Goal: Communication & Community: Answer question/provide support

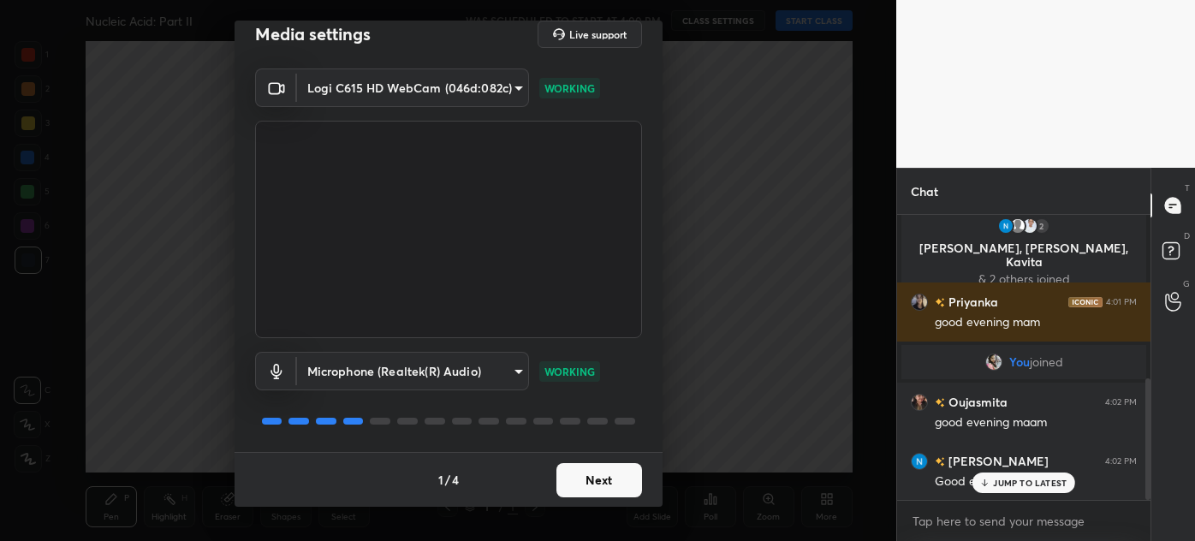
scroll to position [424, 0]
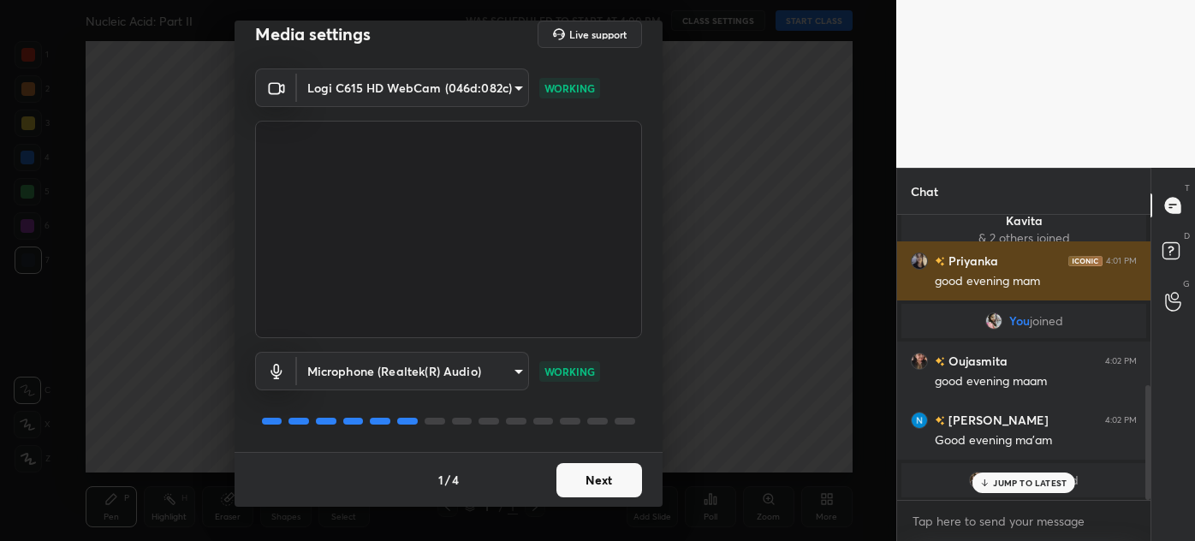
click at [594, 478] on button "Next" at bounding box center [599, 480] width 86 height 34
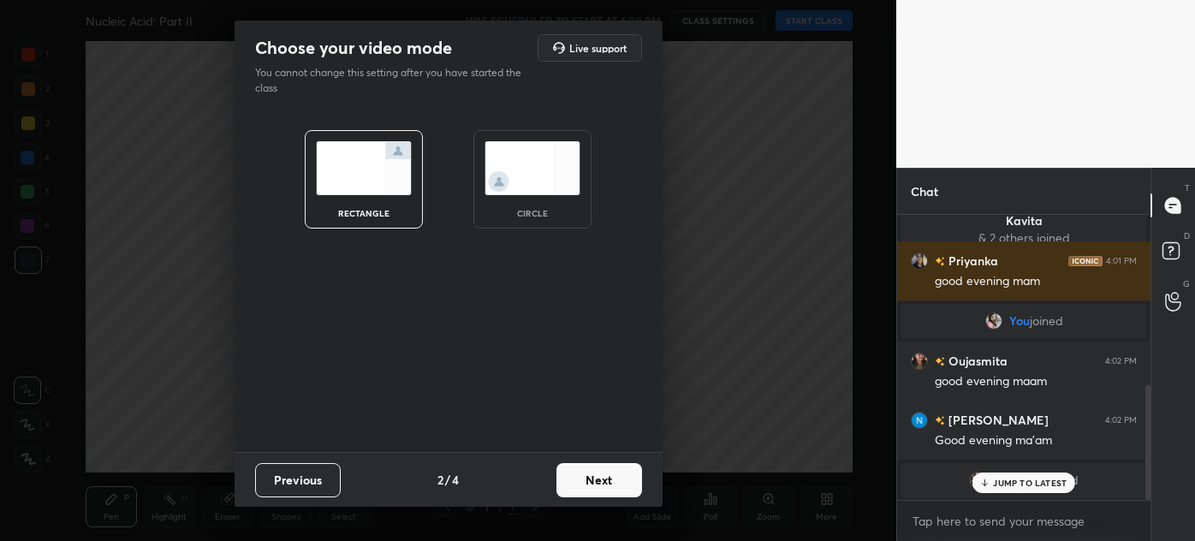
scroll to position [0, 0]
click at [532, 180] on img at bounding box center [532, 168] width 96 height 54
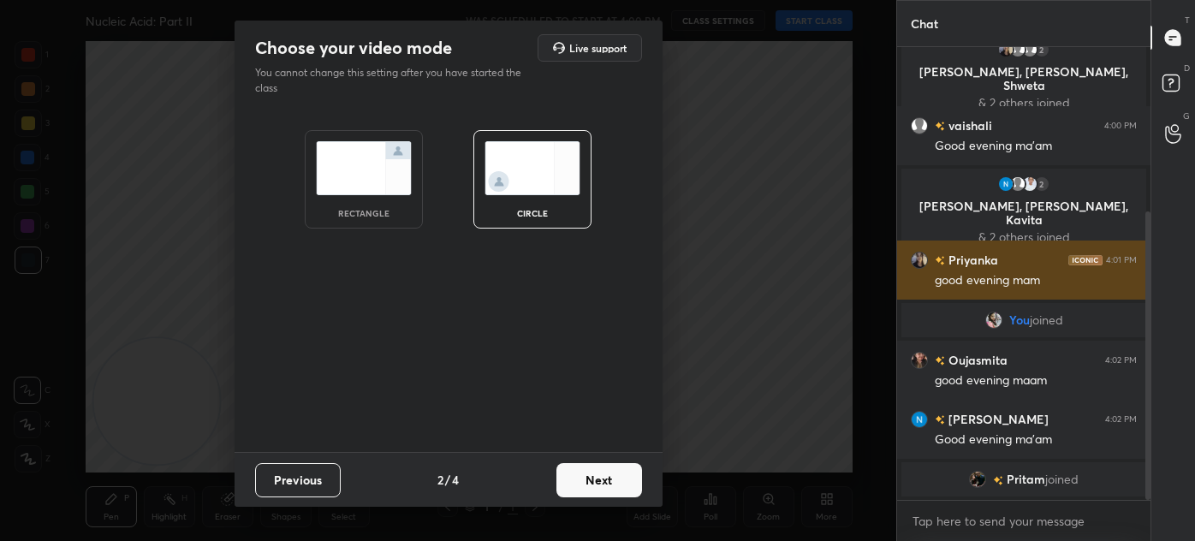
click at [614, 475] on button "Next" at bounding box center [599, 480] width 86 height 34
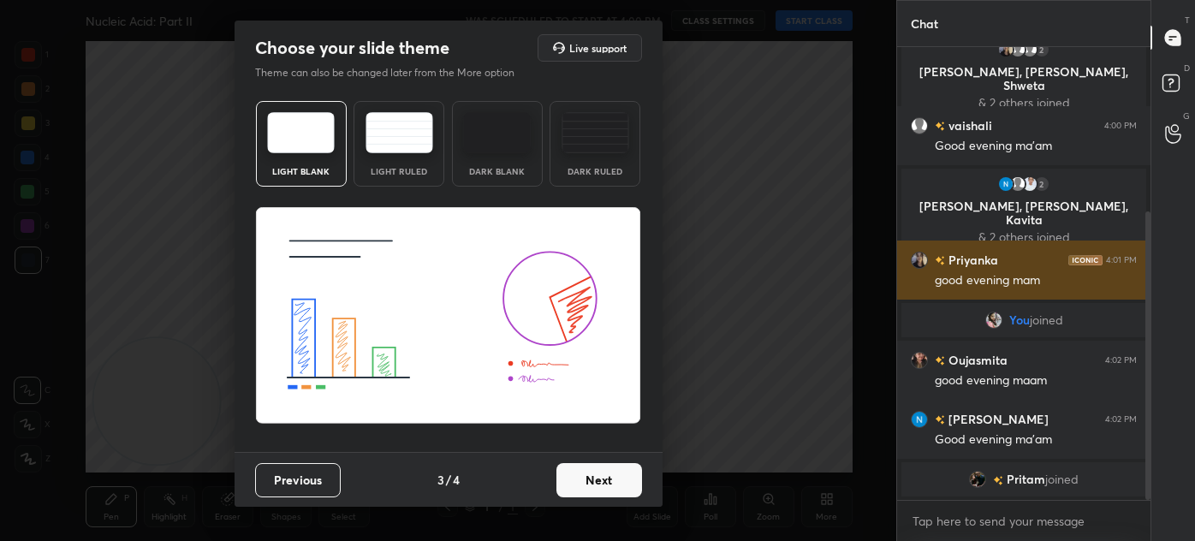
click at [609, 484] on button "Next" at bounding box center [599, 480] width 86 height 34
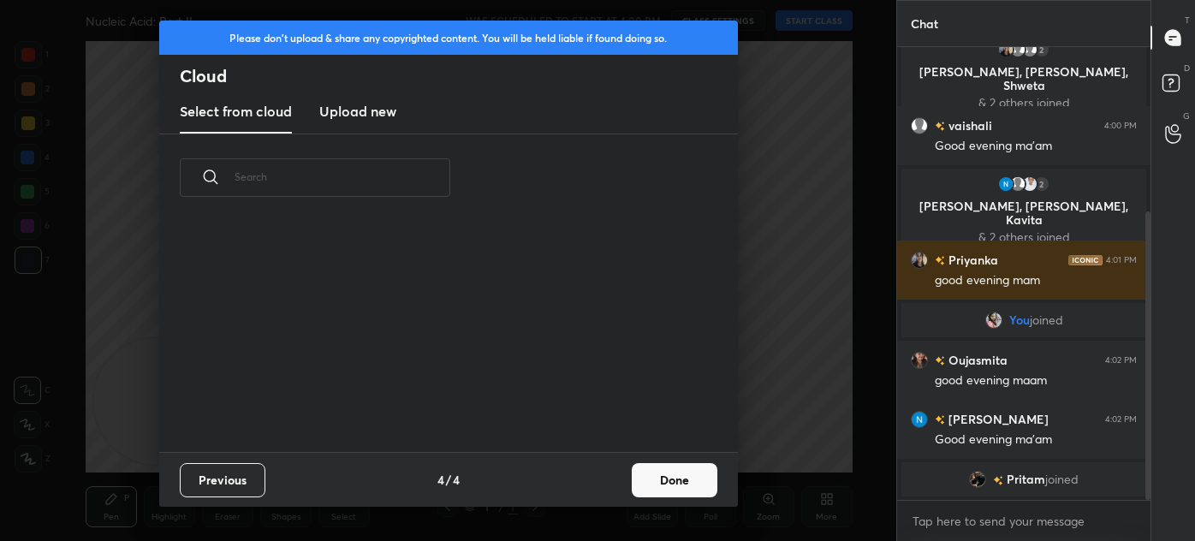
click at [628, 478] on div "Previous 4 / 4 Done" at bounding box center [448, 479] width 579 height 55
click at [660, 472] on button "Done" at bounding box center [675, 480] width 86 height 34
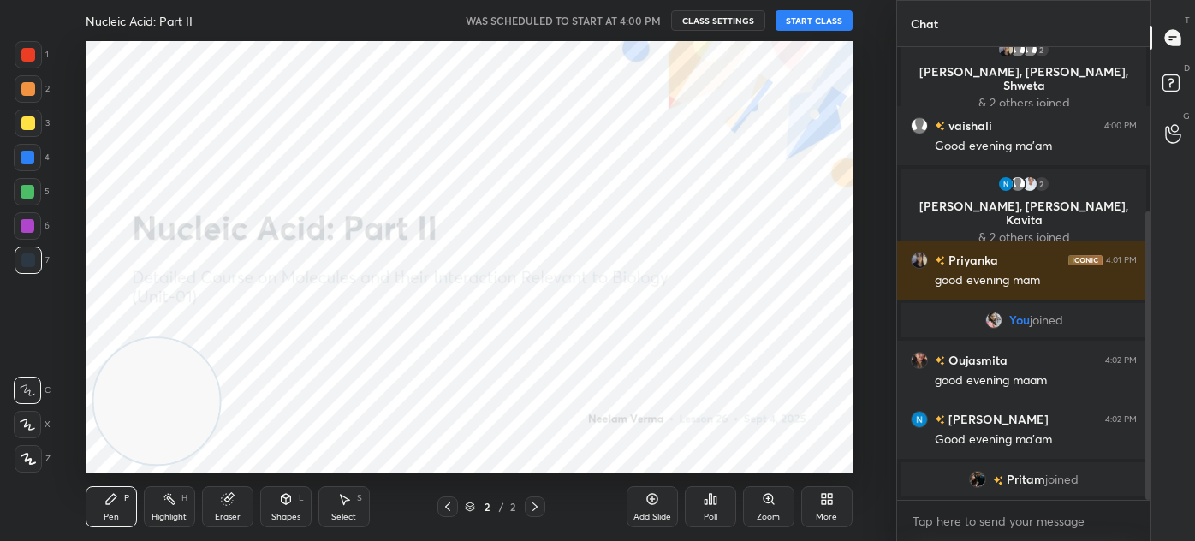
scroll to position [0, 0]
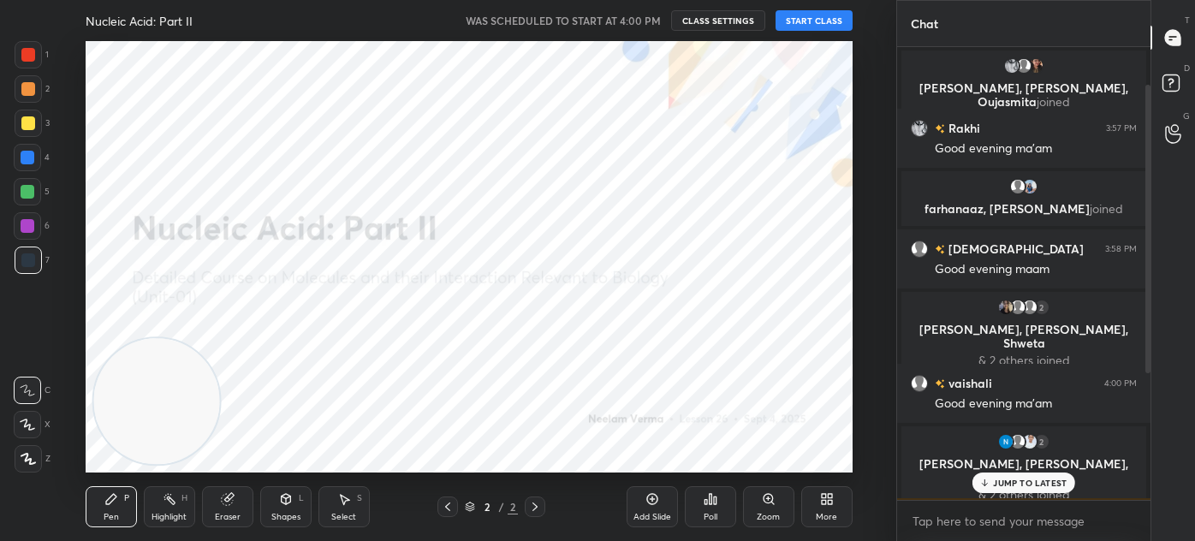
click at [796, 18] on button "START CLASS" at bounding box center [813, 20] width 77 height 21
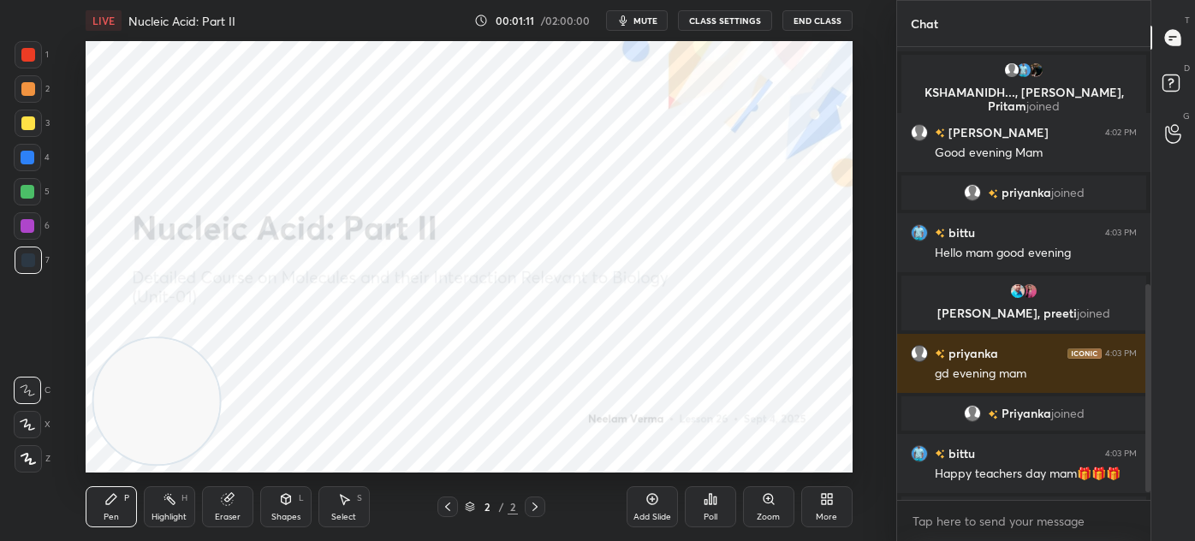
scroll to position [533, 0]
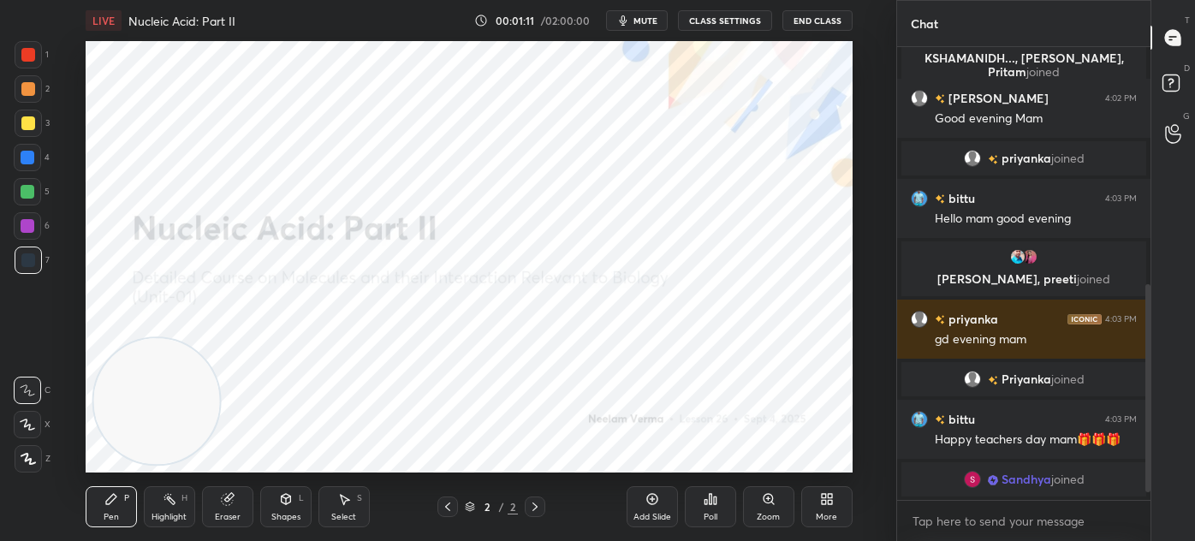
click at [485, 504] on div "2" at bounding box center [486, 506] width 17 height 10
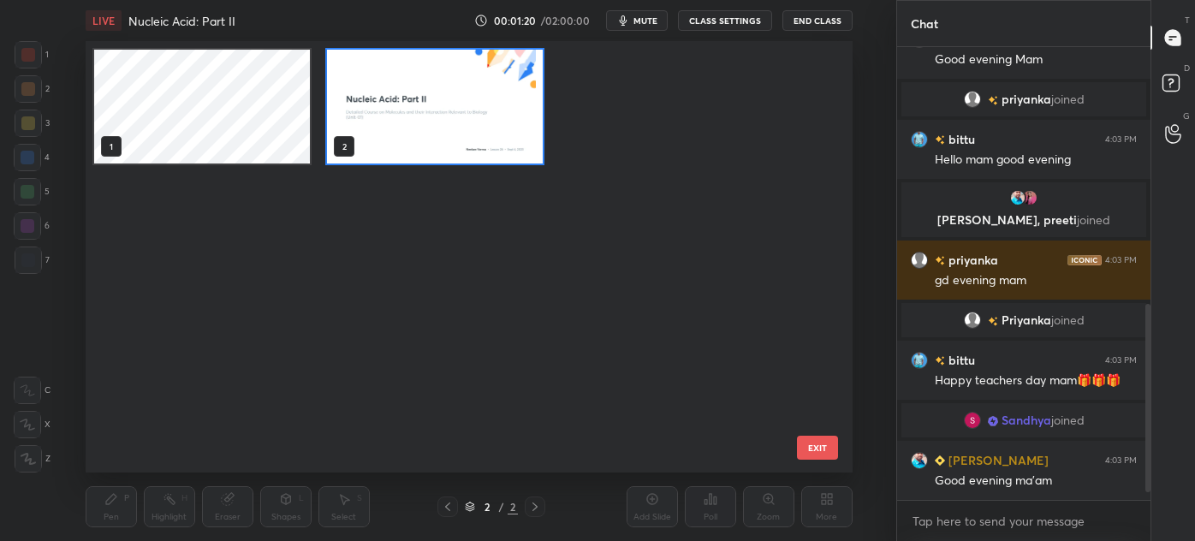
scroll to position [650, 0]
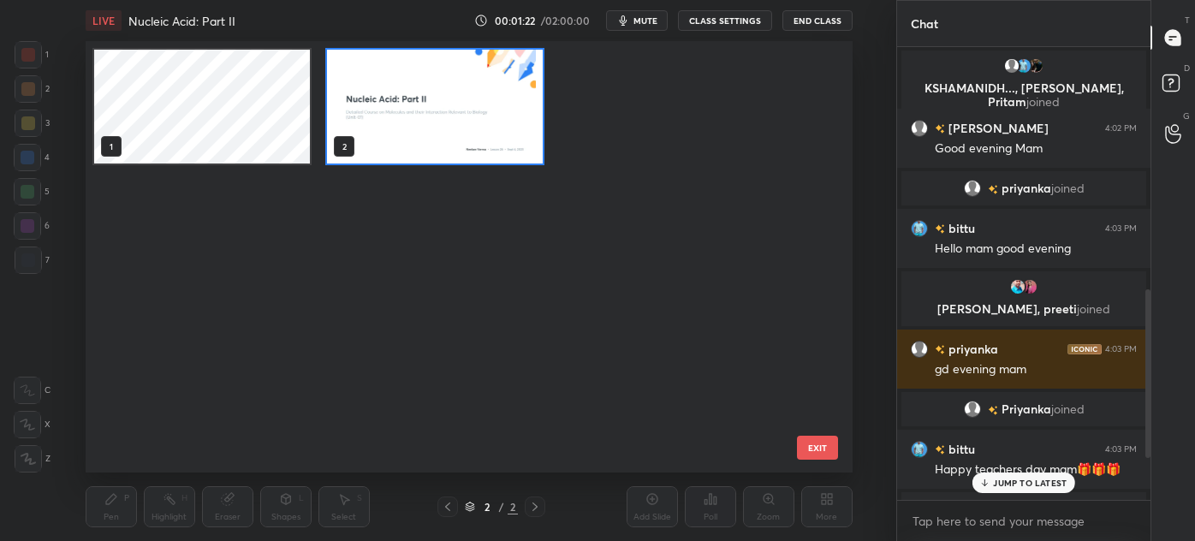
click at [424, 116] on img "grid" at bounding box center [435, 107] width 216 height 114
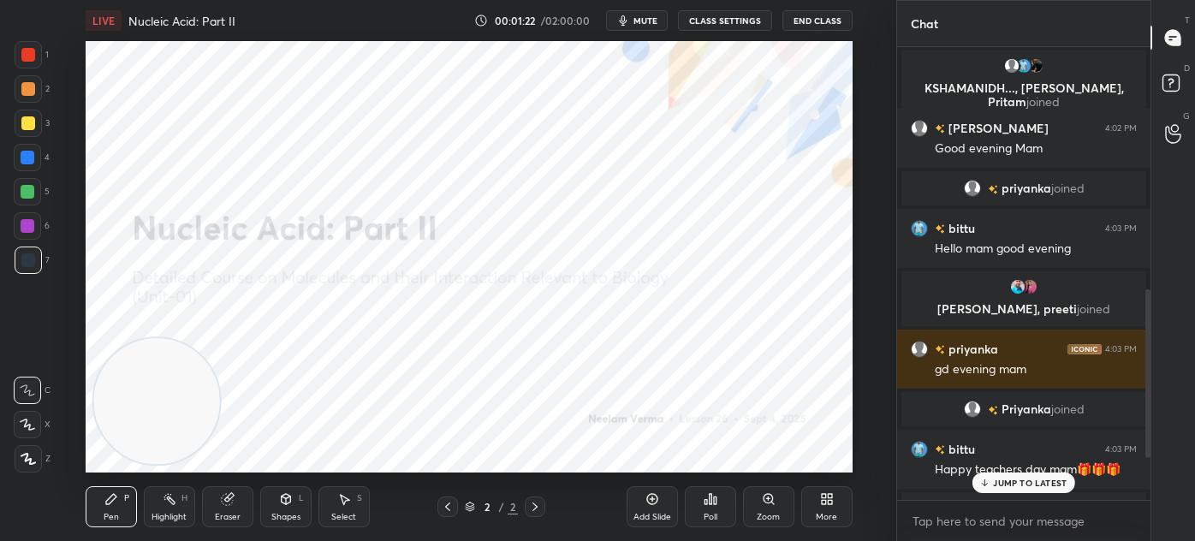
click at [433, 116] on img "grid" at bounding box center [435, 107] width 216 height 114
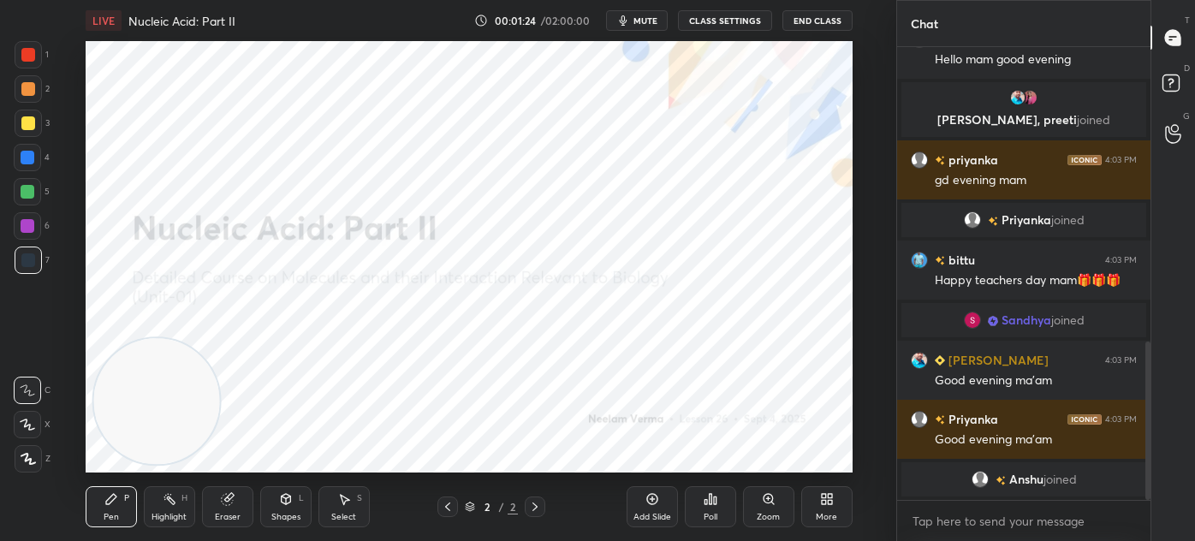
click at [822, 499] on icon at bounding box center [827, 499] width 14 height 14
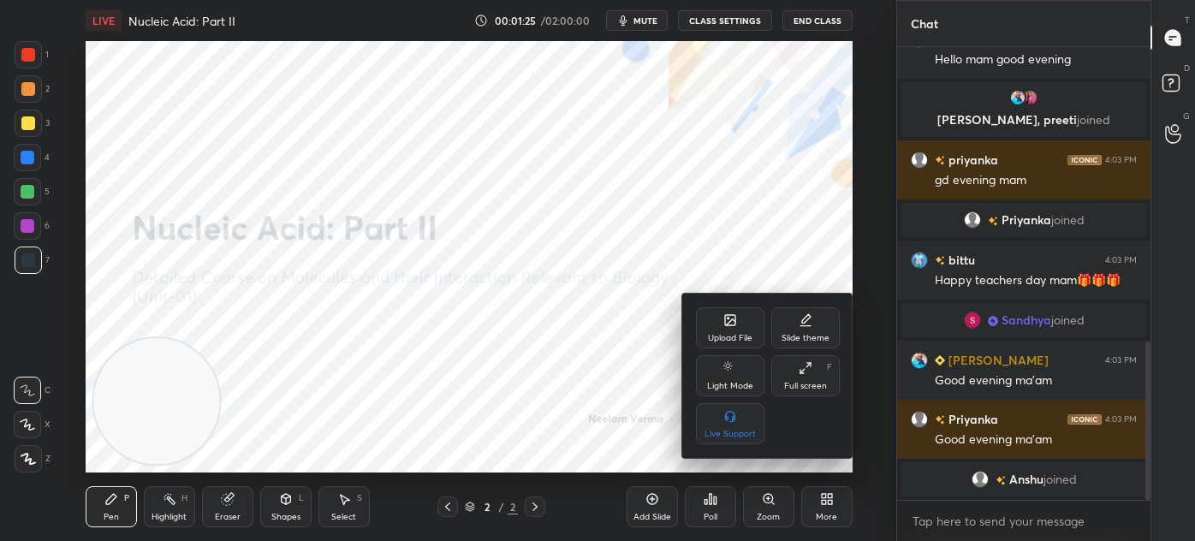
click at [731, 327] on icon at bounding box center [730, 320] width 14 height 14
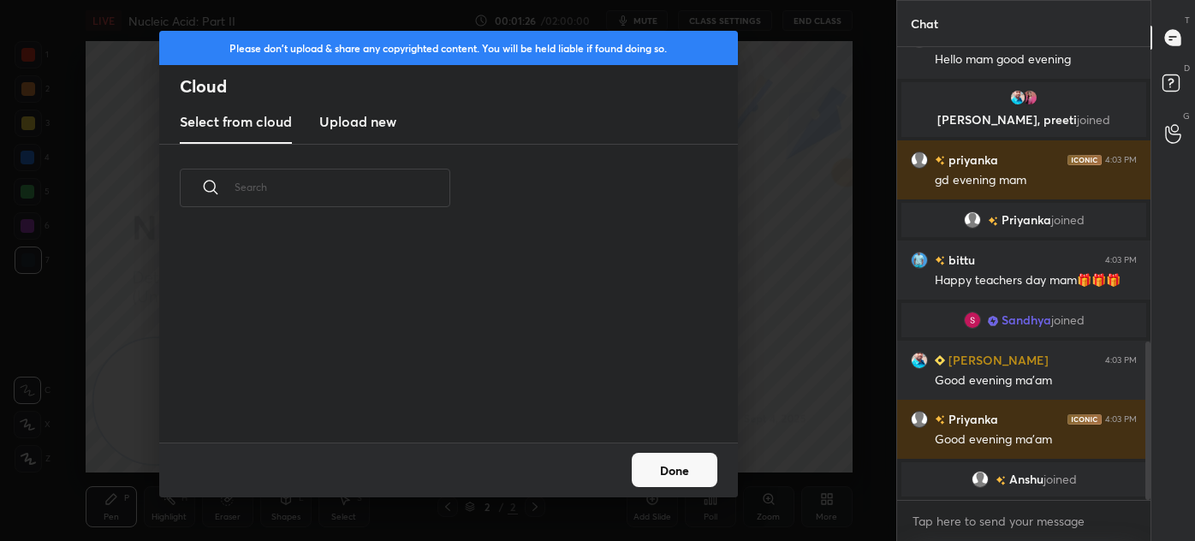
scroll to position [211, 549]
click at [377, 118] on h3 "Upload new" at bounding box center [357, 121] width 77 height 21
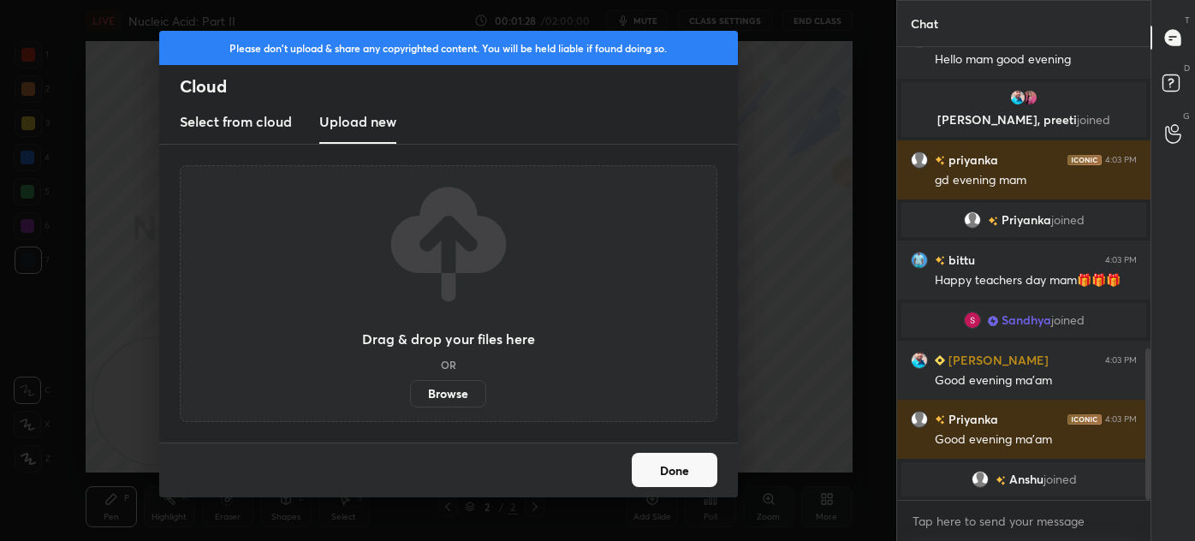
scroll to position [899, 0]
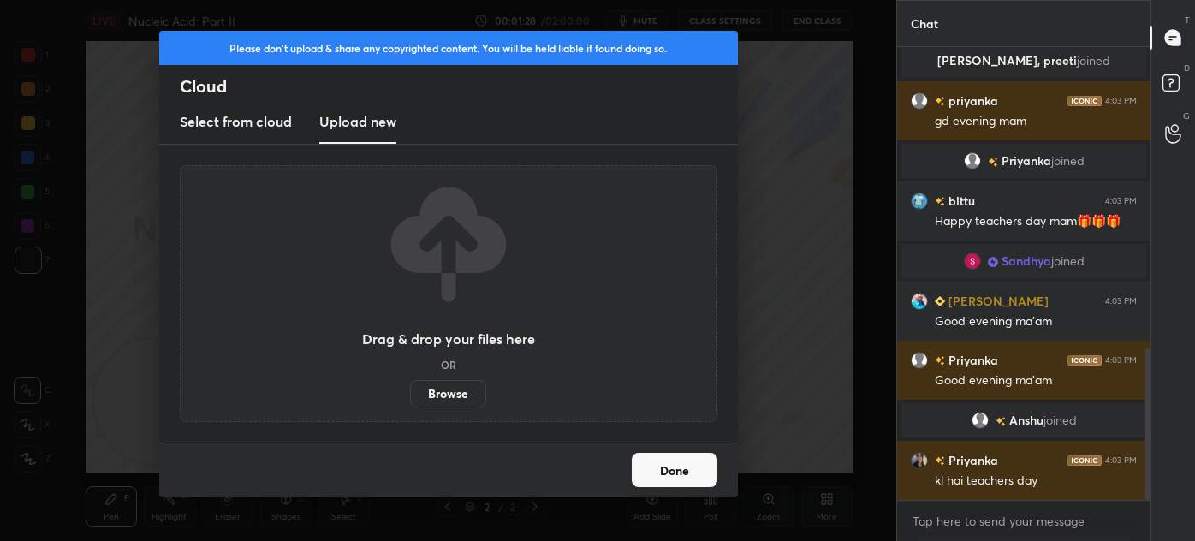
click at [438, 385] on label "Browse" at bounding box center [448, 393] width 76 height 27
click at [410, 385] on input "Browse" at bounding box center [410, 393] width 0 height 27
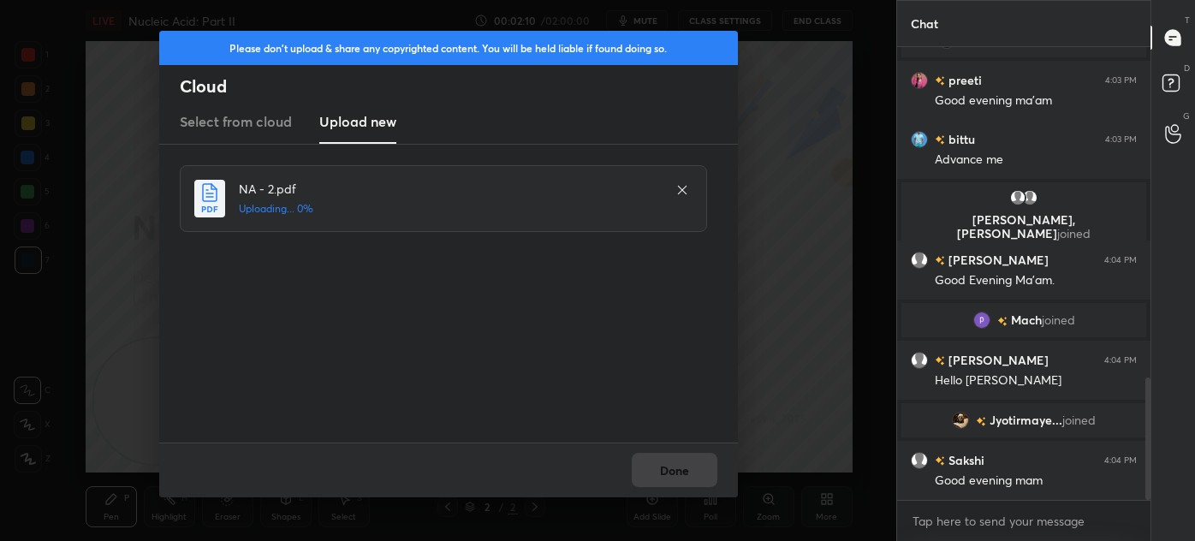
scroll to position [1225, 0]
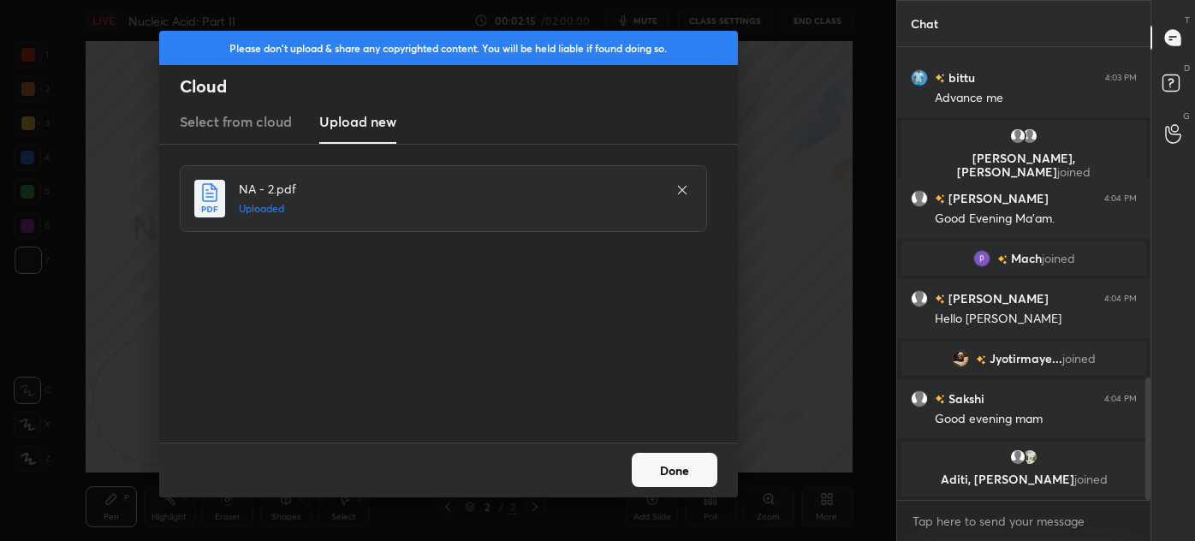
click at [685, 466] on button "Done" at bounding box center [675, 470] width 86 height 34
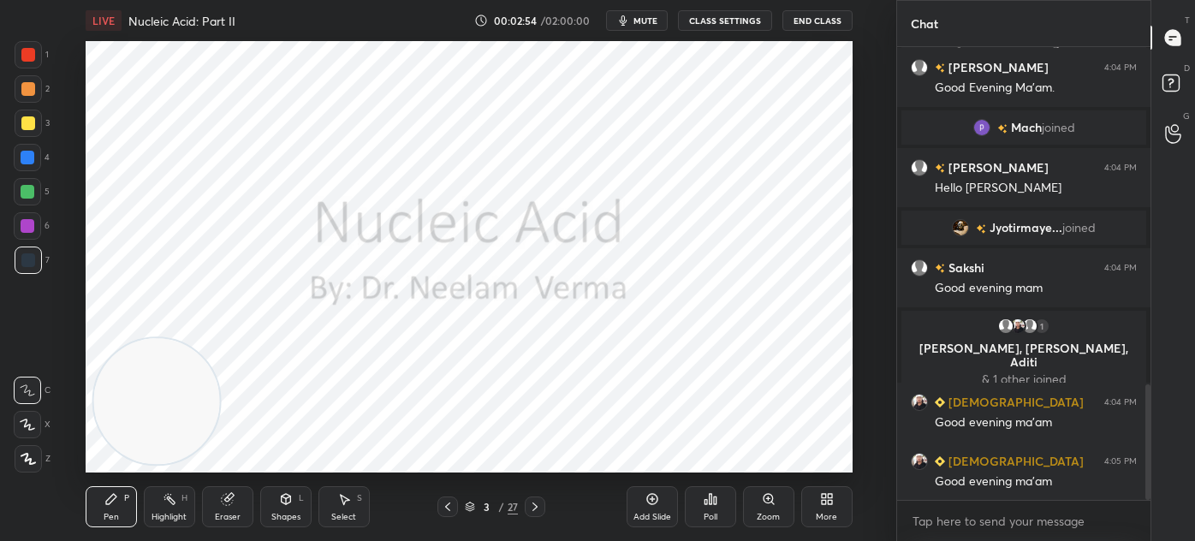
scroll to position [1324, 0]
click at [300, 519] on div "Shapes L" at bounding box center [285, 506] width 51 height 41
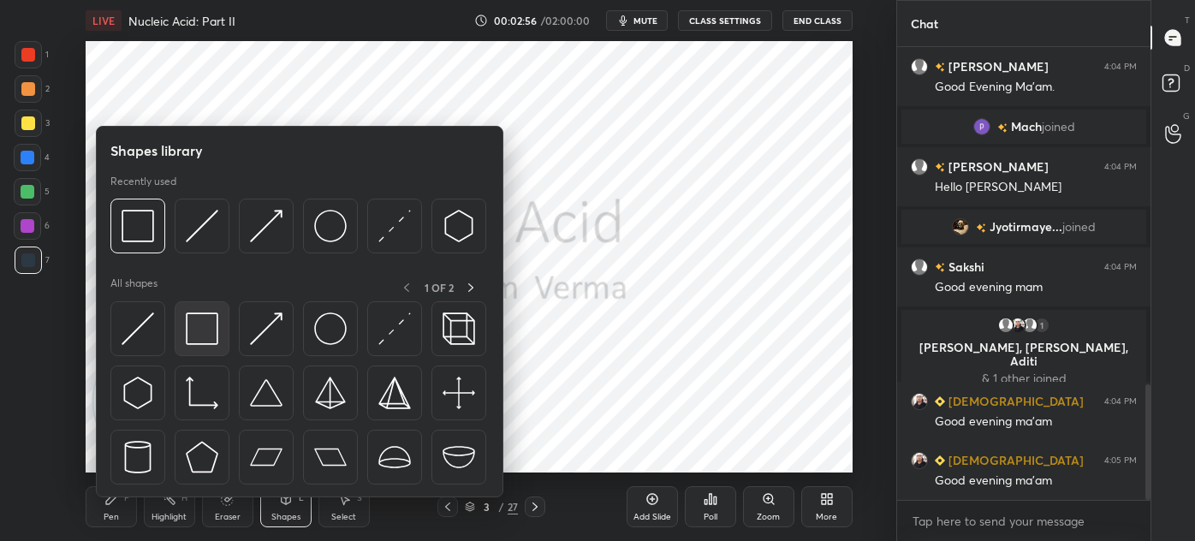
click at [200, 323] on img at bounding box center [202, 328] width 33 height 33
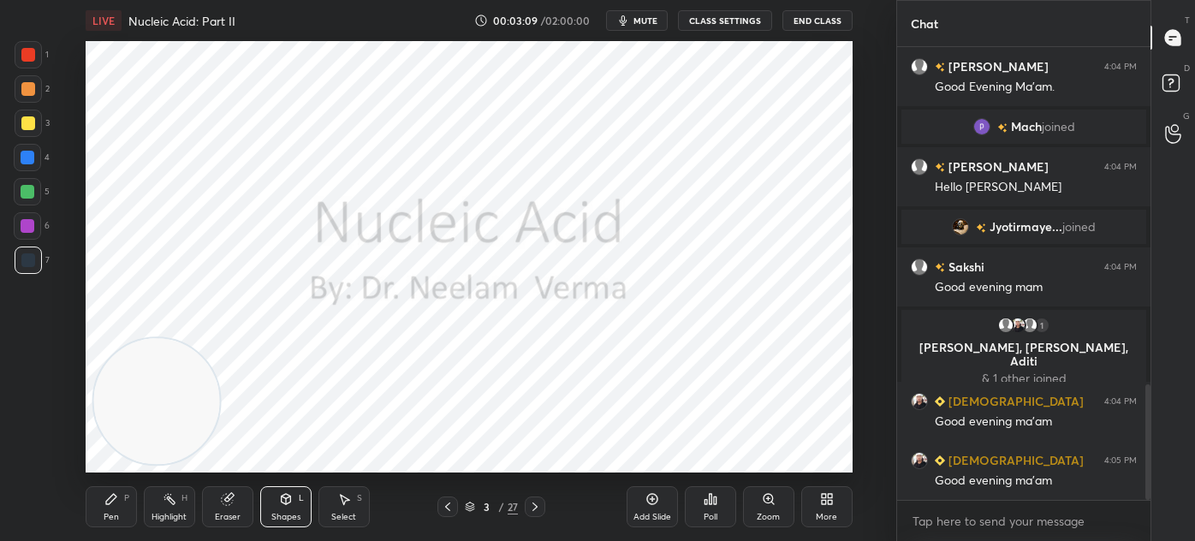
click at [117, 510] on div "Pen P" at bounding box center [111, 506] width 51 height 41
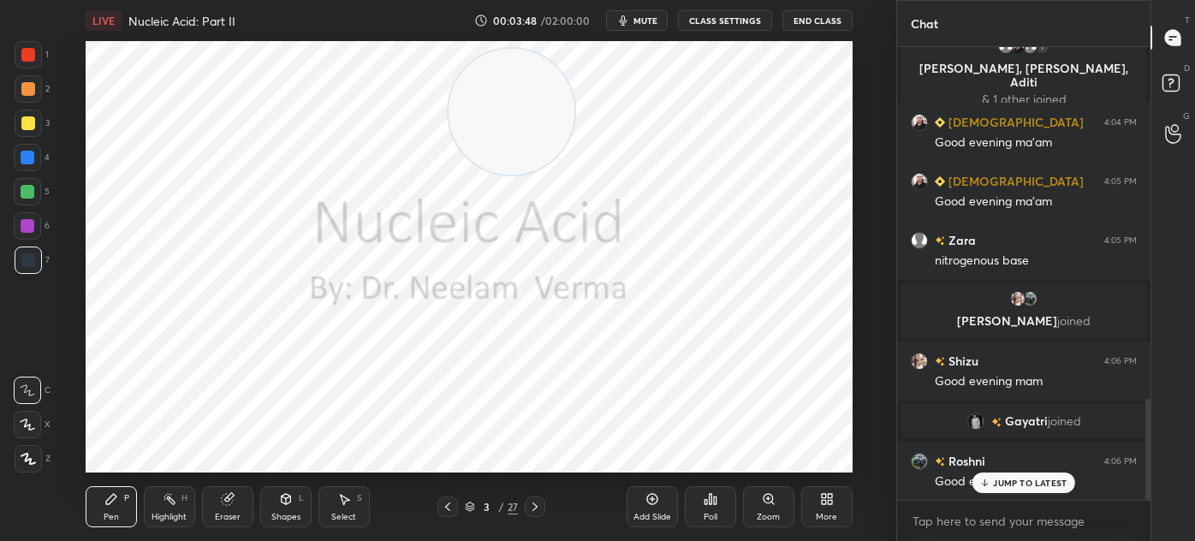
scroll to position [1631, 0]
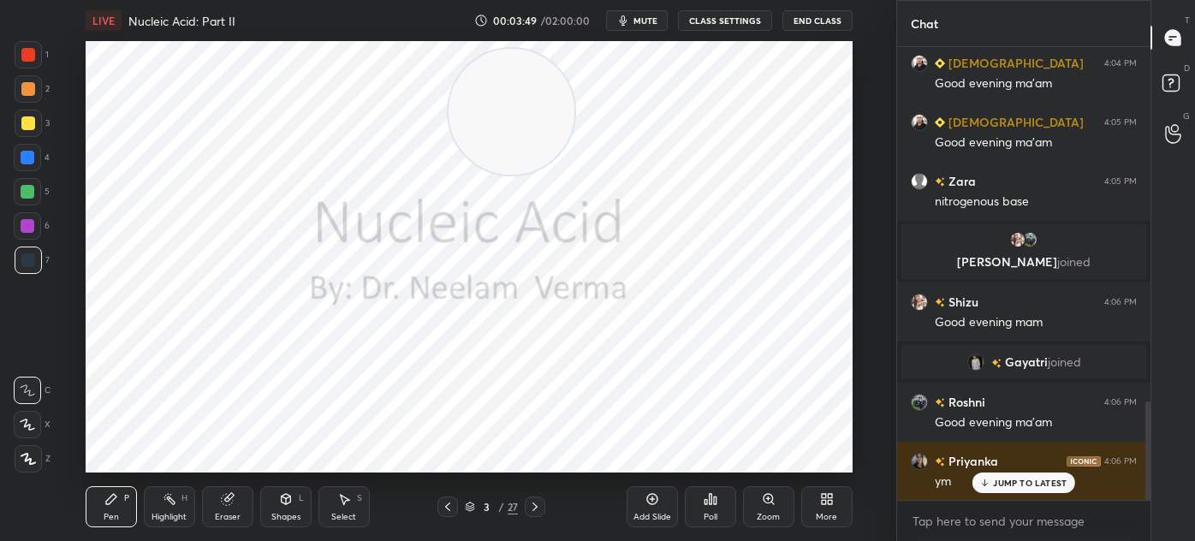
click at [29, 68] on div at bounding box center [28, 54] width 27 height 27
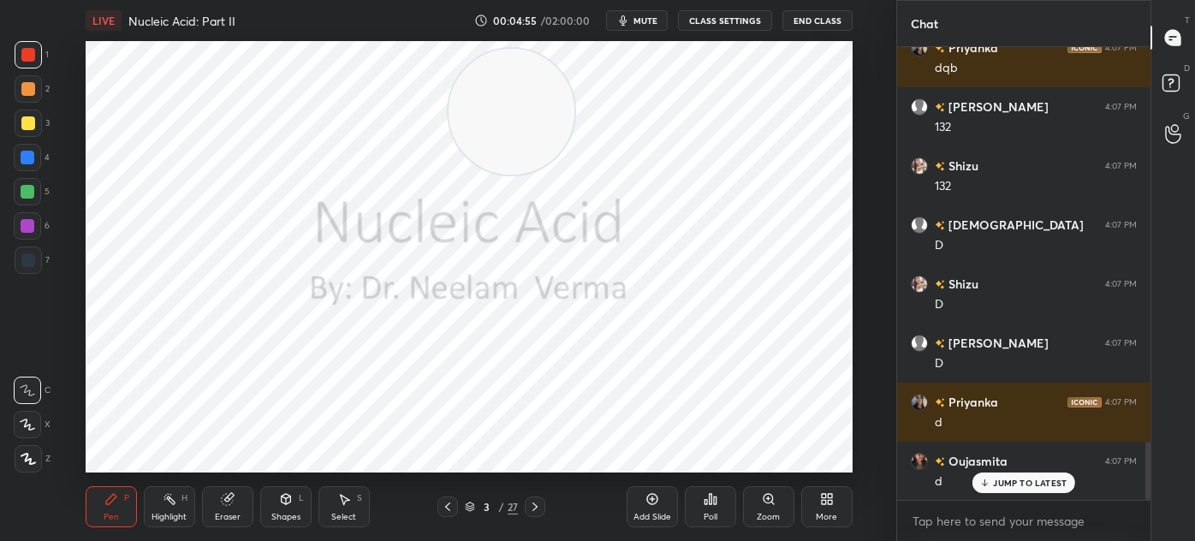
scroll to position [3076, 0]
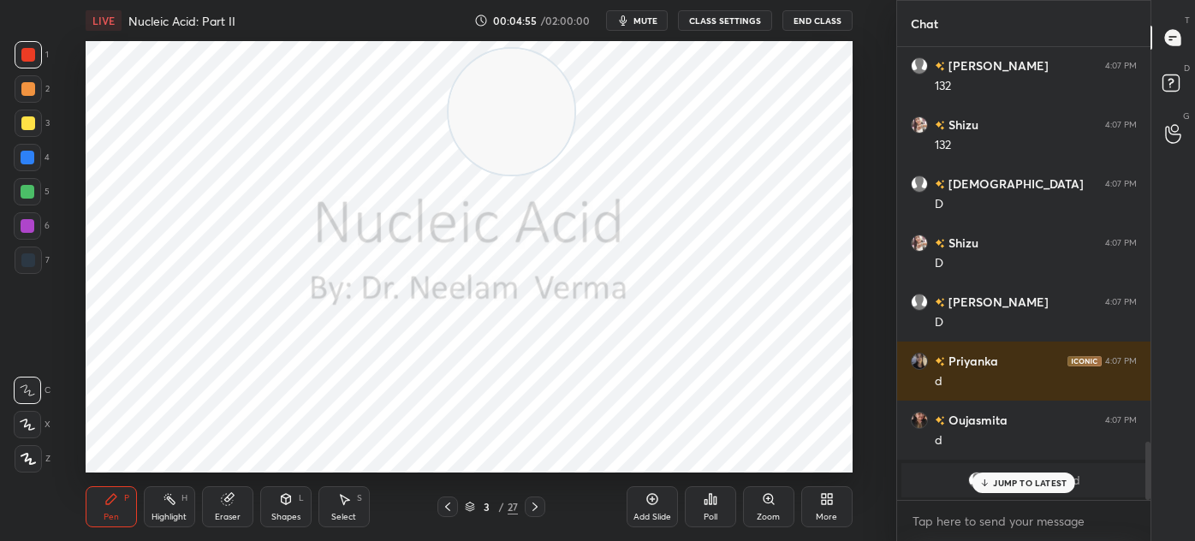
click at [31, 446] on div at bounding box center [28, 458] width 27 height 27
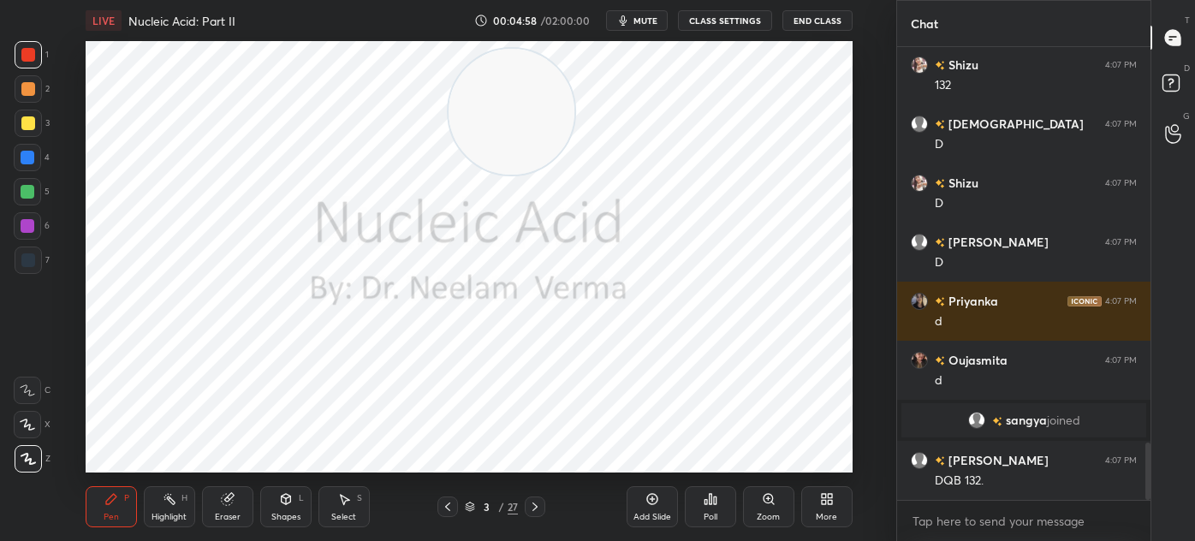
click at [648, 501] on icon at bounding box center [652, 499] width 14 height 14
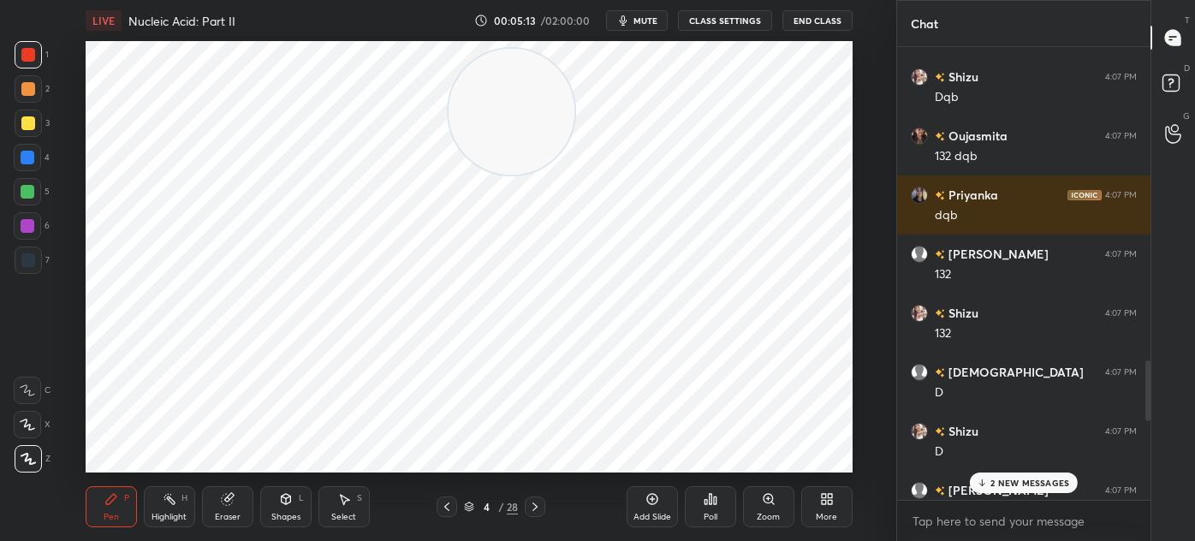
scroll to position [3382, 0]
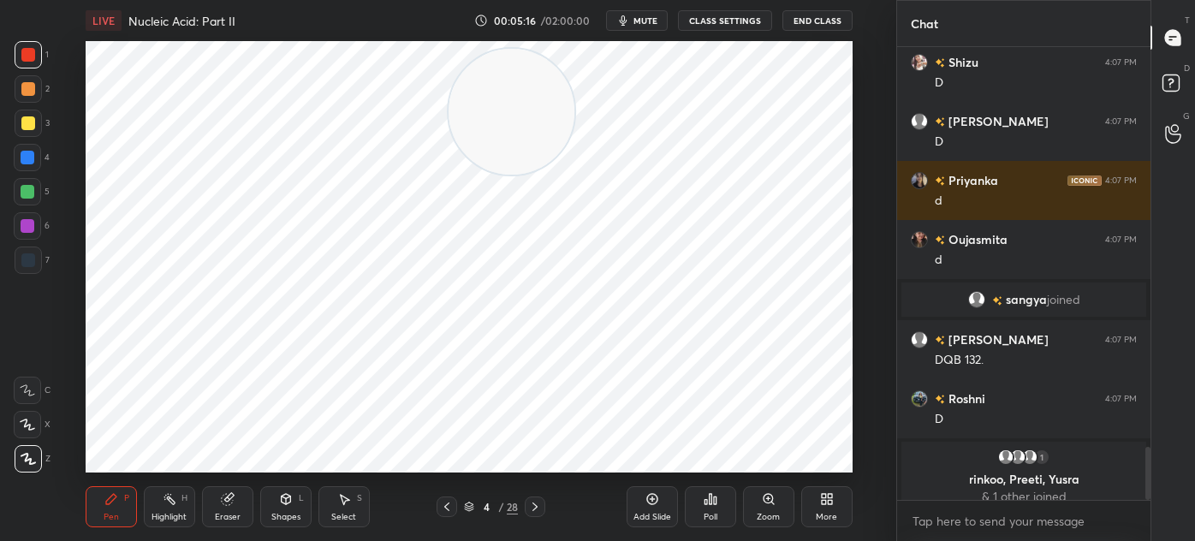
click at [31, 258] on div at bounding box center [28, 260] width 14 height 14
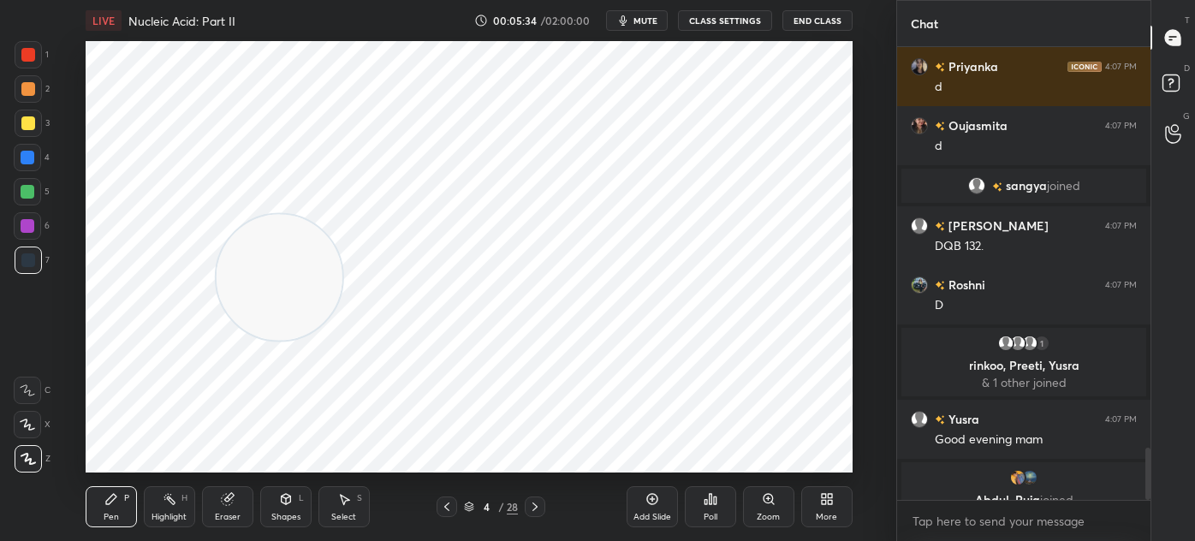
scroll to position [3516, 0]
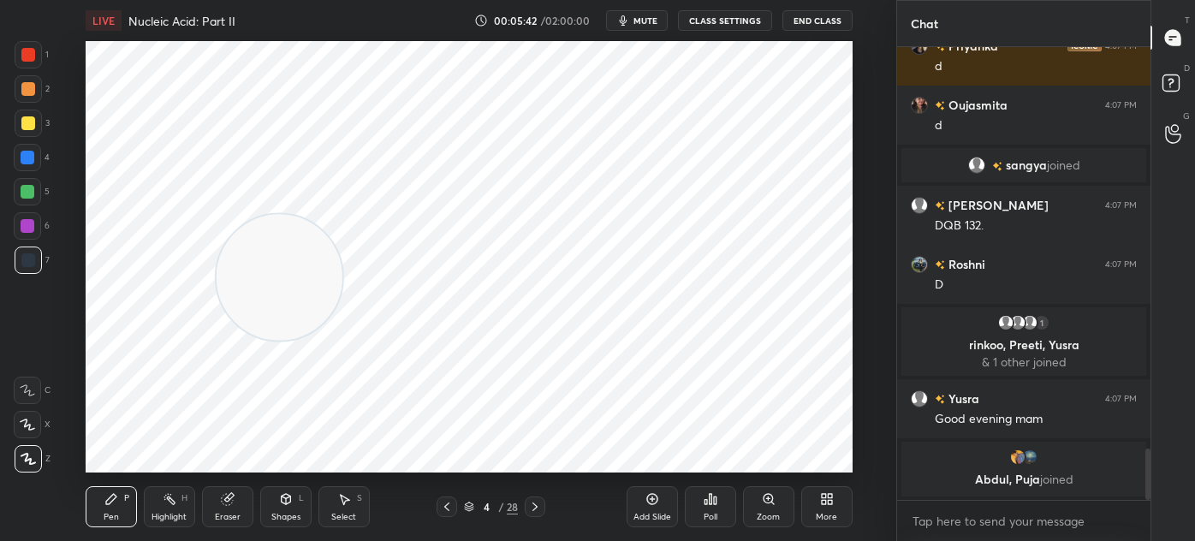
click at [233, 513] on div "Eraser" at bounding box center [228, 517] width 26 height 9
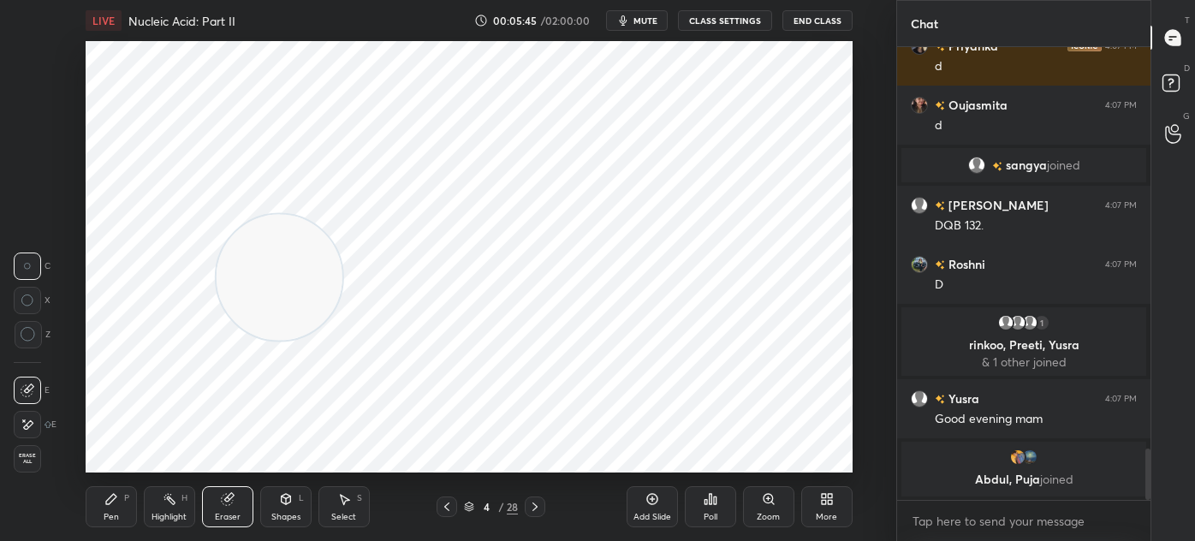
click at [118, 502] on div "Pen P" at bounding box center [111, 506] width 51 height 41
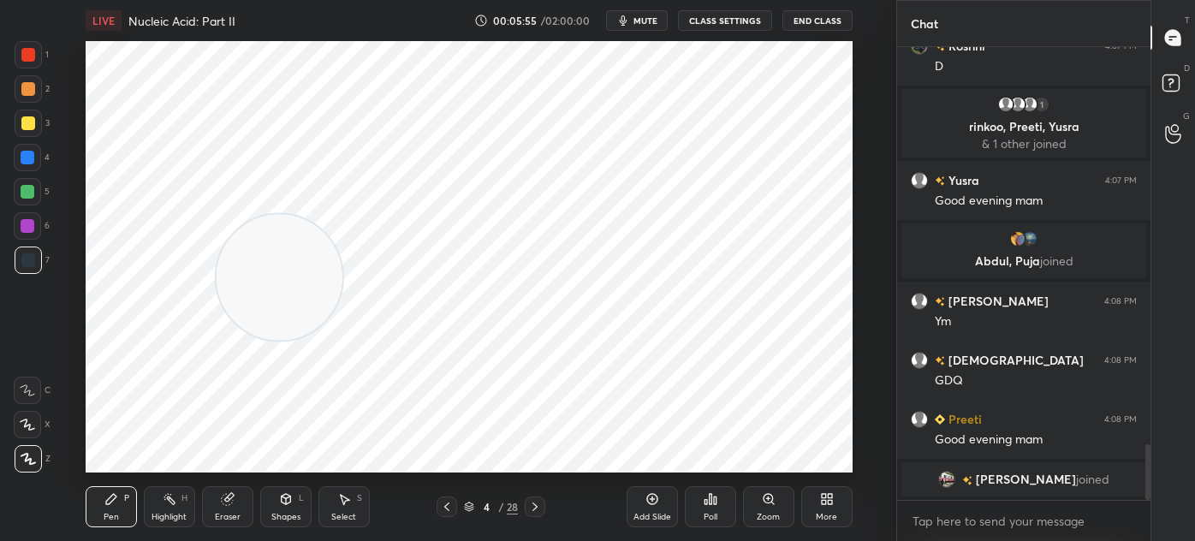
scroll to position [3252, 0]
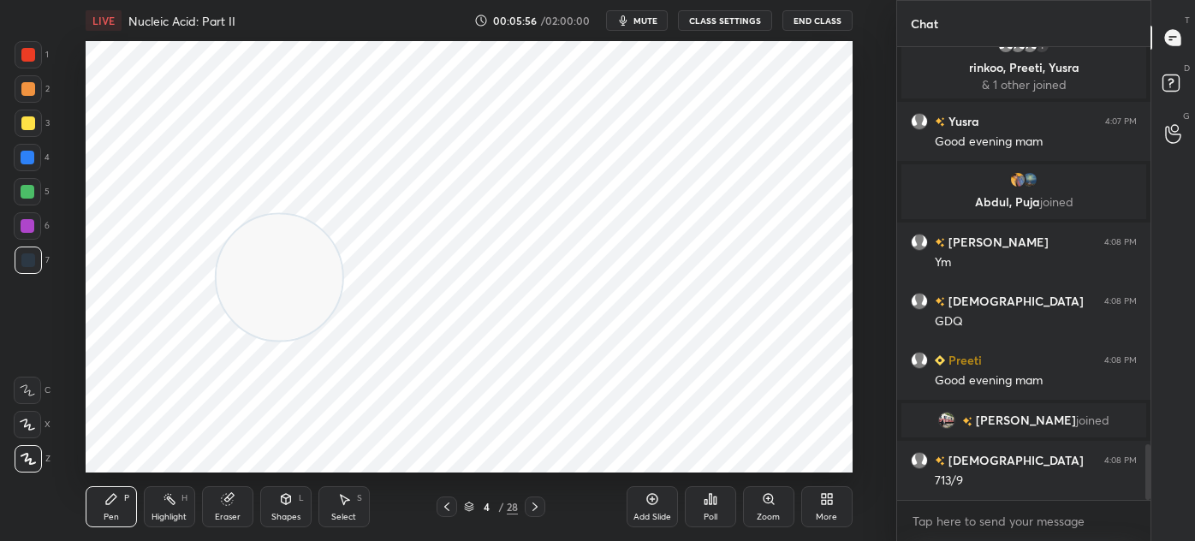
click at [228, 501] on icon at bounding box center [226, 499] width 11 height 11
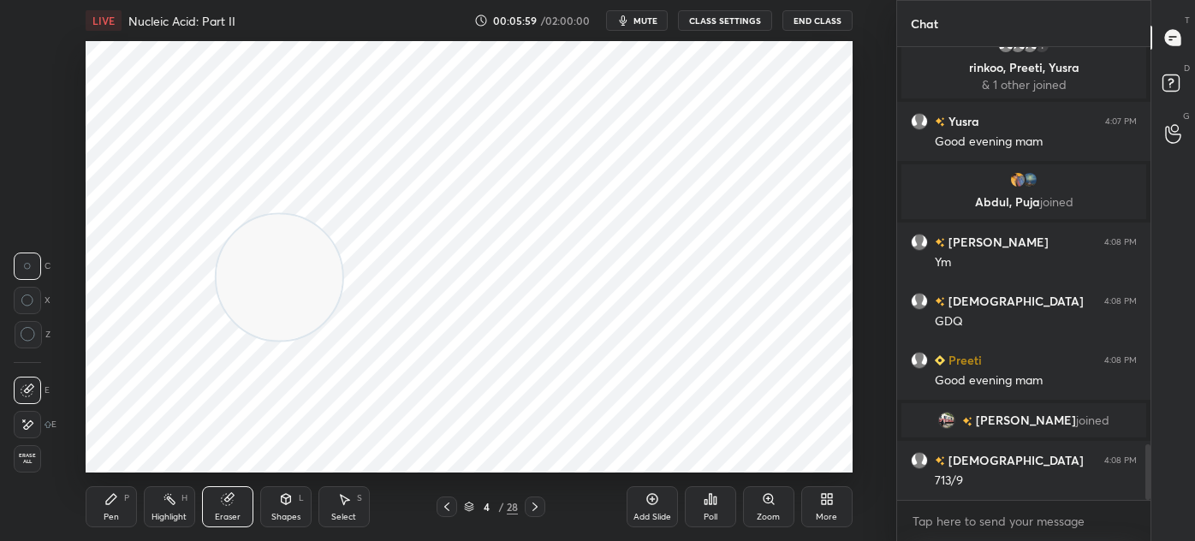
scroll to position [3293, 0]
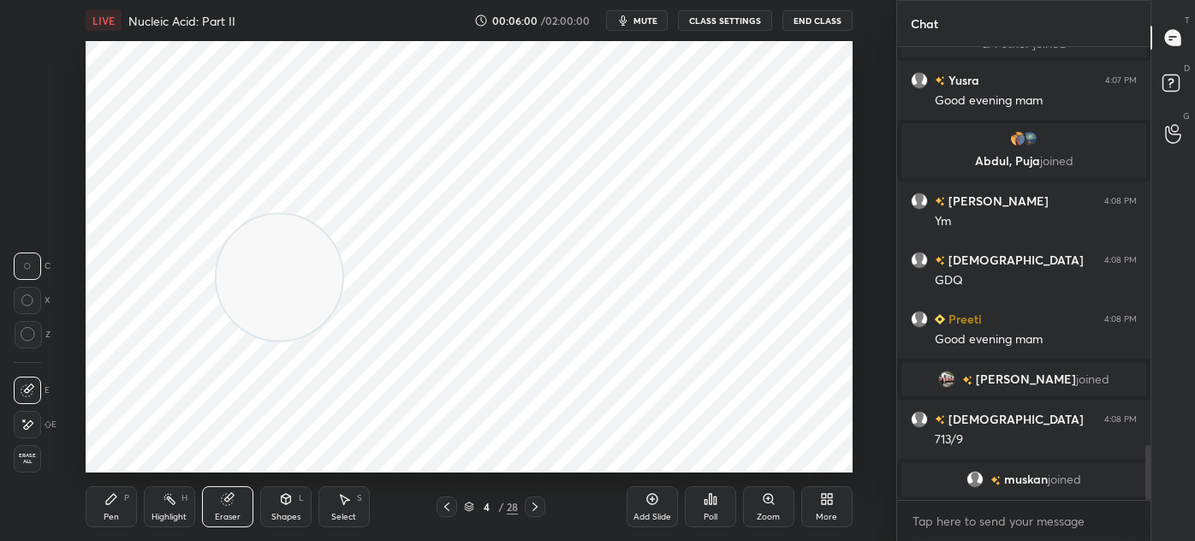
click at [112, 497] on icon at bounding box center [111, 499] width 10 height 10
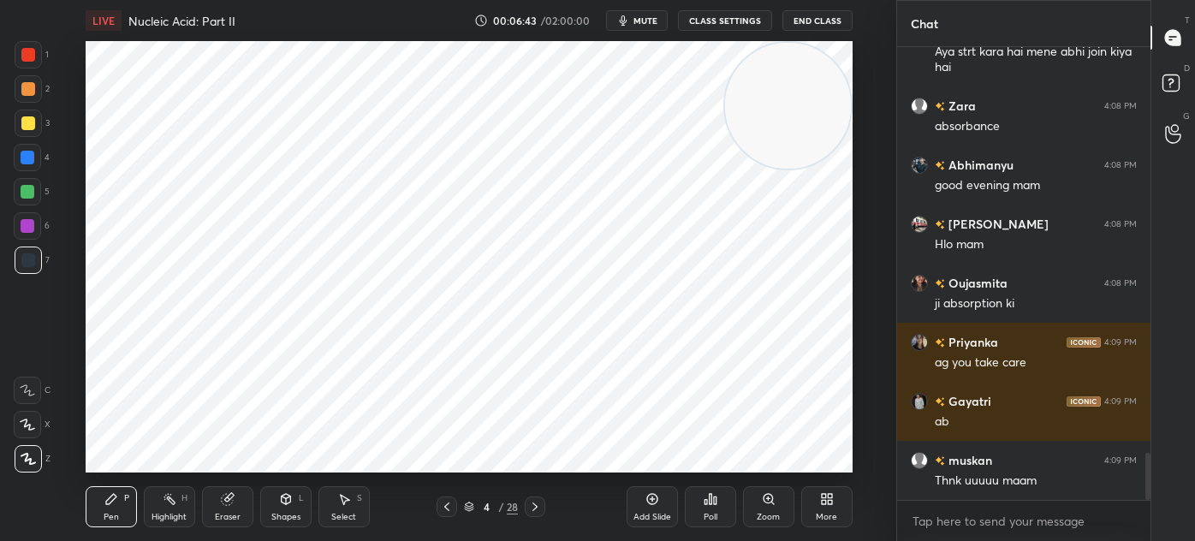
scroll to position [3933, 0]
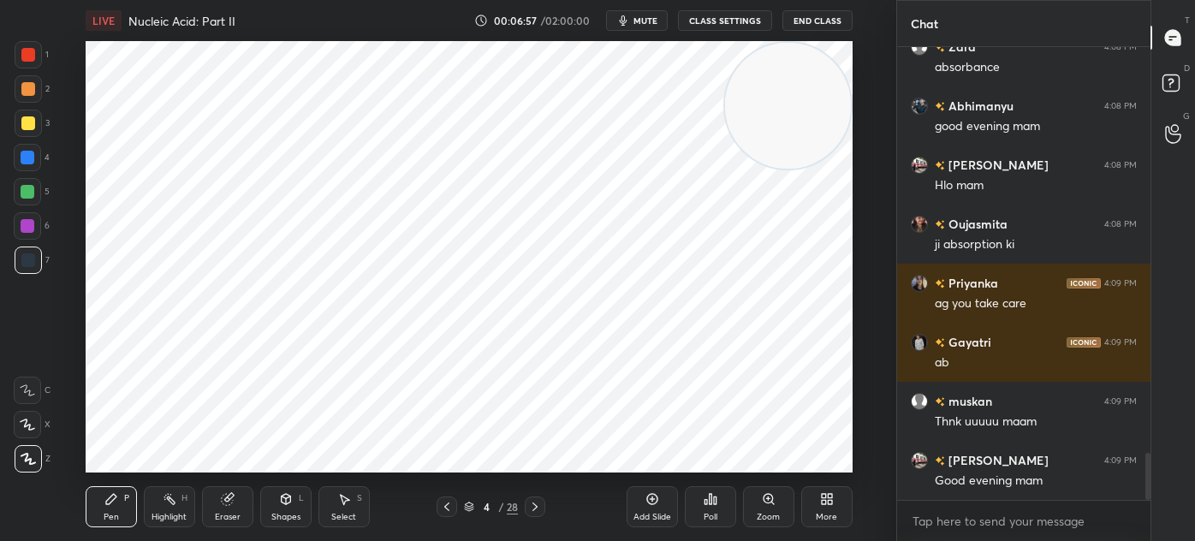
click at [22, 54] on div at bounding box center [28, 55] width 14 height 14
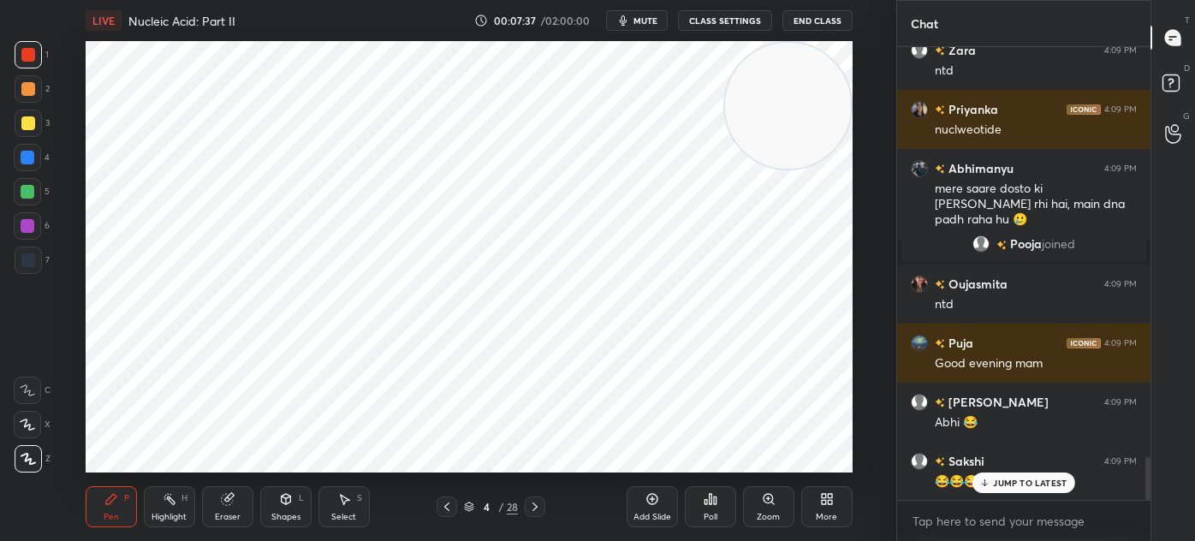
scroll to position [4379, 0]
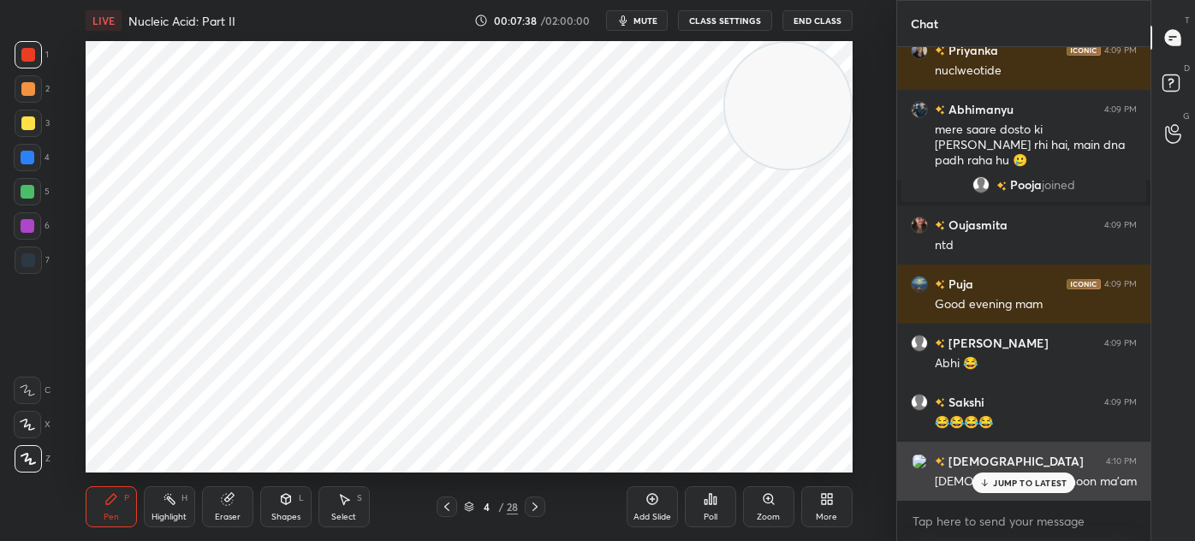
click at [1018, 483] on p "JUMP TO LATEST" at bounding box center [1030, 483] width 74 height 10
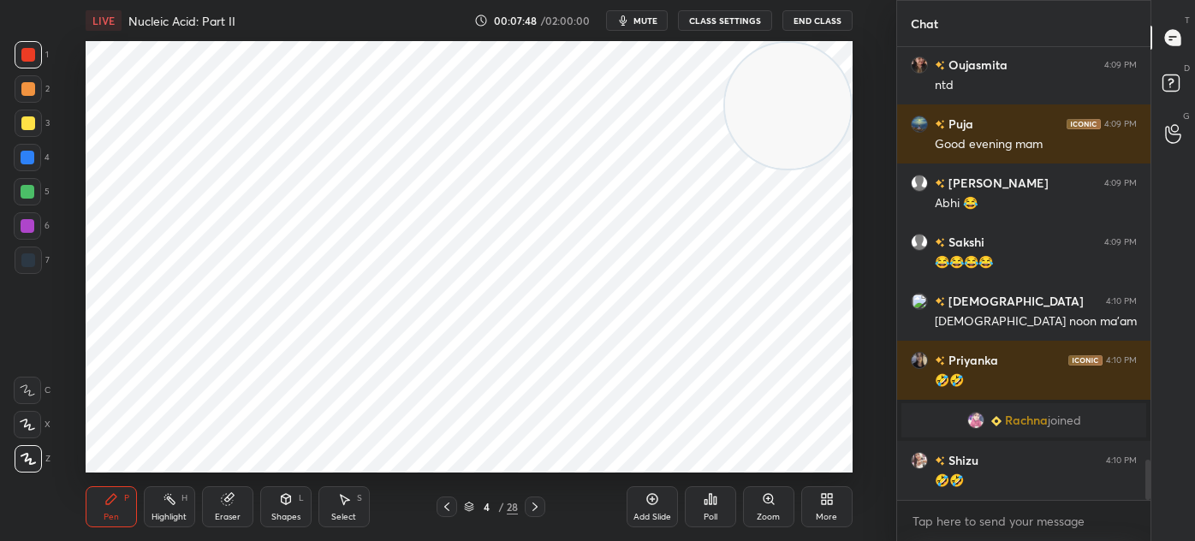
scroll to position [4598, 0]
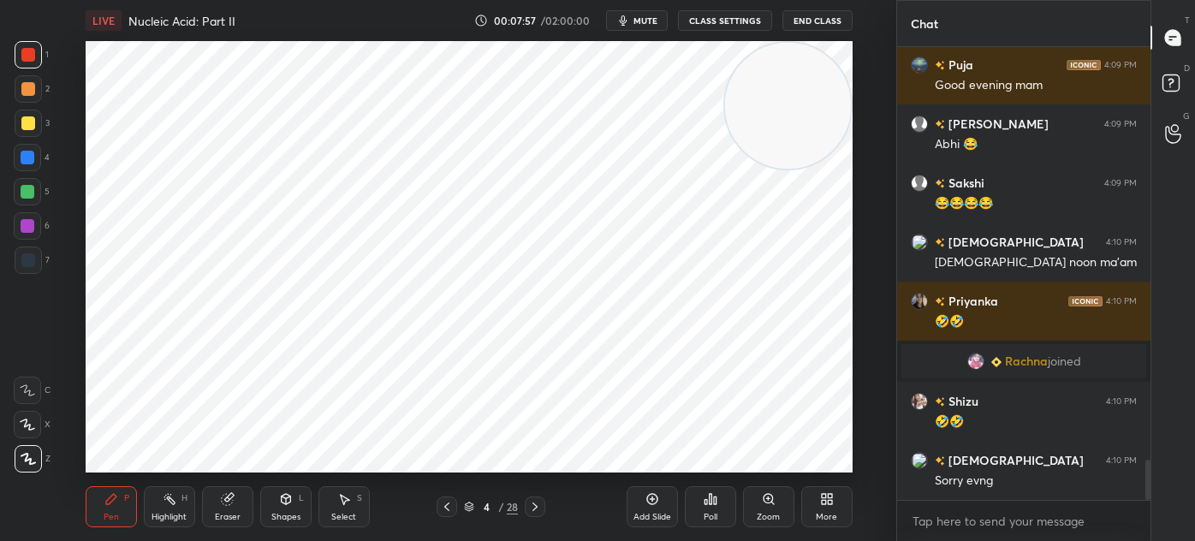
click at [41, 261] on div at bounding box center [28, 259] width 27 height 27
click at [289, 513] on div "Shapes" at bounding box center [285, 517] width 29 height 9
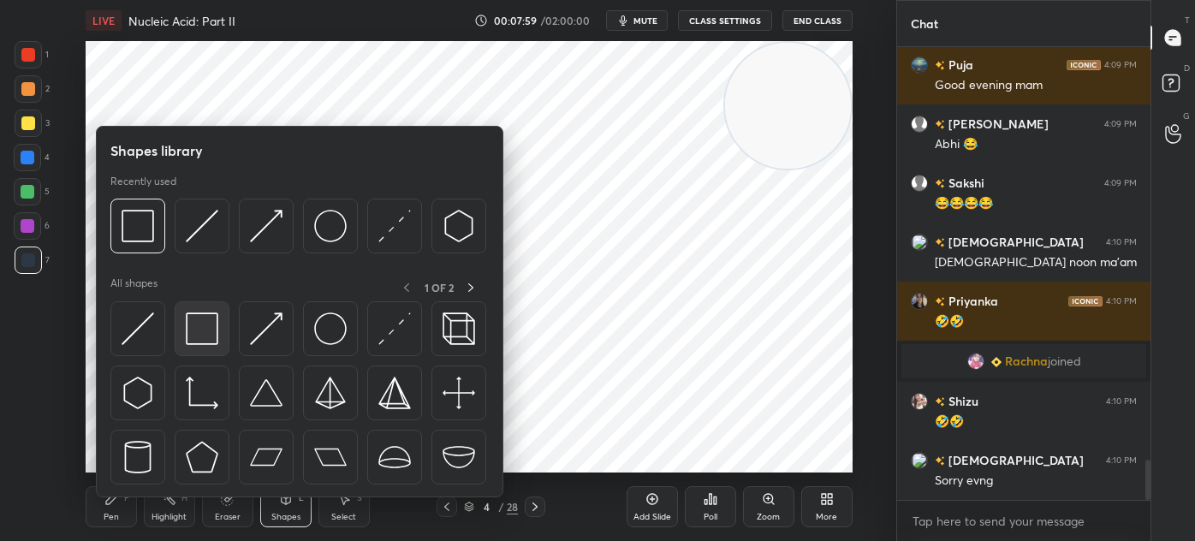
click at [176, 318] on div at bounding box center [202, 328] width 55 height 55
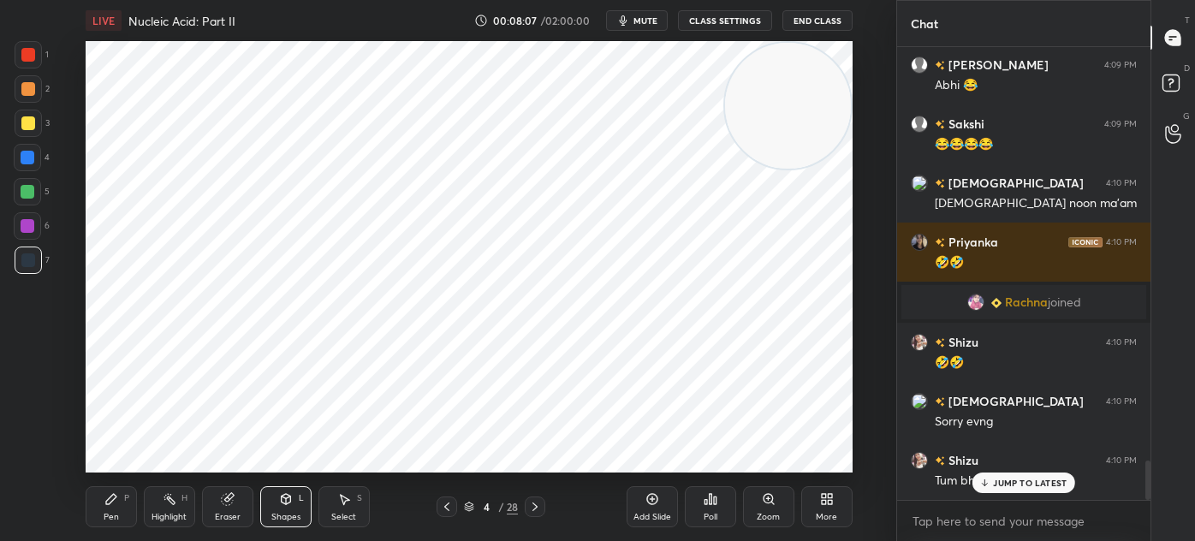
scroll to position [4731, 0]
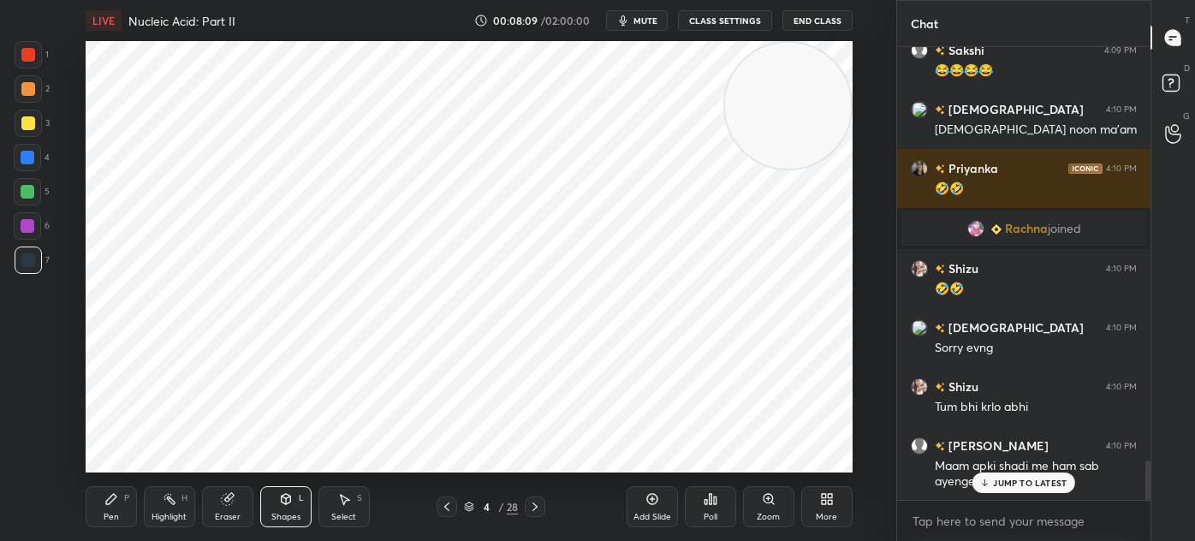
click at [995, 478] on p "JUMP TO LATEST" at bounding box center [1030, 483] width 74 height 10
click at [540, 506] on icon at bounding box center [535, 507] width 14 height 14
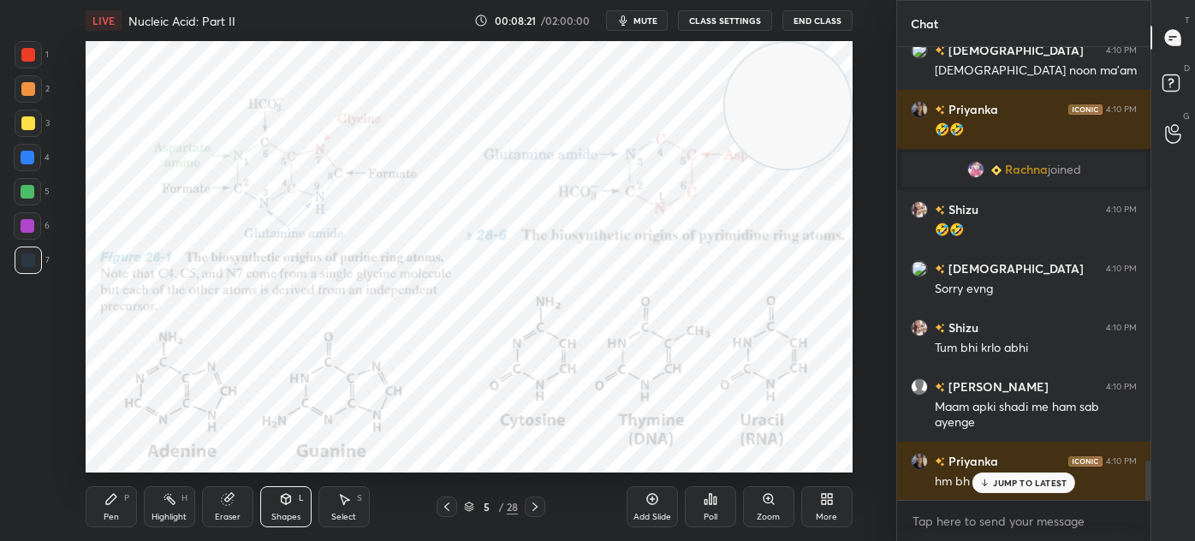
scroll to position [4849, 0]
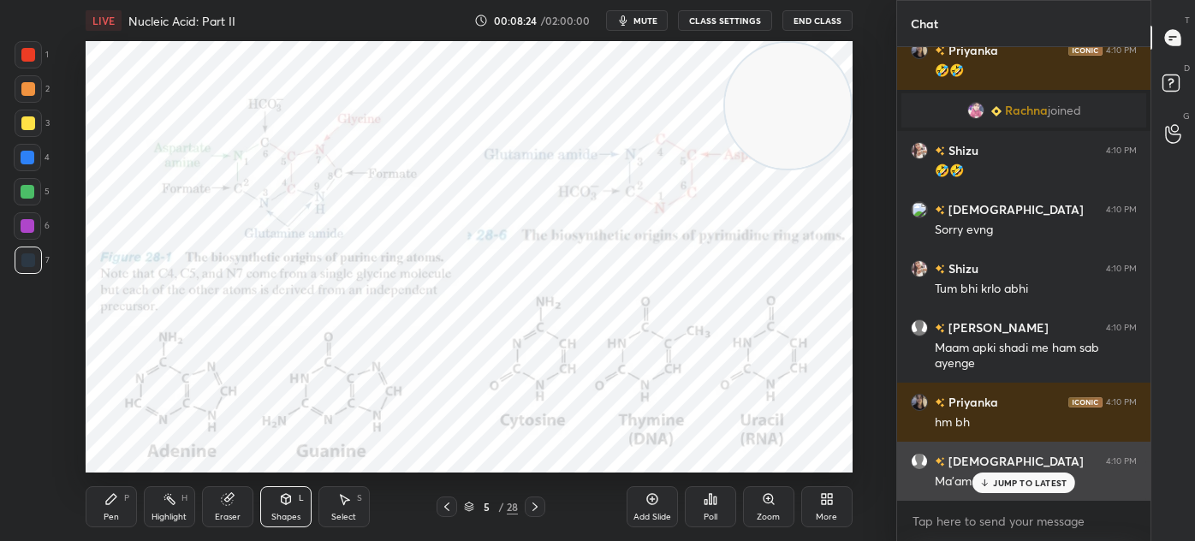
click at [1012, 482] on p "JUMP TO LATEST" at bounding box center [1030, 483] width 74 height 10
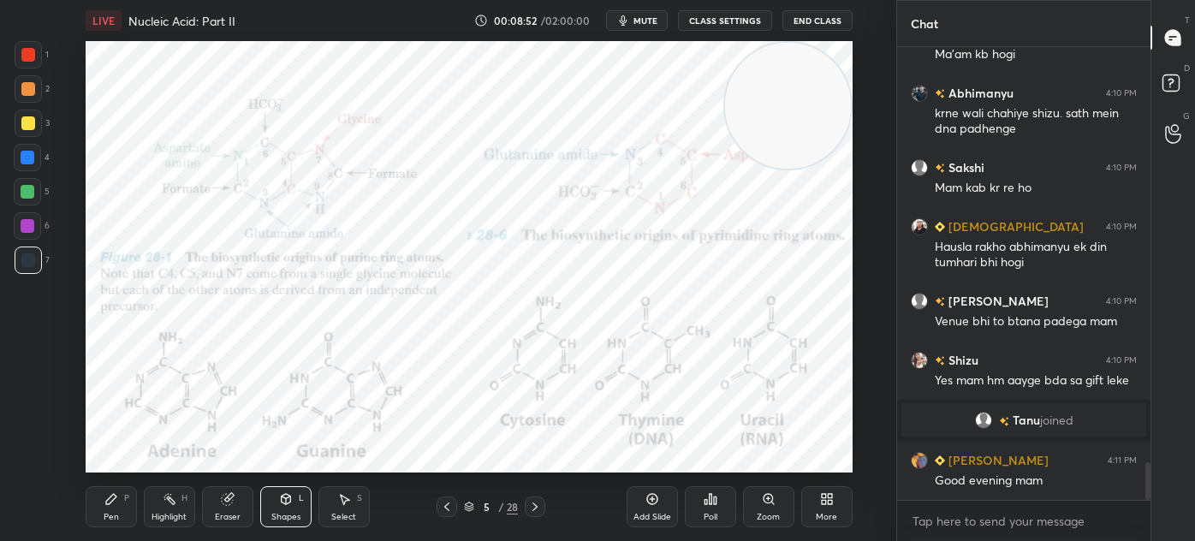
scroll to position [5034, 0]
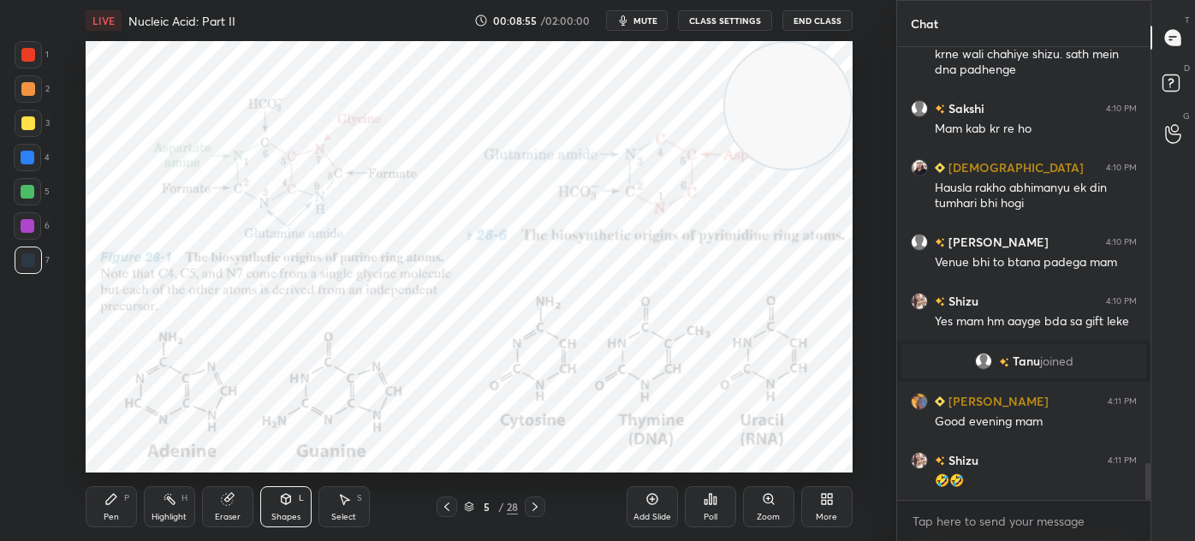
click at [124, 507] on div "Pen P" at bounding box center [111, 506] width 51 height 41
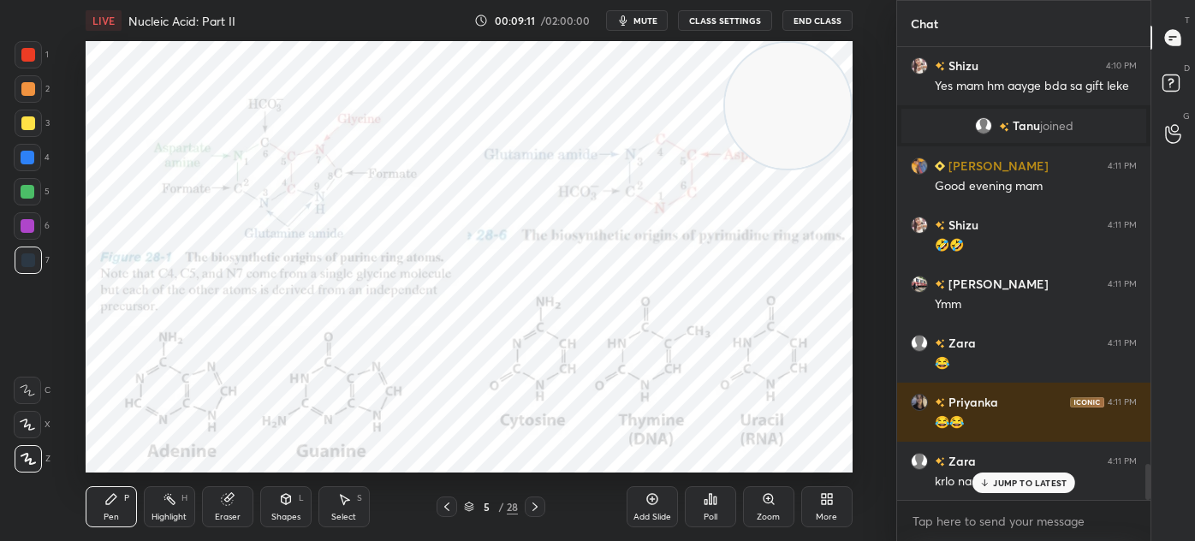
scroll to position [5328, 0]
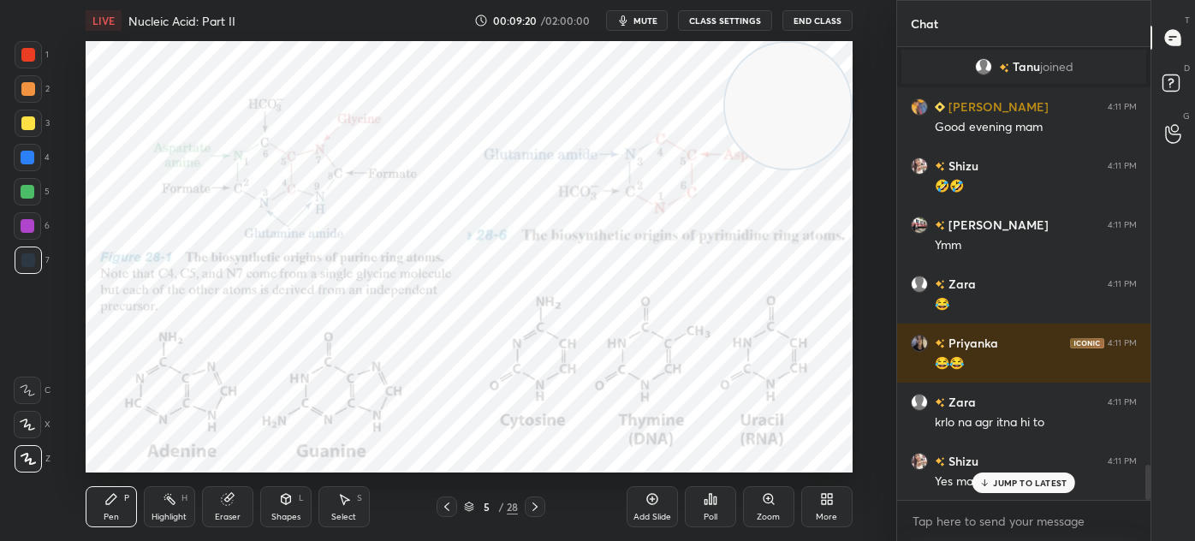
click at [37, 54] on div at bounding box center [28, 54] width 27 height 27
click at [21, 124] on div at bounding box center [28, 123] width 14 height 14
click at [179, 496] on div "Highlight H" at bounding box center [169, 506] width 51 height 41
click at [32, 447] on div at bounding box center [27, 458] width 27 height 27
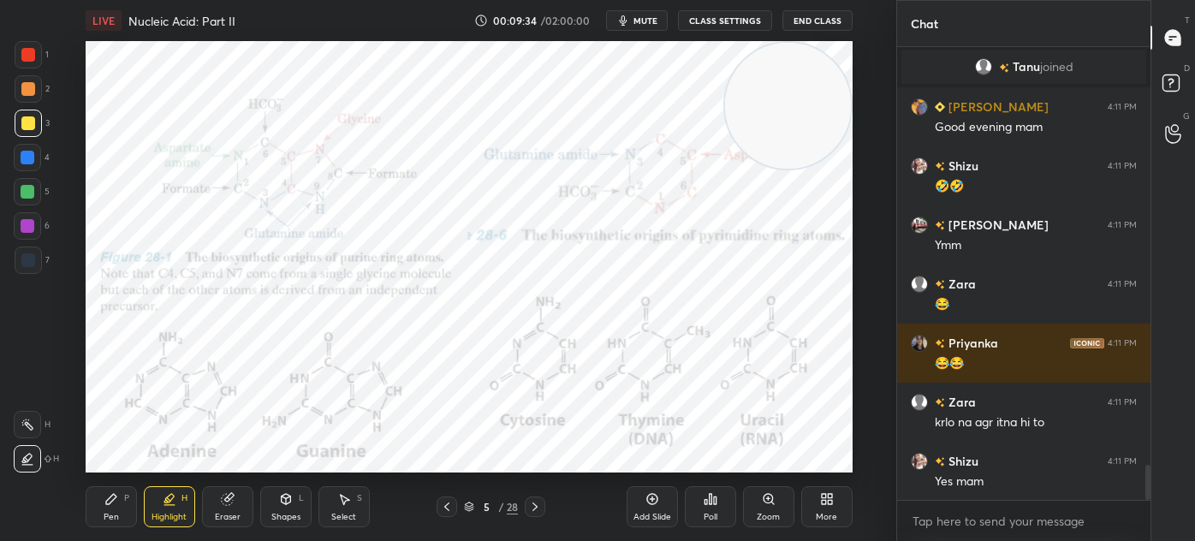
scroll to position [5403, 0]
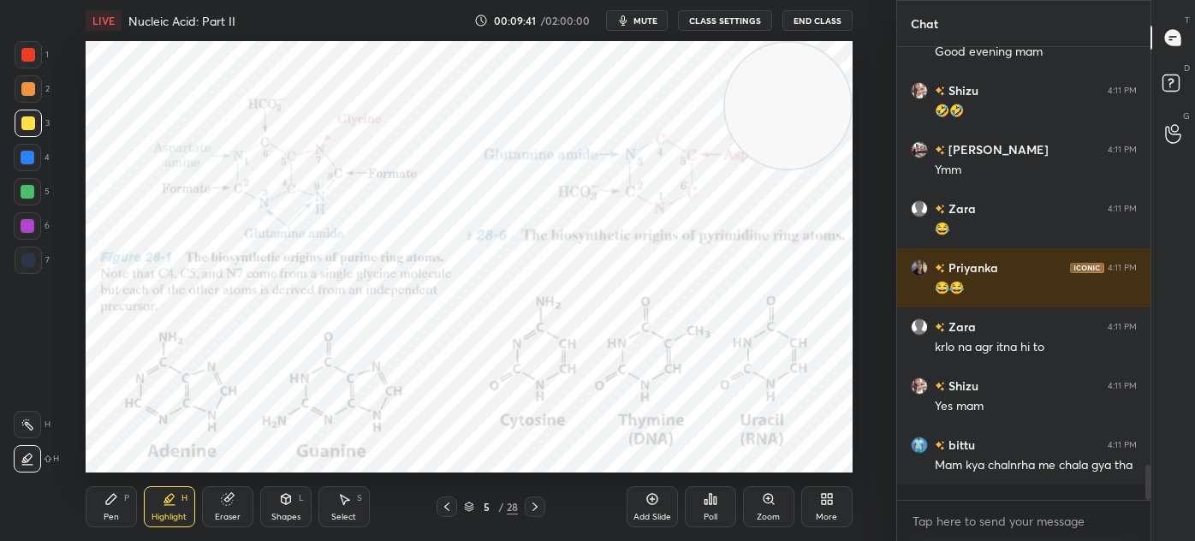
click at [101, 503] on div "Pen P" at bounding box center [111, 506] width 51 height 41
click at [27, 259] on div at bounding box center [28, 260] width 14 height 14
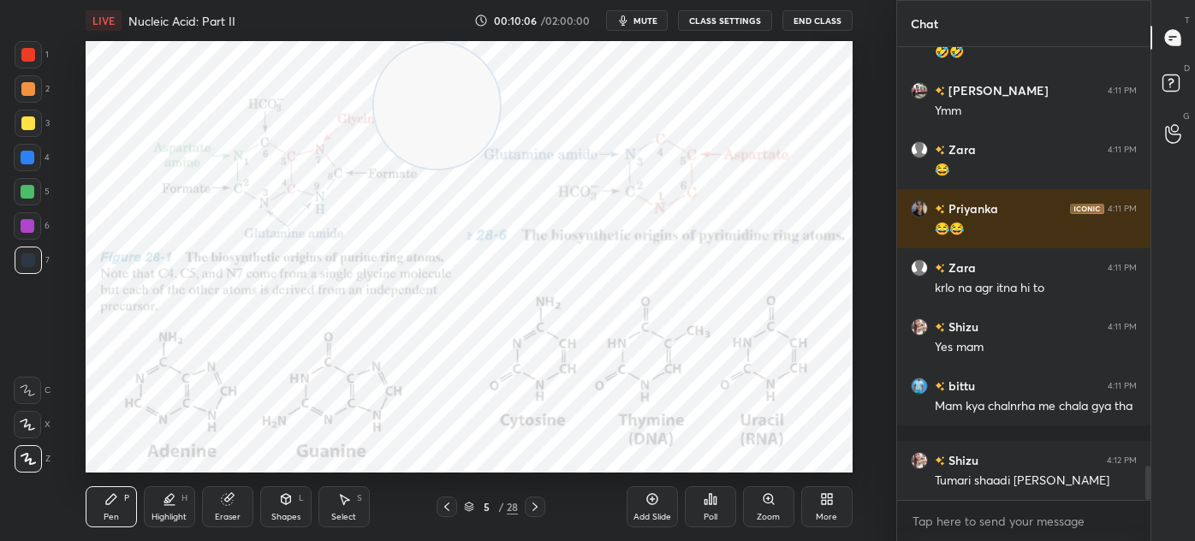
click at [36, 45] on div at bounding box center [28, 54] width 27 height 27
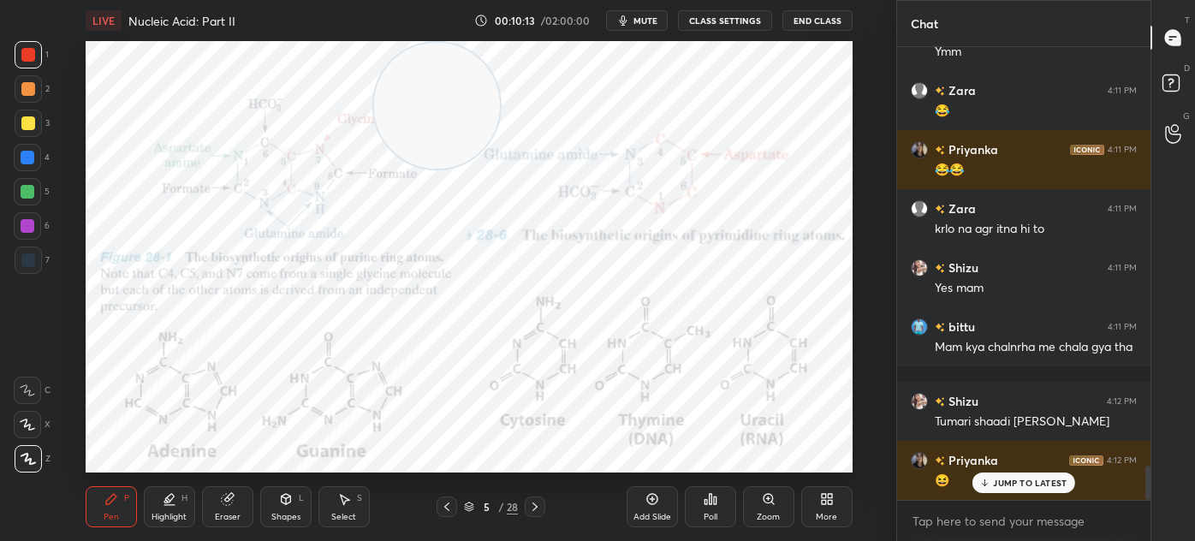
scroll to position [5580, 0]
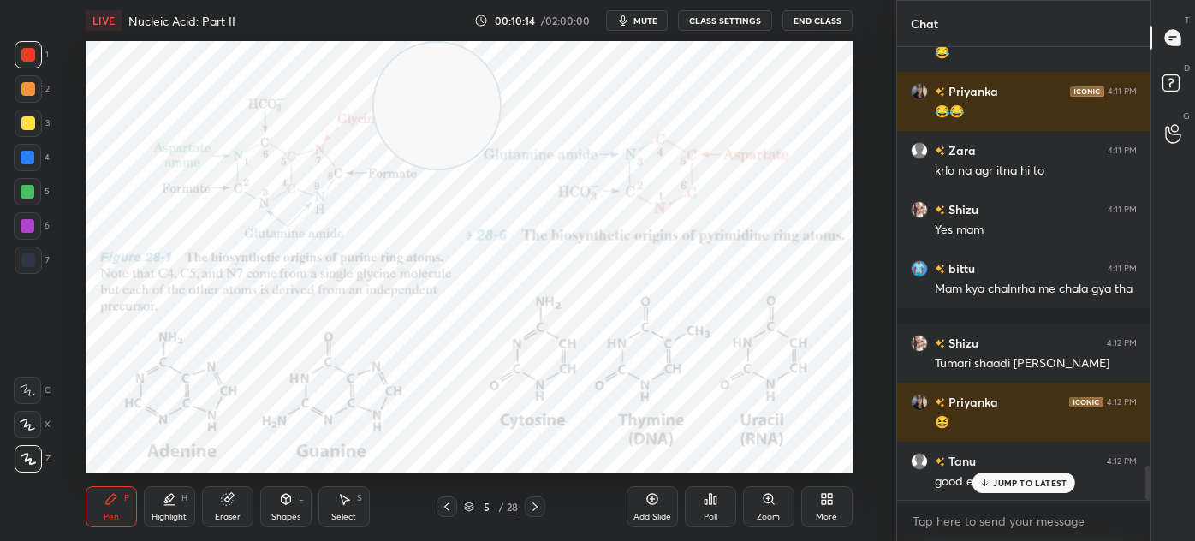
click at [170, 521] on div "Highlight" at bounding box center [168, 517] width 35 height 9
click at [27, 127] on div at bounding box center [28, 123] width 14 height 14
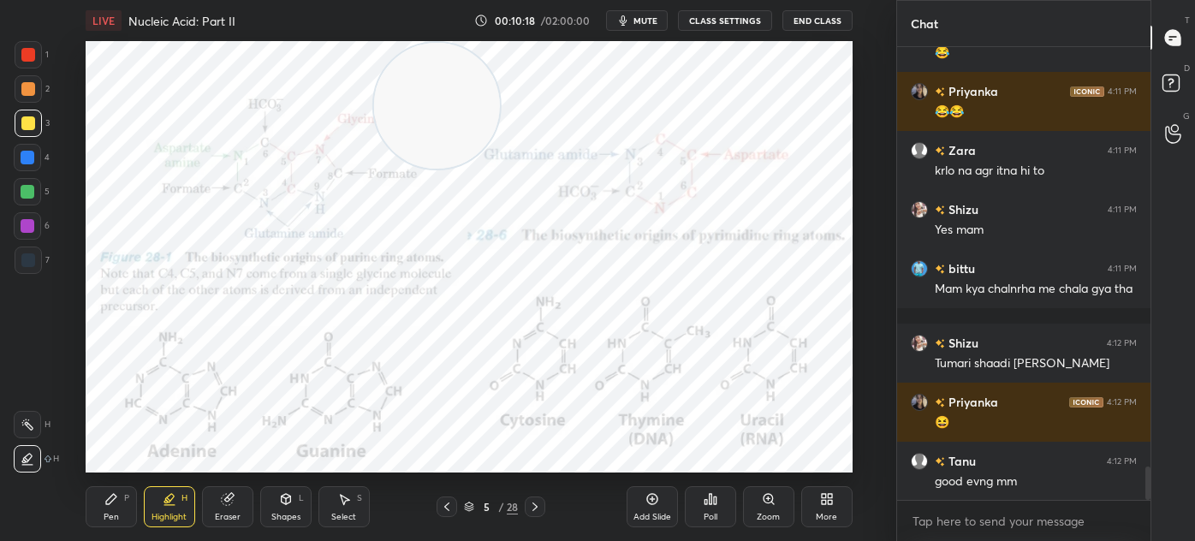
scroll to position [5639, 0]
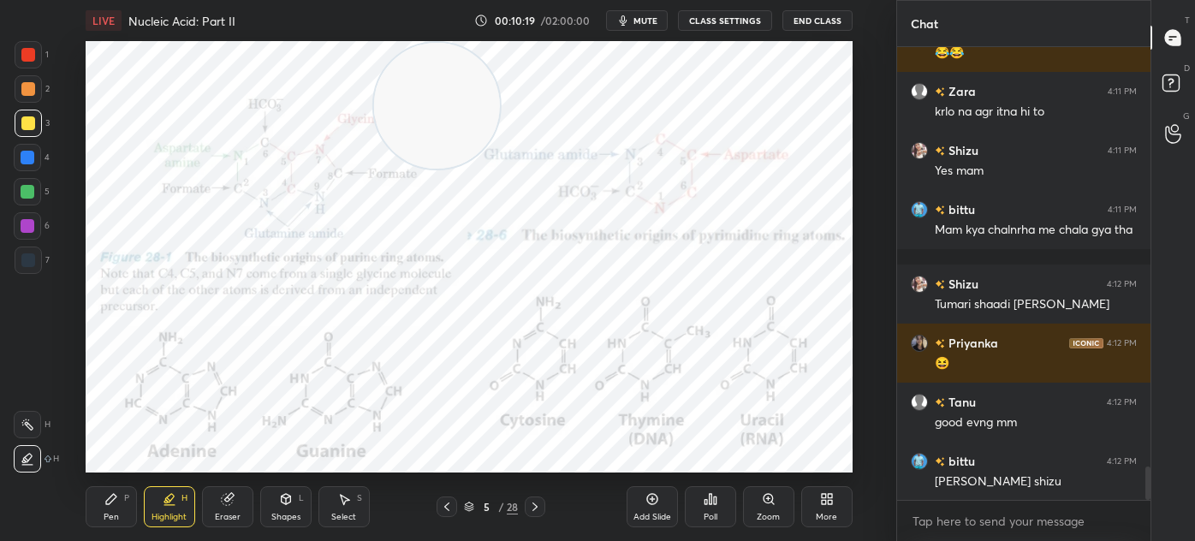
click at [113, 499] on icon at bounding box center [111, 499] width 10 height 10
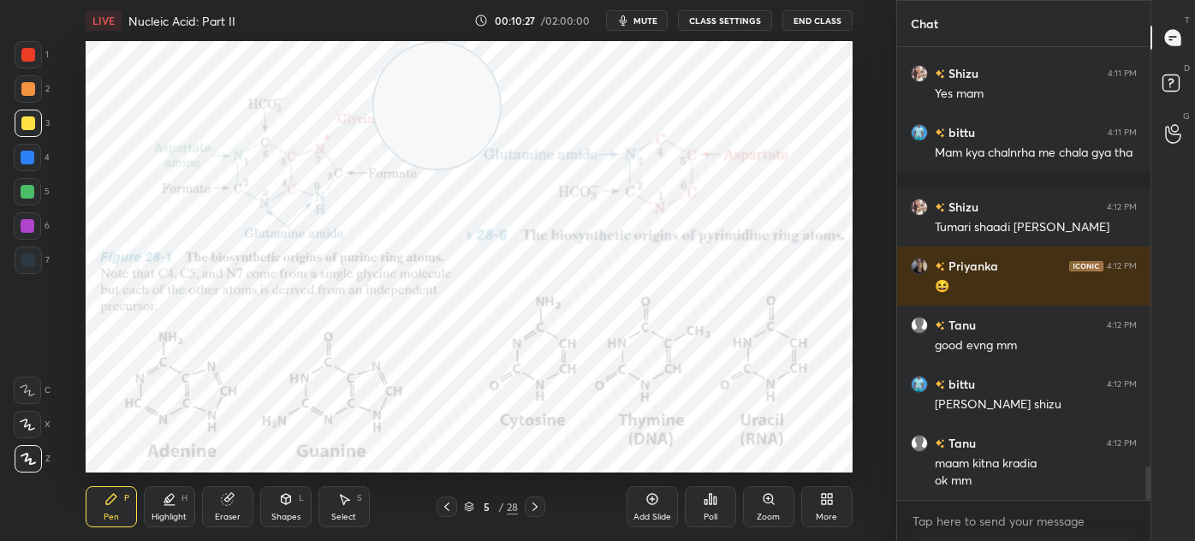
scroll to position [5775, 0]
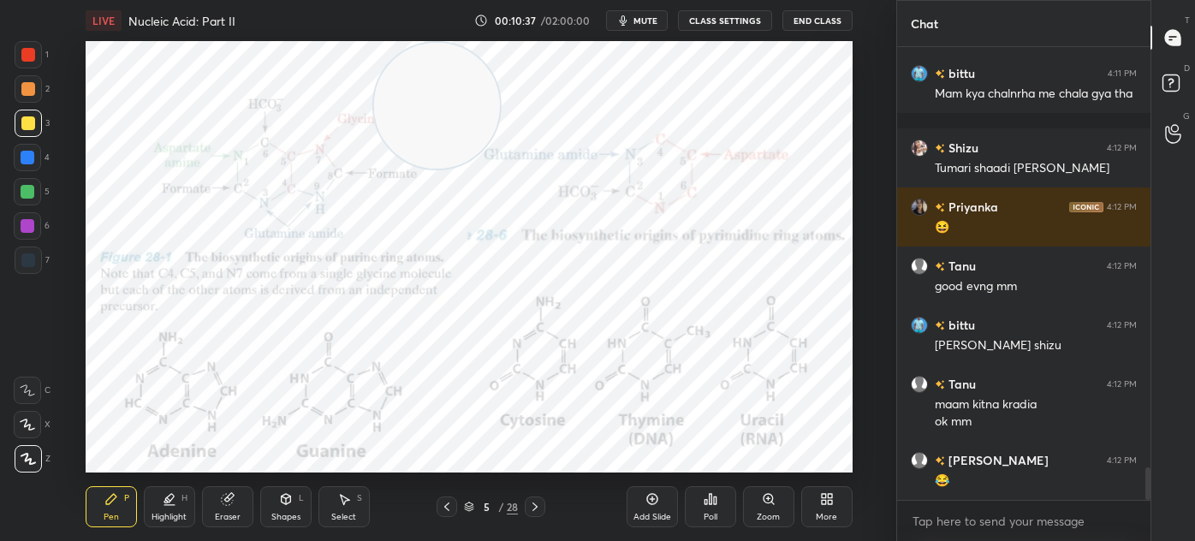
click at [119, 492] on div "Pen P" at bounding box center [111, 506] width 51 height 41
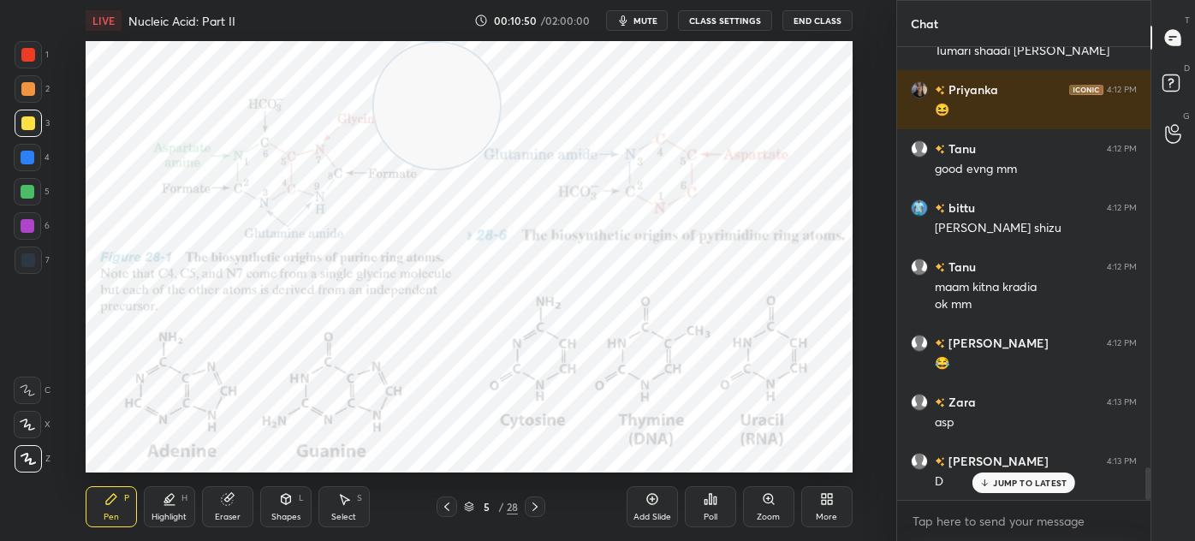
scroll to position [5951, 0]
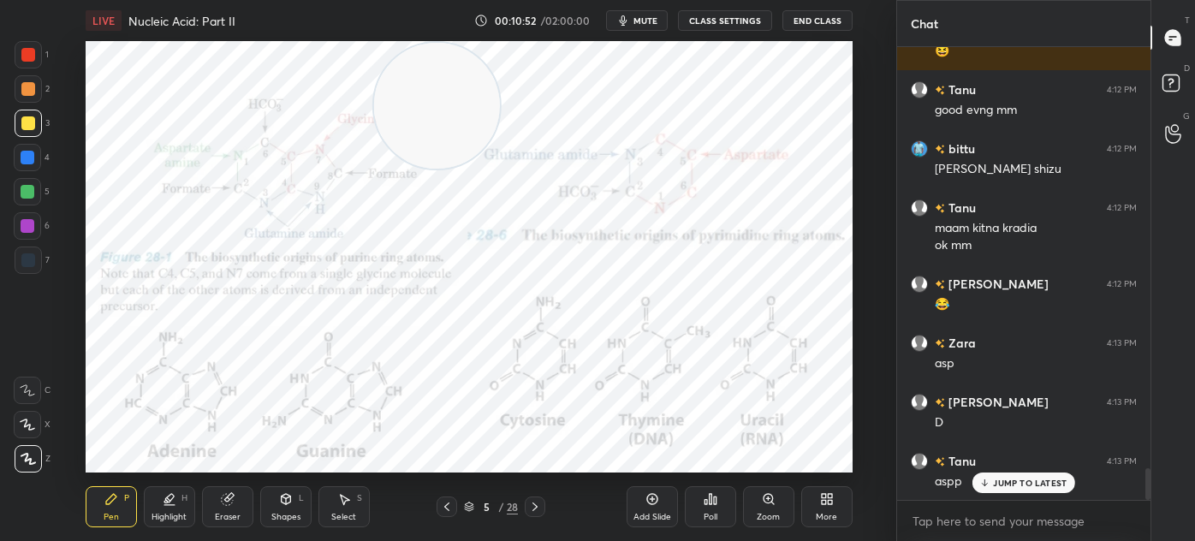
click at [30, 59] on div at bounding box center [28, 55] width 14 height 14
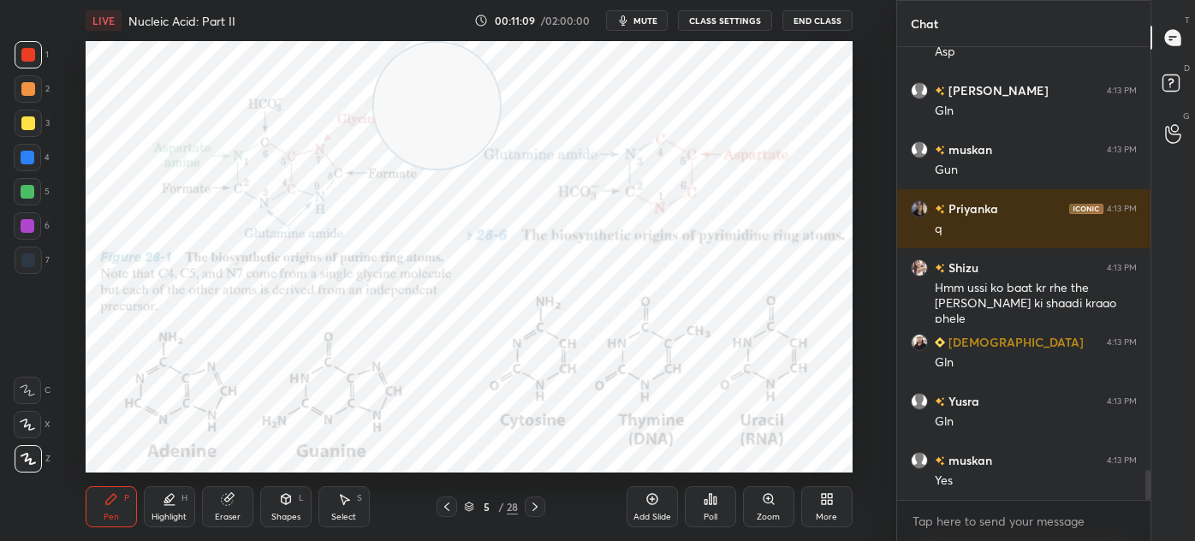
scroll to position [6540, 0]
click at [537, 510] on icon at bounding box center [535, 507] width 14 height 14
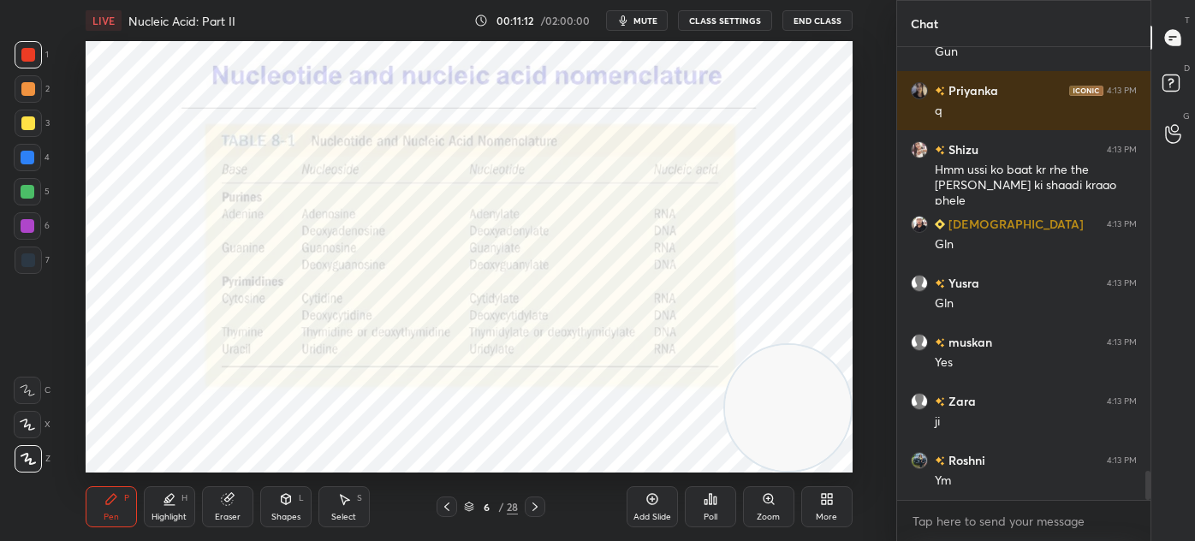
scroll to position [6658, 0]
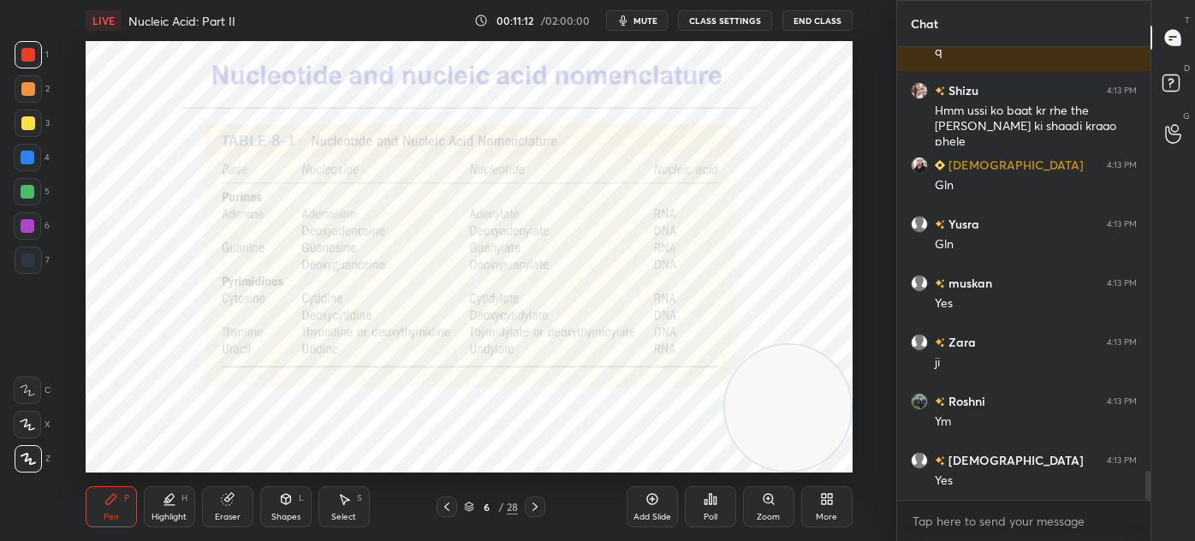
click at [288, 508] on div "Shapes L" at bounding box center [285, 506] width 51 height 41
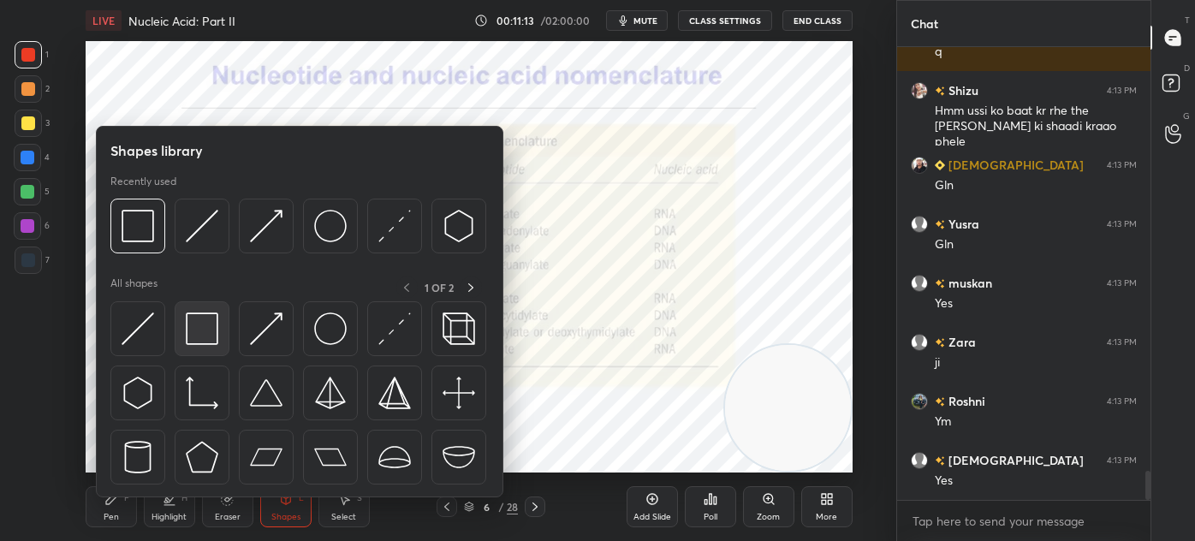
click at [194, 330] on img at bounding box center [202, 328] width 33 height 33
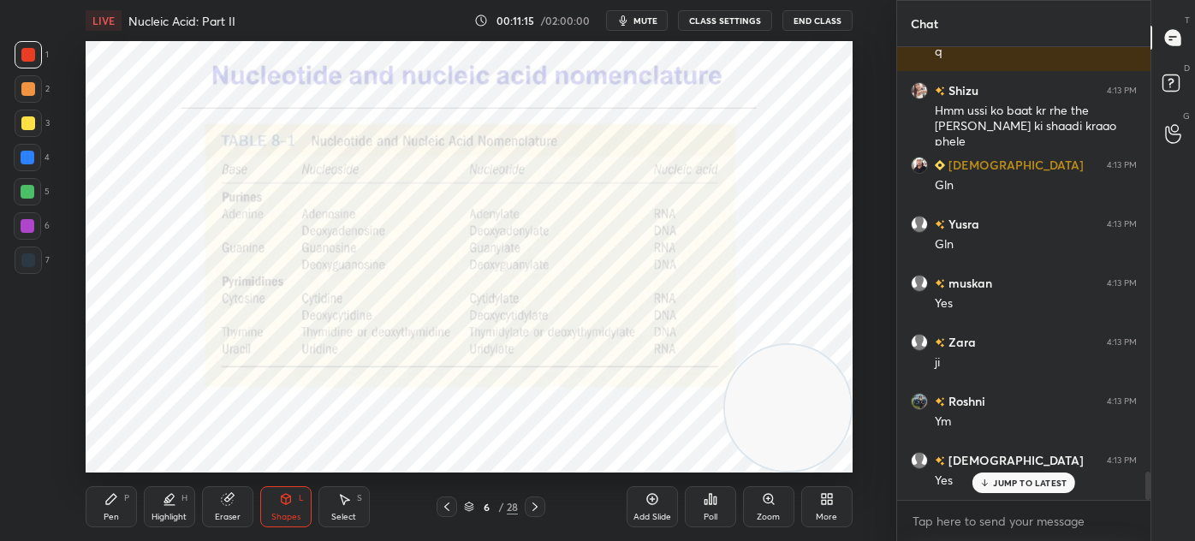
scroll to position [6716, 0]
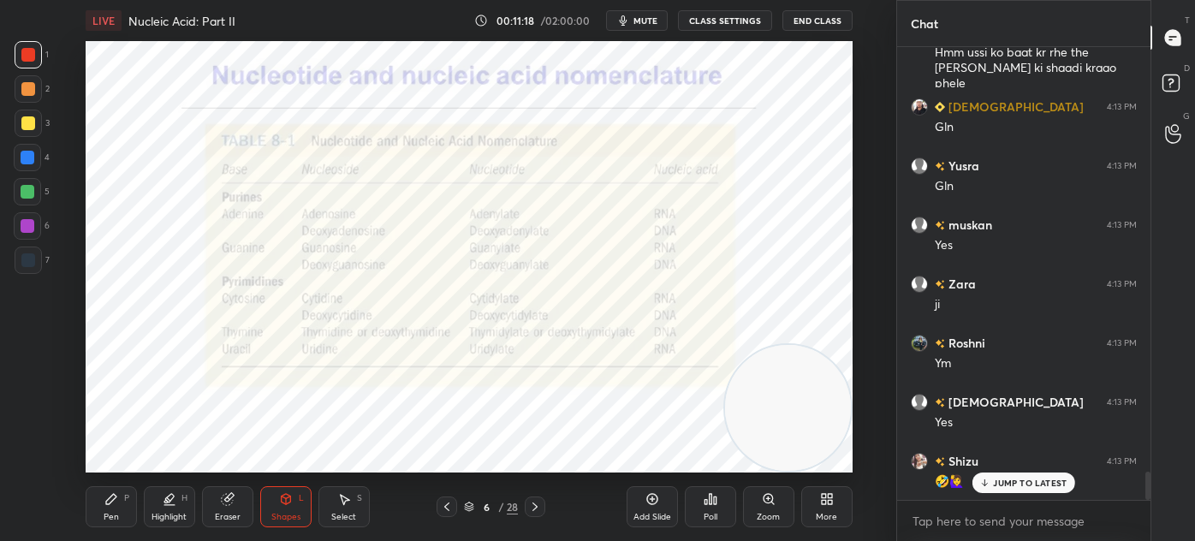
click at [110, 507] on div "Pen P" at bounding box center [111, 506] width 51 height 41
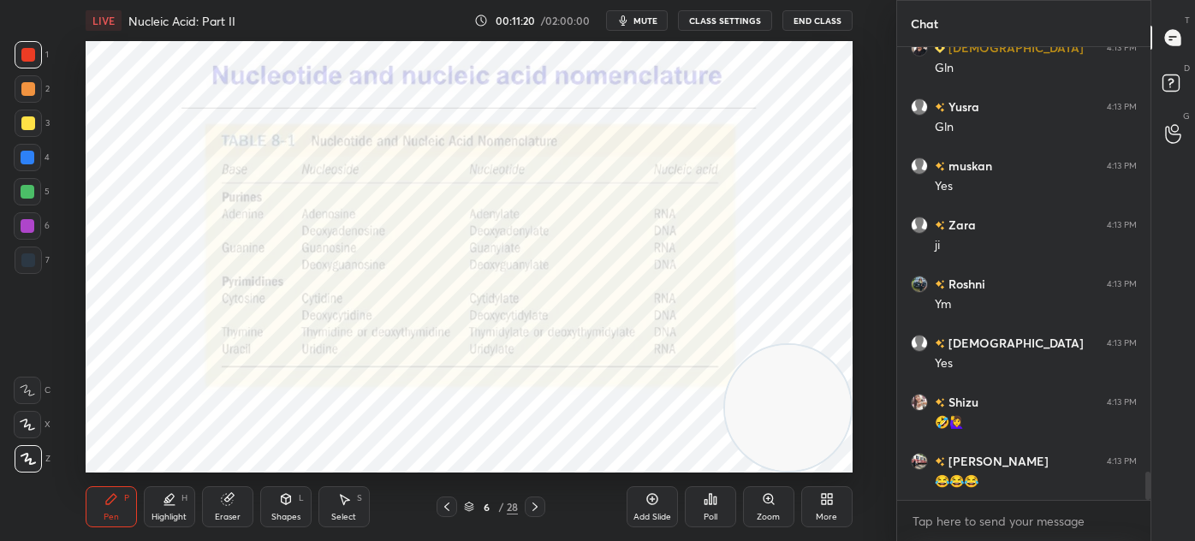
scroll to position [6834, 0]
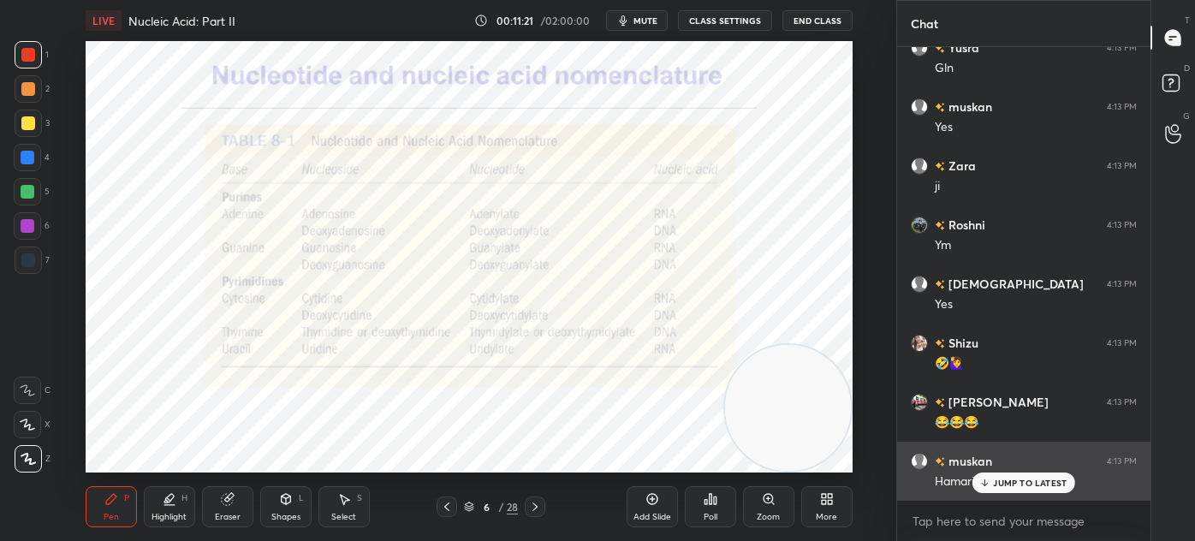
click at [1013, 483] on p "JUMP TO LATEST" at bounding box center [1030, 483] width 74 height 10
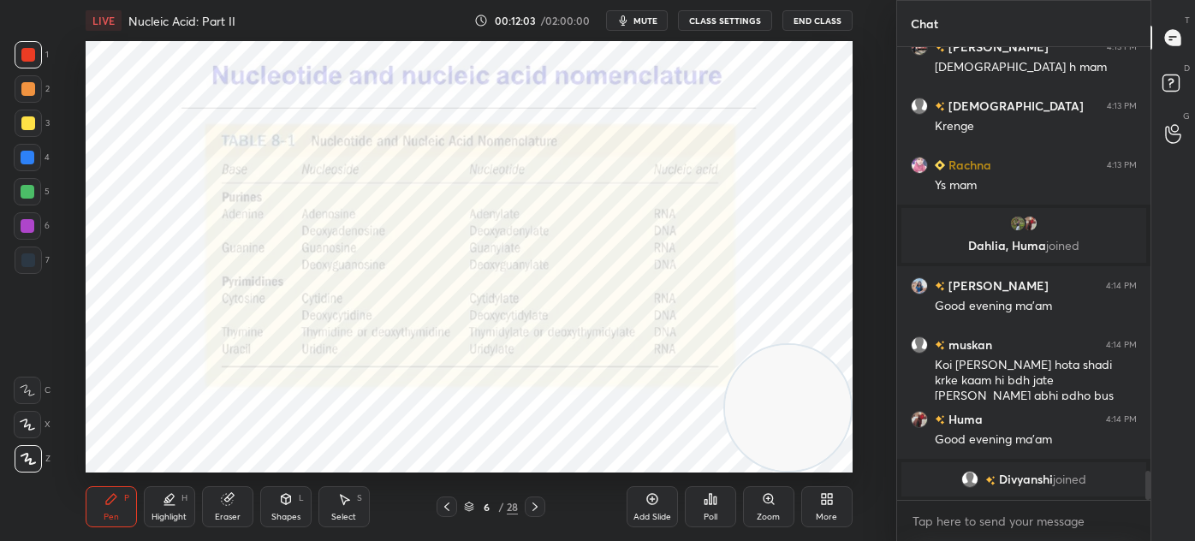
scroll to position [6707, 0]
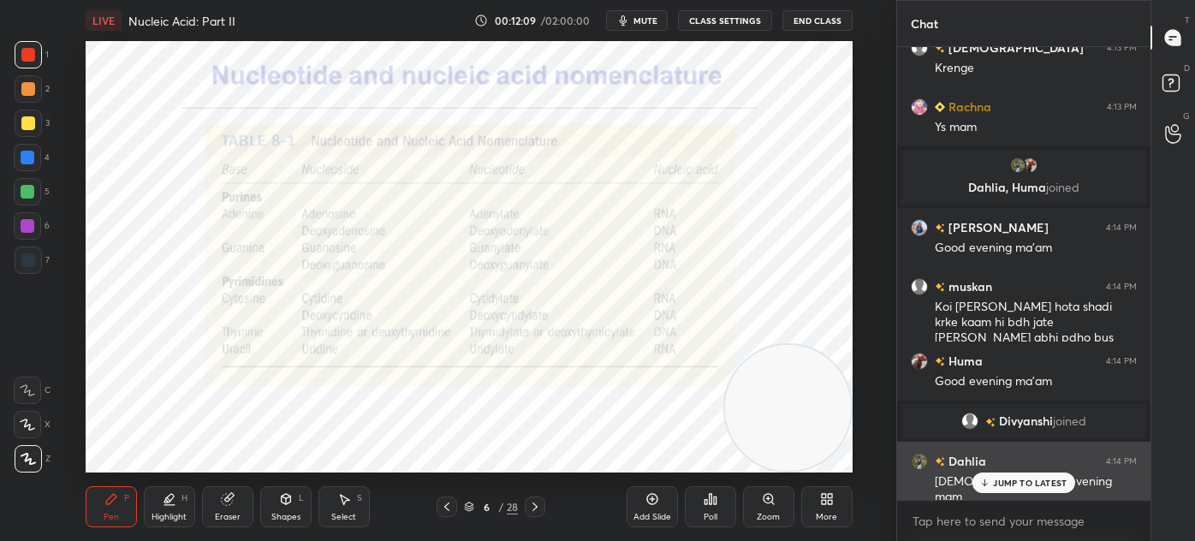
click at [1022, 484] on p "JUMP TO LATEST" at bounding box center [1030, 483] width 74 height 10
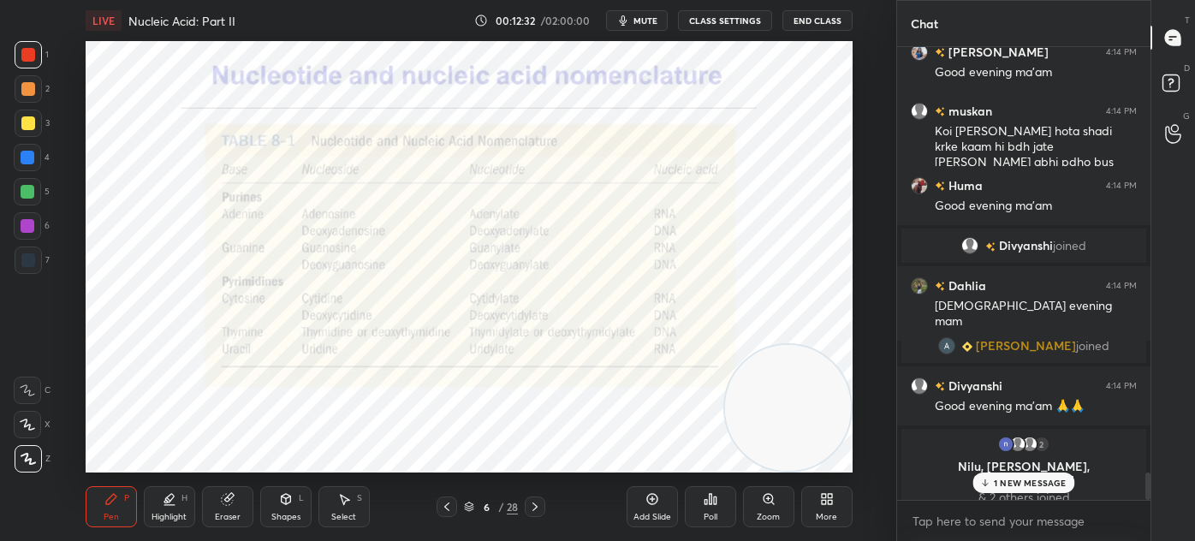
scroll to position [6829, 0]
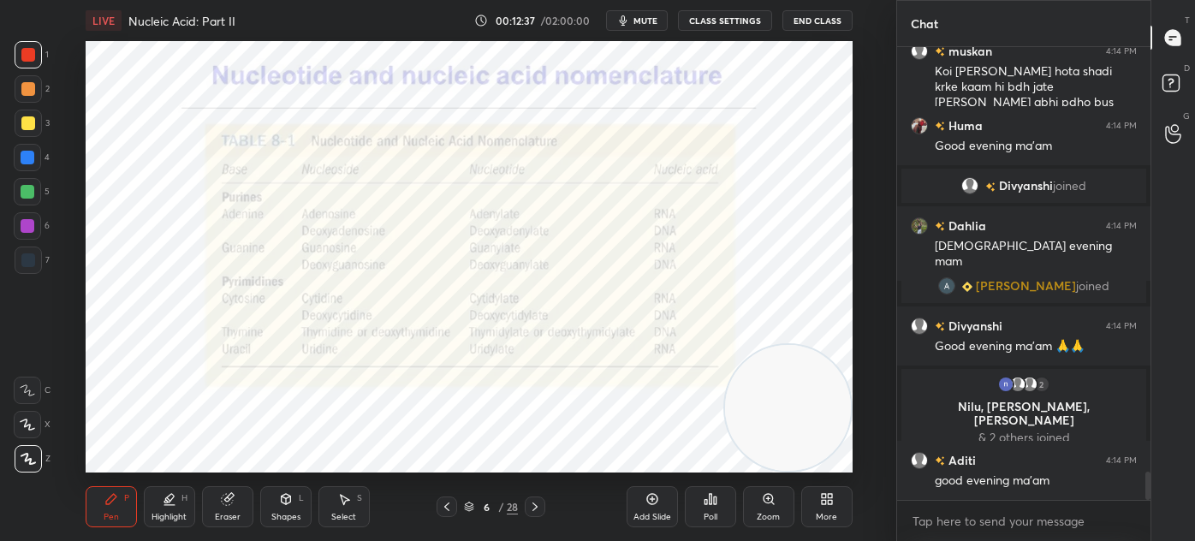
click at [45, 246] on div "7" at bounding box center [32, 259] width 35 height 27
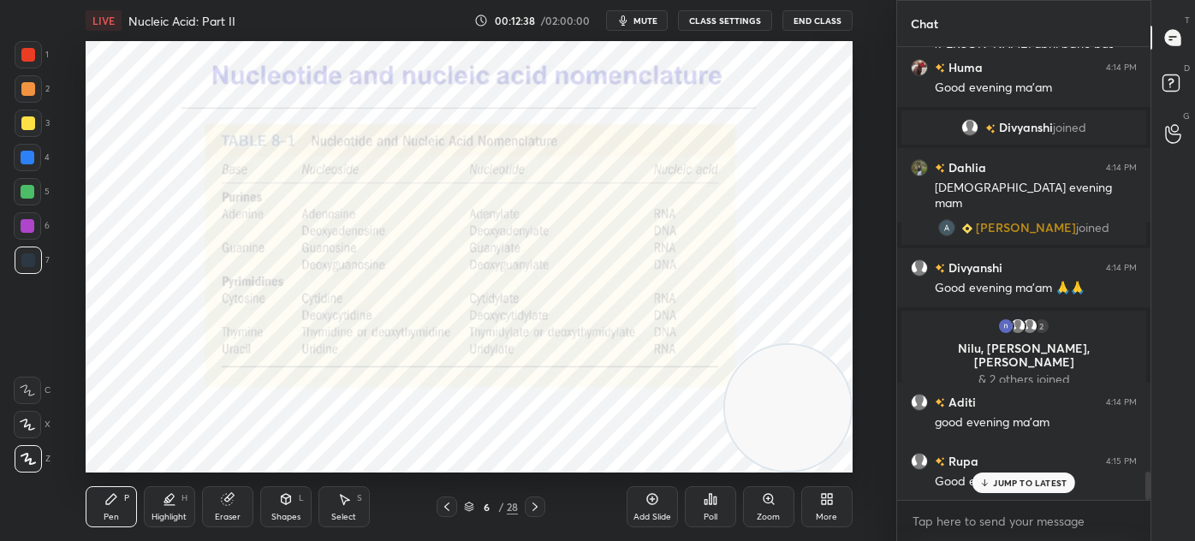
click at [34, 62] on div at bounding box center [28, 54] width 27 height 27
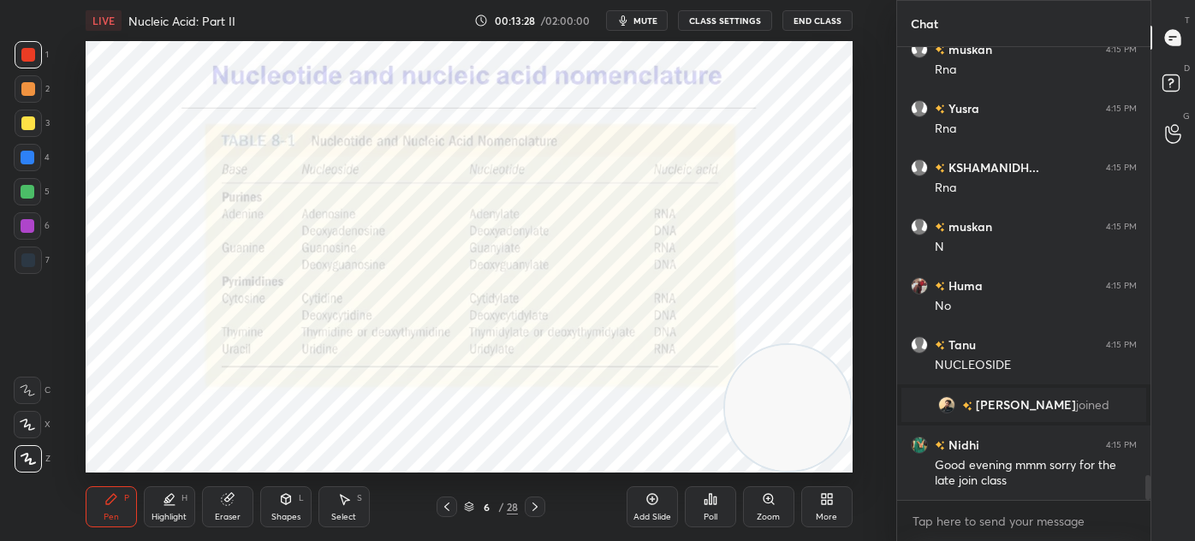
scroll to position [7850, 0]
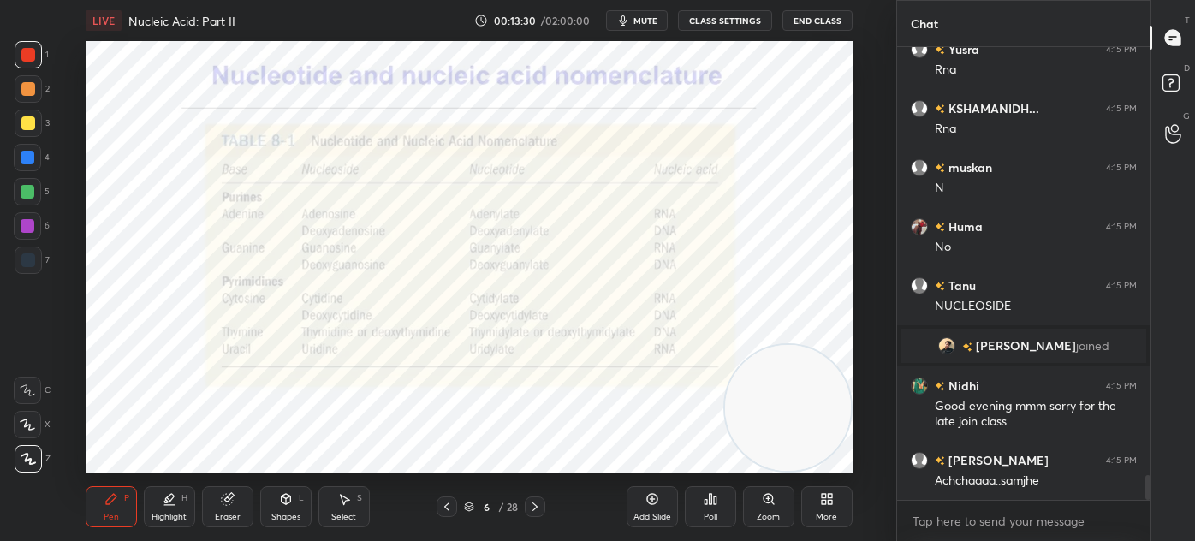
click at [223, 509] on div "Eraser" at bounding box center [227, 506] width 51 height 41
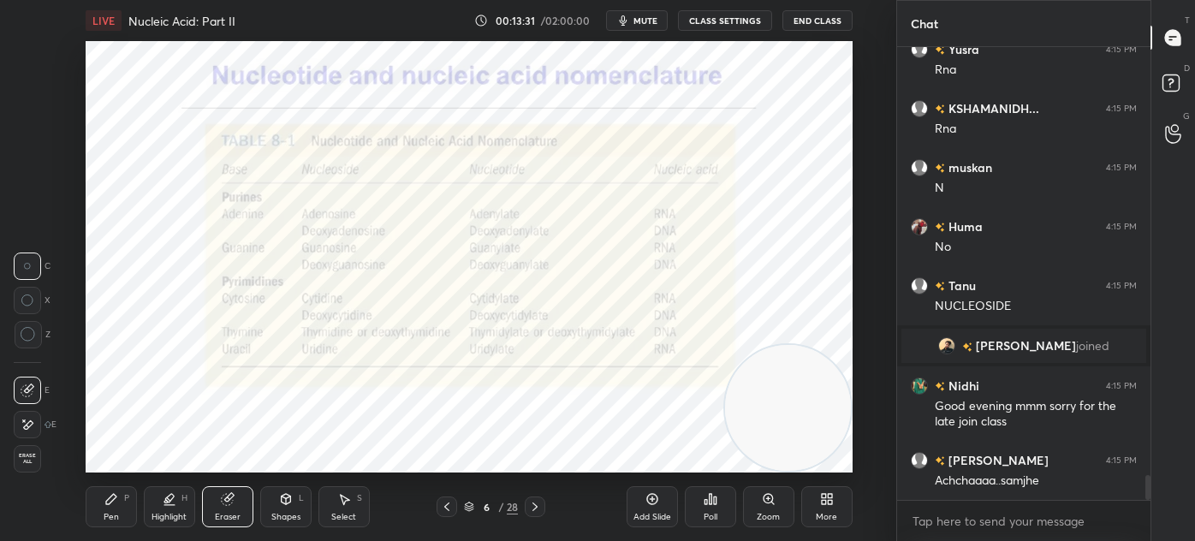
click at [110, 504] on icon at bounding box center [111, 499] width 14 height 14
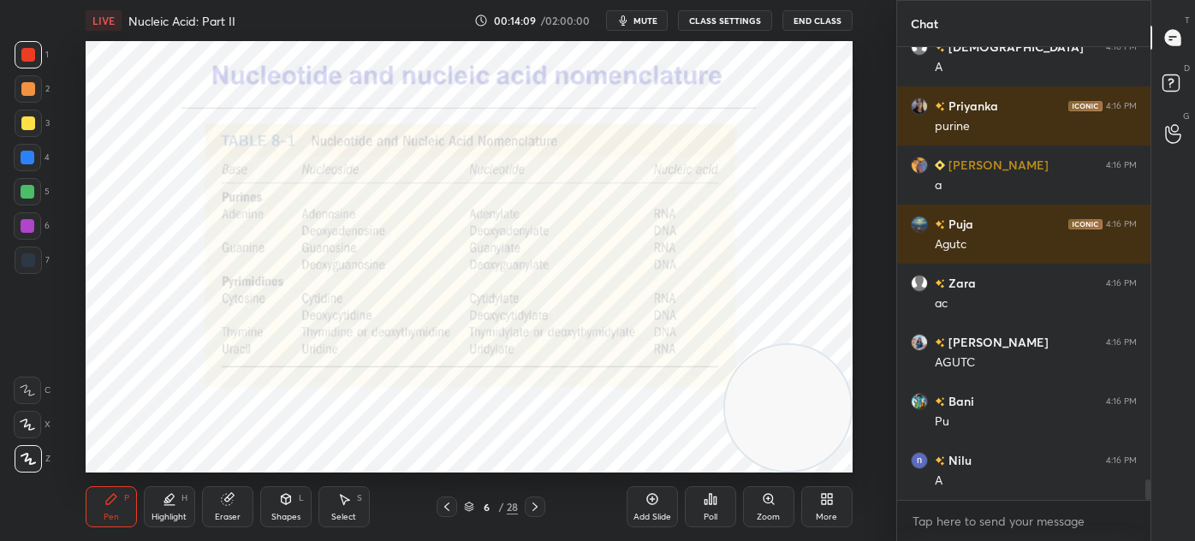
scroll to position [9526, 0]
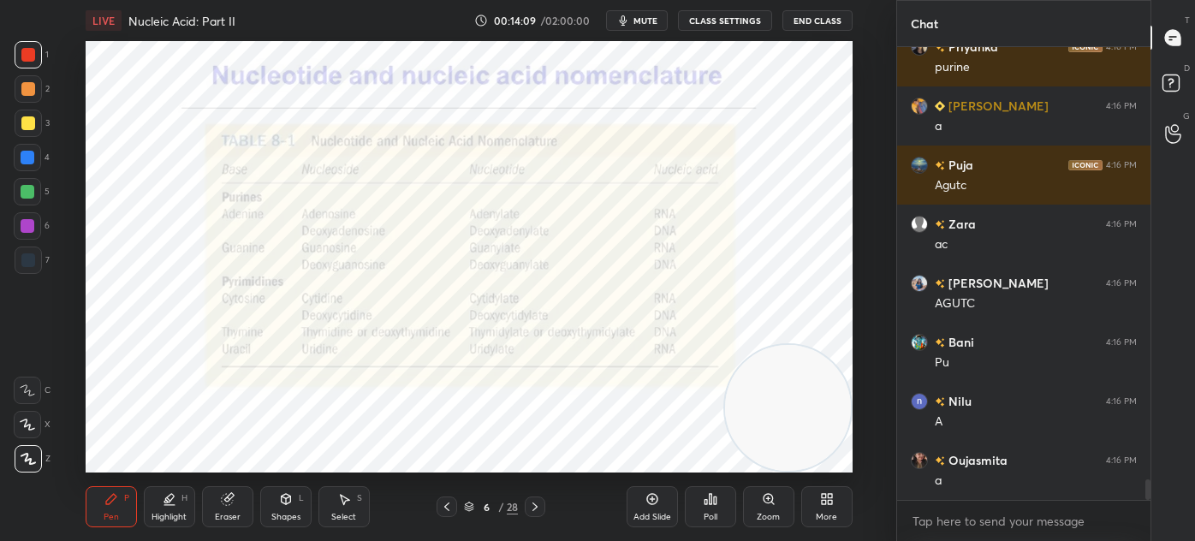
click at [537, 502] on icon at bounding box center [535, 507] width 14 height 14
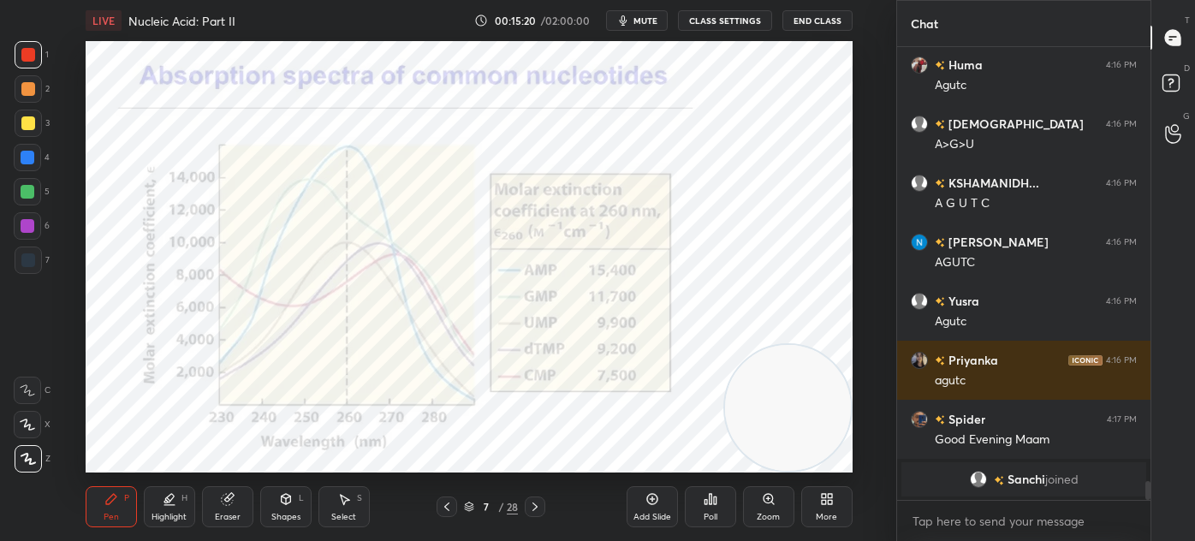
scroll to position [9797, 0]
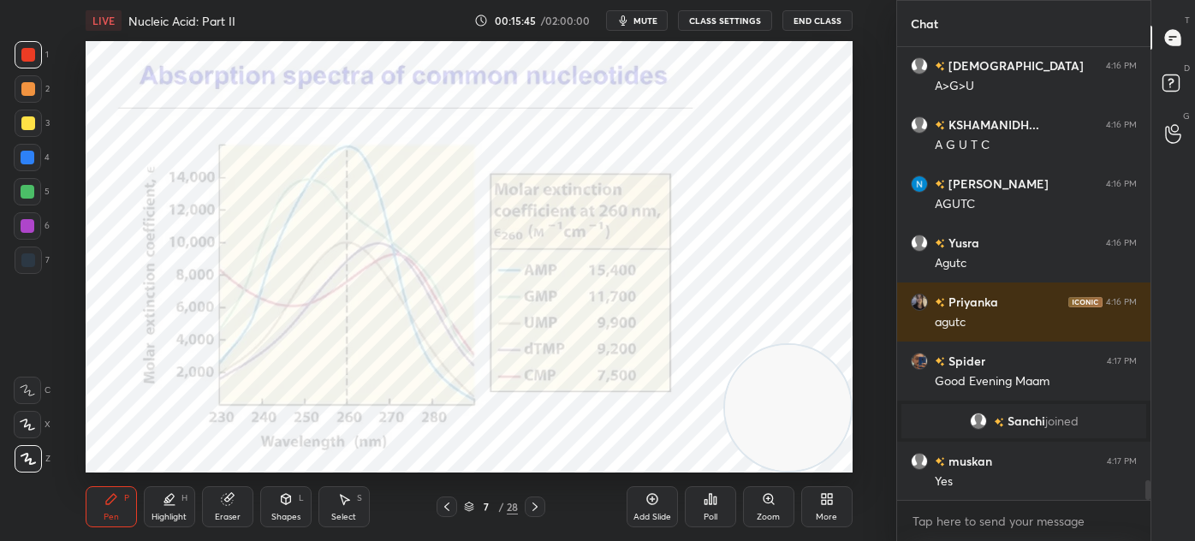
click at [295, 506] on div "Shapes L" at bounding box center [285, 506] width 51 height 41
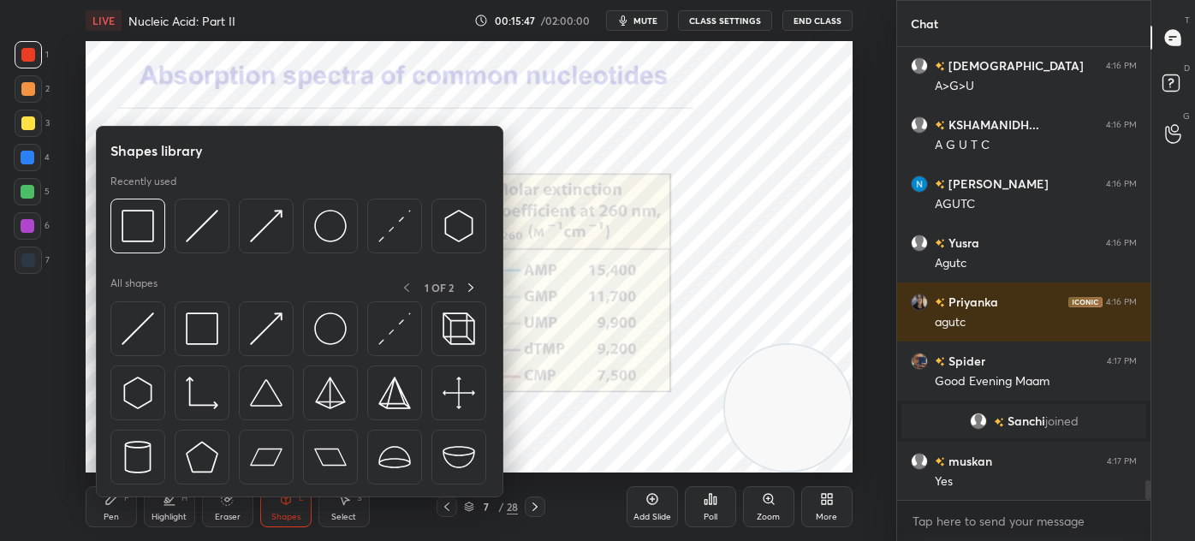
click at [453, 330] on img at bounding box center [458, 328] width 33 height 33
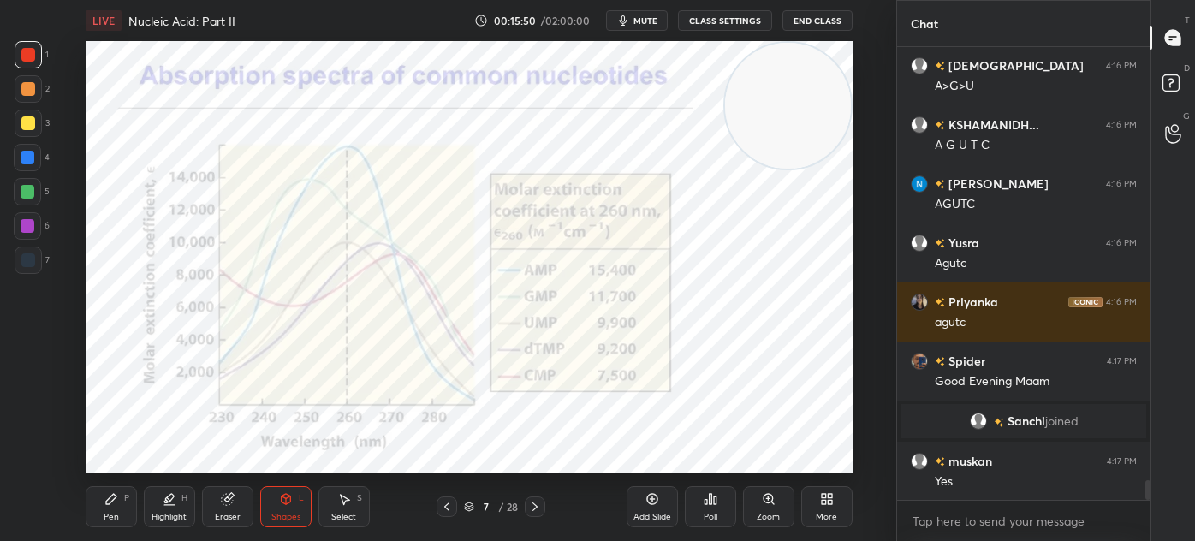
click at [132, 496] on div "Pen P" at bounding box center [111, 506] width 51 height 41
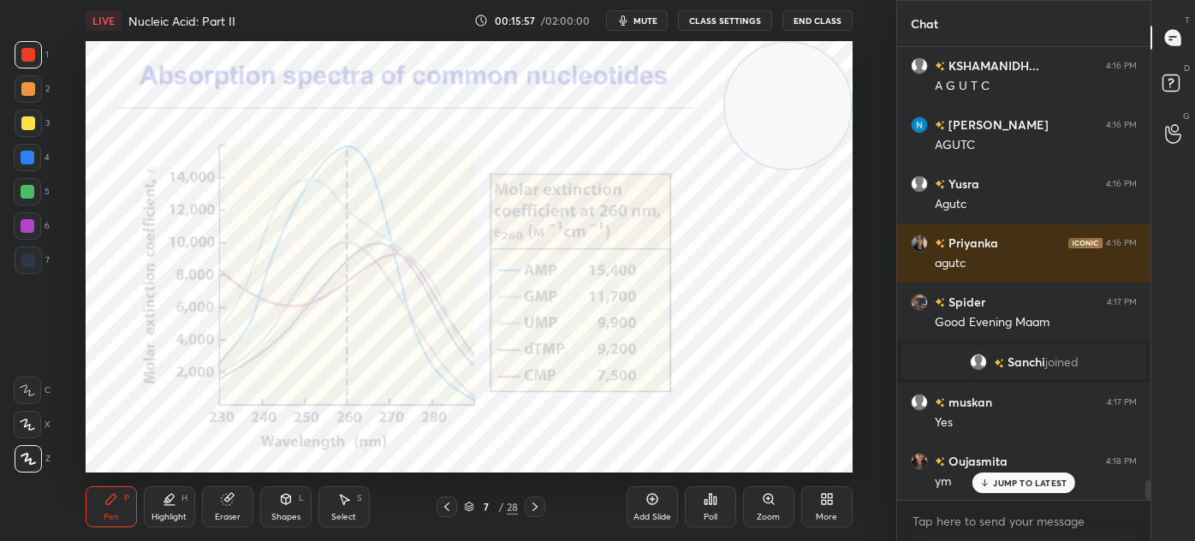
scroll to position [9915, 0]
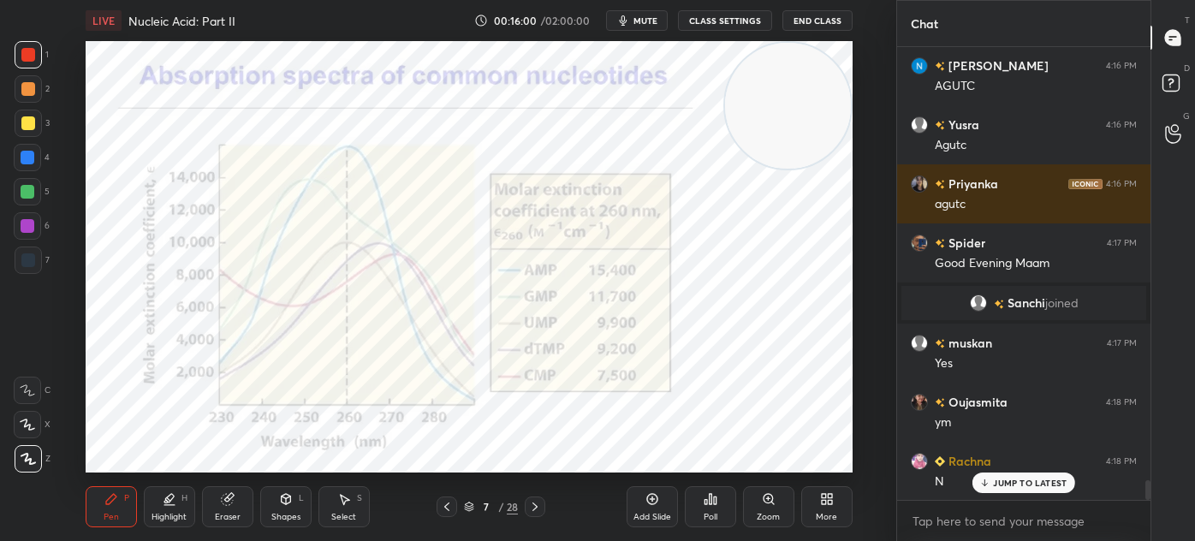
click at [362, 507] on div "Select S" at bounding box center [343, 506] width 51 height 41
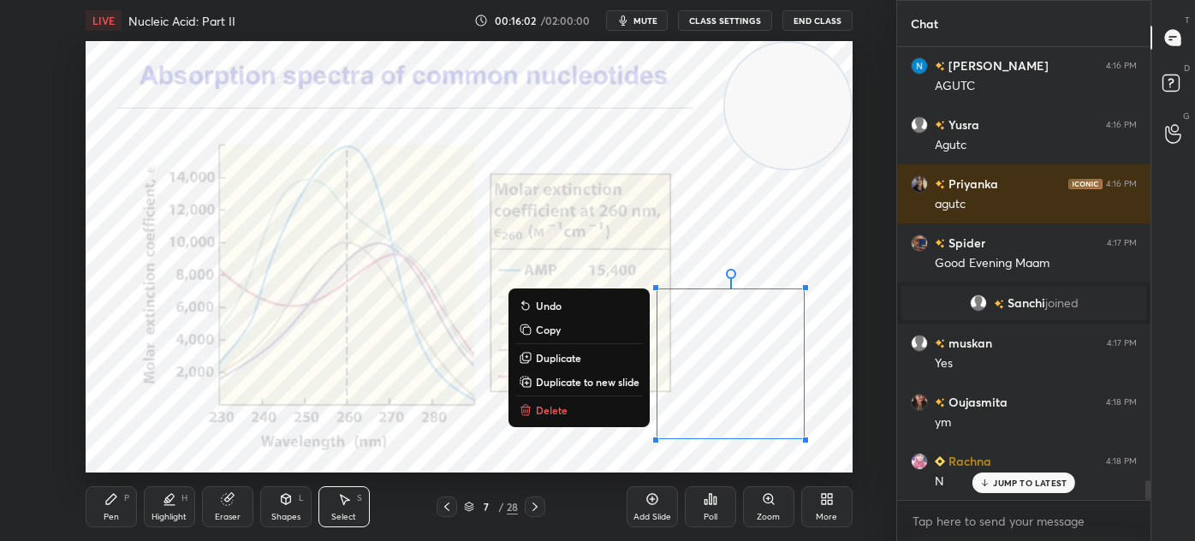
click at [616, 404] on button "Delete" at bounding box center [579, 410] width 128 height 21
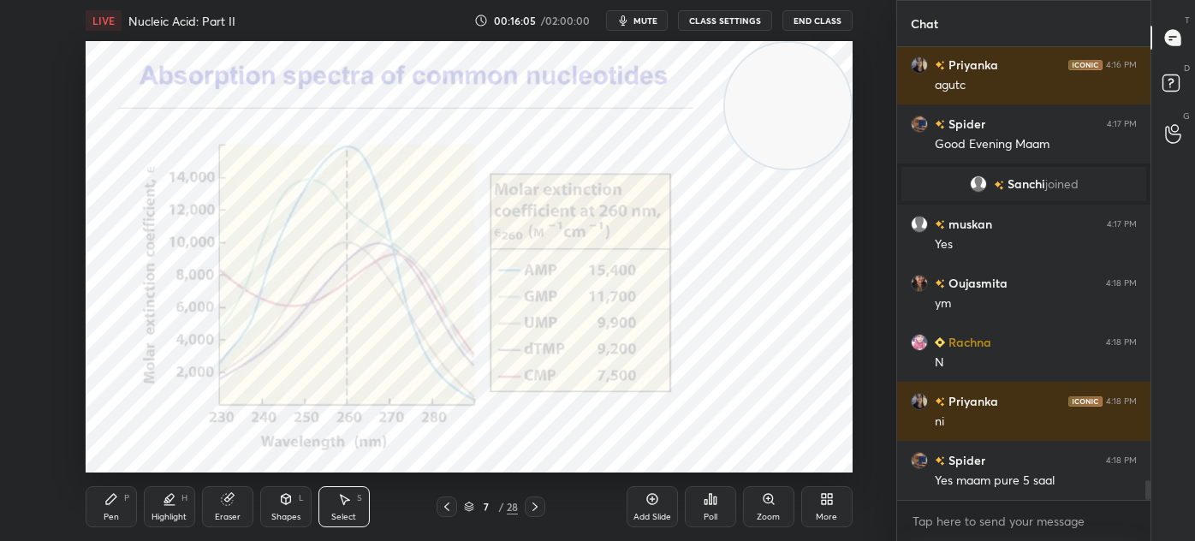
scroll to position [10093, 0]
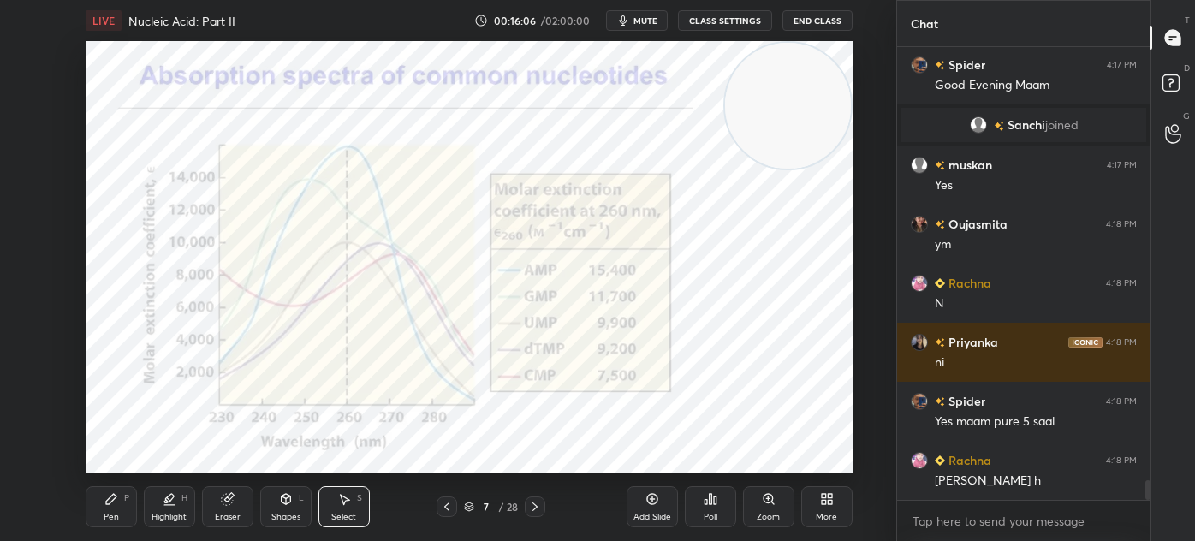
click at [534, 502] on icon at bounding box center [535, 507] width 14 height 14
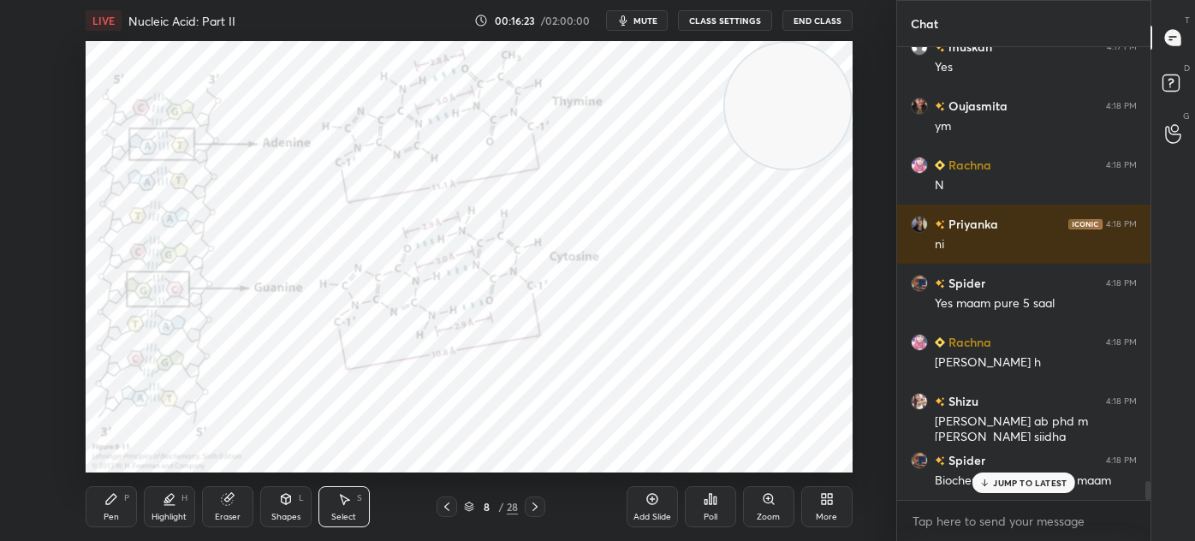
scroll to position [10285, 0]
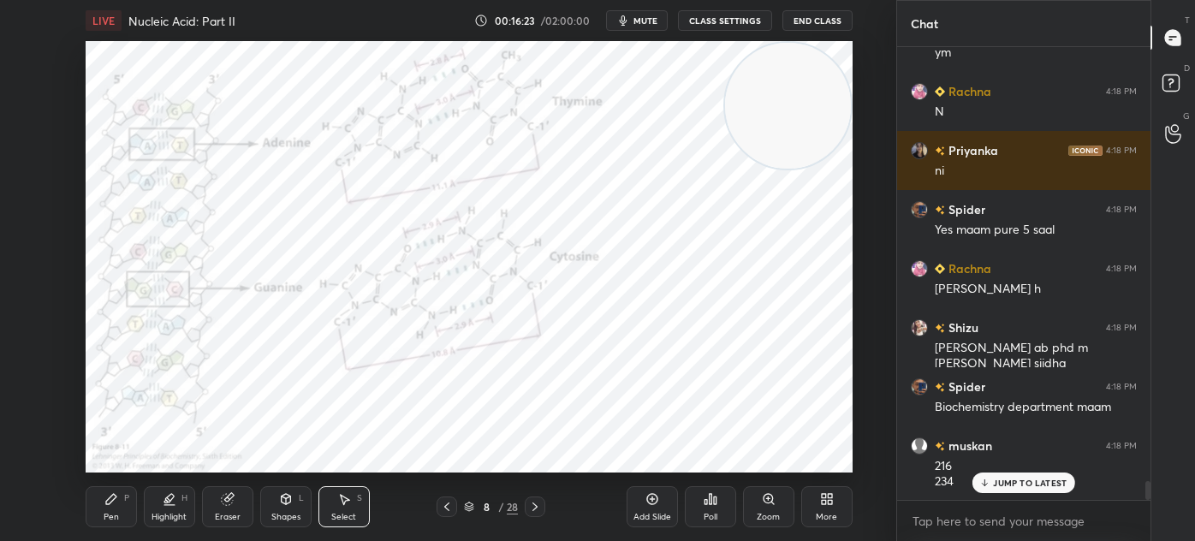
click at [103, 496] on div "Pen P" at bounding box center [111, 506] width 51 height 41
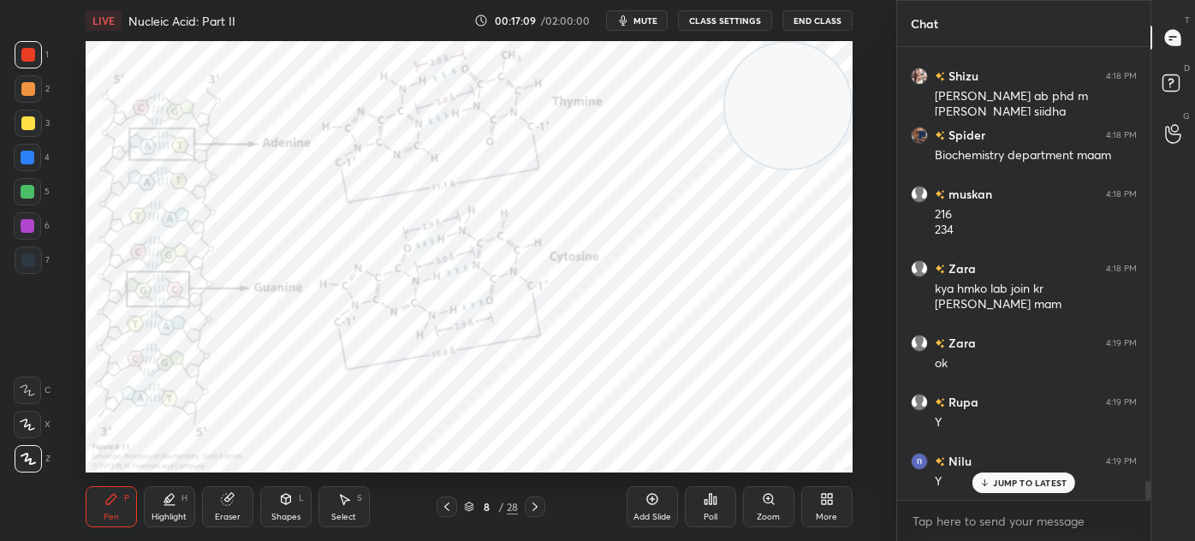
scroll to position [10577, 0]
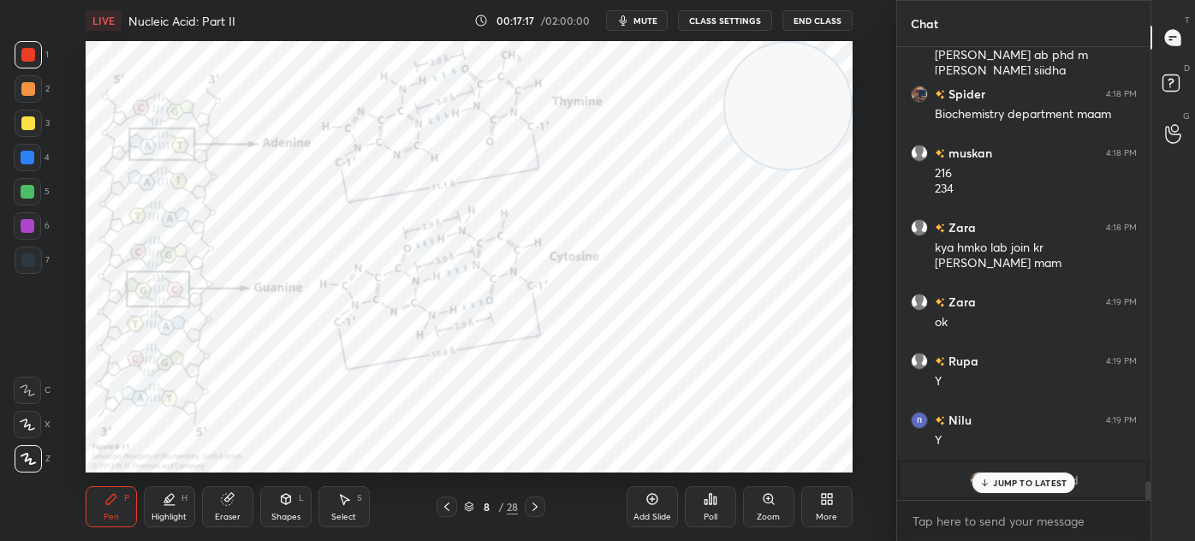
click at [230, 508] on div "Eraser" at bounding box center [227, 506] width 51 height 41
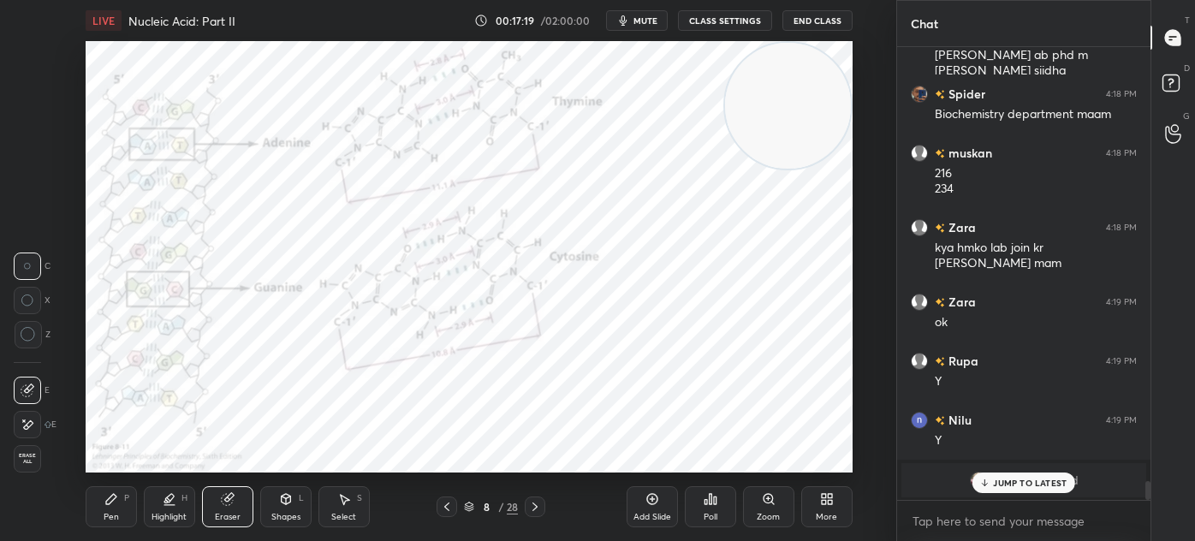
click at [79, 505] on div "LIVE Nucleic Acid: Part II 00:17:19 / 02:00:00 mute CLASS SETTINGS End Class Se…" at bounding box center [469, 270] width 828 height 541
click at [990, 491] on div "JUMP TO LATEST" at bounding box center [1023, 482] width 103 height 21
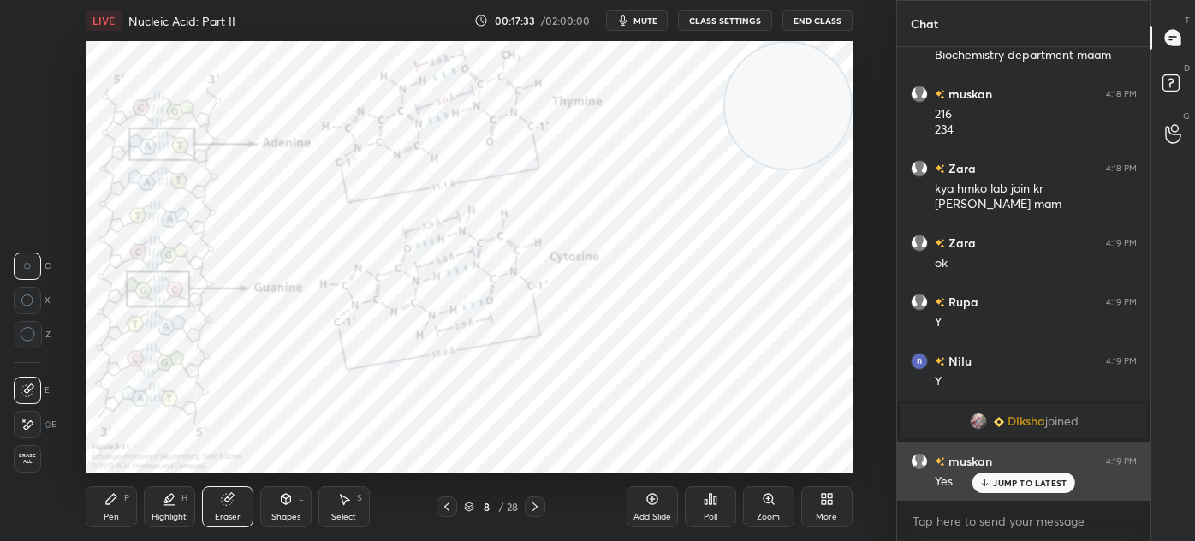
click at [997, 478] on p "JUMP TO LATEST" at bounding box center [1030, 483] width 74 height 10
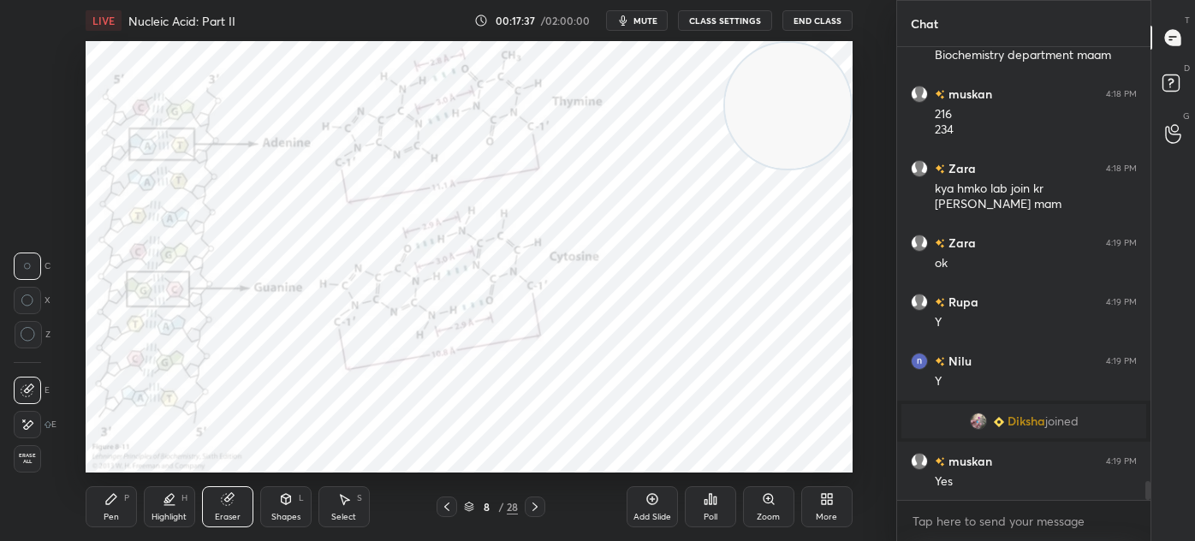
scroll to position [10695, 0]
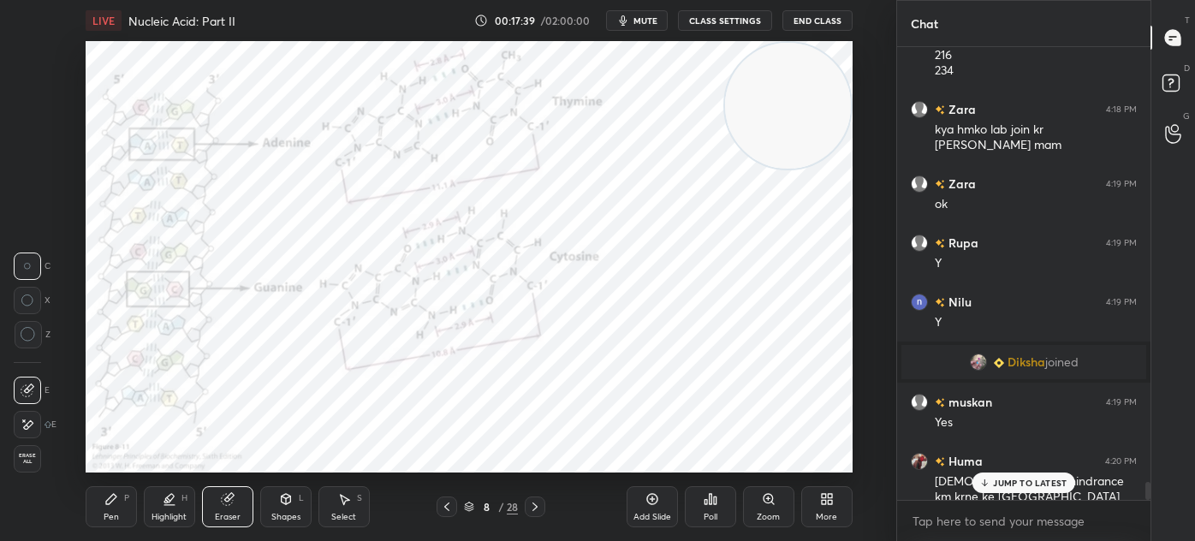
click at [1011, 492] on div "JUMP TO LATEST" at bounding box center [1023, 482] width 103 height 21
click at [532, 510] on icon at bounding box center [535, 507] width 14 height 14
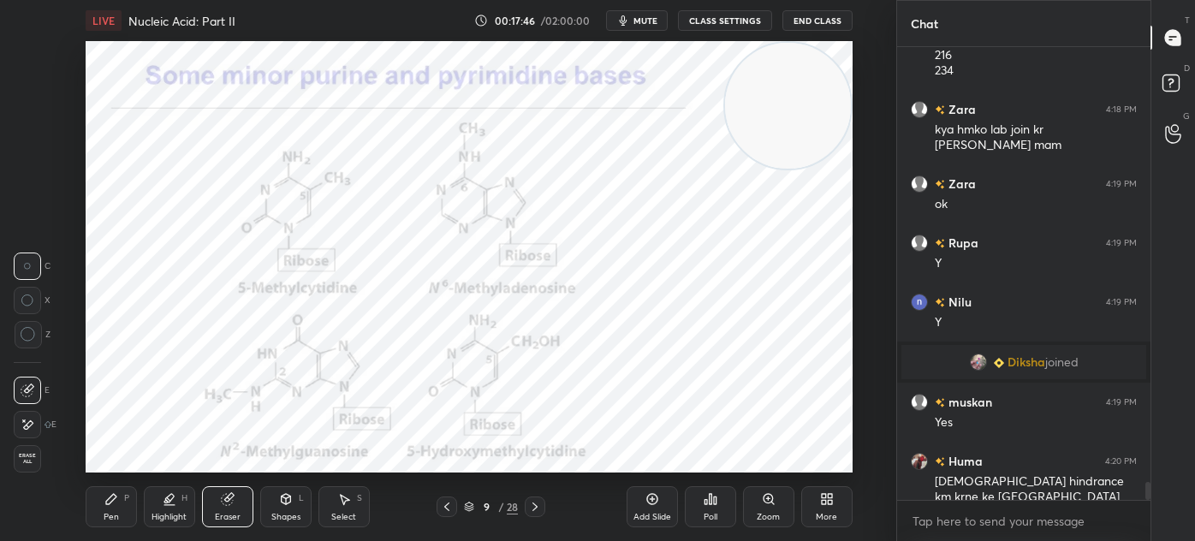
click at [459, 508] on div "9 / 28" at bounding box center [490, 506] width 109 height 21
click at [447, 507] on icon at bounding box center [447, 507] width 14 height 14
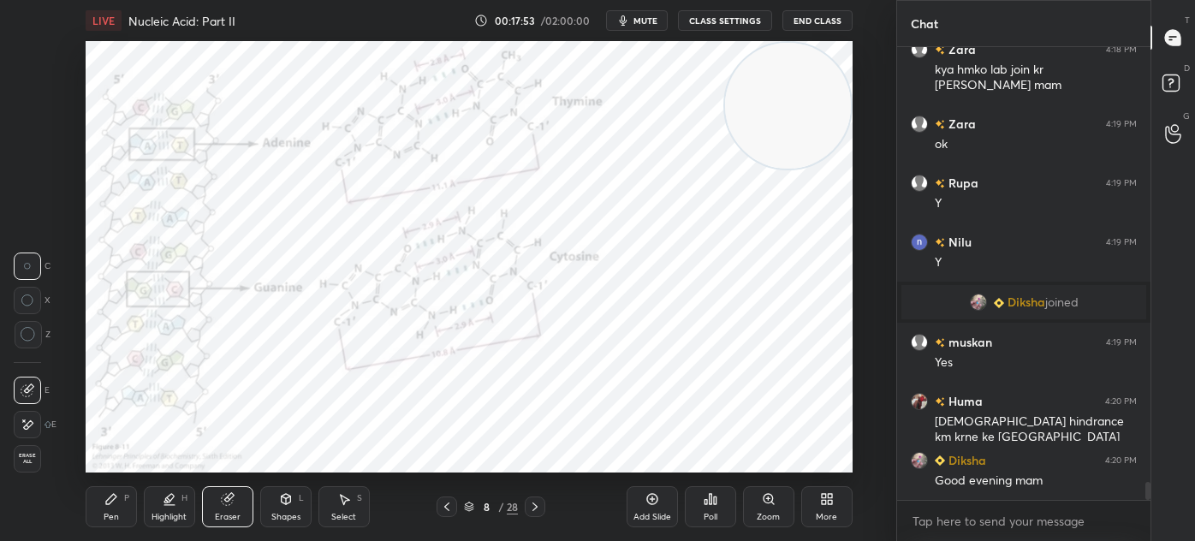
scroll to position [10814, 0]
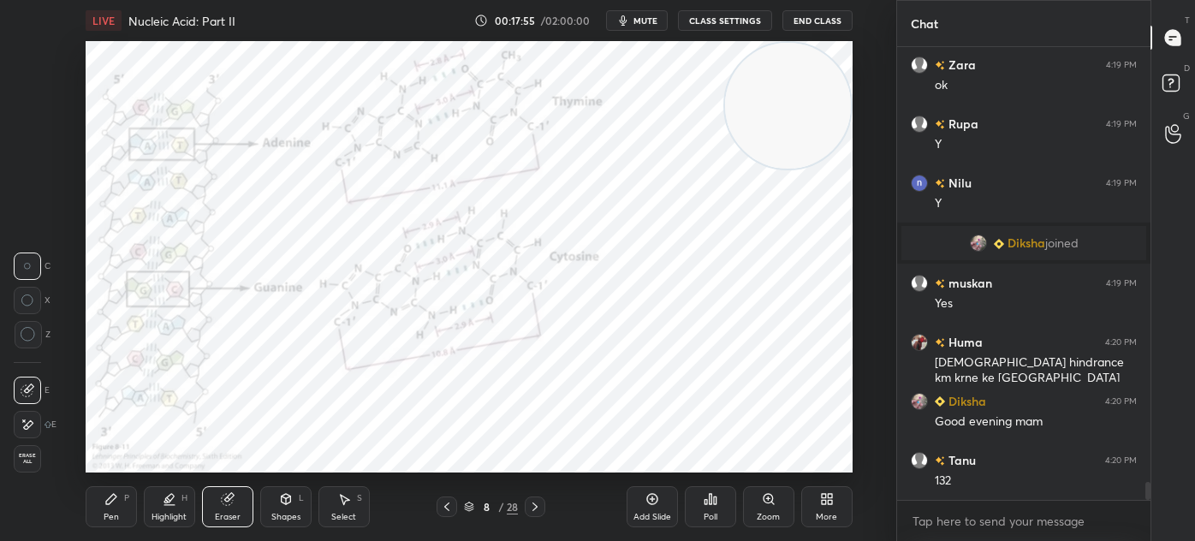
click at [531, 507] on icon at bounding box center [535, 507] width 14 height 14
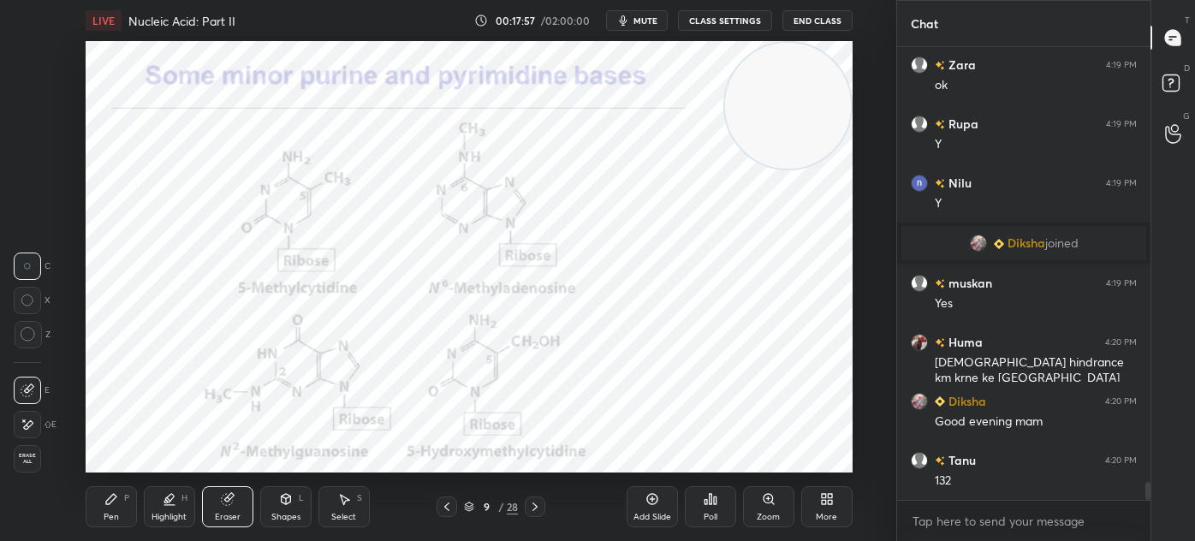
scroll to position [10873, 0]
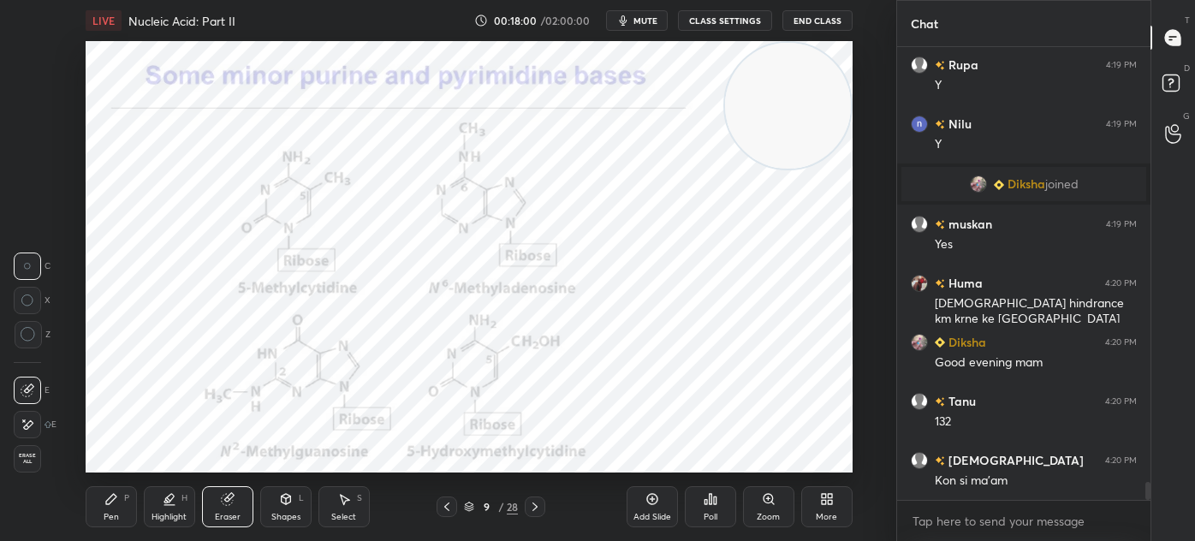
click at [288, 506] on icon at bounding box center [286, 499] width 14 height 14
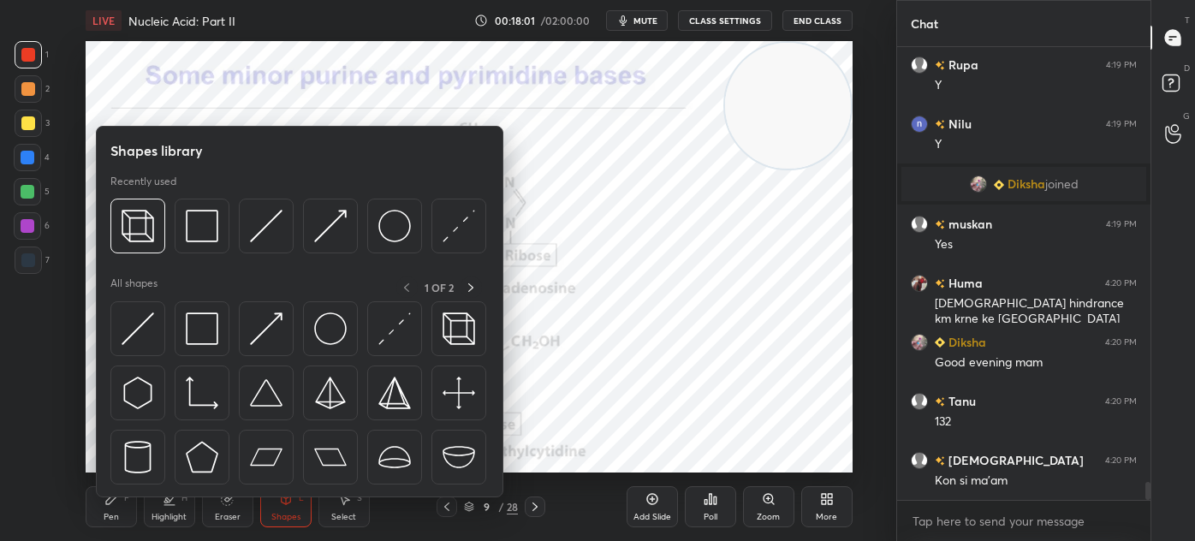
click at [216, 353] on div at bounding box center [202, 328] width 55 height 55
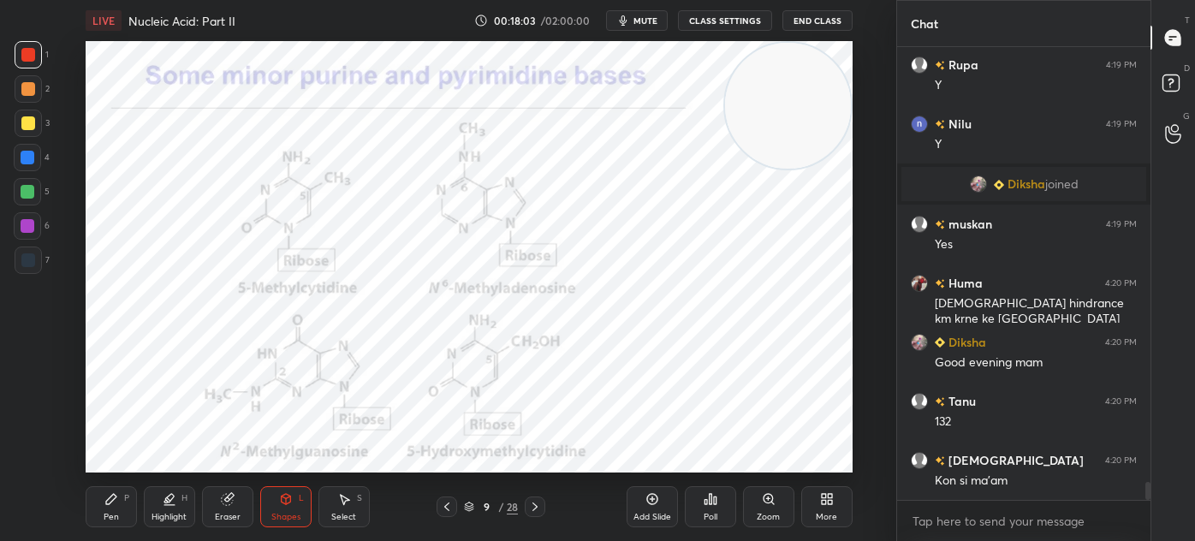
scroll to position [10979, 0]
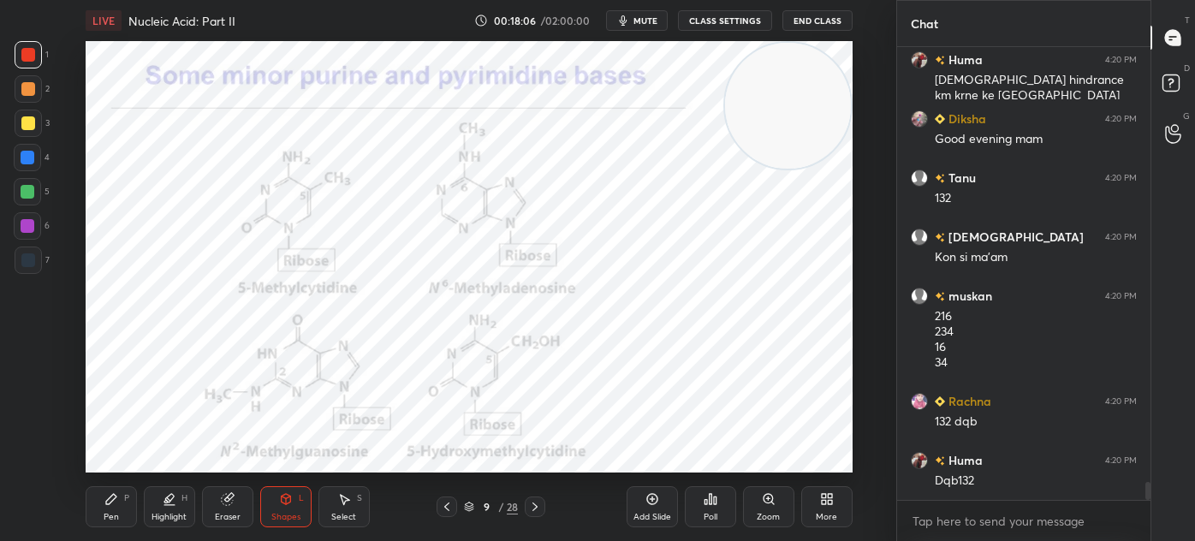
click at [96, 503] on div "Pen P" at bounding box center [111, 506] width 51 height 41
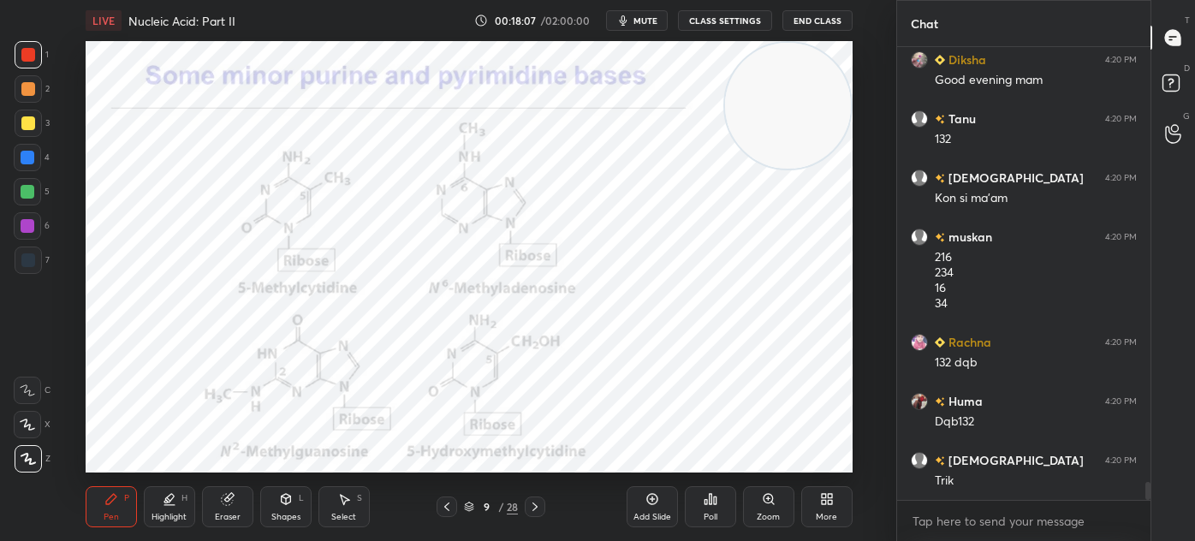
scroll to position [11214, 0]
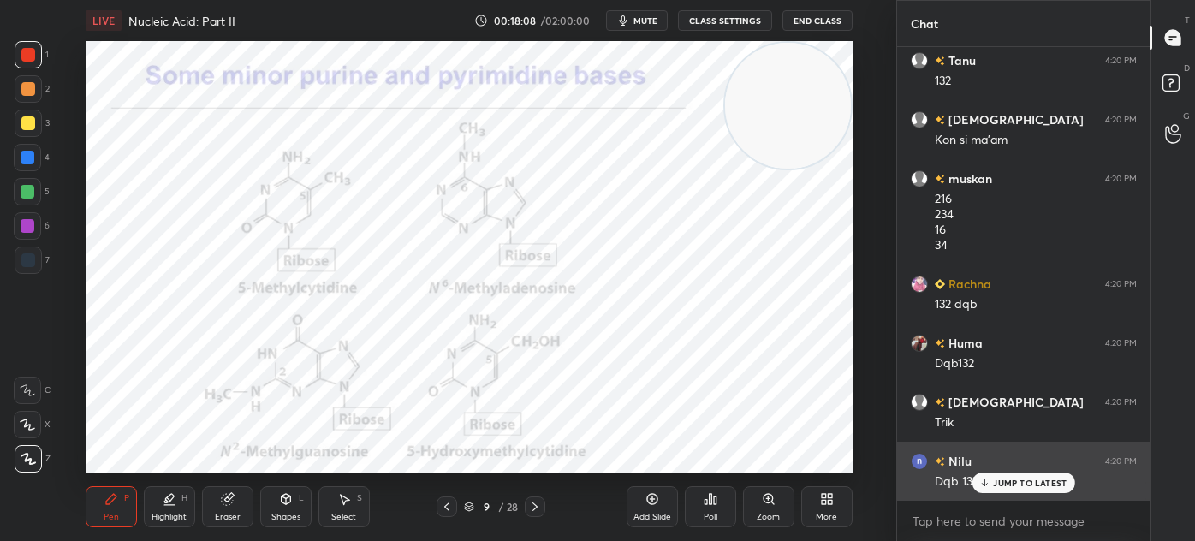
click at [1001, 483] on p "JUMP TO LATEST" at bounding box center [1030, 483] width 74 height 10
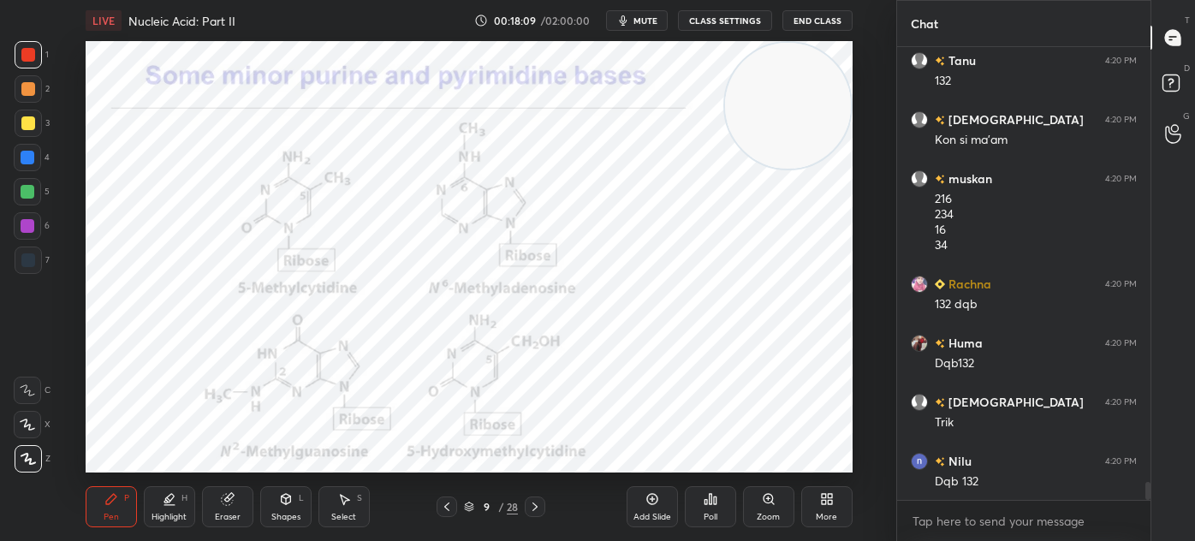
click at [454, 507] on div at bounding box center [446, 506] width 21 height 21
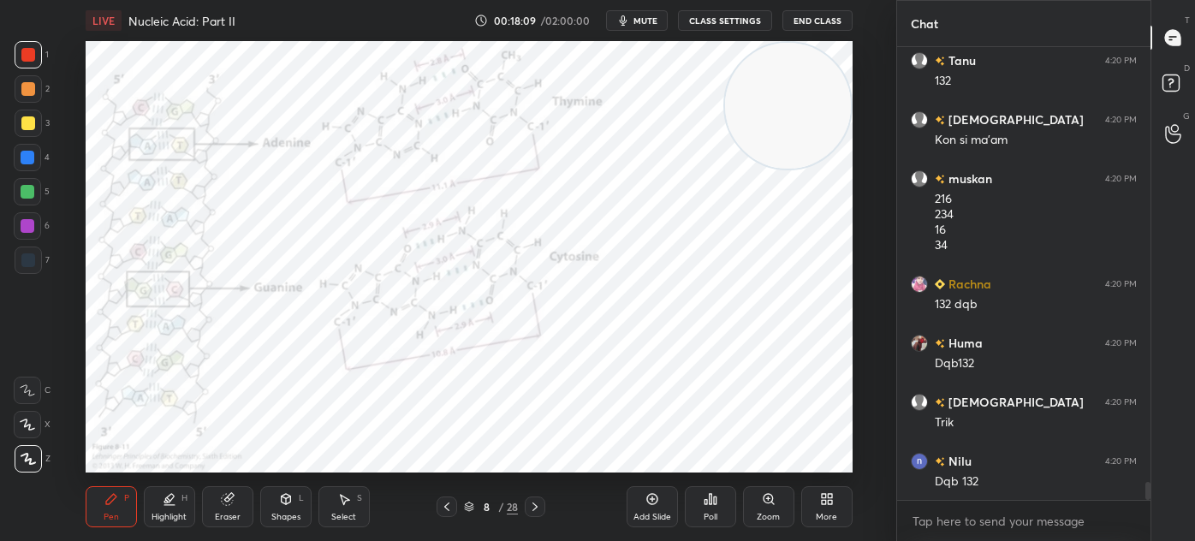
scroll to position [11289, 0]
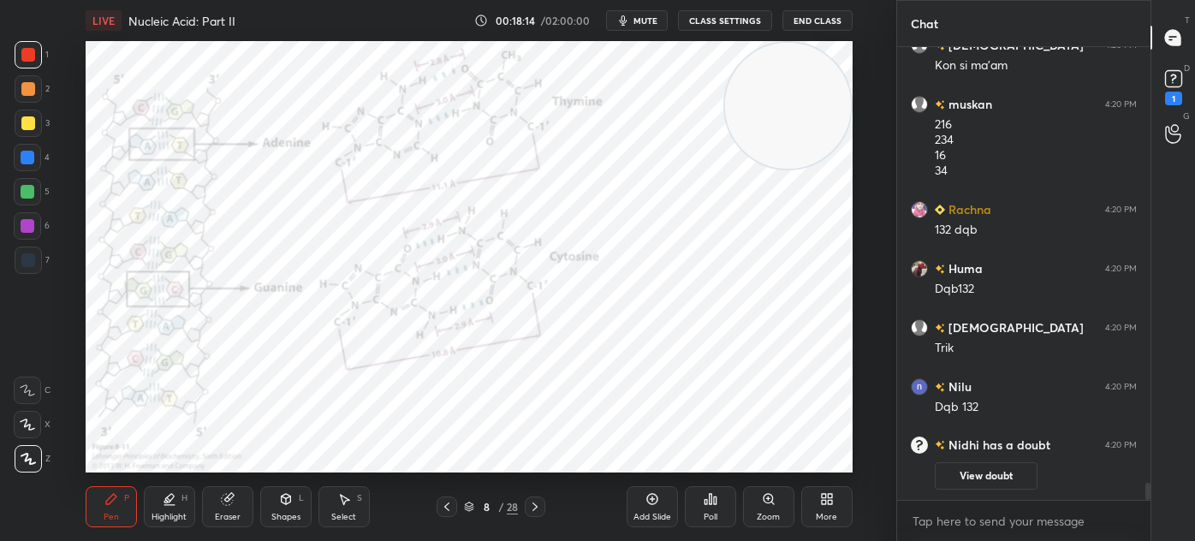
click at [1172, 83] on rect at bounding box center [1173, 79] width 16 height 16
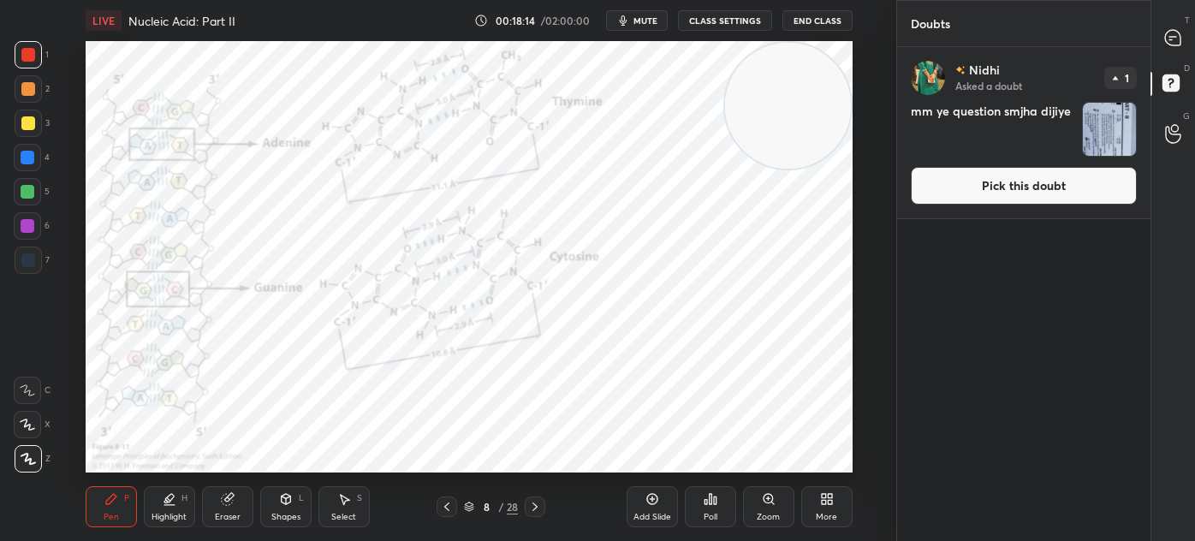
click at [1112, 127] on img "grid" at bounding box center [1109, 129] width 53 height 53
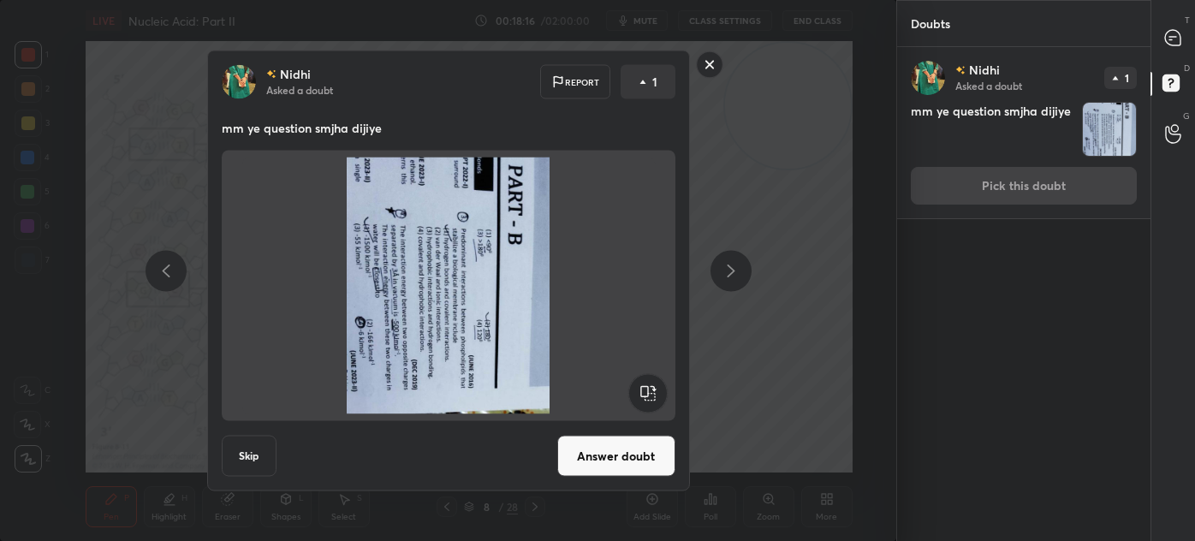
click at [650, 398] on rect at bounding box center [647, 393] width 39 height 39
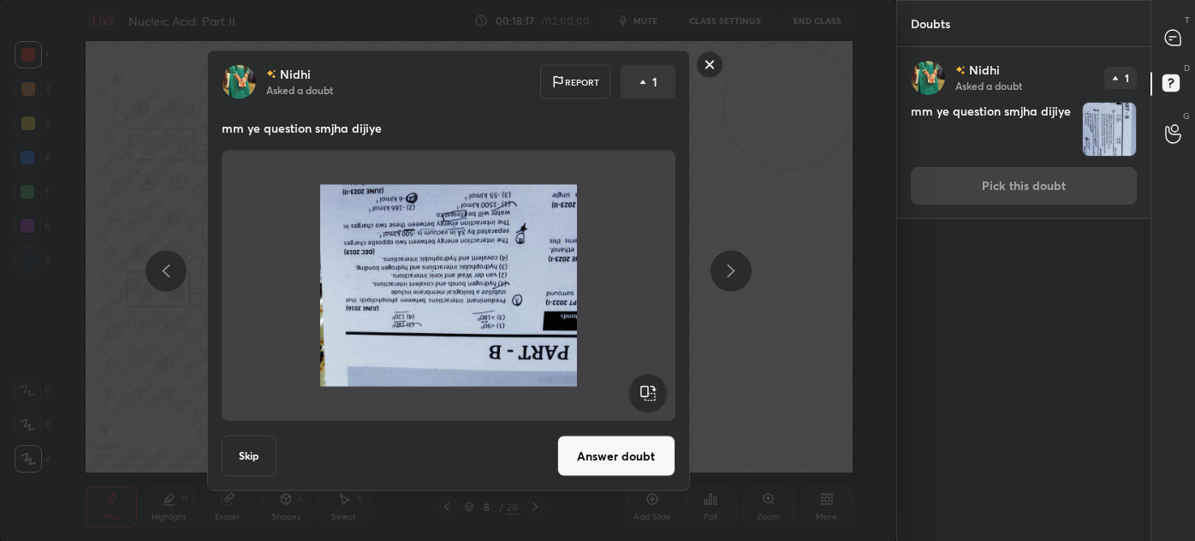
click at [655, 394] on rect at bounding box center [647, 393] width 39 height 39
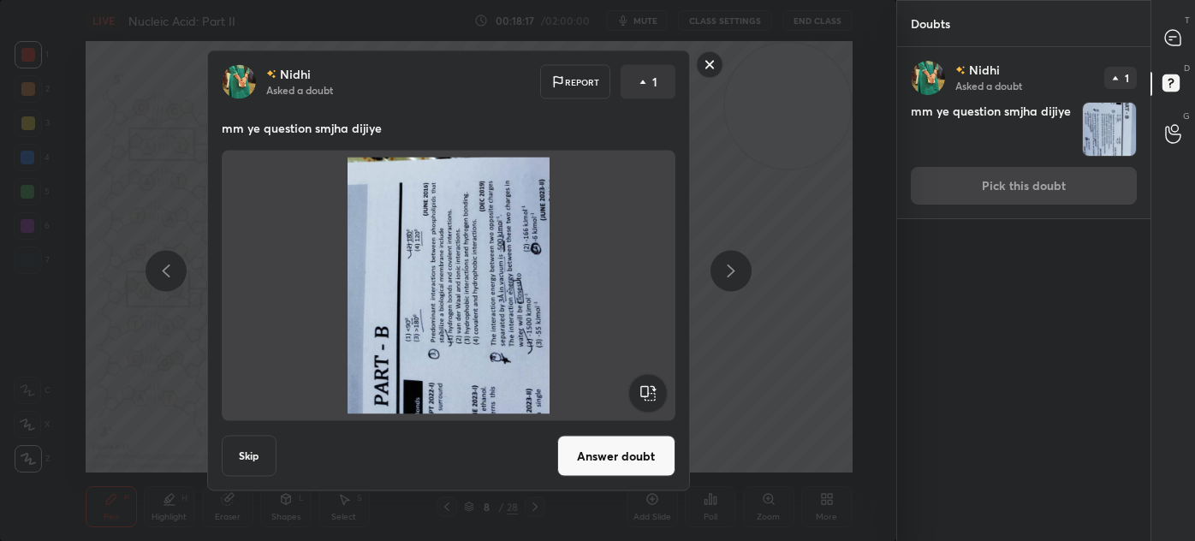
click at [653, 392] on rect at bounding box center [647, 393] width 39 height 39
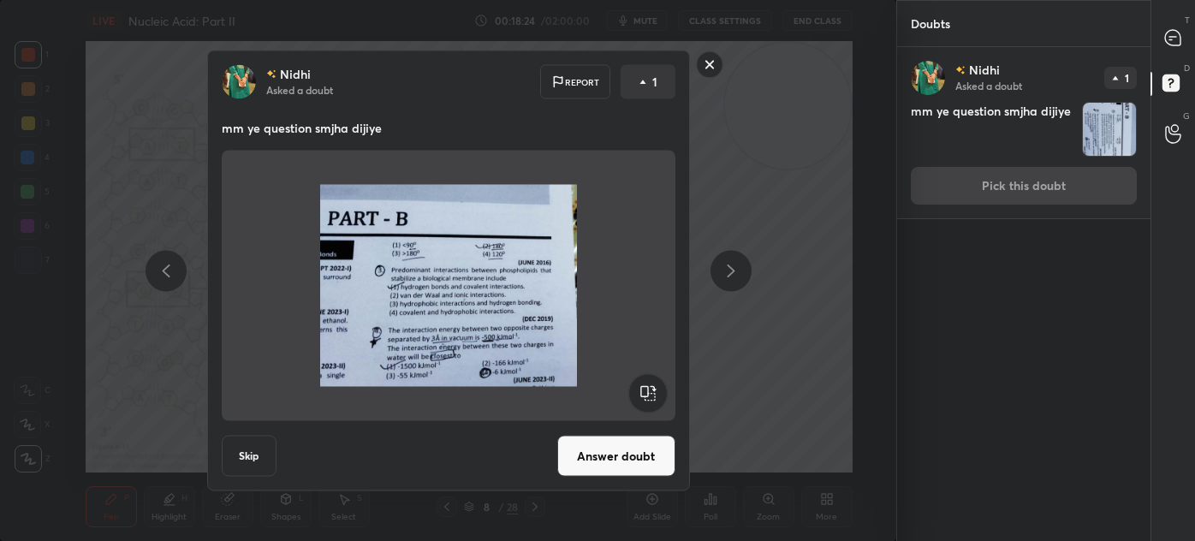
click at [711, 66] on rect at bounding box center [709, 64] width 27 height 27
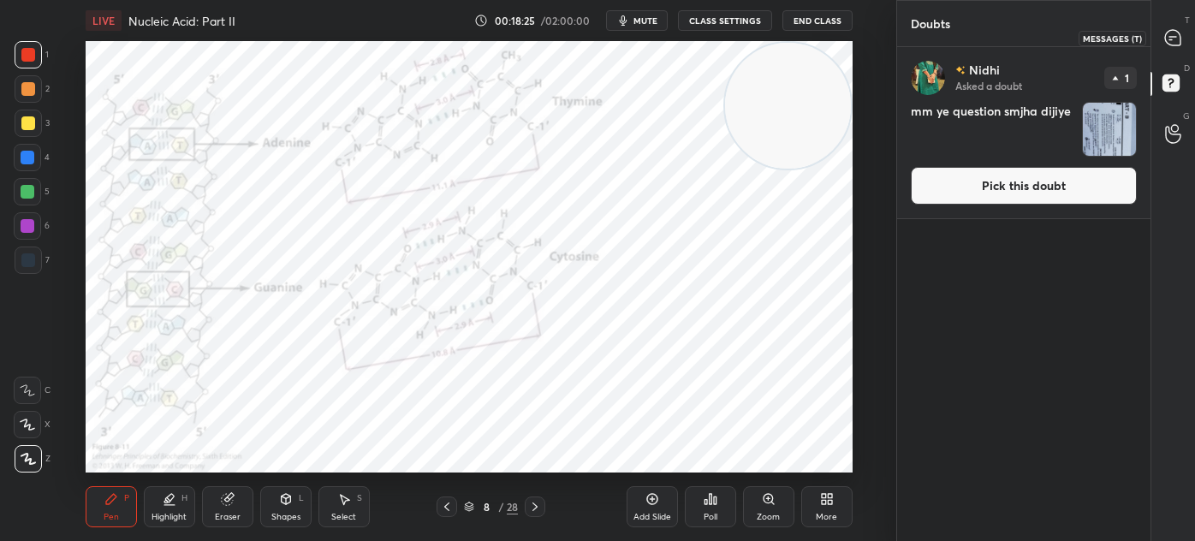
click at [1173, 38] on icon at bounding box center [1172, 37] width 15 height 15
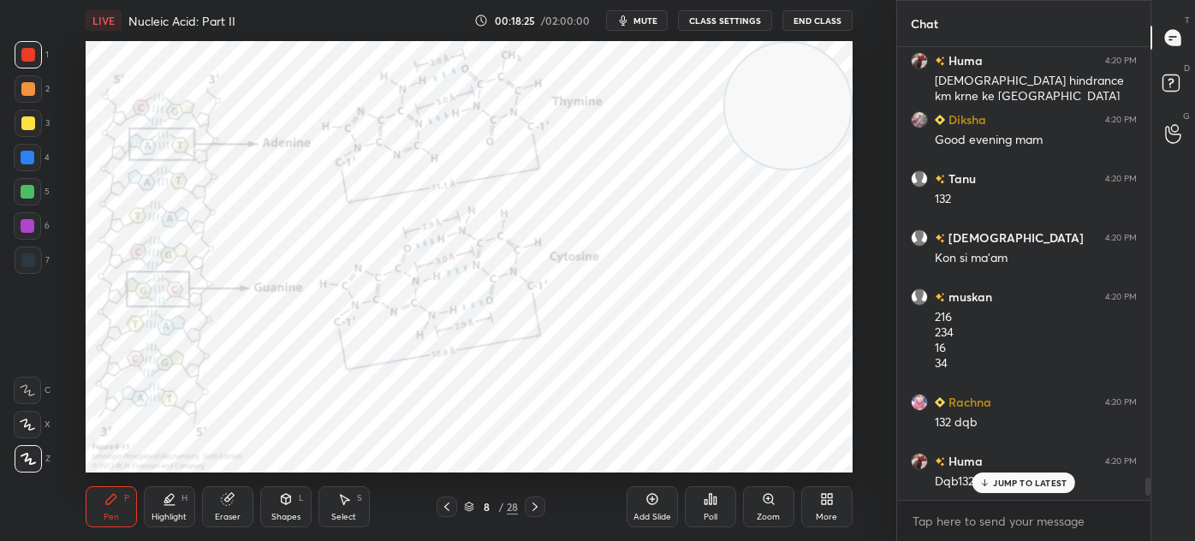
scroll to position [11212, 0]
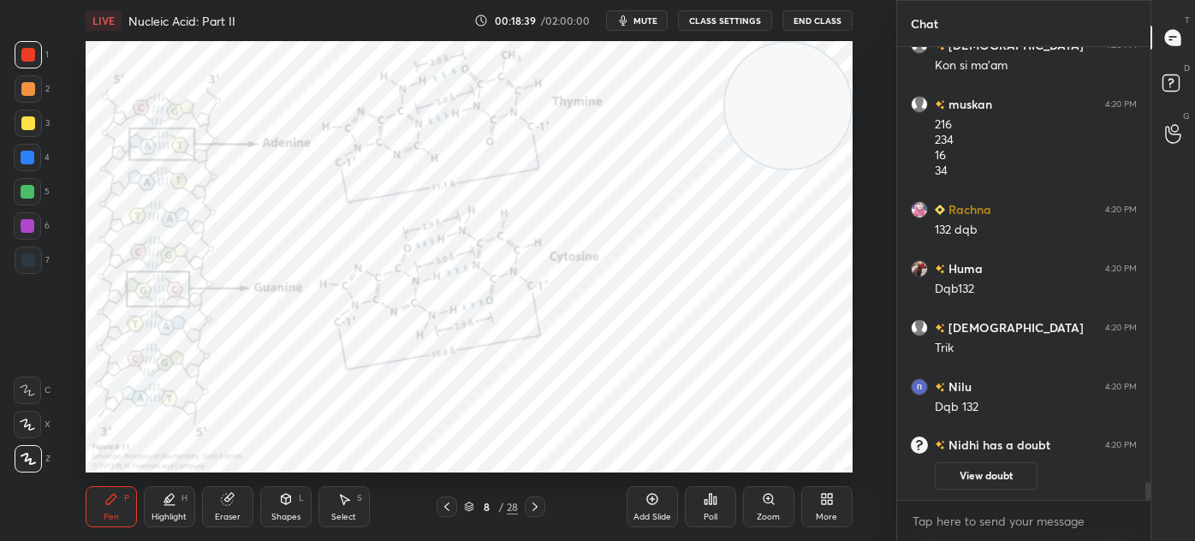
click at [541, 506] on icon at bounding box center [535, 507] width 14 height 14
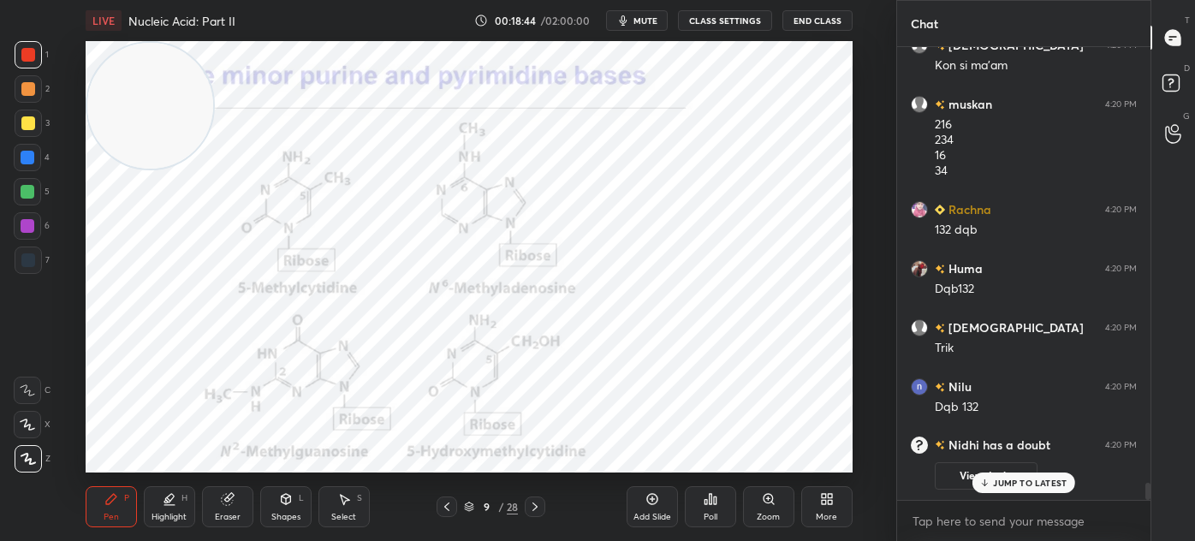
scroll to position [11271, 0]
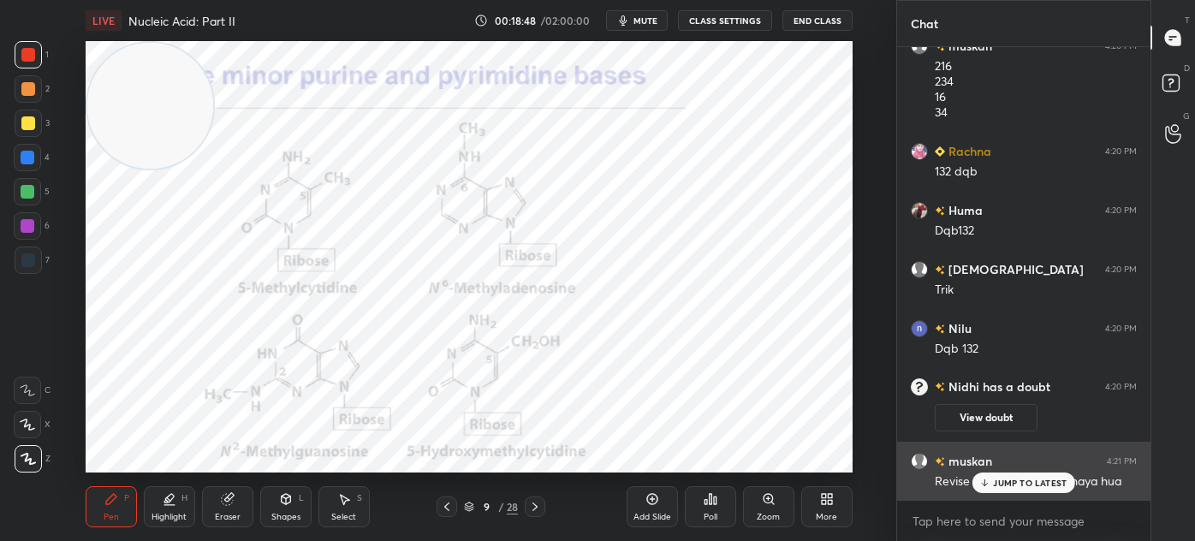
click at [1011, 484] on p "JUMP TO LATEST" at bounding box center [1030, 483] width 74 height 10
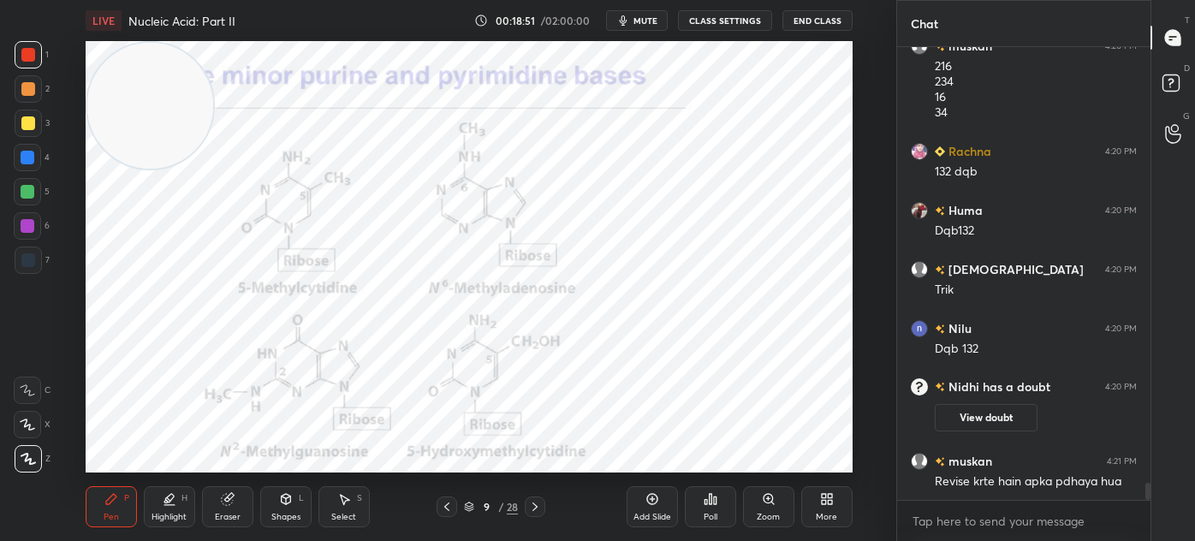
click at [292, 513] on div "Shapes" at bounding box center [285, 517] width 29 height 9
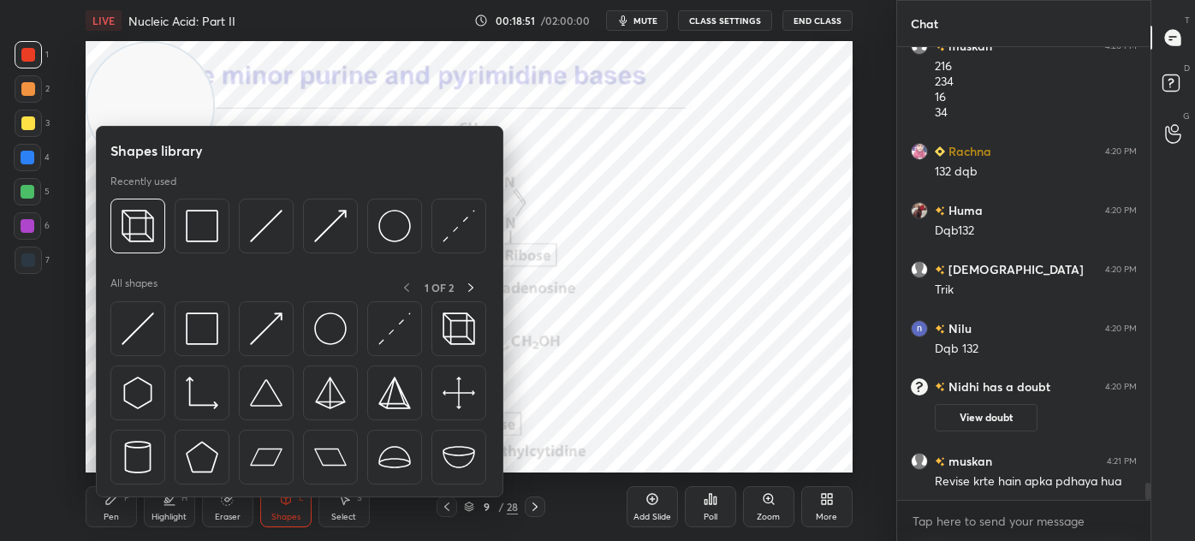
click at [193, 325] on img at bounding box center [202, 328] width 33 height 33
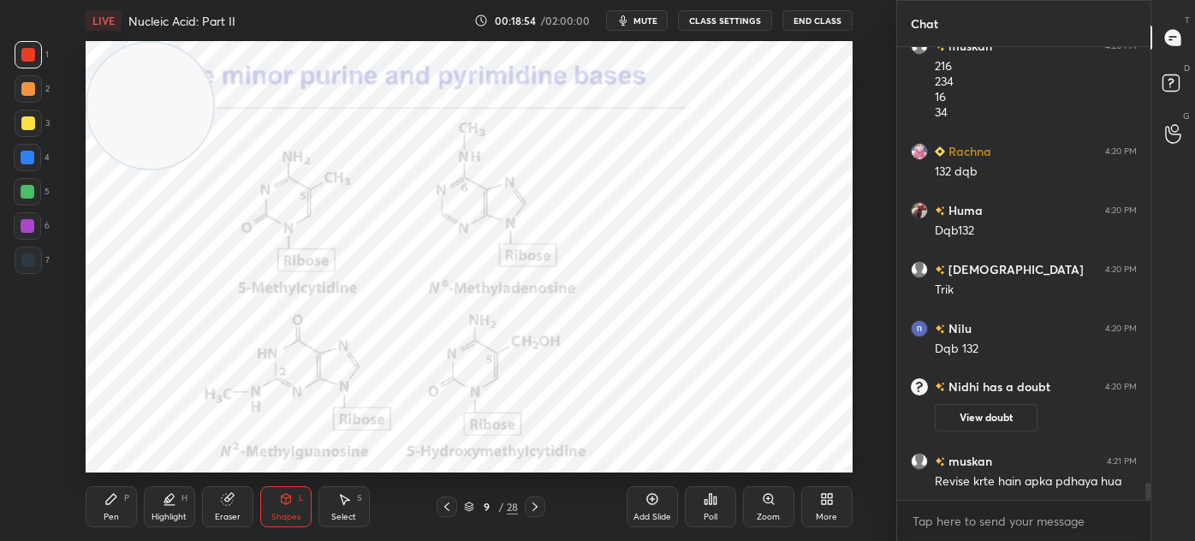
click at [125, 495] on div "P" at bounding box center [126, 498] width 5 height 9
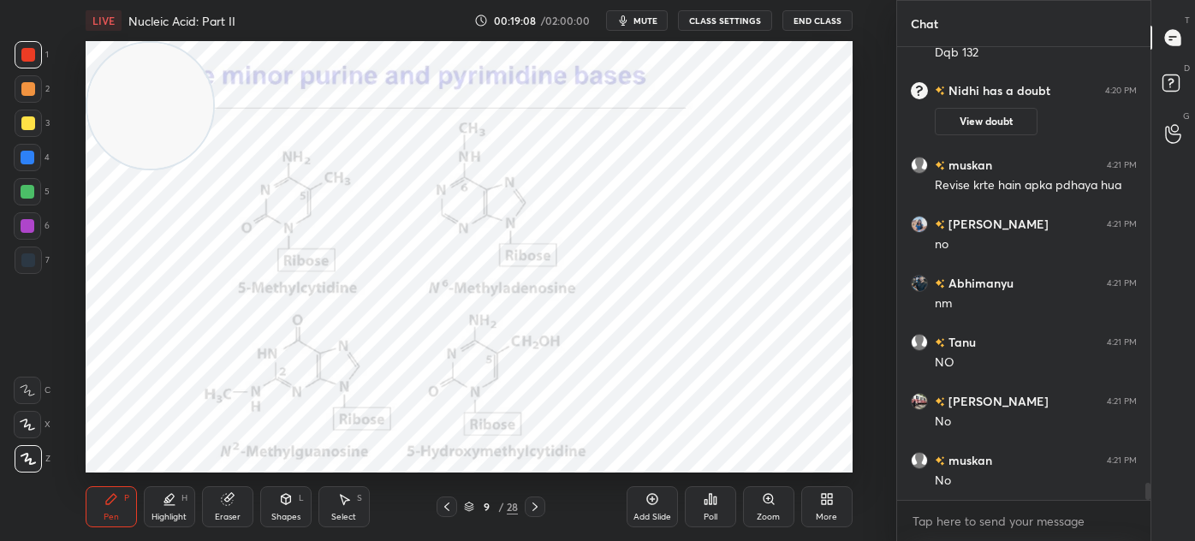
scroll to position [11625, 0]
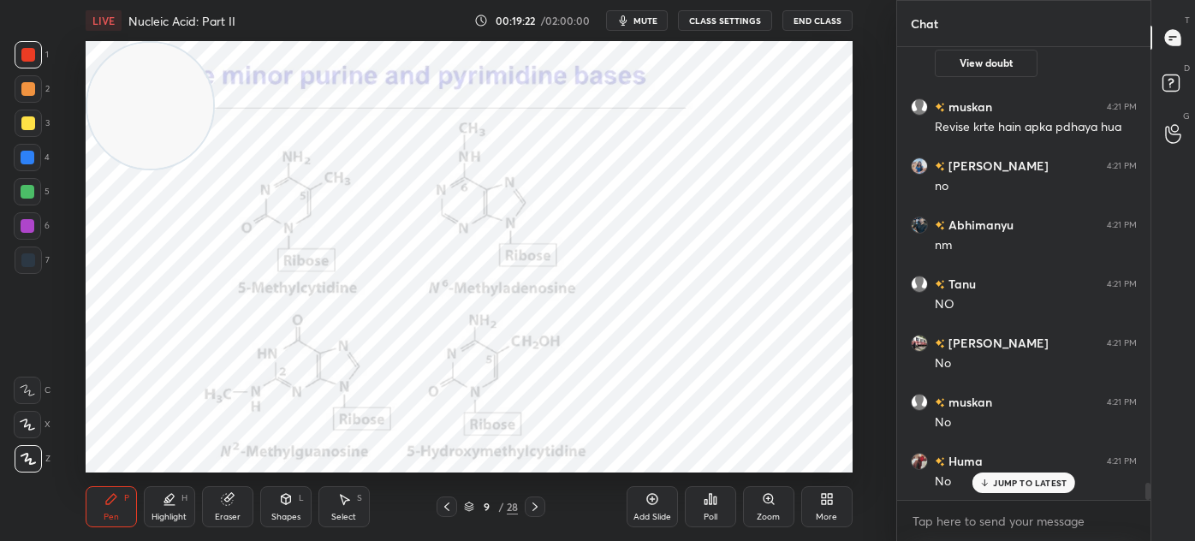
click at [166, 504] on icon at bounding box center [170, 499] width 14 height 14
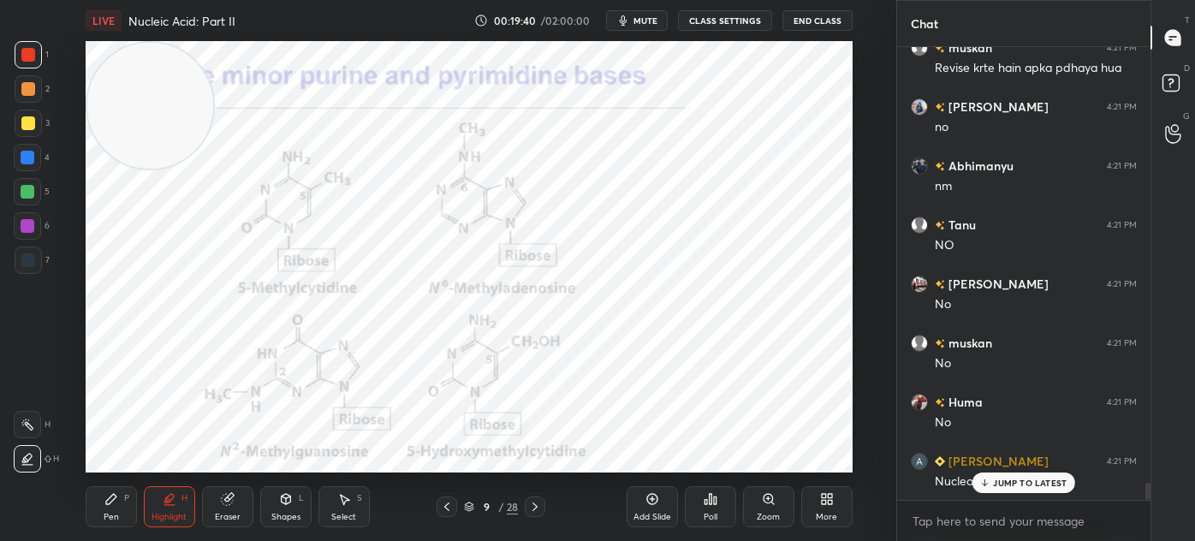
click at [103, 513] on div "Pen P" at bounding box center [111, 506] width 51 height 41
click at [21, 54] on div at bounding box center [28, 55] width 14 height 14
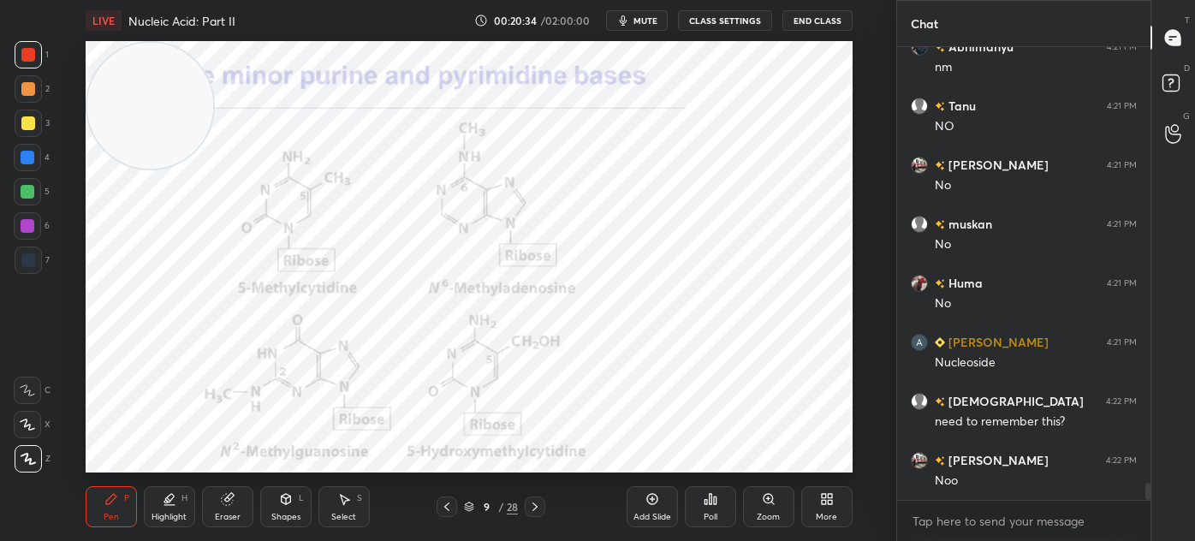
scroll to position [11862, 0]
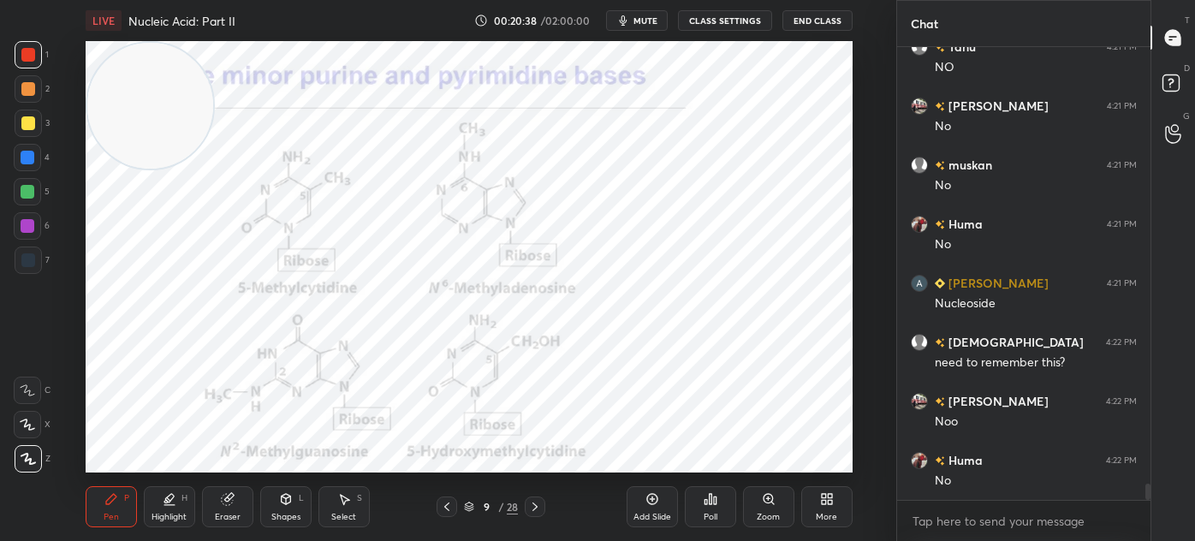
click at [351, 506] on div "Select S" at bounding box center [343, 506] width 51 height 41
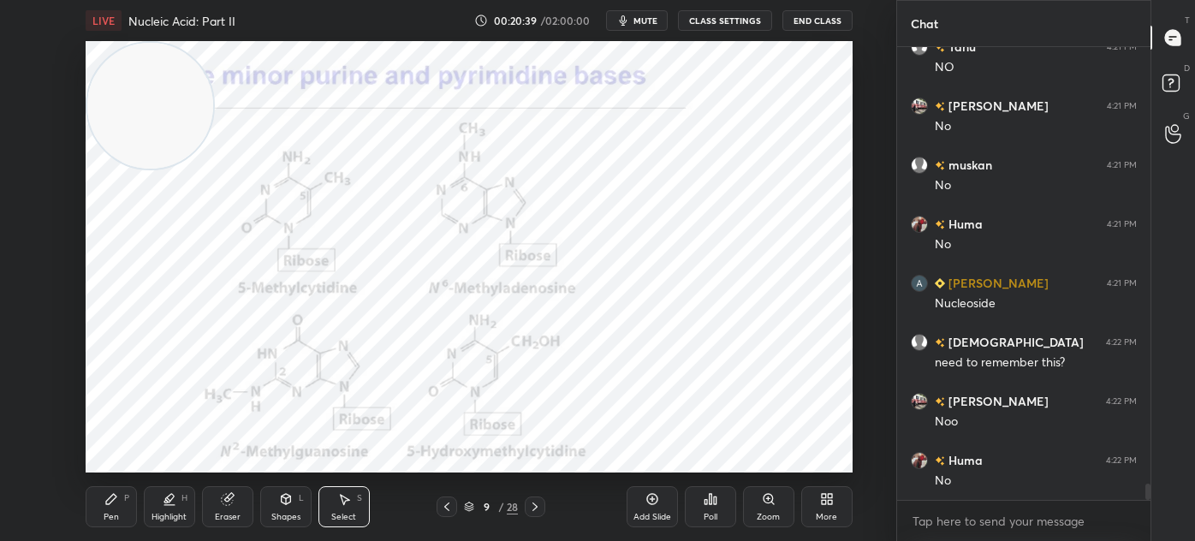
click at [125, 491] on div "Pen P" at bounding box center [111, 506] width 51 height 41
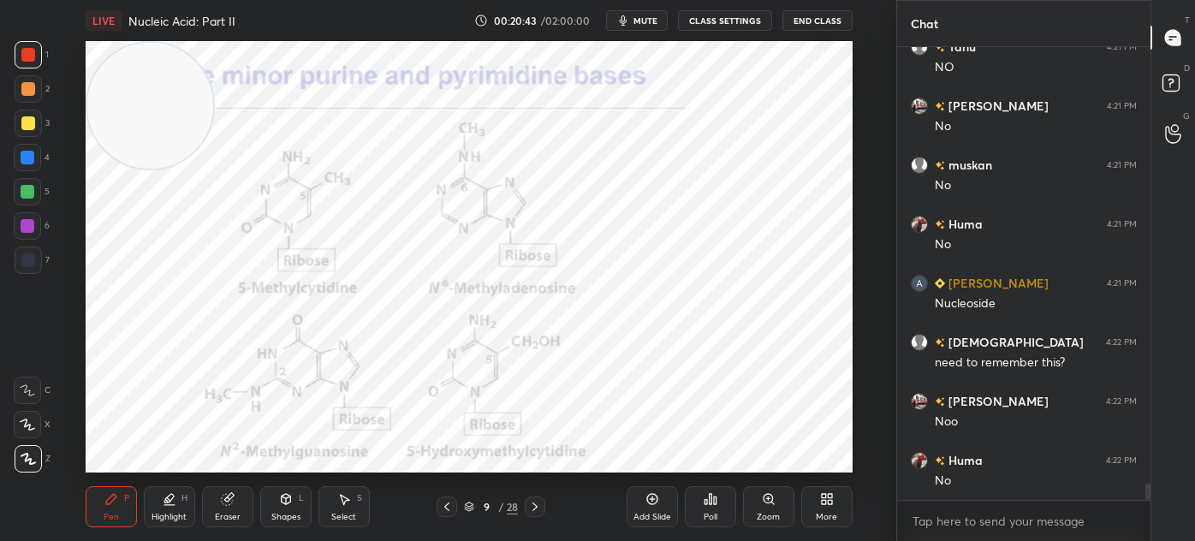
click at [534, 507] on icon at bounding box center [535, 507] width 14 height 14
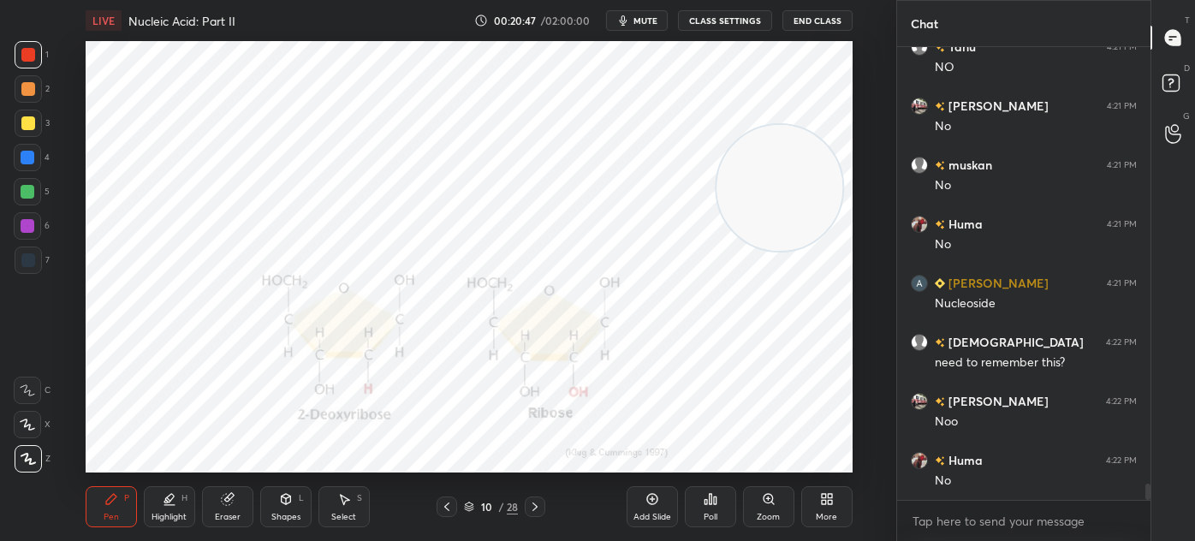
click at [11, 251] on div "1 2 3 4 5 6 7 C X Z C X Z E E Erase all H H" at bounding box center [27, 256] width 55 height 431
click at [15, 264] on div at bounding box center [28, 259] width 27 height 27
click at [288, 496] on icon at bounding box center [285, 497] width 9 height 3
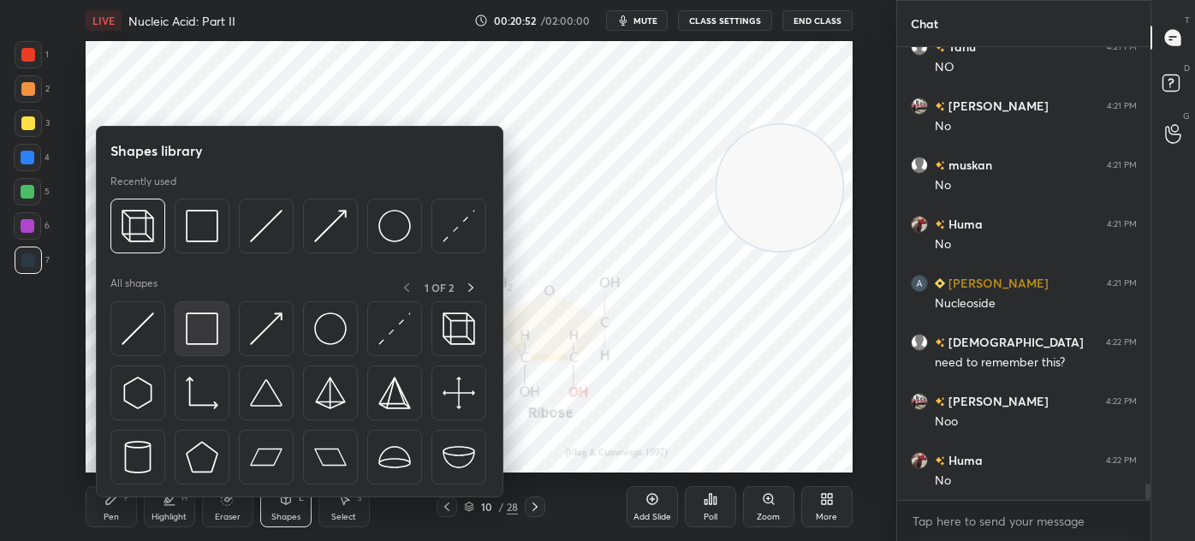
click at [205, 321] on img at bounding box center [202, 328] width 33 height 33
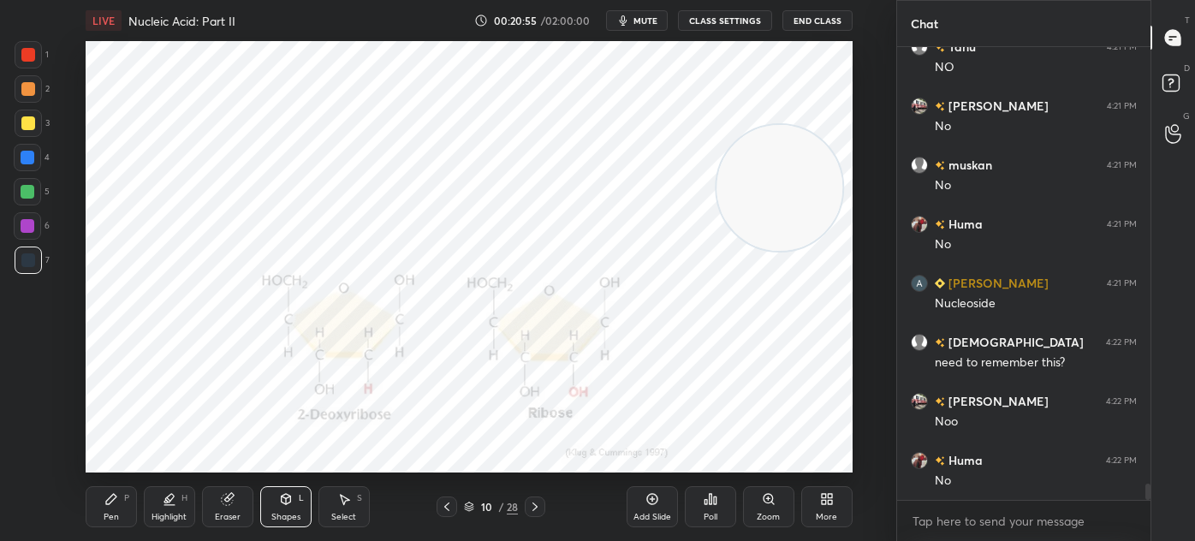
click at [114, 500] on icon at bounding box center [111, 499] width 14 height 14
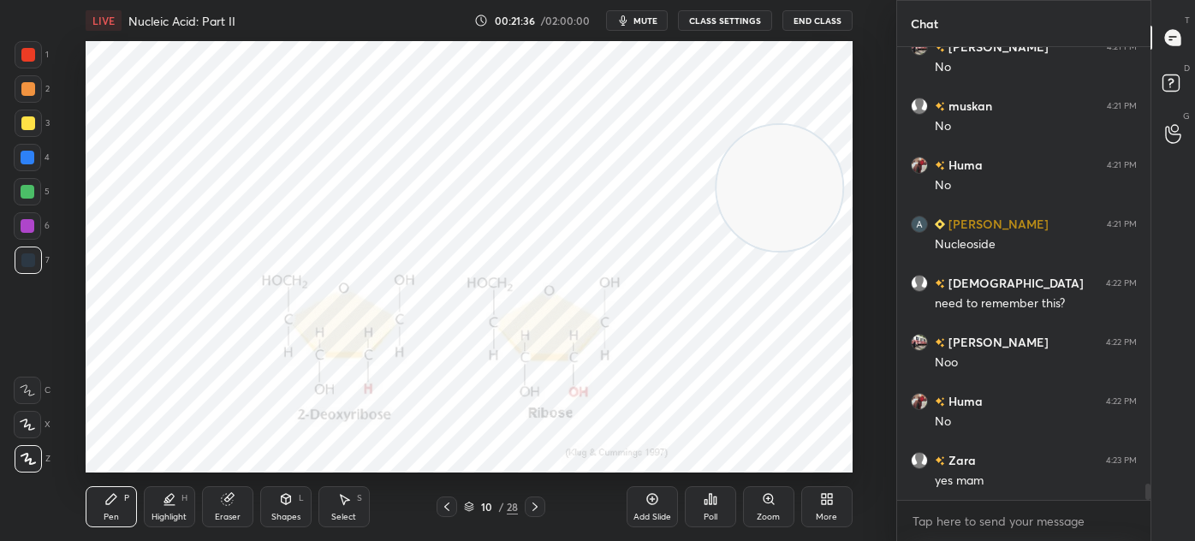
click at [450, 507] on icon at bounding box center [447, 507] width 14 height 14
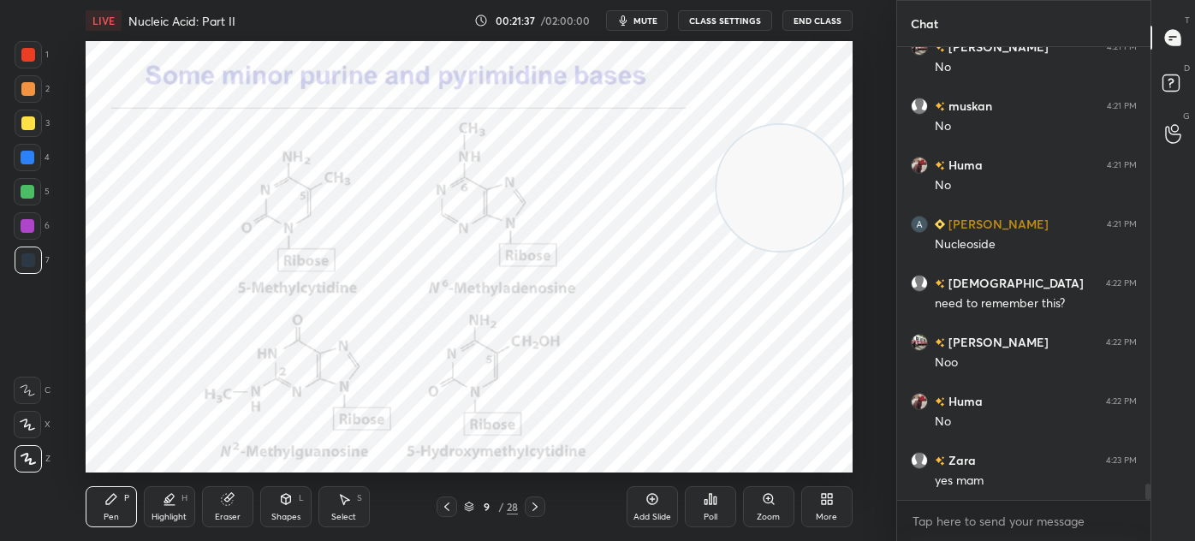
click at [445, 509] on icon at bounding box center [447, 507] width 14 height 14
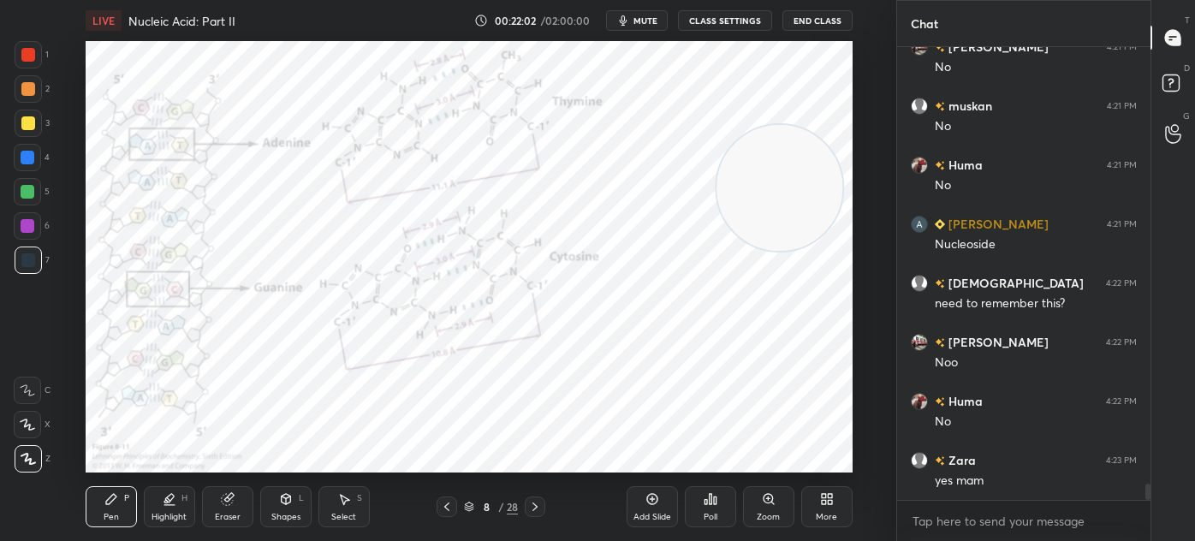
click at [537, 506] on icon at bounding box center [534, 506] width 5 height 9
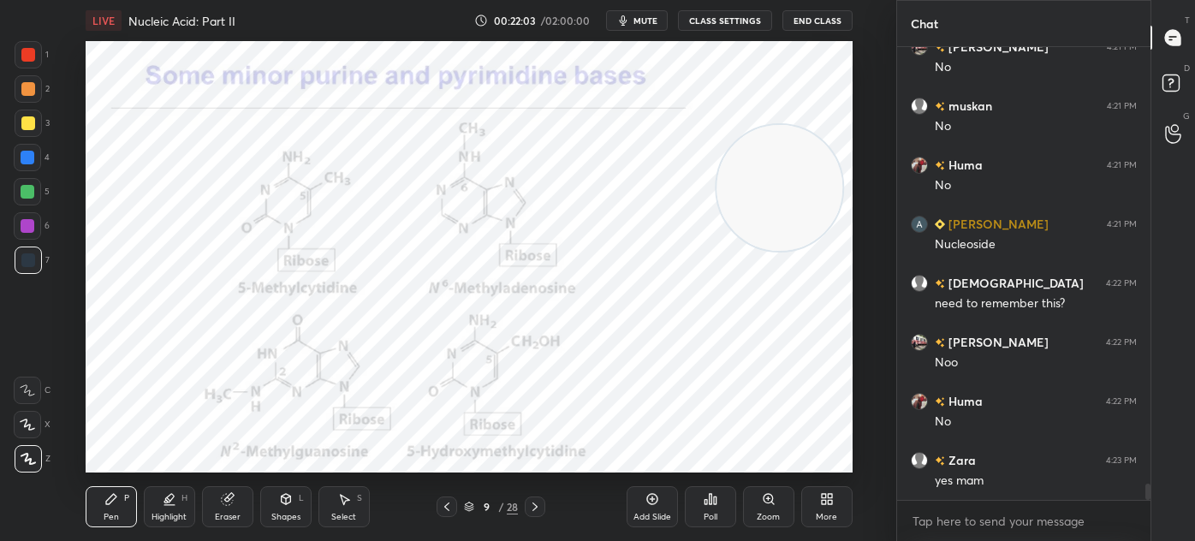
click at [535, 507] on icon at bounding box center [535, 507] width 14 height 14
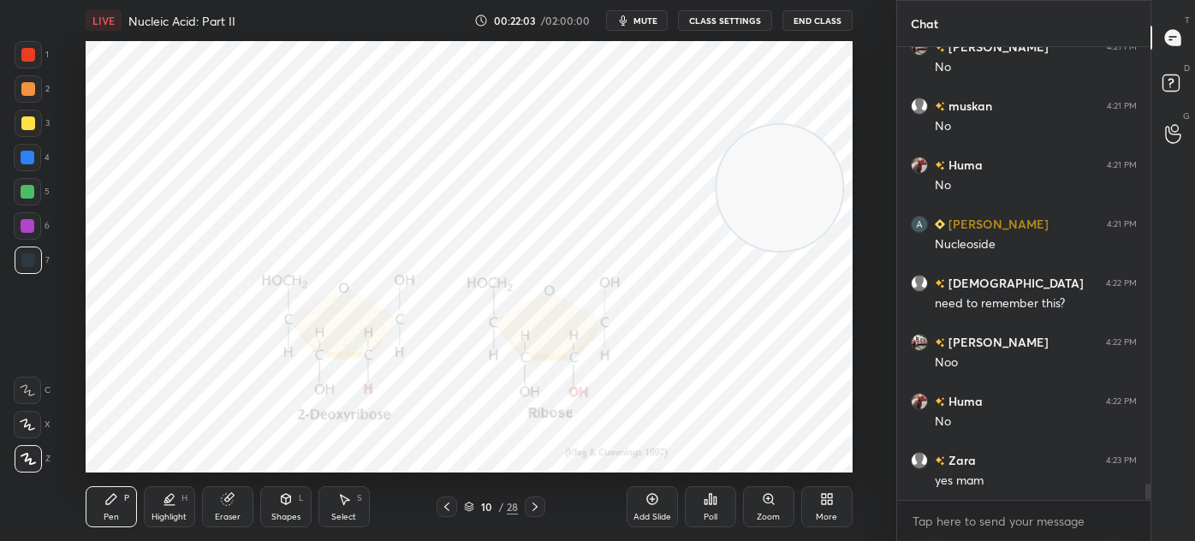
click at [534, 506] on icon at bounding box center [535, 507] width 14 height 14
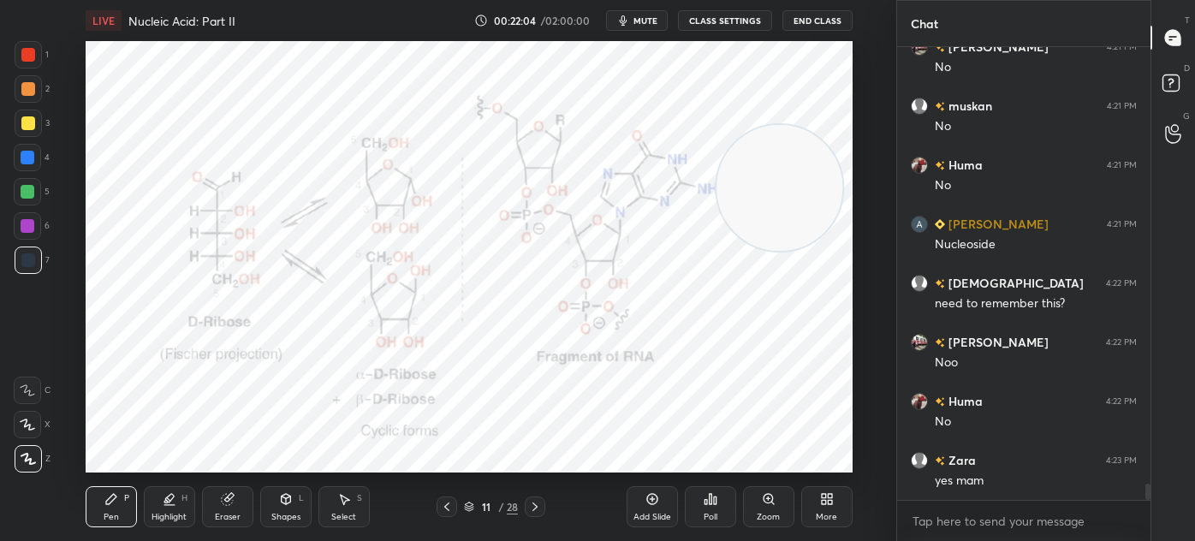
click at [448, 510] on icon at bounding box center [446, 506] width 5 height 9
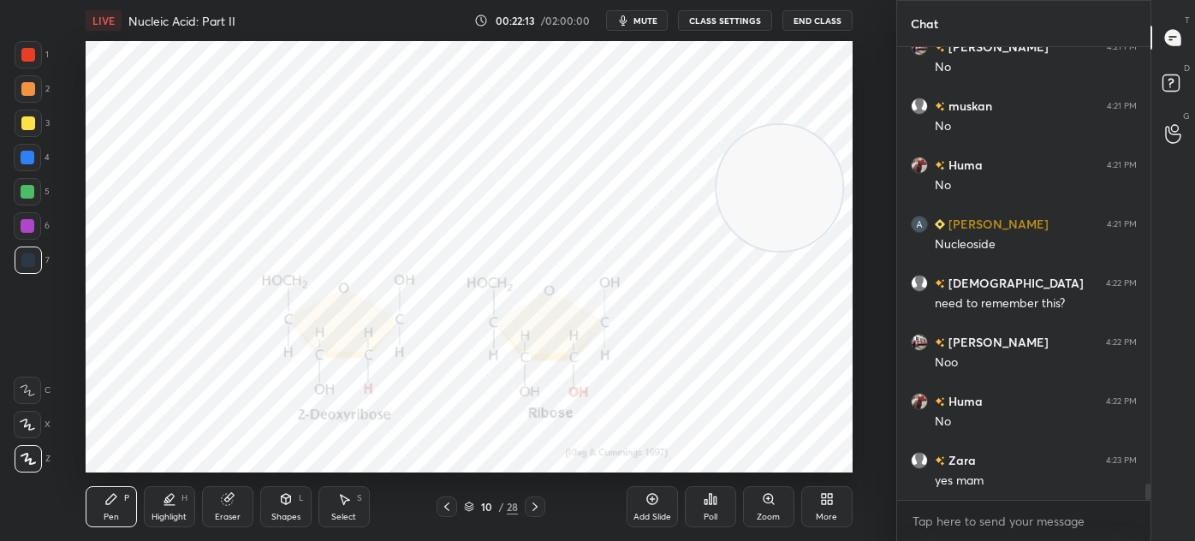
click at [48, 55] on div "1" at bounding box center [32, 54] width 34 height 27
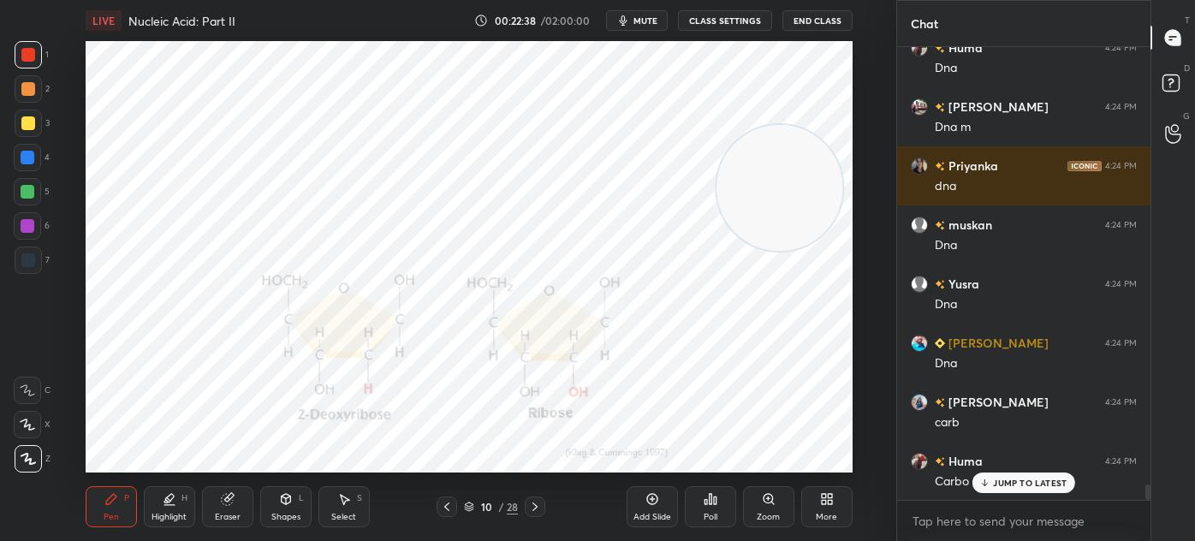
scroll to position [12748, 0]
click at [23, 269] on div at bounding box center [28, 259] width 27 height 27
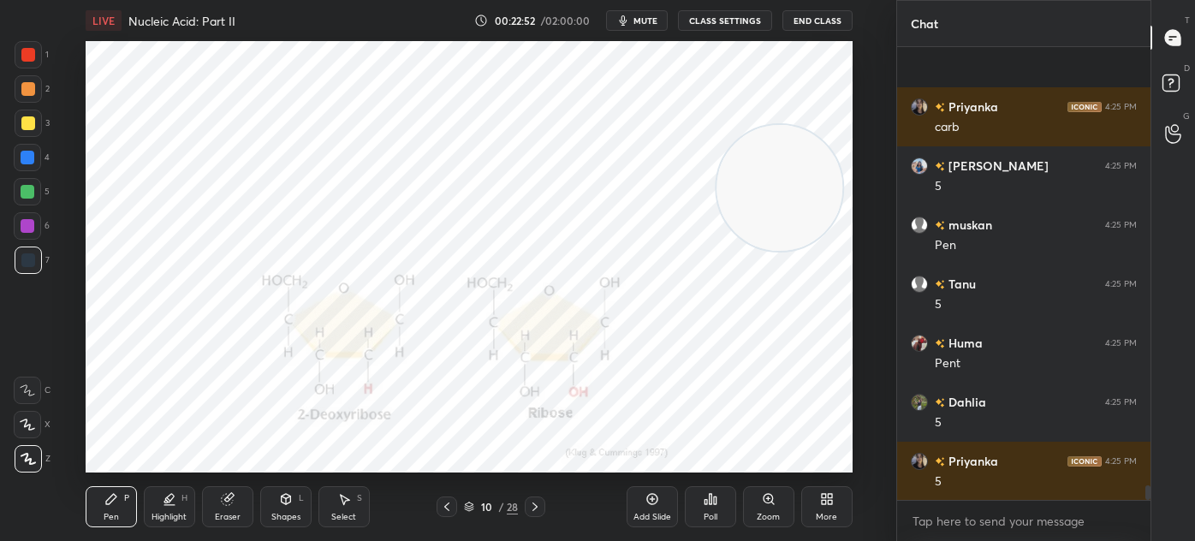
scroll to position [13279, 0]
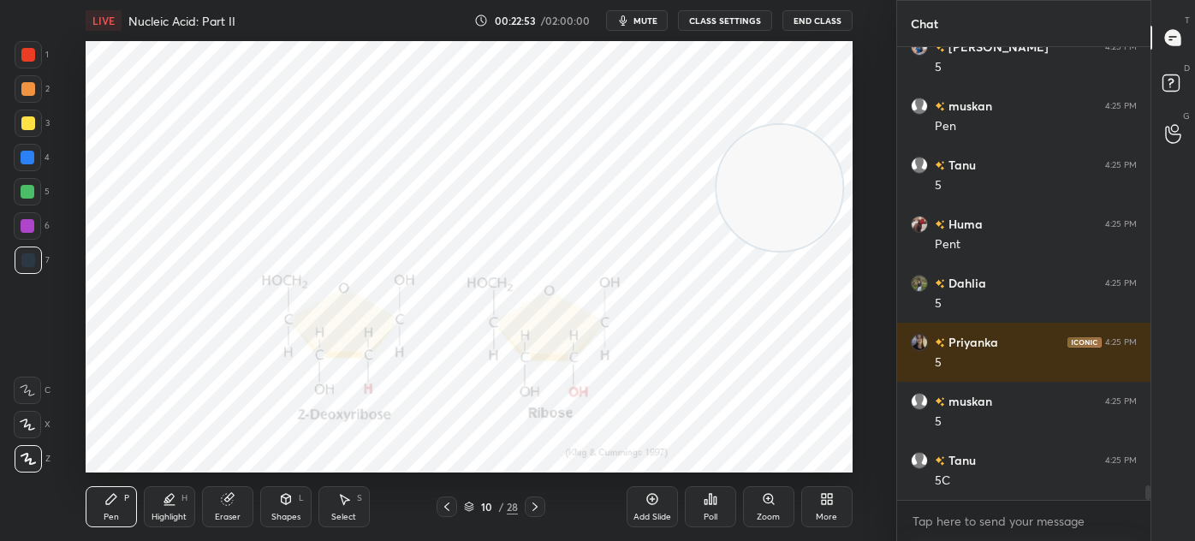
click at [282, 518] on div "Shapes" at bounding box center [285, 517] width 29 height 9
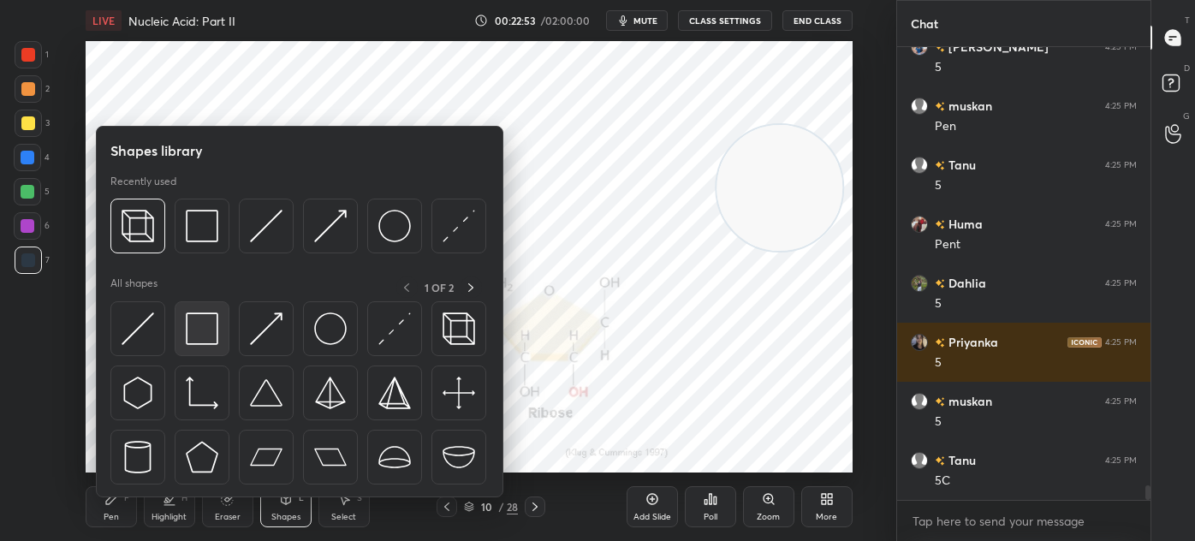
click at [189, 325] on img at bounding box center [202, 328] width 33 height 33
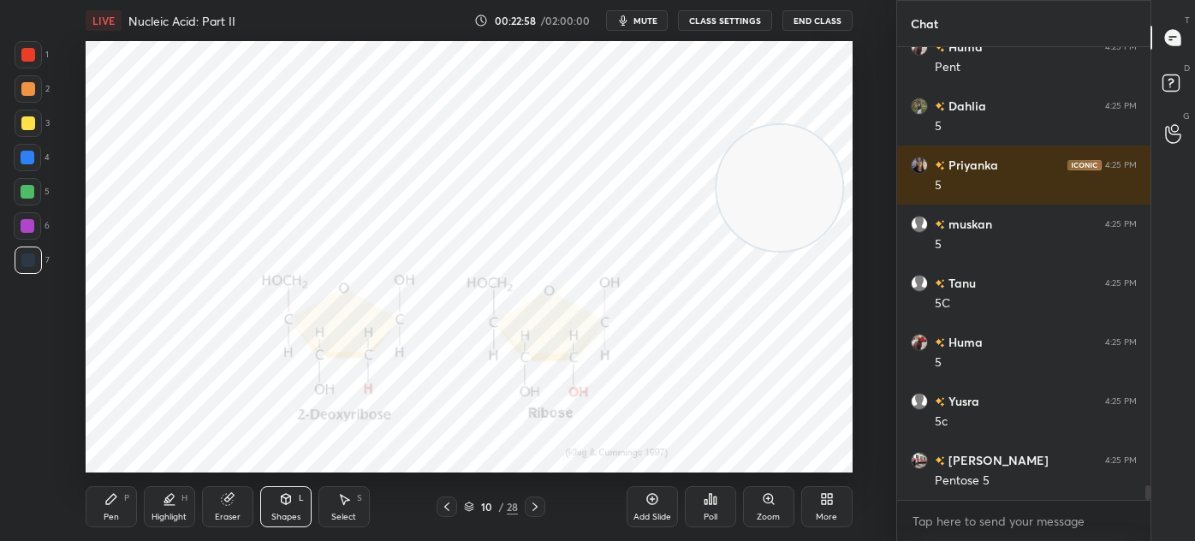
click at [104, 492] on icon at bounding box center [111, 499] width 14 height 14
click at [27, 236] on div at bounding box center [27, 225] width 27 height 27
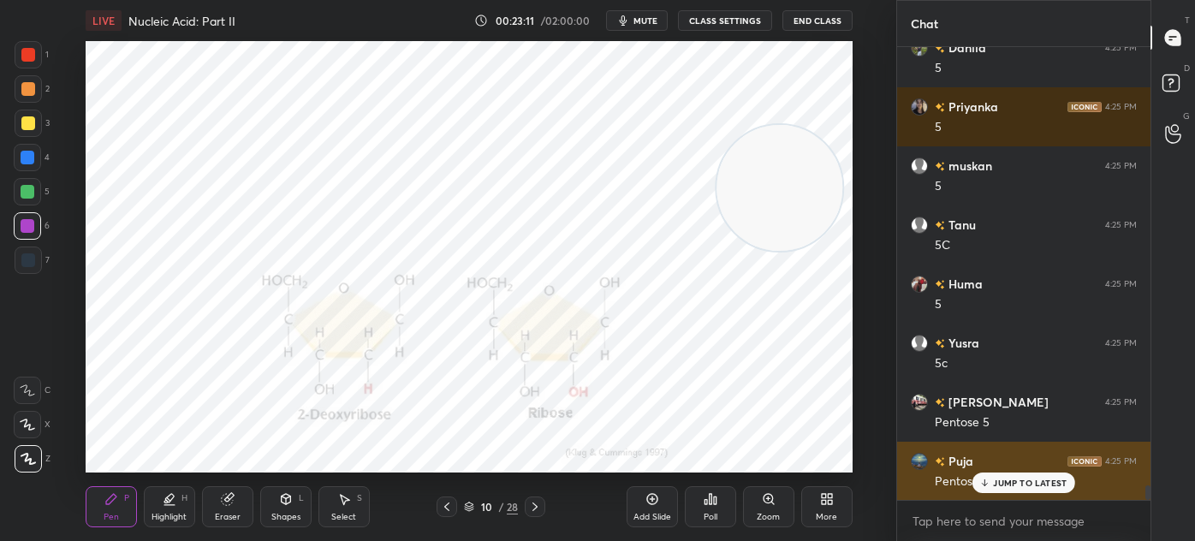
click at [1001, 487] on p "JUMP TO LATEST" at bounding box center [1030, 483] width 74 height 10
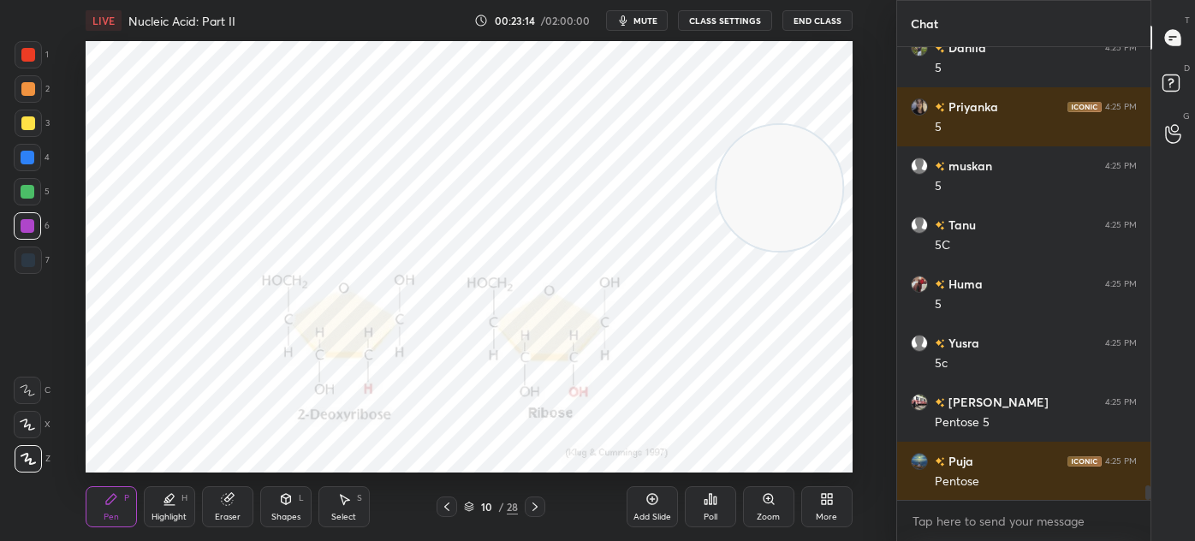
click at [531, 507] on icon at bounding box center [535, 507] width 14 height 14
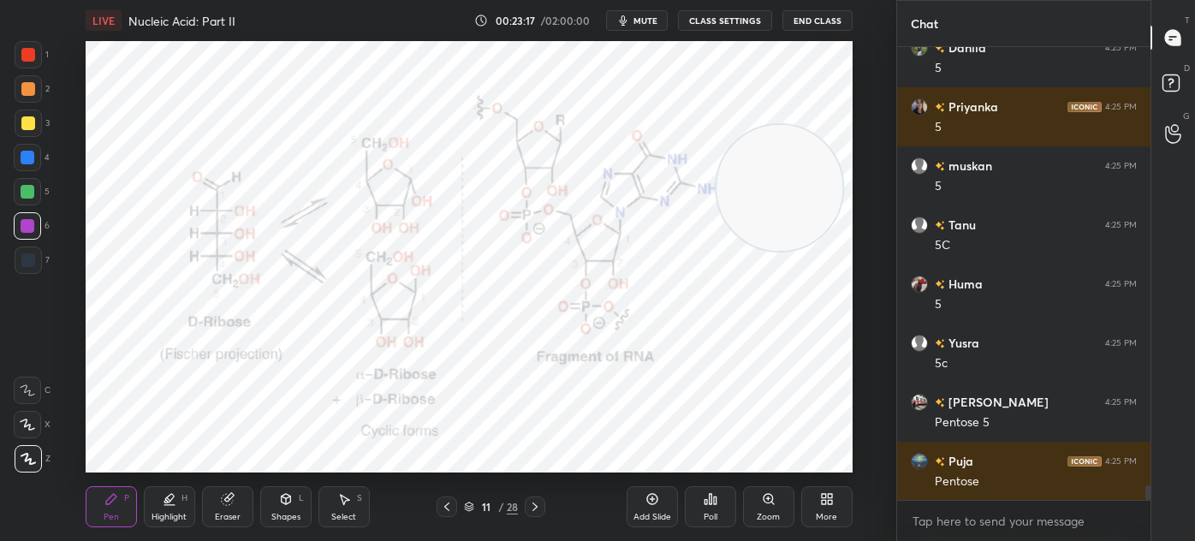
click at [275, 517] on div "Shapes" at bounding box center [285, 517] width 29 height 9
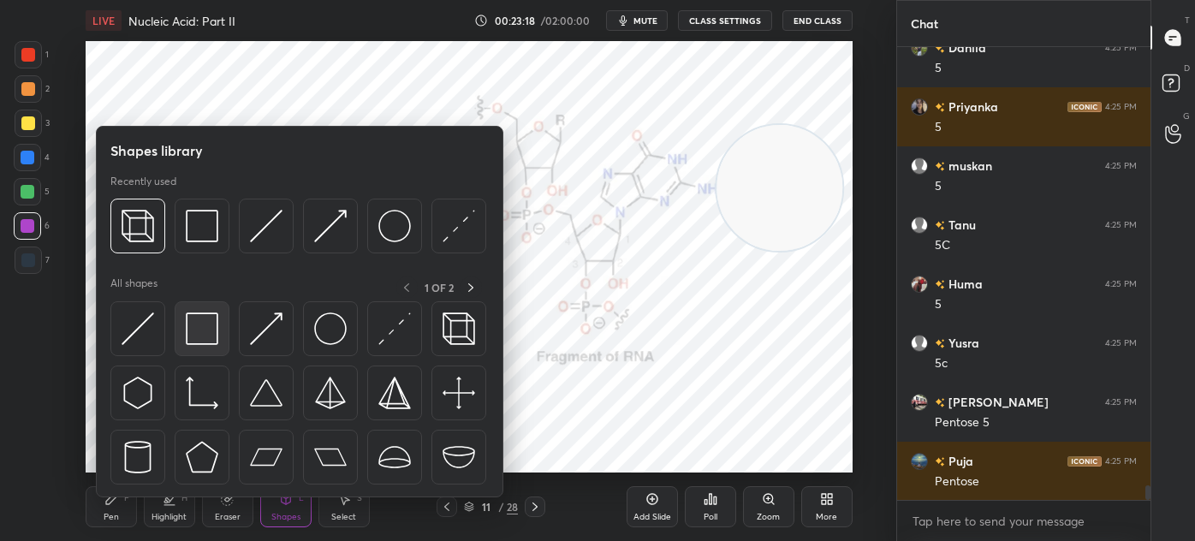
click at [199, 339] on img at bounding box center [202, 328] width 33 height 33
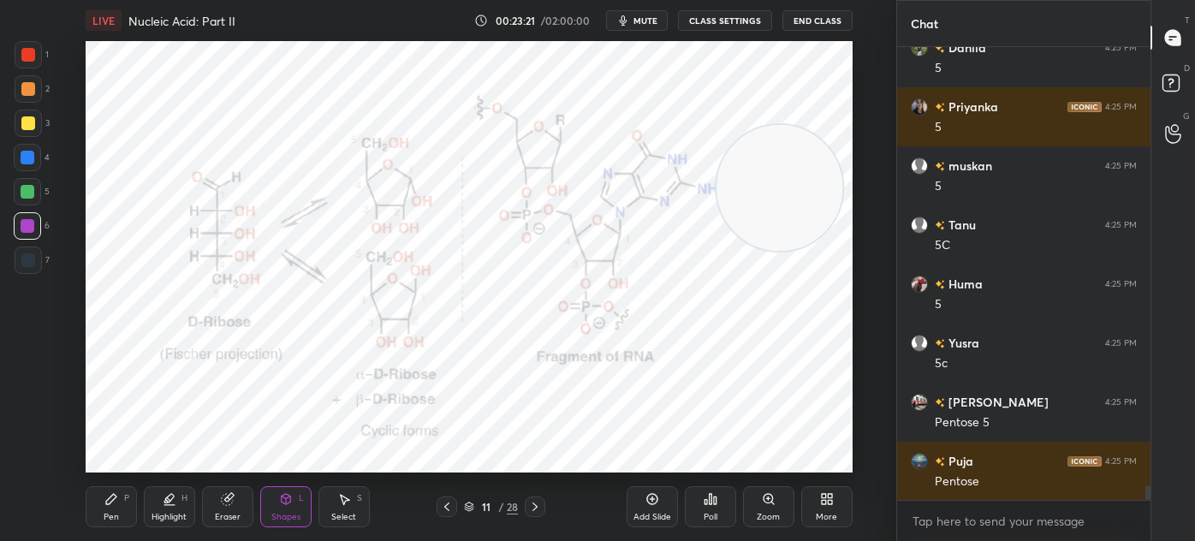
click at [342, 508] on div "Select S" at bounding box center [343, 506] width 51 height 41
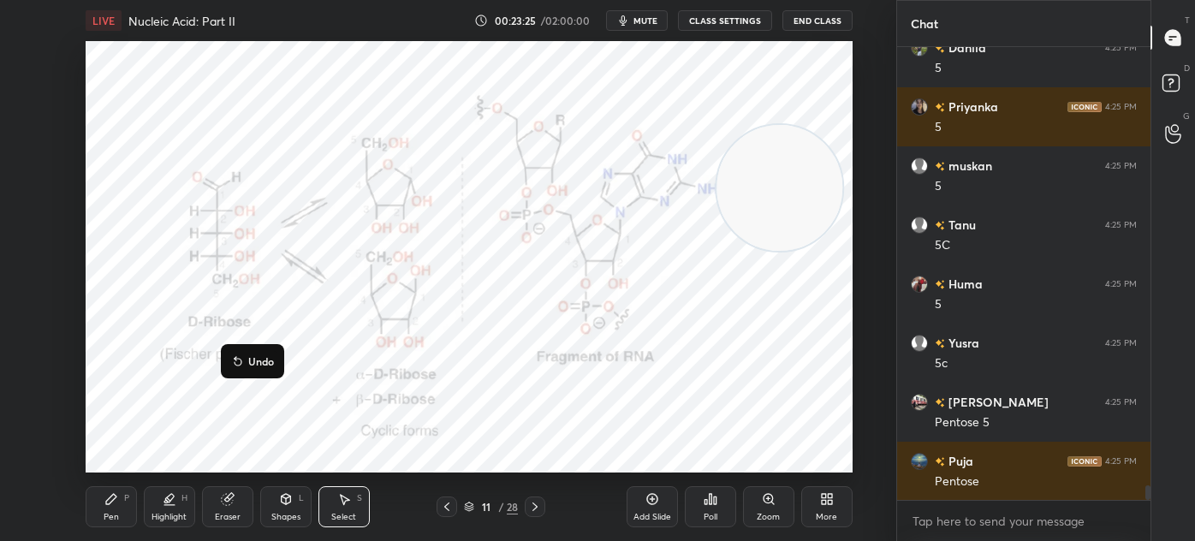
click at [169, 444] on div "0 ° Undo Copy Duplicate Duplicate to new slide Delete" at bounding box center [469, 256] width 767 height 431
click at [102, 495] on div "Pen P" at bounding box center [111, 506] width 51 height 41
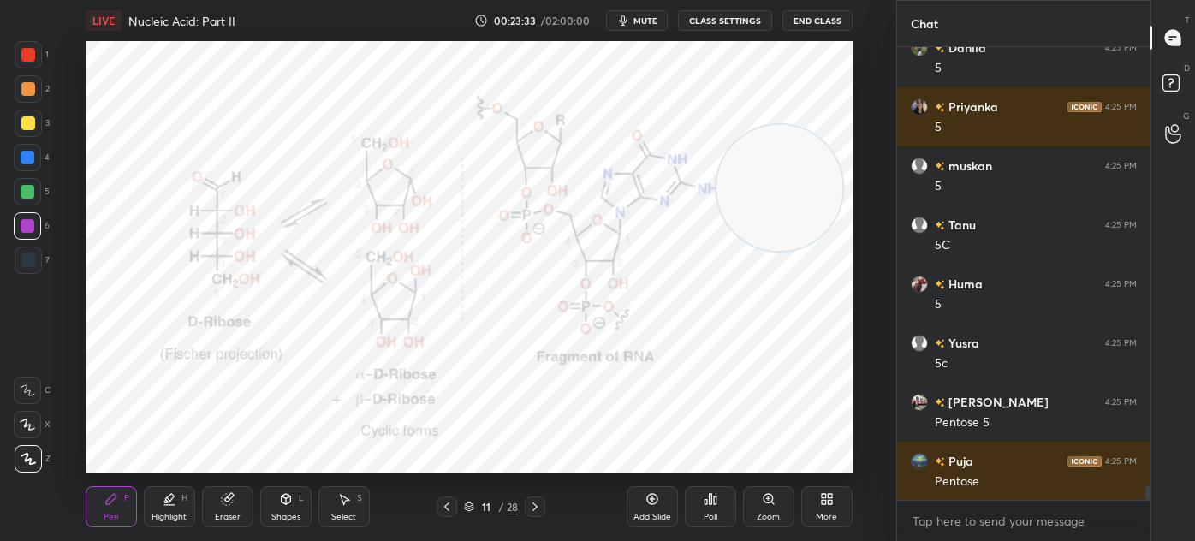
click at [764, 508] on div "Zoom" at bounding box center [768, 506] width 51 height 41
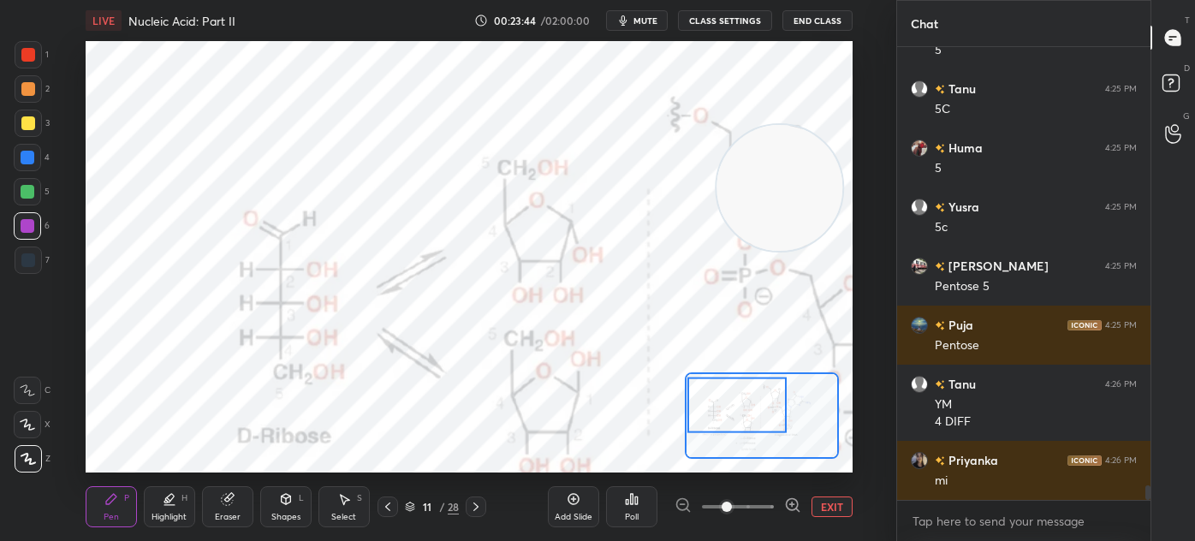
scroll to position [13692, 0]
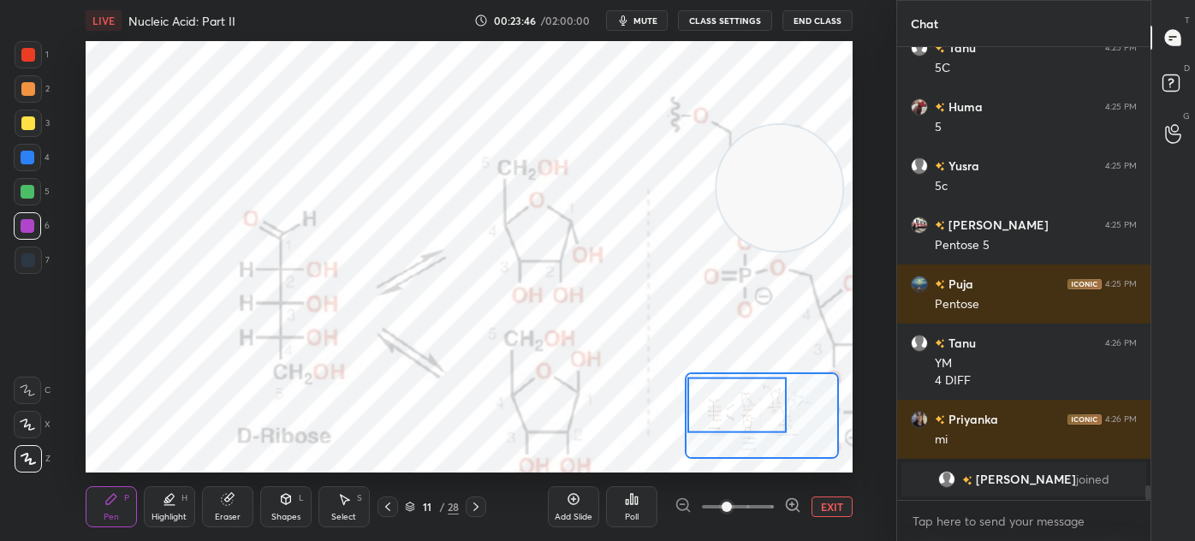
click at [161, 513] on div "Highlight" at bounding box center [168, 517] width 35 height 9
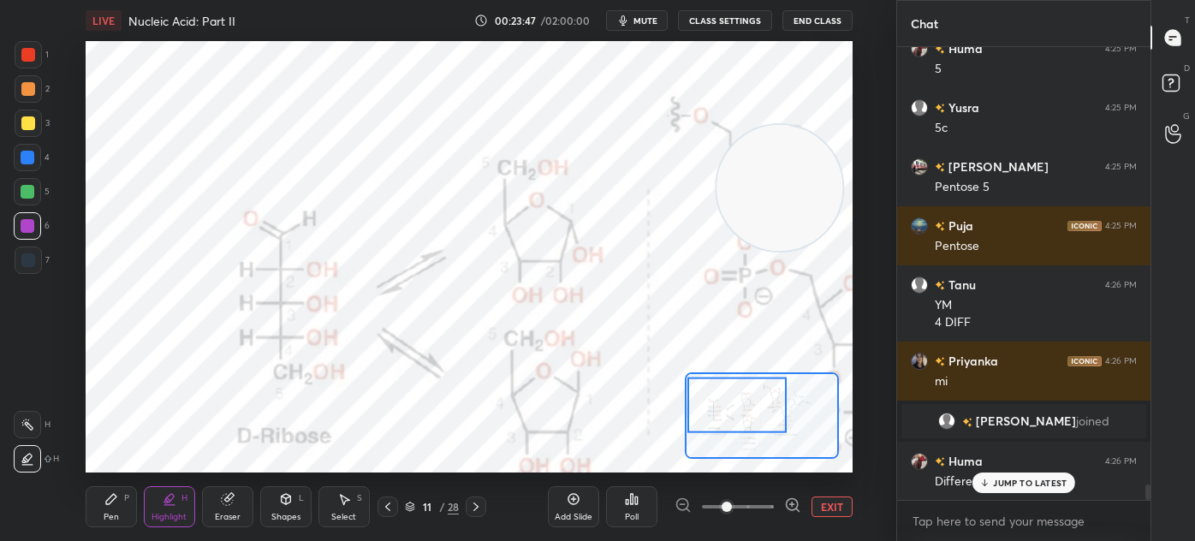
click at [34, 119] on div at bounding box center [28, 123] width 27 height 27
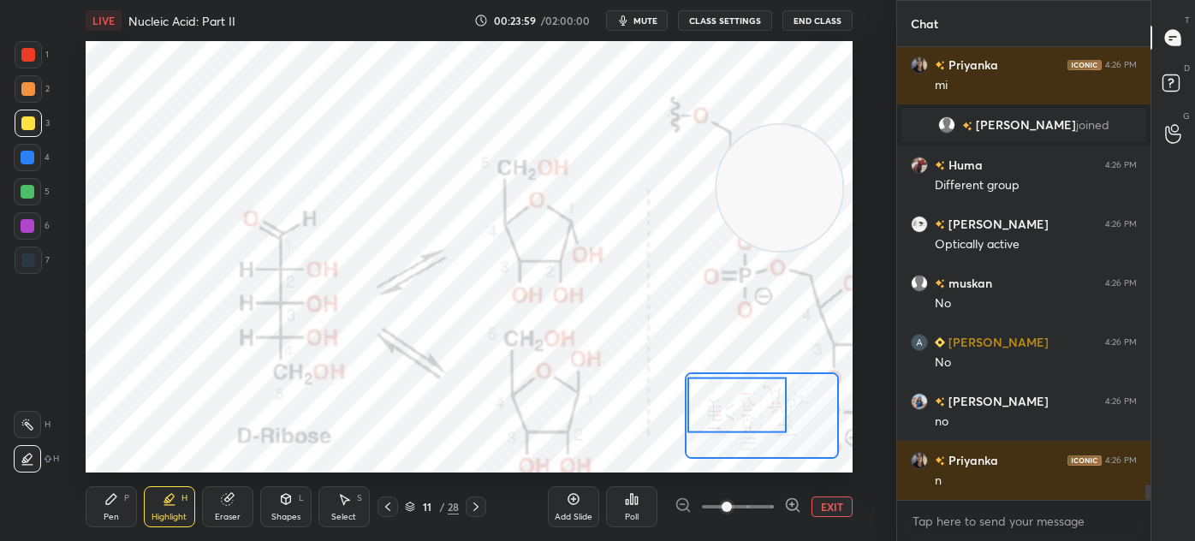
scroll to position [13035, 0]
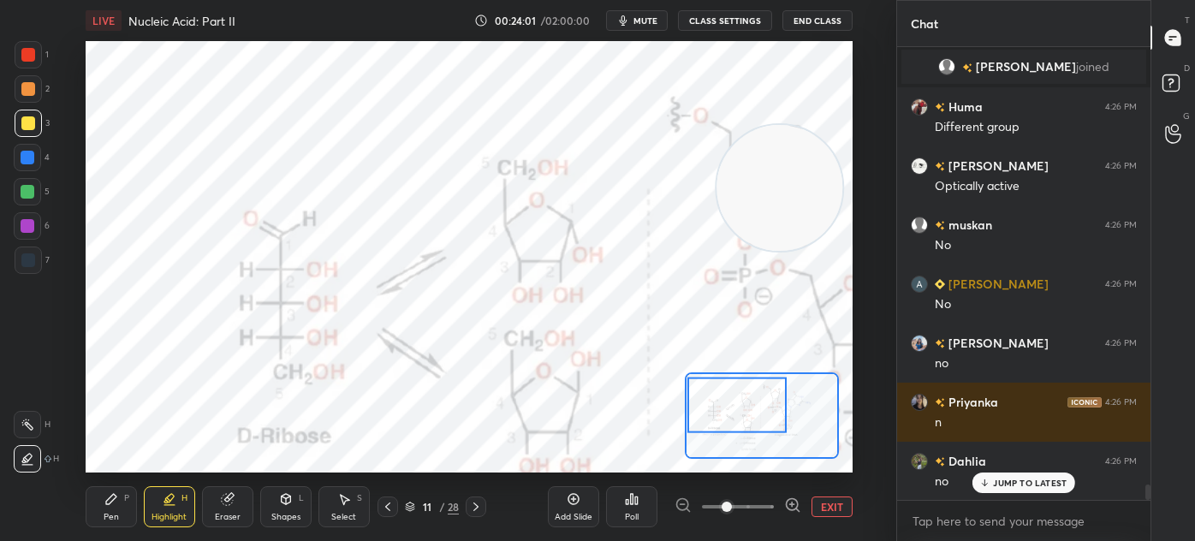
click at [211, 499] on div "Eraser" at bounding box center [227, 506] width 51 height 41
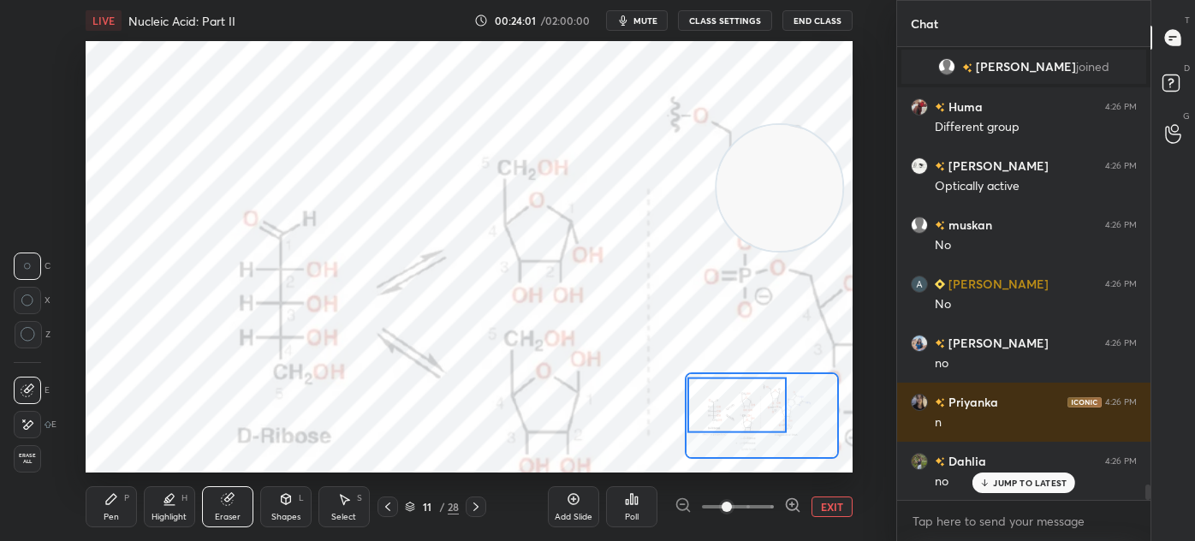
scroll to position [13094, 0]
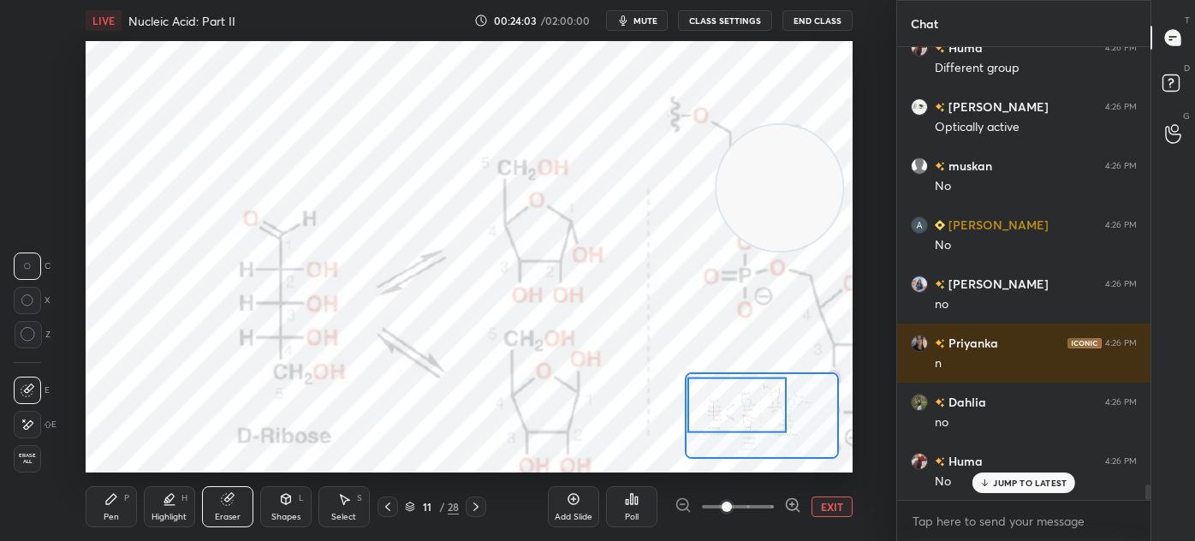
click at [25, 419] on icon at bounding box center [28, 425] width 14 height 15
click at [162, 513] on div "Highlight" at bounding box center [168, 517] width 35 height 9
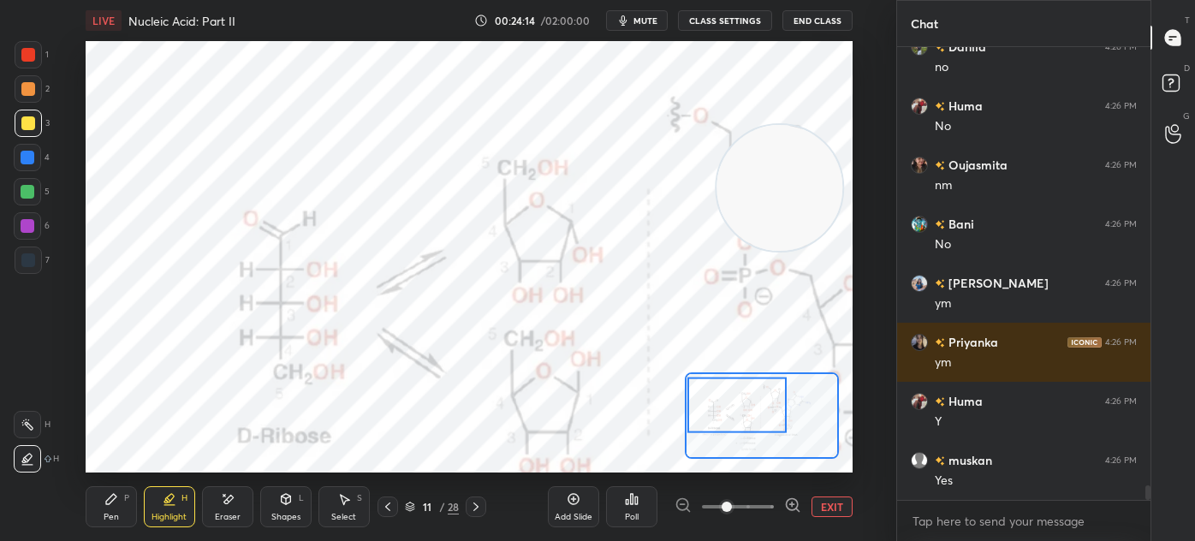
scroll to position [13508, 0]
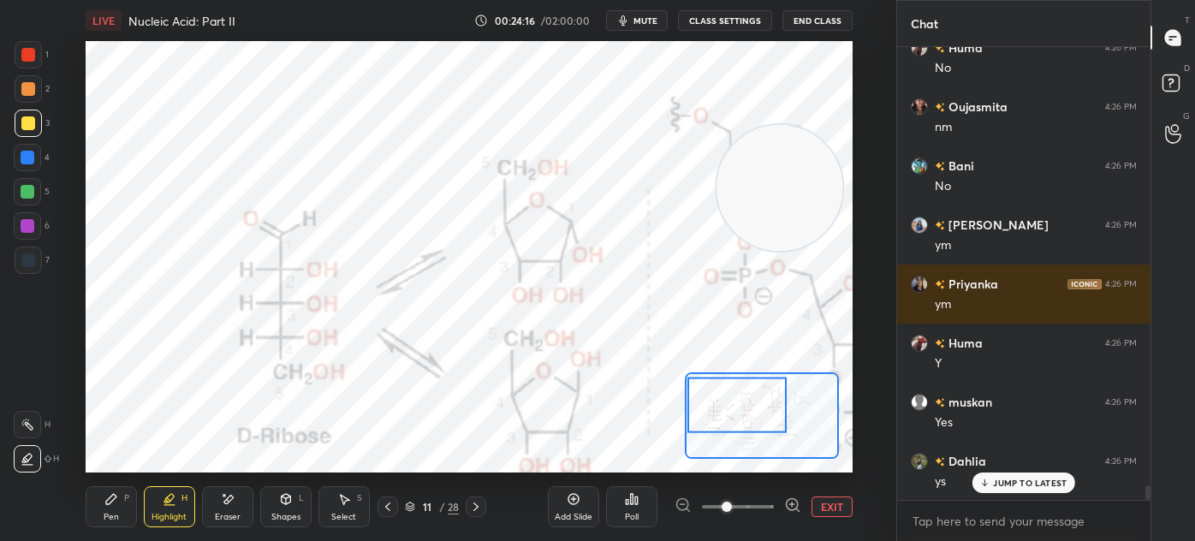
click at [21, 412] on div at bounding box center [27, 424] width 27 height 27
click at [39, 269] on div at bounding box center [28, 259] width 27 height 27
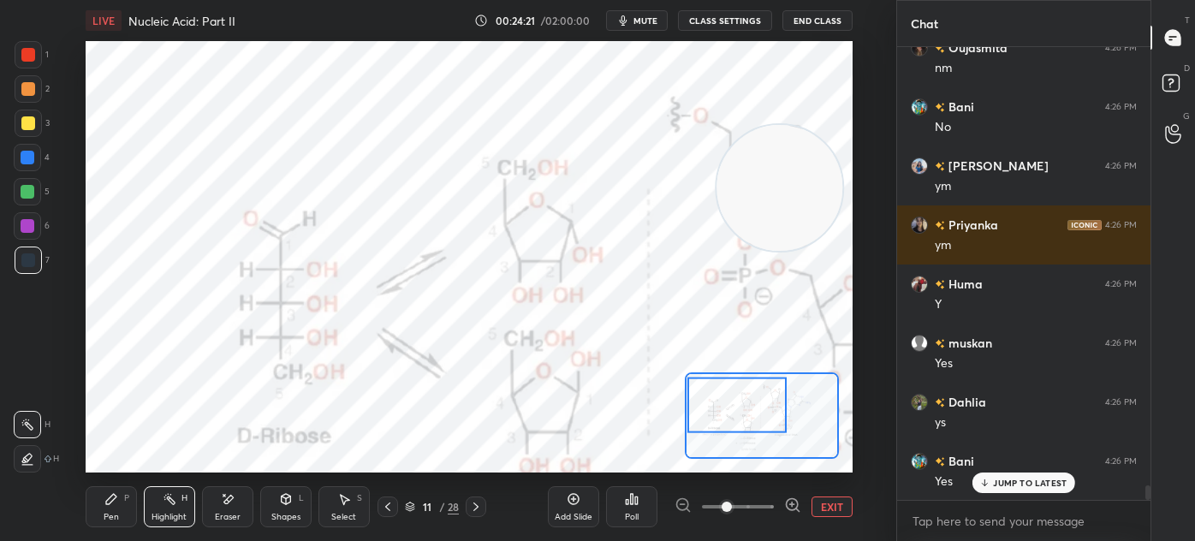
click at [89, 498] on div "Pen P" at bounding box center [111, 506] width 51 height 41
click at [21, 122] on div at bounding box center [28, 123] width 14 height 14
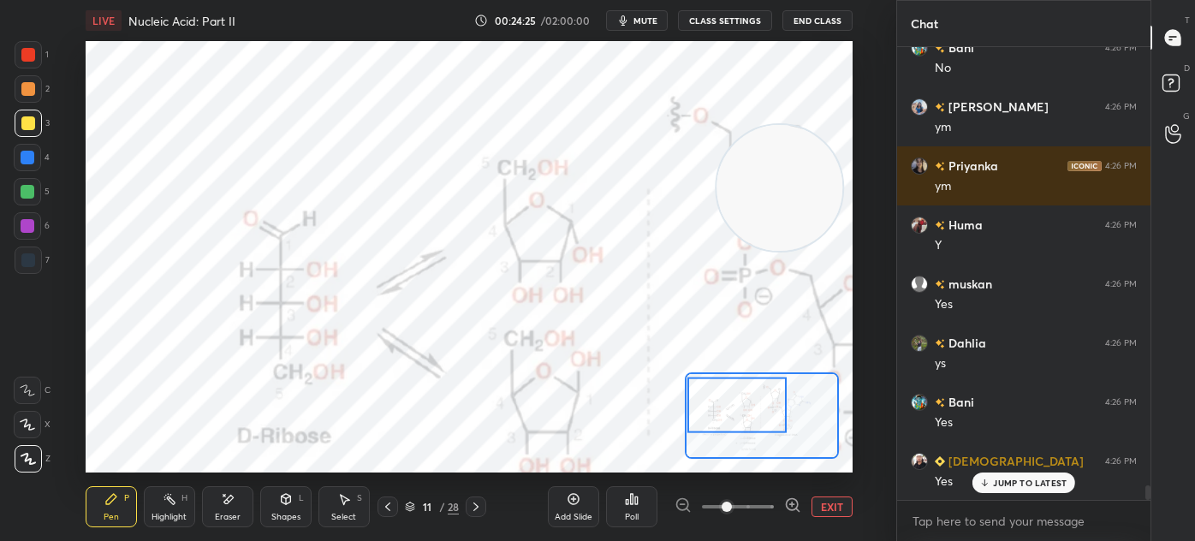
click at [154, 508] on div "Highlight H" at bounding box center [169, 506] width 51 height 41
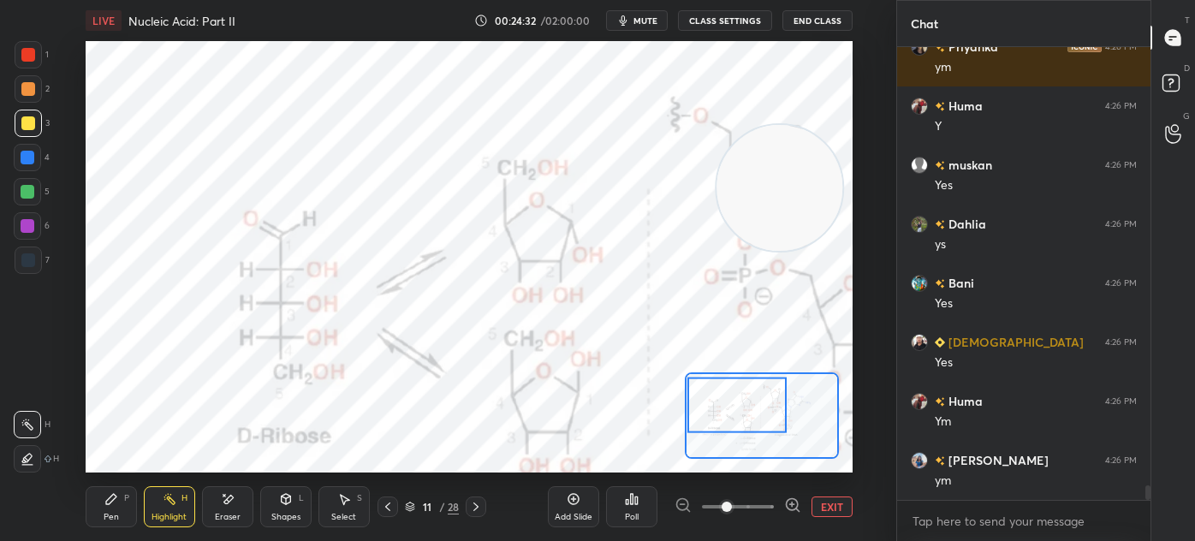
scroll to position [13804, 0]
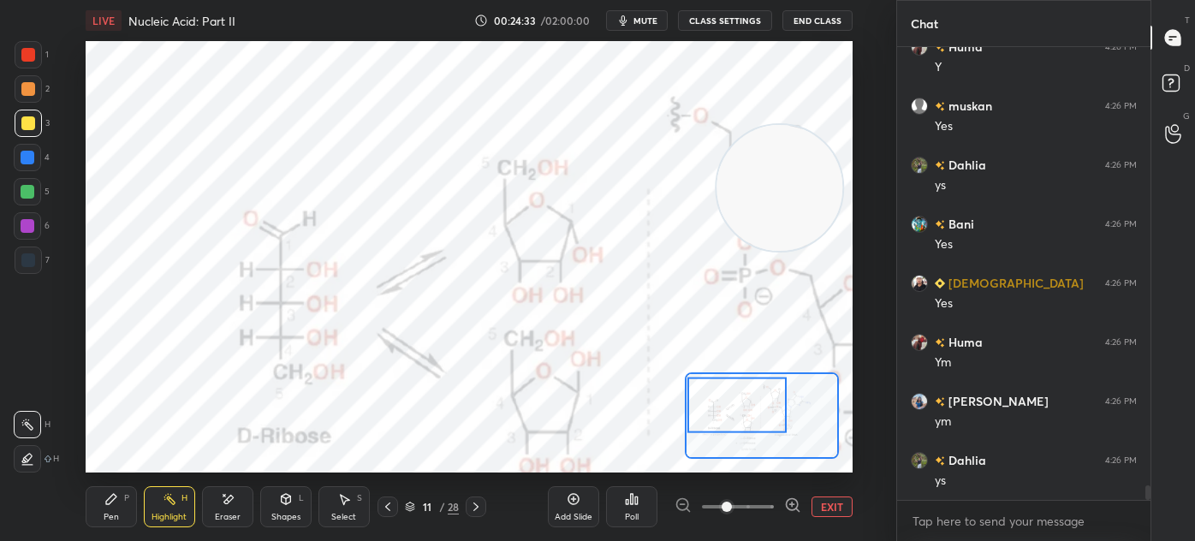
click at [30, 448] on div at bounding box center [27, 458] width 27 height 27
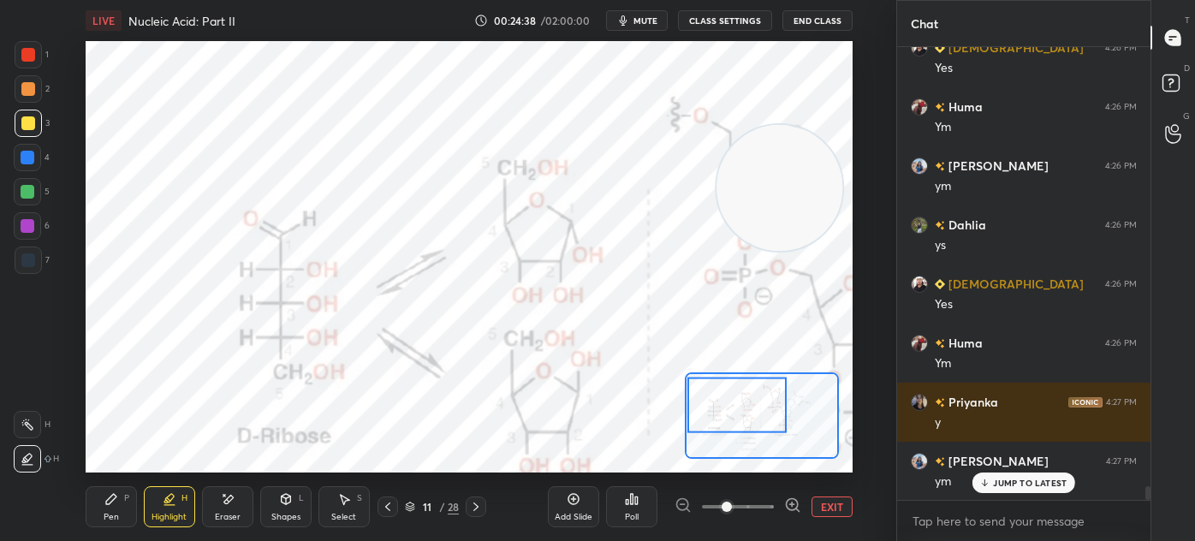
scroll to position [14098, 0]
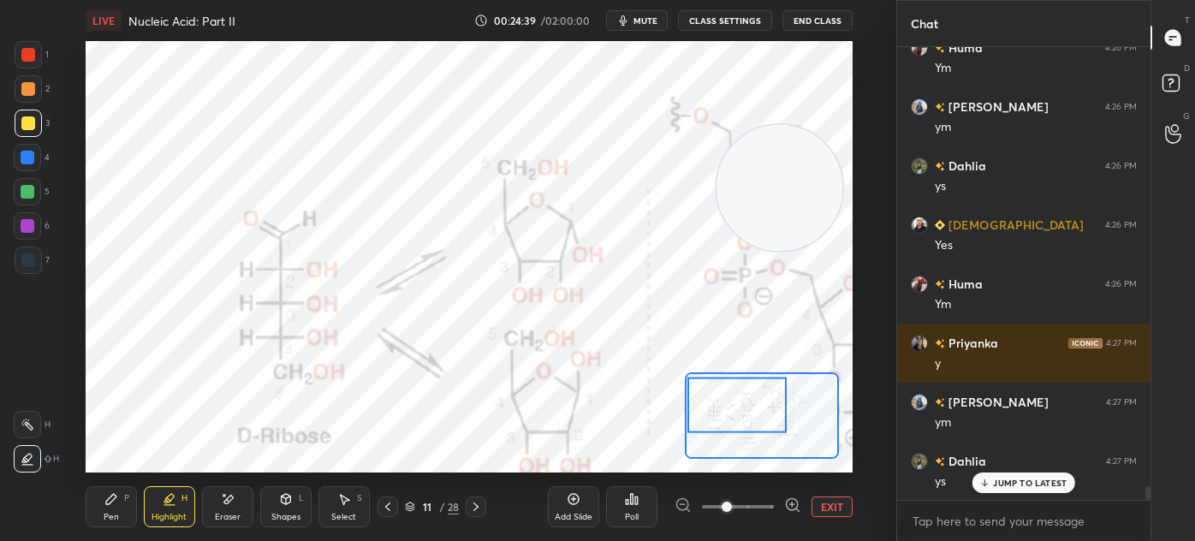
click at [114, 513] on div "Pen" at bounding box center [111, 517] width 15 height 9
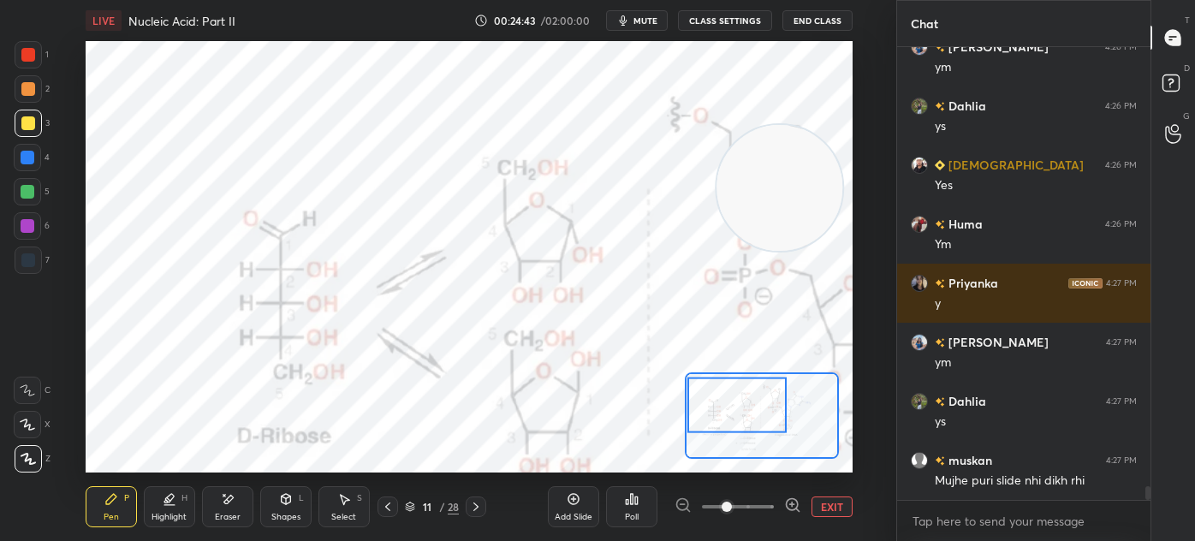
click at [832, 501] on button "EXIT" at bounding box center [831, 506] width 41 height 21
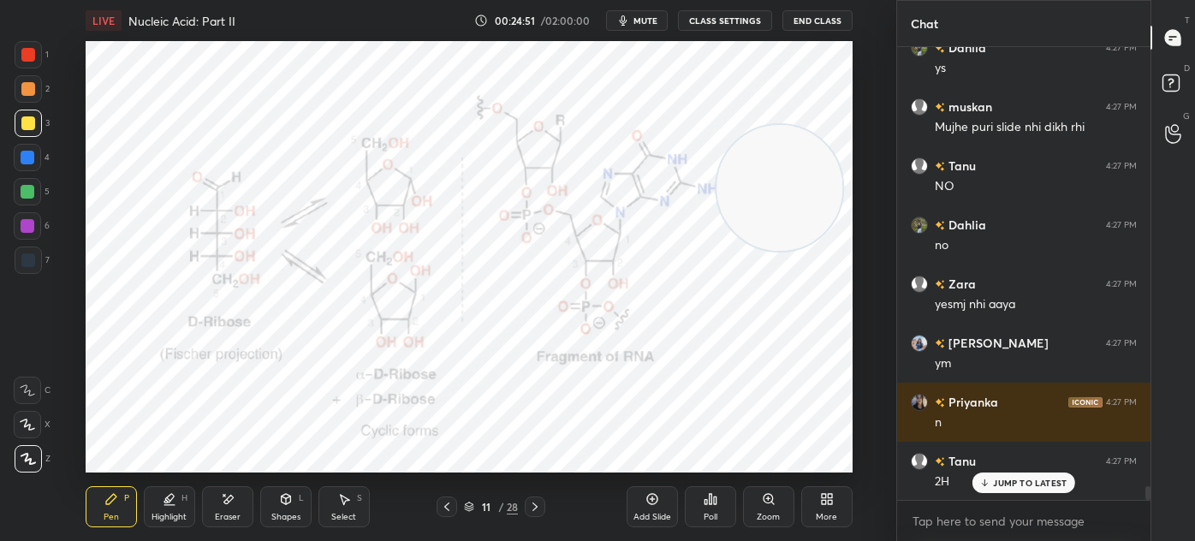
scroll to position [14570, 0]
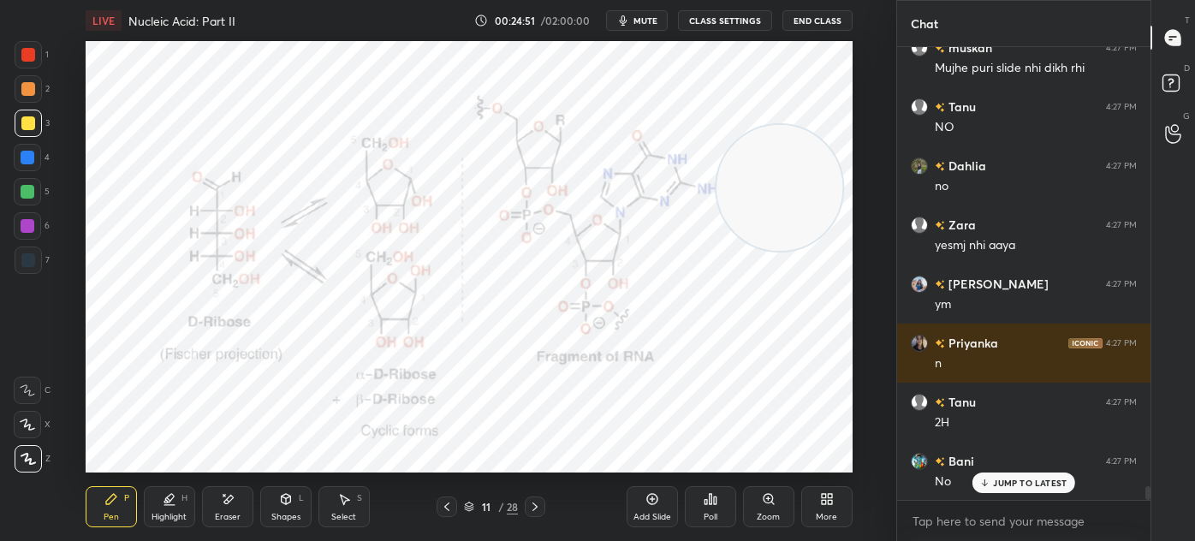
click at [27, 270] on div at bounding box center [28, 259] width 27 height 27
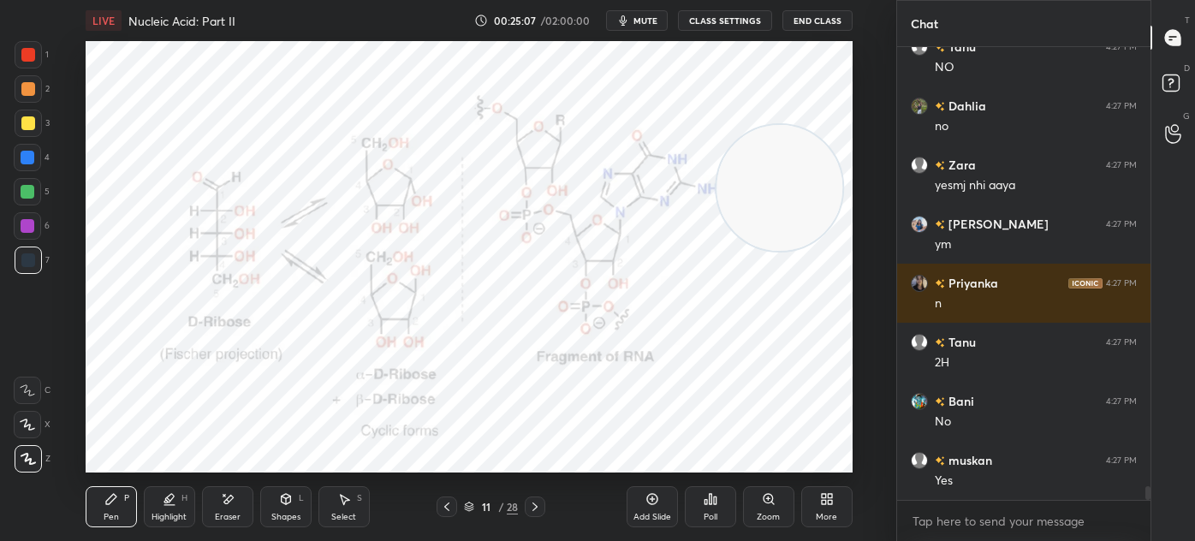
click at [337, 513] on div "Select" at bounding box center [343, 517] width 25 height 9
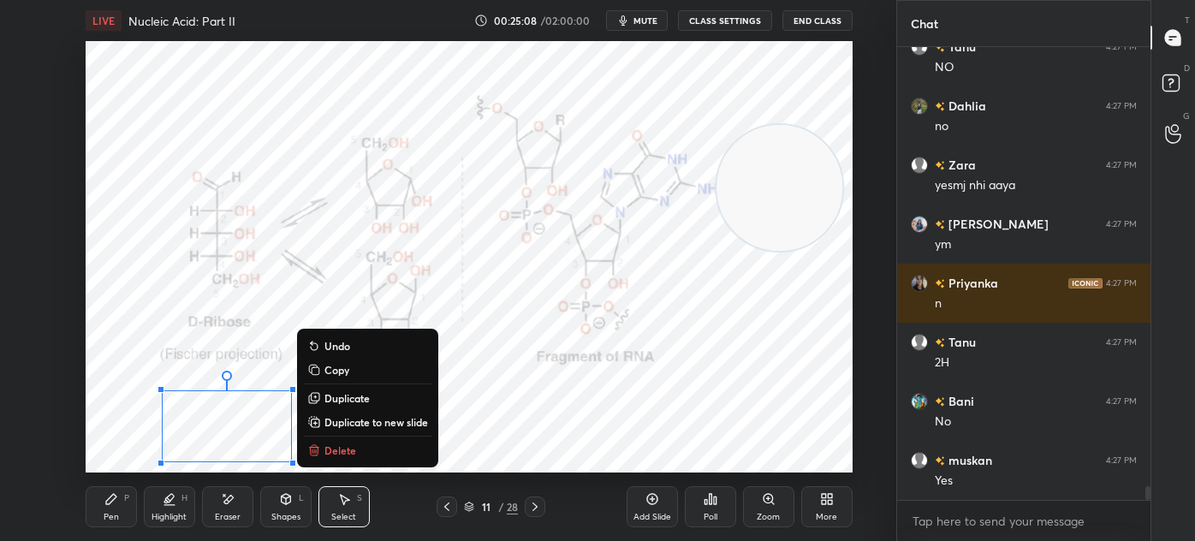
click at [341, 458] on button "Delete" at bounding box center [368, 450] width 128 height 21
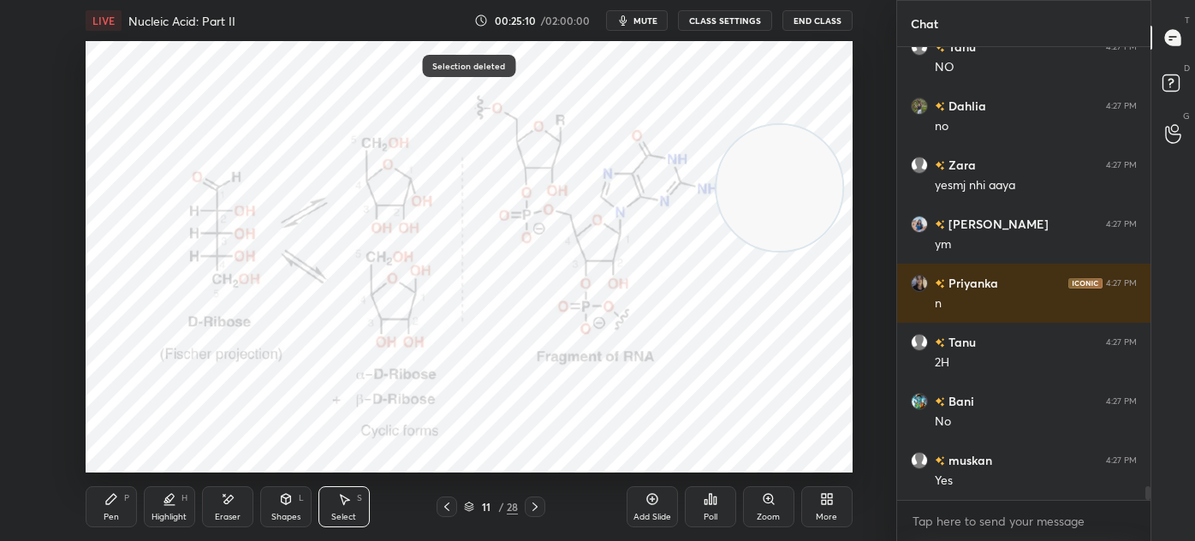
click at [763, 502] on icon at bounding box center [769, 499] width 14 height 14
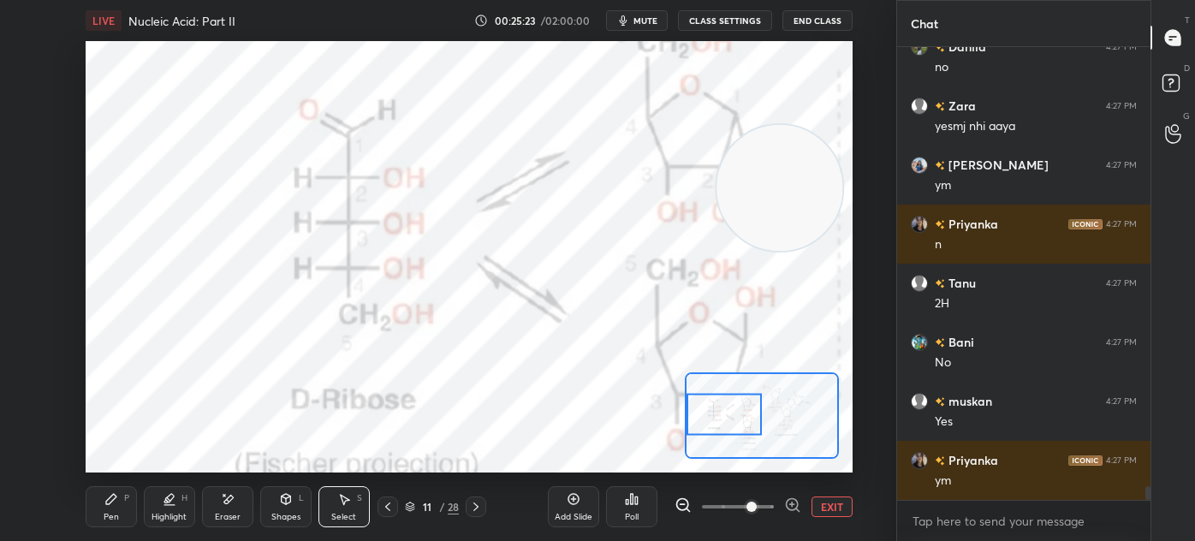
scroll to position [5, 4]
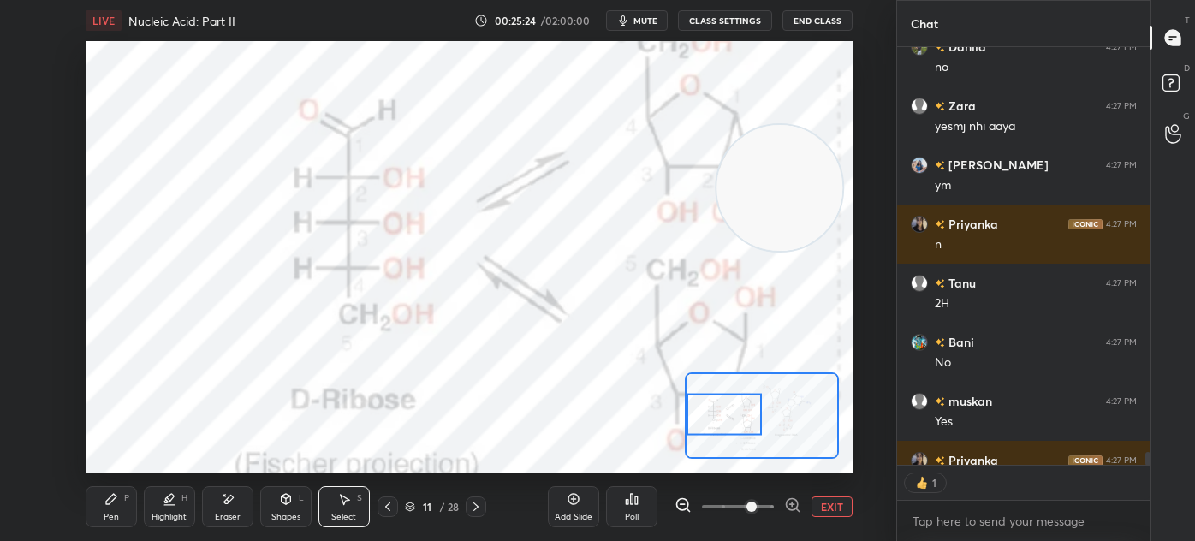
click at [826, 502] on button "EXIT" at bounding box center [831, 506] width 41 height 21
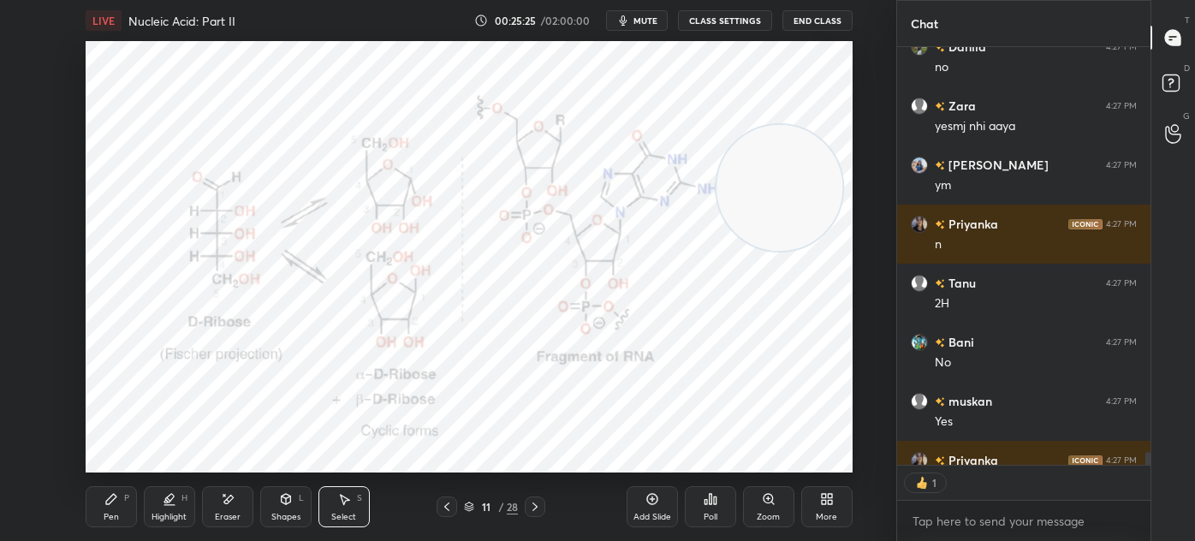
click at [112, 506] on icon at bounding box center [111, 499] width 14 height 14
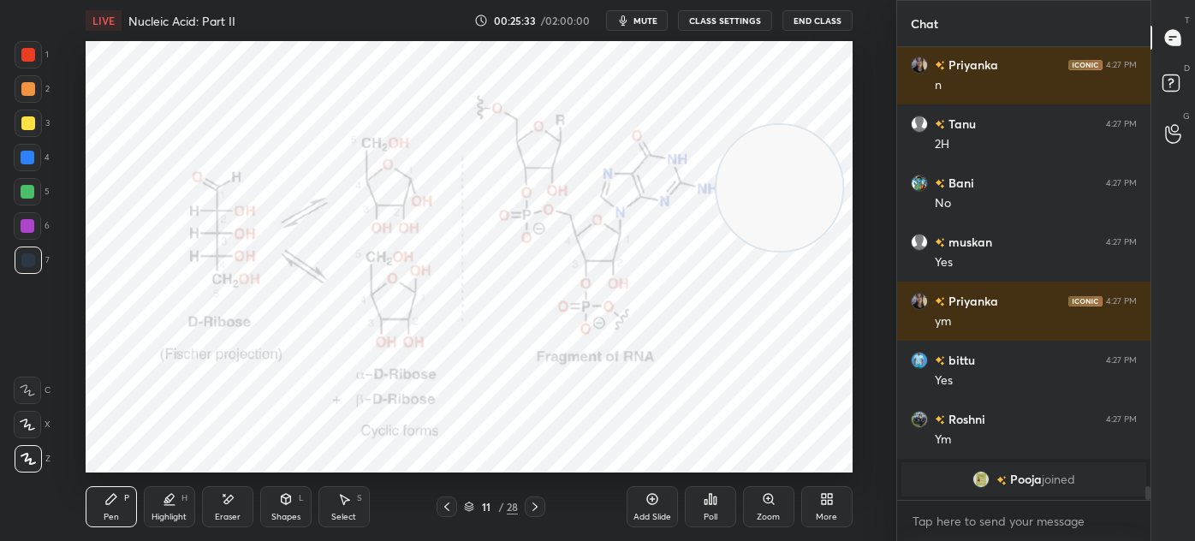
scroll to position [14849, 0]
click at [742, 460] on div "Add Slide Poll Zoom More" at bounding box center [739, 507] width 226 height 96
click at [761, 466] on div "Add Slide Poll Zoom More" at bounding box center [739, 507] width 226 height 96
click at [236, 503] on div "Eraser" at bounding box center [227, 506] width 51 height 41
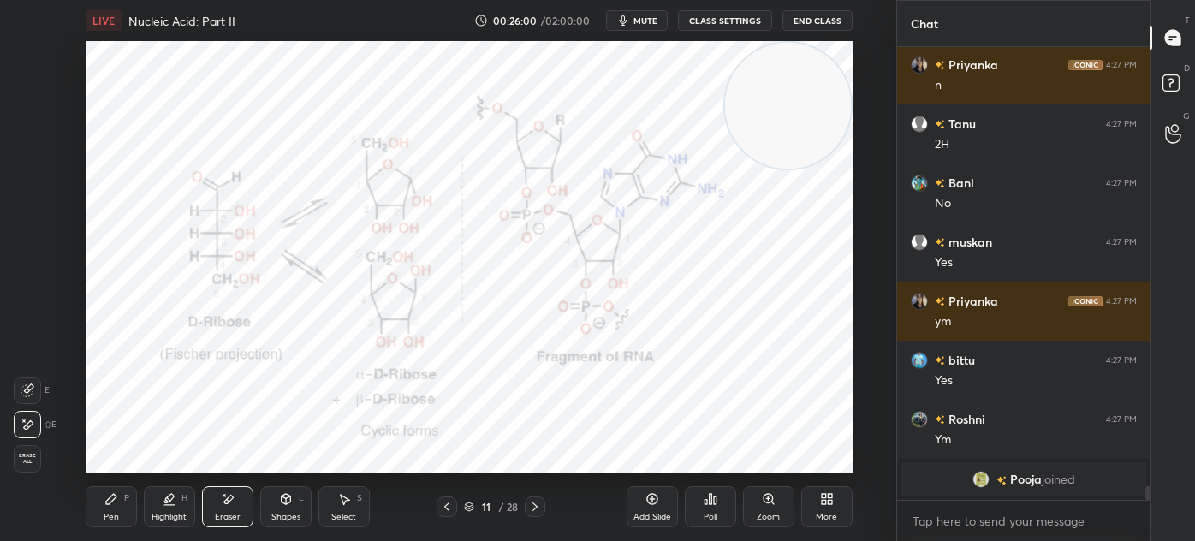
click at [113, 508] on div "Pen P" at bounding box center [111, 506] width 51 height 41
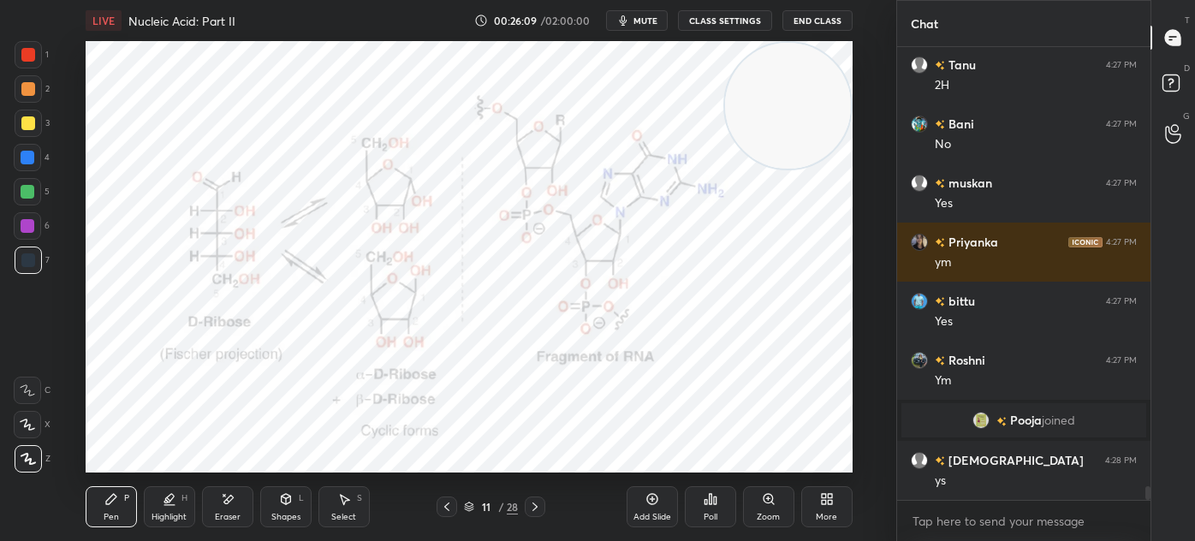
scroll to position [14317, 0]
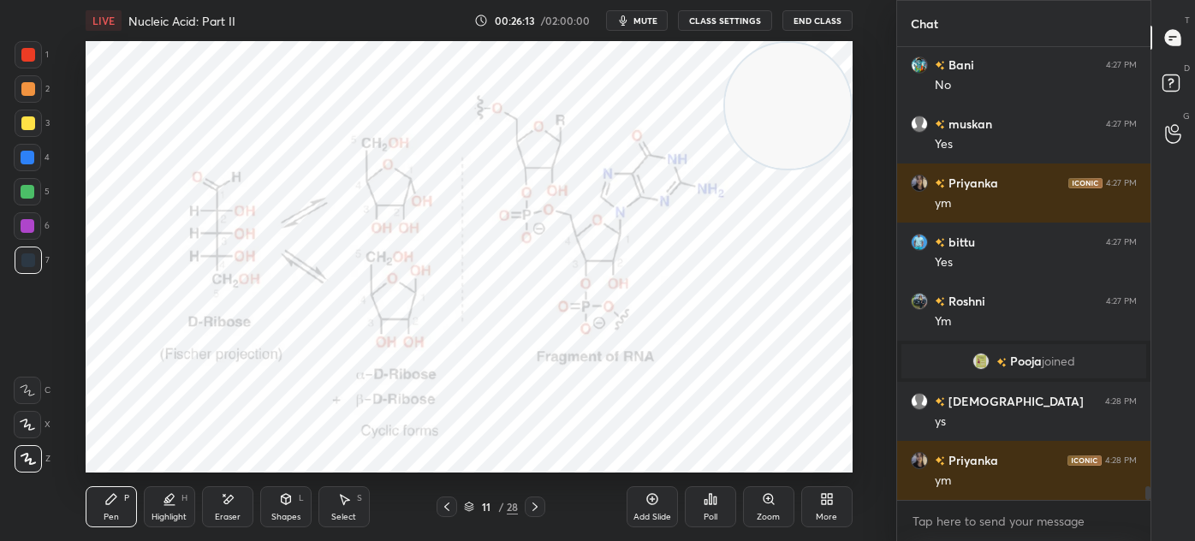
click at [28, 136] on div at bounding box center [28, 123] width 27 height 27
click at [182, 510] on div "Highlight H" at bounding box center [169, 506] width 51 height 41
click at [28, 54] on div at bounding box center [28, 55] width 14 height 14
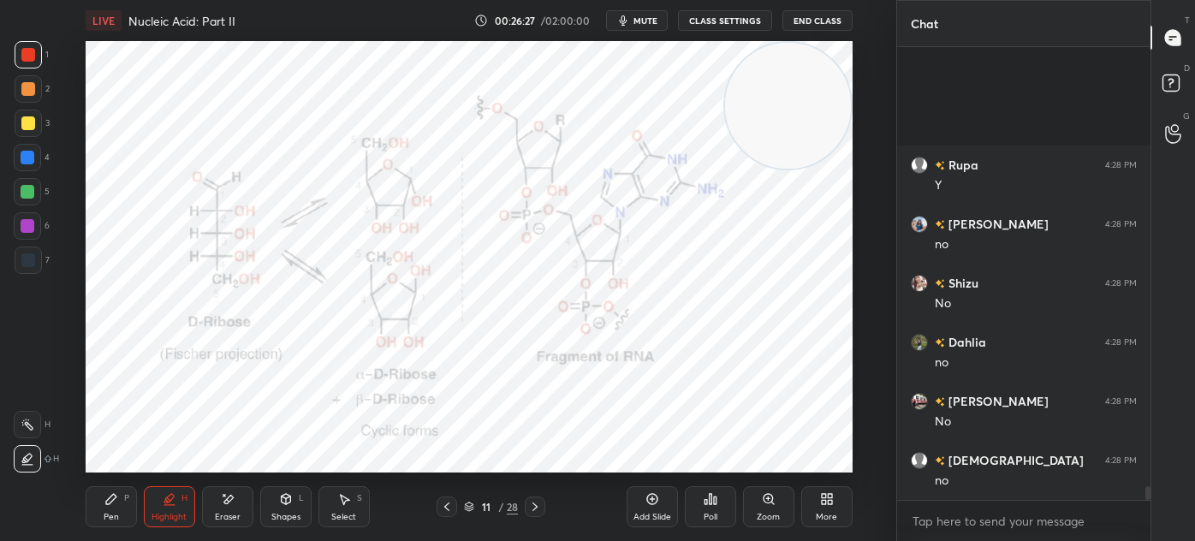
scroll to position [14849, 0]
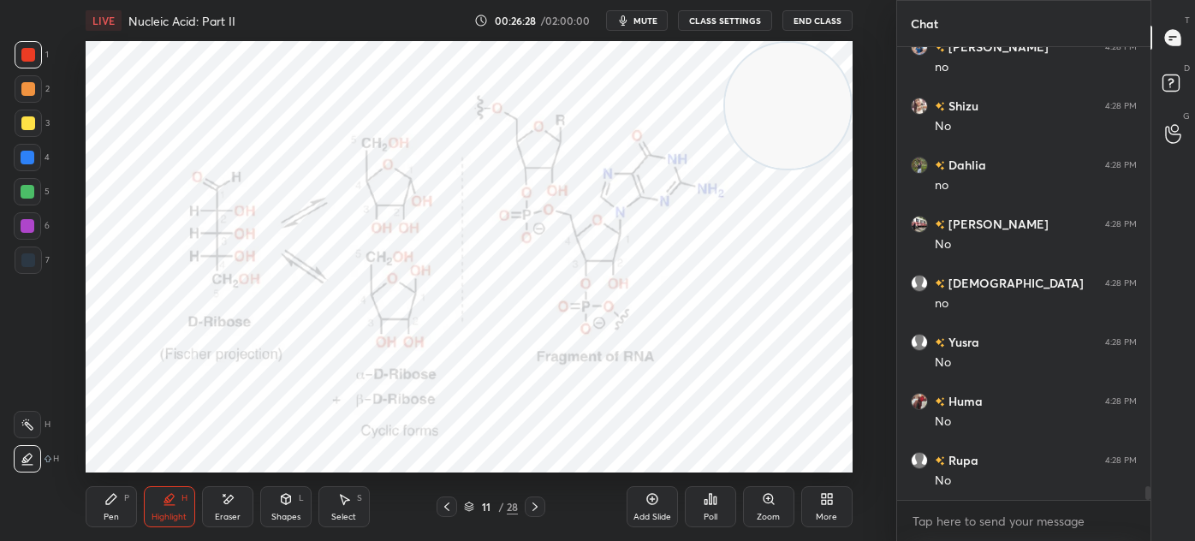
click at [33, 258] on div at bounding box center [28, 260] width 14 height 14
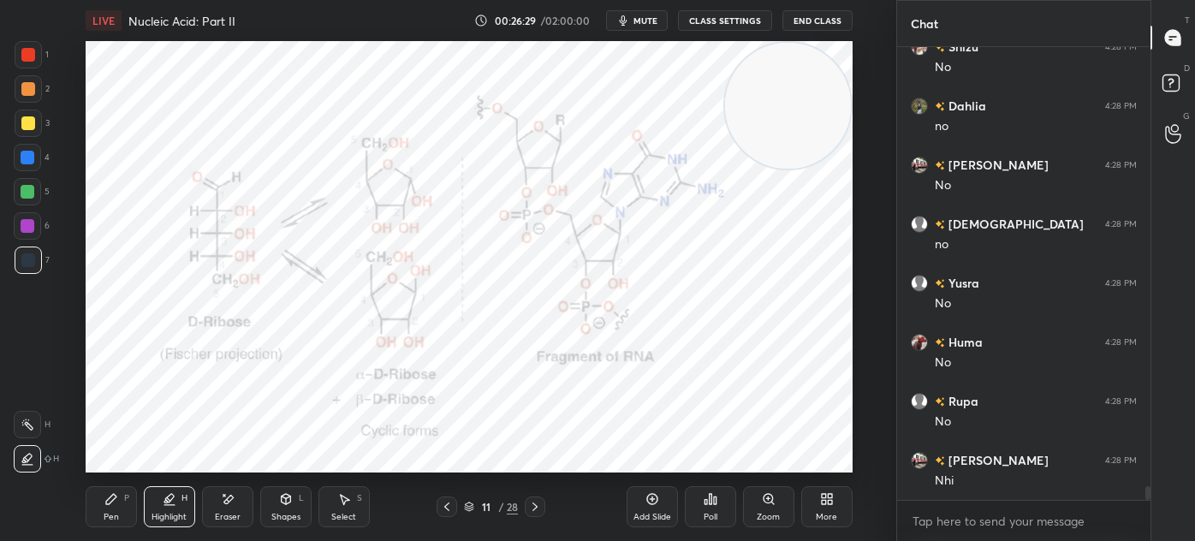
click at [24, 57] on div at bounding box center [28, 55] width 14 height 14
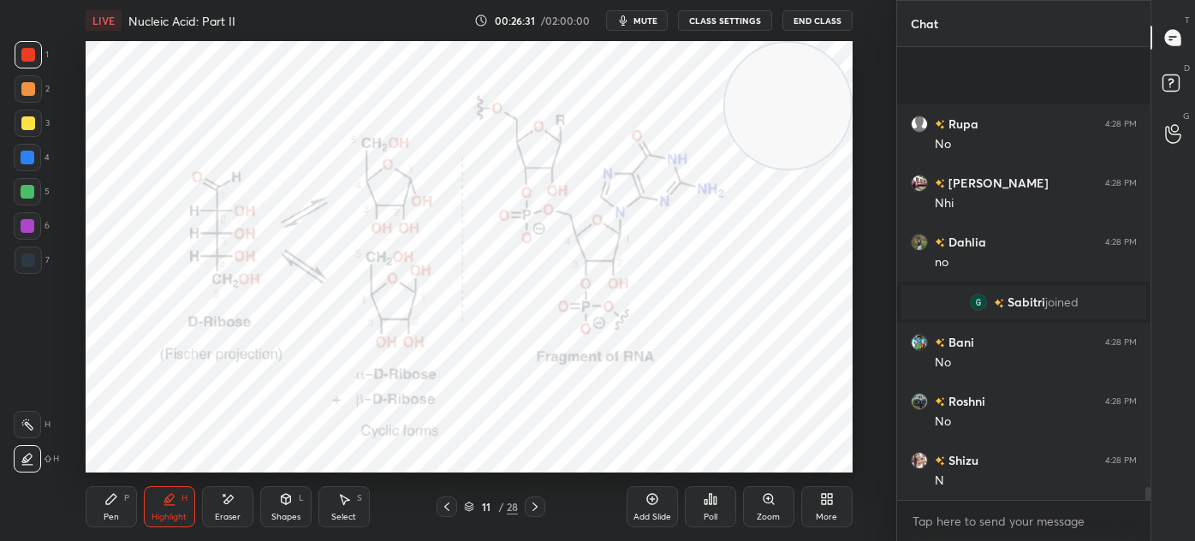
scroll to position [15303, 0]
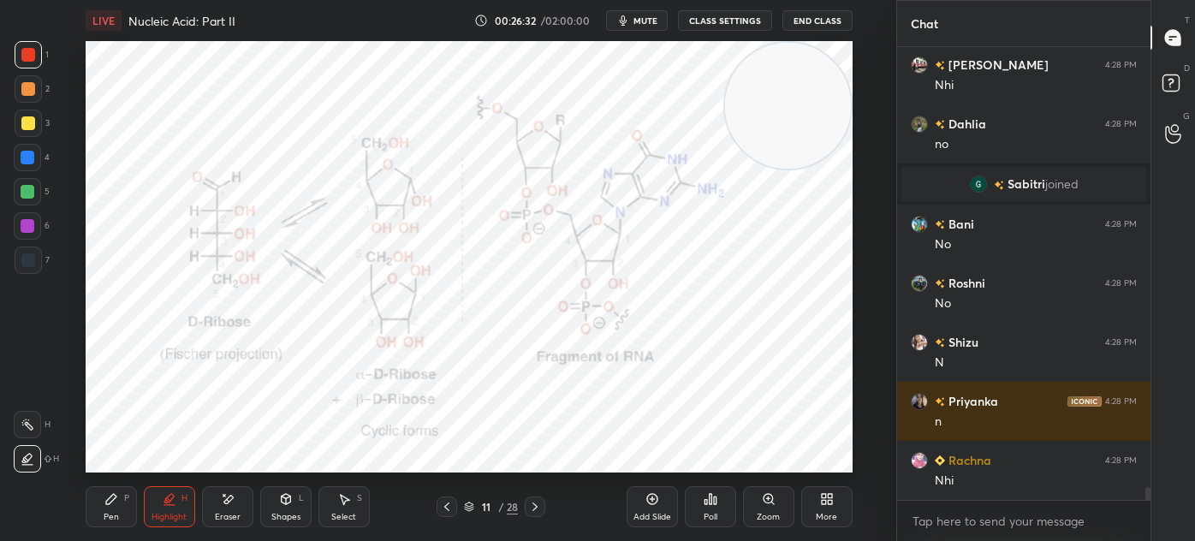
click at [116, 503] on icon at bounding box center [111, 499] width 14 height 14
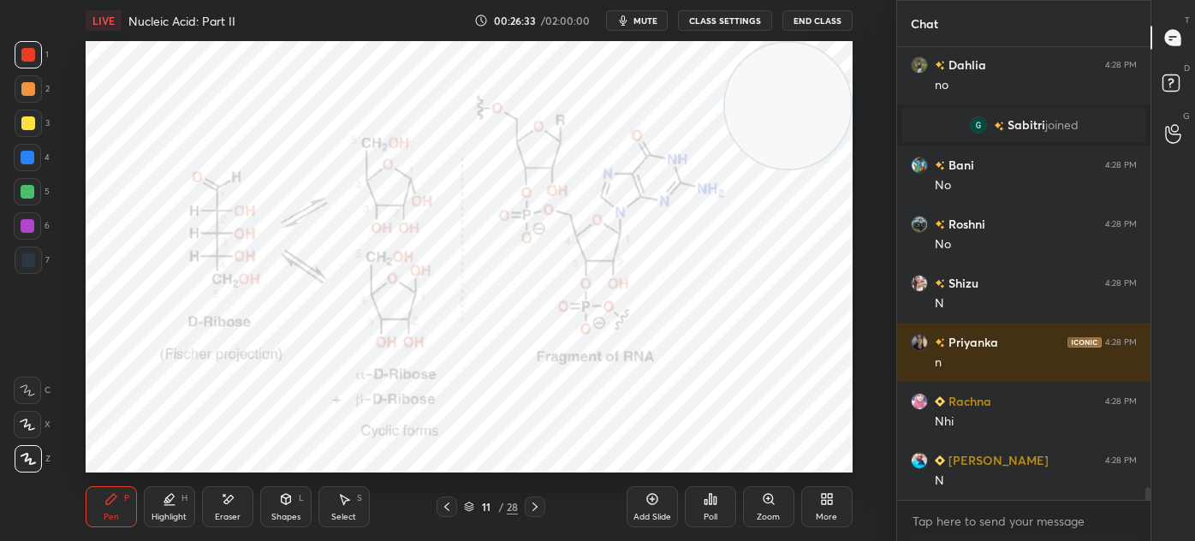
click at [176, 506] on div "Highlight H" at bounding box center [169, 506] width 51 height 41
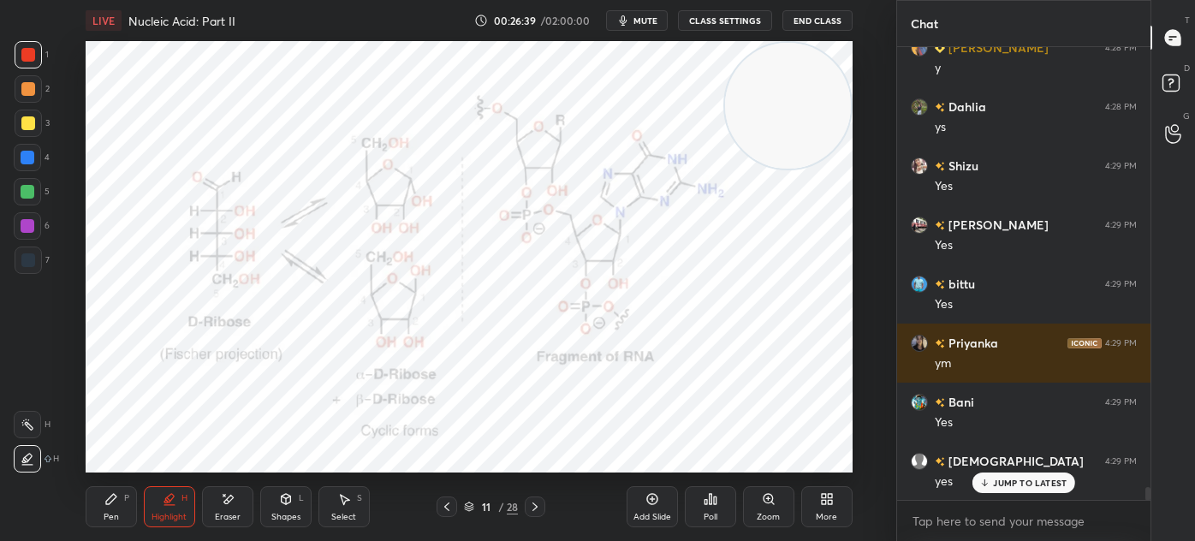
scroll to position [16070, 0]
click at [37, 254] on div at bounding box center [28, 259] width 27 height 27
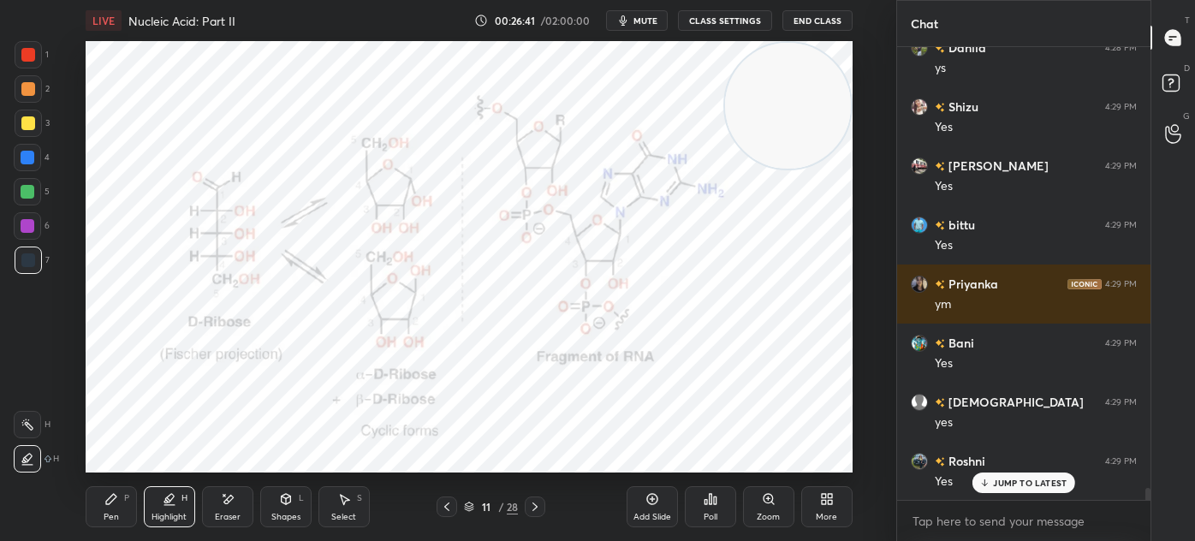
click at [36, 60] on div at bounding box center [28, 54] width 27 height 27
click at [122, 503] on div "Pen P" at bounding box center [111, 506] width 51 height 41
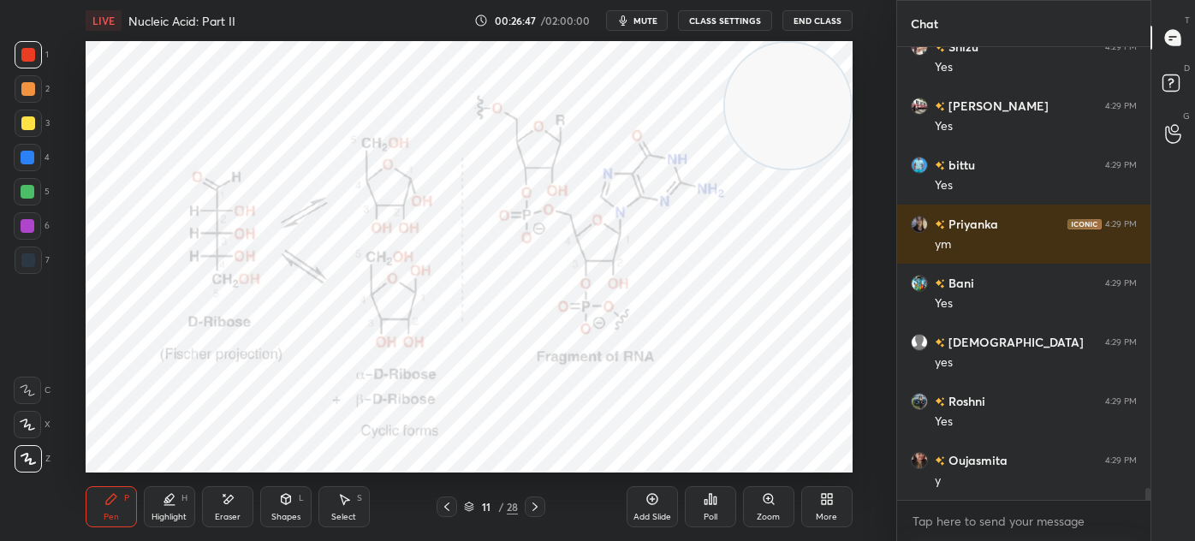
scroll to position [16189, 0]
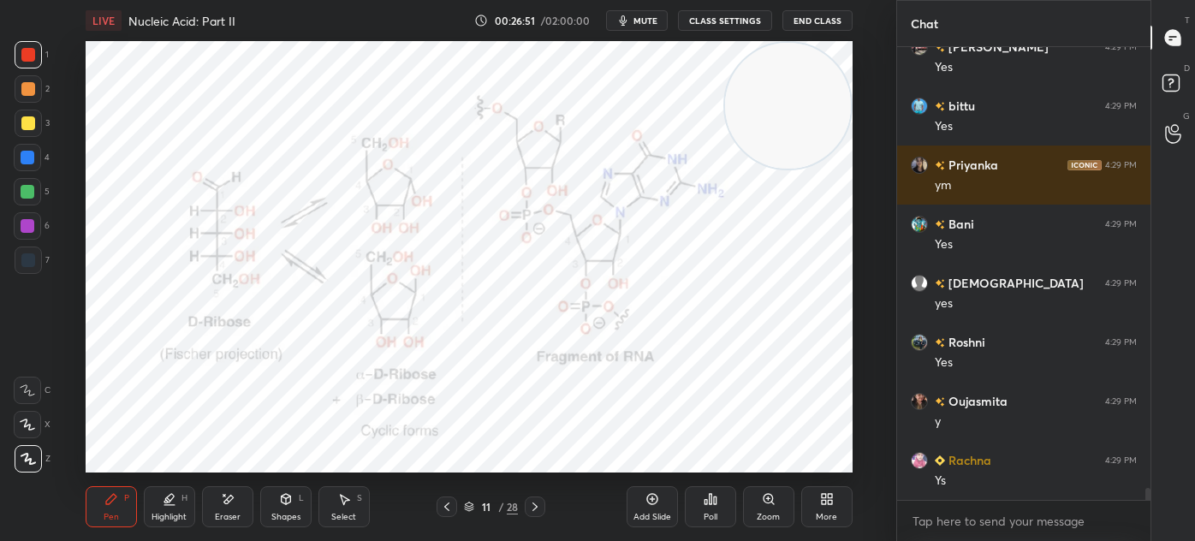
click at [9, 258] on div "1 2 3 4 5 6 7 C X Z E E Erase all H H" at bounding box center [27, 256] width 55 height 431
click at [29, 262] on div at bounding box center [28, 260] width 14 height 14
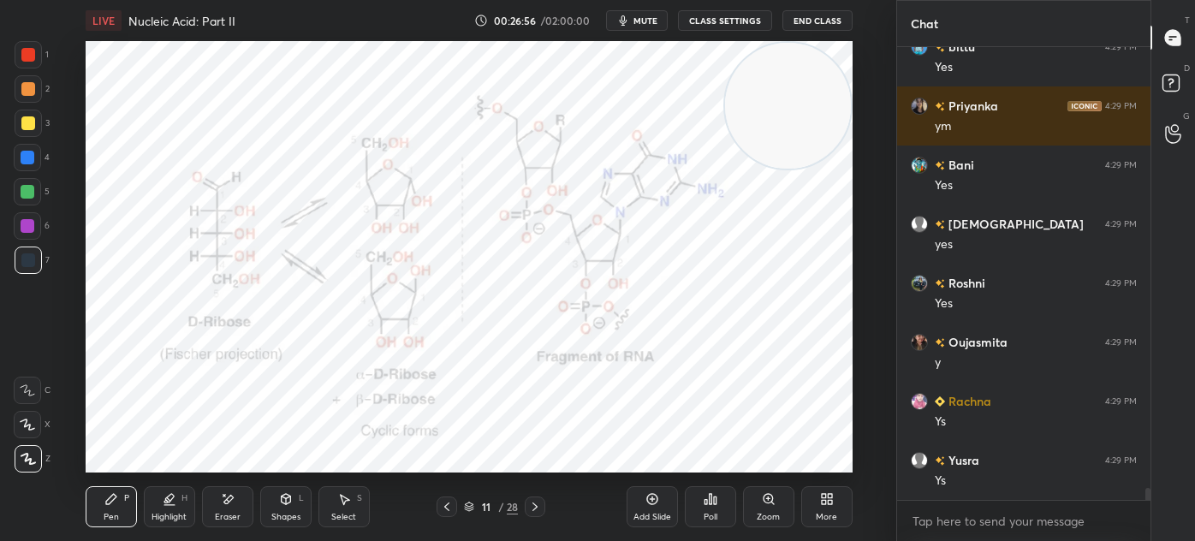
click at [39, 218] on div at bounding box center [27, 225] width 27 height 27
click at [181, 499] on div "H" at bounding box center [184, 498] width 6 height 9
click at [117, 506] on div "Pen P" at bounding box center [111, 506] width 51 height 41
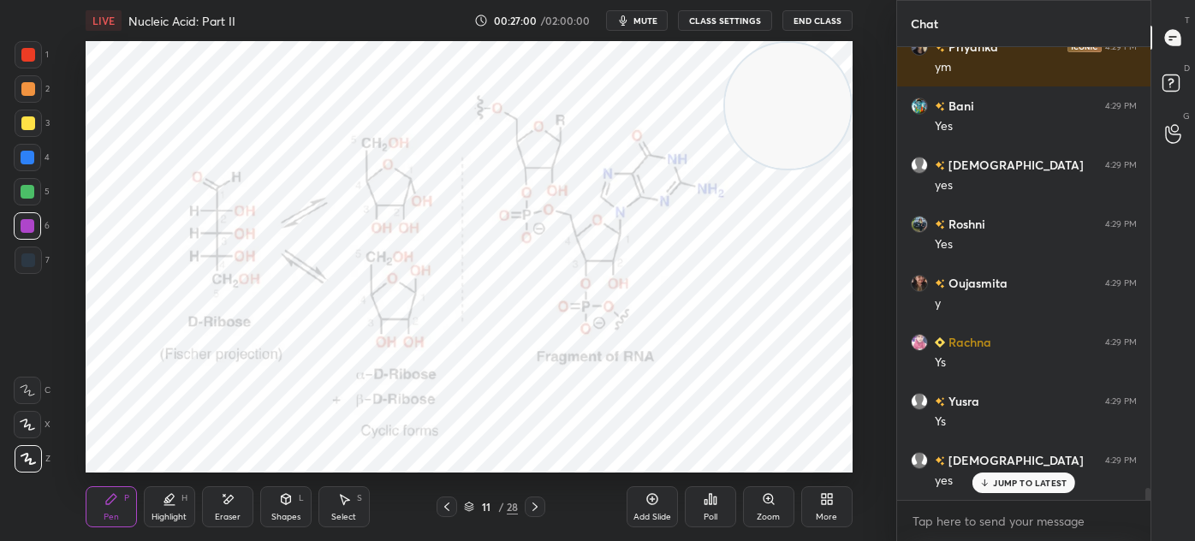
scroll to position [16380, 0]
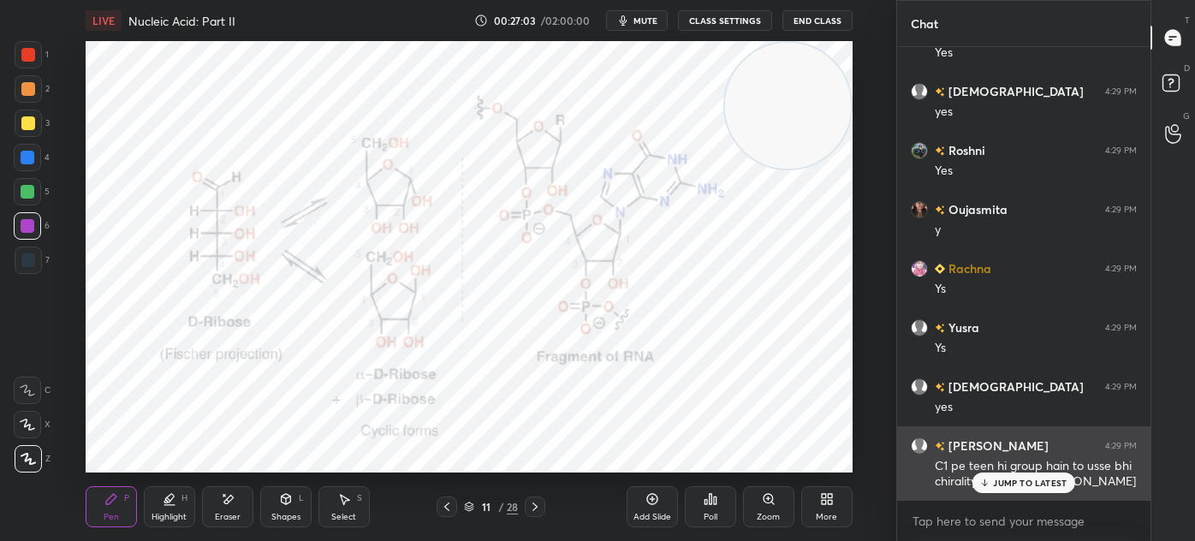
click at [1035, 481] on p "JUMP TO LATEST" at bounding box center [1030, 483] width 74 height 10
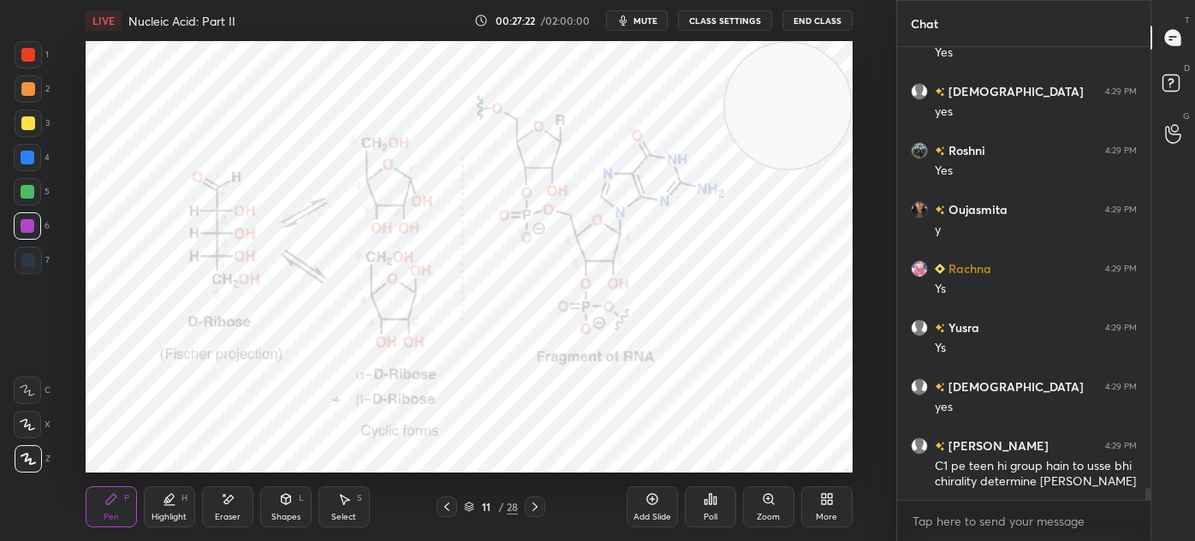
click at [162, 513] on div "Highlight" at bounding box center [168, 517] width 35 height 9
click at [27, 187] on div at bounding box center [28, 192] width 14 height 14
click at [27, 50] on div at bounding box center [28, 55] width 14 height 14
click at [96, 508] on div "Pen P" at bounding box center [111, 506] width 51 height 41
click at [31, 266] on div at bounding box center [28, 260] width 14 height 14
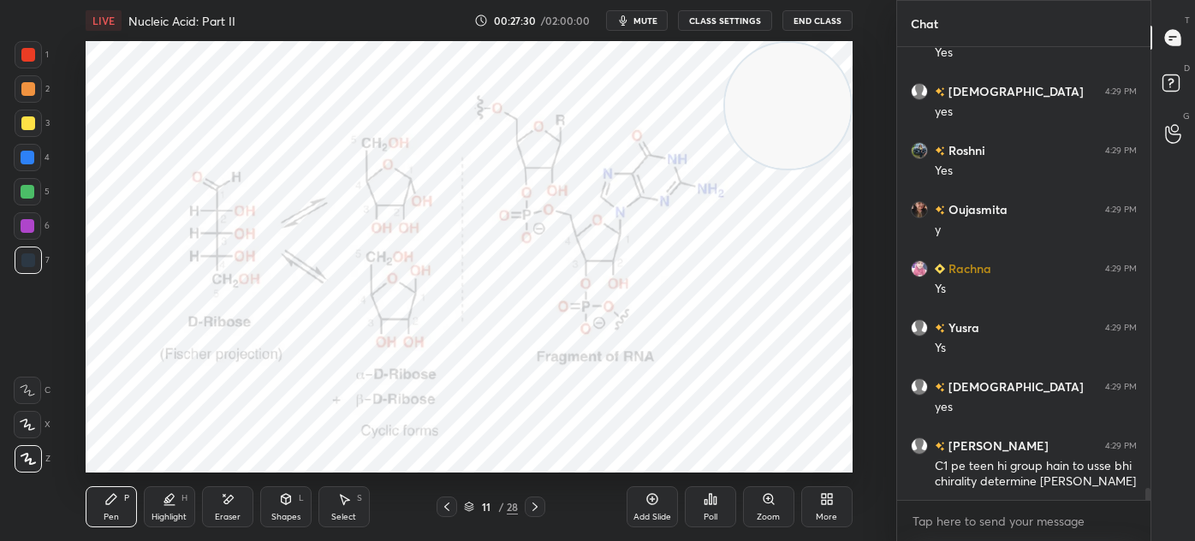
scroll to position [16439, 0]
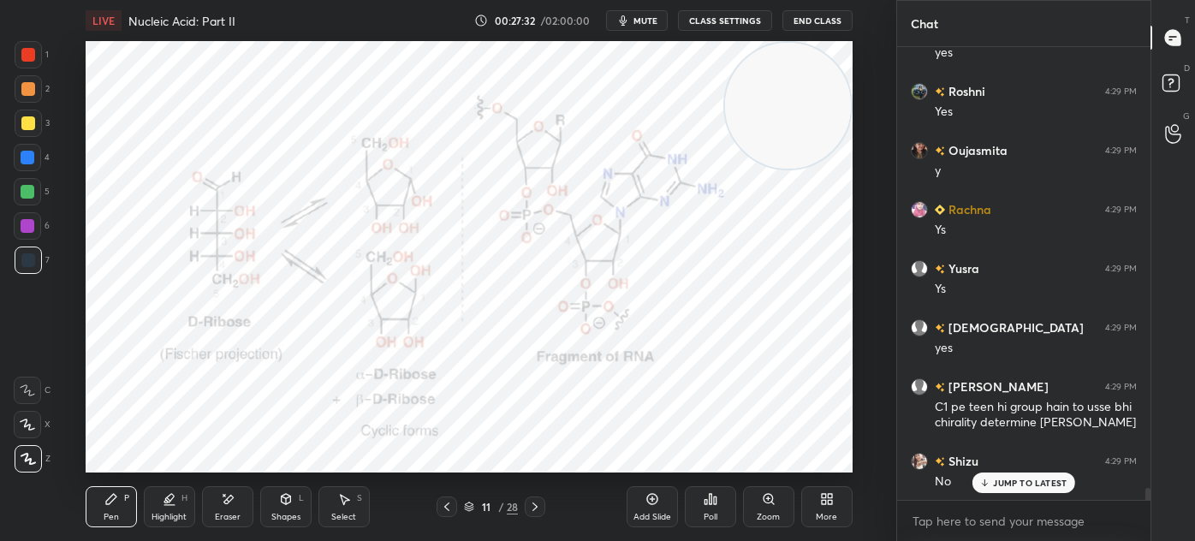
click at [751, 460] on div "Add Slide Poll Zoom More" at bounding box center [739, 507] width 226 height 96
click at [751, 465] on div "Add Slide Poll Zoom More" at bounding box center [739, 507] width 226 height 96
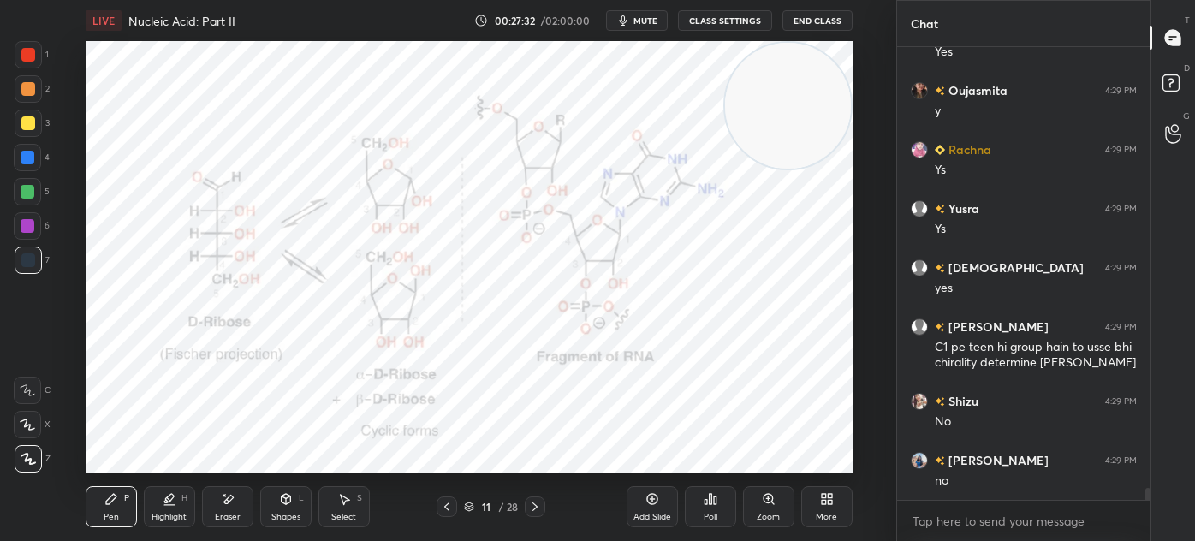
click at [749, 462] on div "Add Slide Poll Zoom More" at bounding box center [739, 507] width 226 height 96
click at [751, 465] on div "Add Slide Poll Zoom More" at bounding box center [739, 507] width 226 height 96
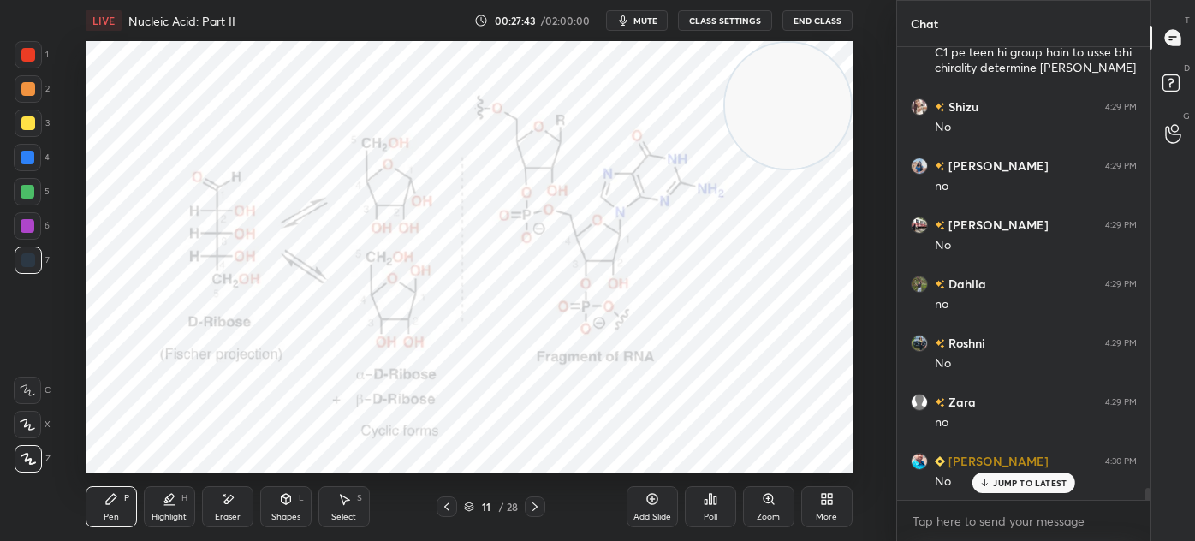
scroll to position [16853, 0]
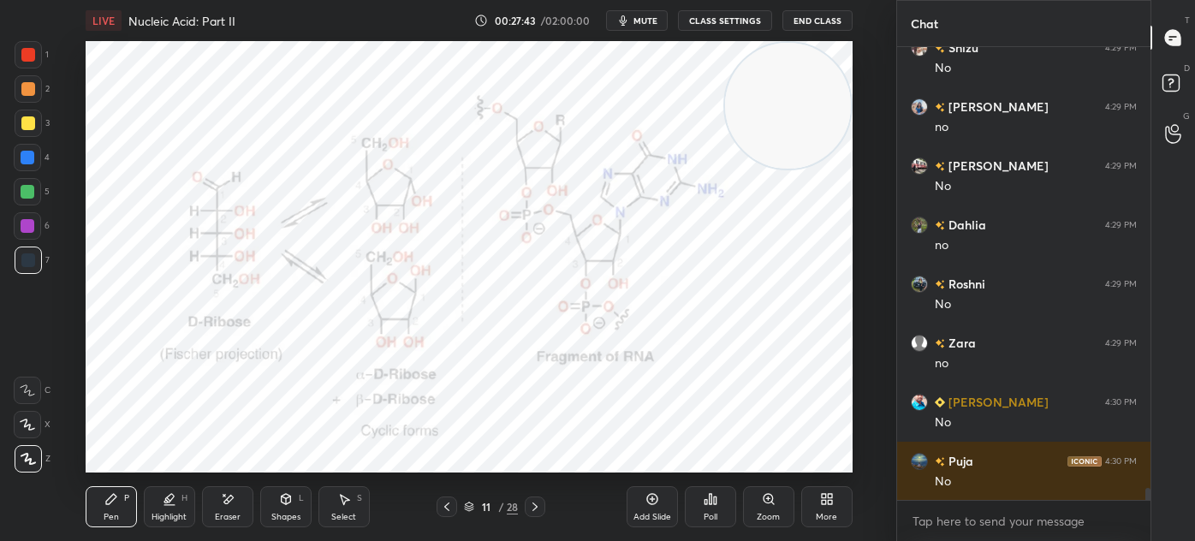
click at [755, 465] on div "Add Slide Poll Zoom More" at bounding box center [739, 507] width 226 height 96
click at [227, 508] on div "Eraser" at bounding box center [227, 506] width 51 height 41
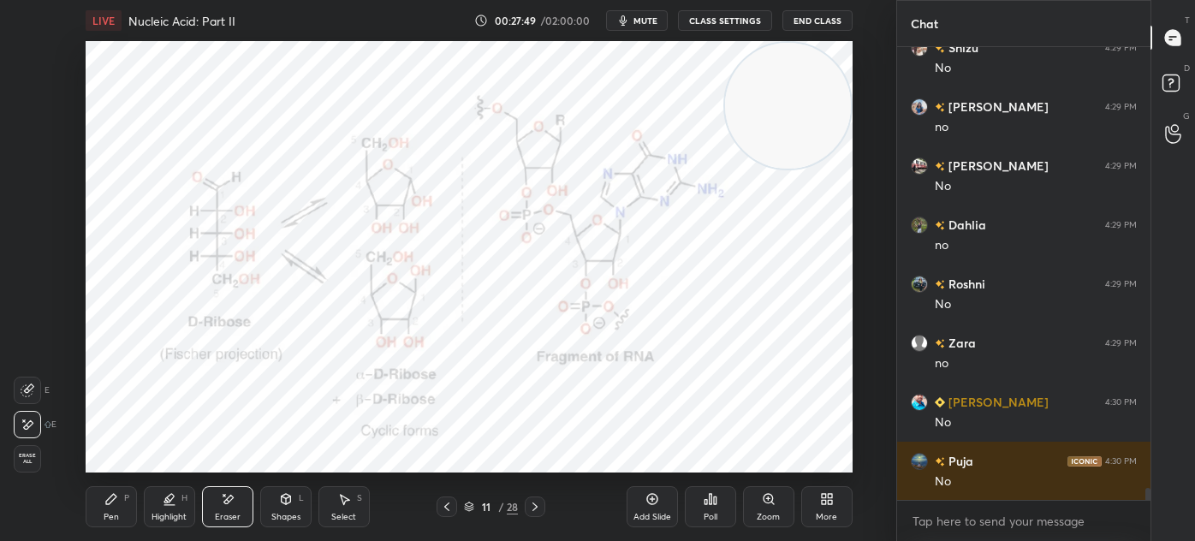
click at [130, 504] on div "Pen P" at bounding box center [111, 506] width 51 height 41
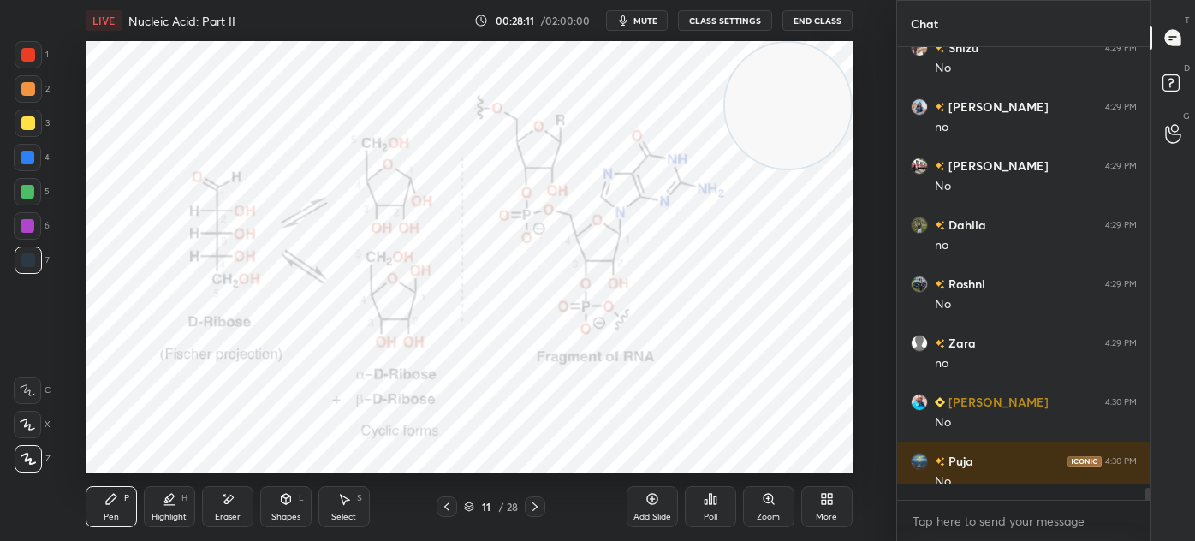
scroll to position [448, 248]
click at [234, 506] on div "Eraser" at bounding box center [227, 506] width 51 height 41
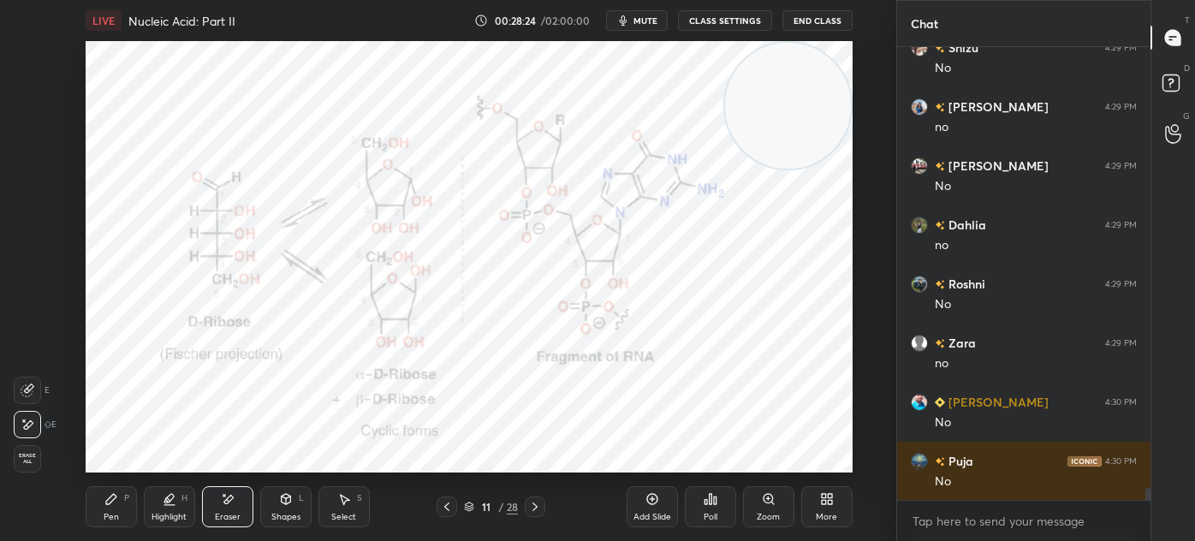
click at [288, 518] on div "Shapes" at bounding box center [285, 517] width 29 height 9
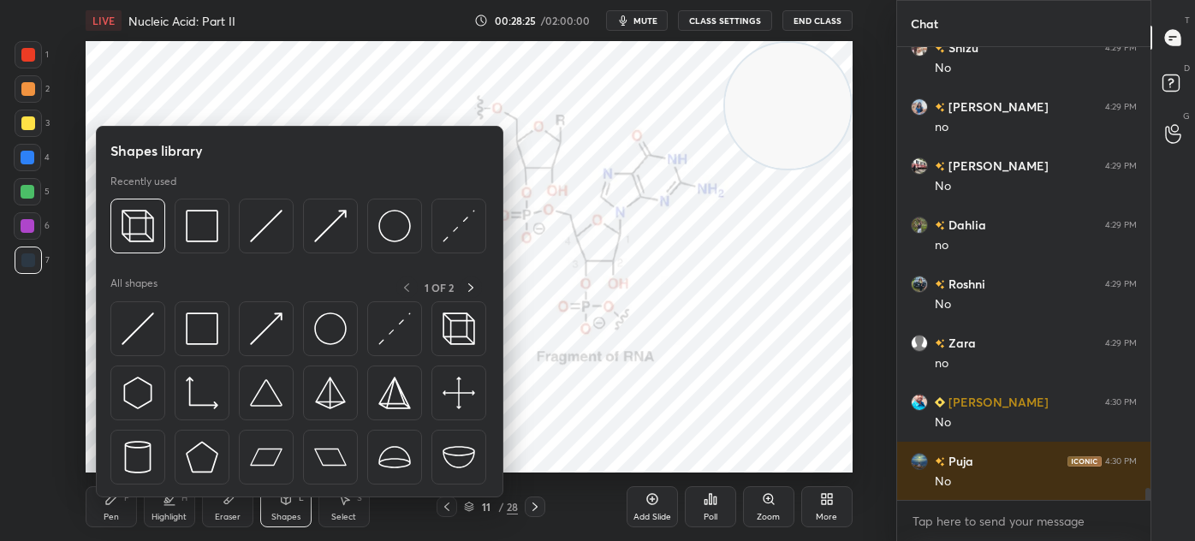
click at [199, 334] on img at bounding box center [202, 328] width 33 height 33
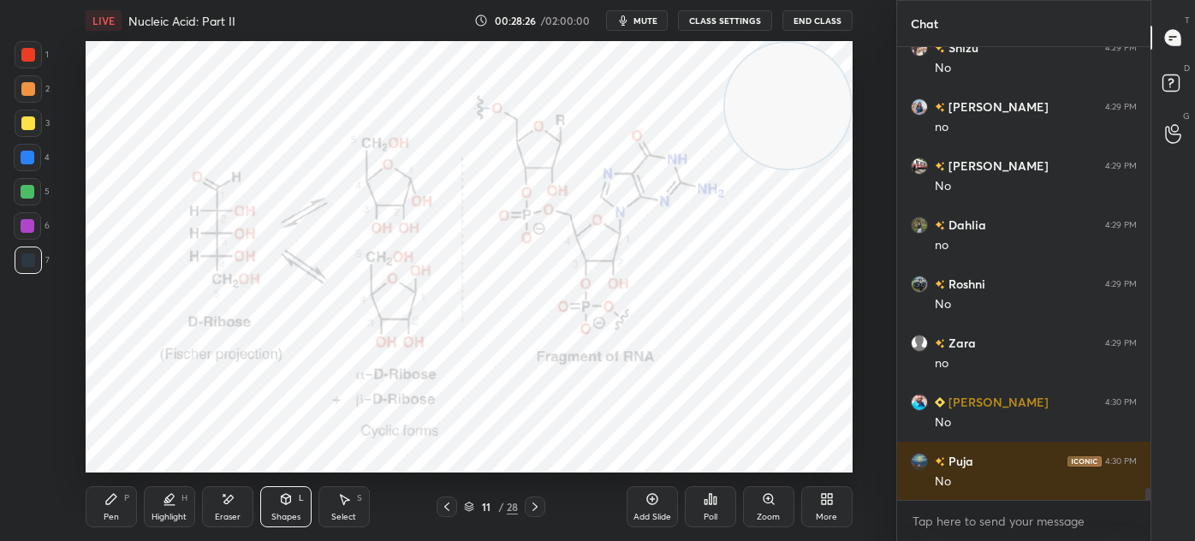
click at [32, 163] on div at bounding box center [28, 158] width 14 height 14
click at [27, 228] on div at bounding box center [28, 226] width 14 height 14
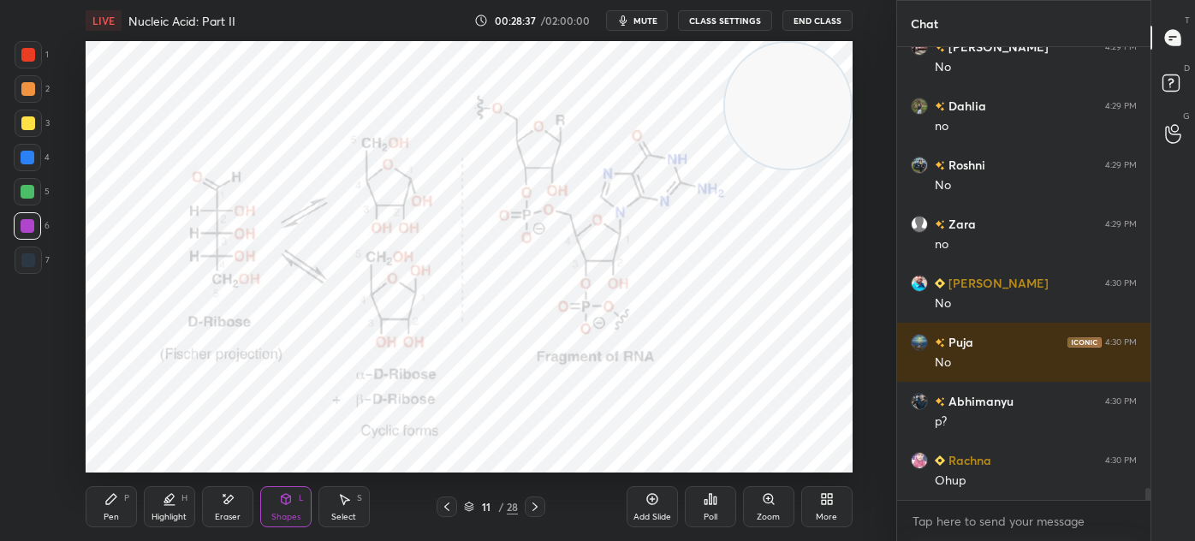
scroll to position [17031, 0]
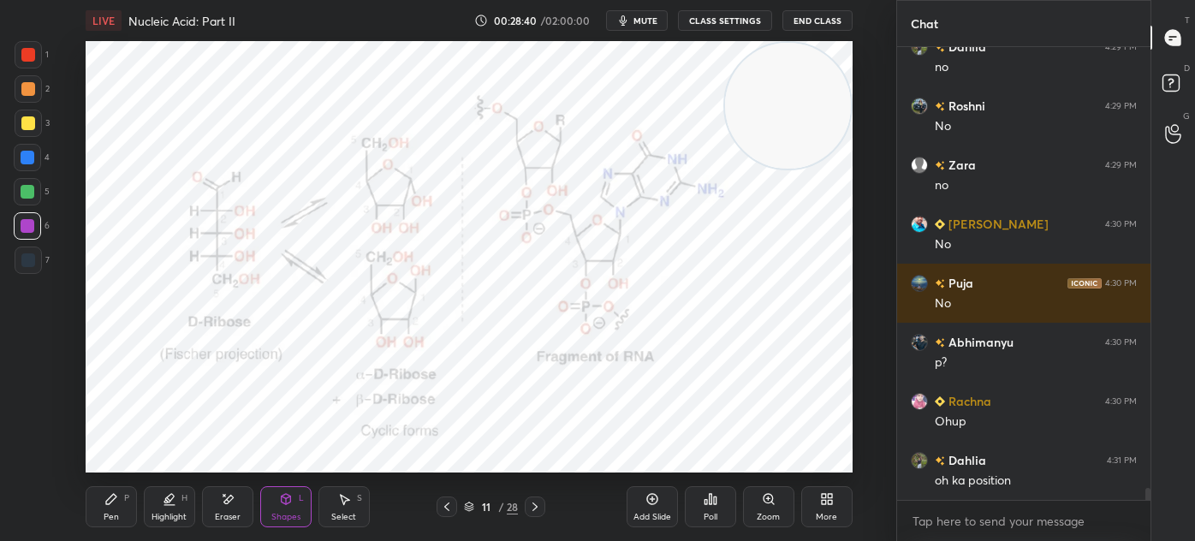
click at [22, 165] on div at bounding box center [27, 157] width 27 height 27
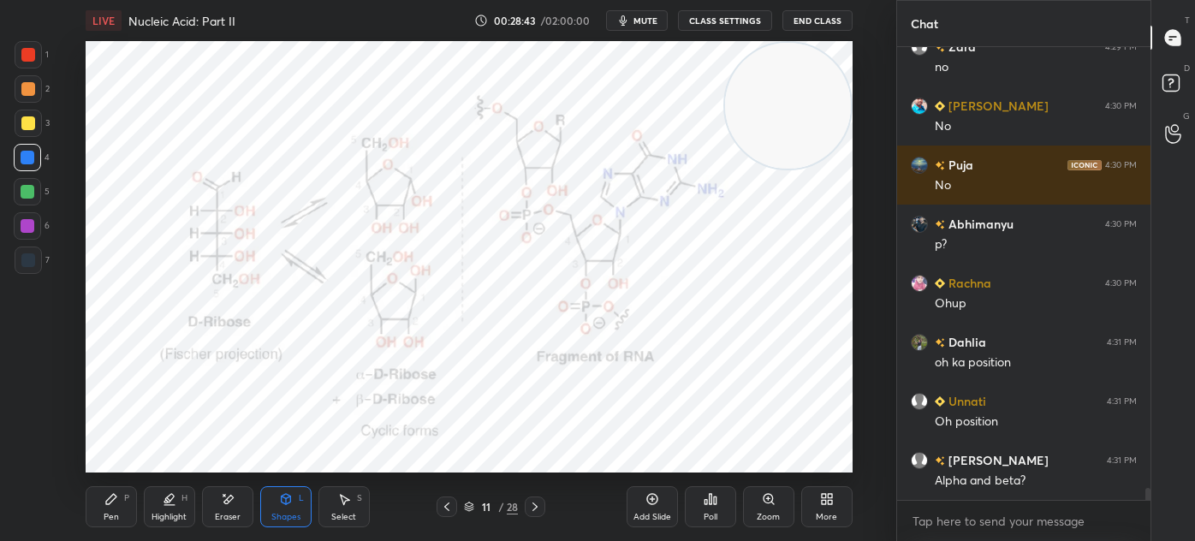
scroll to position [17266, 0]
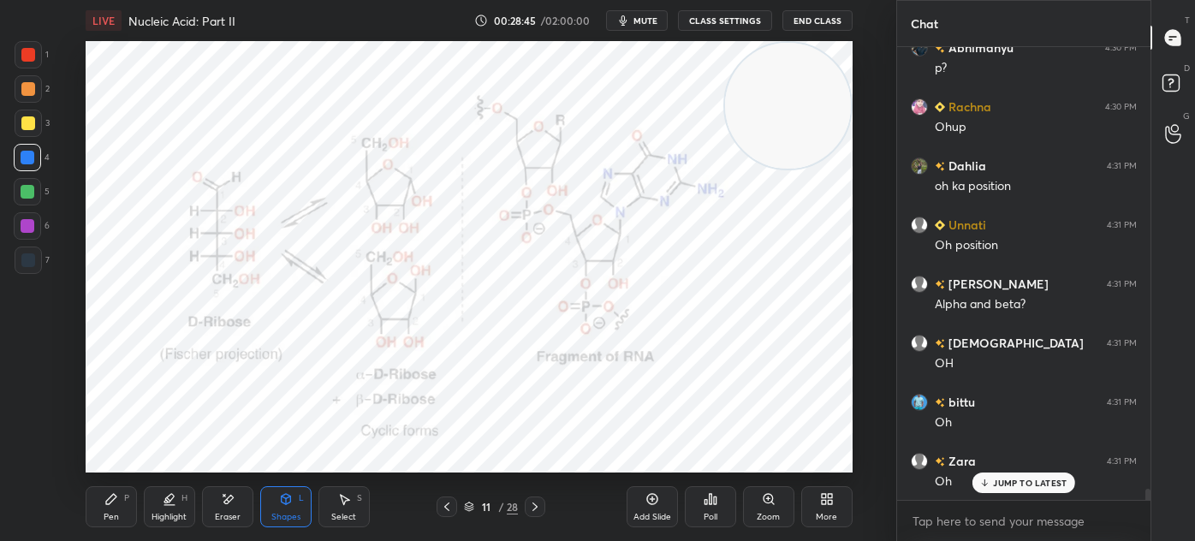
click at [116, 515] on div "Pen" at bounding box center [111, 517] width 15 height 9
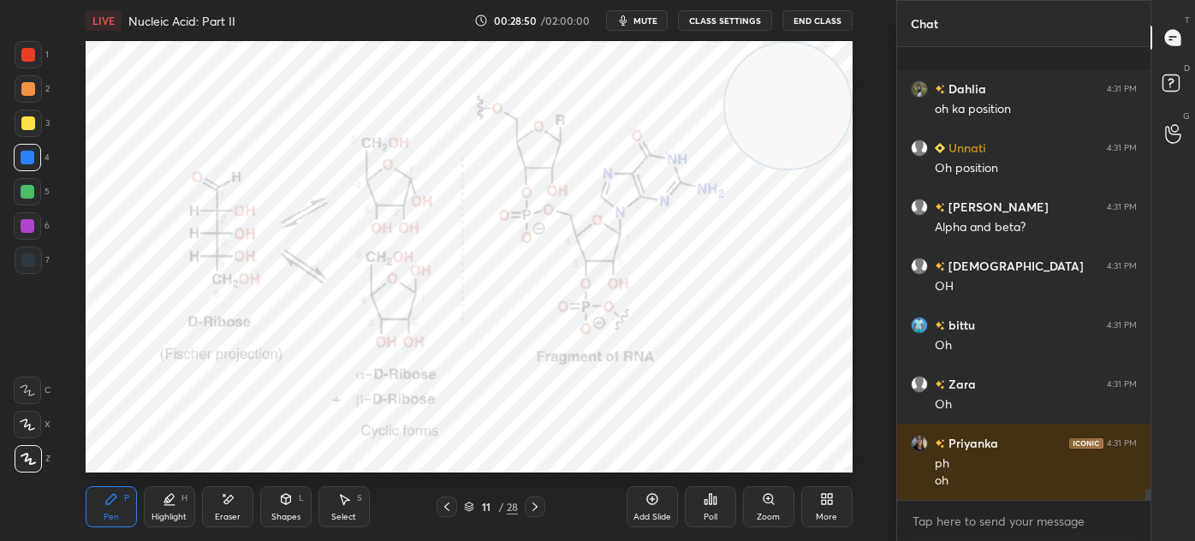
scroll to position [17519, 0]
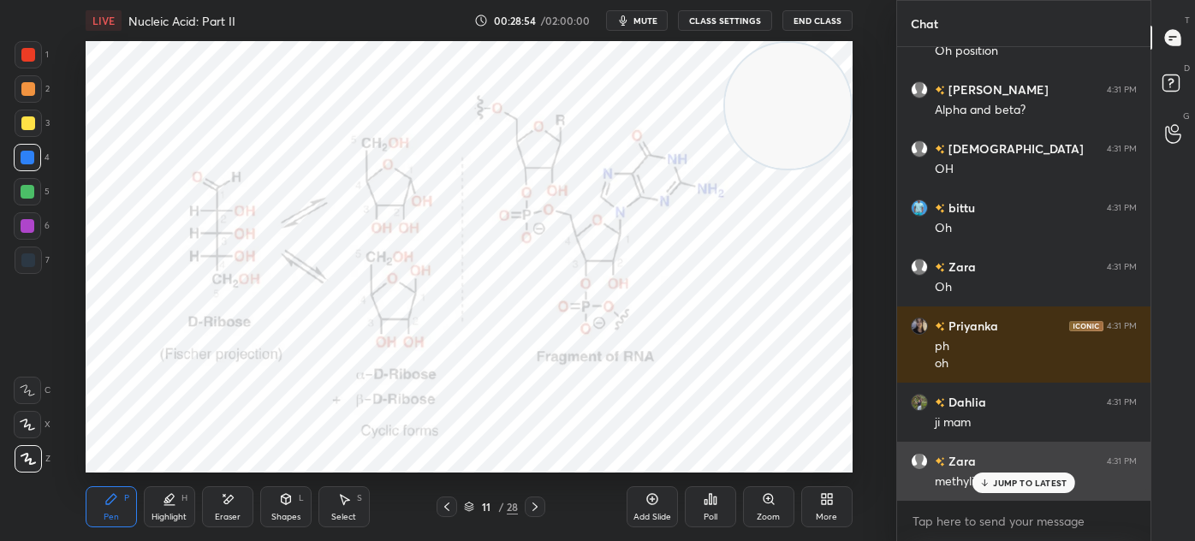
click at [1000, 478] on p "JUMP TO LATEST" at bounding box center [1030, 483] width 74 height 10
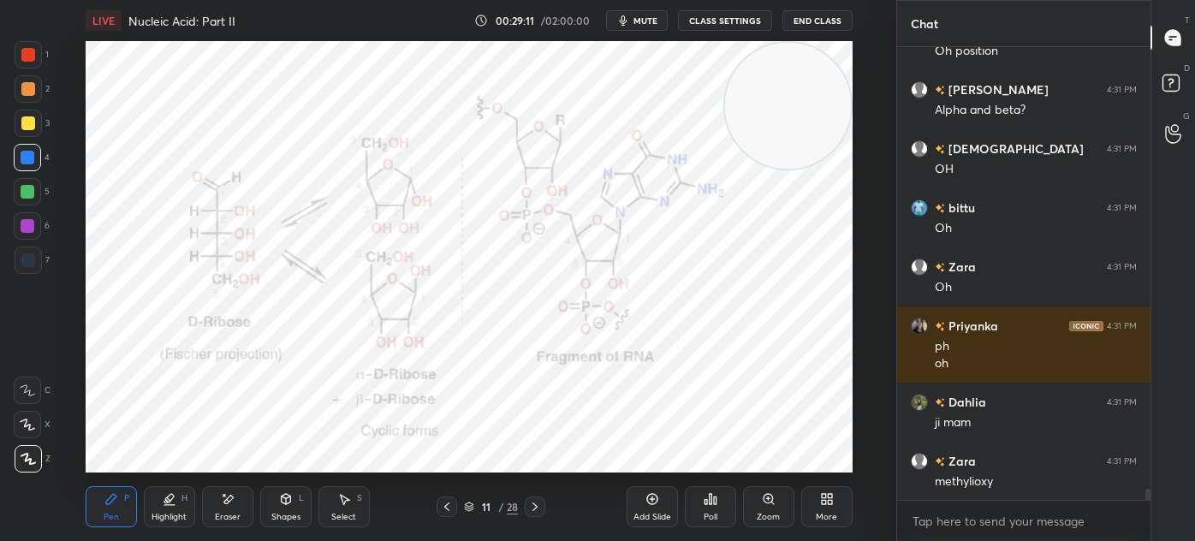
scroll to position [17561, 0]
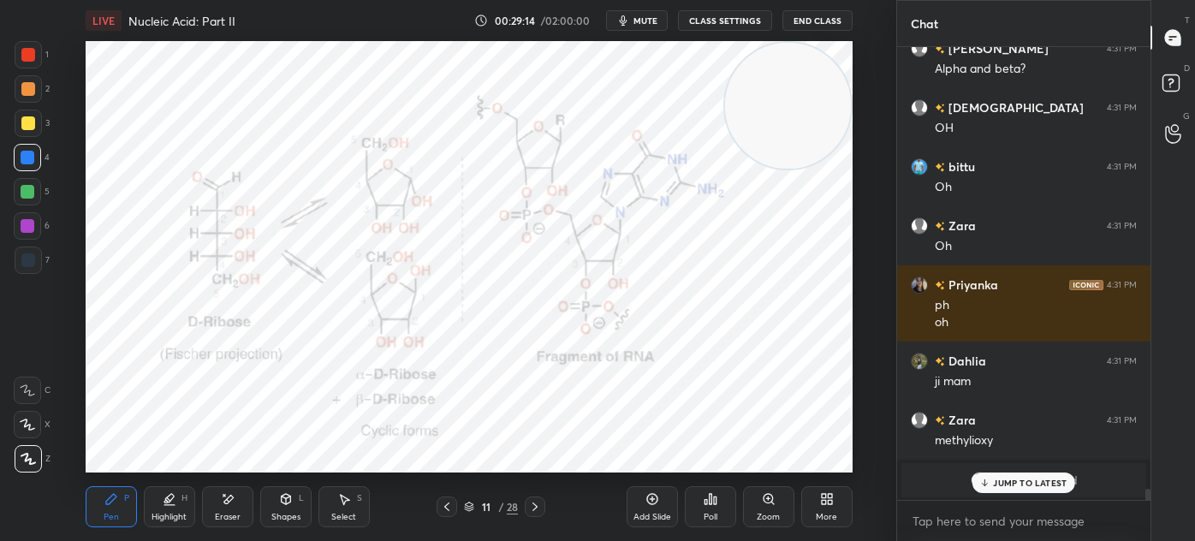
click at [1000, 478] on p "JUMP TO LATEST" at bounding box center [1030, 483] width 74 height 10
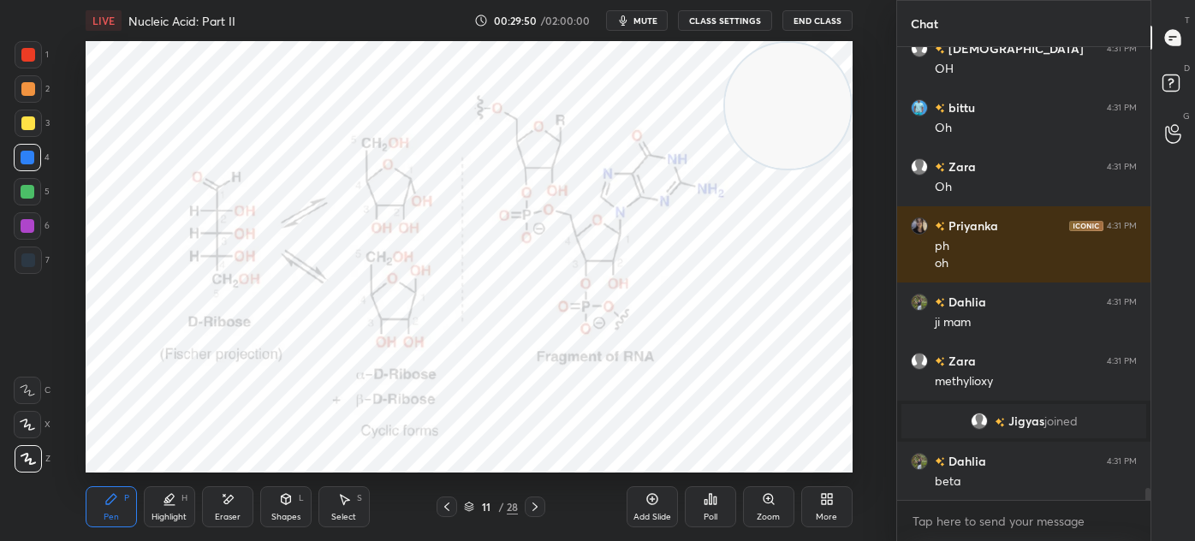
scroll to position [16773, 0]
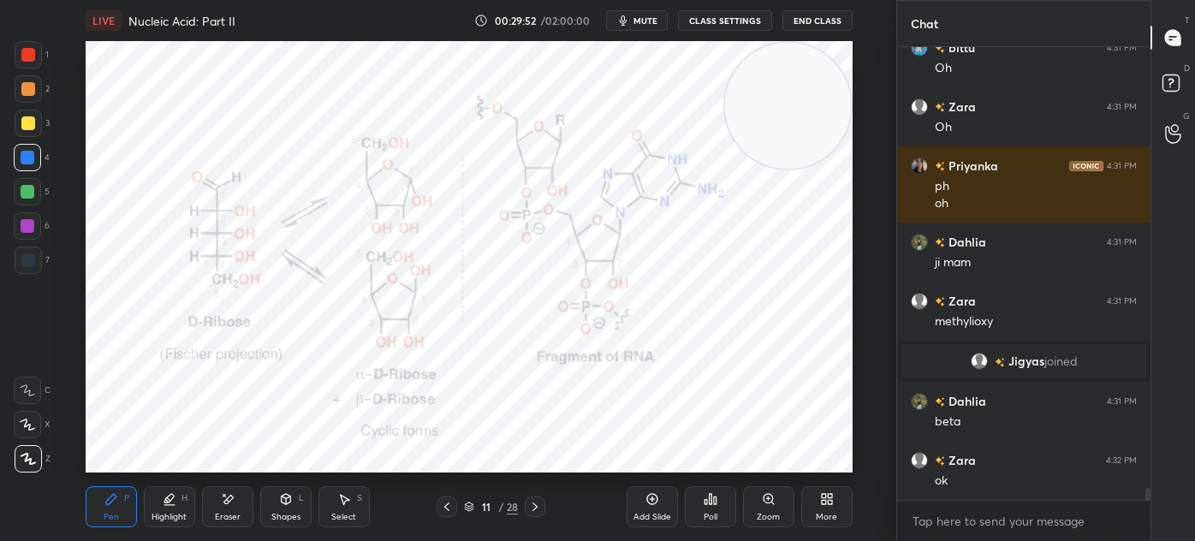
click at [532, 504] on icon at bounding box center [535, 507] width 14 height 14
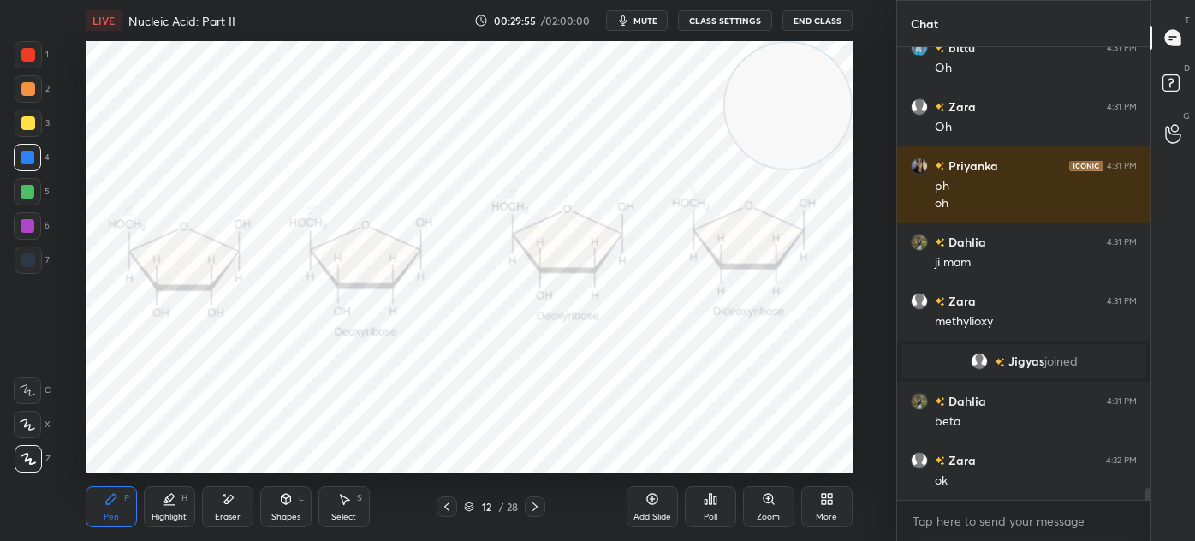
scroll to position [6, 4]
click at [32, 253] on div at bounding box center [28, 260] width 14 height 14
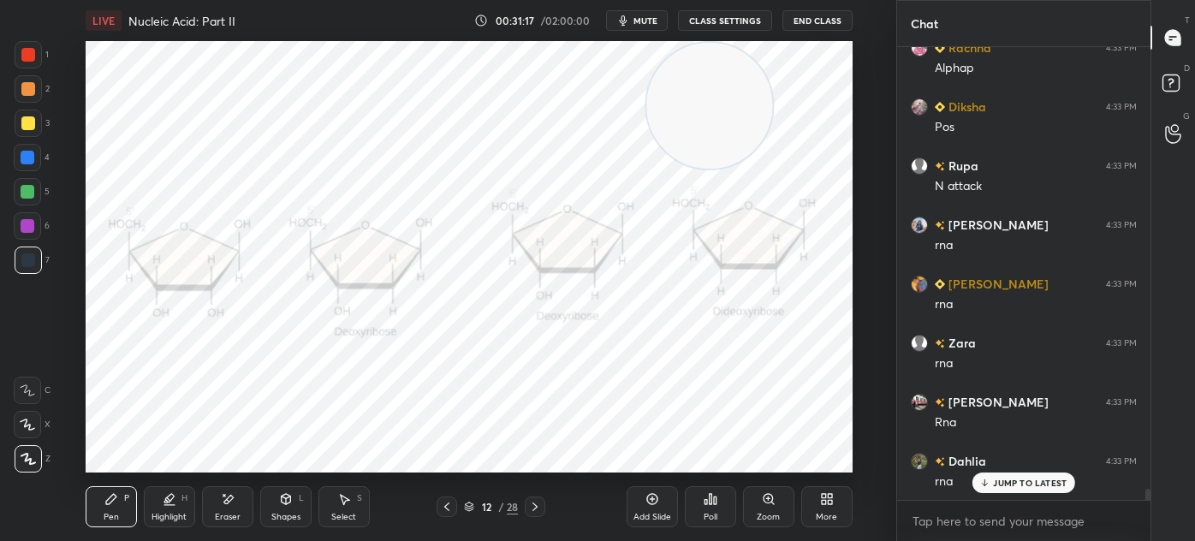
scroll to position [17832, 0]
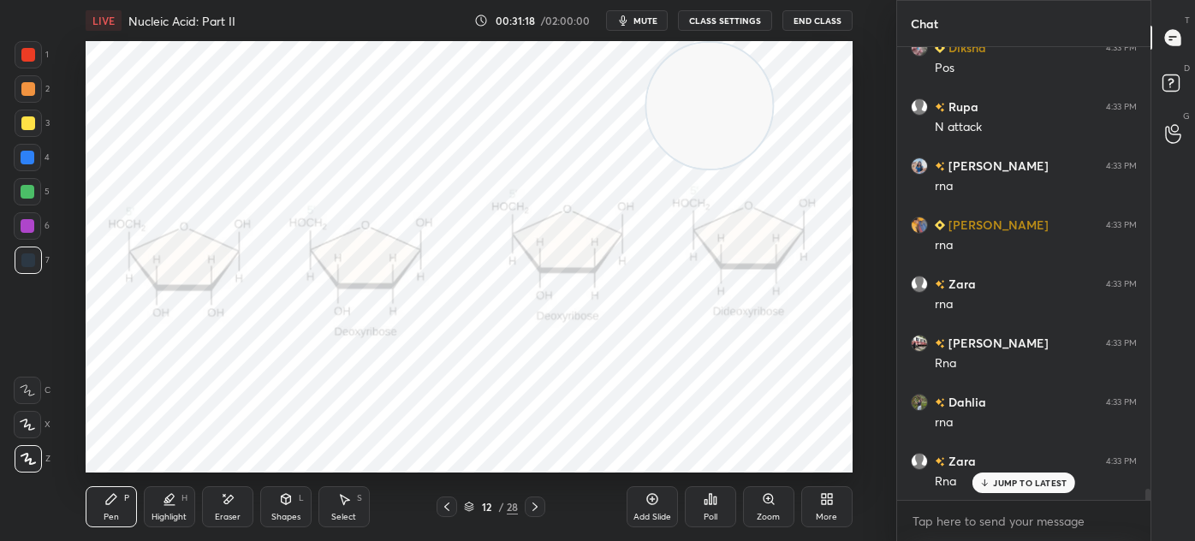
click at [222, 507] on div "Eraser" at bounding box center [227, 506] width 51 height 41
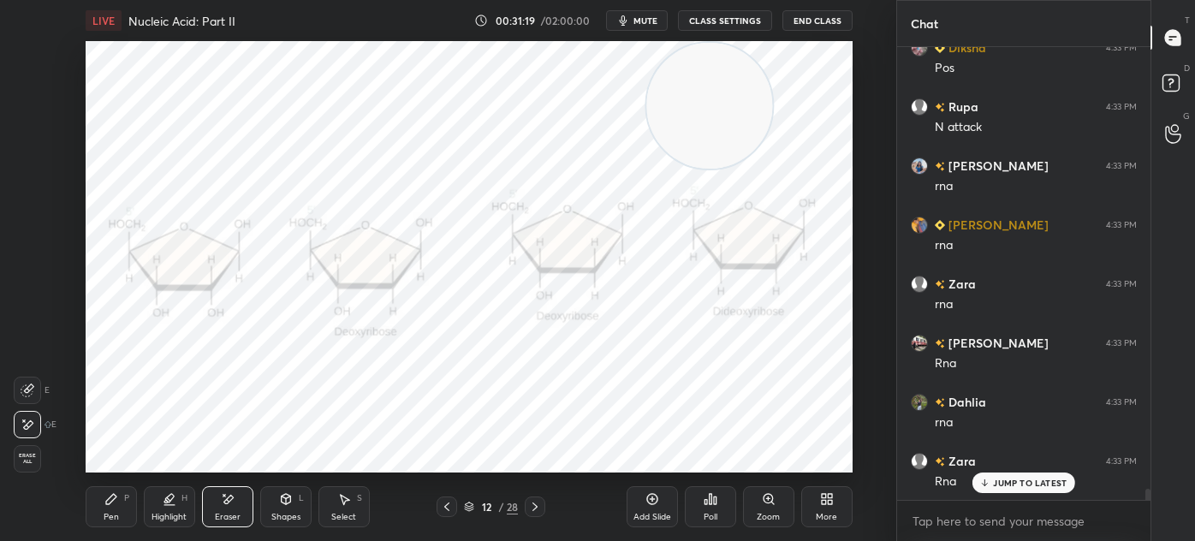
scroll to position [17891, 0]
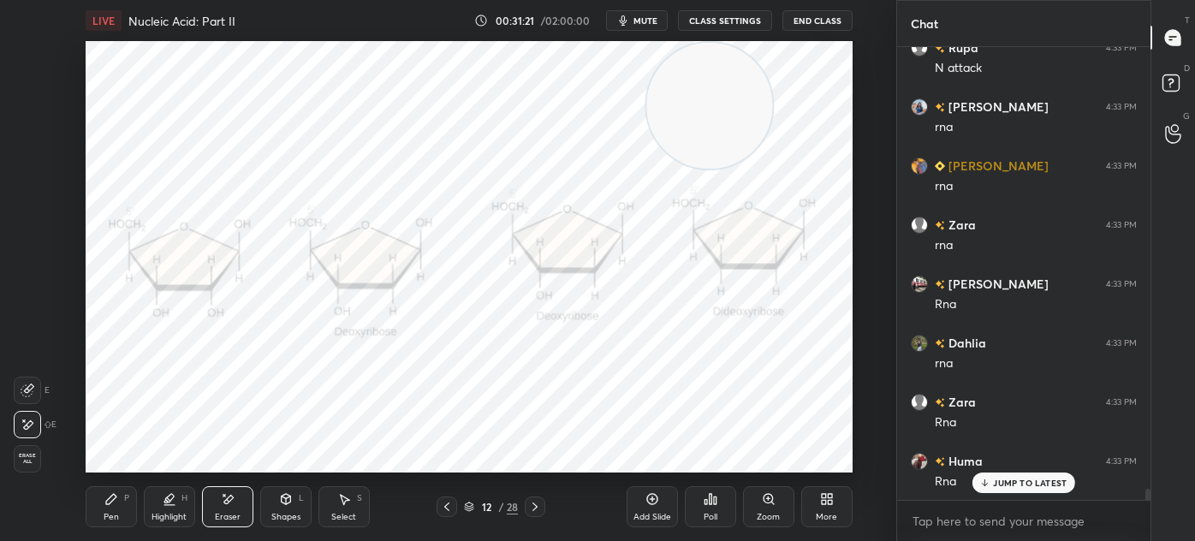
click at [103, 520] on div "Pen P" at bounding box center [111, 506] width 51 height 41
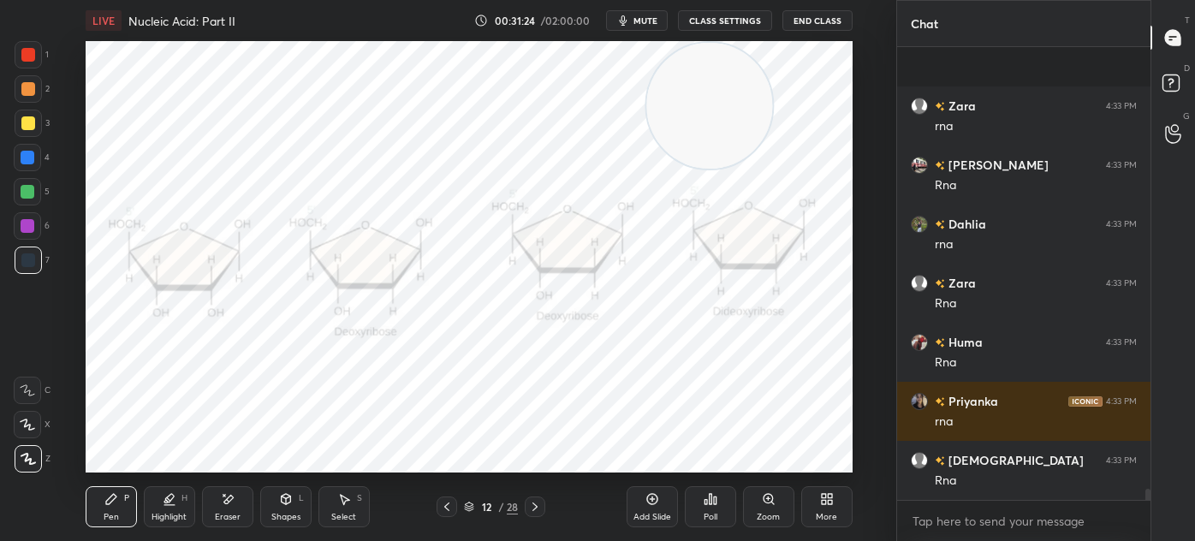
scroll to position [18128, 0]
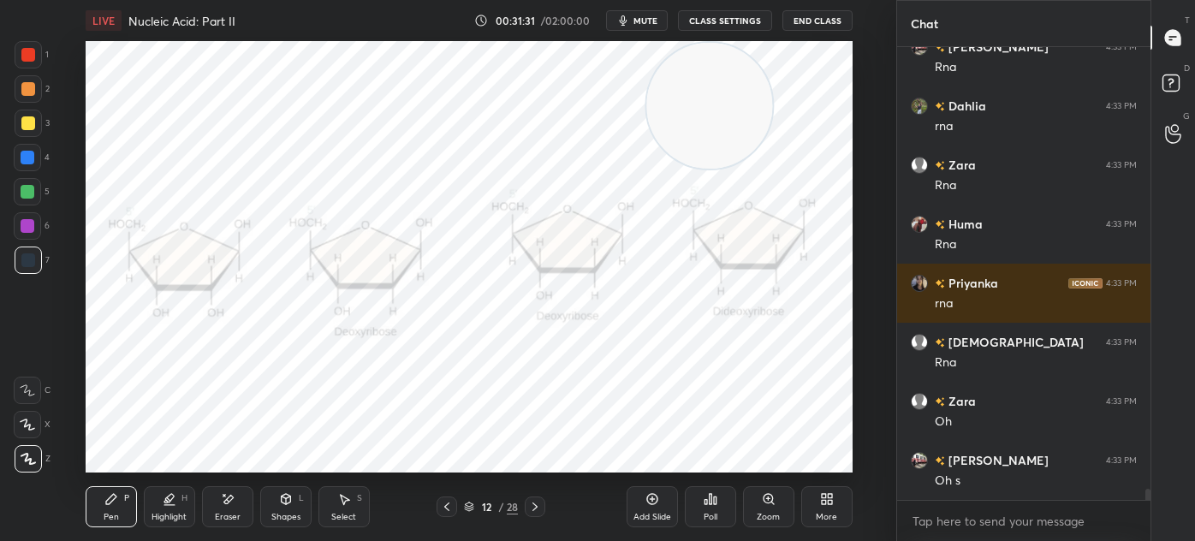
click at [41, 232] on div "6" at bounding box center [32, 225] width 36 height 27
click at [221, 506] on icon at bounding box center [228, 499] width 14 height 15
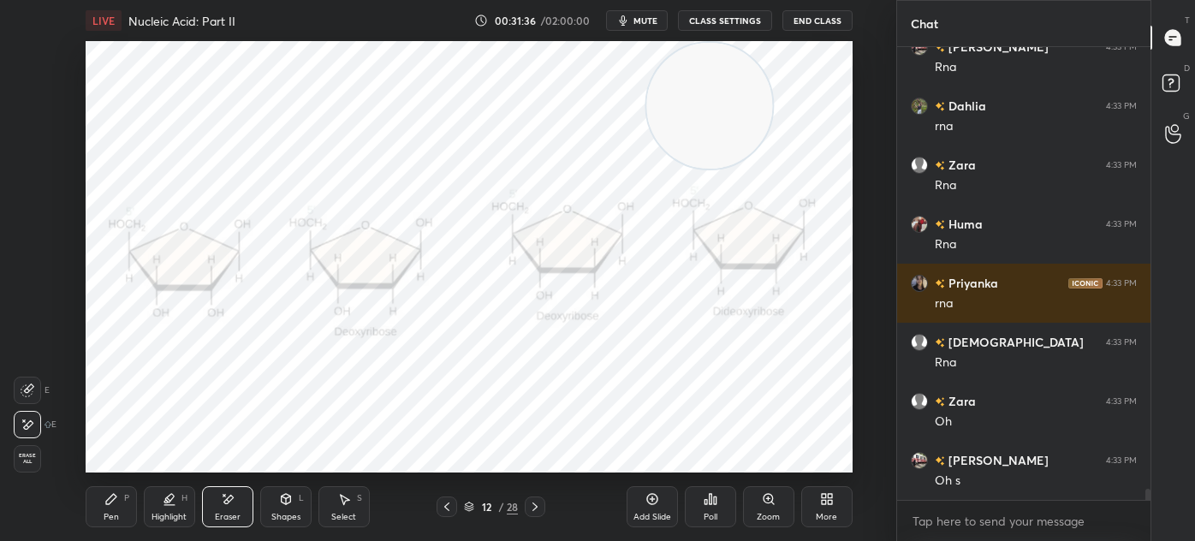
click at [110, 501] on icon at bounding box center [111, 499] width 10 height 10
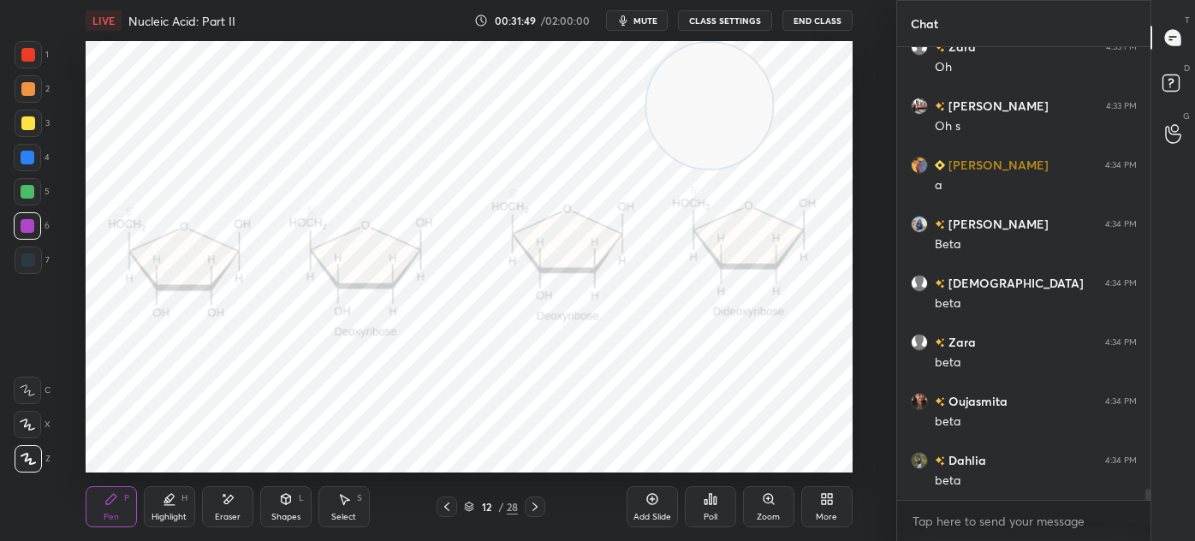
scroll to position [18541, 0]
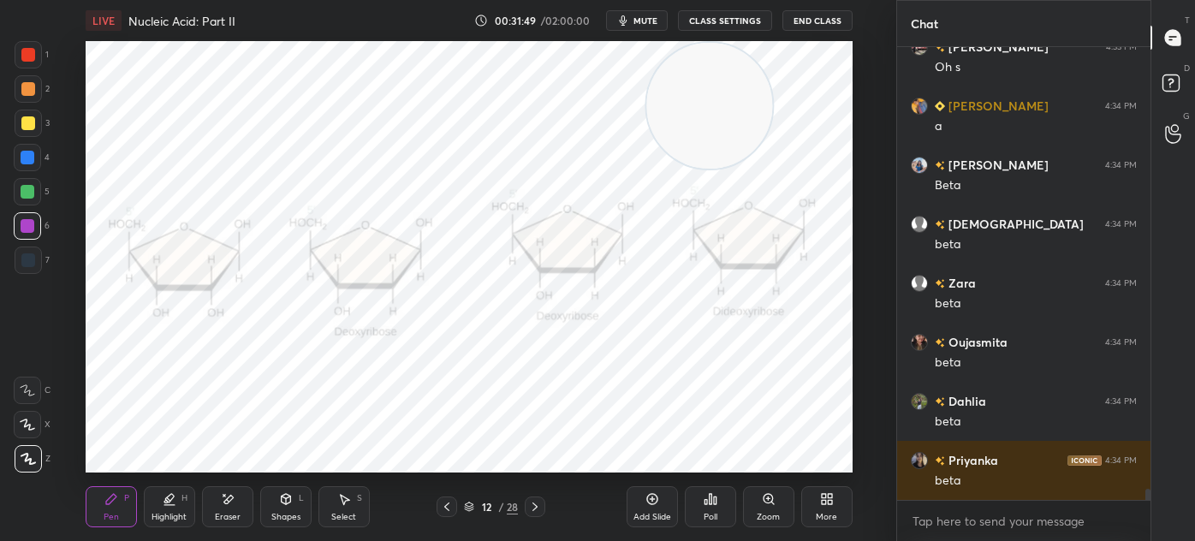
click at [450, 509] on icon at bounding box center [447, 507] width 14 height 14
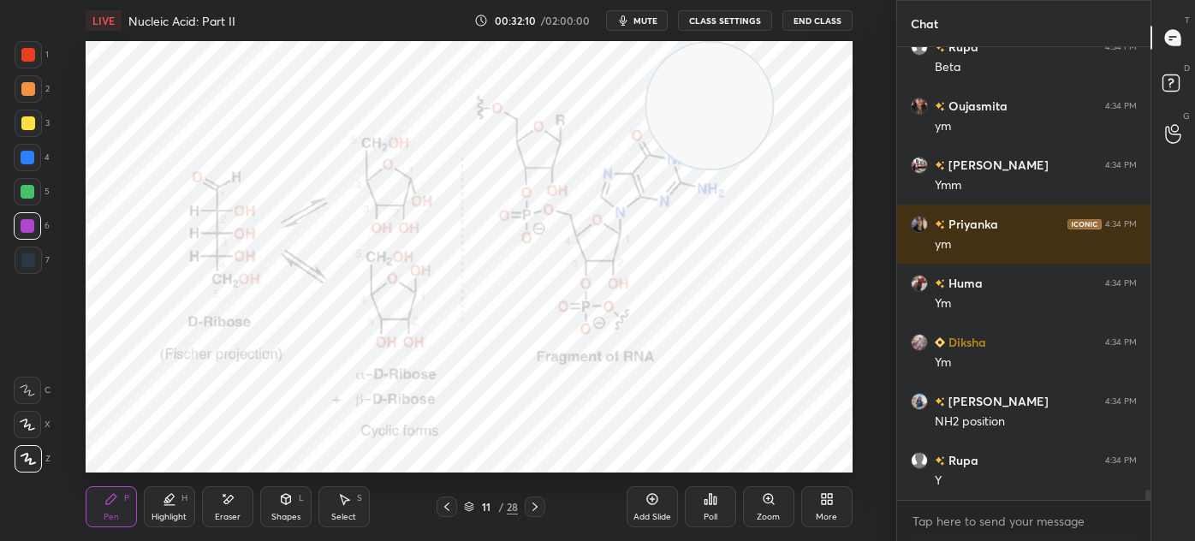
scroll to position [19604, 0]
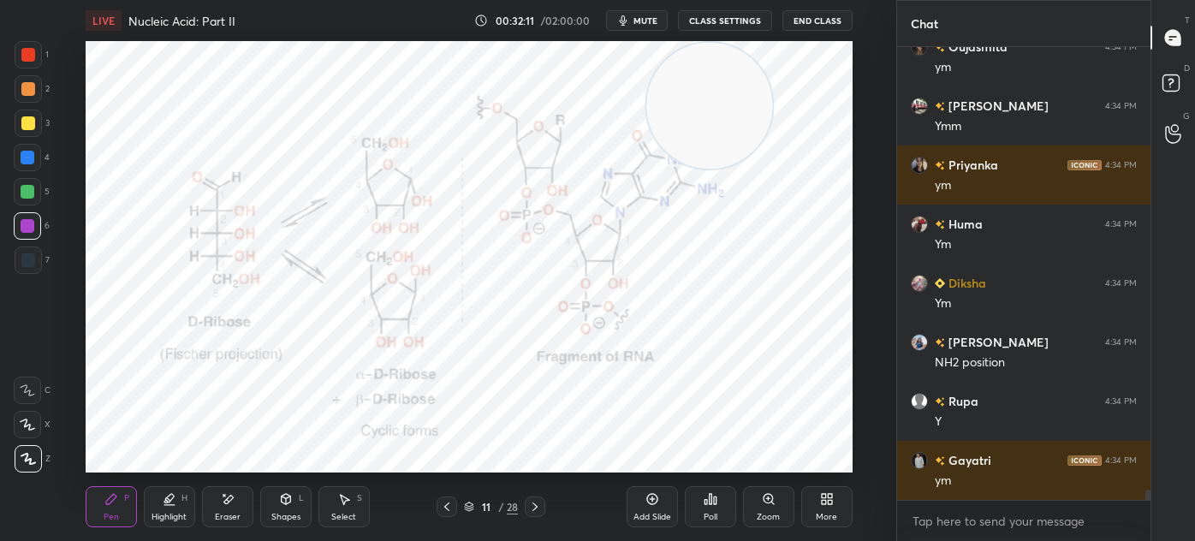
click at [43, 266] on div "7" at bounding box center [32, 259] width 35 height 27
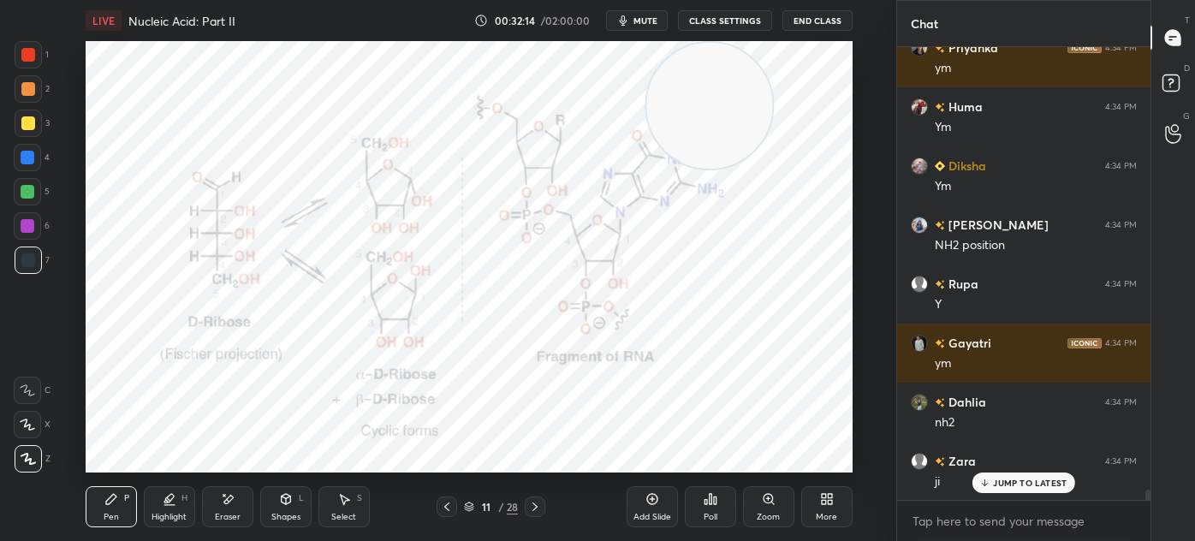
scroll to position [19780, 0]
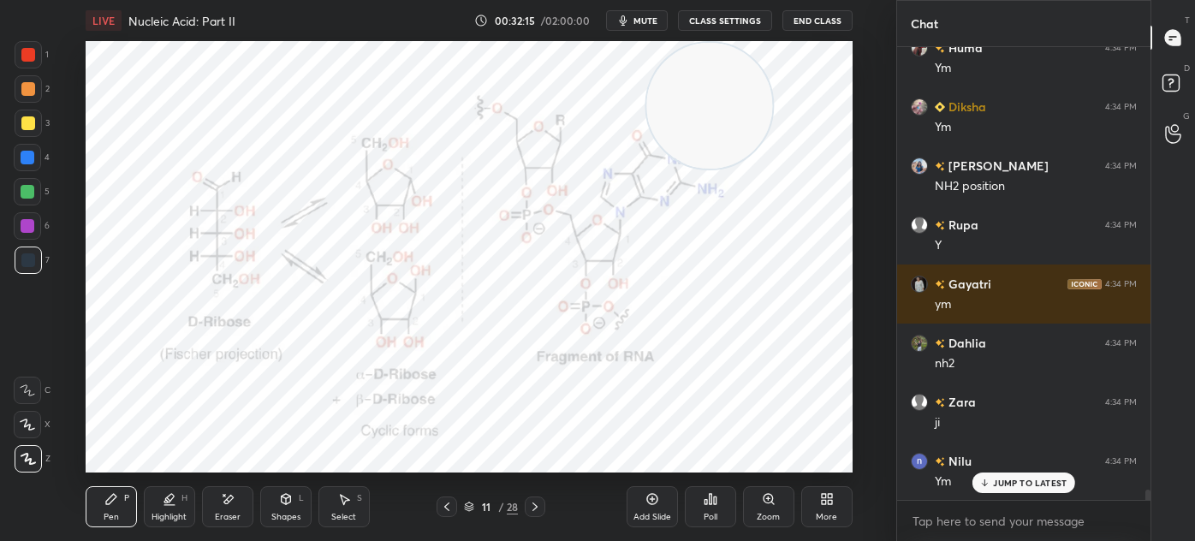
click at [176, 514] on div "Highlight" at bounding box center [168, 517] width 35 height 9
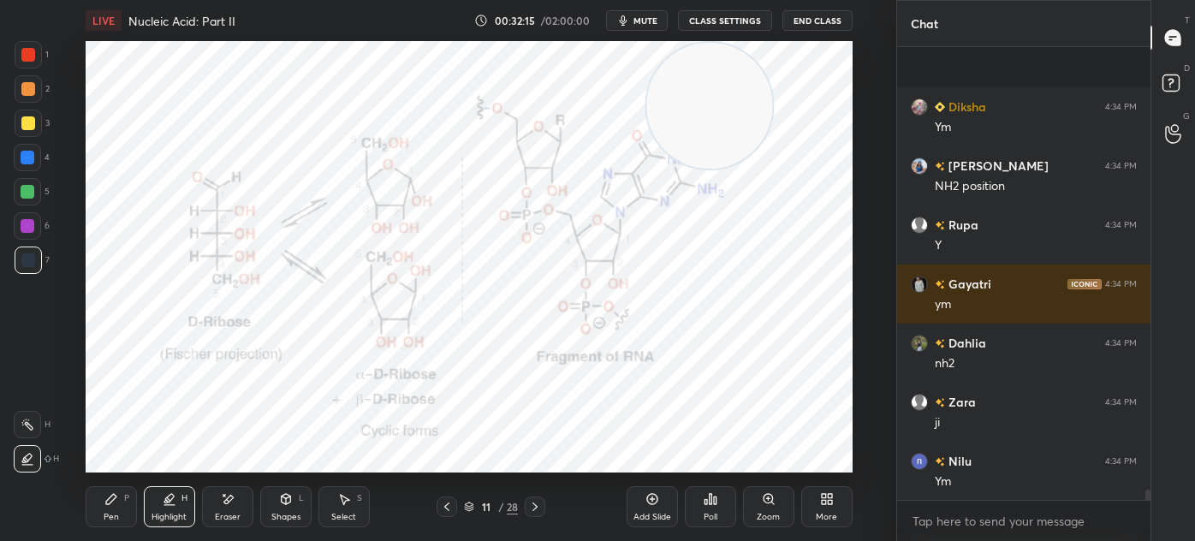
scroll to position [19899, 0]
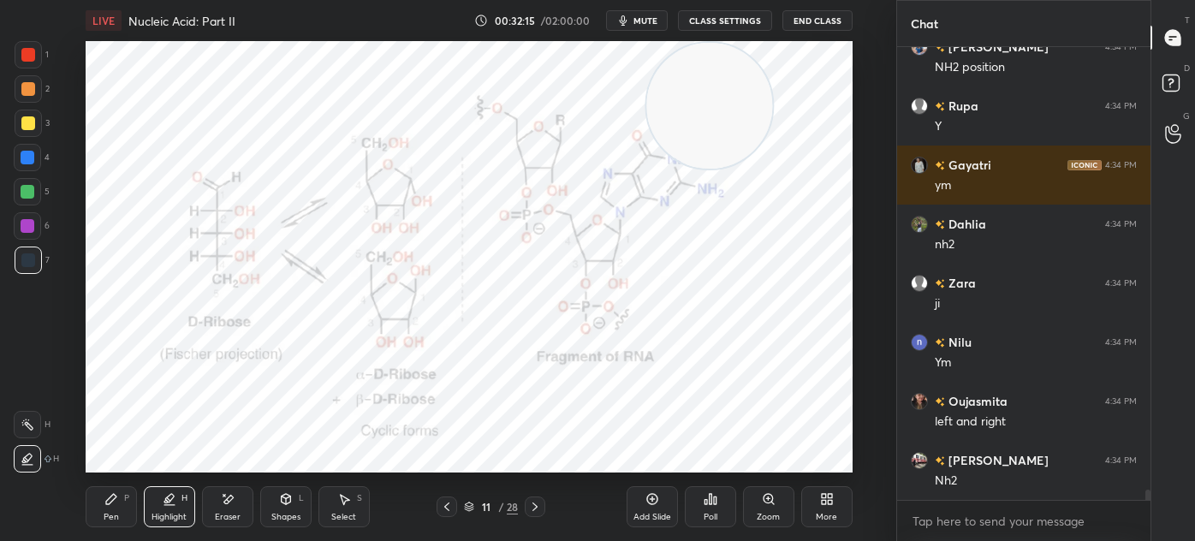
click at [18, 200] on div at bounding box center [27, 191] width 27 height 27
click at [105, 518] on div "Pen" at bounding box center [111, 517] width 15 height 9
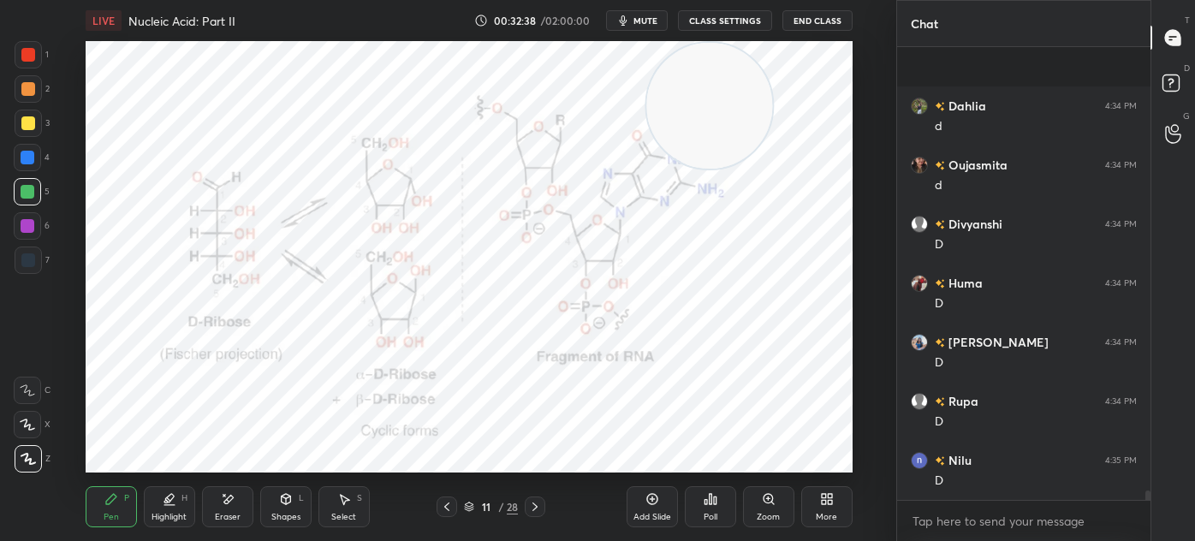
scroll to position [20549, 0]
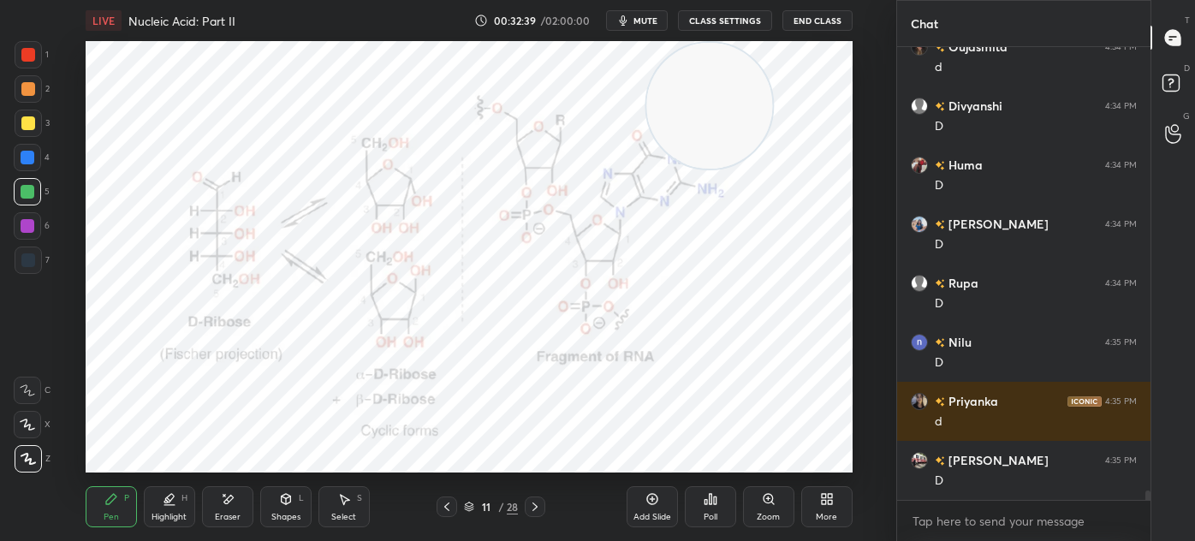
click at [541, 507] on icon at bounding box center [535, 507] width 14 height 14
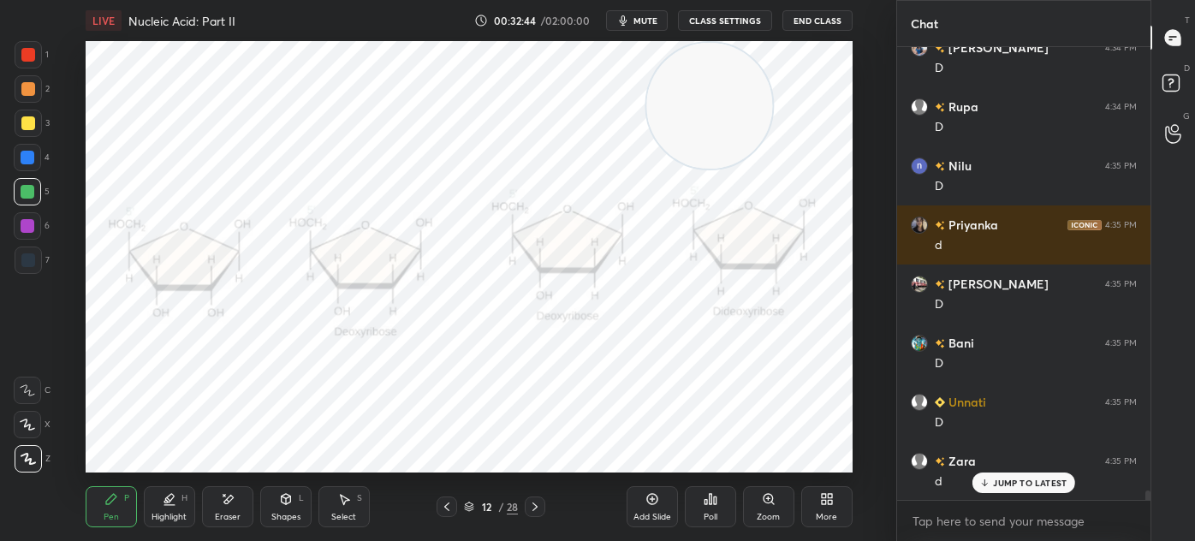
scroll to position [20785, 0]
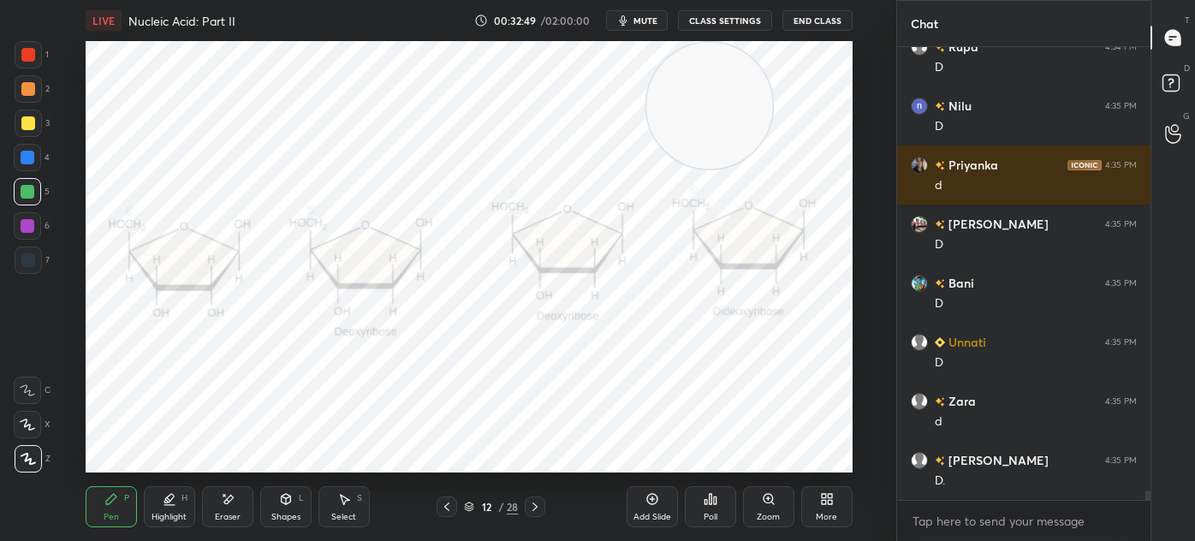
click at [21, 264] on div at bounding box center [28, 260] width 14 height 14
click at [452, 507] on icon at bounding box center [447, 507] width 14 height 14
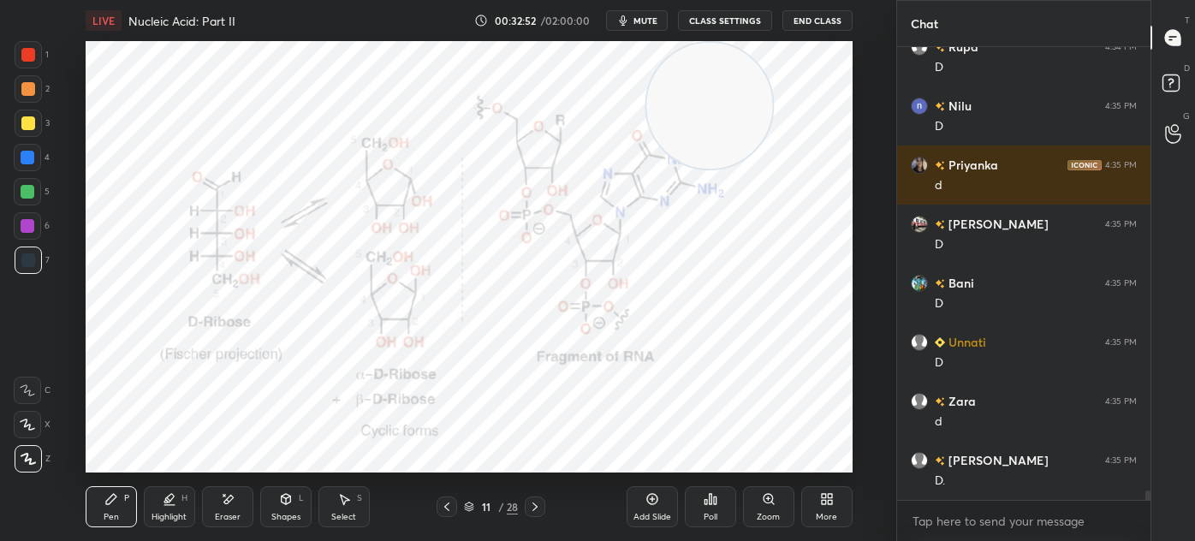
click at [533, 502] on icon at bounding box center [535, 507] width 14 height 14
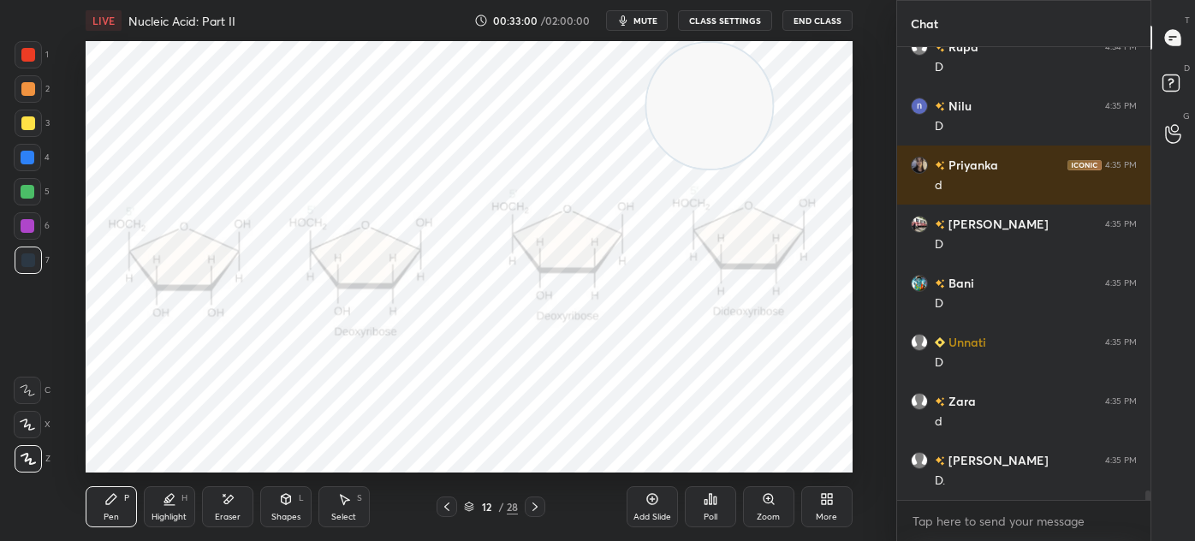
scroll to position [20844, 0]
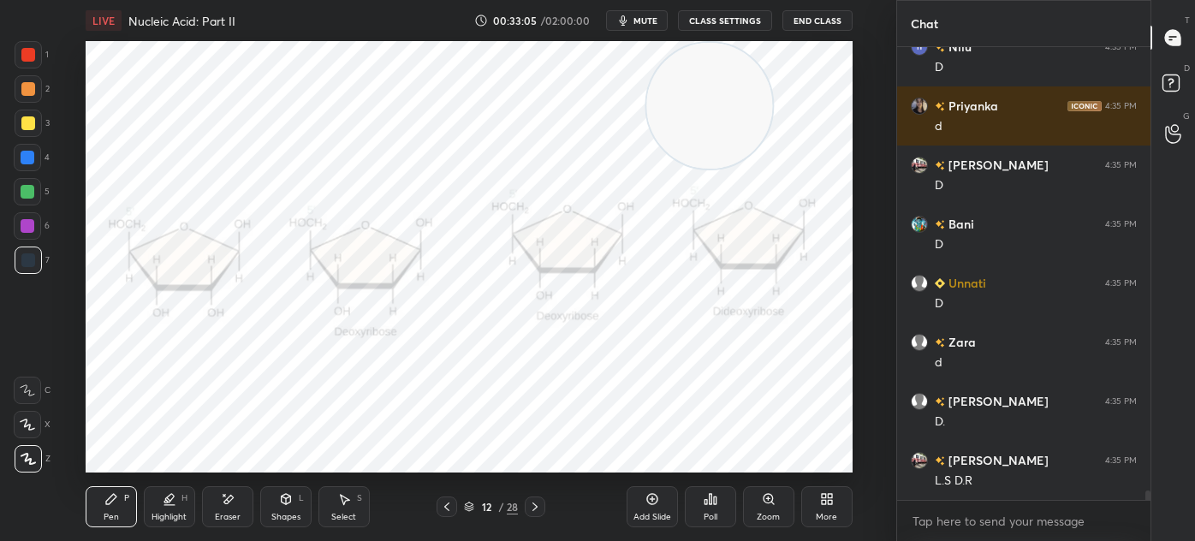
click at [221, 513] on div "Eraser" at bounding box center [228, 517] width 26 height 9
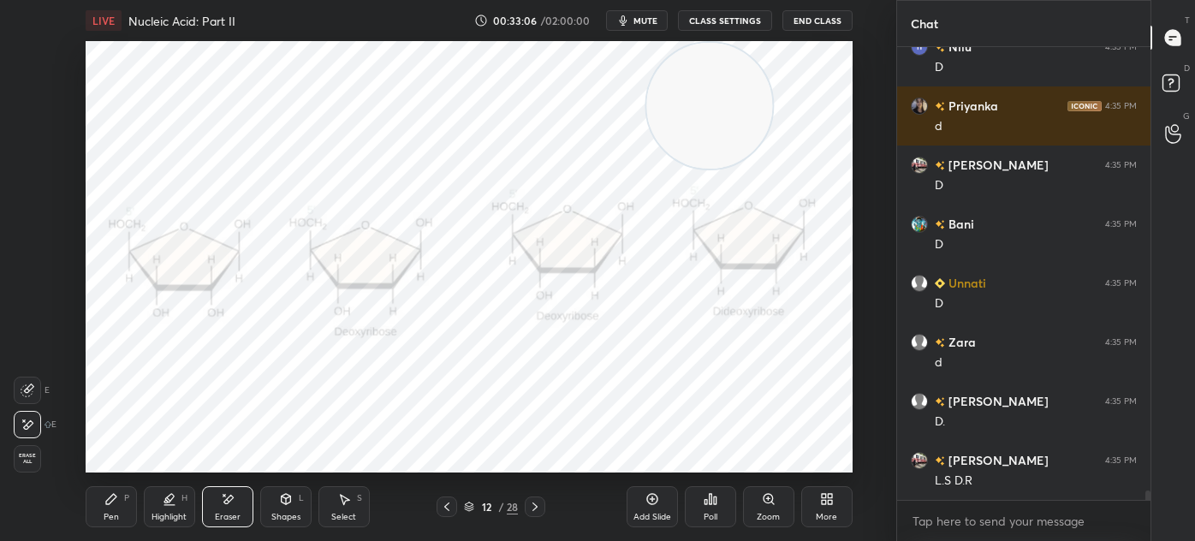
scroll to position [20903, 0]
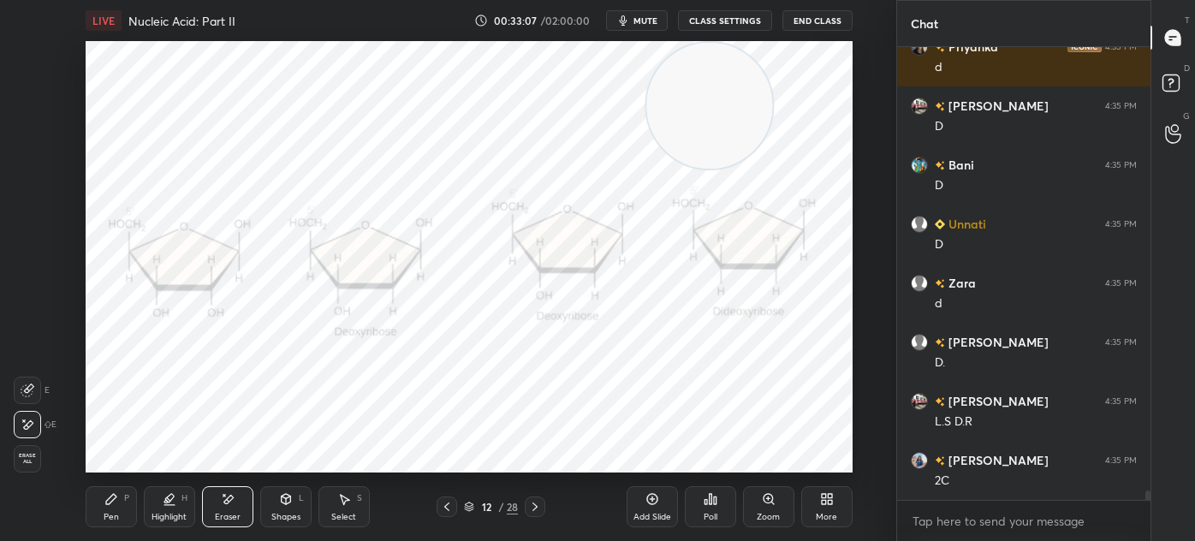
click at [102, 507] on div "Pen P" at bounding box center [111, 506] width 51 height 41
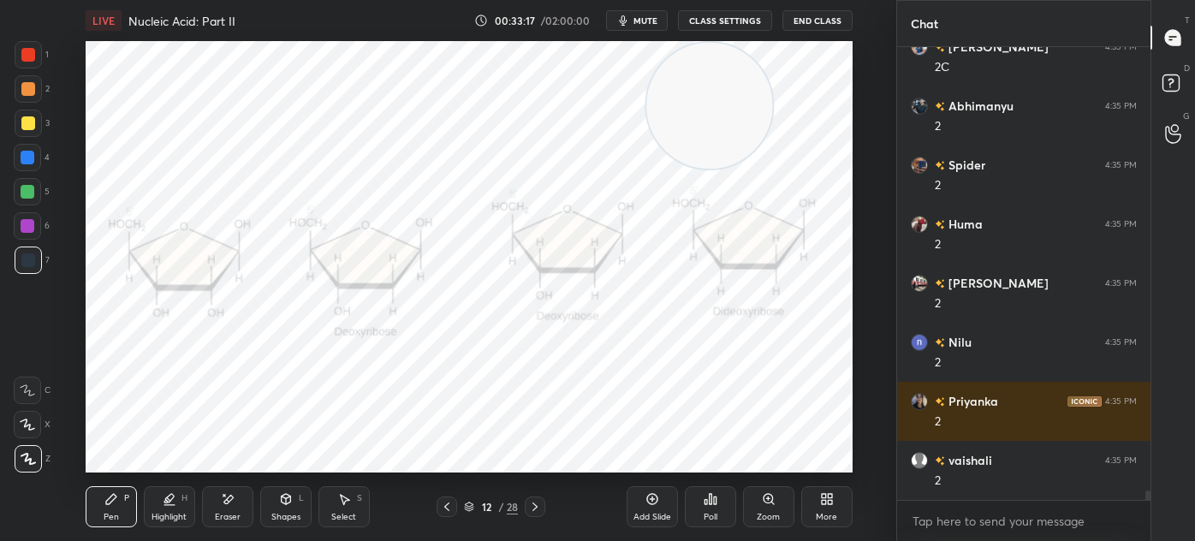
scroll to position [21376, 0]
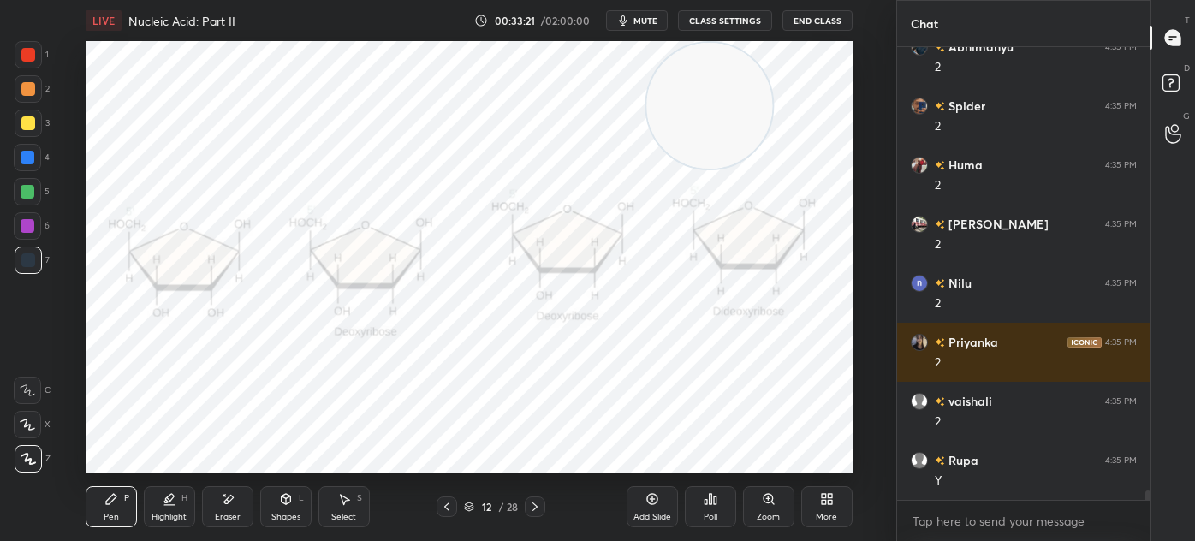
click at [234, 506] on icon at bounding box center [228, 499] width 14 height 15
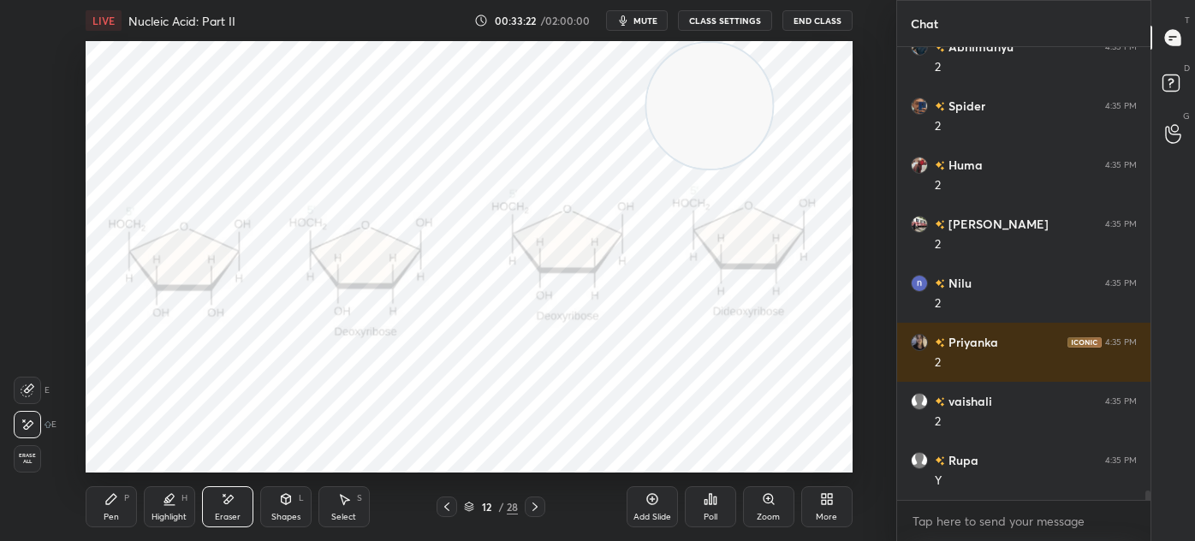
click at [120, 506] on div "Pen P" at bounding box center [111, 506] width 51 height 41
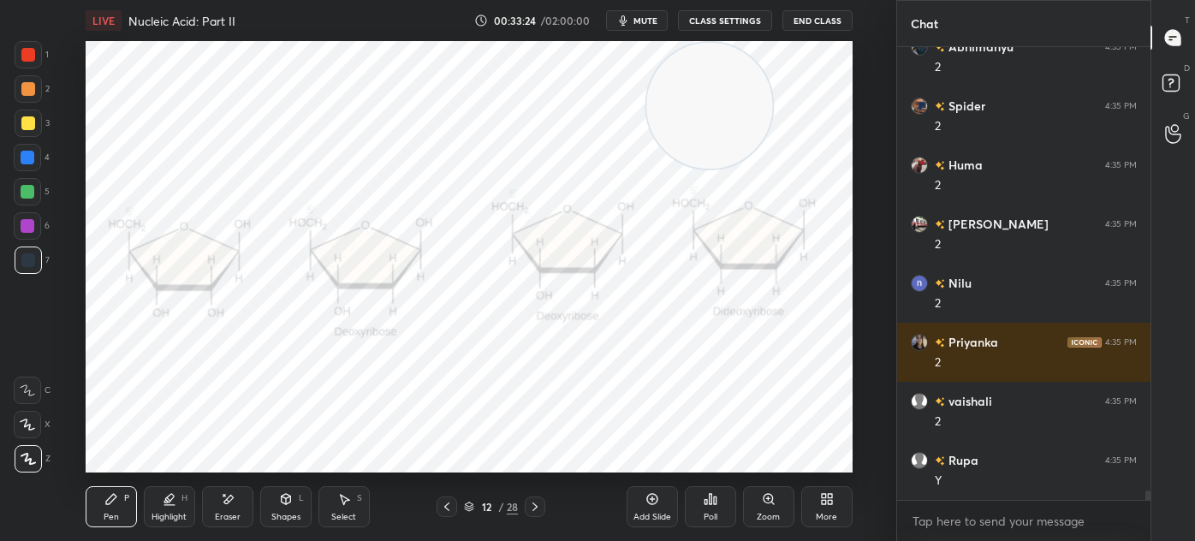
click at [34, 427] on icon at bounding box center [27, 424] width 15 height 12
click at [22, 125] on div at bounding box center [28, 123] width 14 height 14
click at [232, 510] on div "Eraser" at bounding box center [227, 506] width 51 height 41
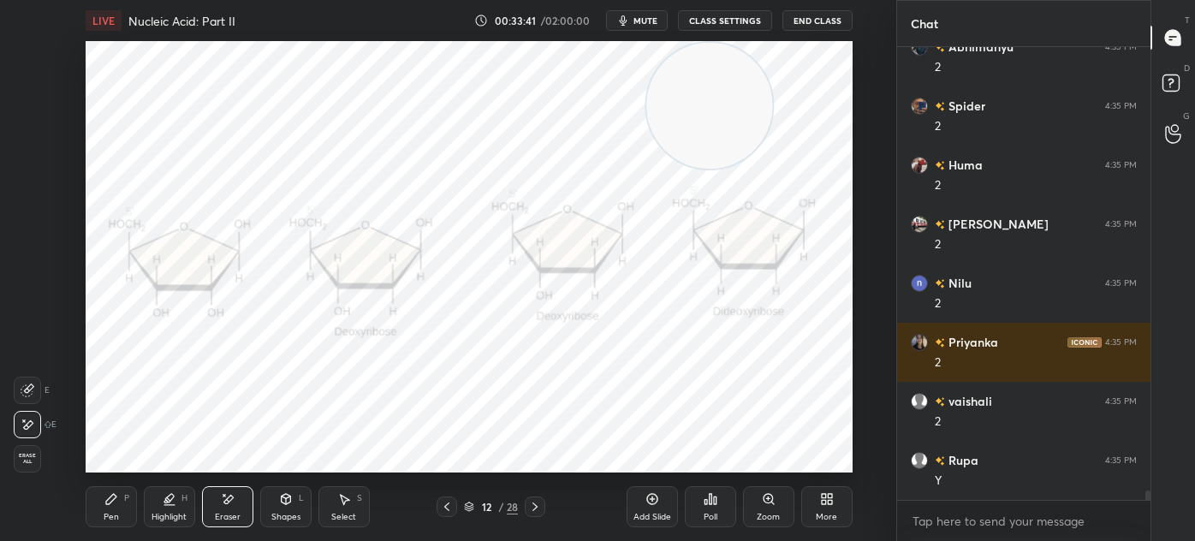
scroll to position [21435, 0]
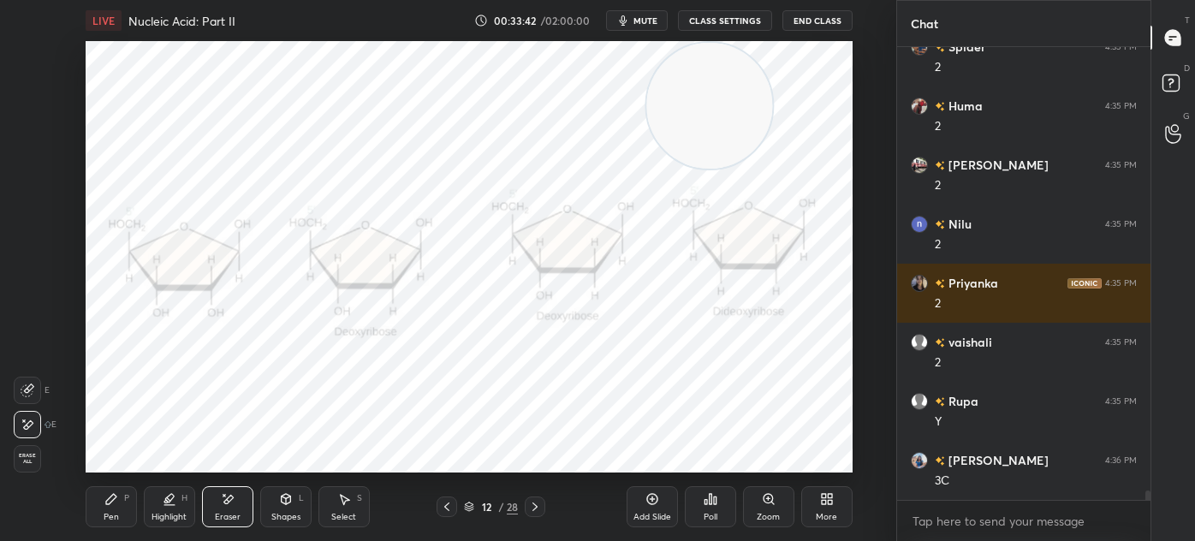
click at [121, 510] on div "Pen P" at bounding box center [111, 506] width 51 height 41
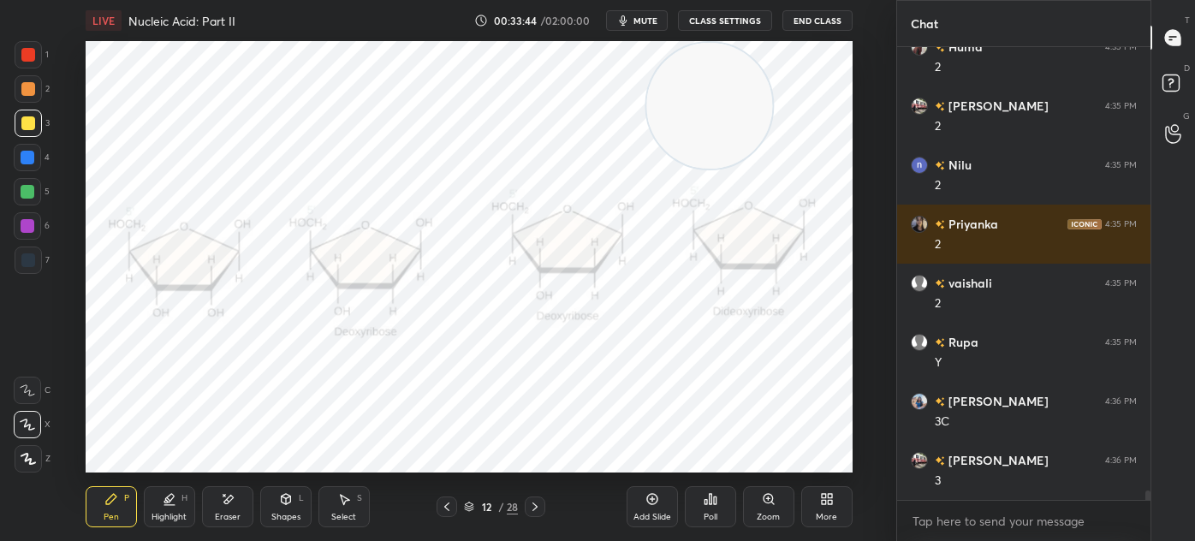
click at [31, 259] on div at bounding box center [28, 260] width 14 height 14
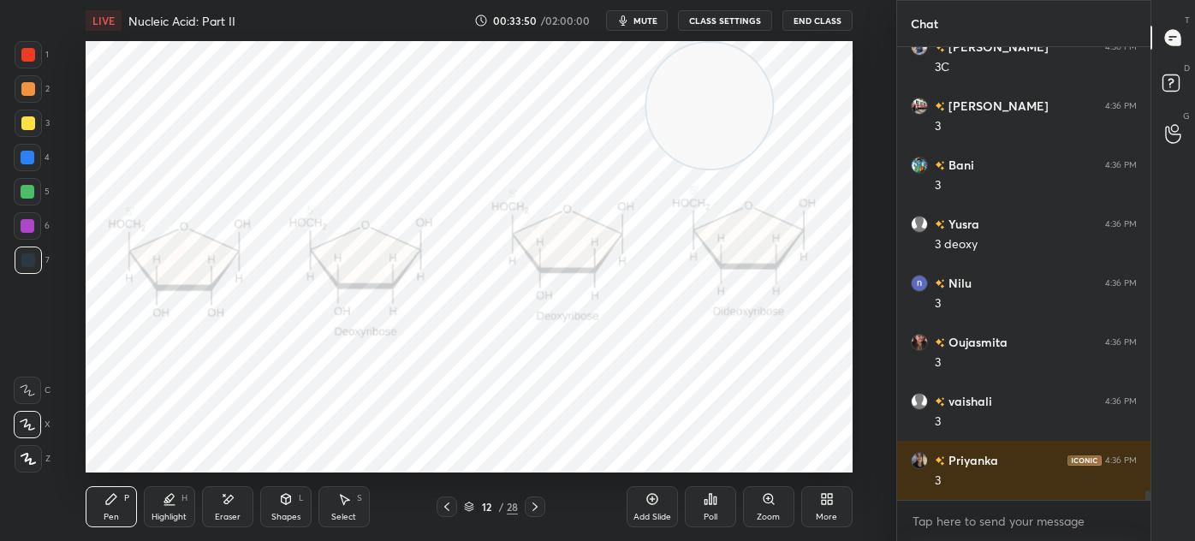
scroll to position [21907, 0]
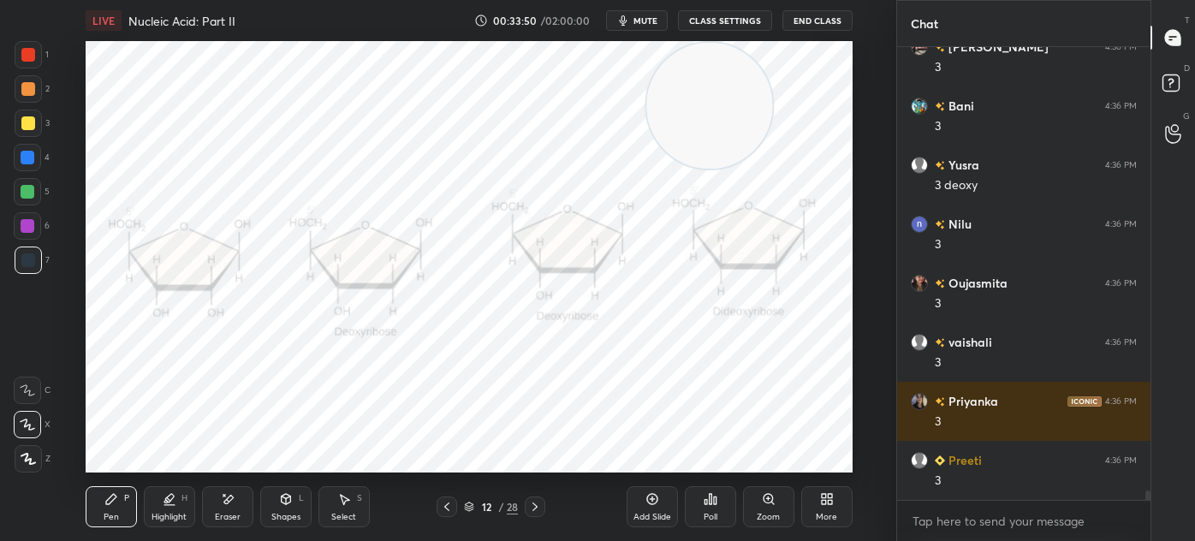
click at [29, 62] on div at bounding box center [28, 54] width 27 height 27
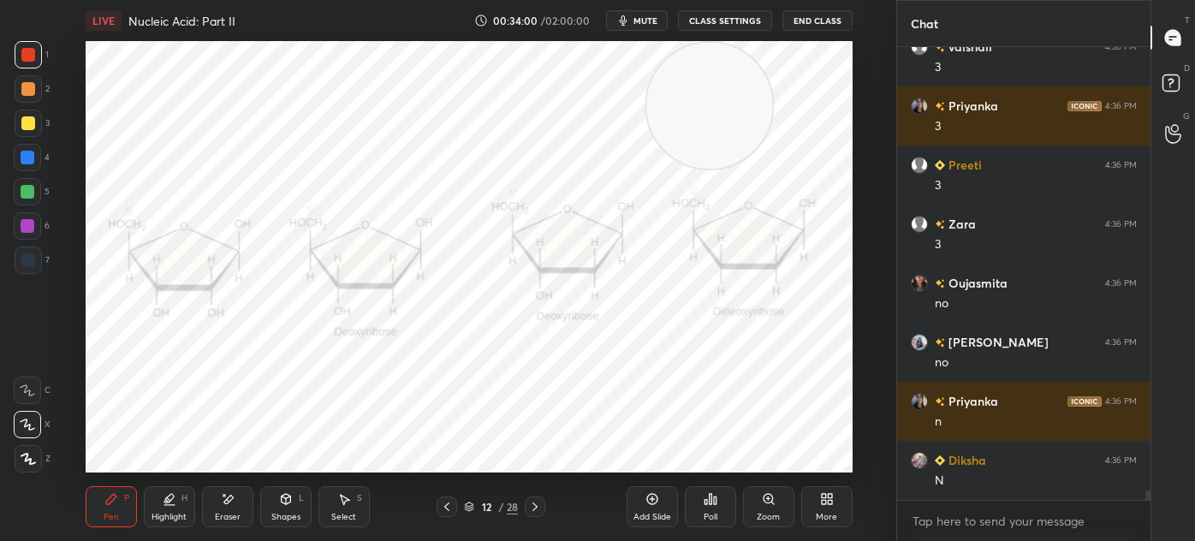
scroll to position [22320, 0]
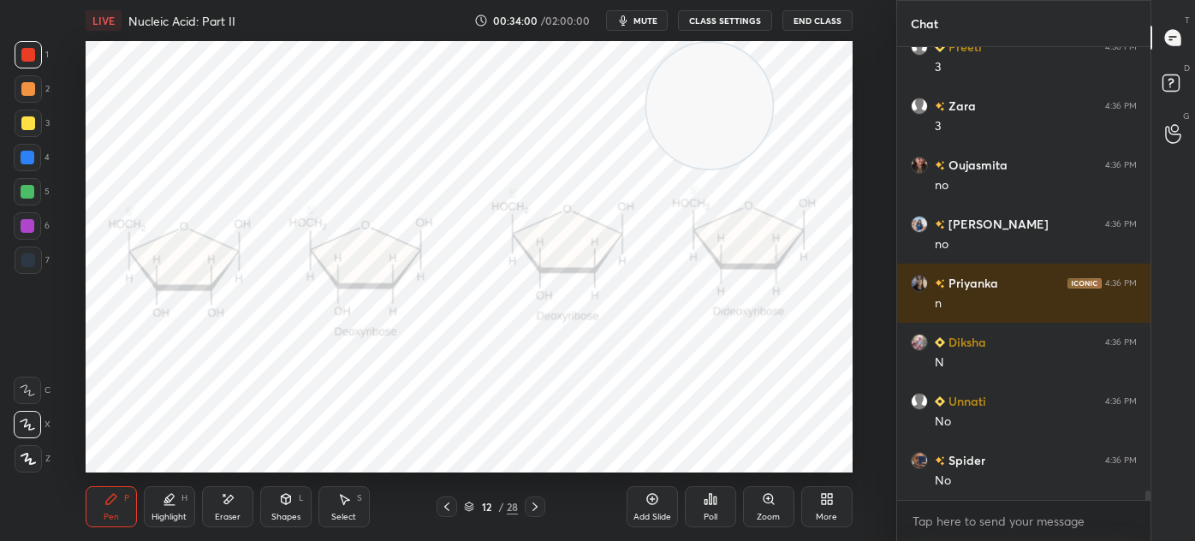
click at [18, 270] on div at bounding box center [28, 259] width 27 height 27
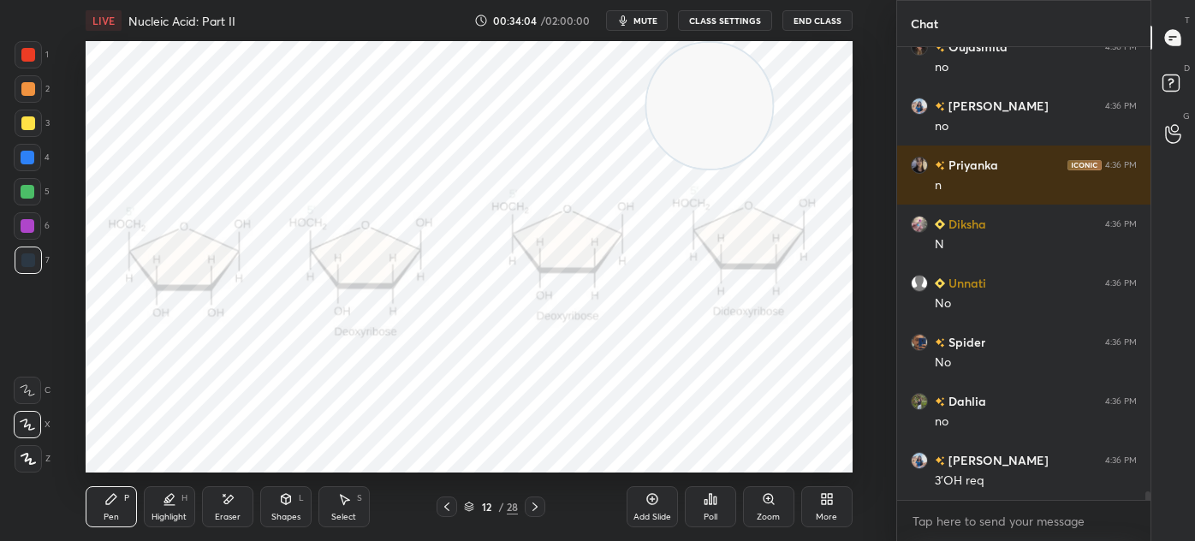
scroll to position [22480, 0]
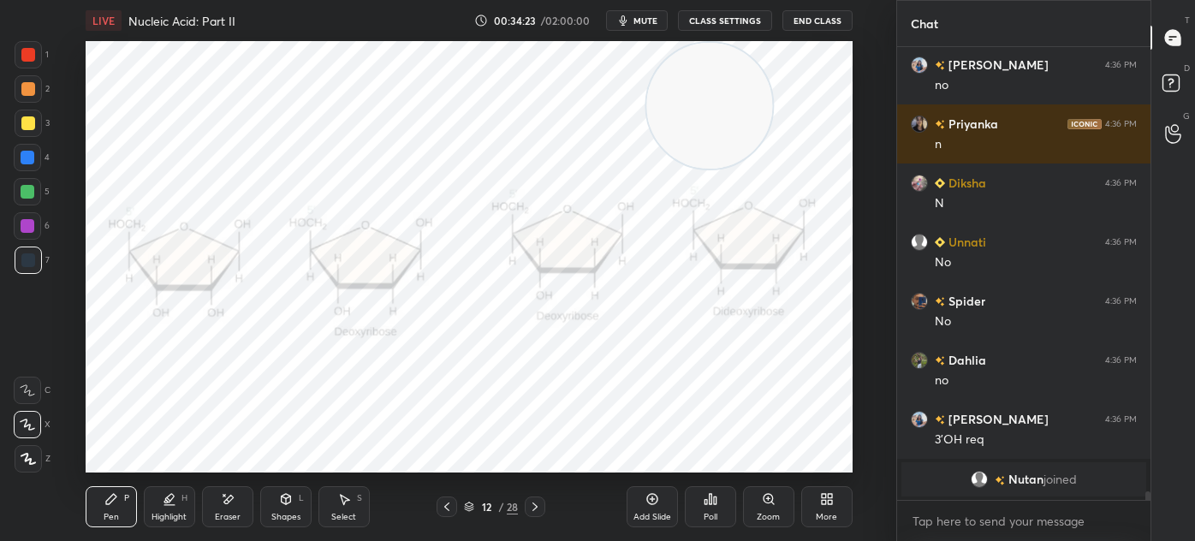
click at [248, 509] on div "Eraser" at bounding box center [227, 506] width 51 height 41
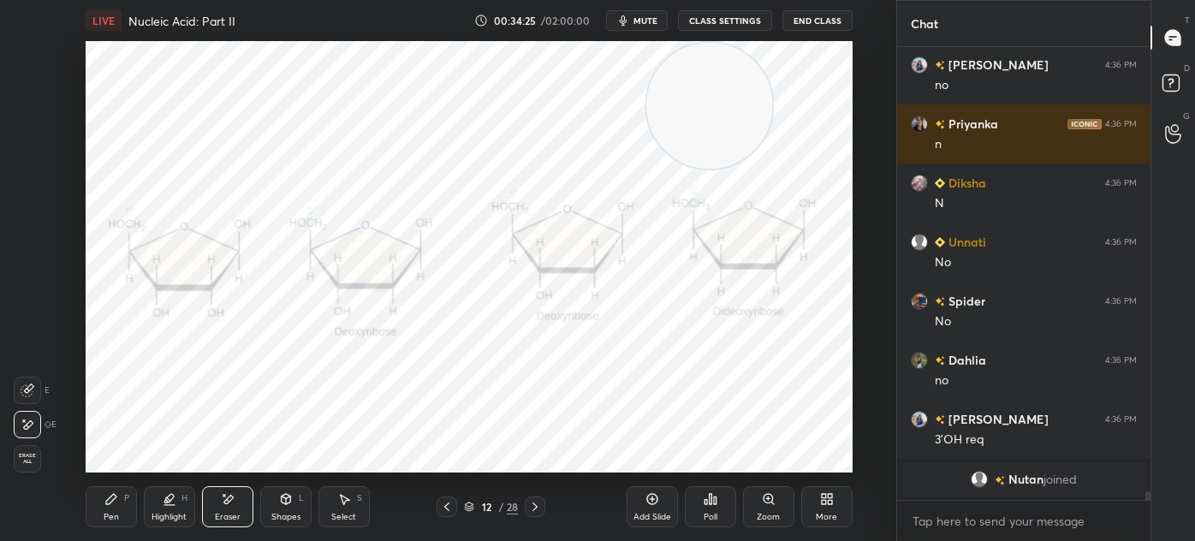
click at [102, 507] on div "Pen P" at bounding box center [111, 506] width 51 height 41
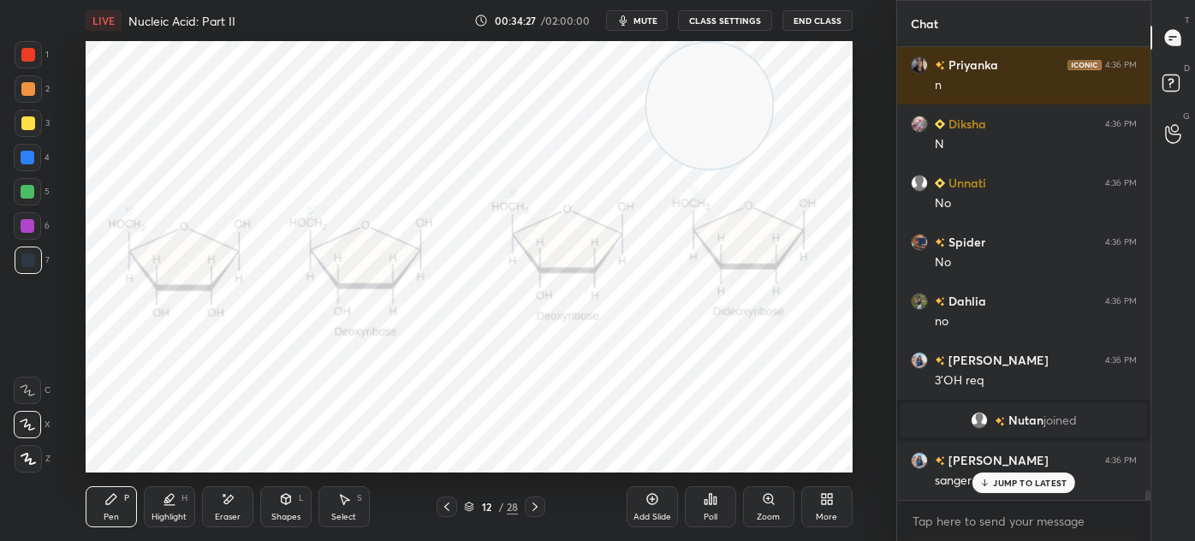
scroll to position [21093, 0]
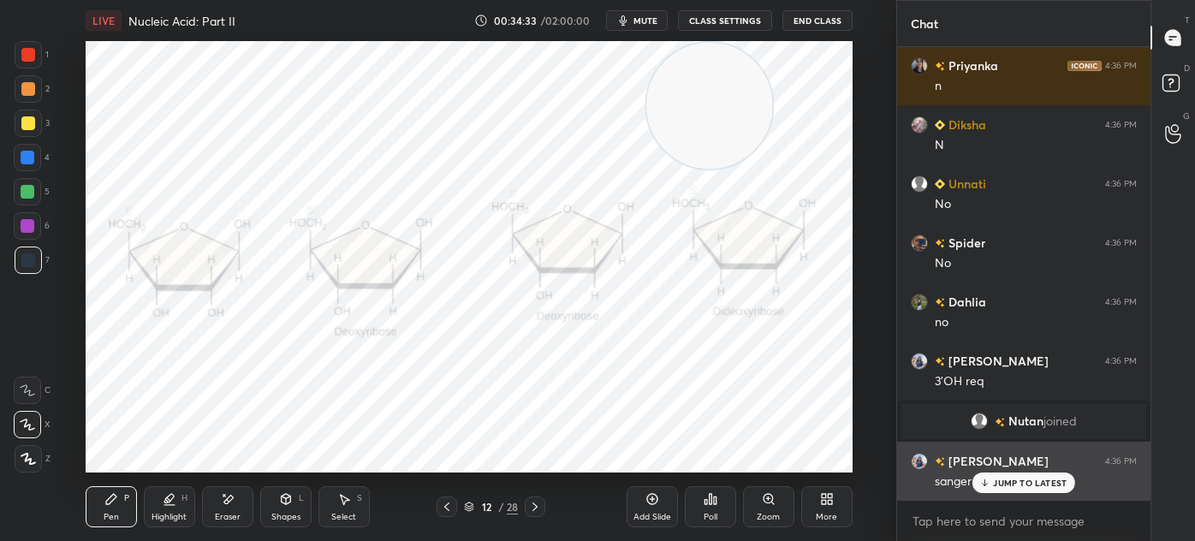
click at [1044, 482] on p "JUMP TO LATEST" at bounding box center [1030, 483] width 74 height 10
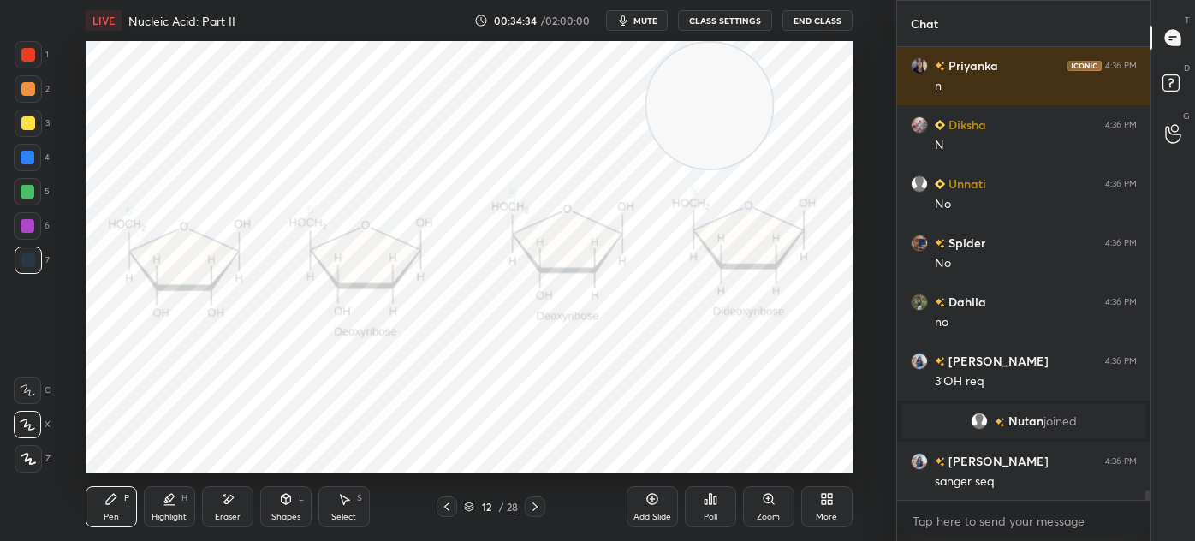
scroll to position [21152, 0]
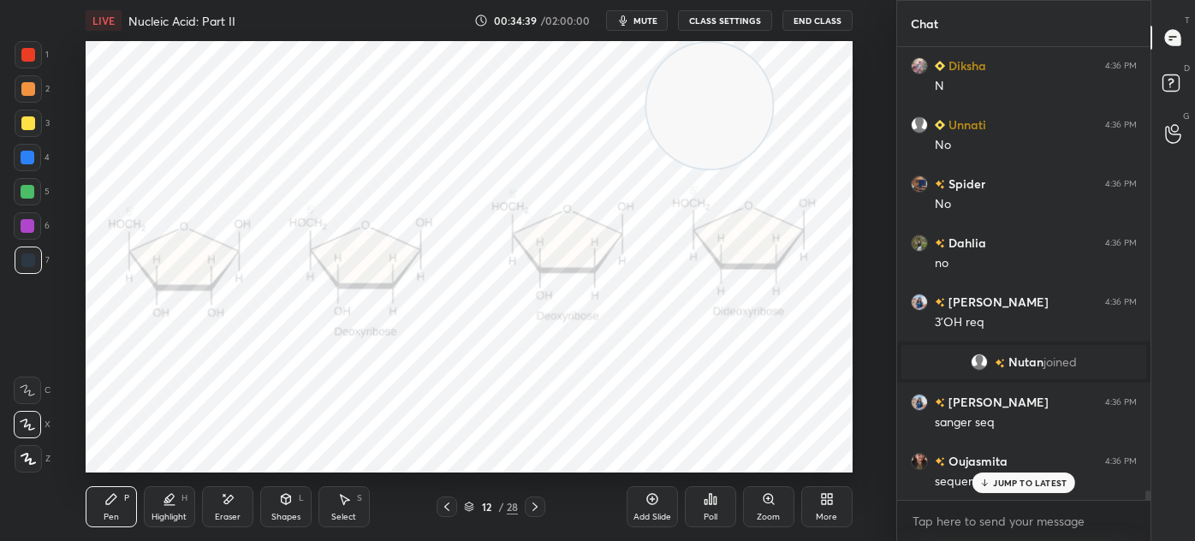
click at [251, 500] on div "Eraser" at bounding box center [227, 506] width 51 height 41
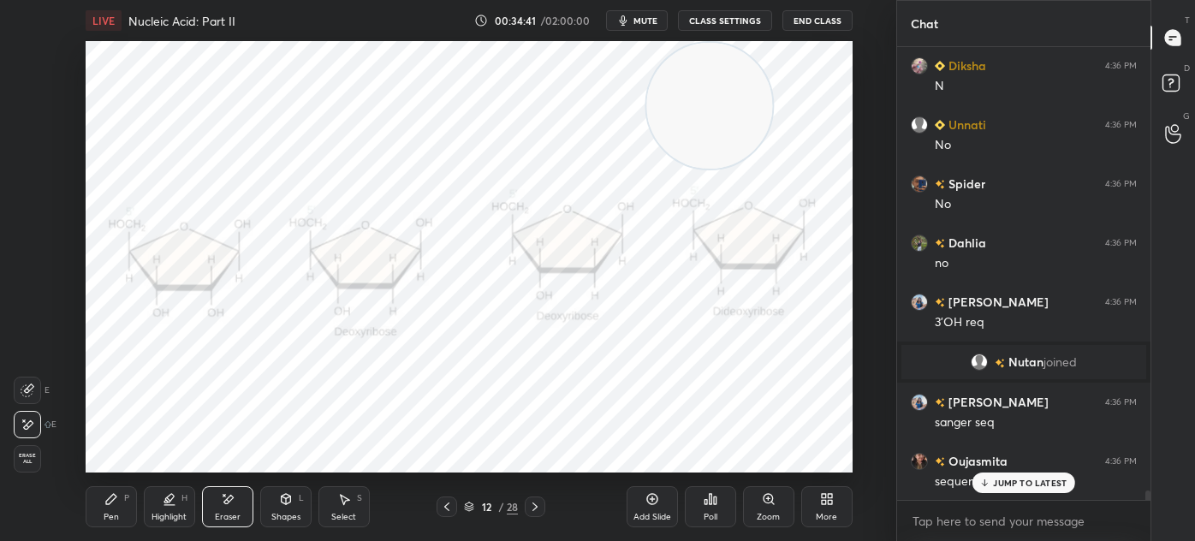
click at [123, 507] on div "Pen P" at bounding box center [111, 506] width 51 height 41
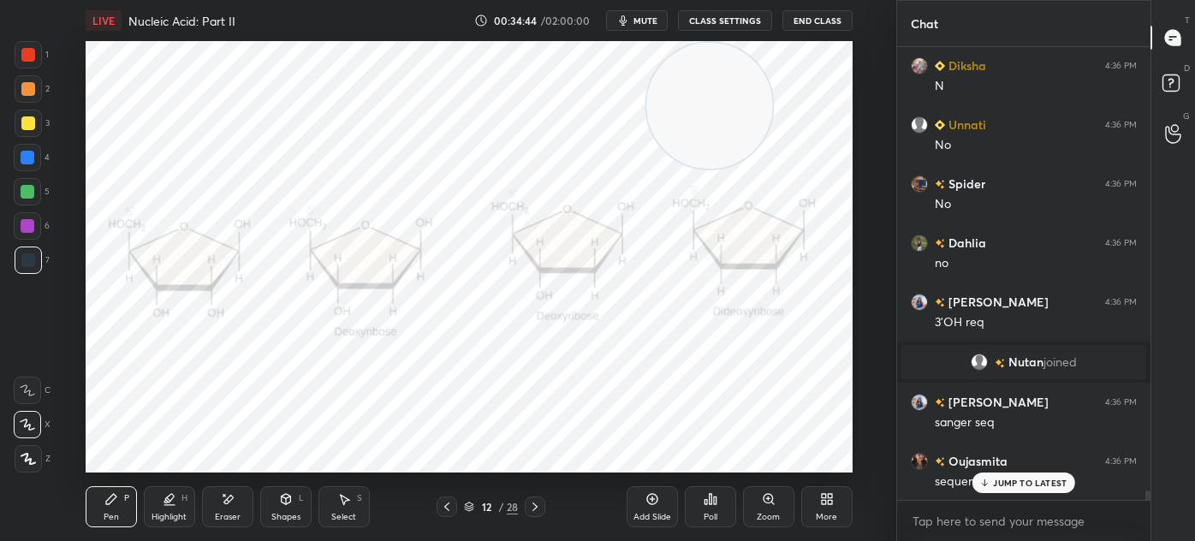
scroll to position [21211, 0]
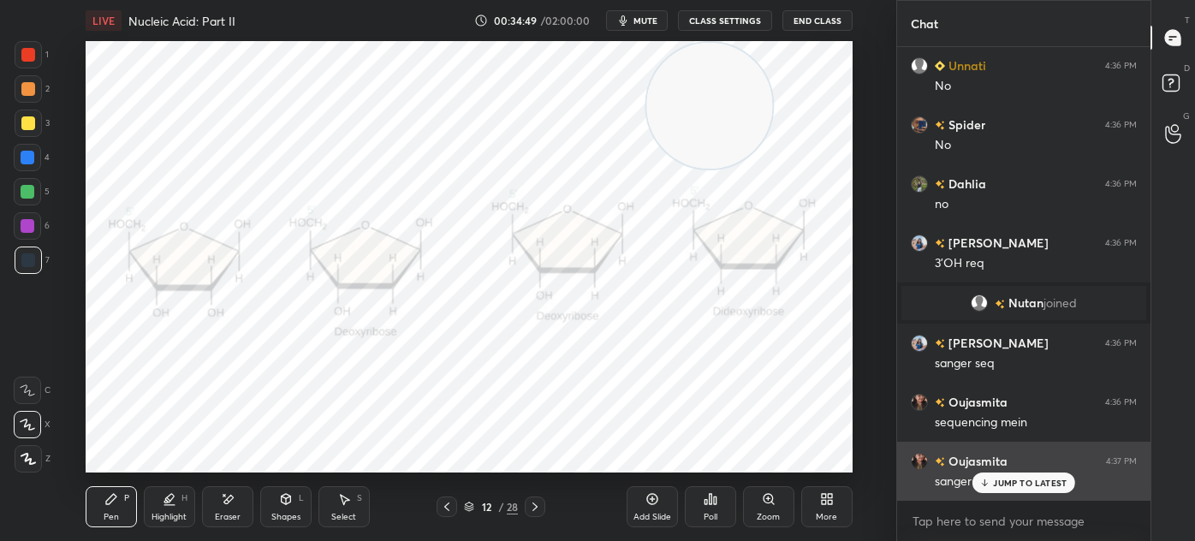
click at [998, 484] on p "JUMP TO LATEST" at bounding box center [1030, 483] width 74 height 10
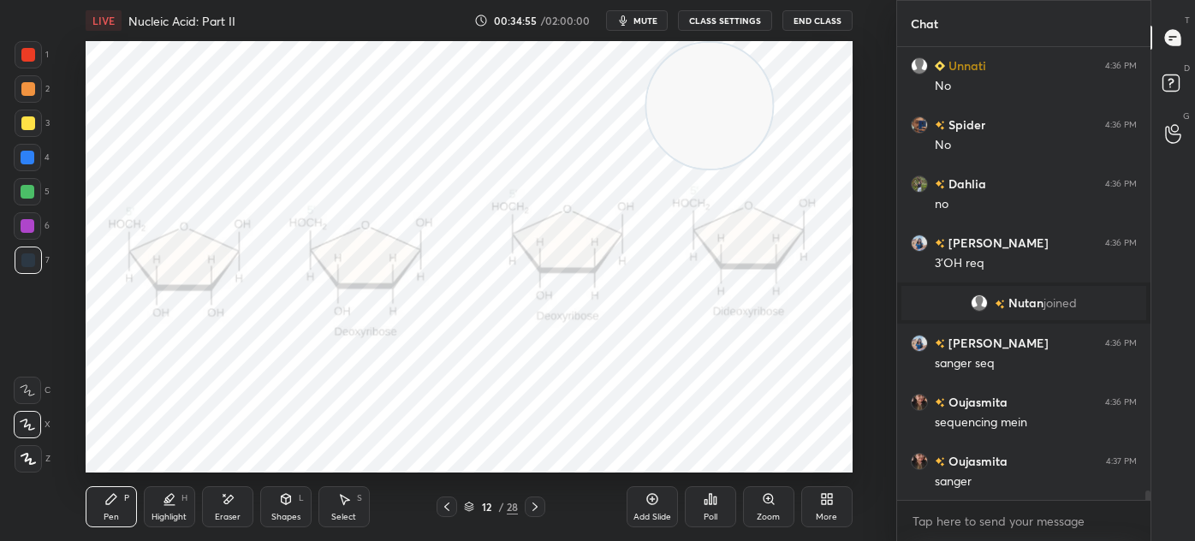
scroll to position [21271, 0]
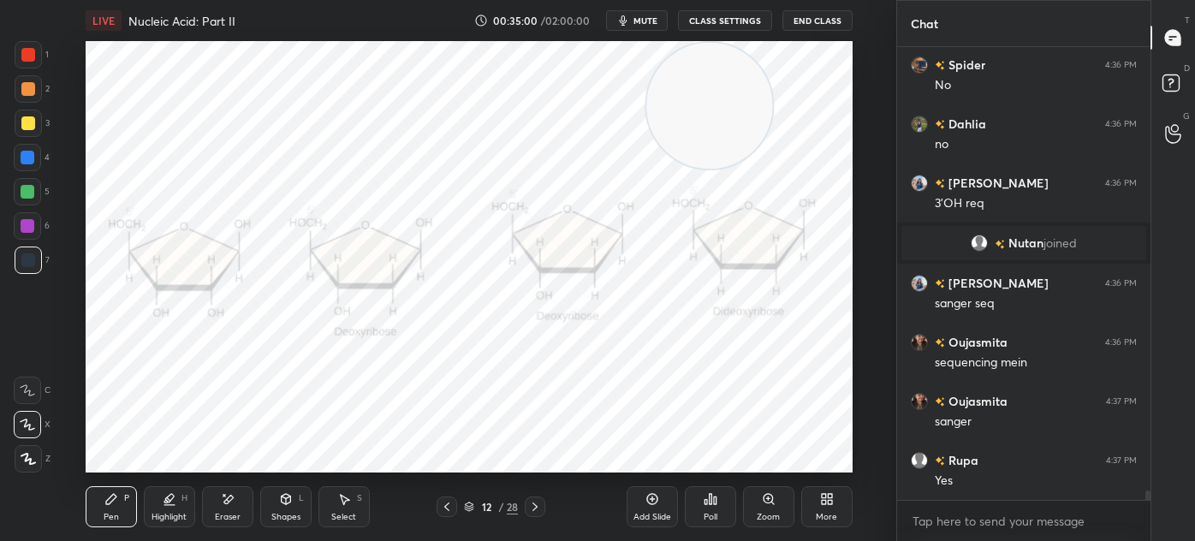
click at [223, 516] on div "Eraser" at bounding box center [228, 517] width 26 height 9
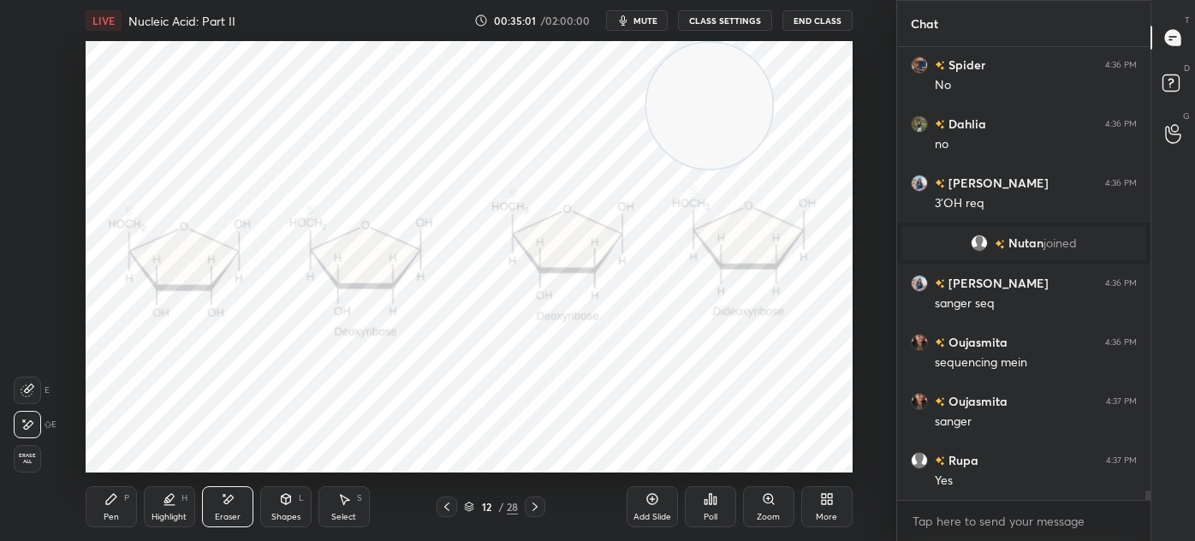
scroll to position [21330, 0]
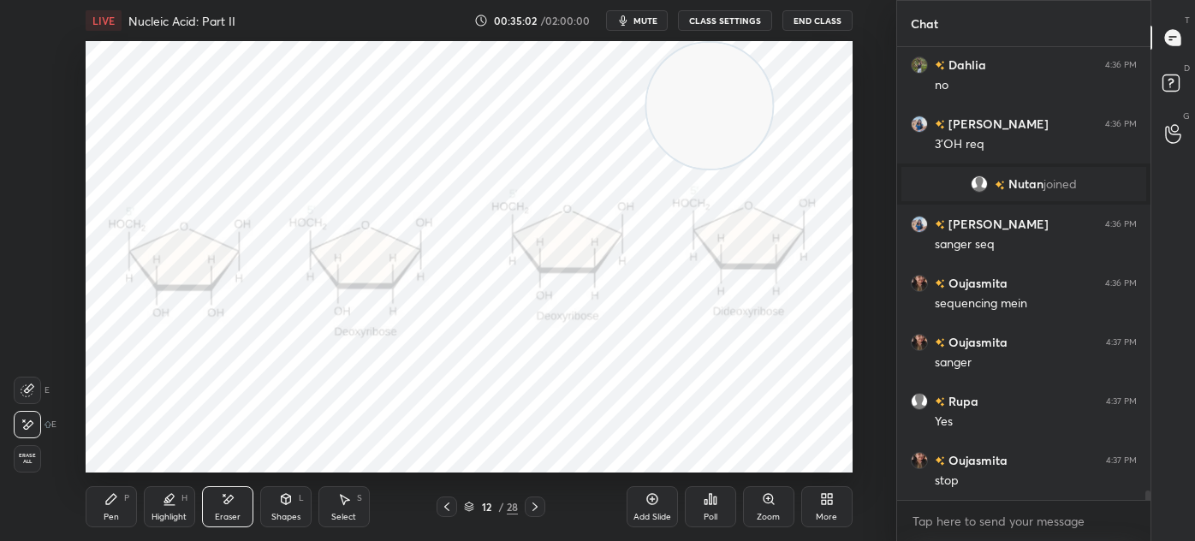
click at [111, 507] on div "Pen P" at bounding box center [111, 506] width 51 height 41
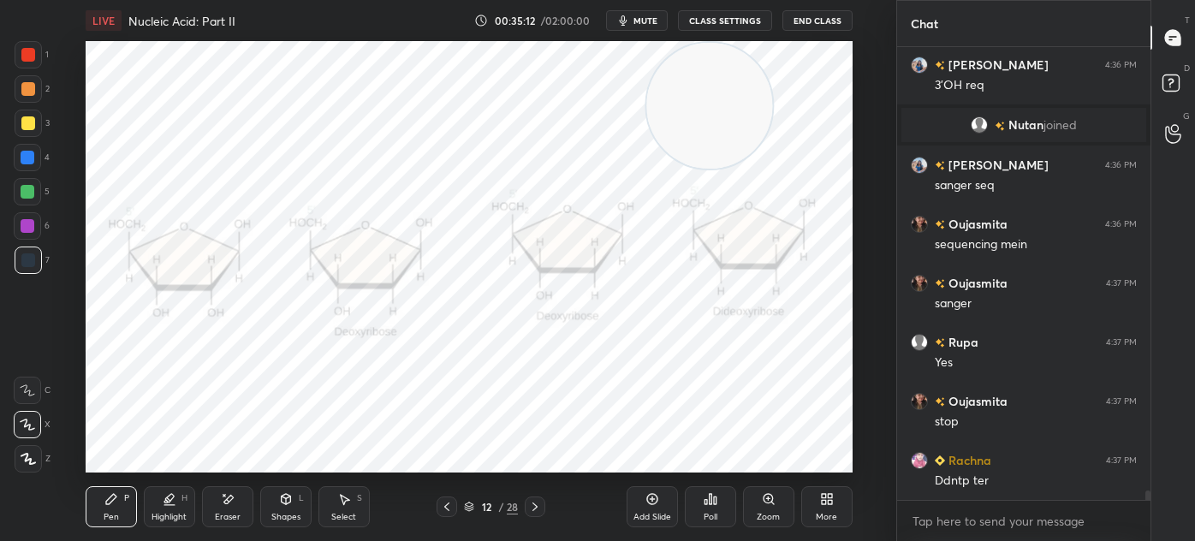
scroll to position [21448, 0]
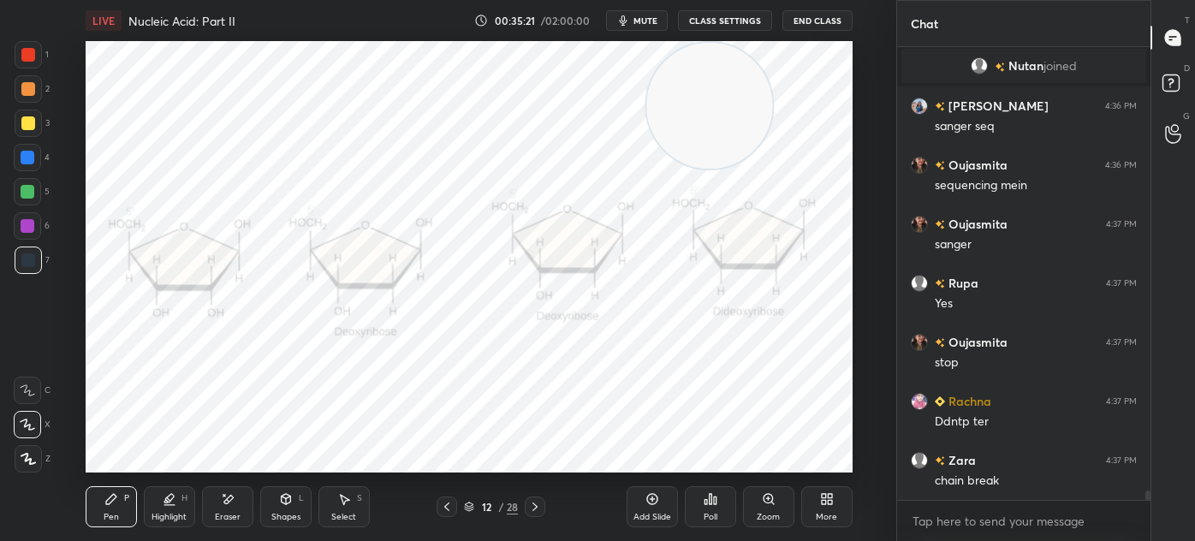
click at [655, 503] on icon at bounding box center [651, 499] width 11 height 11
click at [32, 457] on icon at bounding box center [28, 459] width 15 height 12
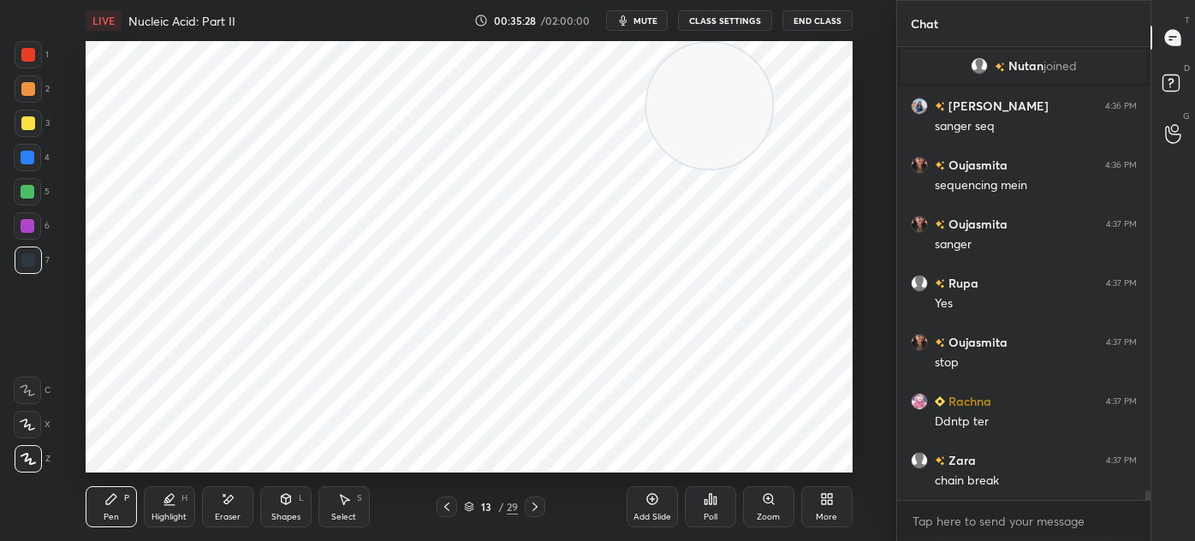
scroll to position [21489, 0]
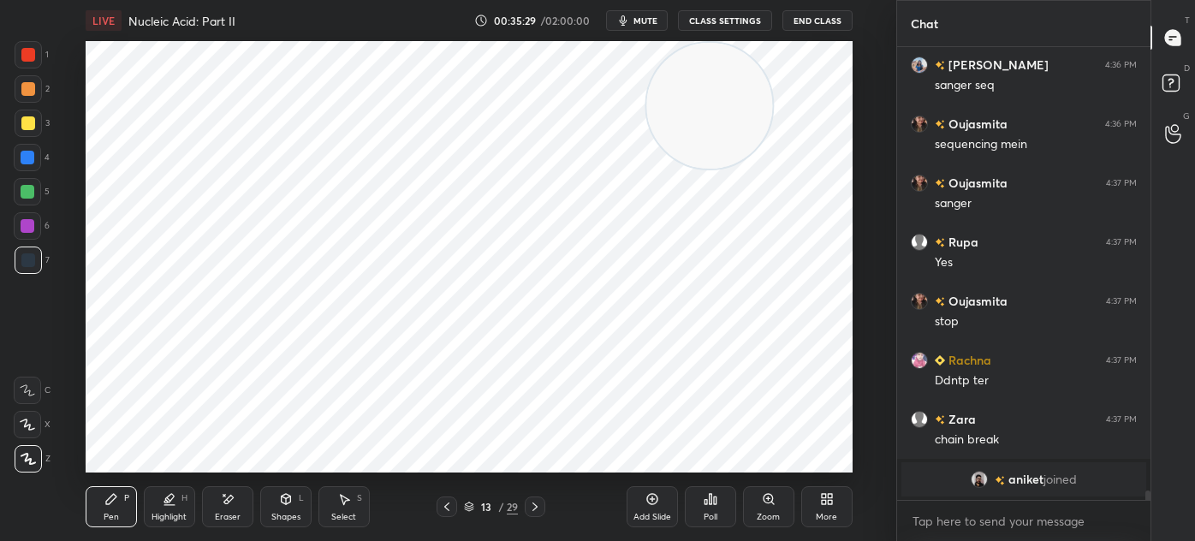
click at [287, 506] on icon at bounding box center [286, 499] width 14 height 14
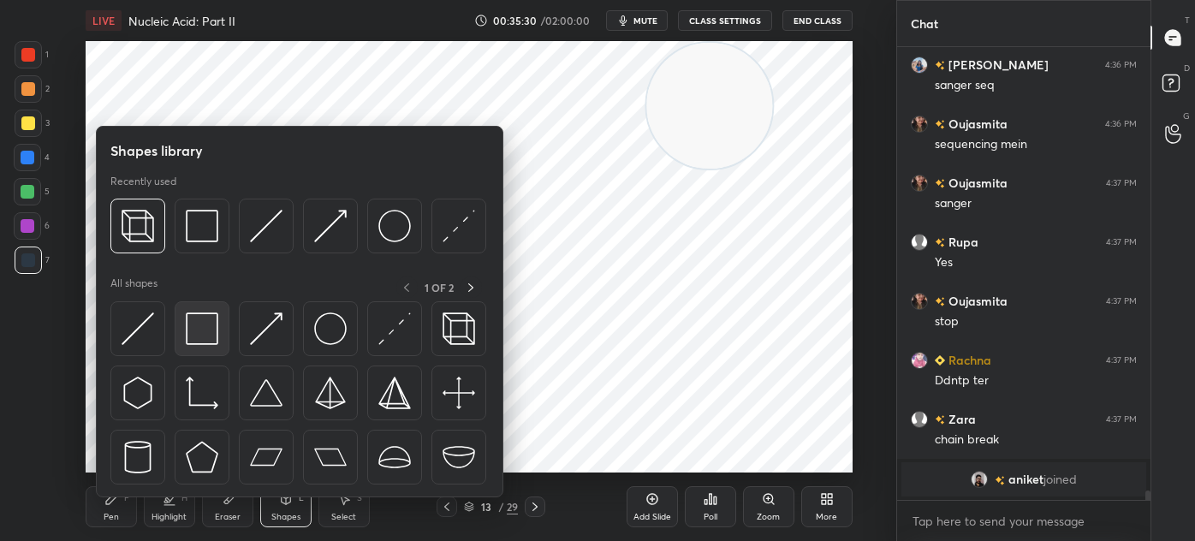
click at [191, 340] on img at bounding box center [202, 328] width 33 height 33
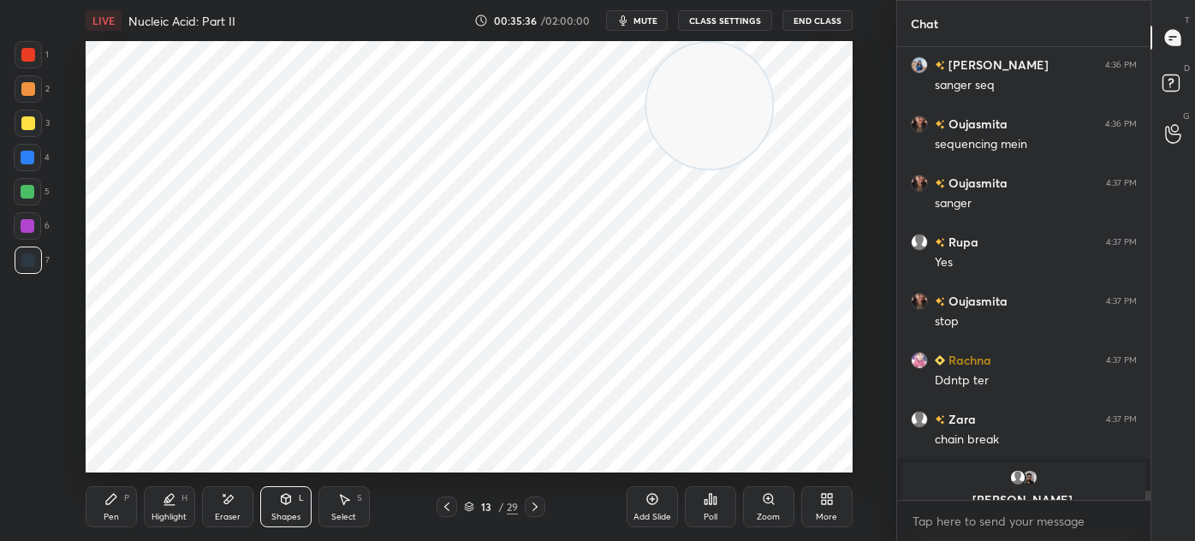
scroll to position [21510, 0]
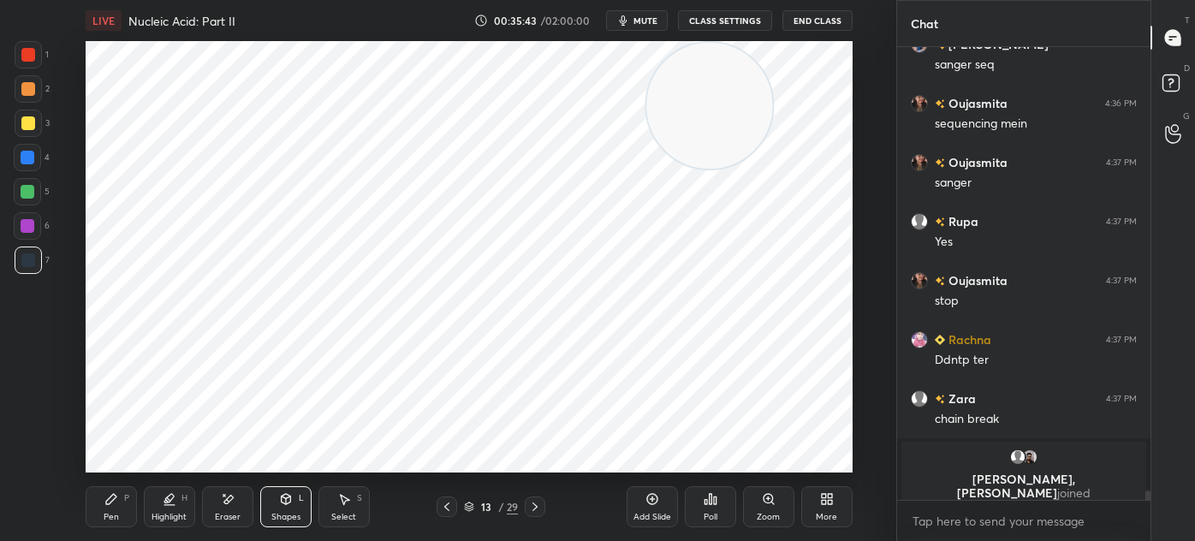
click at [22, 61] on div at bounding box center [28, 55] width 14 height 14
click at [110, 513] on div "Pen" at bounding box center [111, 517] width 15 height 9
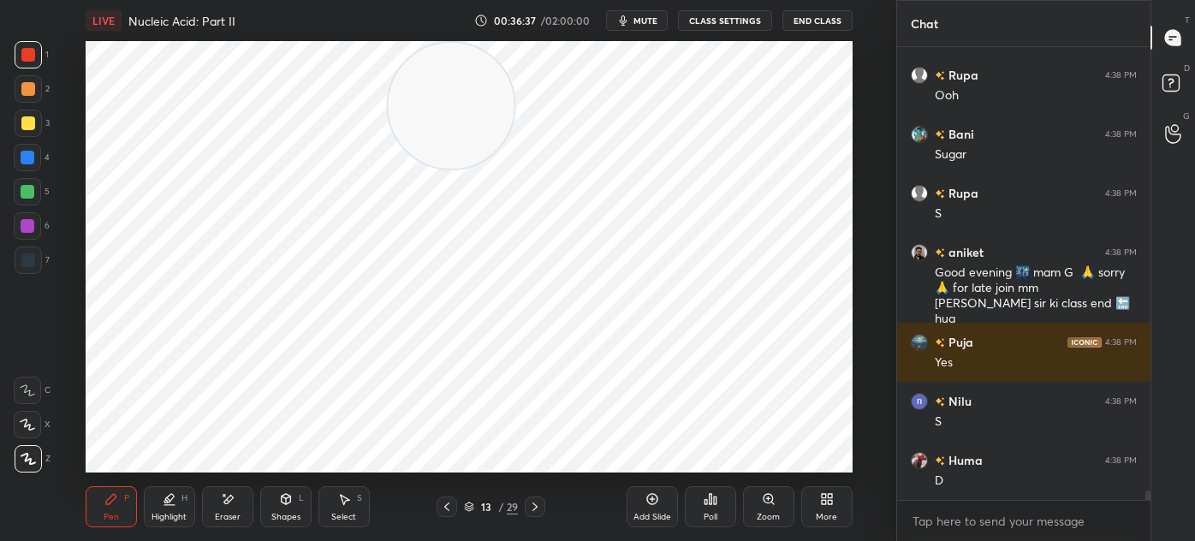
scroll to position [22195, 0]
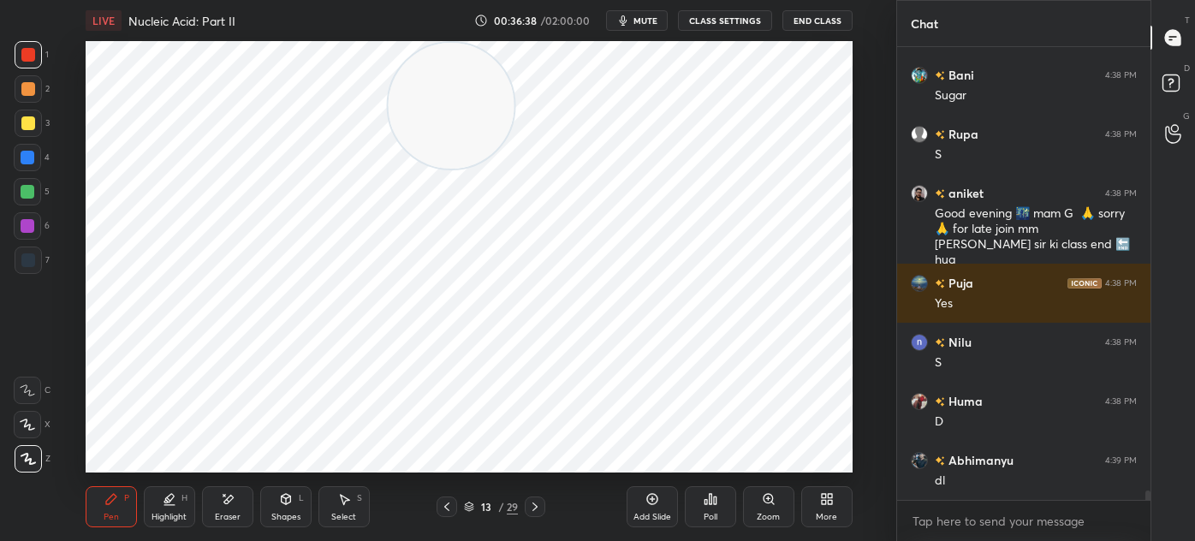
click at [33, 266] on div at bounding box center [28, 260] width 14 height 14
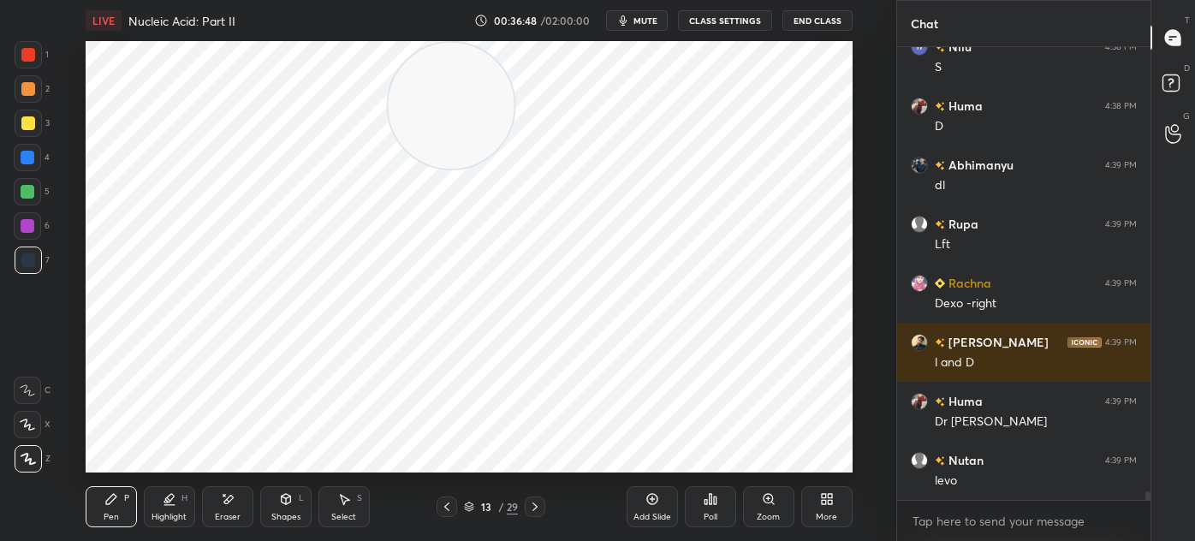
scroll to position [22549, 0]
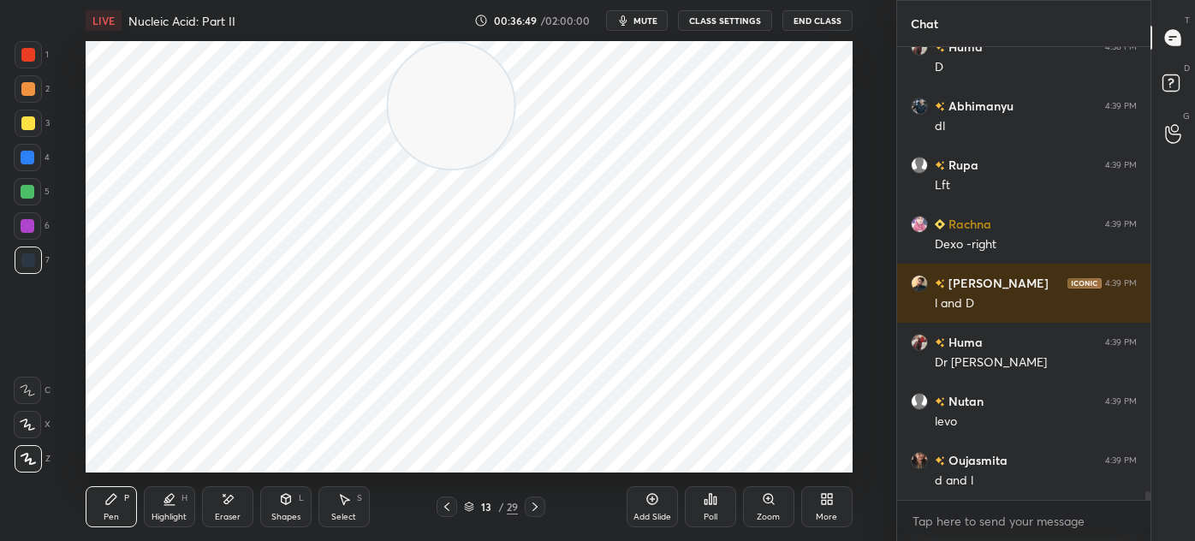
click at [31, 225] on div at bounding box center [28, 226] width 14 height 14
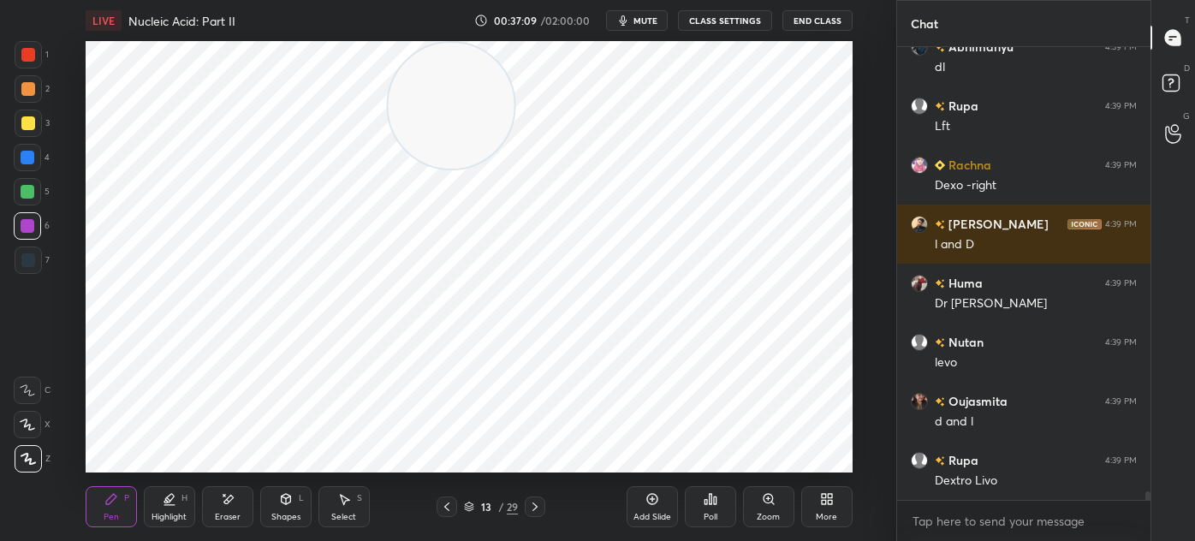
scroll to position [22649, 0]
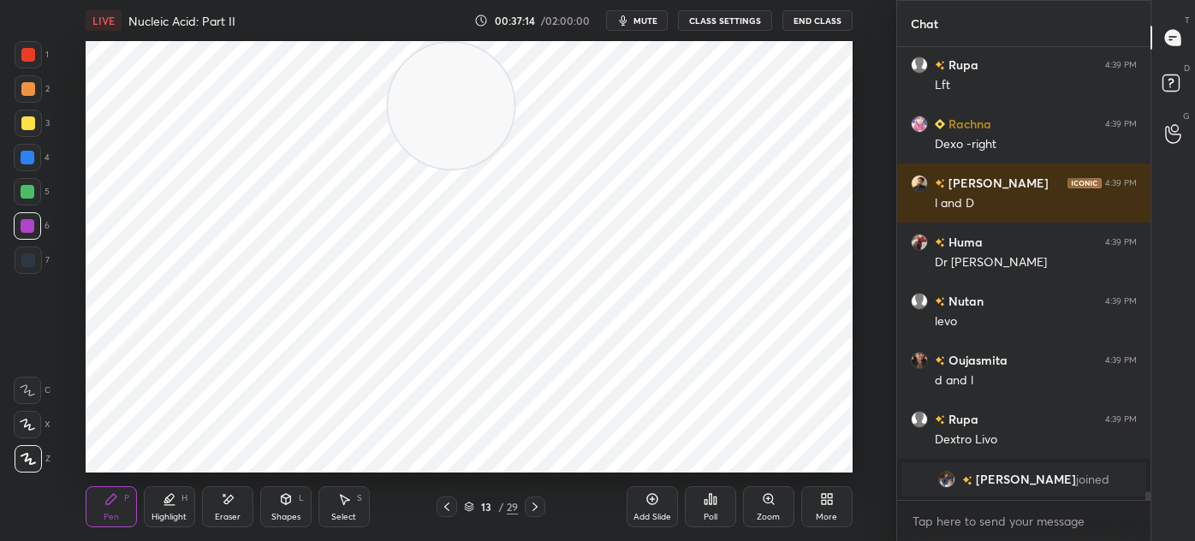
click at [21, 250] on div at bounding box center [28, 259] width 27 height 27
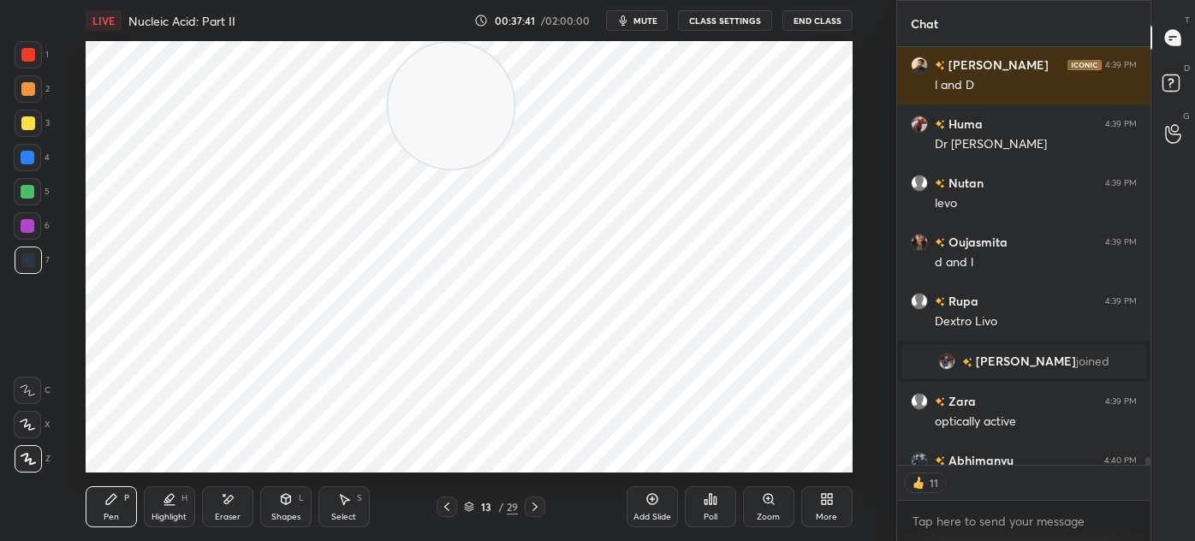
scroll to position [22535, 0]
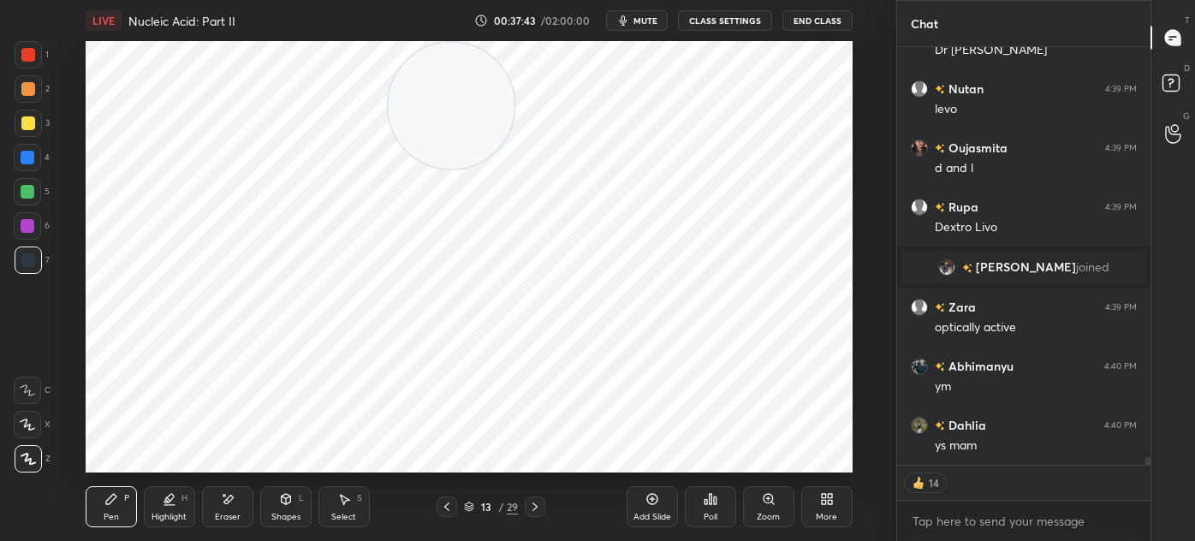
click at [652, 505] on icon at bounding box center [652, 499] width 14 height 14
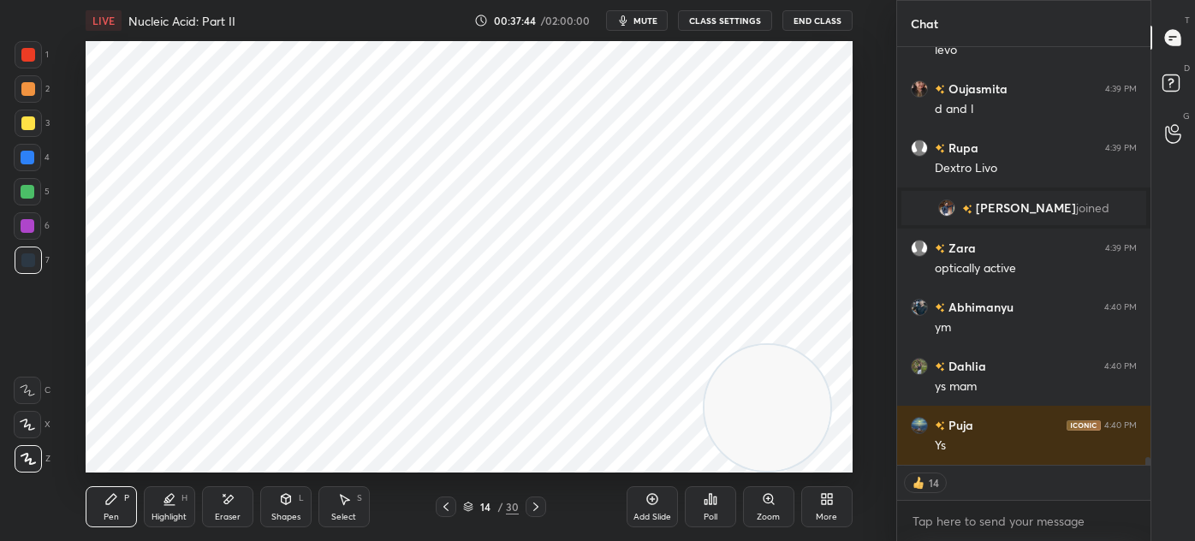
scroll to position [22653, 0]
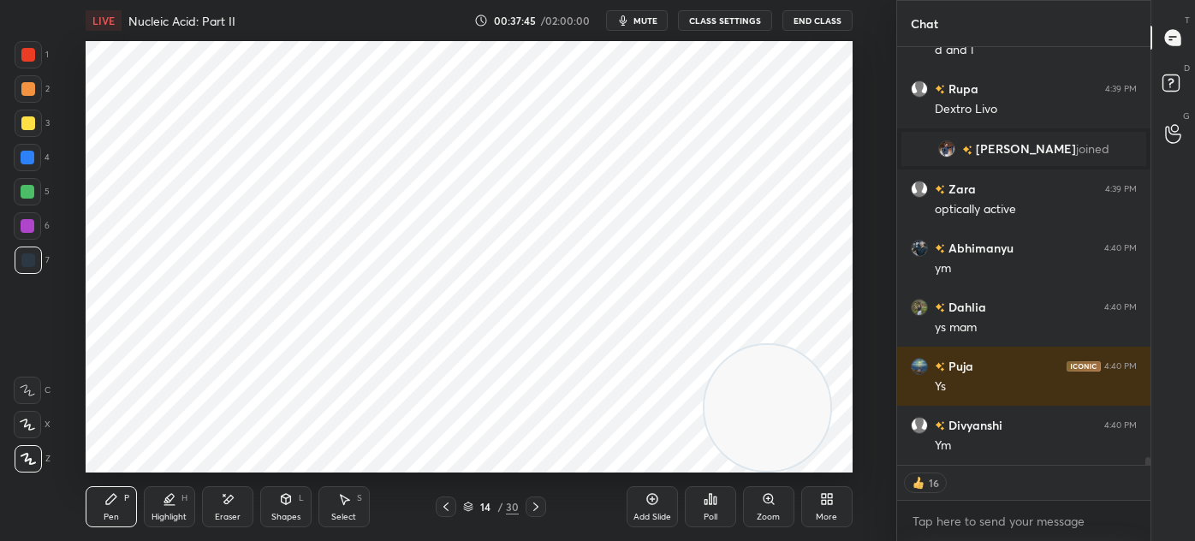
click at [22, 52] on div at bounding box center [28, 55] width 14 height 14
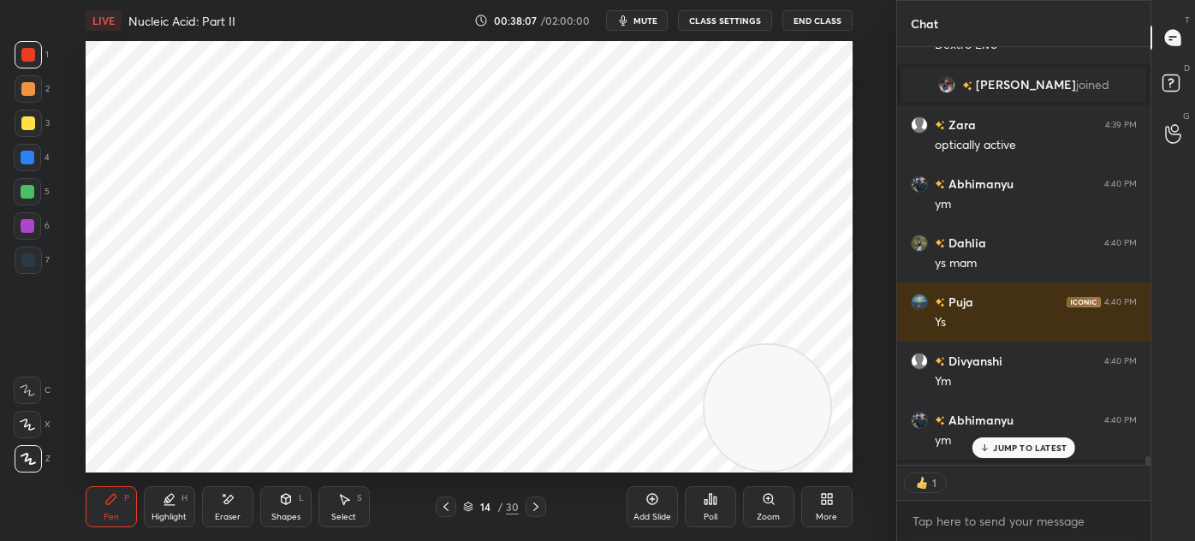
scroll to position [5, 4]
click at [26, 264] on div at bounding box center [28, 260] width 14 height 14
click at [290, 507] on div "Shapes L" at bounding box center [285, 506] width 51 height 41
click at [231, 508] on div "Eraser" at bounding box center [227, 506] width 51 height 41
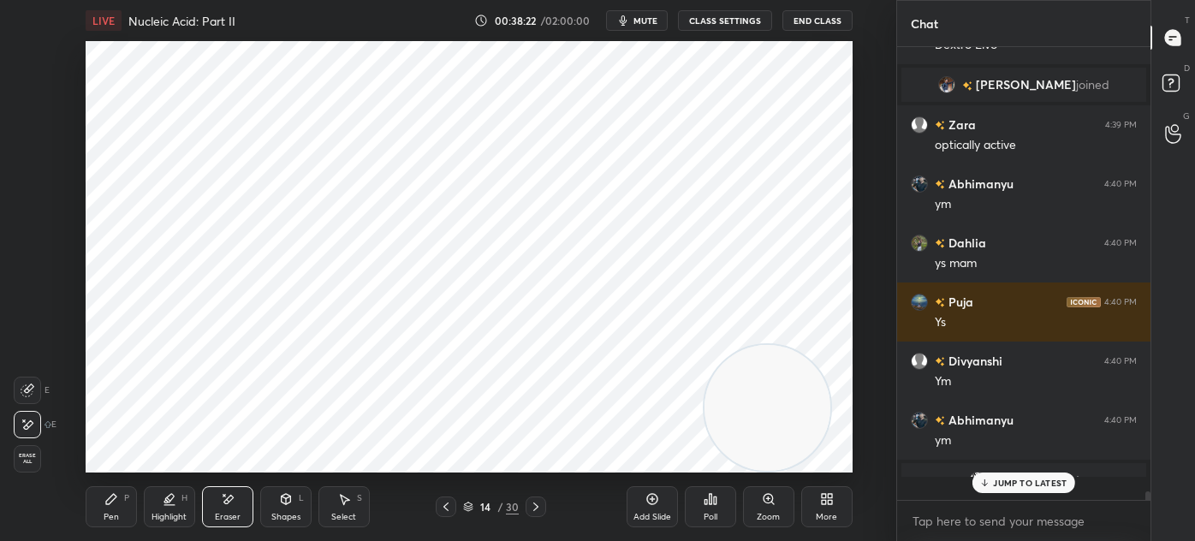
scroll to position [448, 248]
click at [277, 507] on div "Shapes L" at bounding box center [285, 506] width 51 height 41
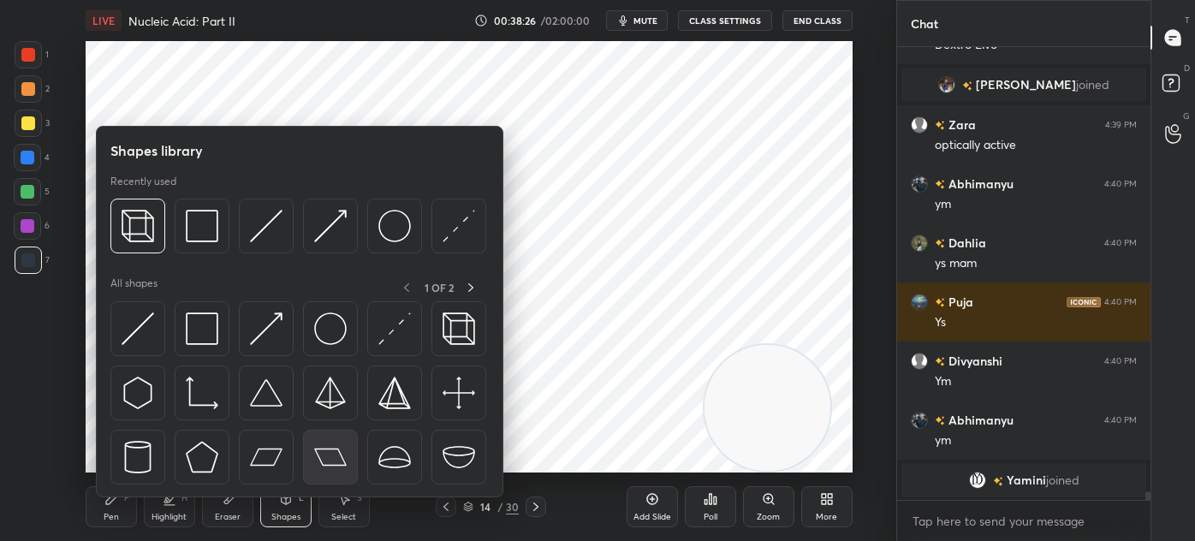
scroll to position [22599, 0]
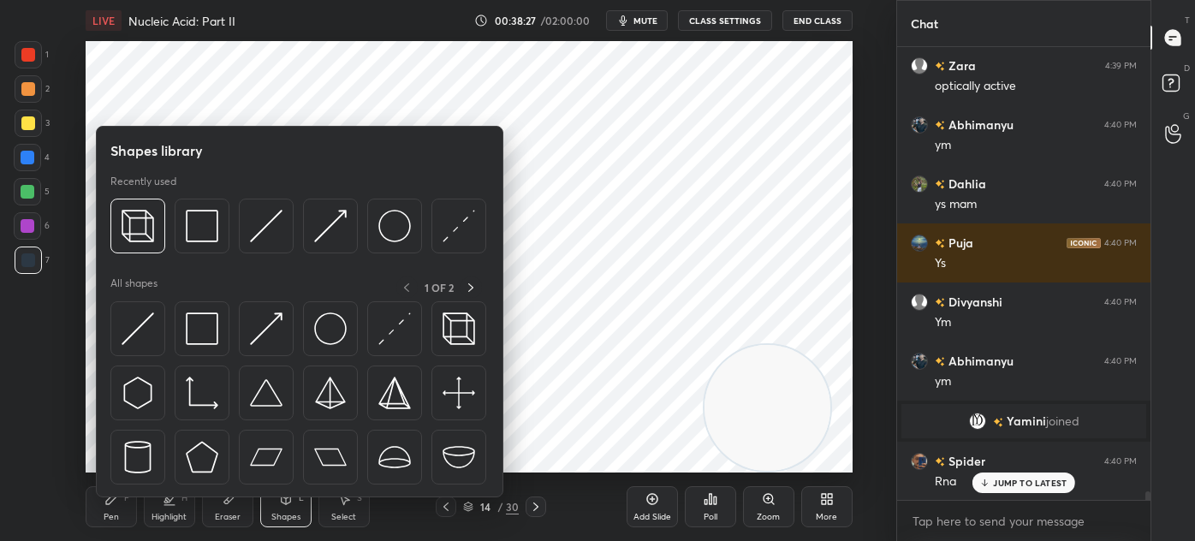
click at [200, 454] on img at bounding box center [202, 457] width 33 height 33
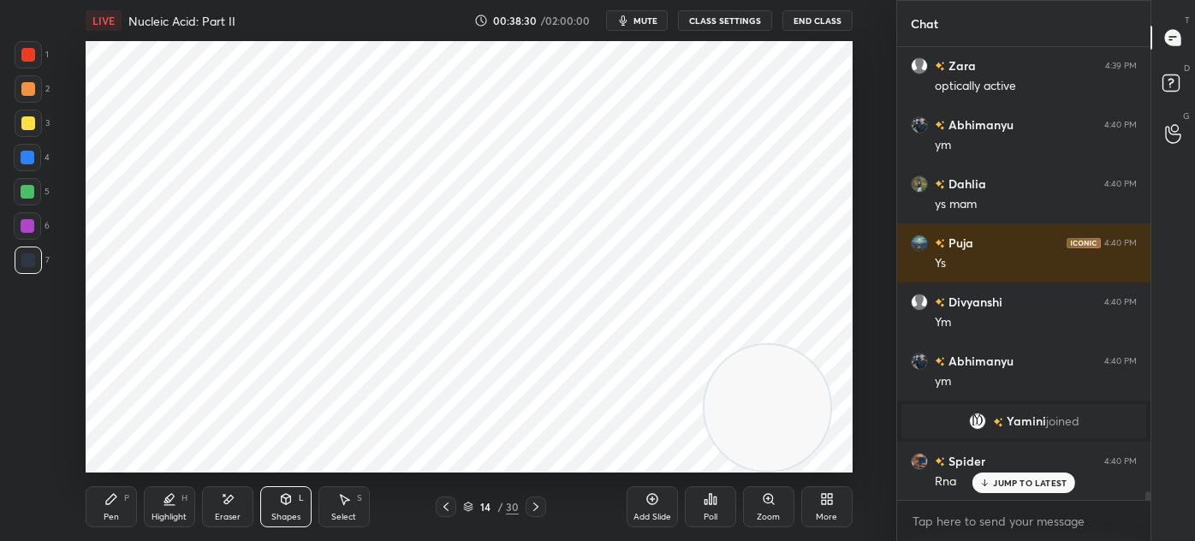
click at [364, 508] on div "Select S" at bounding box center [343, 506] width 51 height 41
click at [187, 448] on div "0 ° Undo Copy Duplicate Duplicate to new slide Delete" at bounding box center [469, 256] width 767 height 431
click at [236, 513] on div "Eraser" at bounding box center [228, 517] width 26 height 9
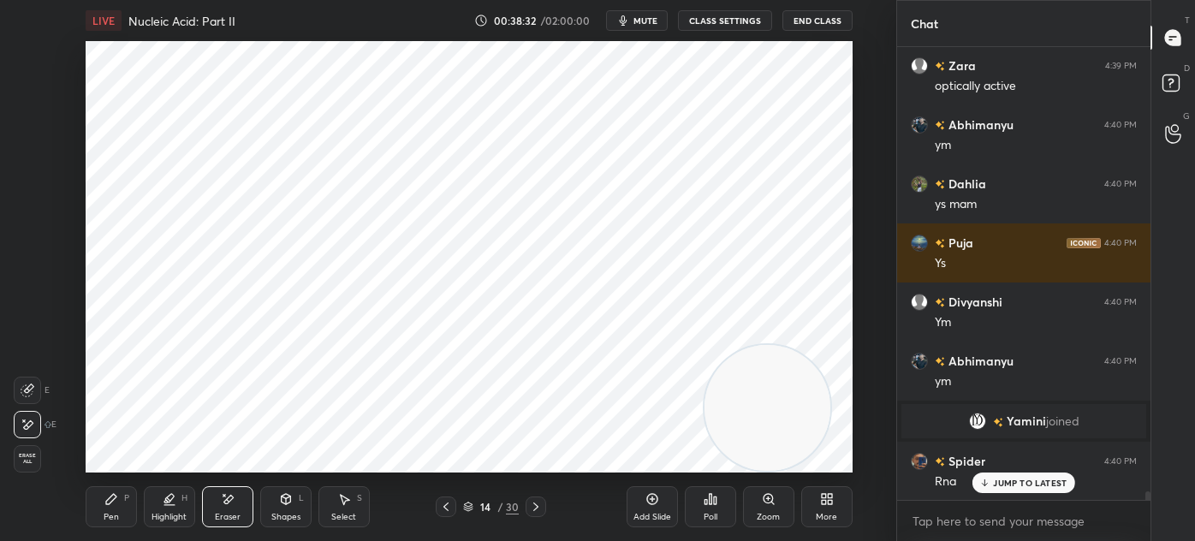
scroll to position [22658, 0]
click at [36, 388] on div at bounding box center [27, 390] width 27 height 27
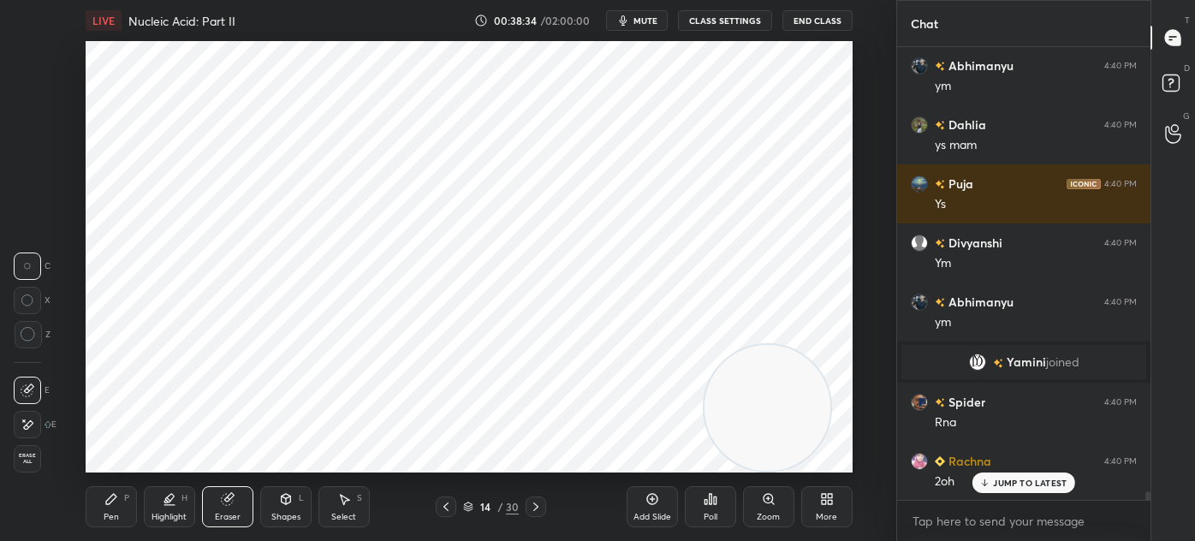
click at [111, 515] on div "Pen" at bounding box center [111, 517] width 15 height 9
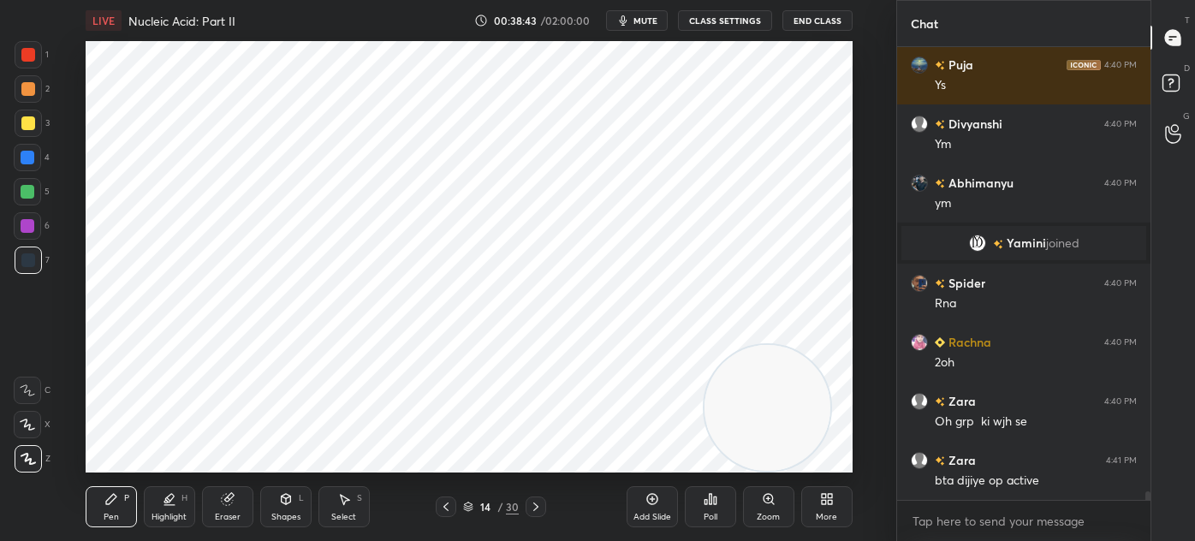
scroll to position [22852, 0]
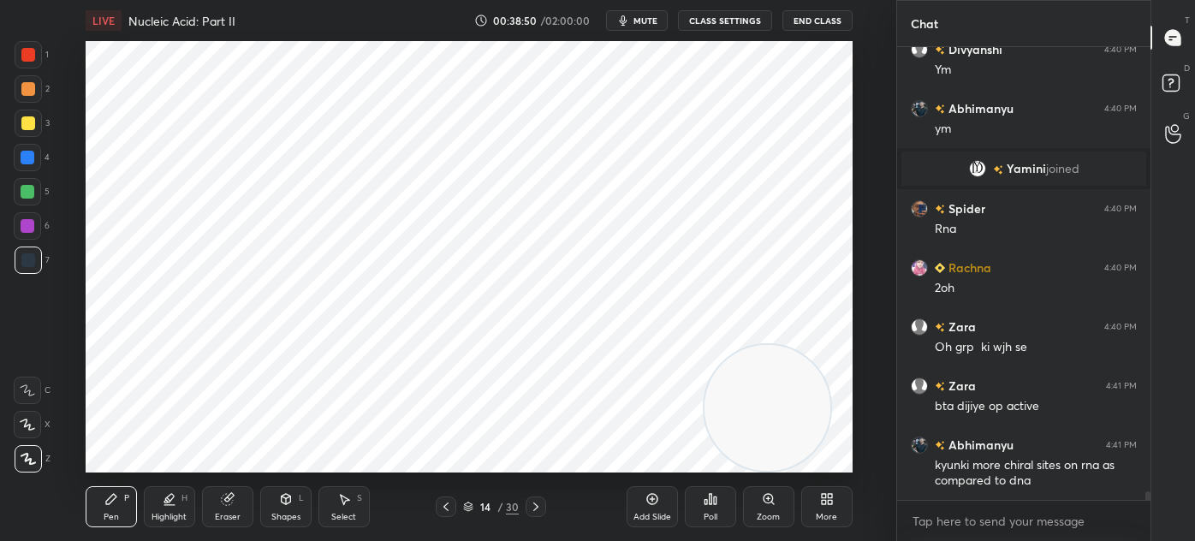
click at [27, 58] on div at bounding box center [28, 55] width 14 height 14
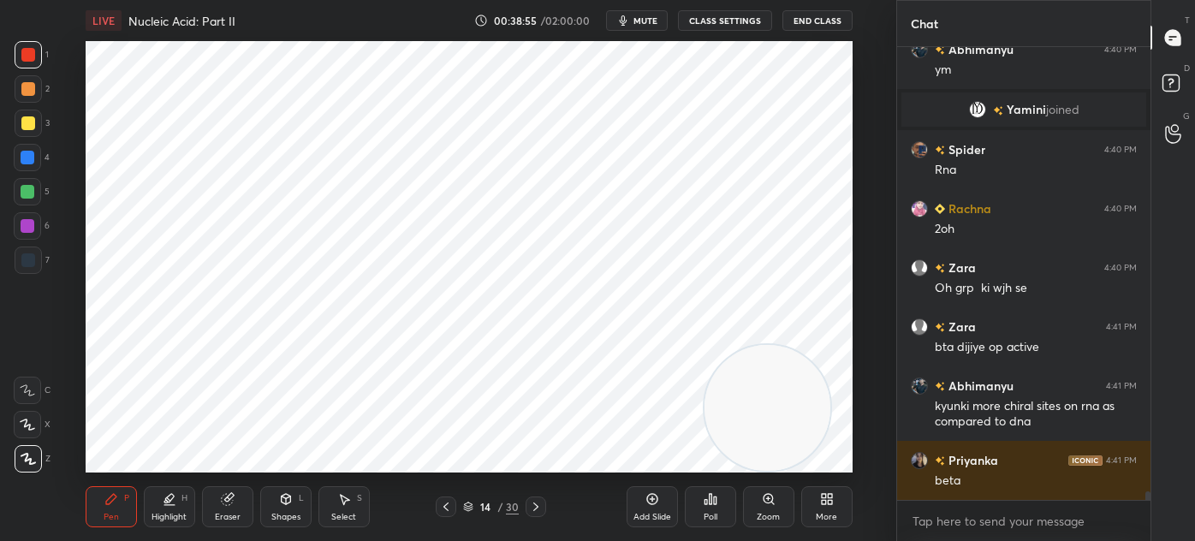
click at [358, 504] on div "Select S" at bounding box center [343, 506] width 51 height 41
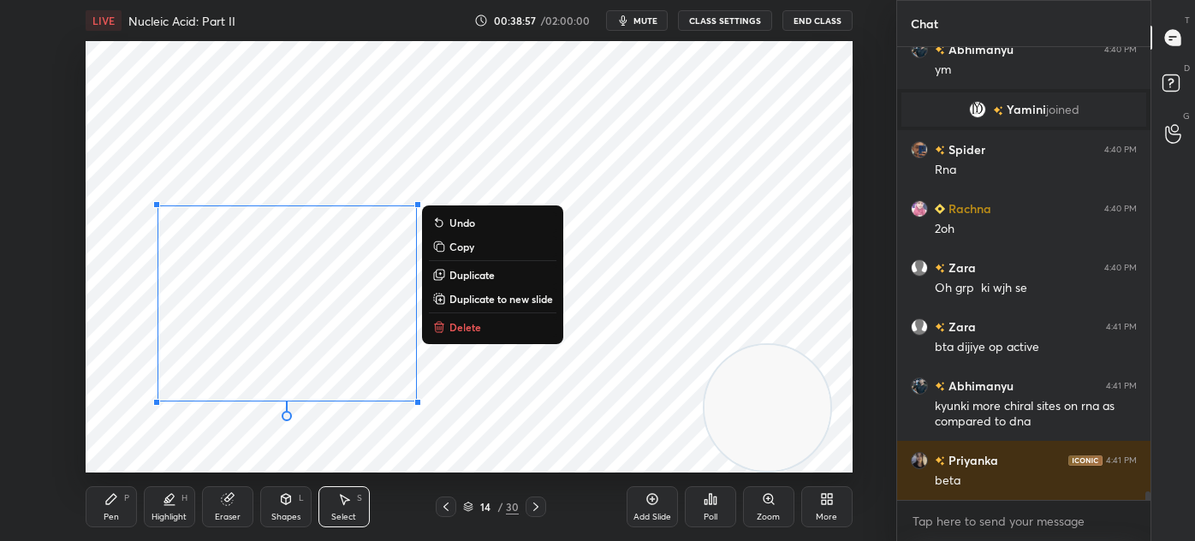
click at [489, 271] on p "Duplicate" at bounding box center [471, 275] width 45 height 14
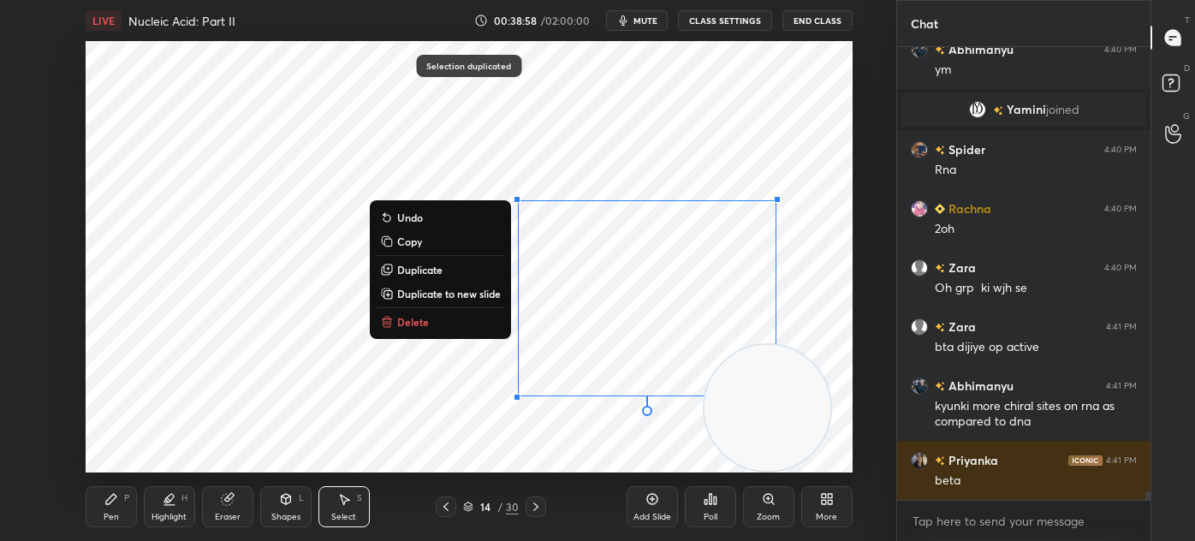
click at [153, 426] on div "0 ° Undo Copy Duplicate Duplicate to new slide Delete" at bounding box center [469, 256] width 767 height 431
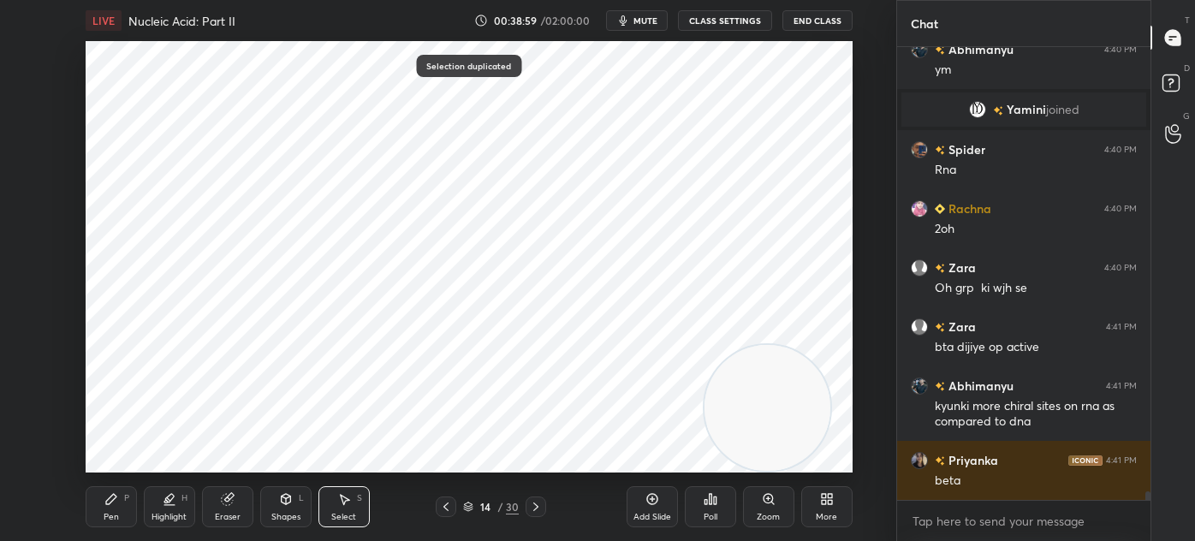
click at [104, 495] on icon at bounding box center [111, 499] width 14 height 14
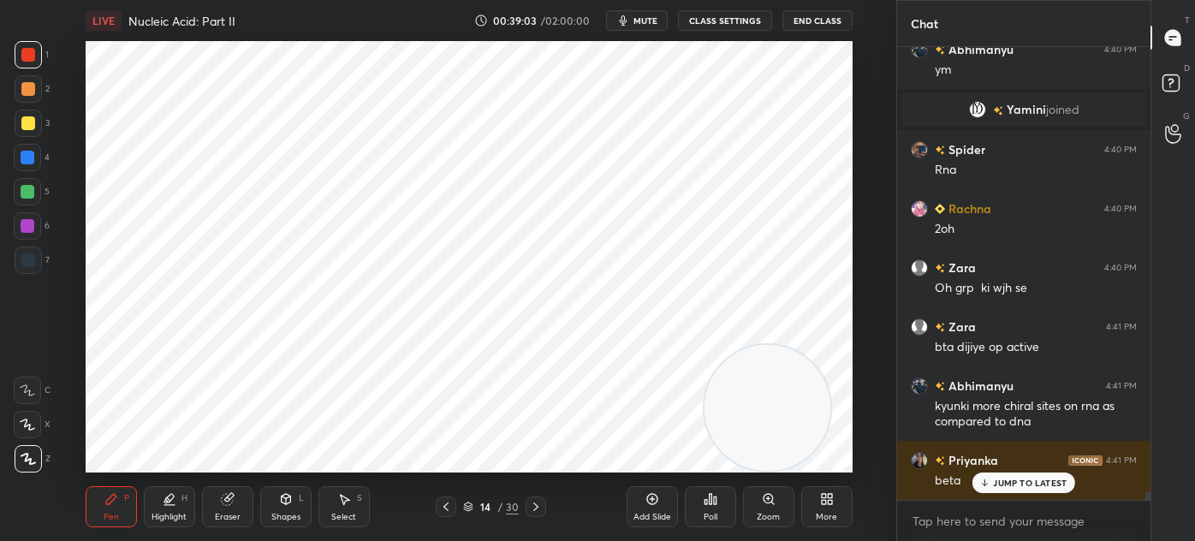
scroll to position [22969, 0]
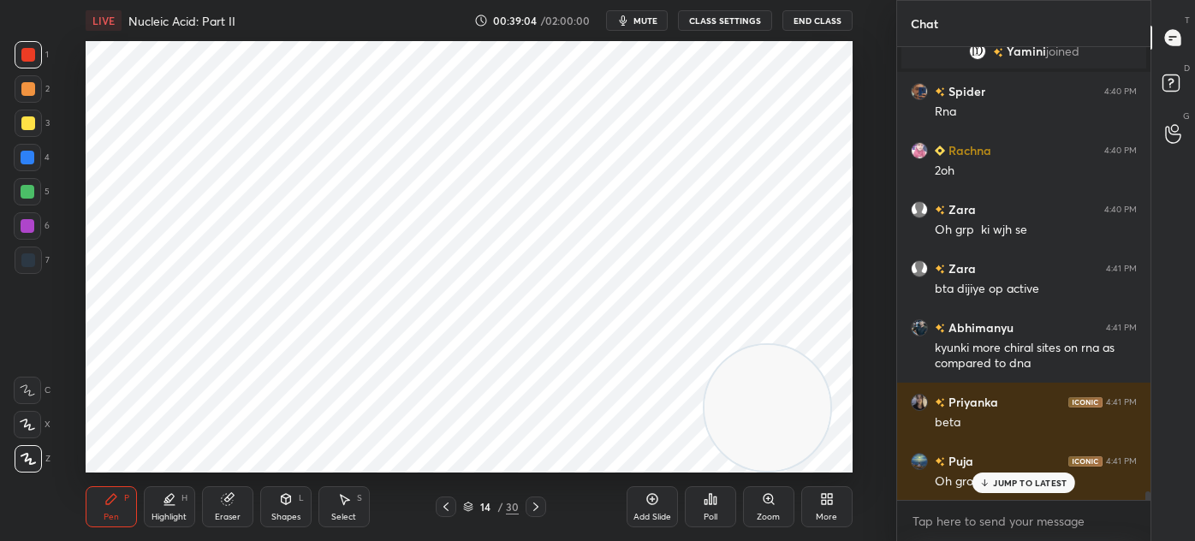
click at [228, 513] on div "Eraser" at bounding box center [228, 517] width 26 height 9
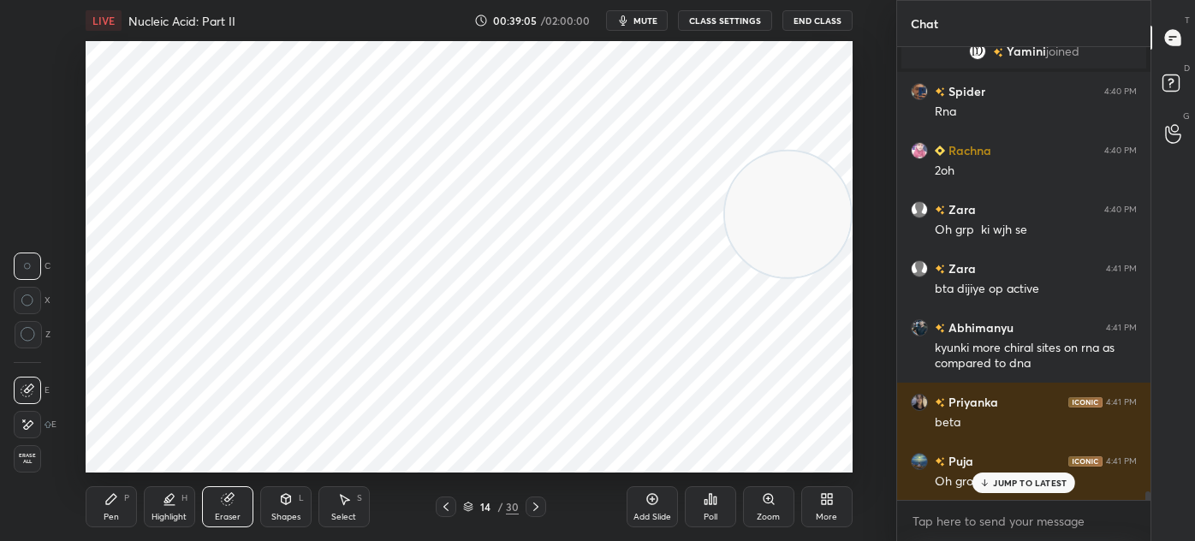
scroll to position [23028, 0]
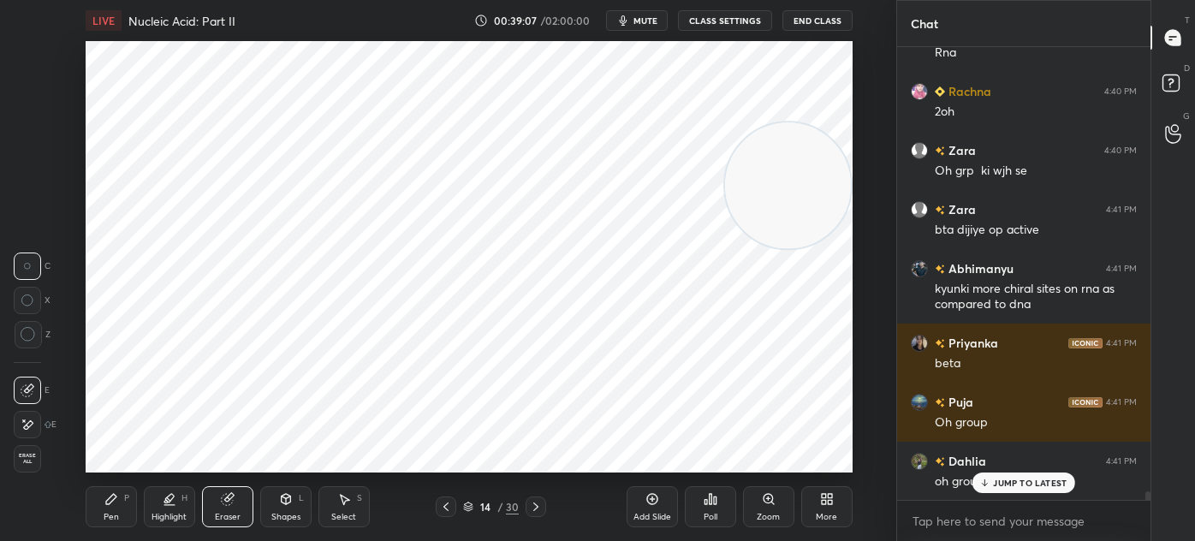
click at [138, 507] on div "Pen P Highlight H Eraser Shapes L Select S" at bounding box center [221, 506] width 270 height 41
click at [120, 507] on div "Pen P" at bounding box center [111, 506] width 51 height 41
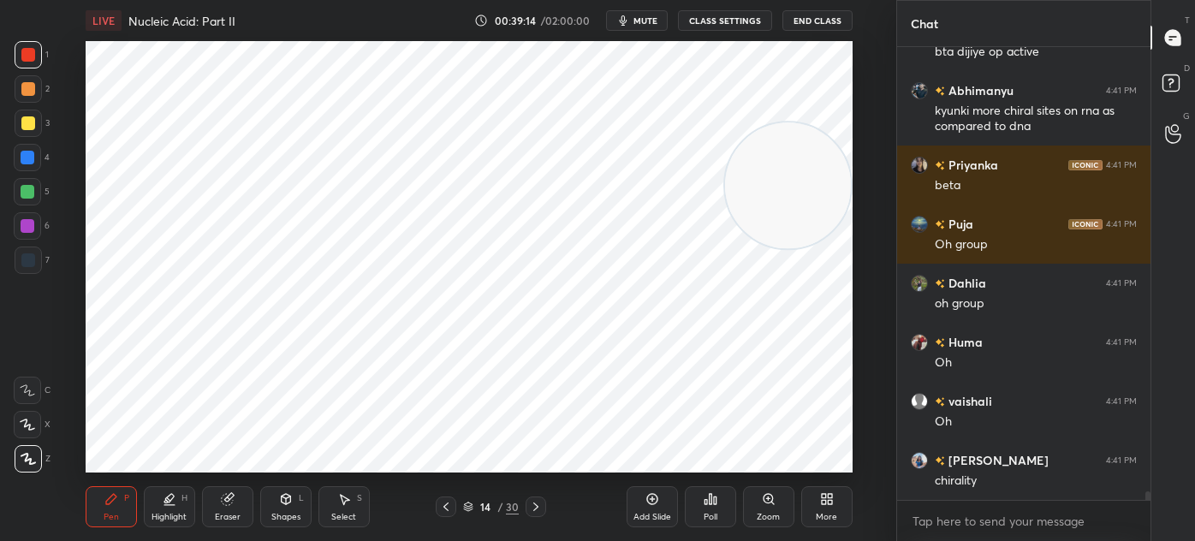
scroll to position [23265, 0]
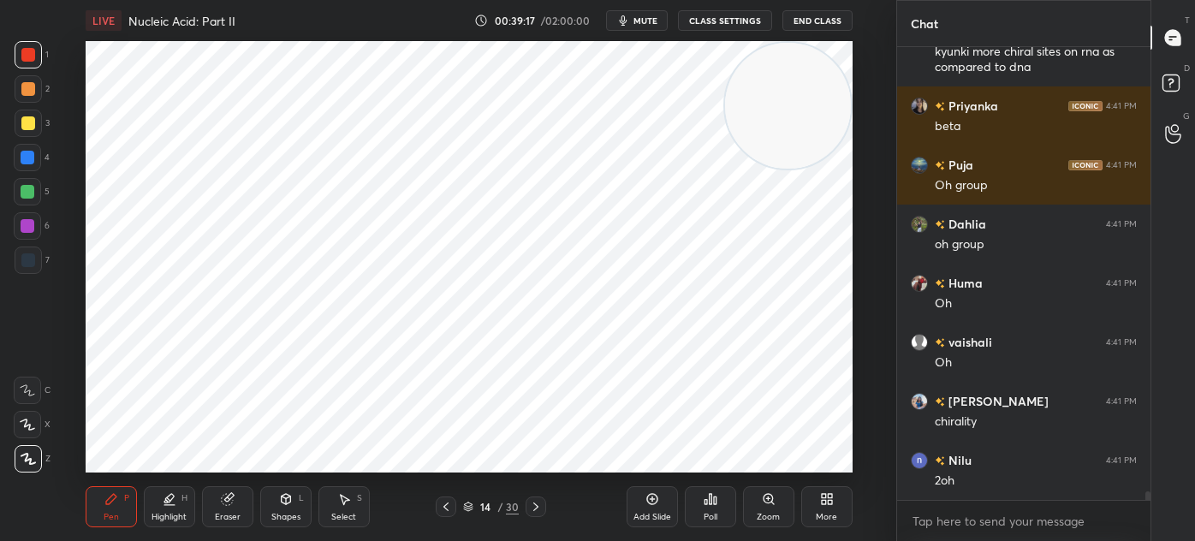
click at [33, 264] on div at bounding box center [28, 260] width 14 height 14
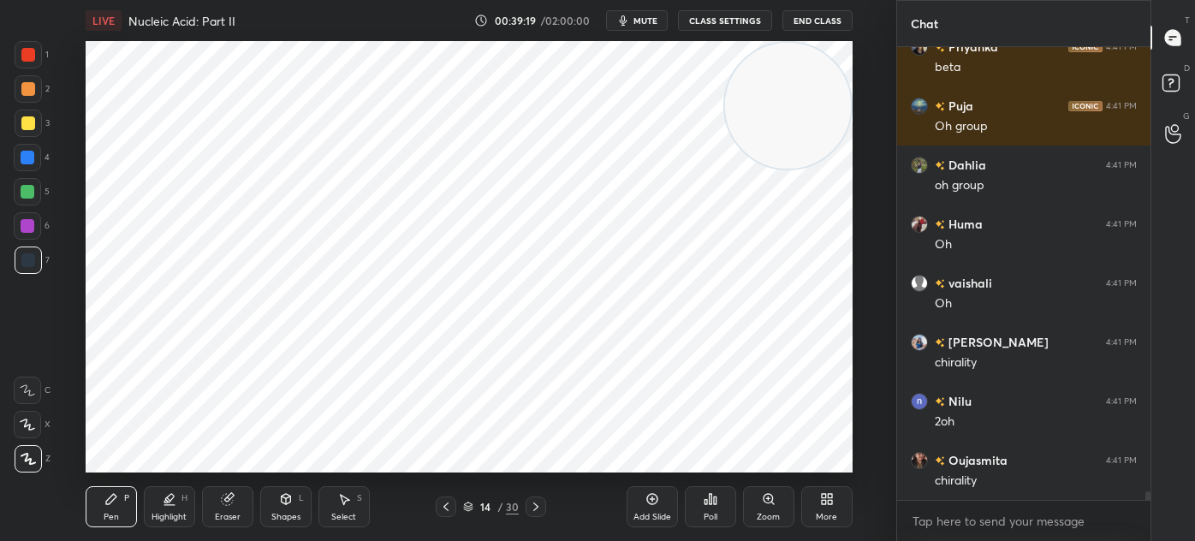
click at [30, 231] on div at bounding box center [28, 226] width 14 height 14
click at [344, 498] on icon at bounding box center [344, 500] width 9 height 10
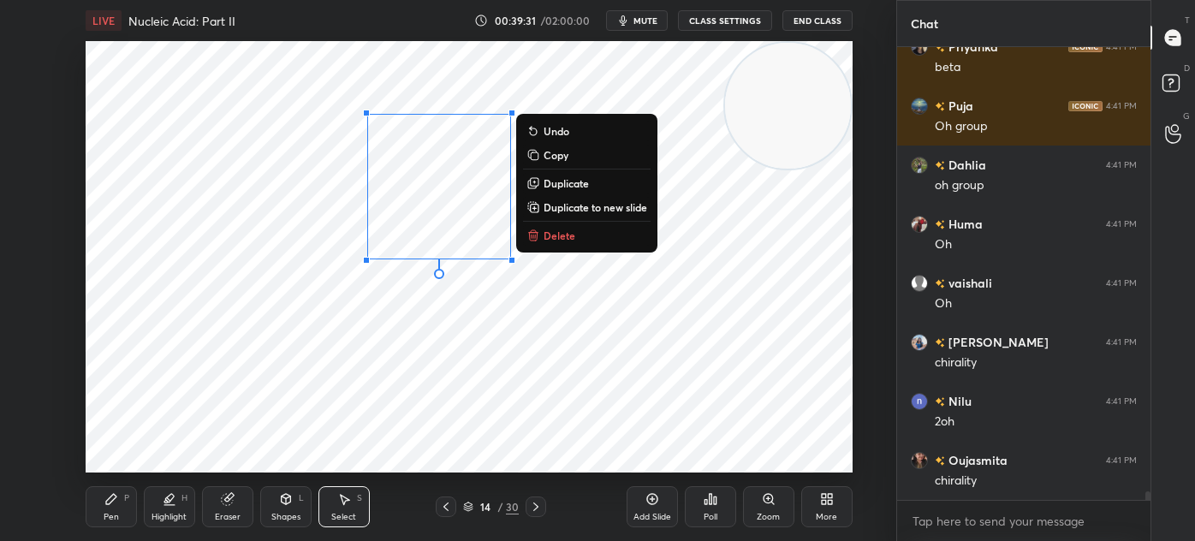
click at [589, 182] on p "Duplicate" at bounding box center [565, 183] width 45 height 14
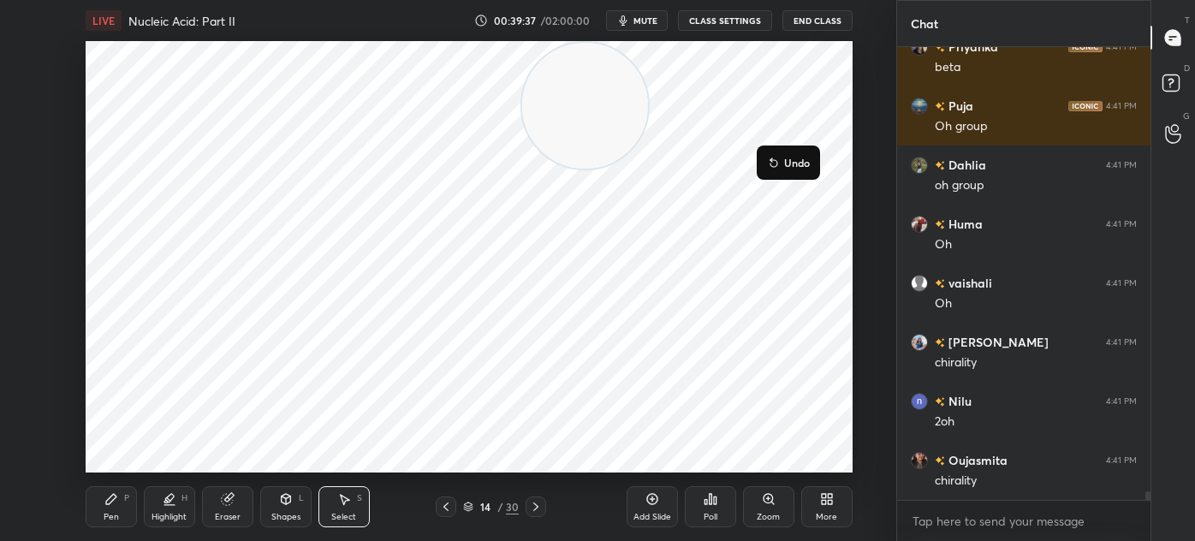
click at [801, 395] on div "0 ° Undo Copy Duplicate Duplicate to new slide Delete" at bounding box center [469, 256] width 767 height 431
click at [419, 448] on div "0 ° Undo Copy Duplicate Duplicate to new slide Delete" at bounding box center [469, 256] width 767 height 431
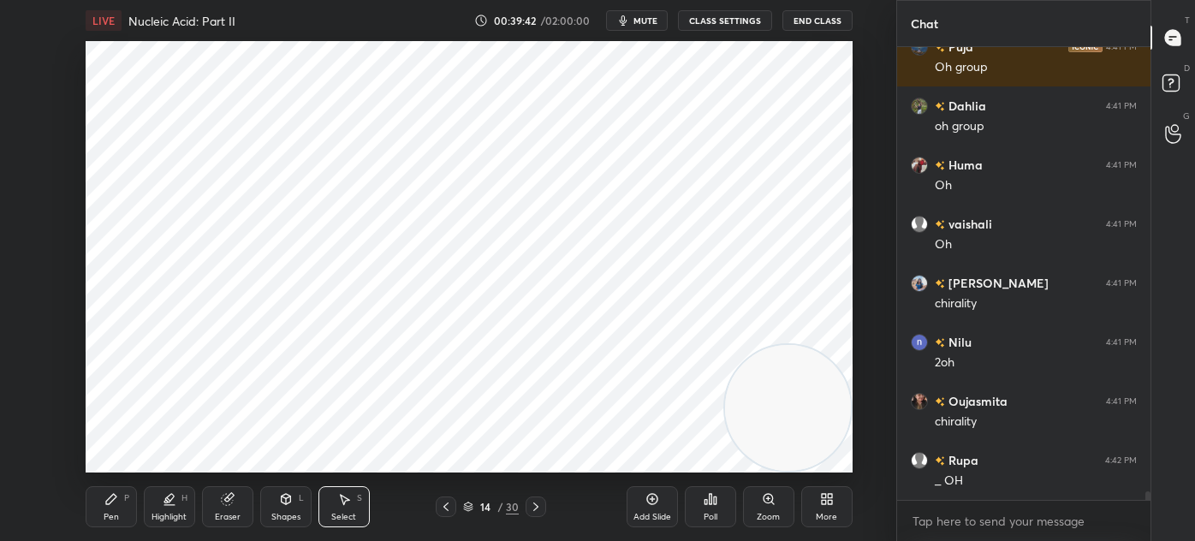
click at [113, 506] on div "Pen P" at bounding box center [111, 506] width 51 height 41
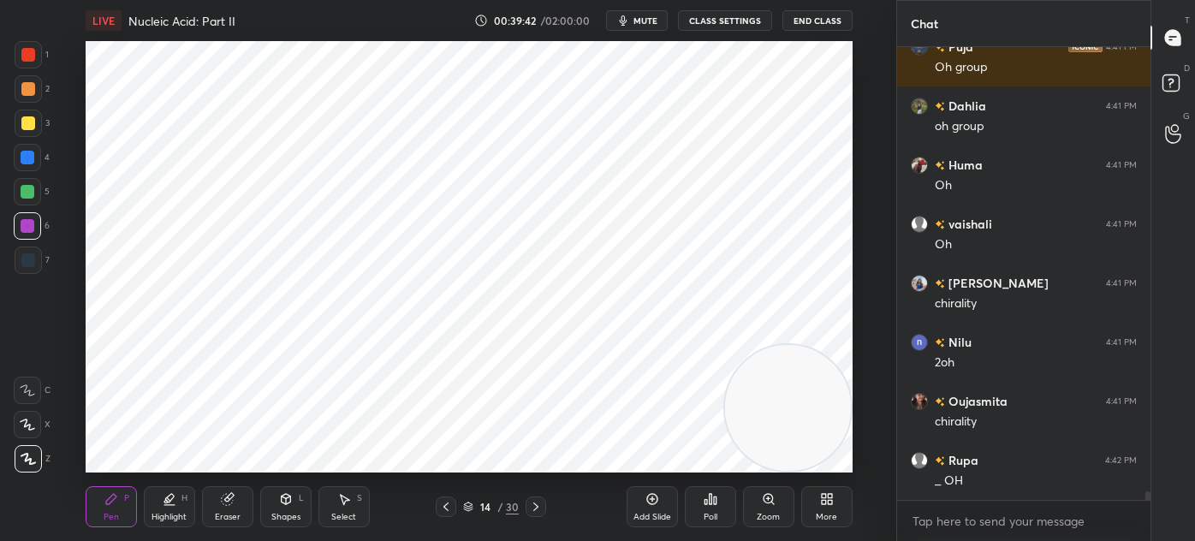
click at [365, 508] on div "Select S" at bounding box center [343, 506] width 51 height 41
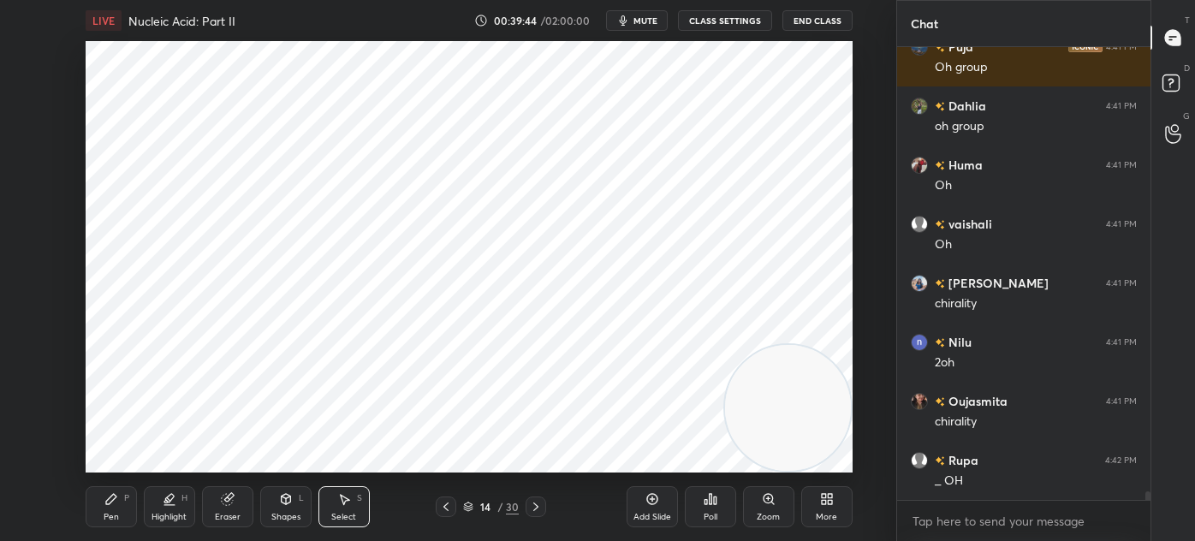
click at [111, 492] on icon at bounding box center [111, 499] width 14 height 14
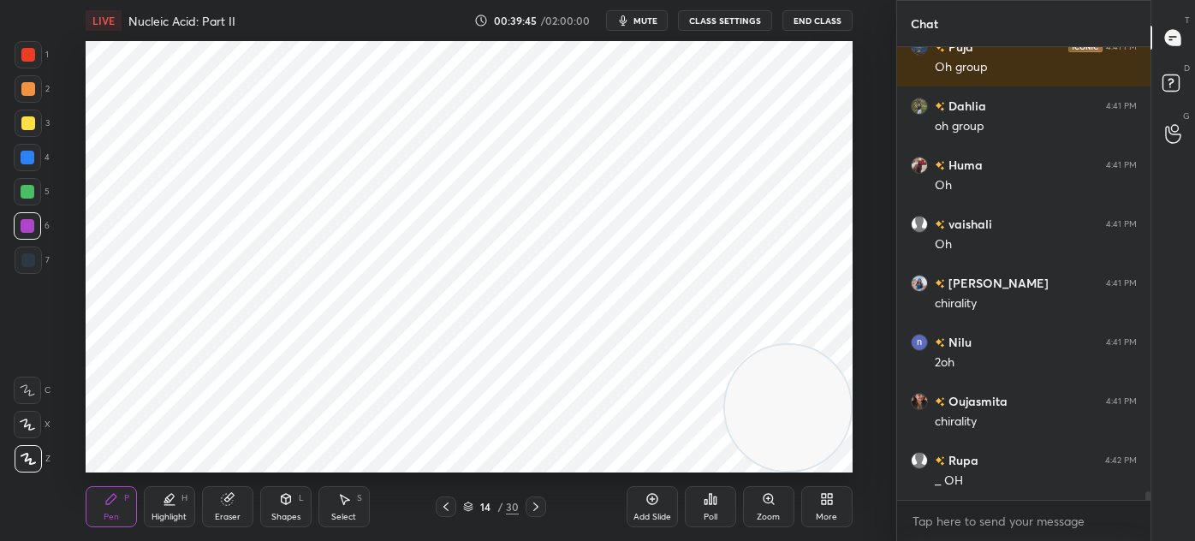
click at [39, 275] on div "7" at bounding box center [32, 263] width 35 height 34
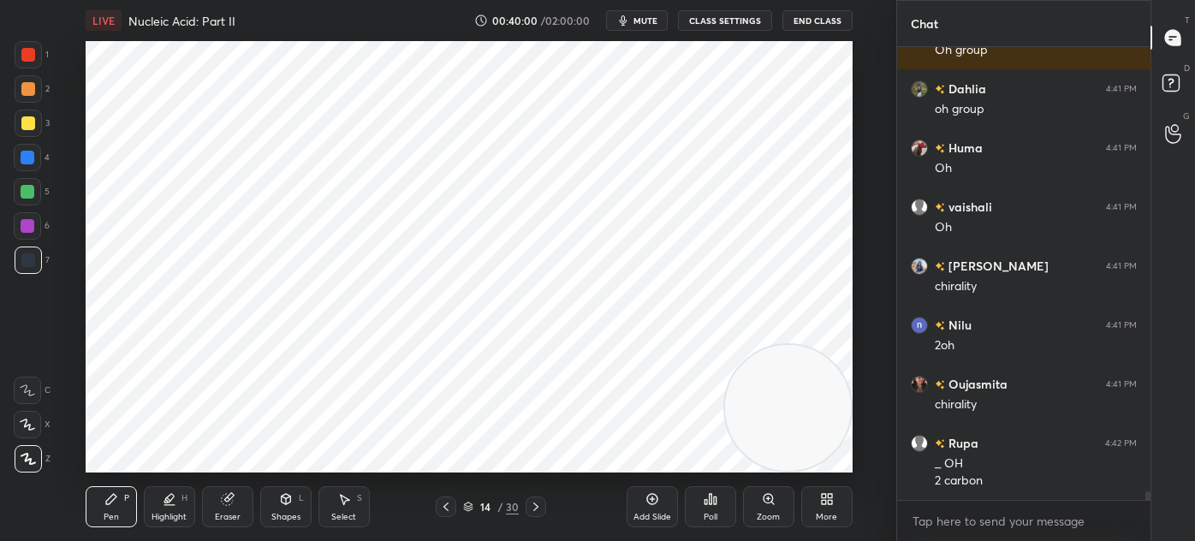
click at [30, 120] on div at bounding box center [28, 123] width 14 height 14
click at [175, 506] on div "Highlight H" at bounding box center [169, 506] width 51 height 41
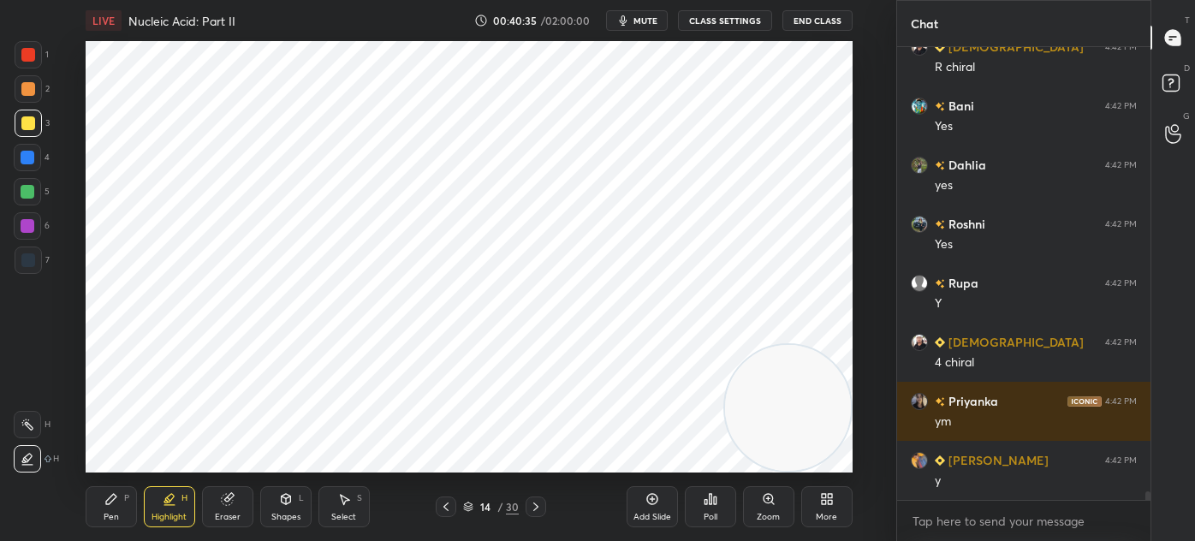
scroll to position [24109, 0]
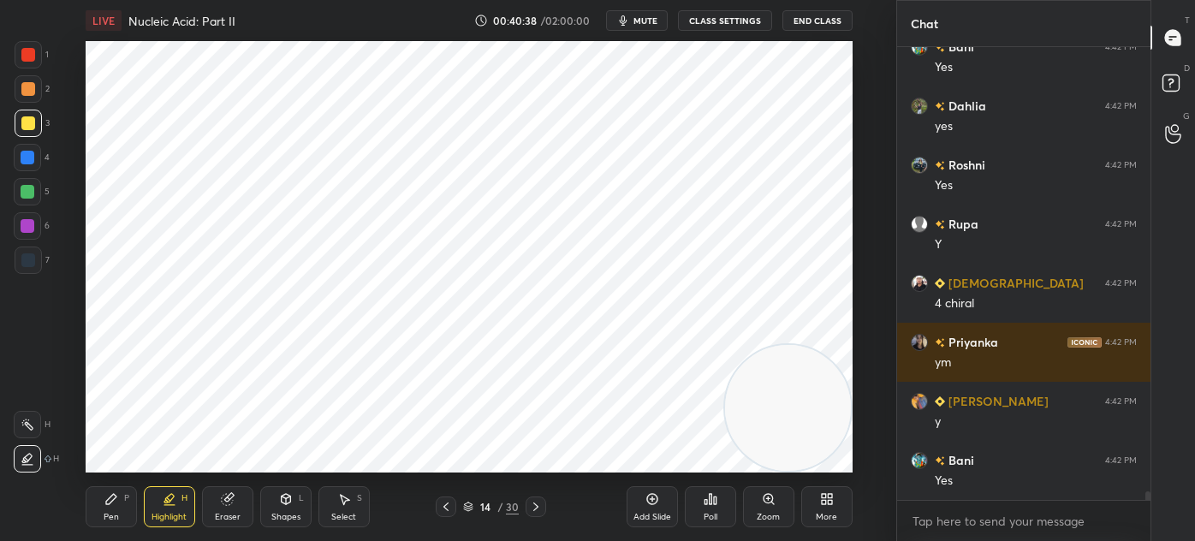
click at [100, 501] on div "Pen P" at bounding box center [111, 506] width 51 height 41
click at [29, 56] on div at bounding box center [28, 55] width 14 height 14
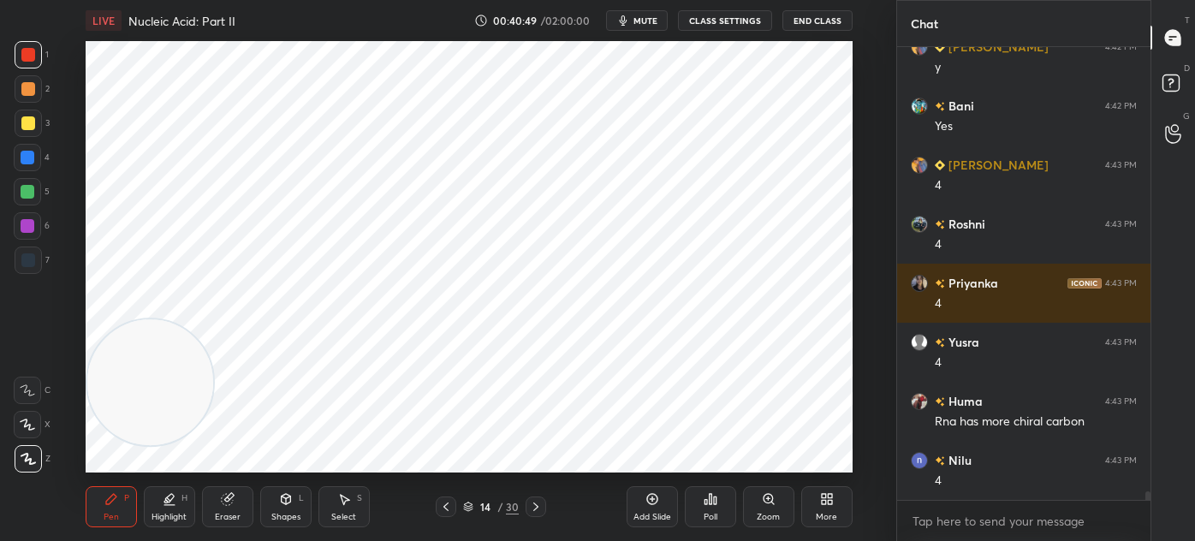
scroll to position [24522, 0]
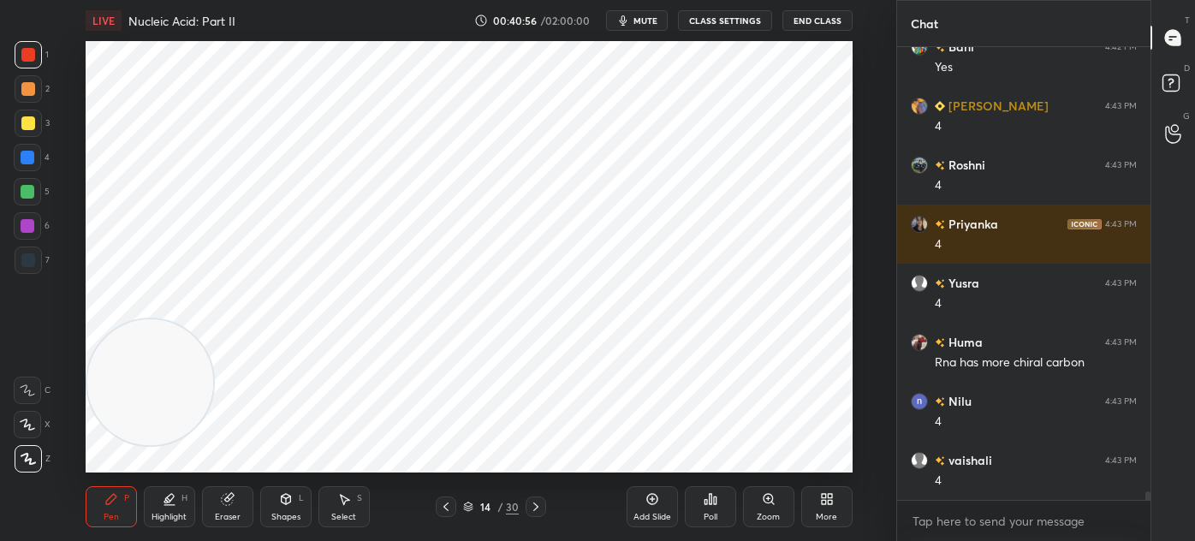
click at [351, 513] on div "Select" at bounding box center [343, 517] width 25 height 9
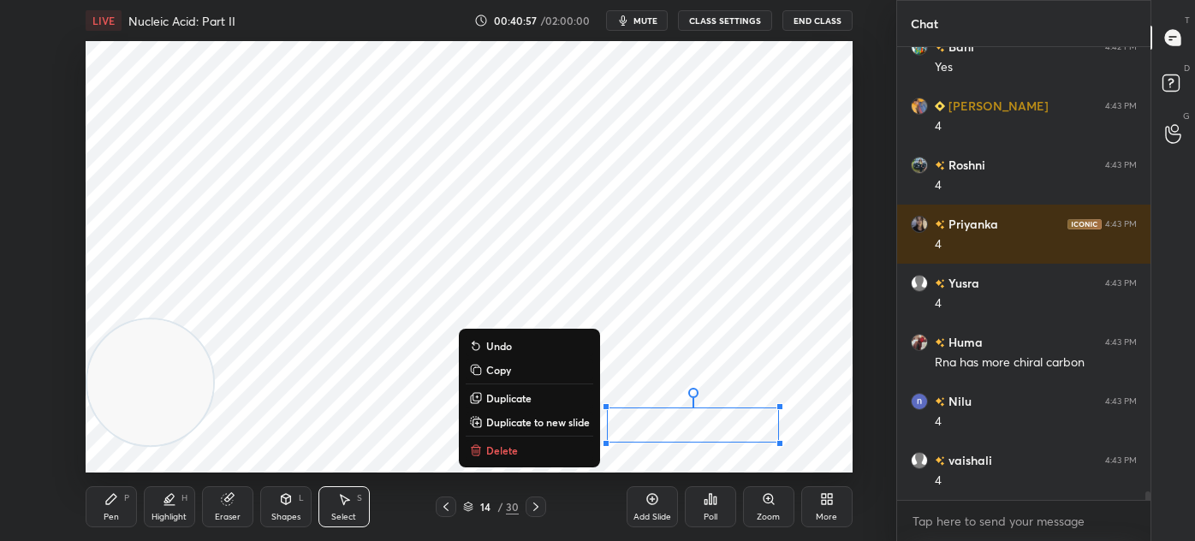
click at [548, 449] on button "Delete" at bounding box center [530, 450] width 128 height 21
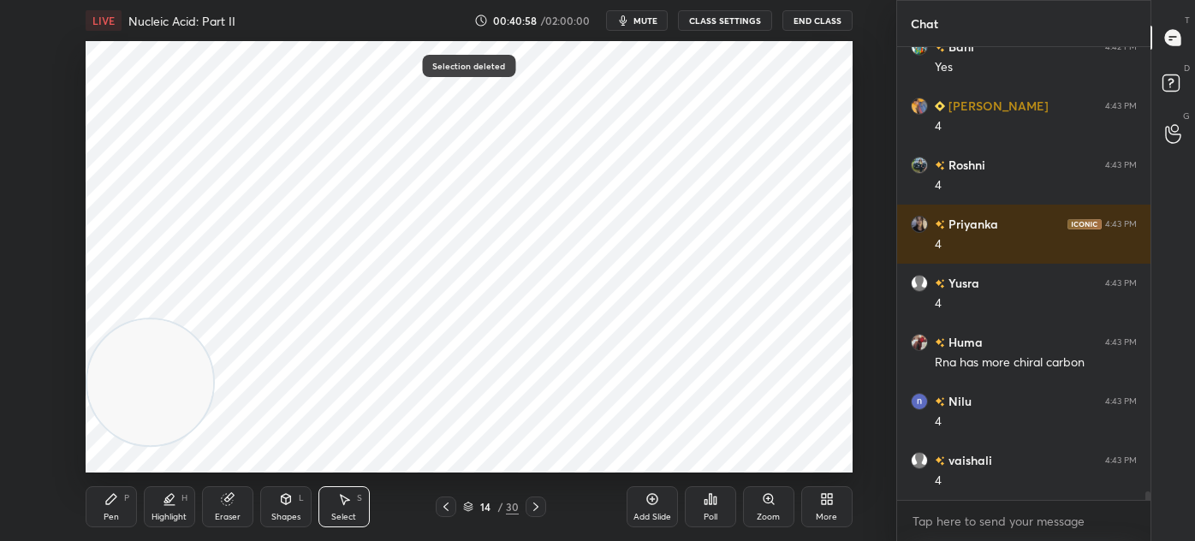
click at [159, 496] on div "Highlight H" at bounding box center [169, 506] width 51 height 41
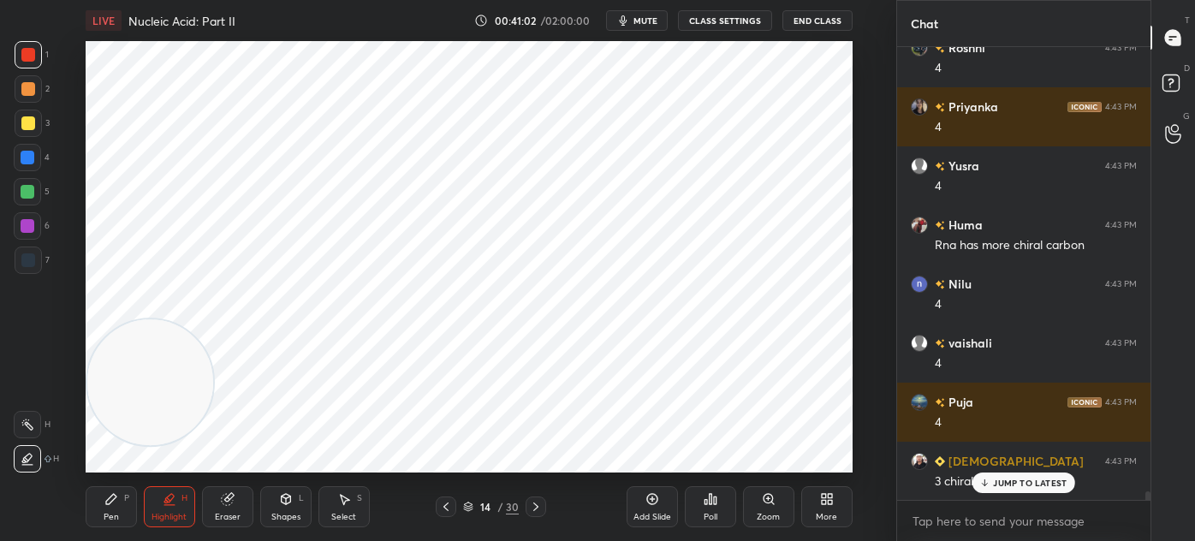
scroll to position [24699, 0]
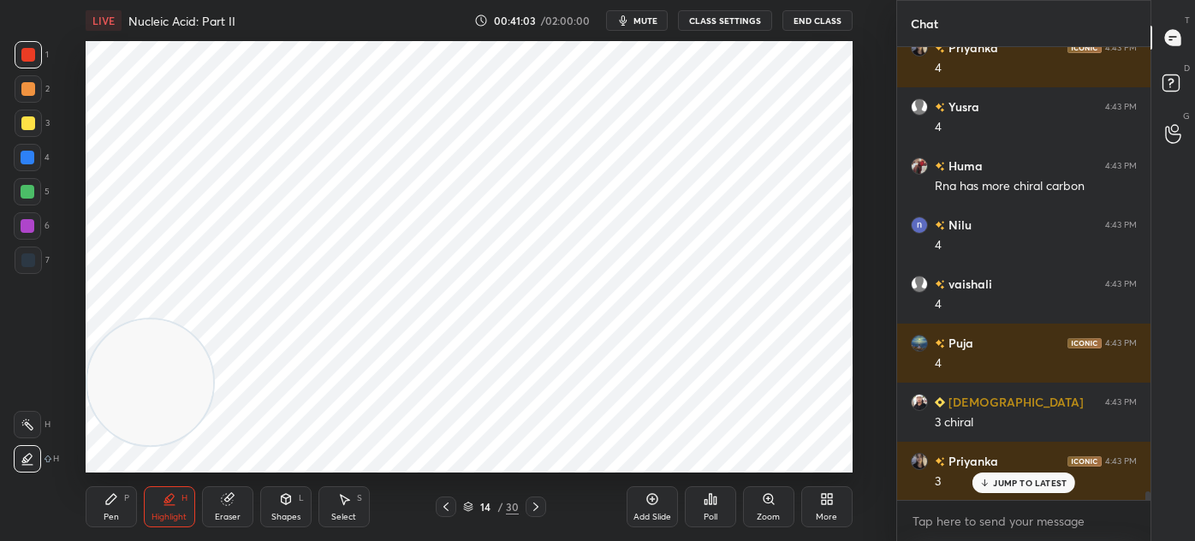
click at [26, 117] on div at bounding box center [28, 123] width 14 height 14
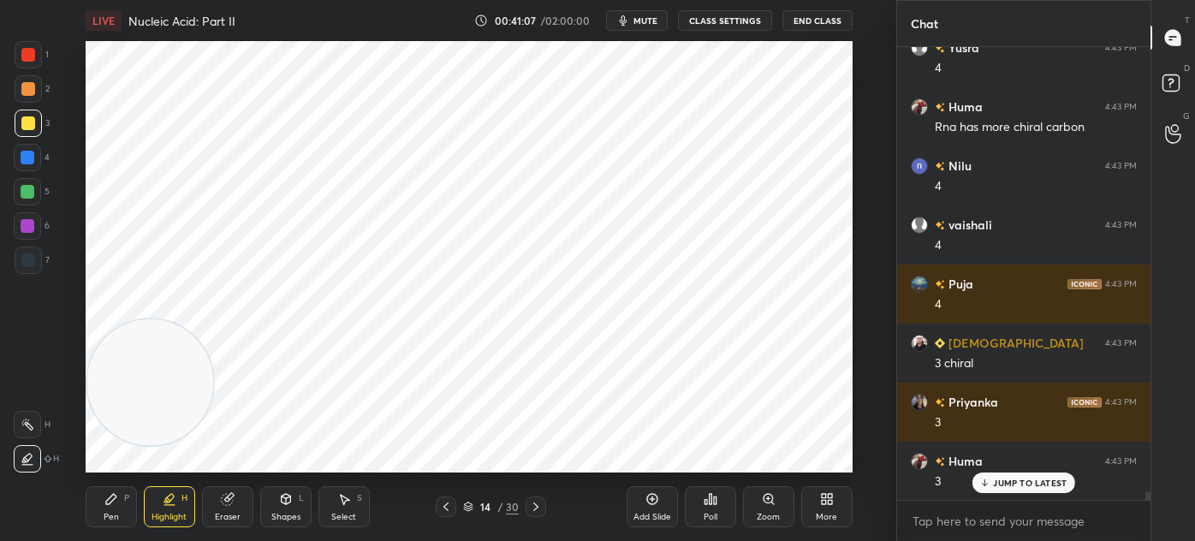
scroll to position [24817, 0]
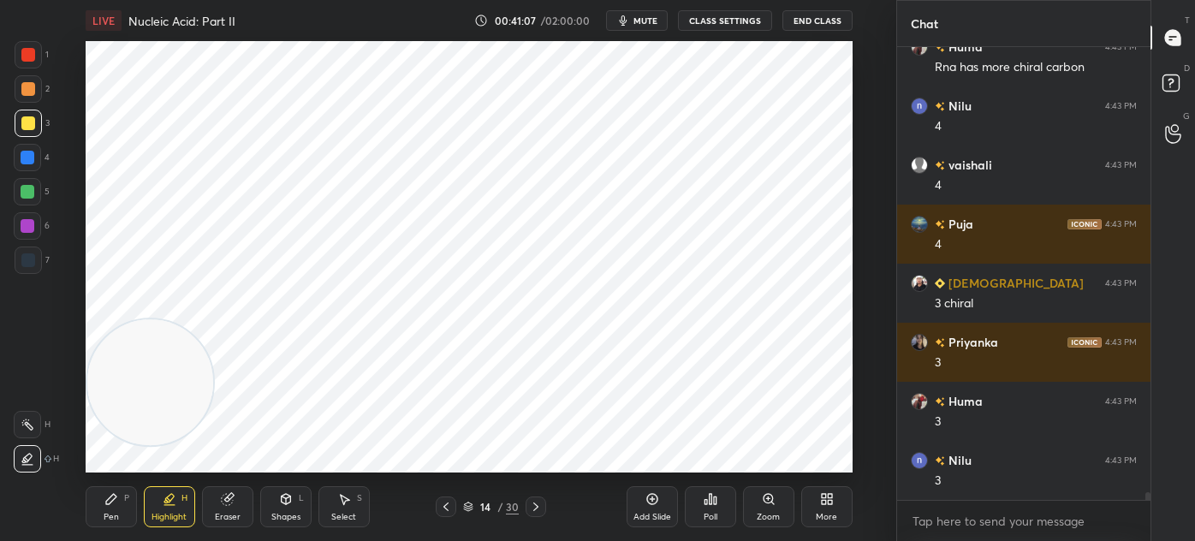
click at [124, 507] on div "Pen P" at bounding box center [111, 506] width 51 height 41
click at [39, 265] on div at bounding box center [28, 259] width 27 height 27
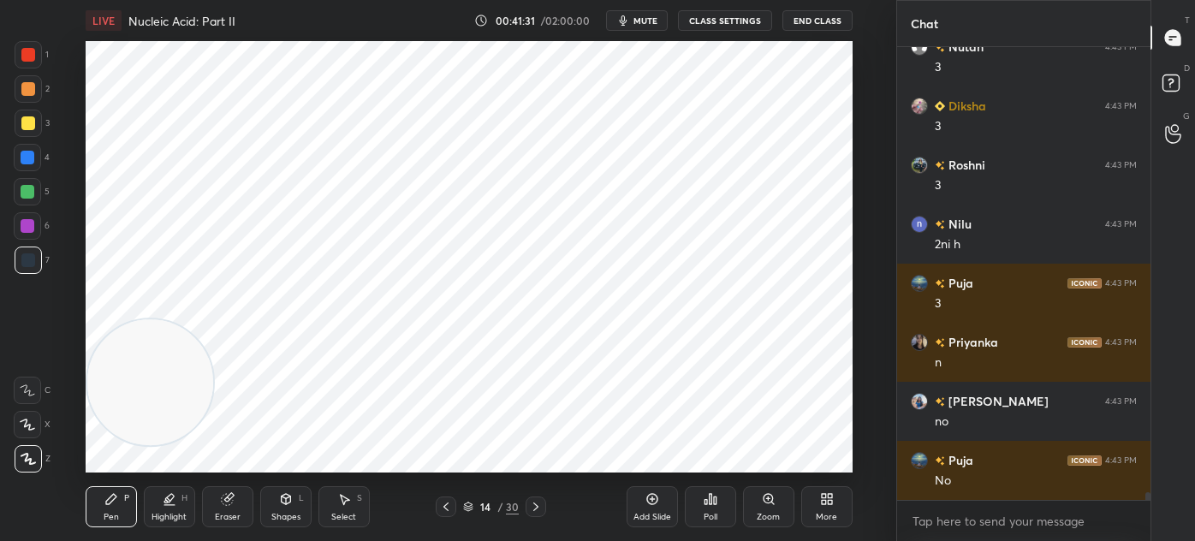
scroll to position [25408, 0]
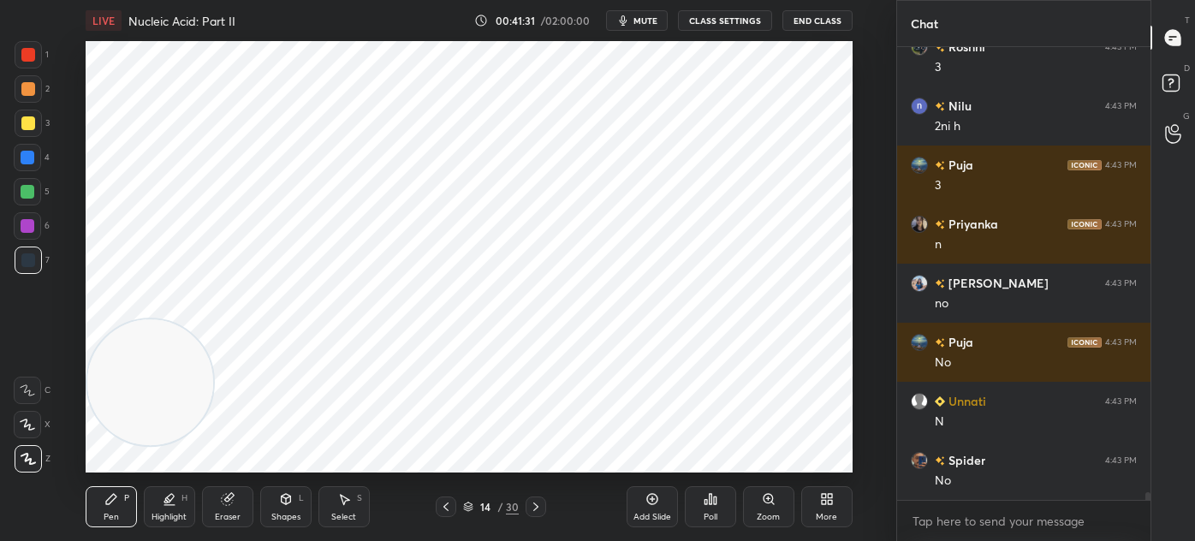
click at [657, 503] on icon at bounding box center [652, 499] width 14 height 14
click at [27, 263] on div at bounding box center [28, 260] width 14 height 14
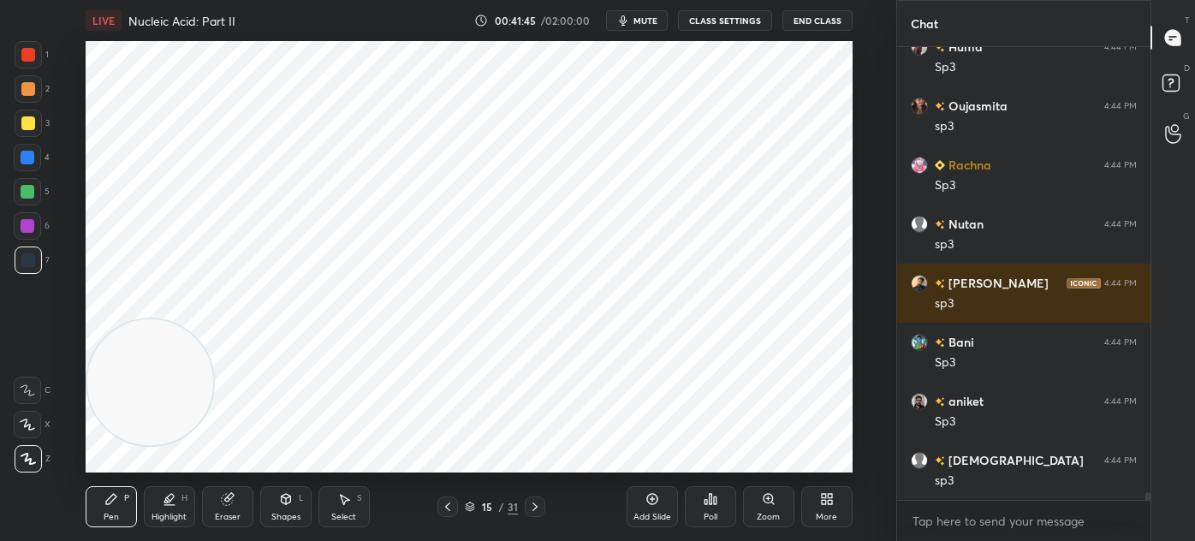
scroll to position [26471, 0]
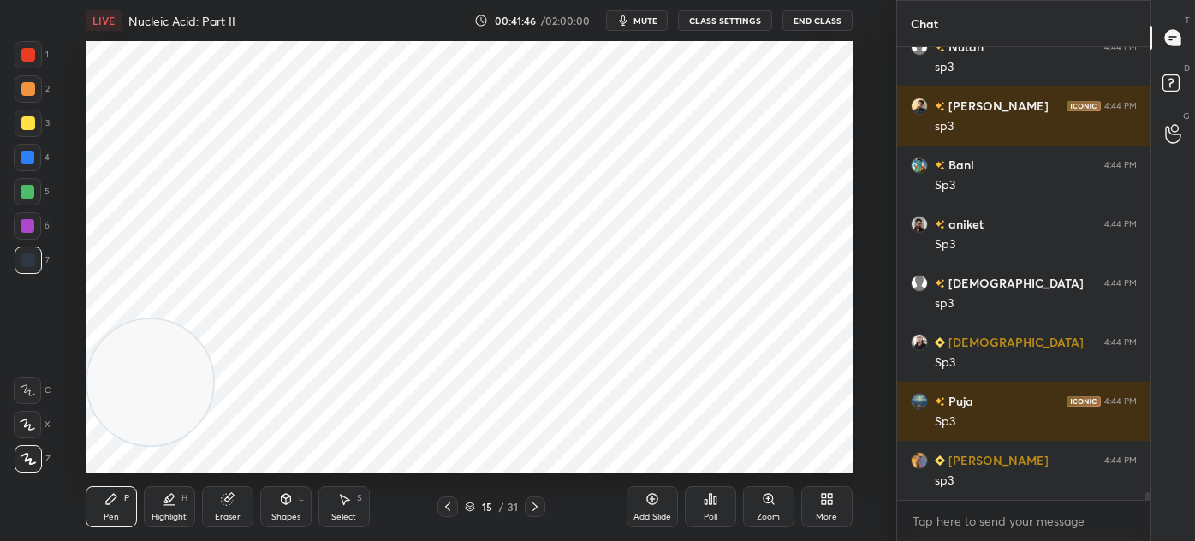
click at [27, 65] on div at bounding box center [28, 54] width 27 height 27
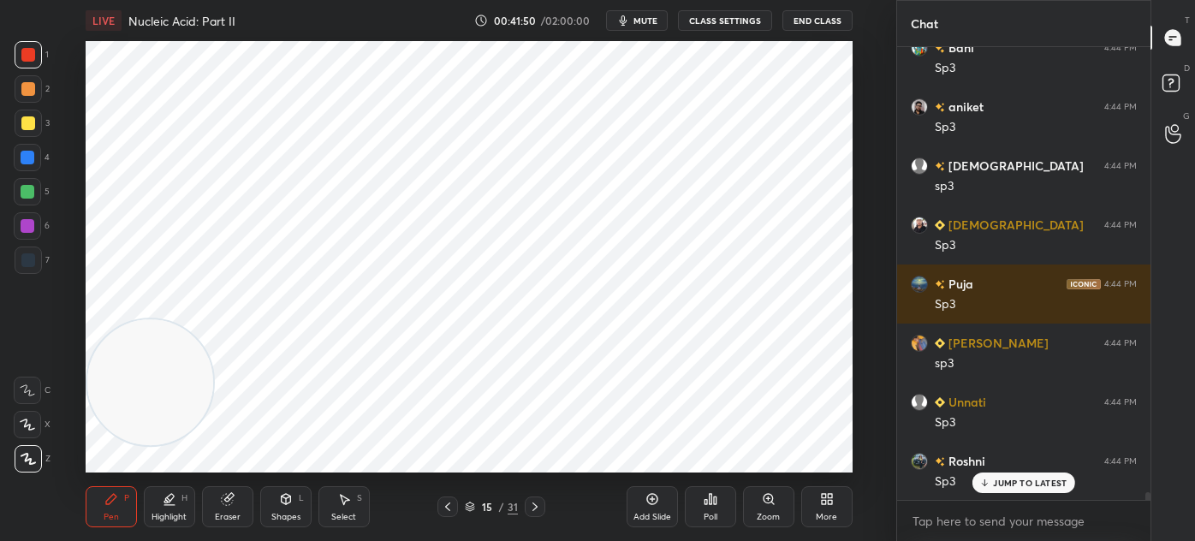
scroll to position [26647, 0]
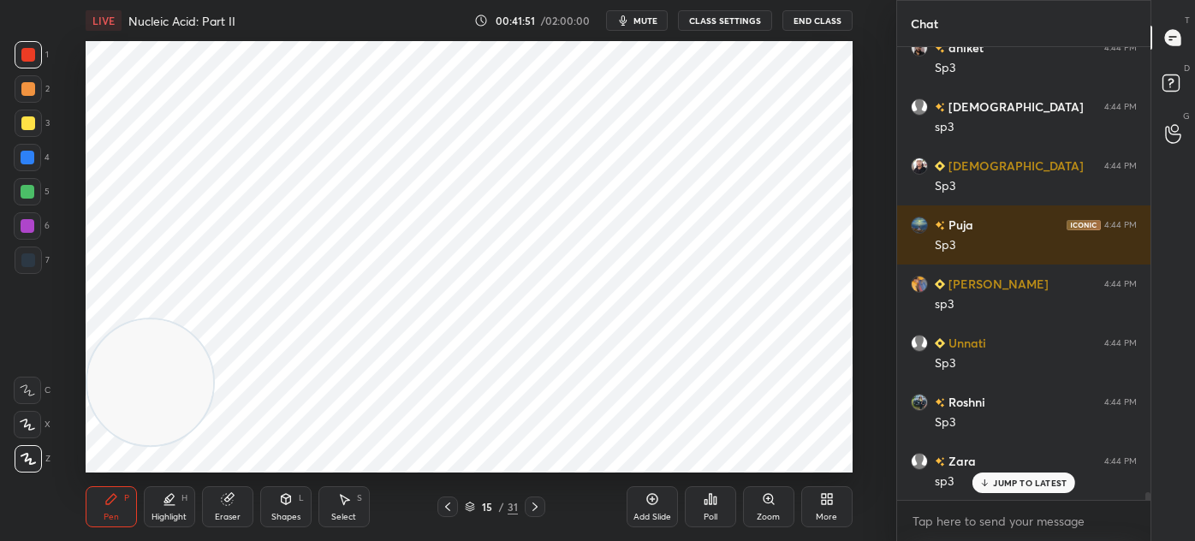
click at [28, 163] on div at bounding box center [28, 158] width 14 height 14
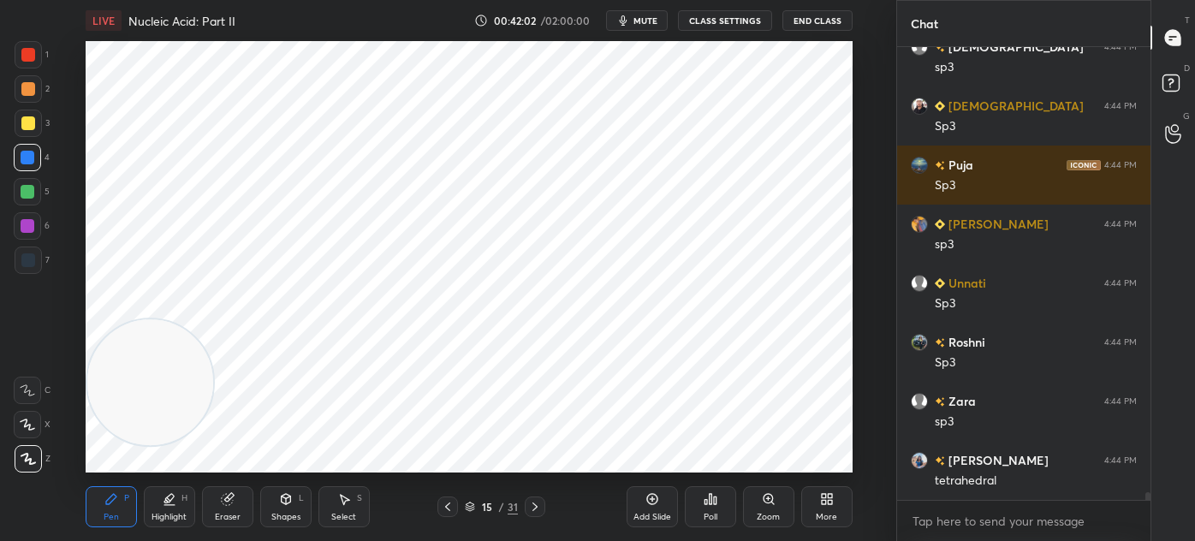
click at [3, 259] on div "1 2 3 4 5 6 7 C X Z C X Z E E Erase all H H" at bounding box center [27, 256] width 55 height 431
click at [36, 264] on div at bounding box center [28, 259] width 27 height 27
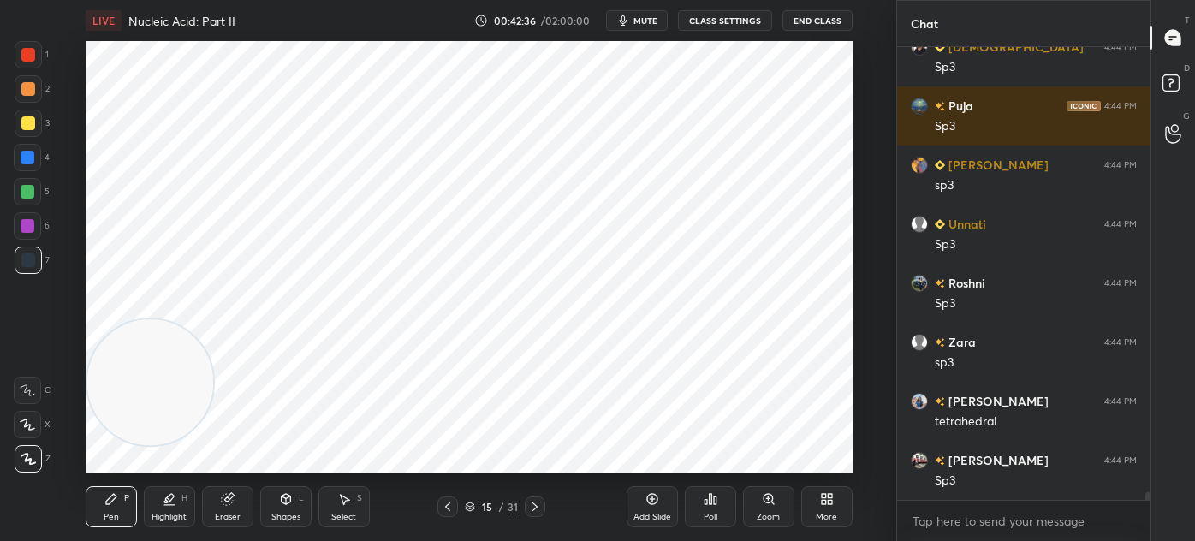
scroll to position [26841, 0]
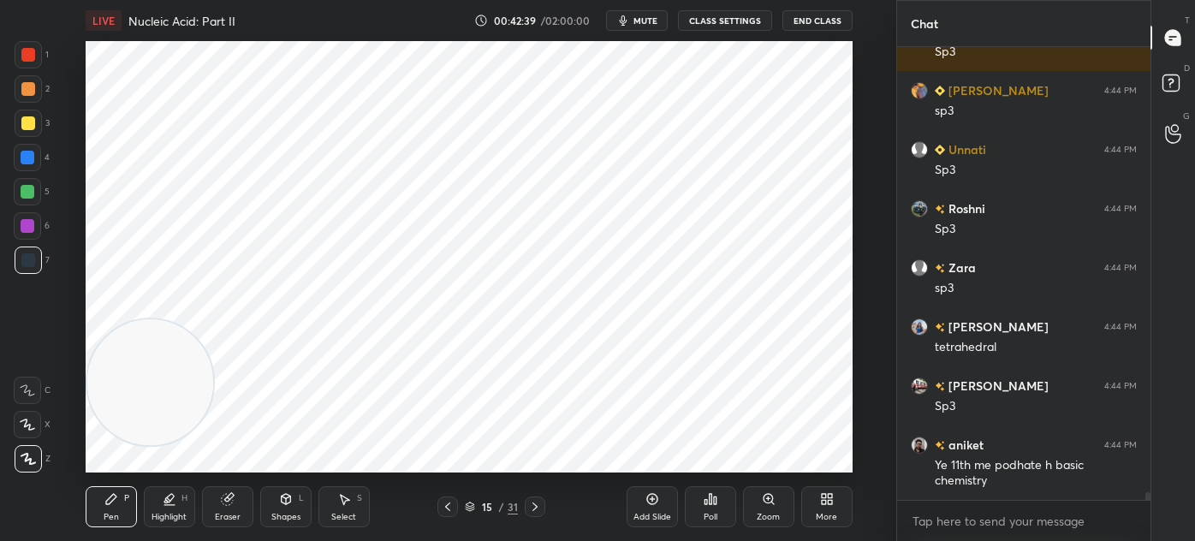
click at [471, 508] on icon at bounding box center [470, 508] width 9 height 3
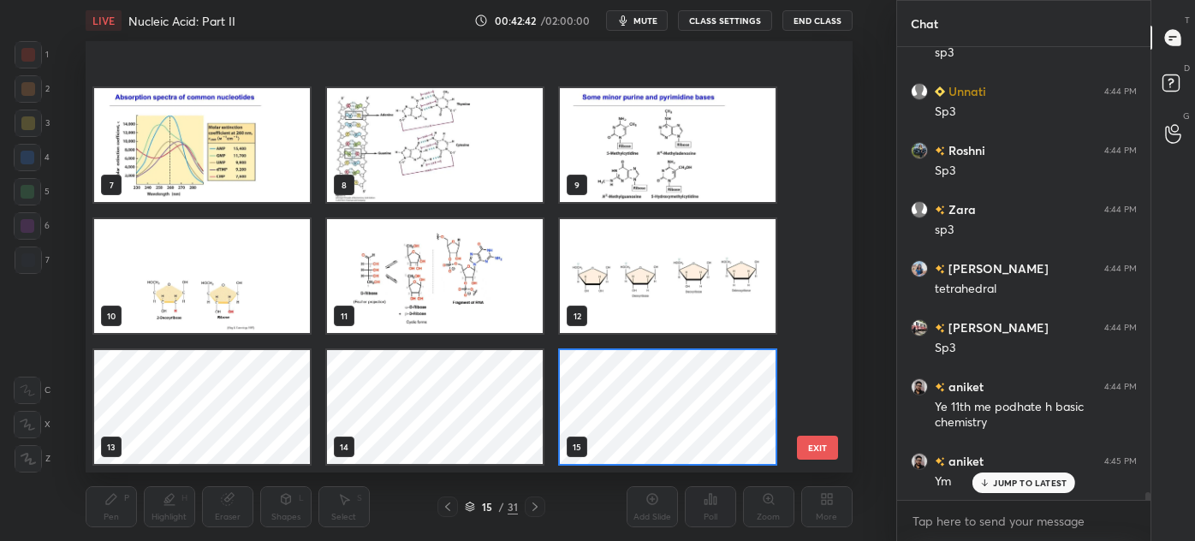
scroll to position [307, 0]
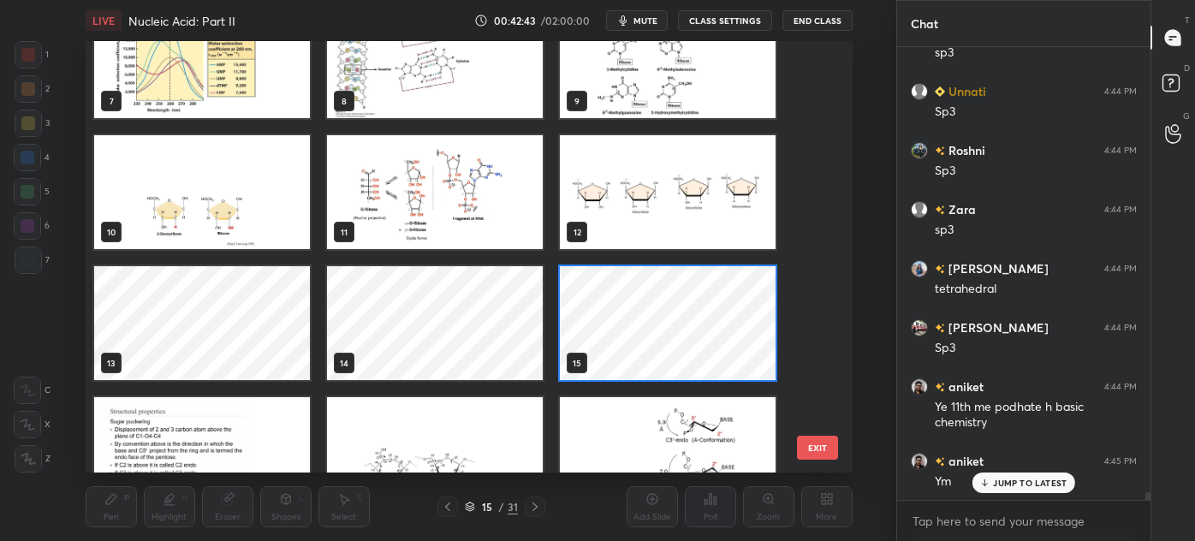
click at [399, 428] on img "grid" at bounding box center [435, 454] width 216 height 114
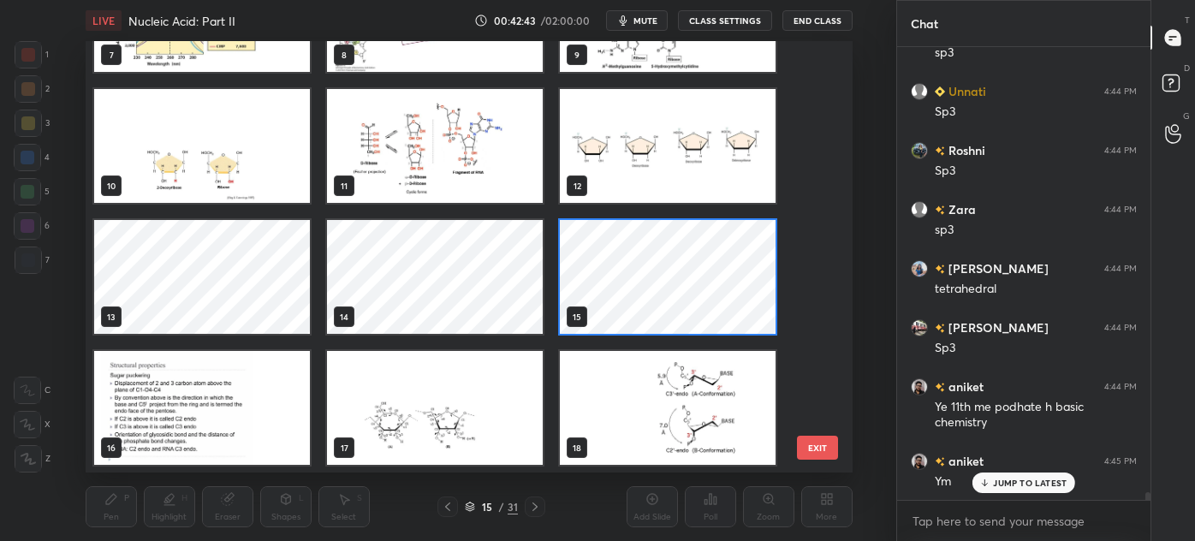
click at [406, 430] on div "4 5 6 7 8 9 10 11 12 13 14 15 16 17 18" at bounding box center [454, 256] width 737 height 431
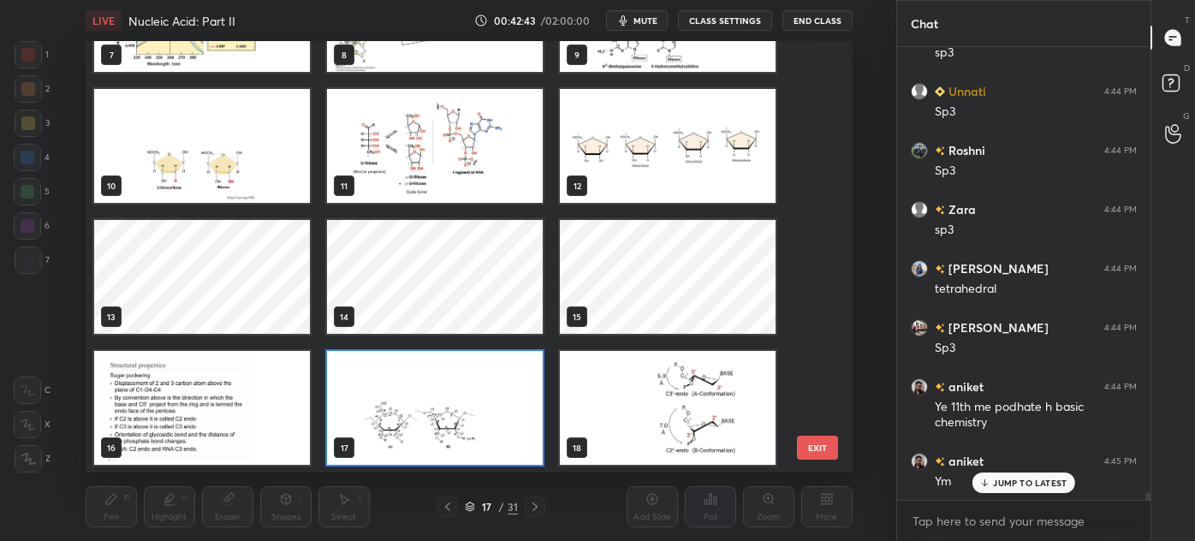
click at [411, 431] on img "grid" at bounding box center [435, 408] width 216 height 114
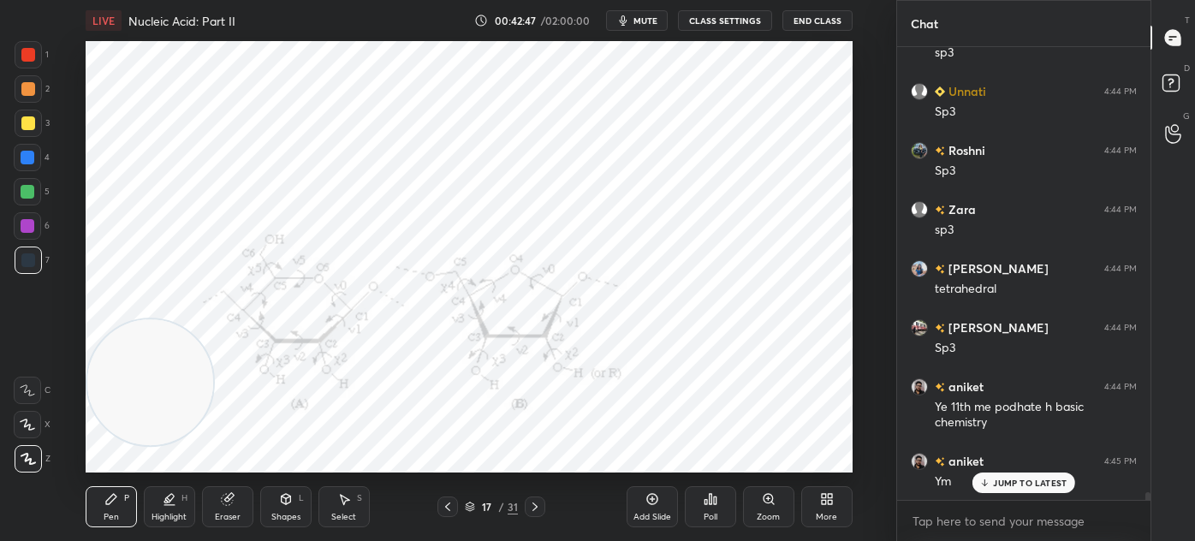
click at [449, 511] on icon at bounding box center [448, 507] width 14 height 14
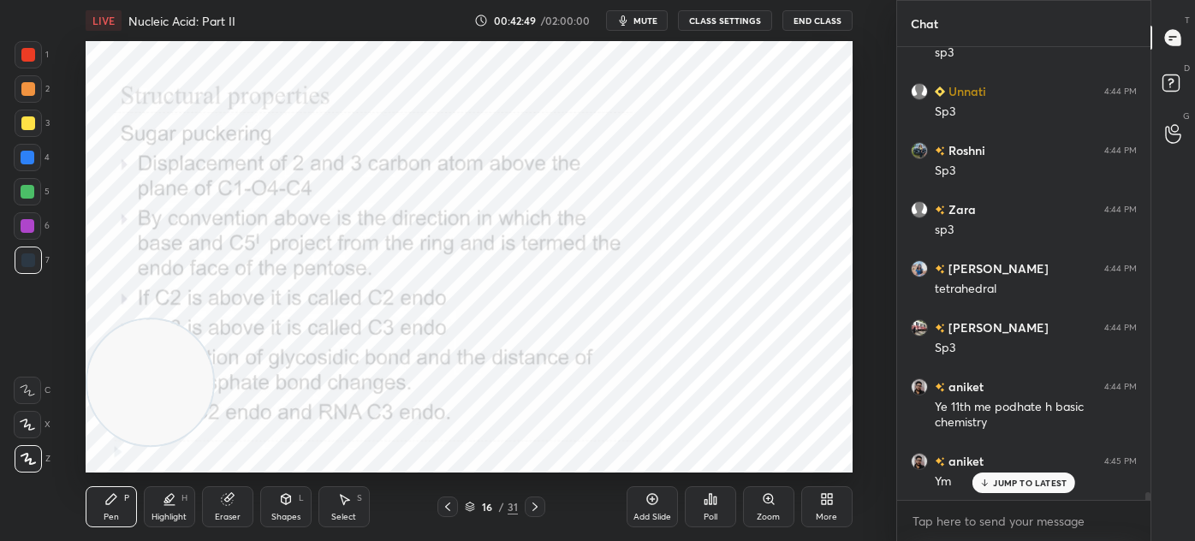
click at [648, 499] on icon at bounding box center [652, 499] width 14 height 14
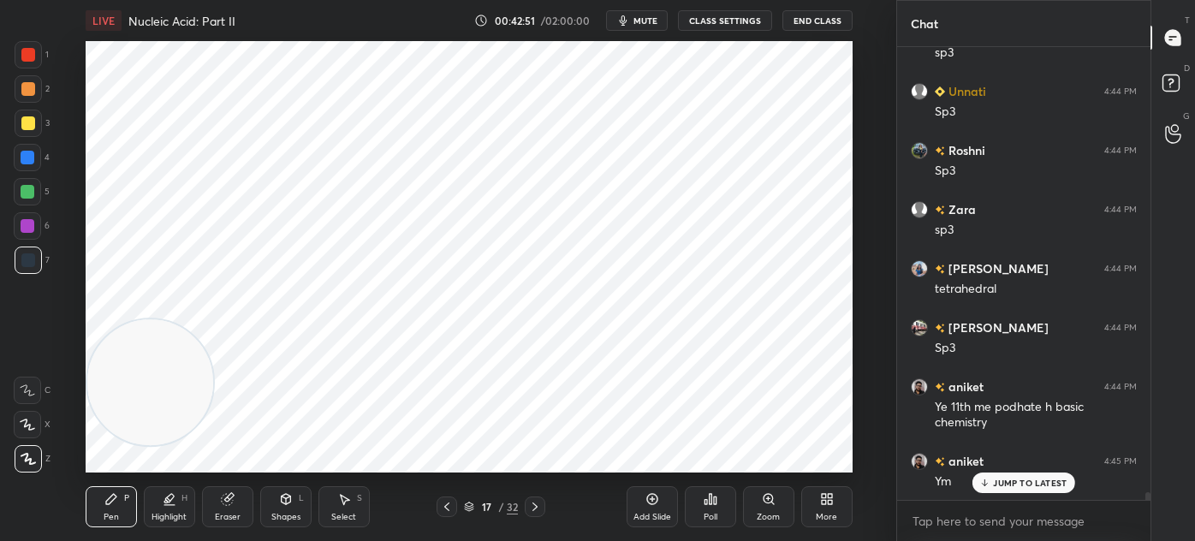
click at [31, 63] on div at bounding box center [28, 54] width 27 height 27
click at [285, 510] on div "Shapes L" at bounding box center [285, 506] width 51 height 41
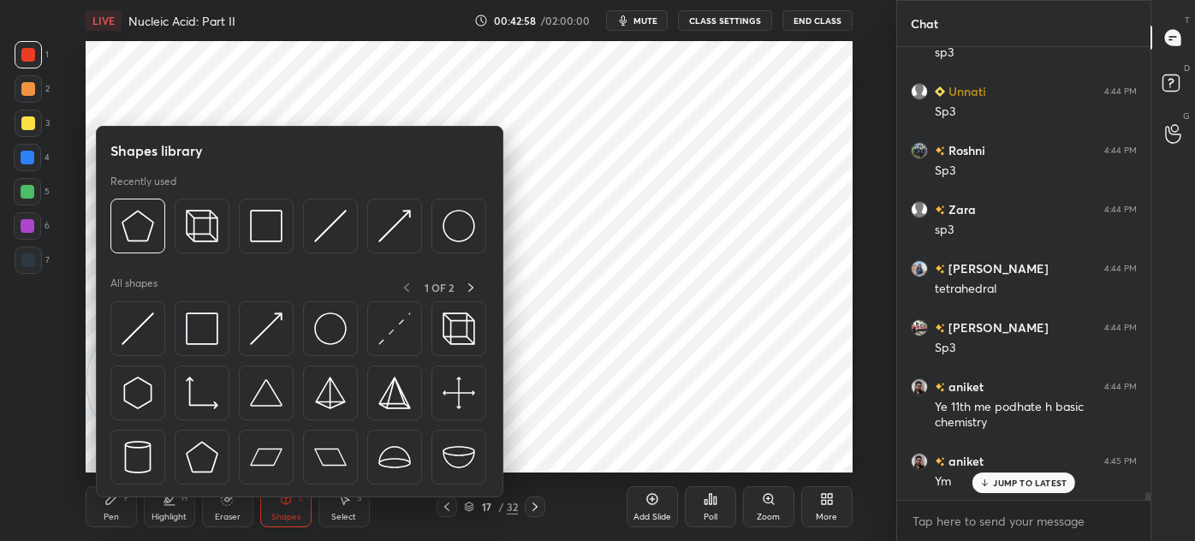
click at [210, 343] on img at bounding box center [202, 328] width 33 height 33
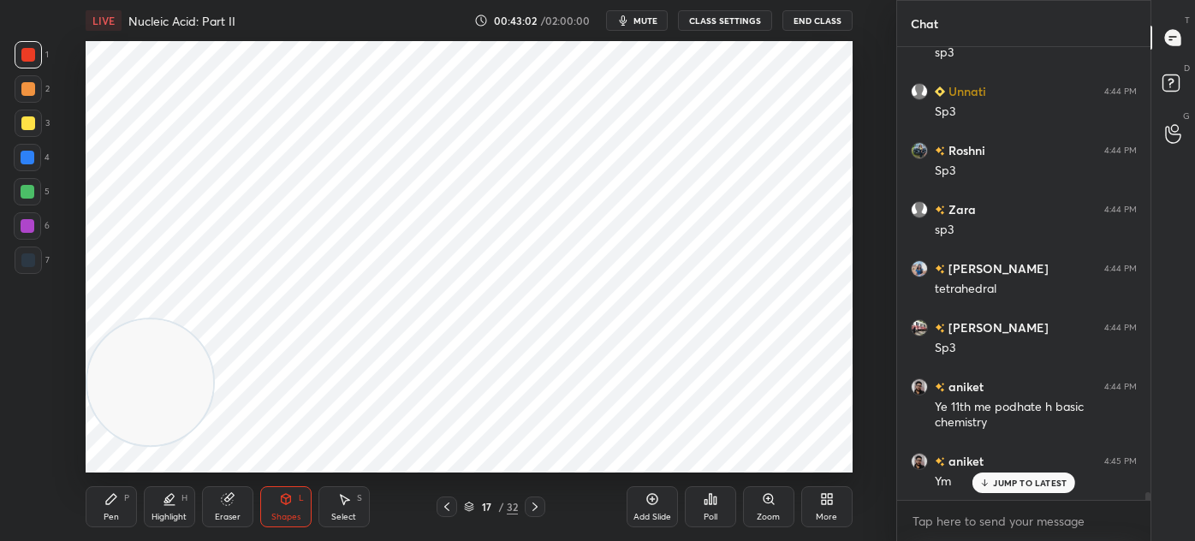
click at [104, 522] on div "Pen P" at bounding box center [111, 506] width 51 height 41
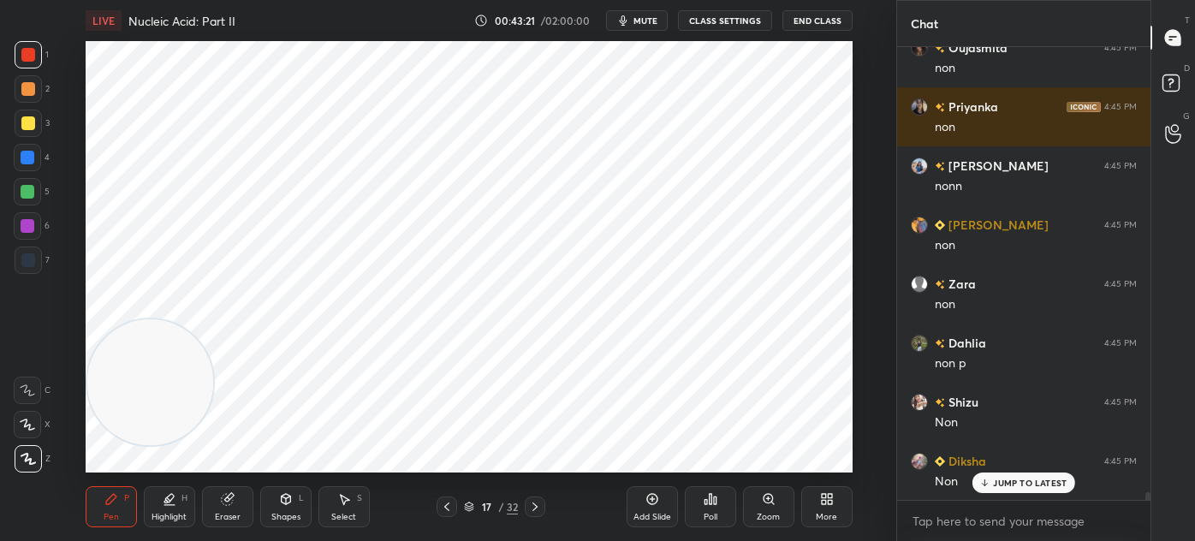
scroll to position [27430, 0]
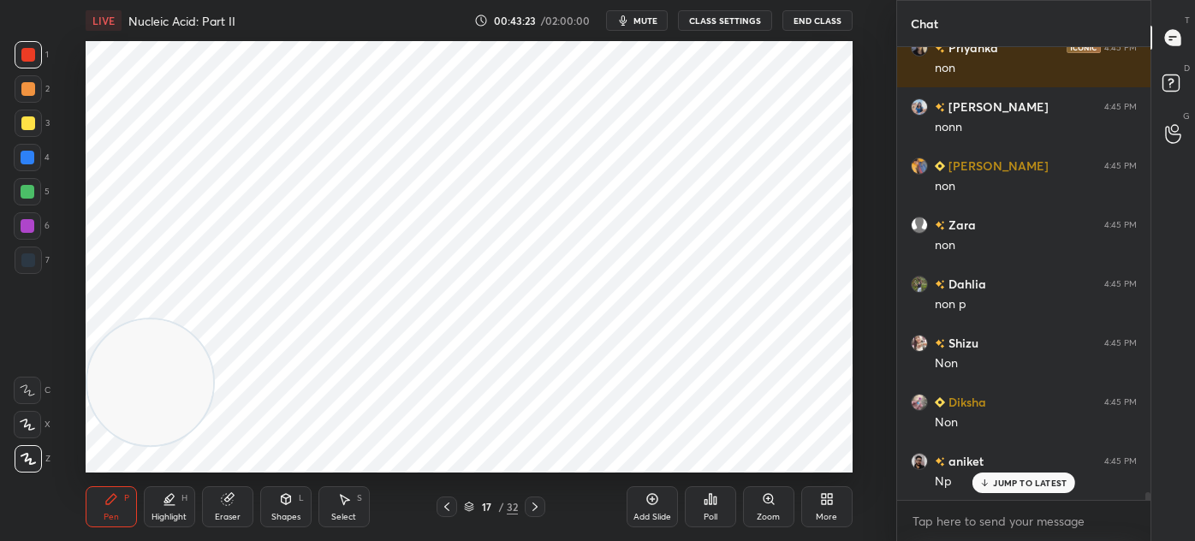
click at [36, 264] on div at bounding box center [28, 259] width 27 height 27
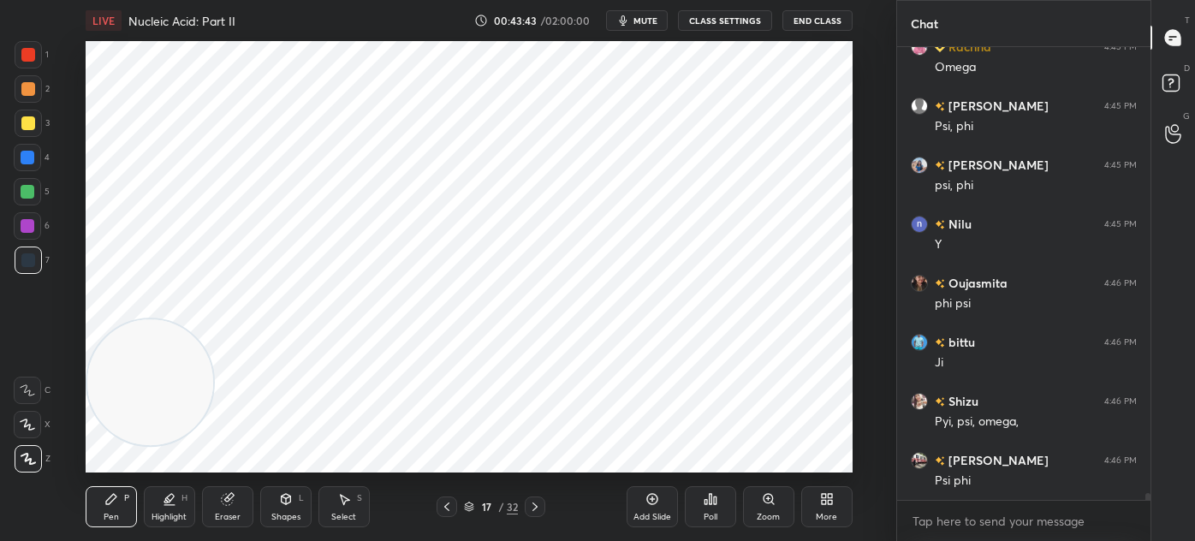
scroll to position [28730, 0]
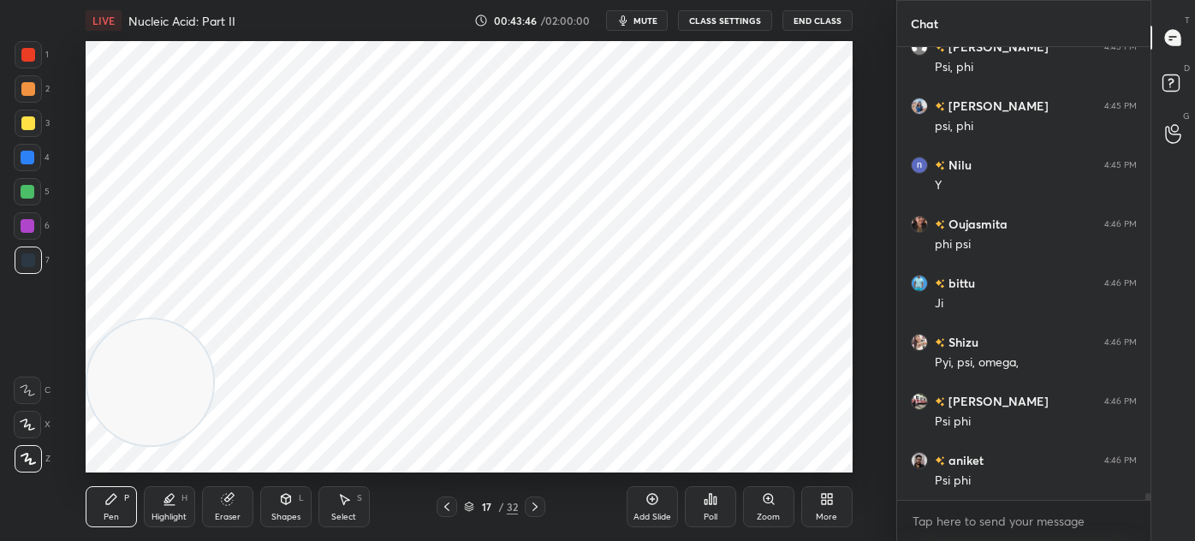
click at [238, 502] on div "Eraser" at bounding box center [227, 506] width 51 height 41
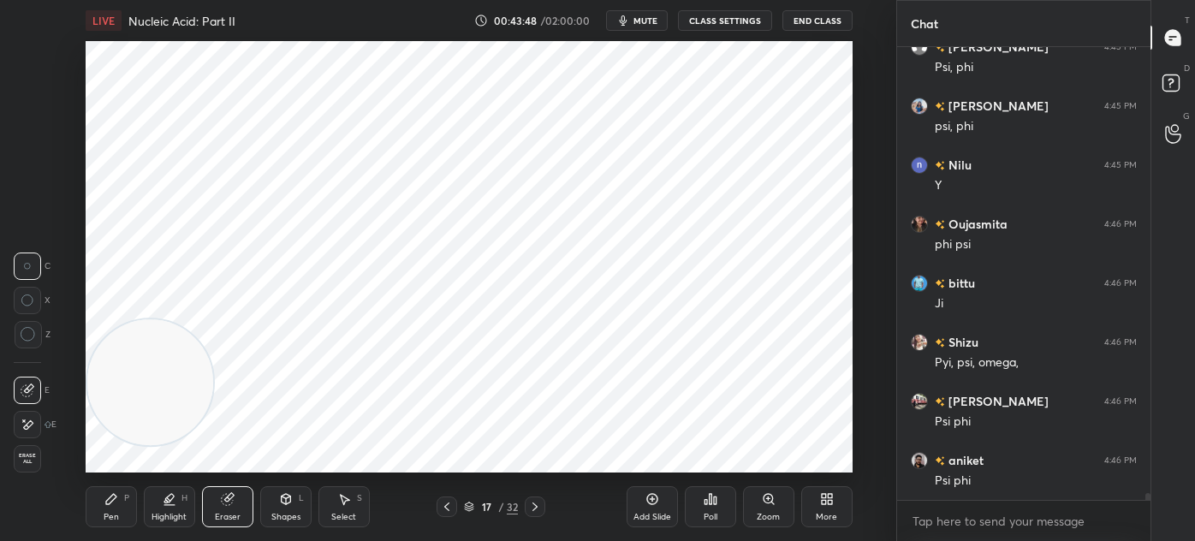
click at [125, 496] on div "P" at bounding box center [126, 498] width 5 height 9
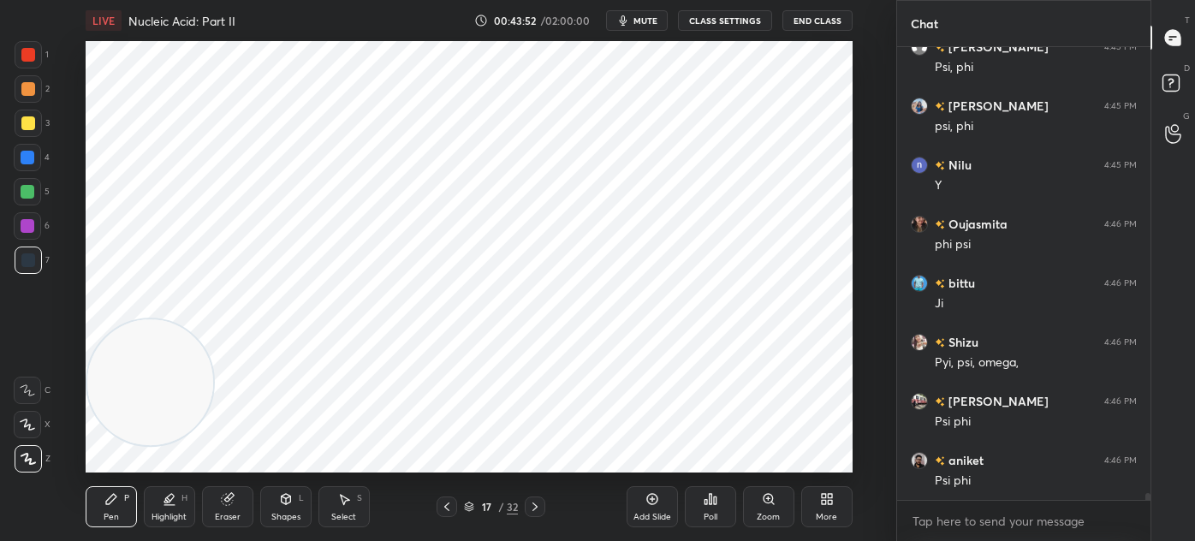
click at [288, 506] on icon at bounding box center [286, 499] width 14 height 14
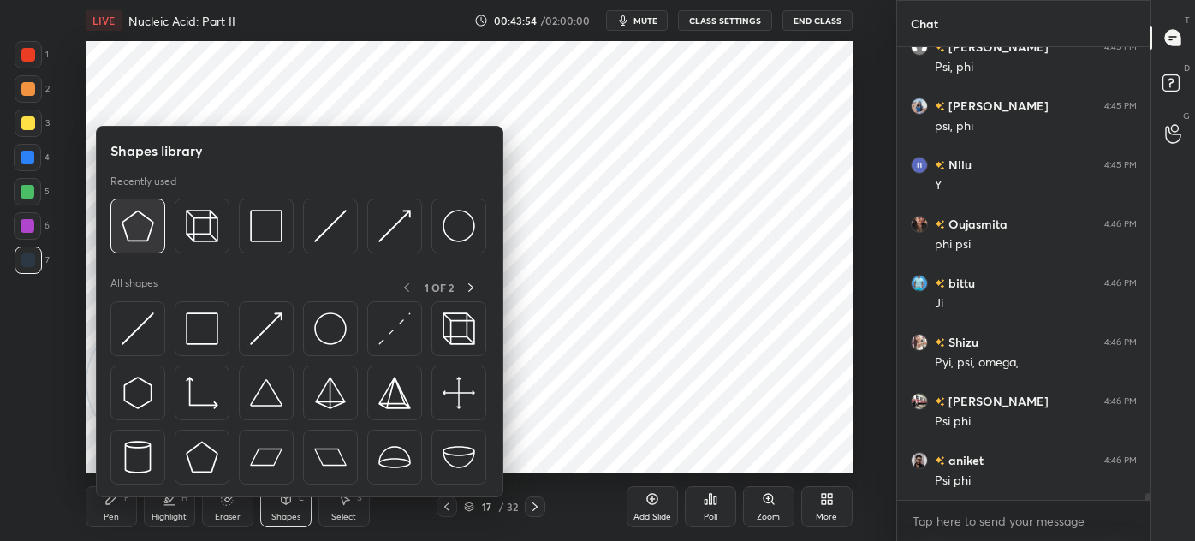
click at [141, 229] on img at bounding box center [138, 226] width 33 height 33
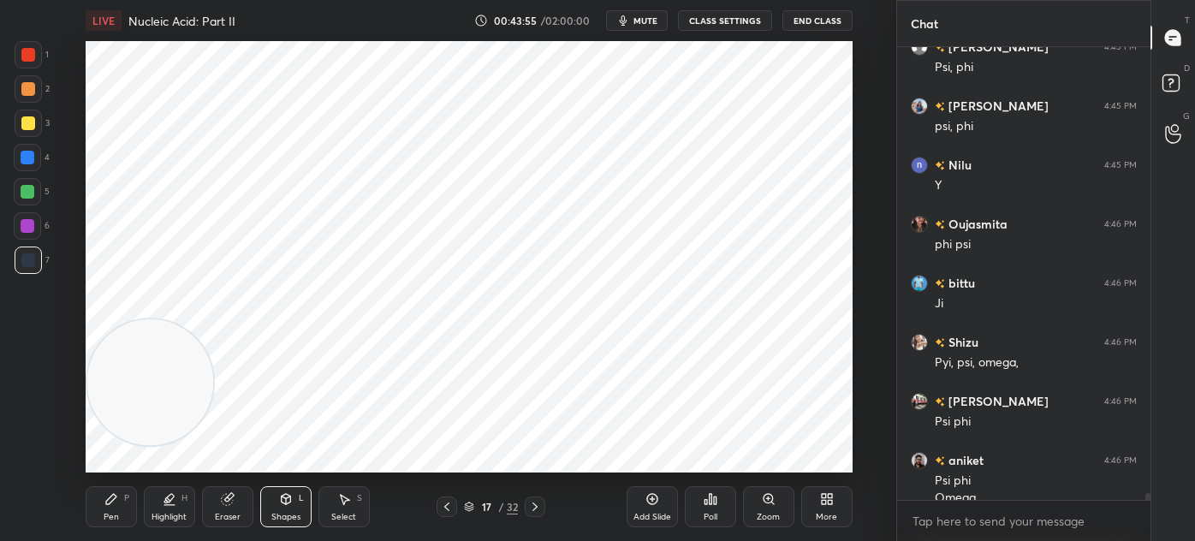
scroll to position [28747, 0]
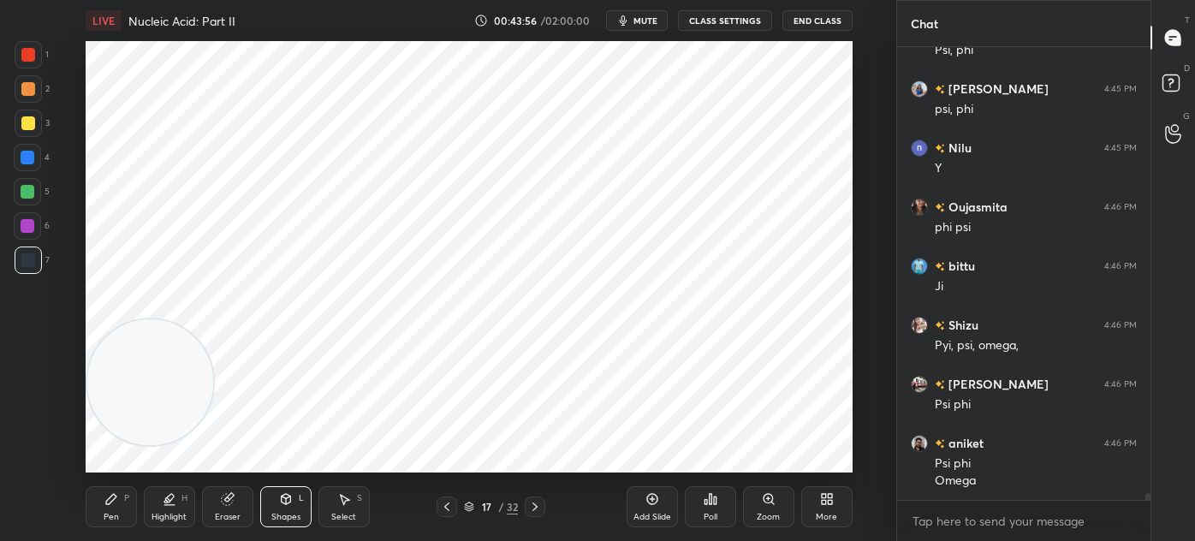
click at [26, 57] on div at bounding box center [28, 55] width 14 height 14
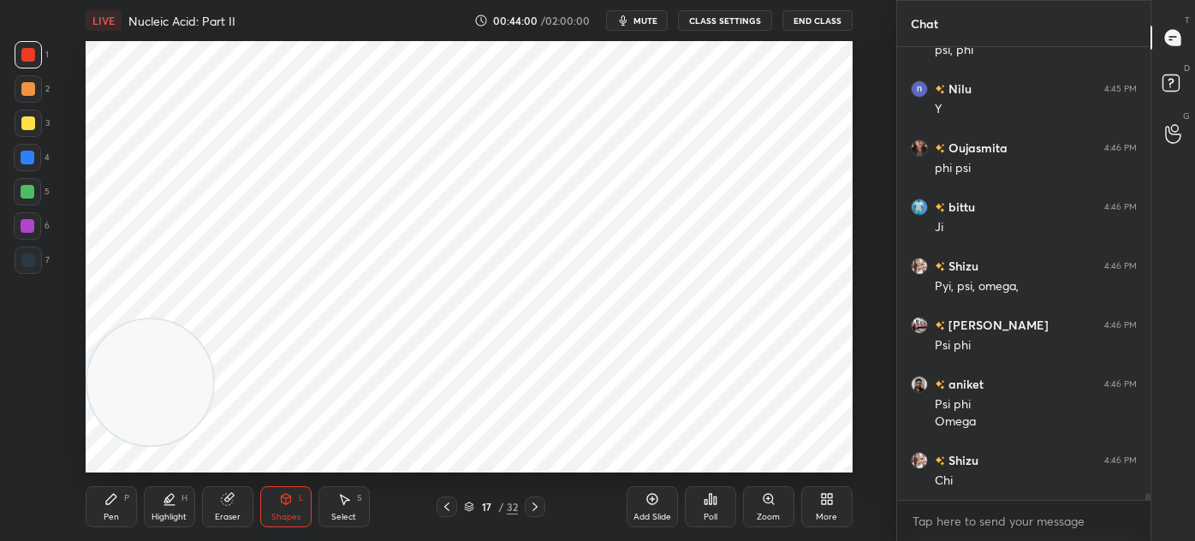
click at [227, 513] on div "Eraser" at bounding box center [228, 517] width 26 height 9
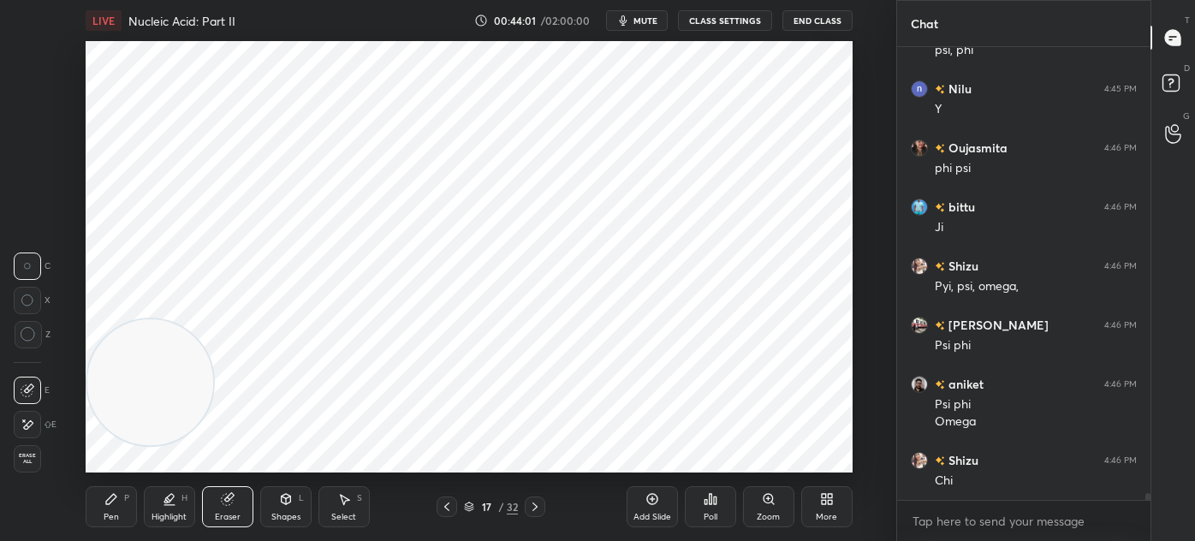
click at [29, 428] on icon at bounding box center [28, 425] width 14 height 15
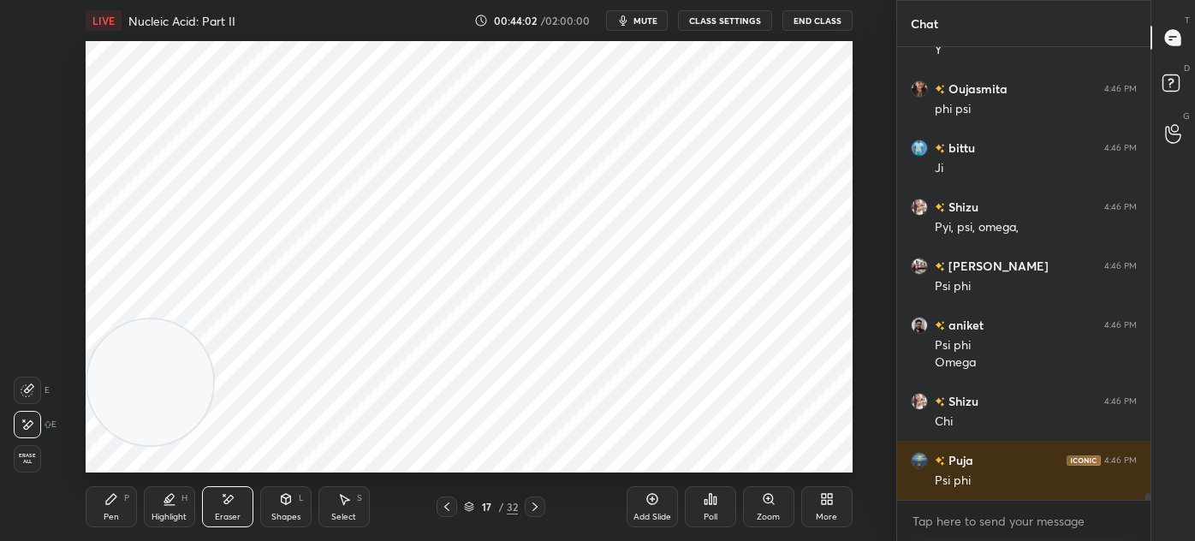
click at [29, 387] on icon at bounding box center [28, 390] width 14 height 14
click at [130, 510] on div "Pen P" at bounding box center [111, 506] width 51 height 41
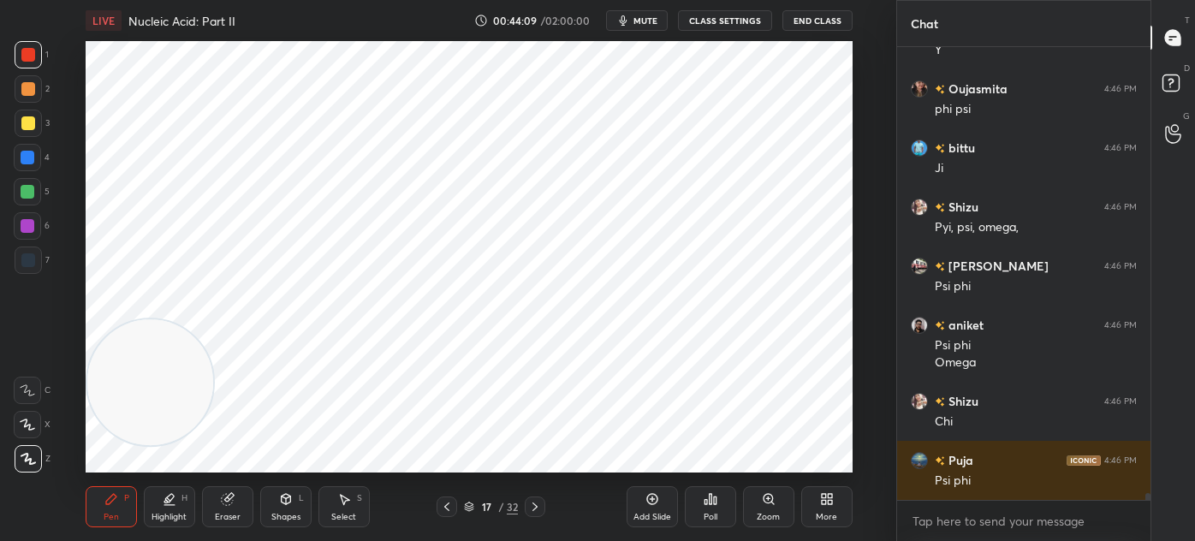
click at [125, 505] on div "Pen P" at bounding box center [111, 506] width 51 height 41
click at [29, 276] on div "7" at bounding box center [32, 263] width 35 height 34
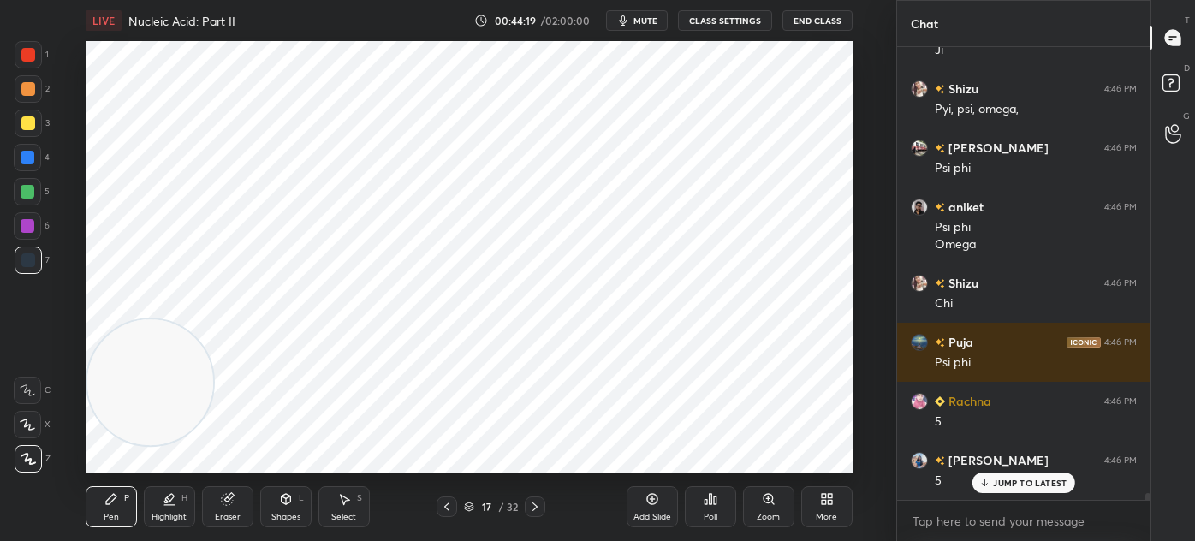
scroll to position [29042, 0]
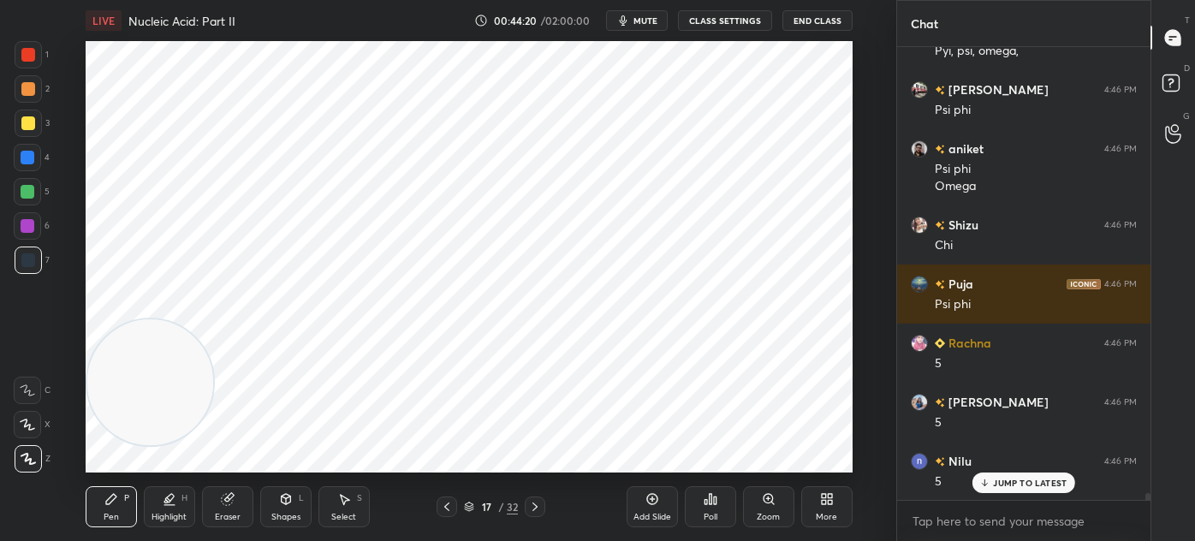
click at [32, 232] on div at bounding box center [28, 226] width 14 height 14
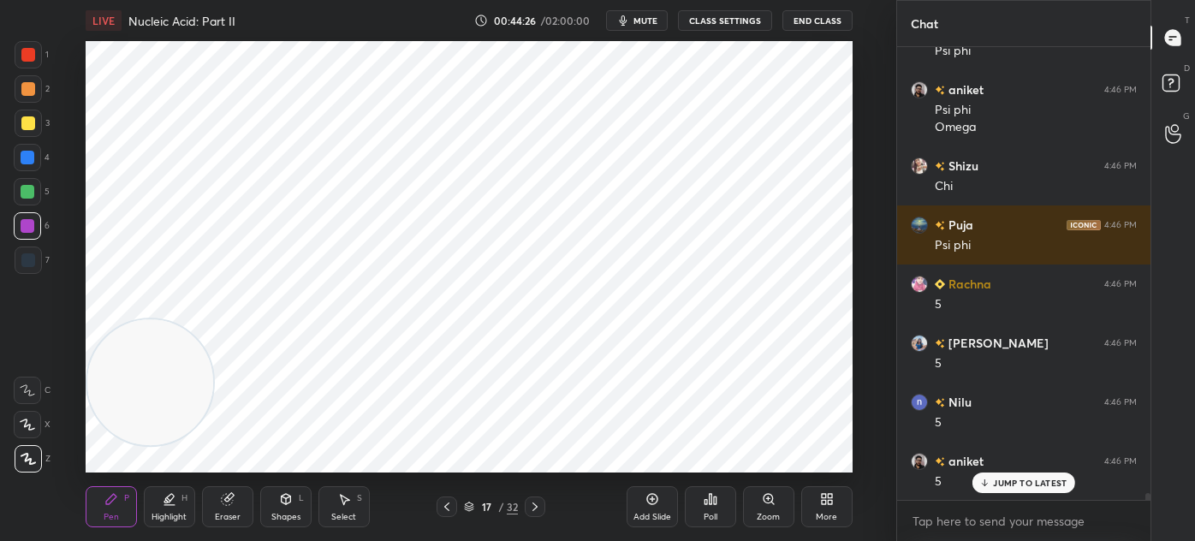
scroll to position [29160, 0]
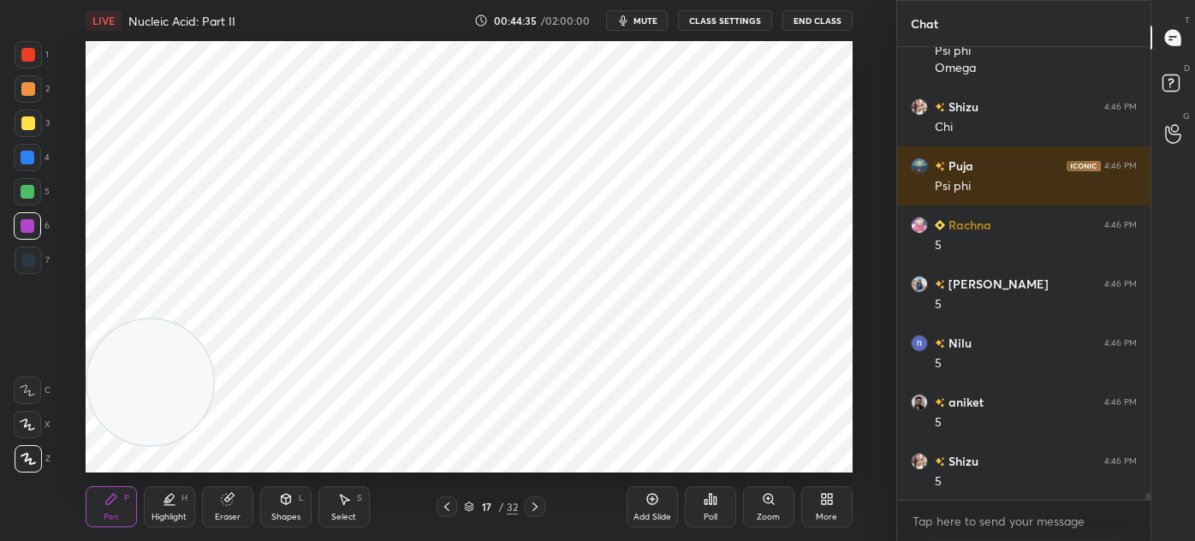
click at [237, 501] on div "Eraser" at bounding box center [227, 506] width 51 height 41
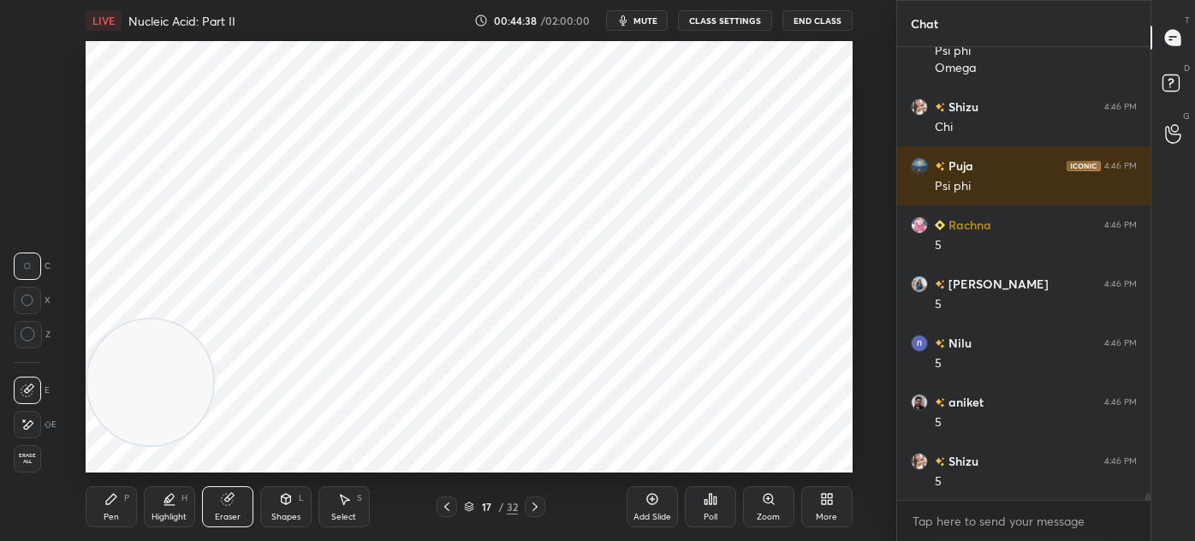
click at [127, 508] on div "Pen P" at bounding box center [111, 506] width 51 height 41
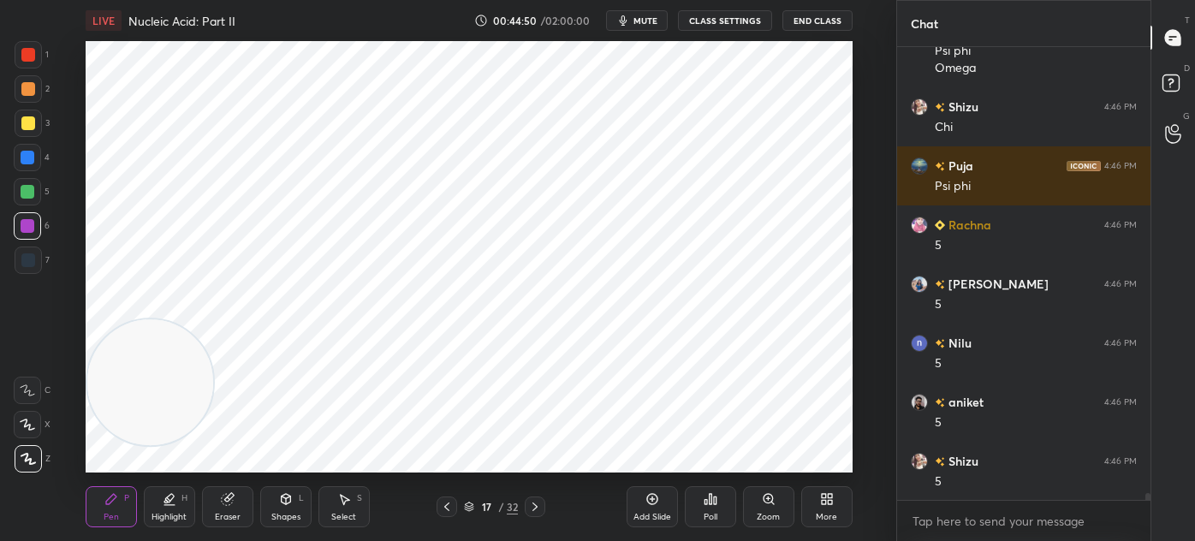
scroll to position [29220, 0]
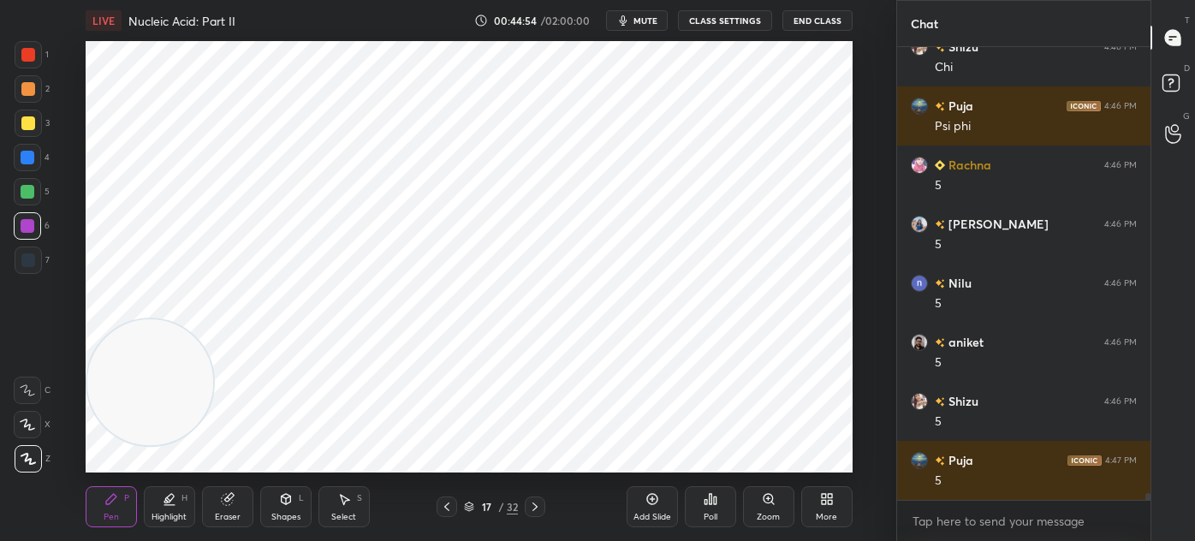
click at [543, 503] on div at bounding box center [535, 506] width 21 height 21
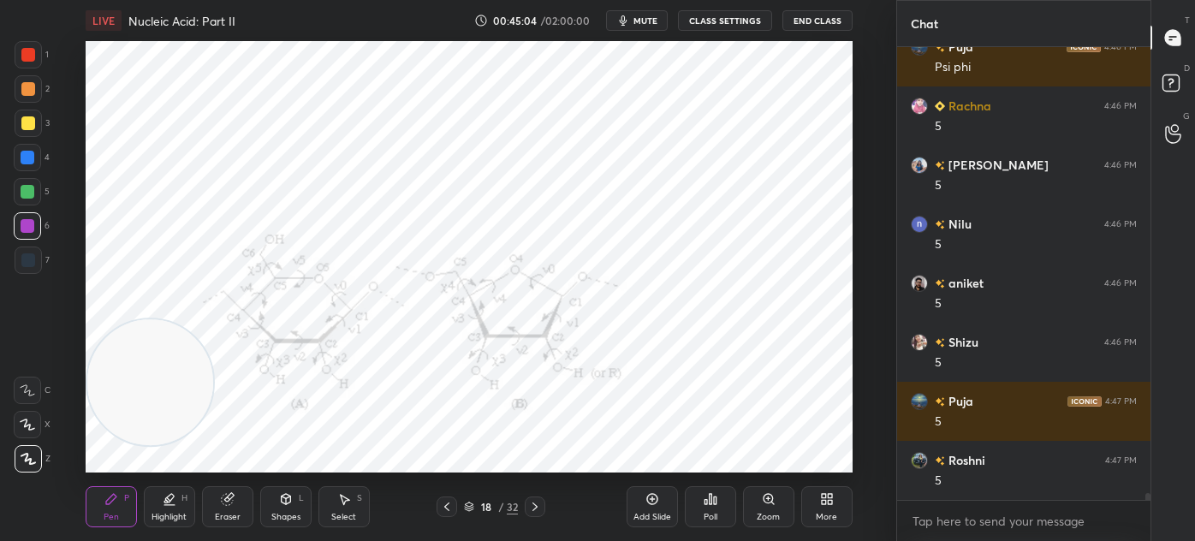
scroll to position [29338, 0]
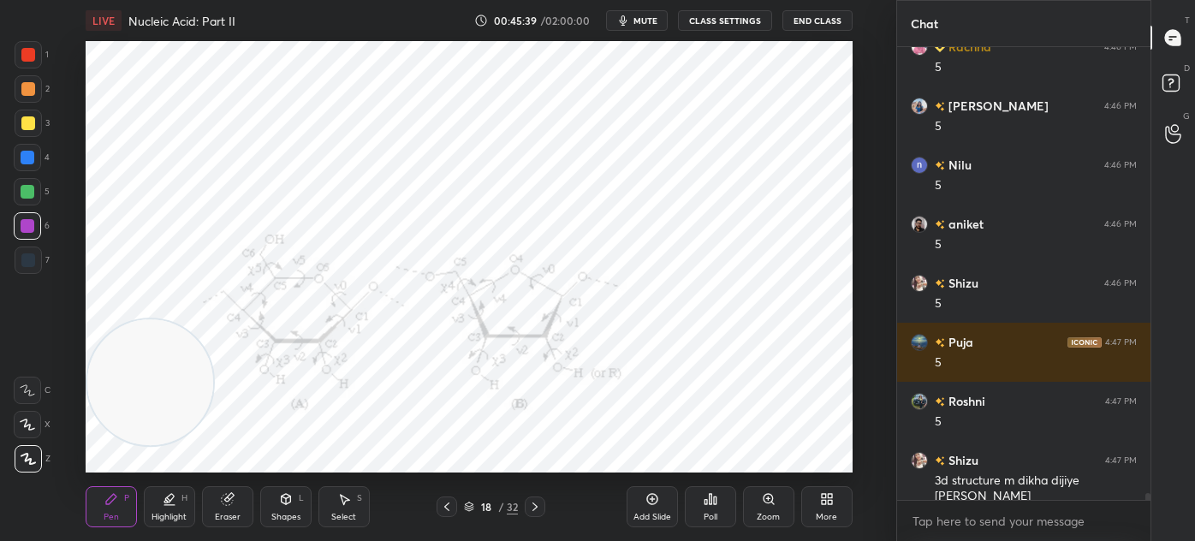
click at [537, 509] on icon at bounding box center [535, 507] width 14 height 14
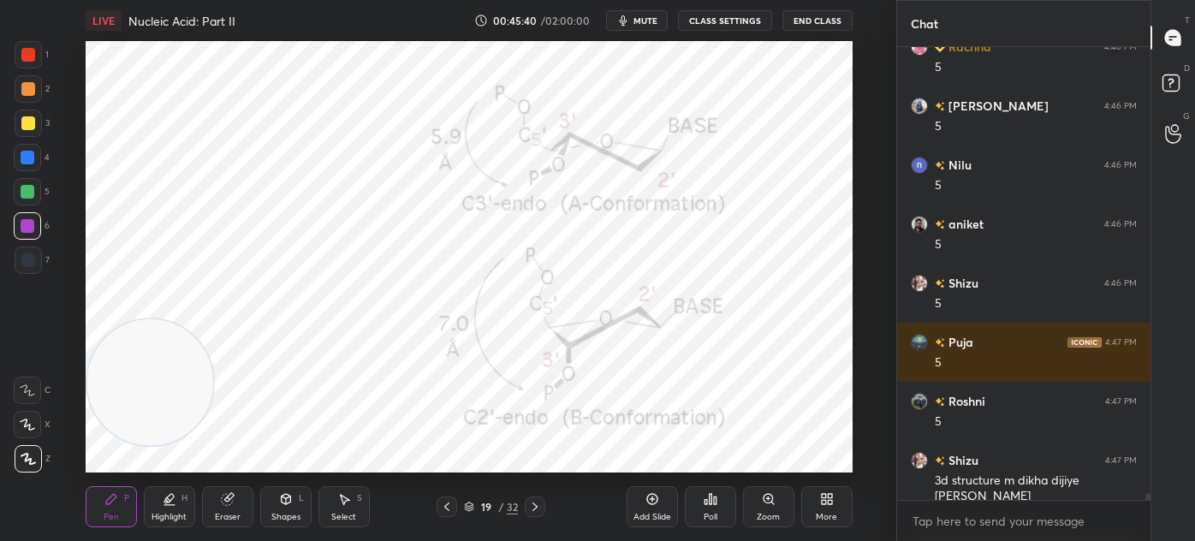
click at [447, 507] on icon at bounding box center [447, 507] width 14 height 14
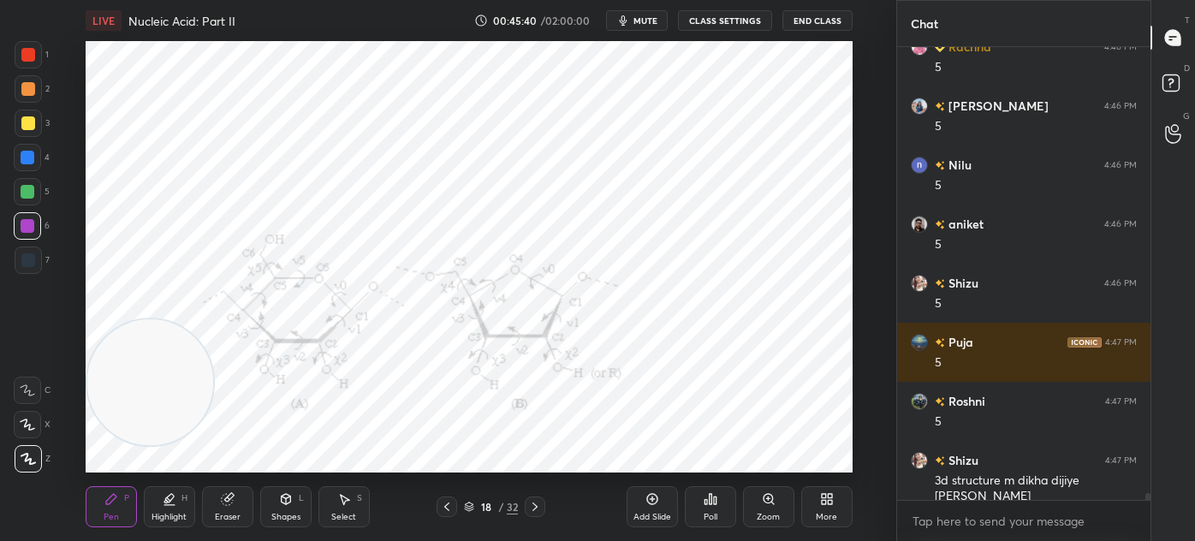
click at [638, 495] on div "Add Slide" at bounding box center [651, 506] width 51 height 41
click at [30, 264] on div at bounding box center [28, 260] width 14 height 14
click at [290, 513] on div "Shapes" at bounding box center [285, 517] width 29 height 9
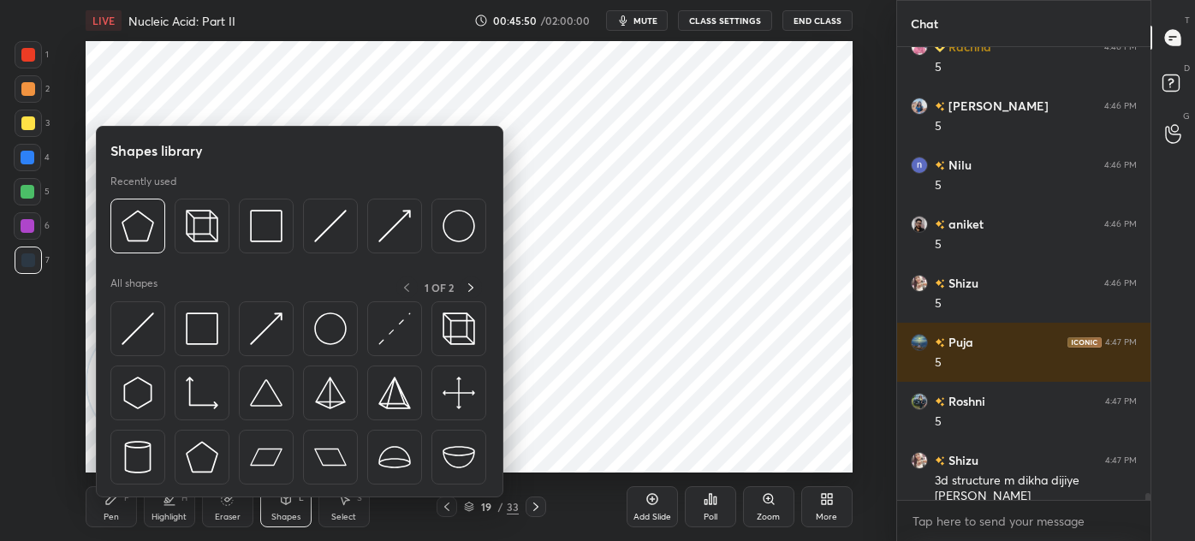
click at [207, 332] on img at bounding box center [202, 328] width 33 height 33
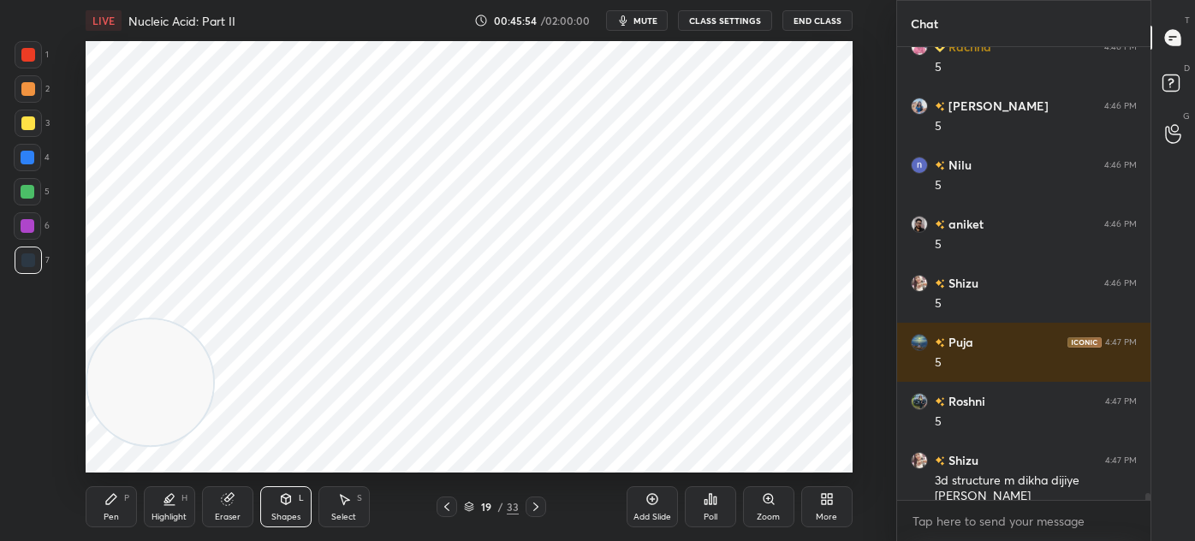
click at [118, 496] on div "Pen P" at bounding box center [111, 506] width 51 height 41
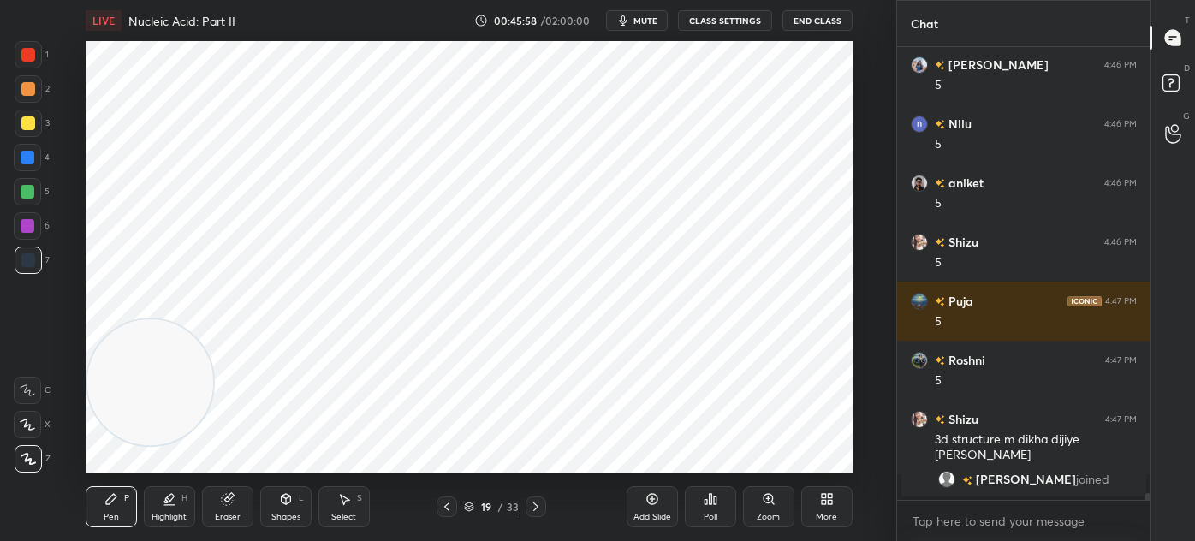
click at [447, 504] on icon at bounding box center [446, 506] width 5 height 9
click at [456, 501] on div at bounding box center [446, 506] width 21 height 21
click at [354, 513] on div "Select" at bounding box center [343, 517] width 25 height 9
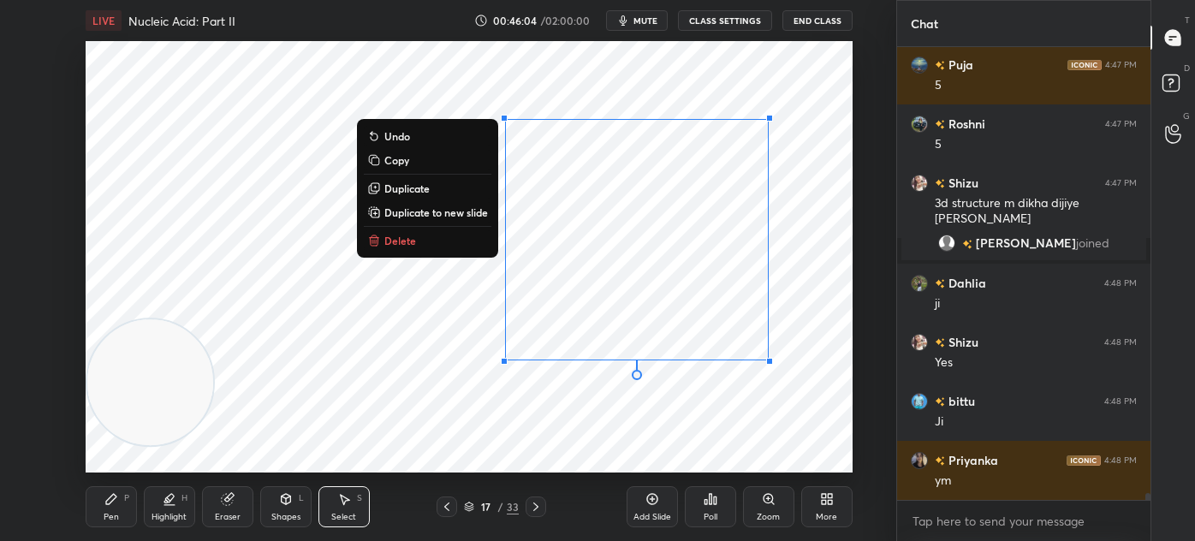
scroll to position [27825, 0]
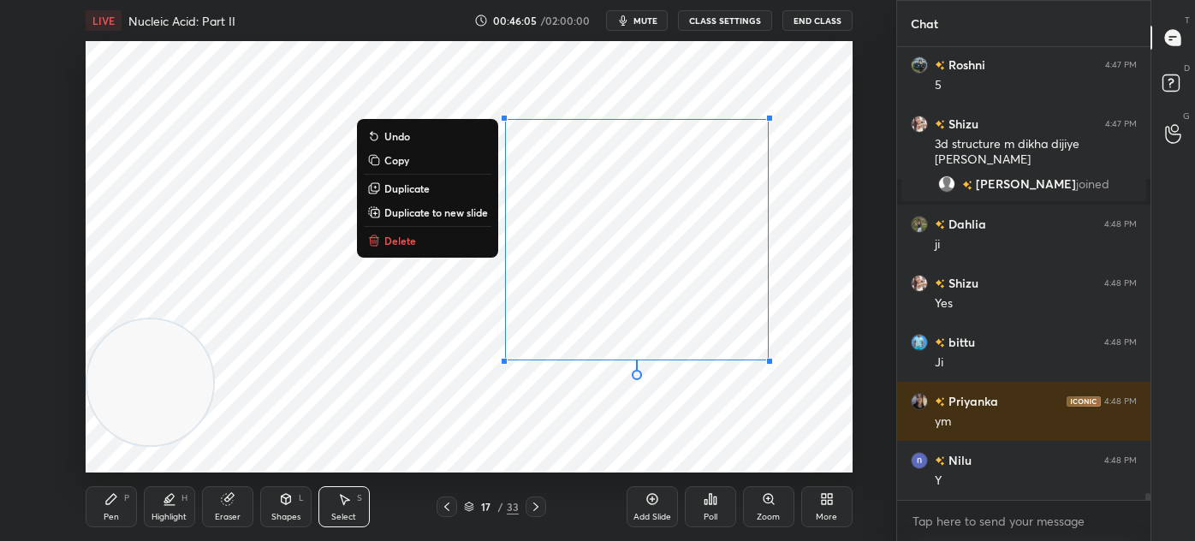
click at [415, 157] on button "Copy" at bounding box center [428, 160] width 128 height 21
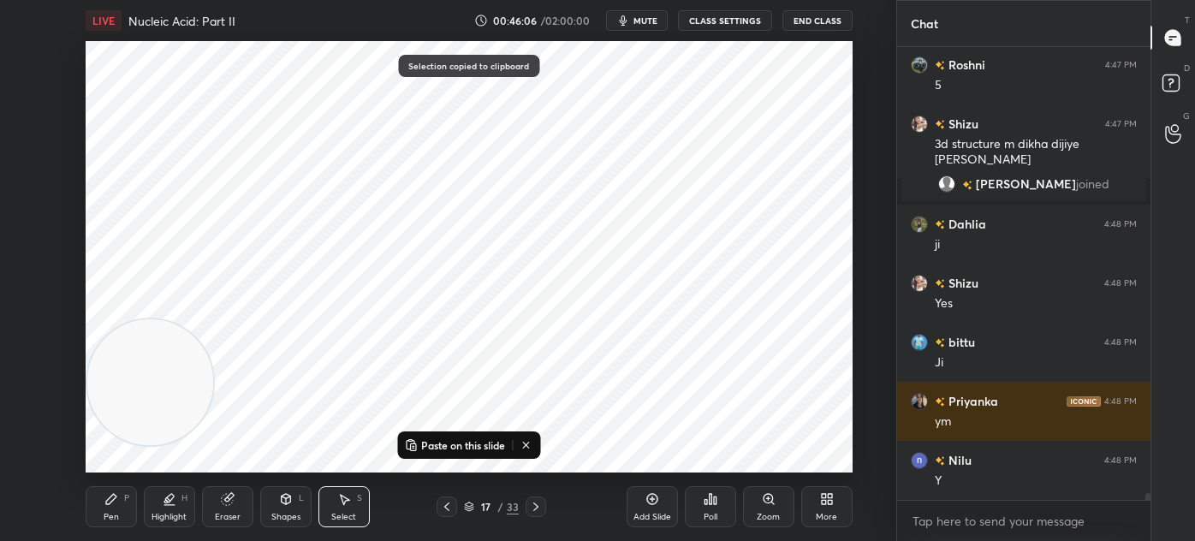
click at [537, 508] on icon at bounding box center [536, 507] width 14 height 14
click at [536, 507] on icon at bounding box center [535, 506] width 5 height 9
click at [480, 448] on p "Paste on this slide" at bounding box center [463, 445] width 84 height 14
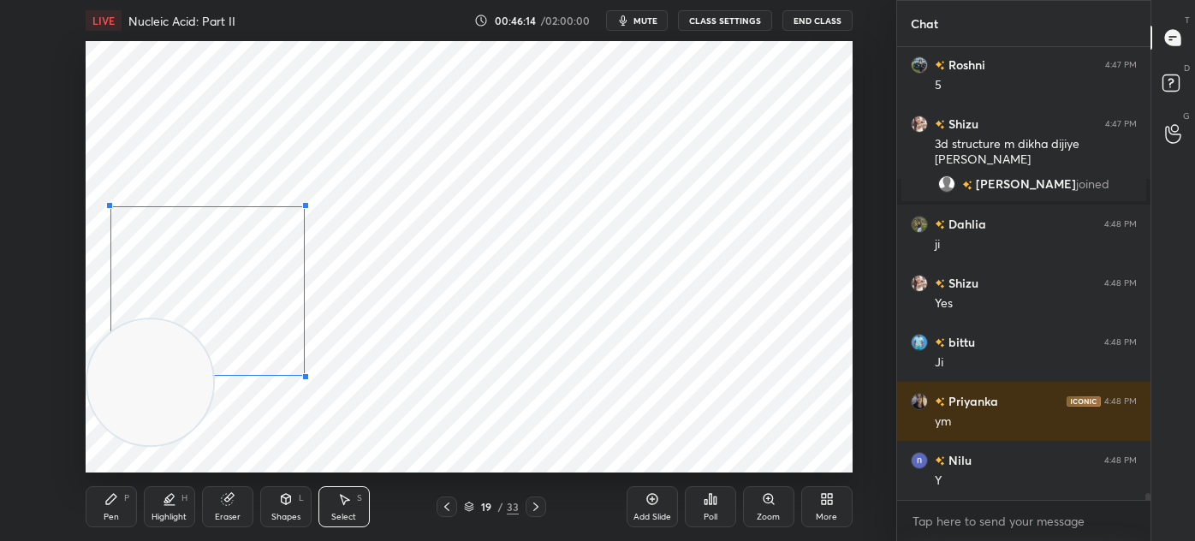
click at [303, 374] on div at bounding box center [305, 376] width 7 height 7
click at [301, 369] on div at bounding box center [303, 371] width 7 height 7
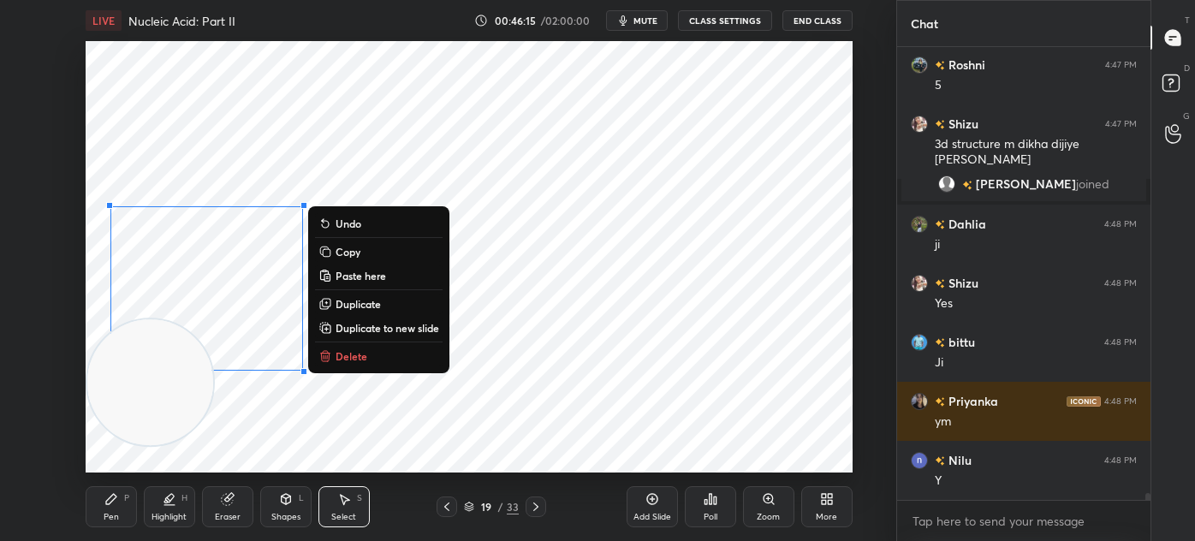
click at [266, 435] on div "0 ° Undo Copy Paste here Duplicate Duplicate to new slide Delete" at bounding box center [469, 256] width 767 height 431
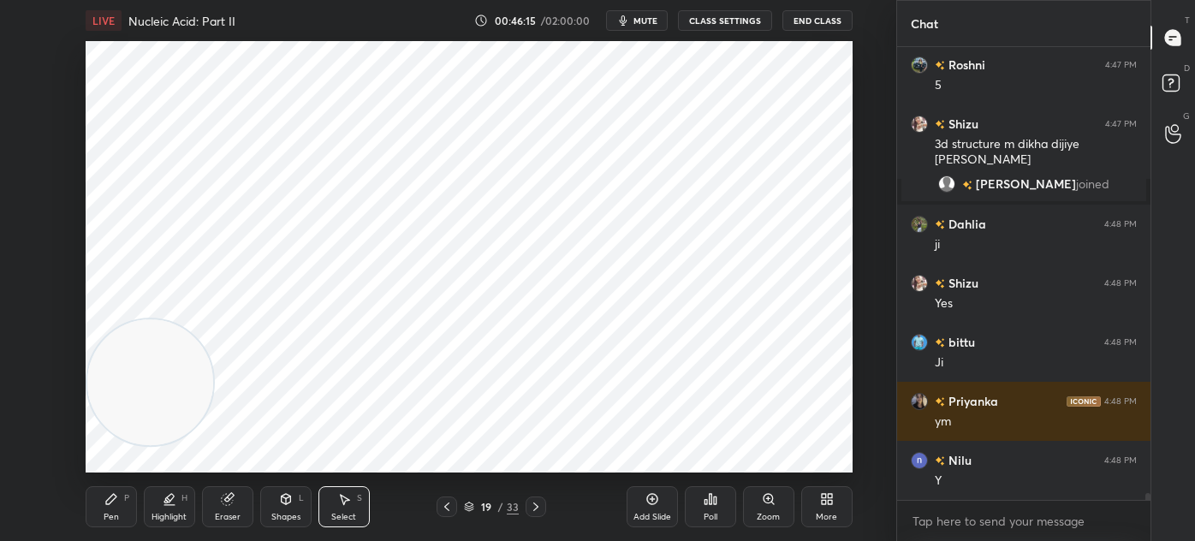
click at [118, 517] on div "Pen" at bounding box center [111, 517] width 15 height 9
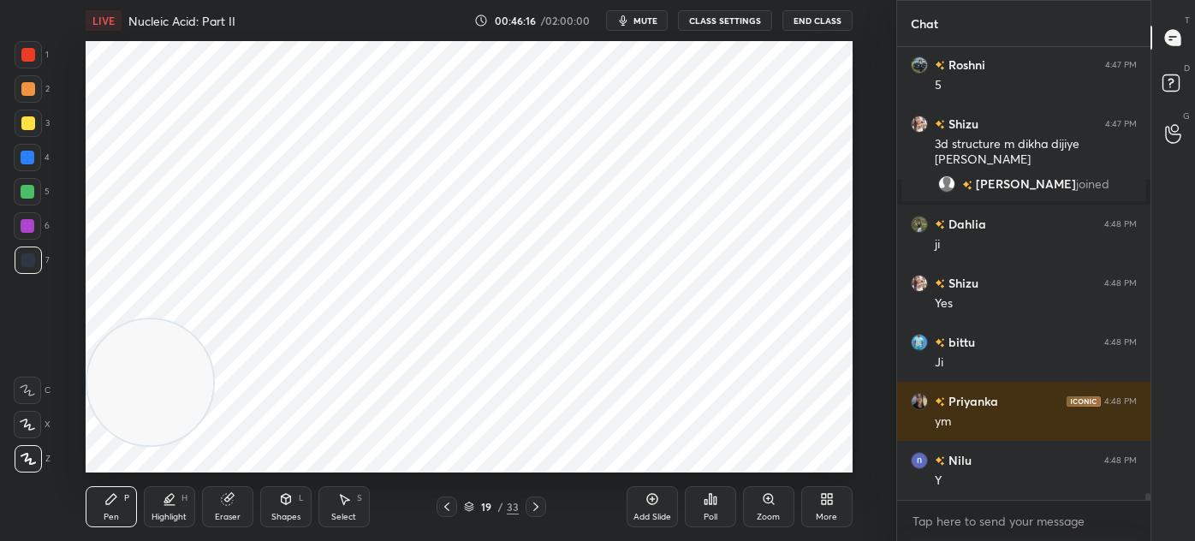
click at [32, 229] on div at bounding box center [28, 226] width 14 height 14
click at [33, 157] on div at bounding box center [28, 158] width 14 height 14
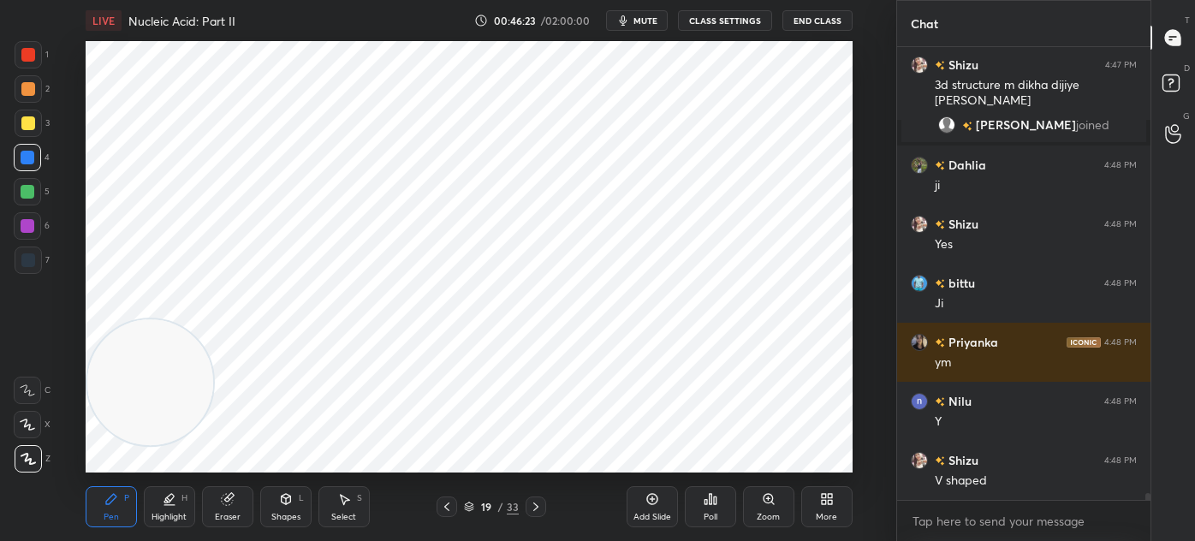
click at [237, 504] on div "Eraser" at bounding box center [227, 506] width 51 height 41
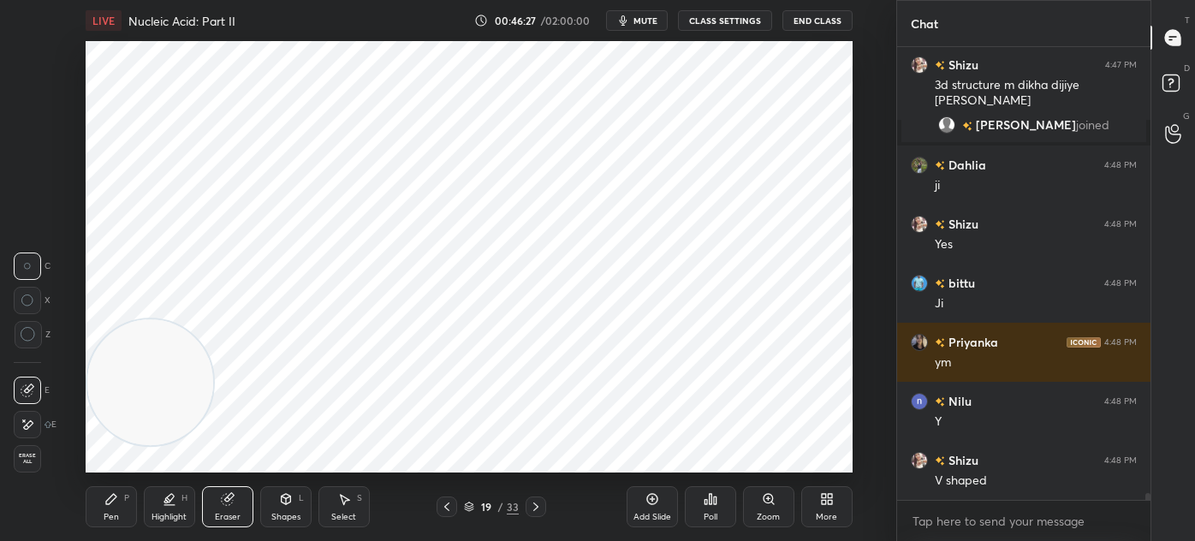
click at [122, 507] on div "Pen P" at bounding box center [111, 506] width 51 height 41
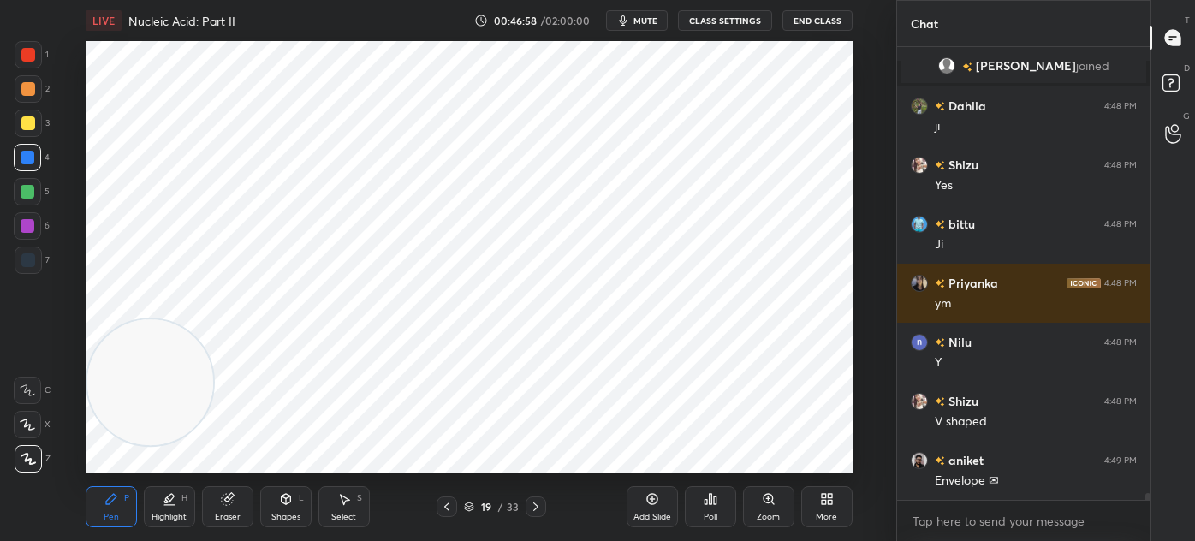
scroll to position [28001, 0]
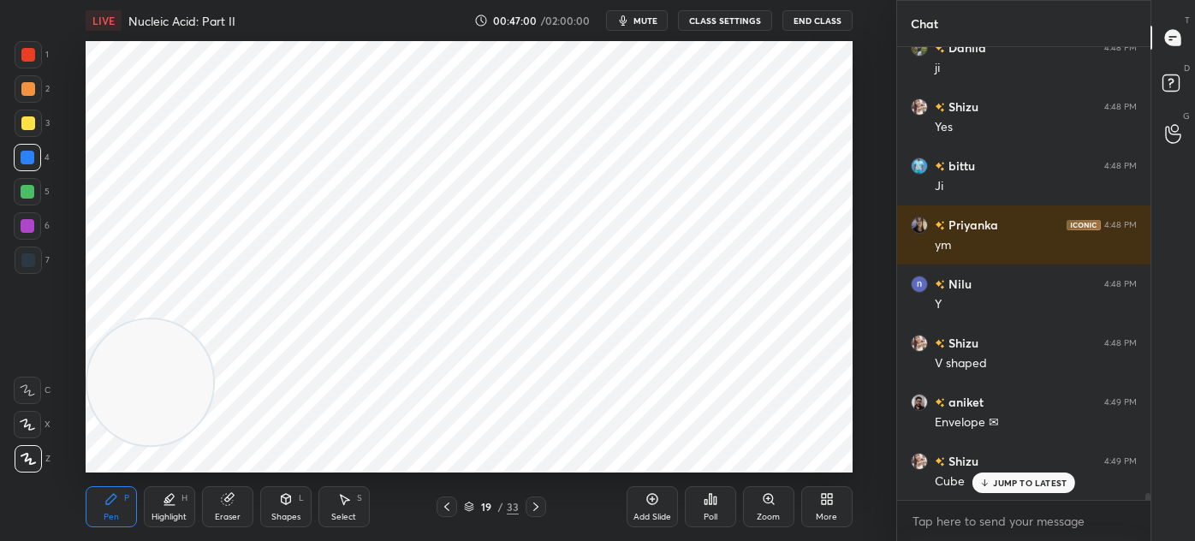
click at [27, 258] on div at bounding box center [28, 260] width 14 height 14
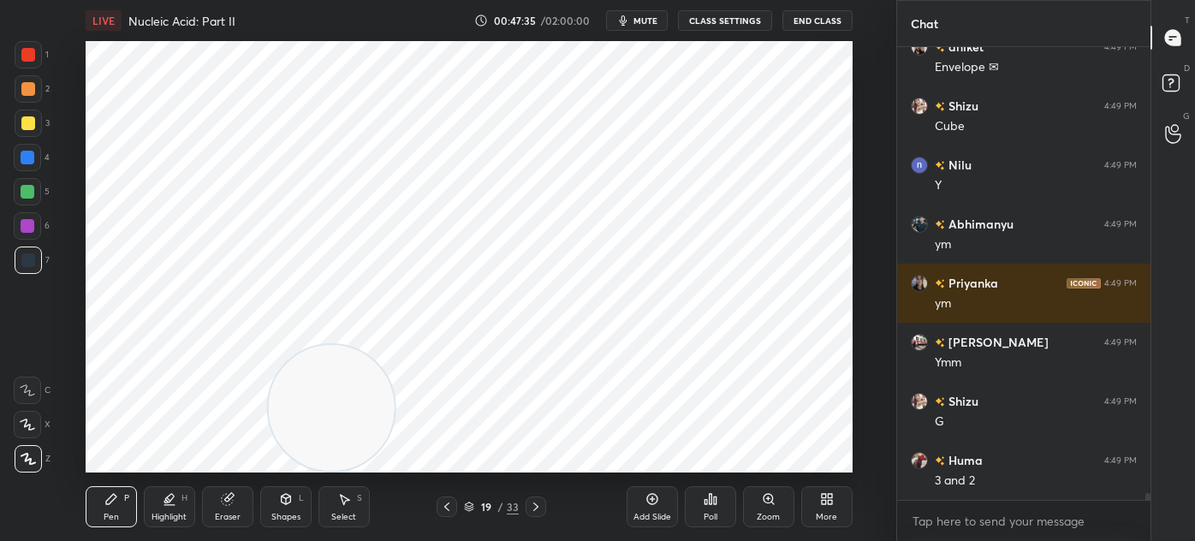
scroll to position [28415, 0]
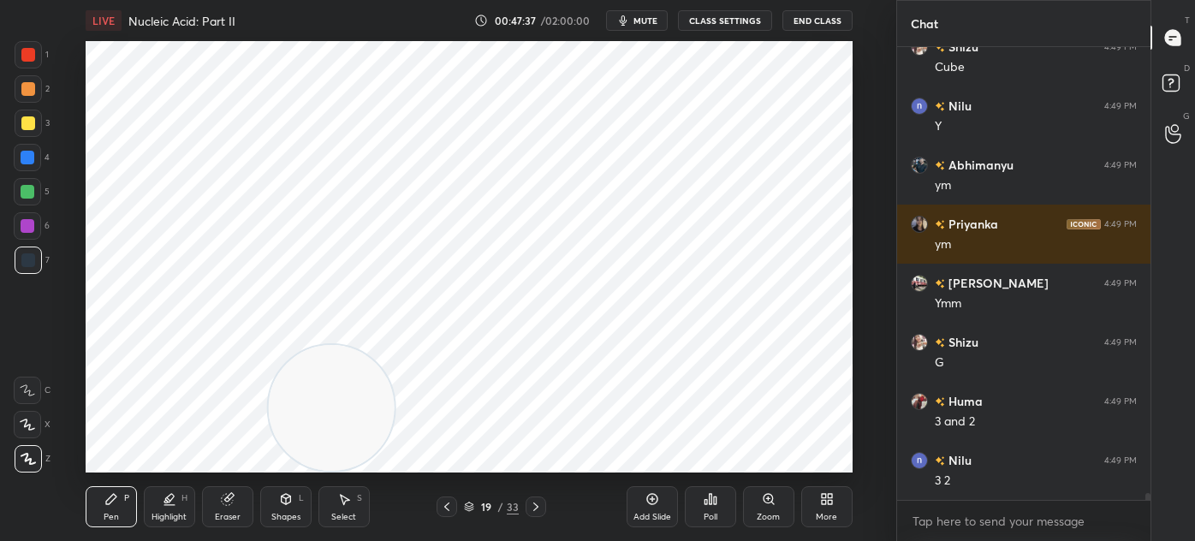
click at [23, 60] on div at bounding box center [28, 55] width 14 height 14
click at [344, 516] on div "Select" at bounding box center [343, 517] width 25 height 9
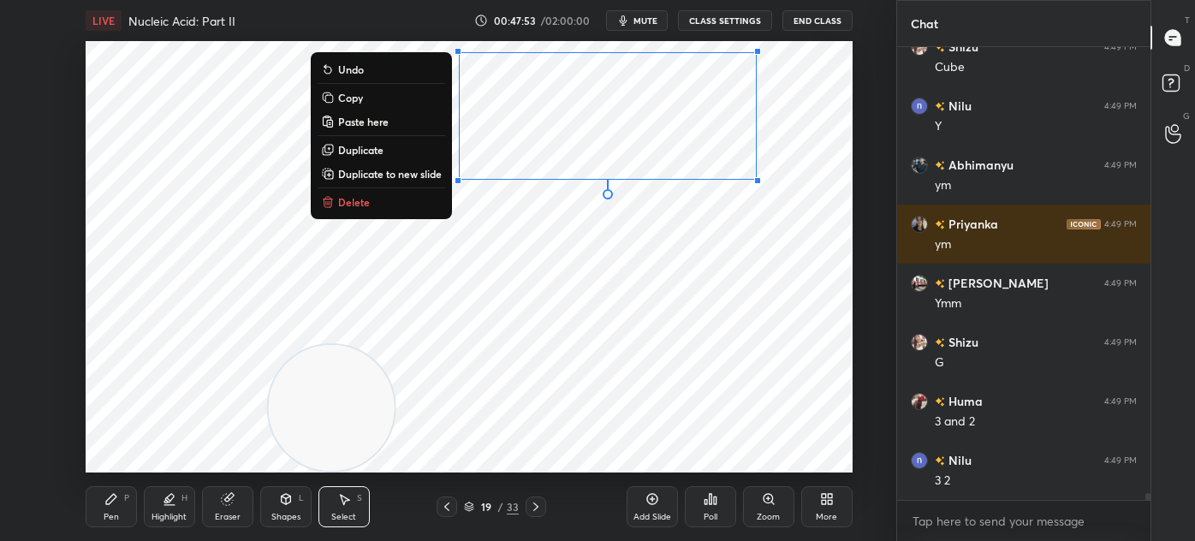
click at [374, 152] on p "Duplicate" at bounding box center [360, 150] width 45 height 14
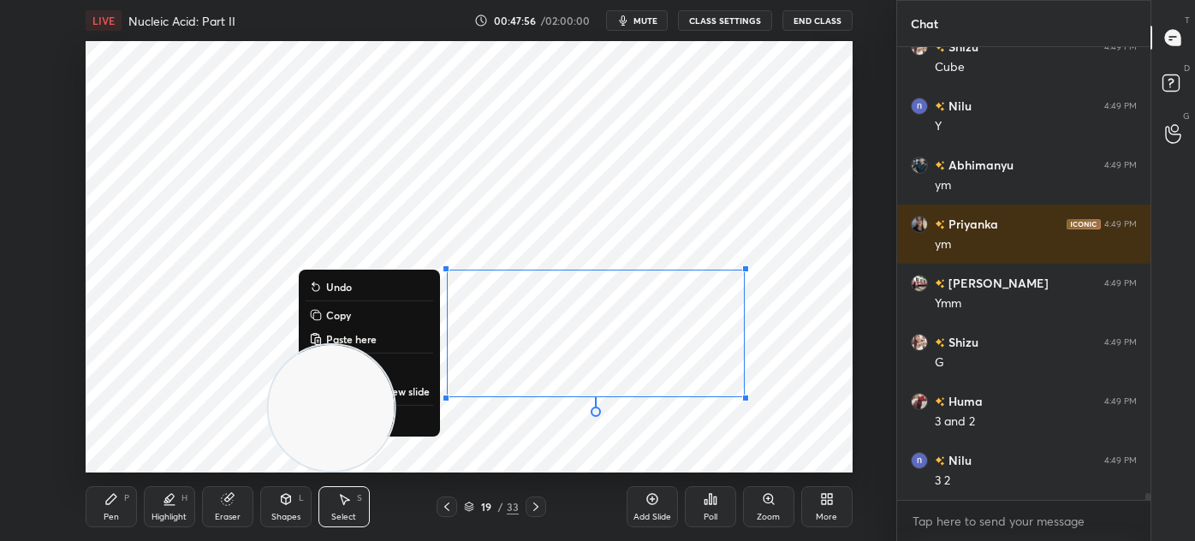
click at [483, 472] on div "0 ° Undo Copy Paste here Duplicate Duplicate to new slide Delete" at bounding box center [469, 256] width 767 height 431
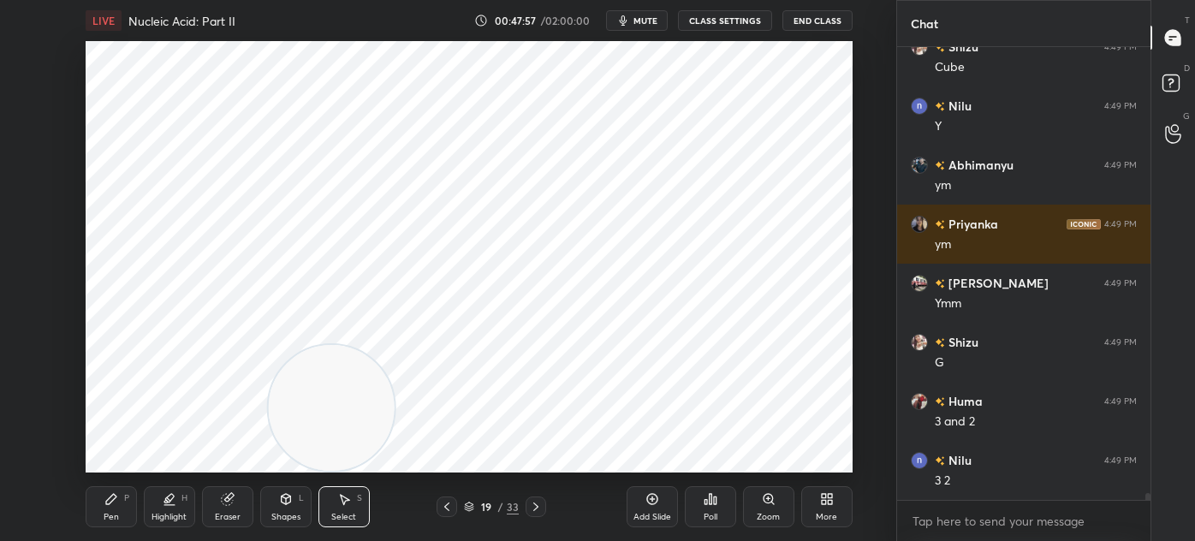
click at [219, 517] on div "Eraser" at bounding box center [228, 517] width 26 height 9
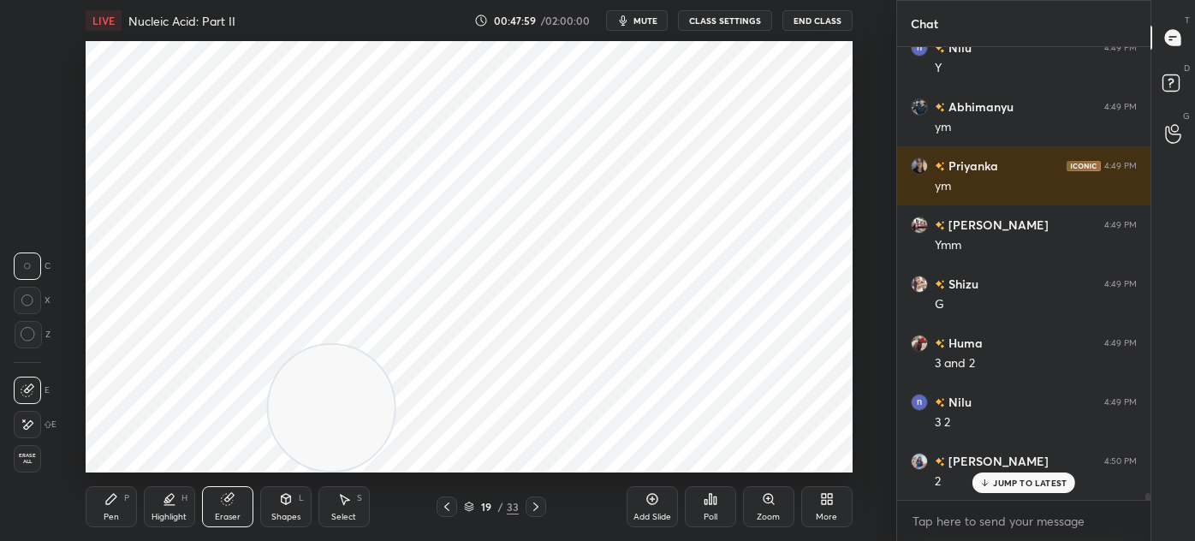
click at [36, 423] on div at bounding box center [27, 424] width 27 height 27
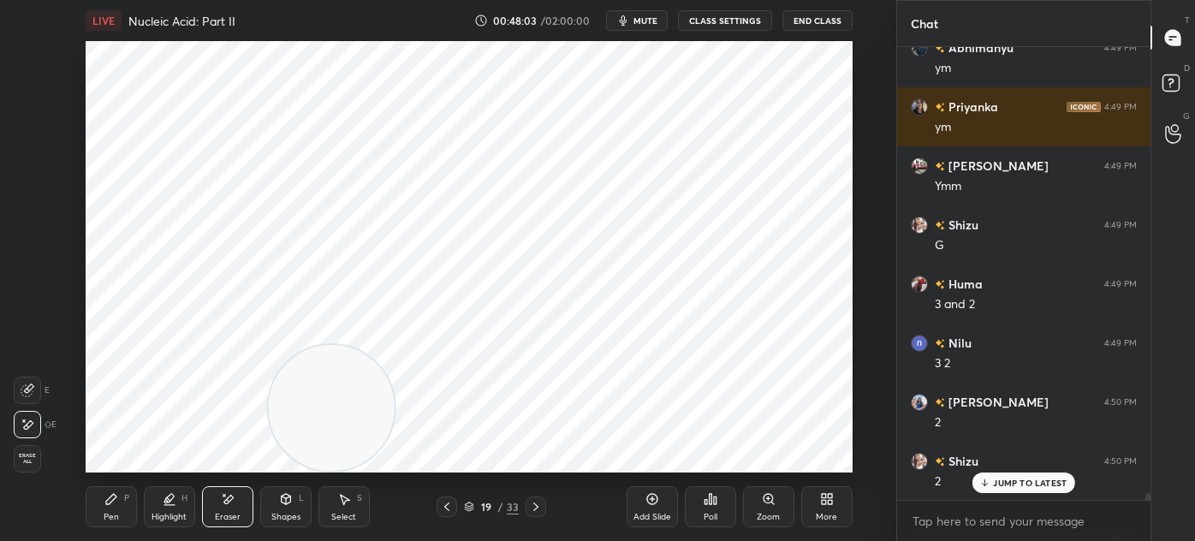
click at [117, 508] on div "Pen P" at bounding box center [111, 506] width 51 height 41
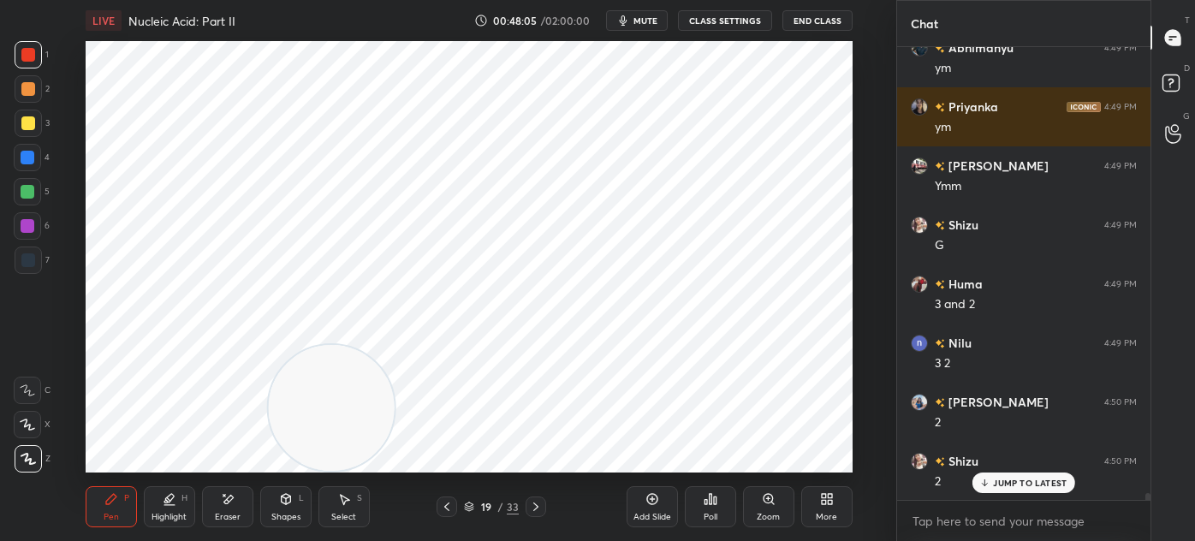
scroll to position [28591, 0]
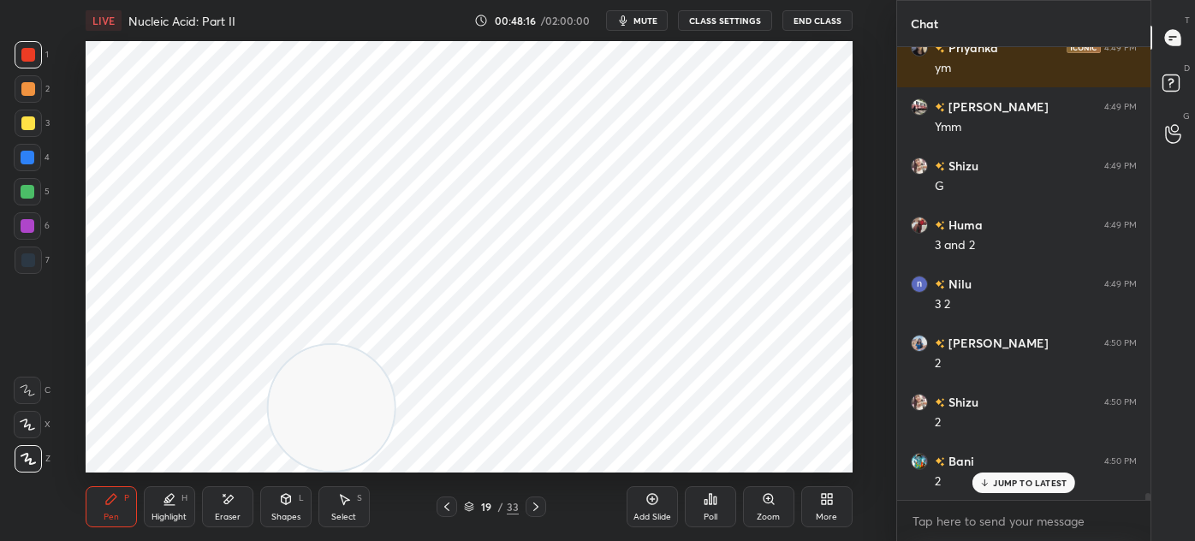
click at [27, 255] on div at bounding box center [28, 260] width 14 height 14
click at [32, 152] on div at bounding box center [28, 158] width 14 height 14
click at [32, 279] on div "7" at bounding box center [32, 263] width 35 height 34
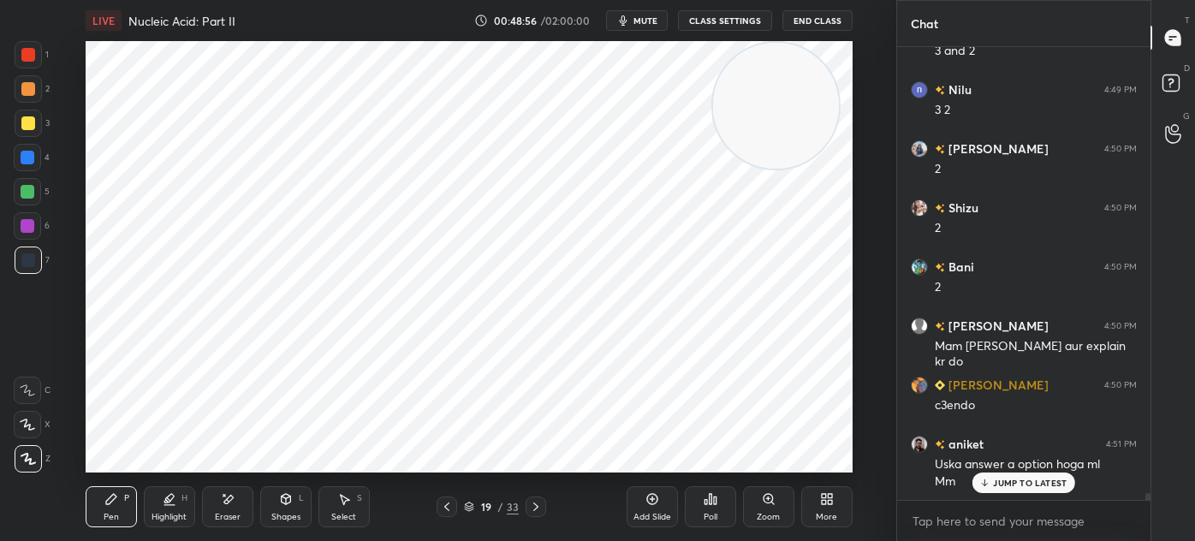
scroll to position [28845, 0]
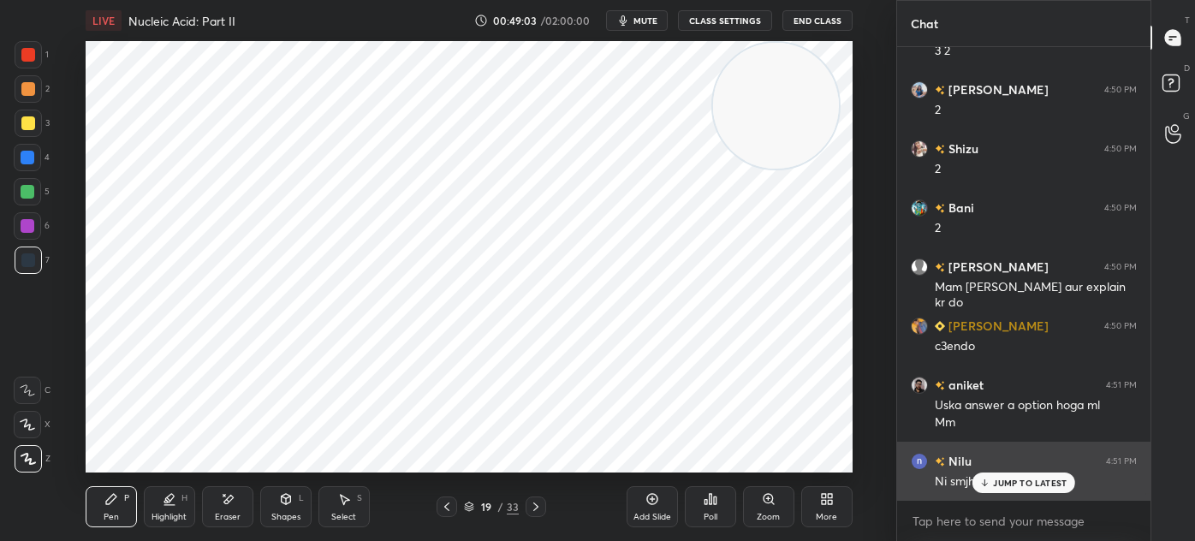
click at [1001, 488] on p "JUMP TO LATEST" at bounding box center [1030, 483] width 74 height 10
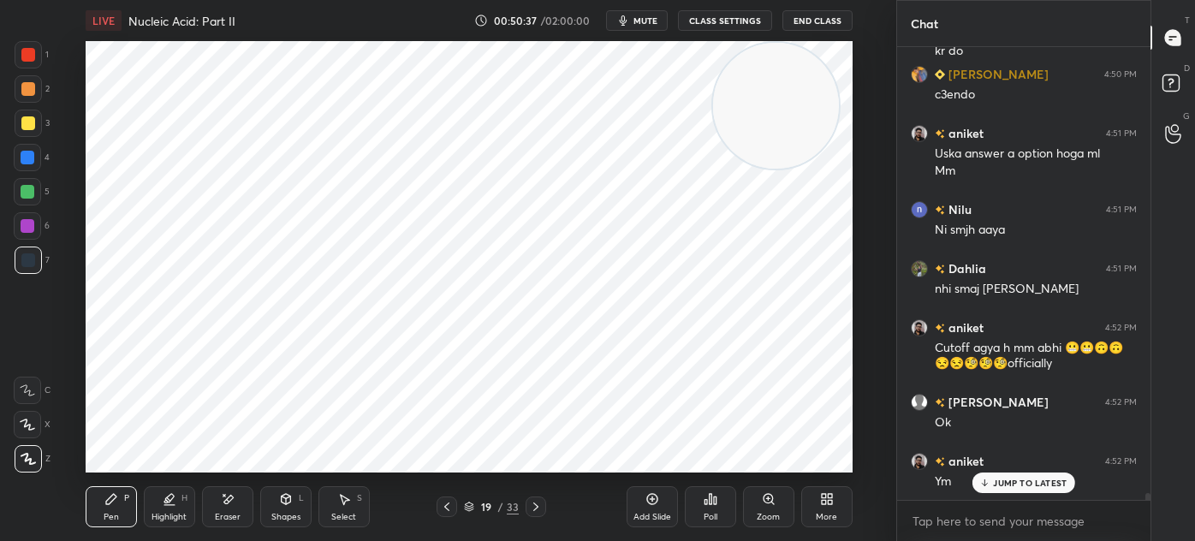
scroll to position [29155, 0]
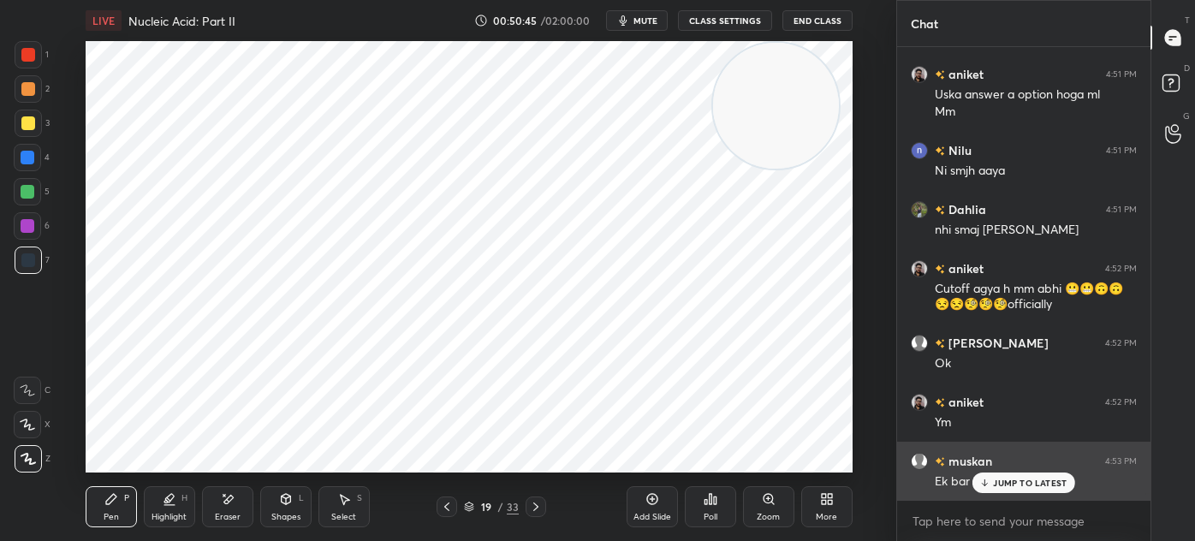
click at [1000, 490] on div "JUMP TO LATEST" at bounding box center [1023, 482] width 103 height 21
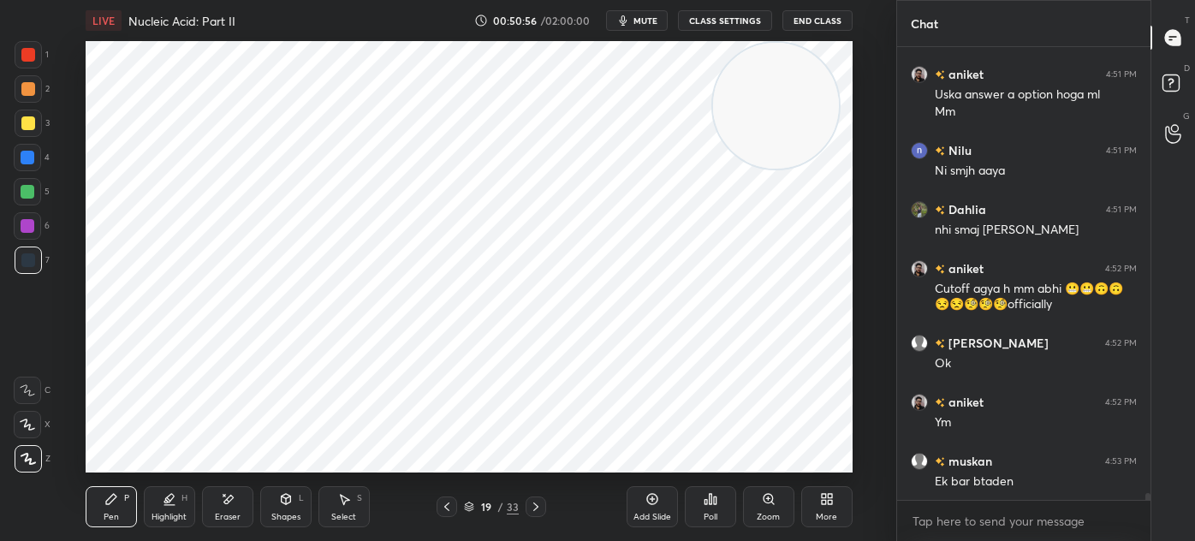
scroll to position [29214, 0]
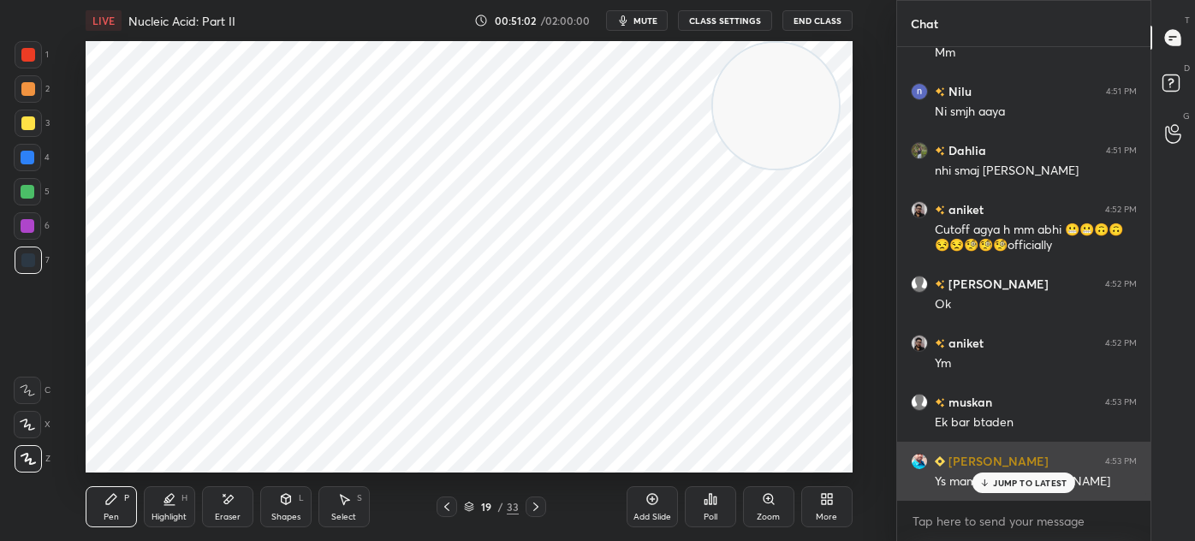
click at [1013, 483] on p "JUMP TO LATEST" at bounding box center [1030, 483] width 74 height 10
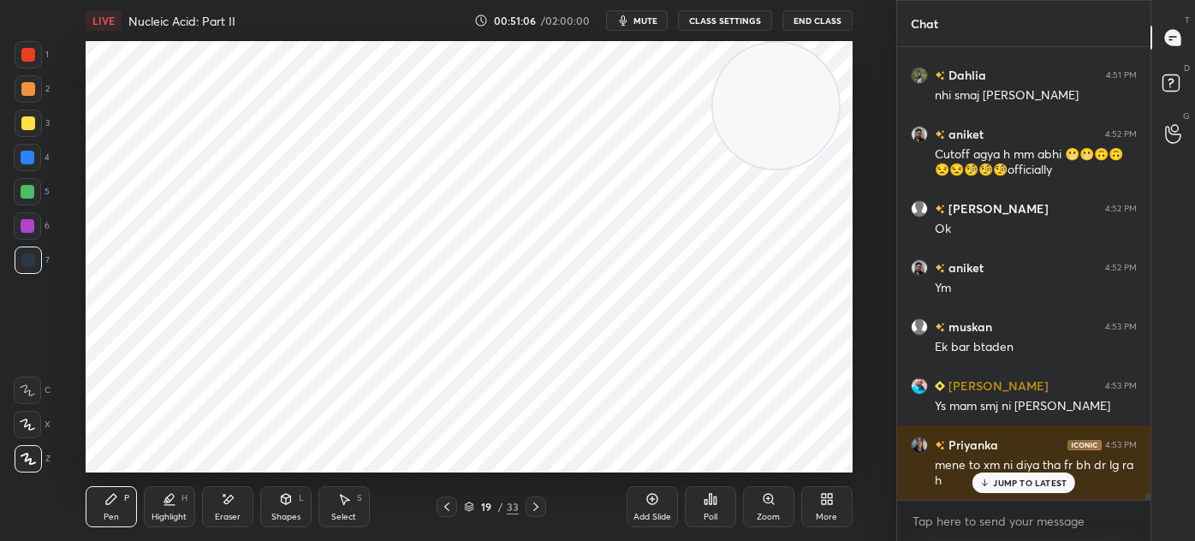
scroll to position [29363, 0]
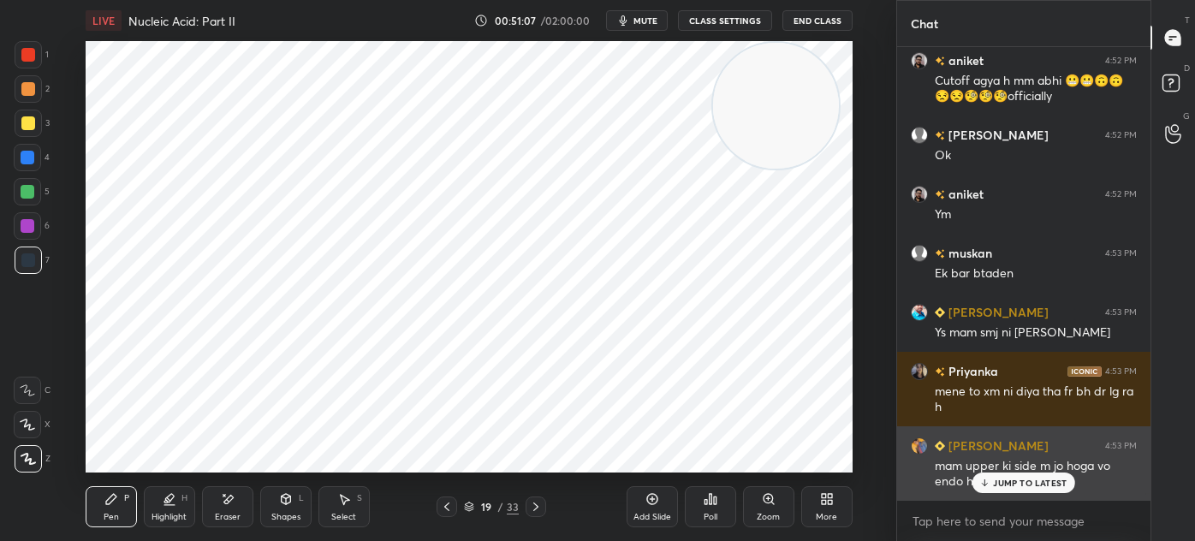
click at [1000, 484] on p "JUMP TO LATEST" at bounding box center [1030, 483] width 74 height 10
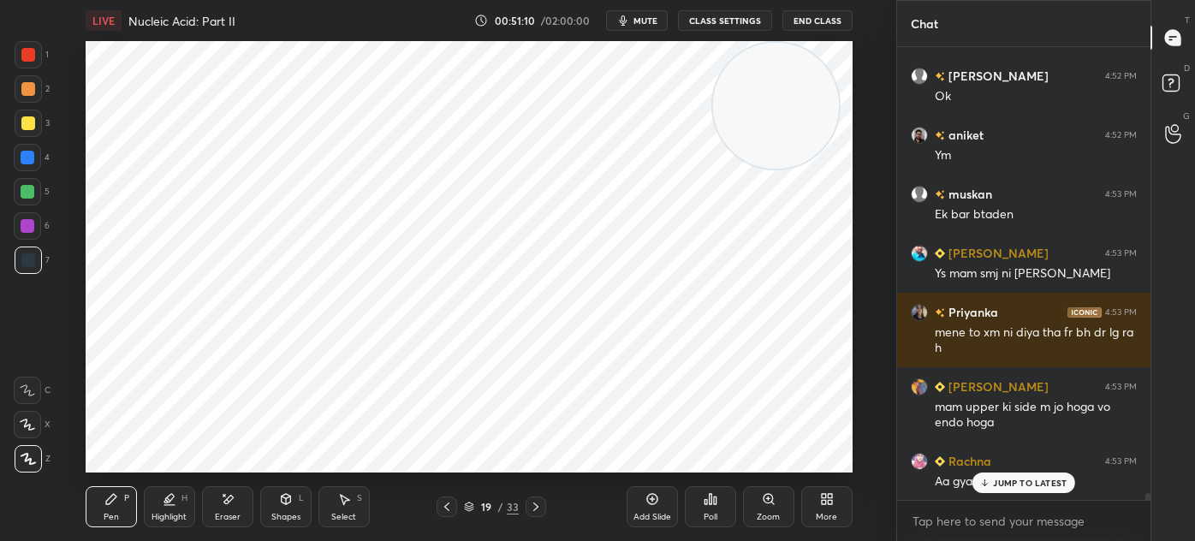
scroll to position [29481, 0]
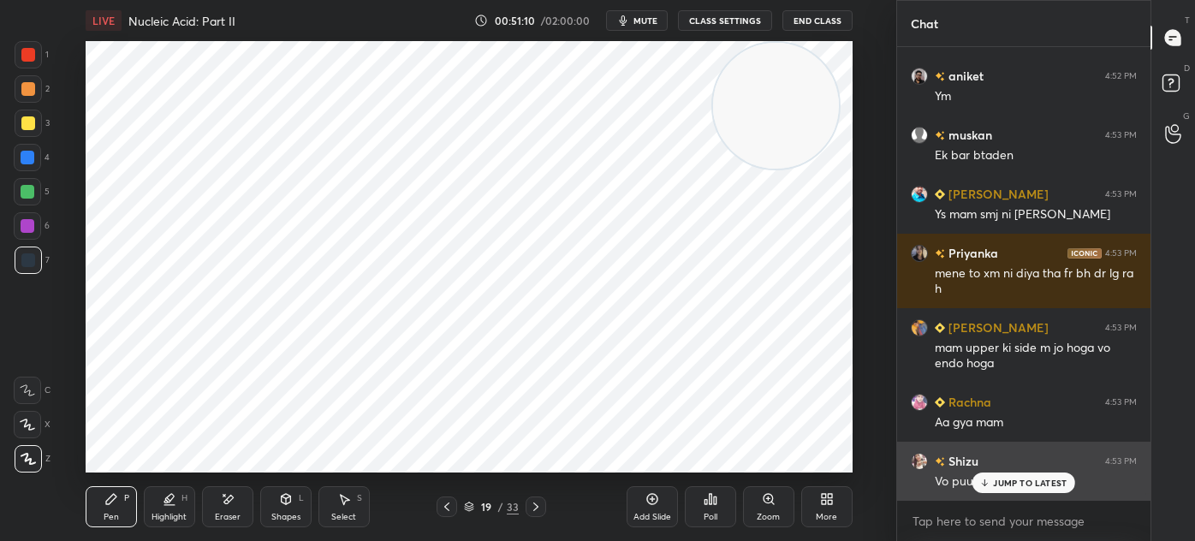
click at [1047, 483] on p "JUMP TO LATEST" at bounding box center [1030, 483] width 74 height 10
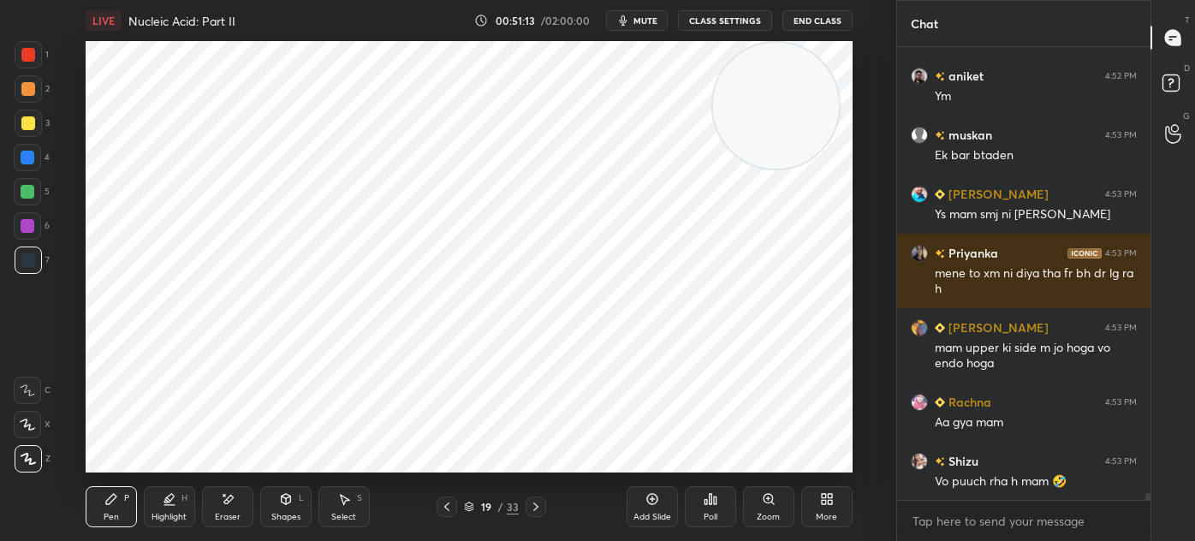
click at [537, 510] on icon at bounding box center [536, 507] width 14 height 14
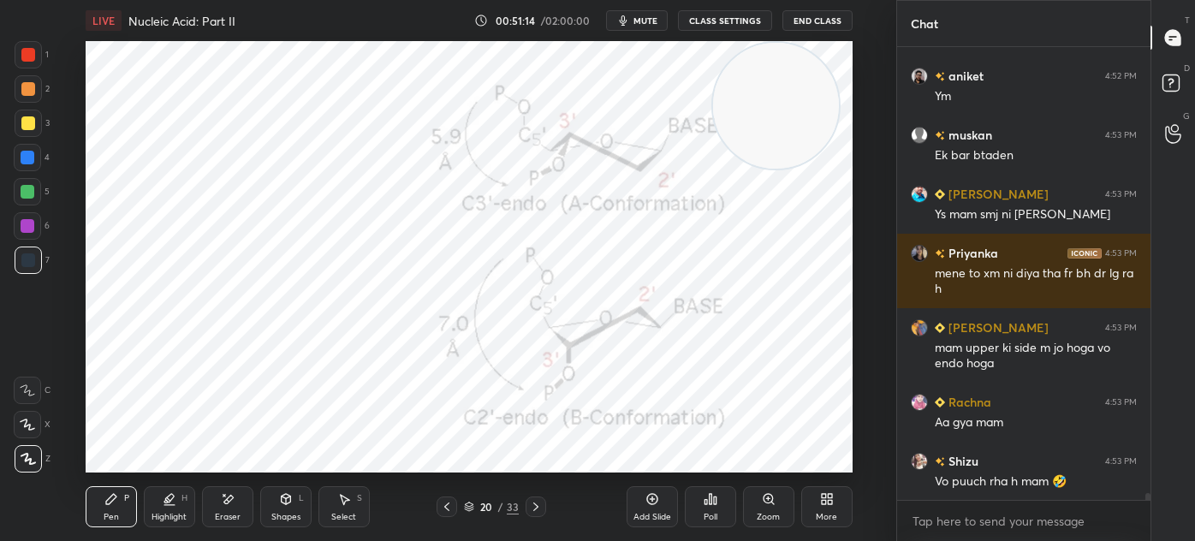
click at [454, 510] on div at bounding box center [446, 506] width 21 height 21
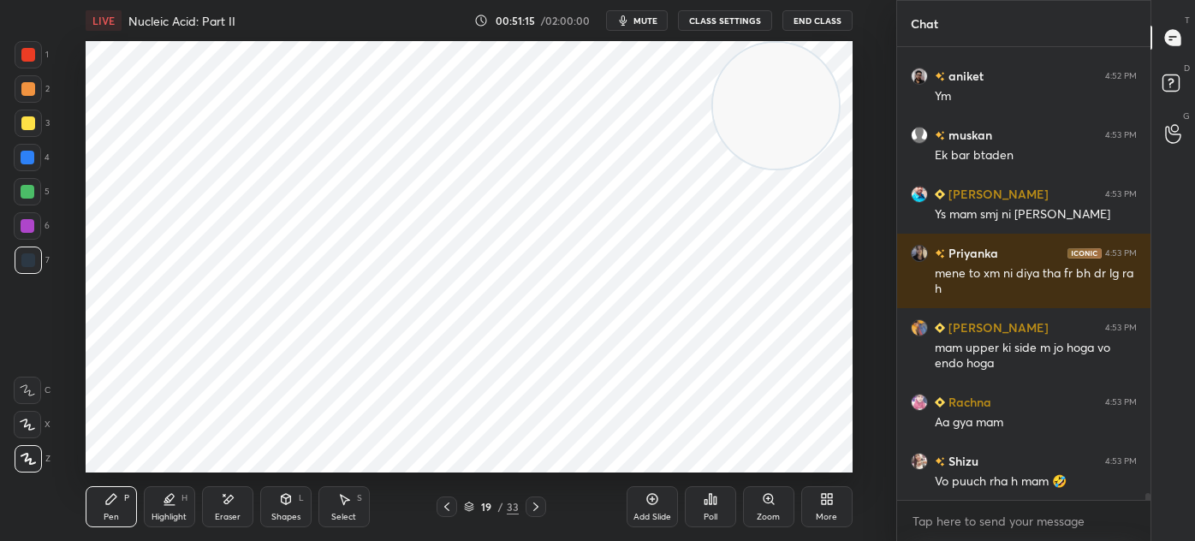
click at [665, 501] on div "Add Slide" at bounding box center [651, 506] width 51 height 41
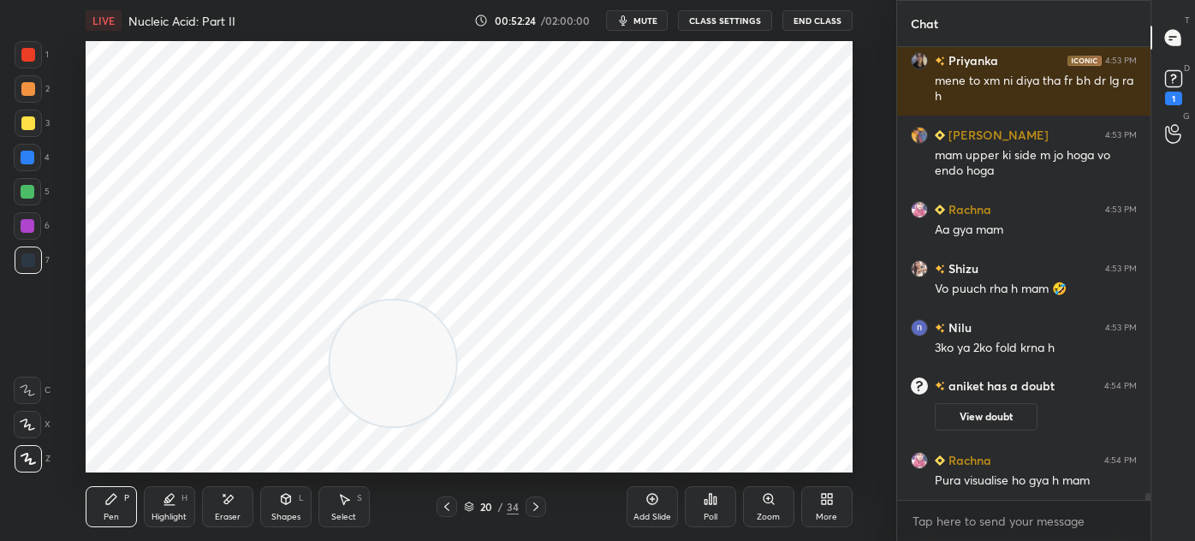
scroll to position [29057, 0]
click at [454, 509] on div at bounding box center [446, 506] width 21 height 21
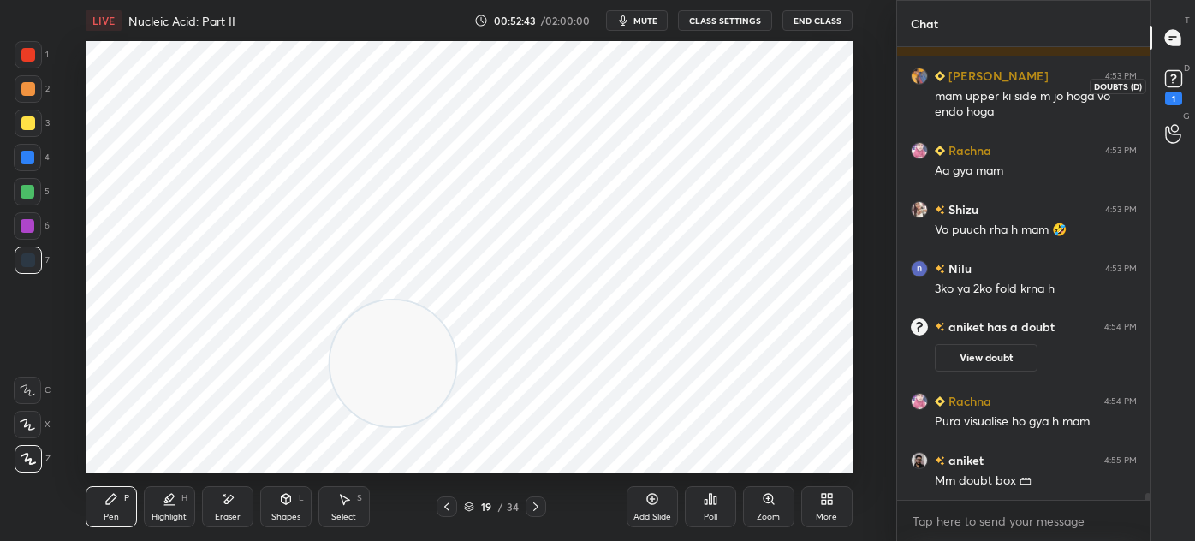
click at [1170, 81] on rect at bounding box center [1173, 79] width 16 height 16
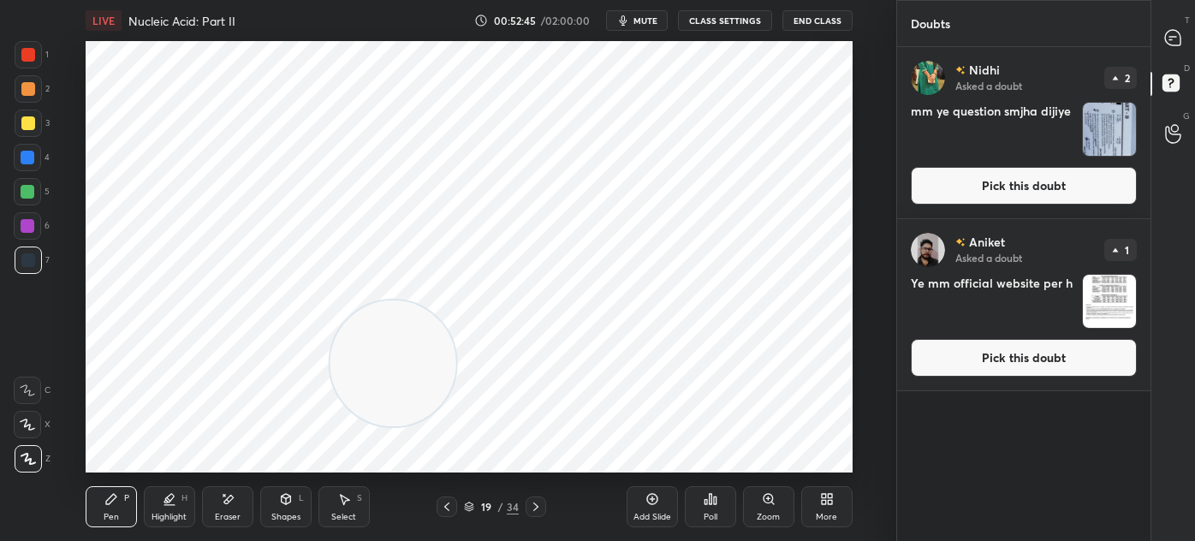
click at [1110, 298] on img "grid" at bounding box center [1109, 301] width 53 height 53
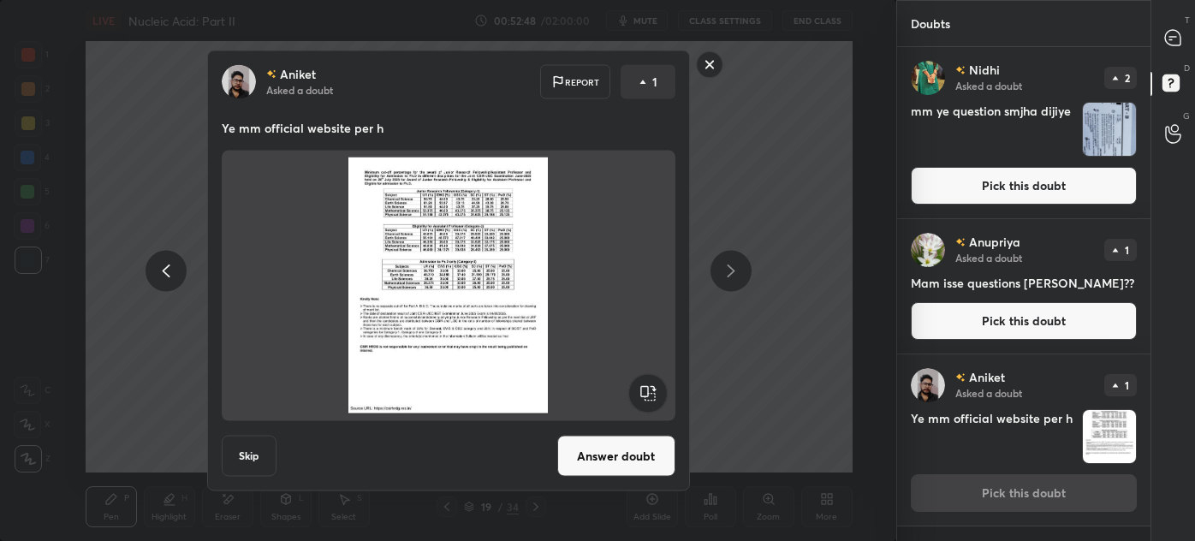
click at [704, 63] on rect at bounding box center [709, 64] width 27 height 27
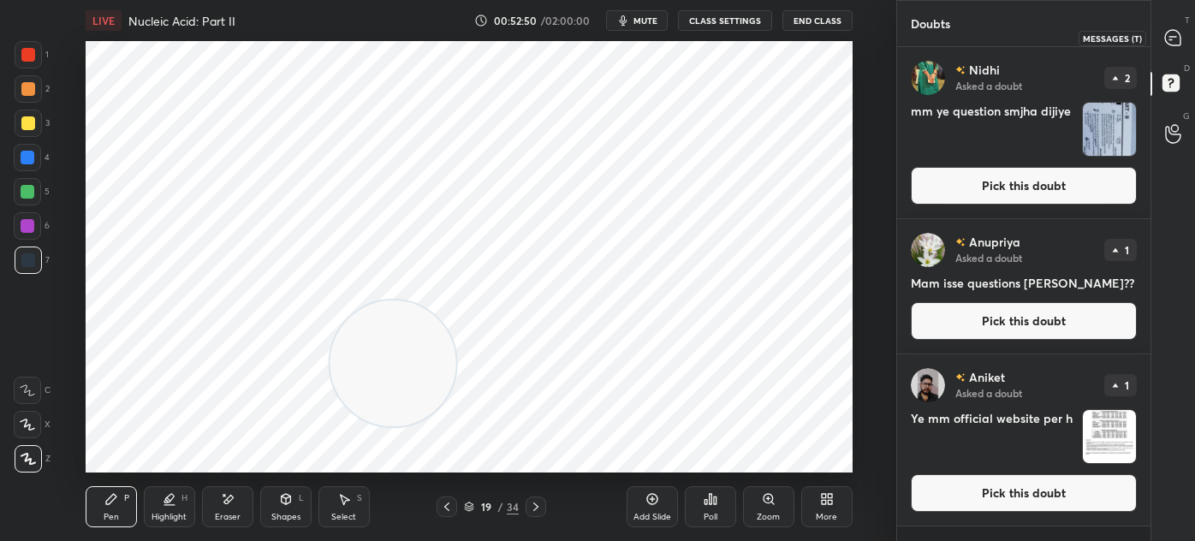
click at [1165, 39] on icon at bounding box center [1172, 37] width 15 height 15
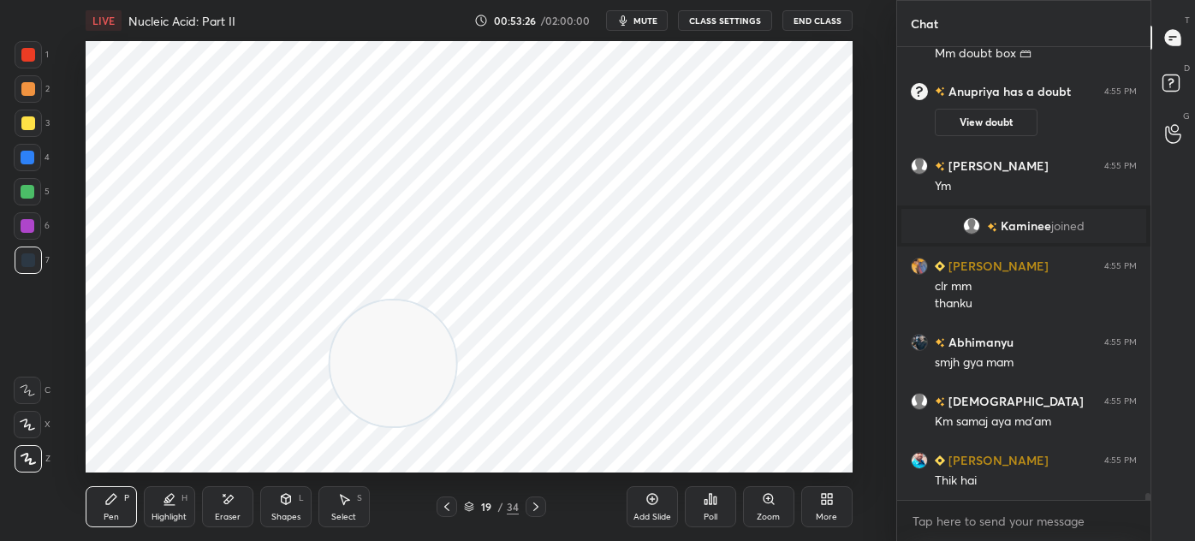
scroll to position [29584, 0]
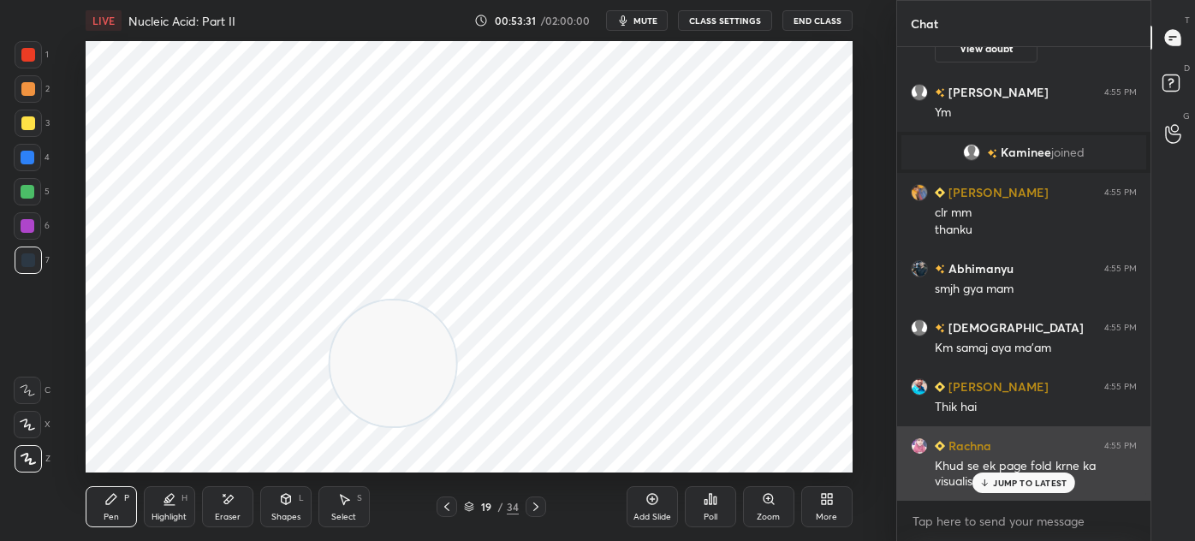
click at [1013, 478] on p "JUMP TO LATEST" at bounding box center [1030, 483] width 74 height 10
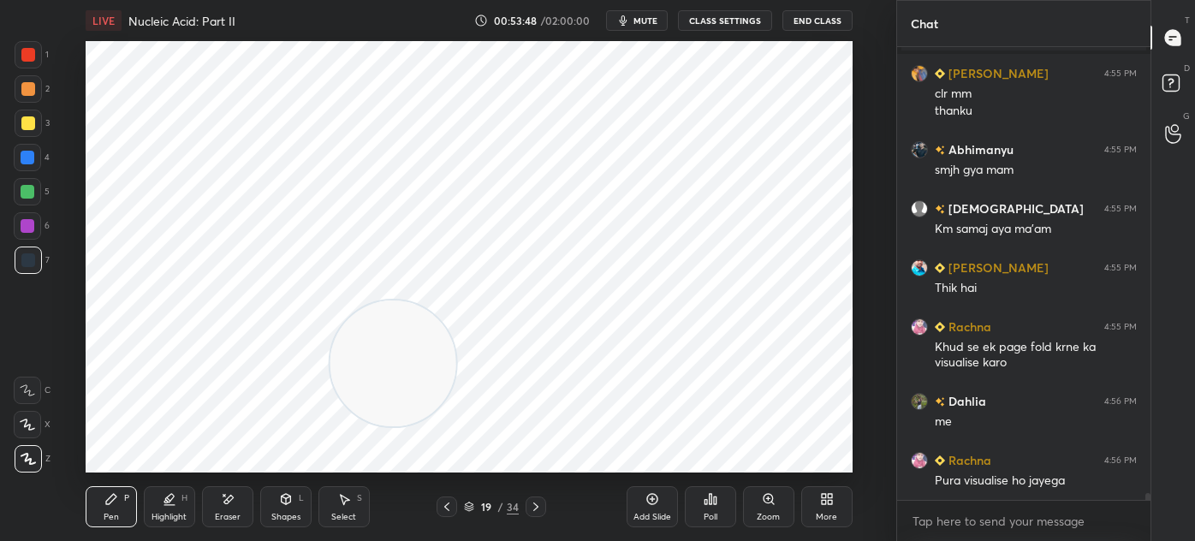
scroll to position [29778, 0]
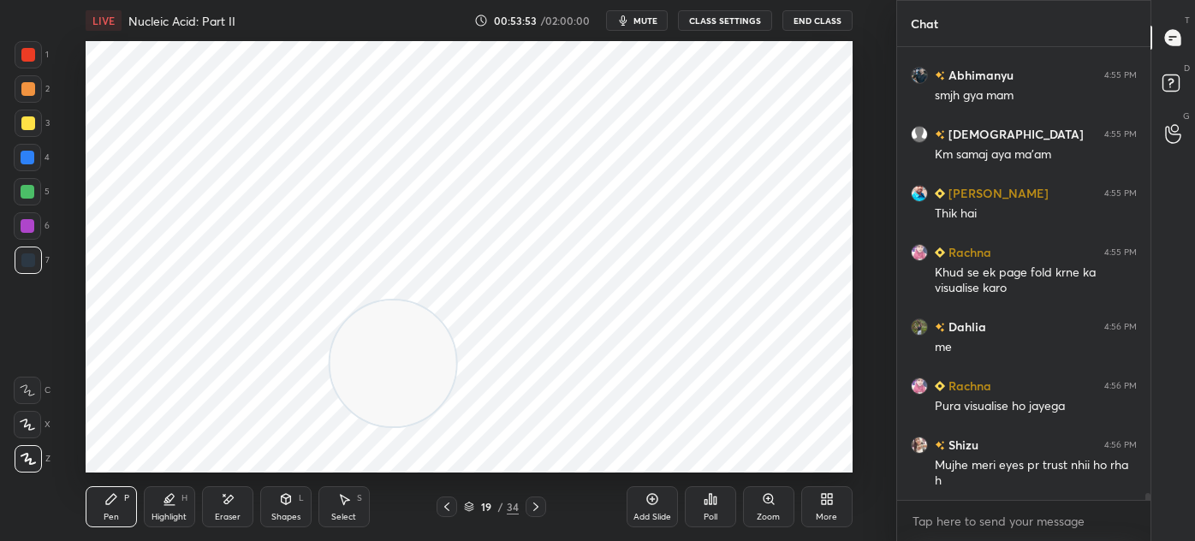
click at [465, 508] on icon at bounding box center [469, 509] width 9 height 3
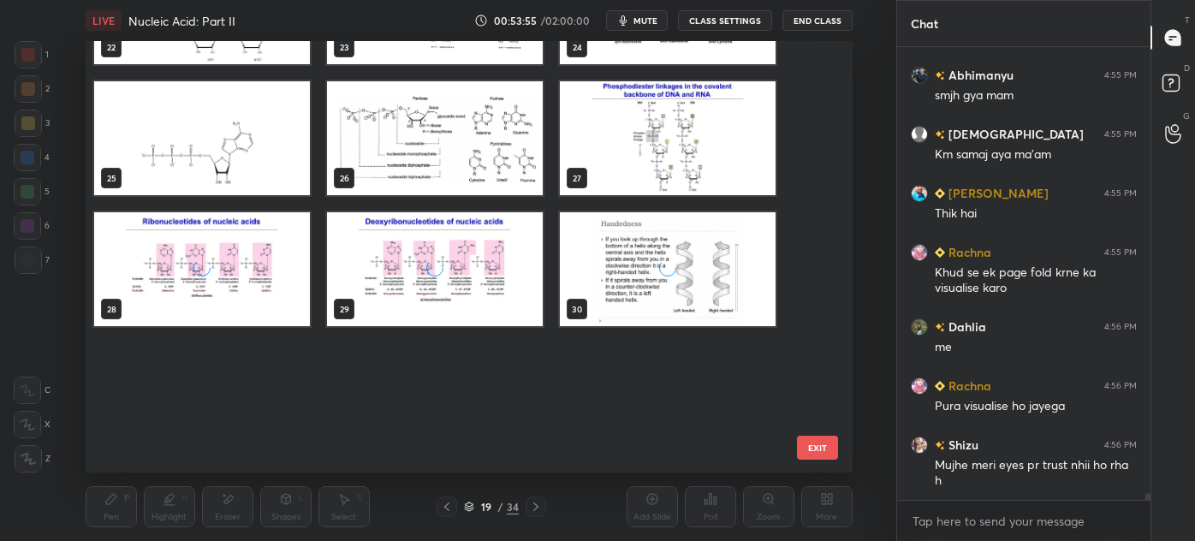
scroll to position [1140, 0]
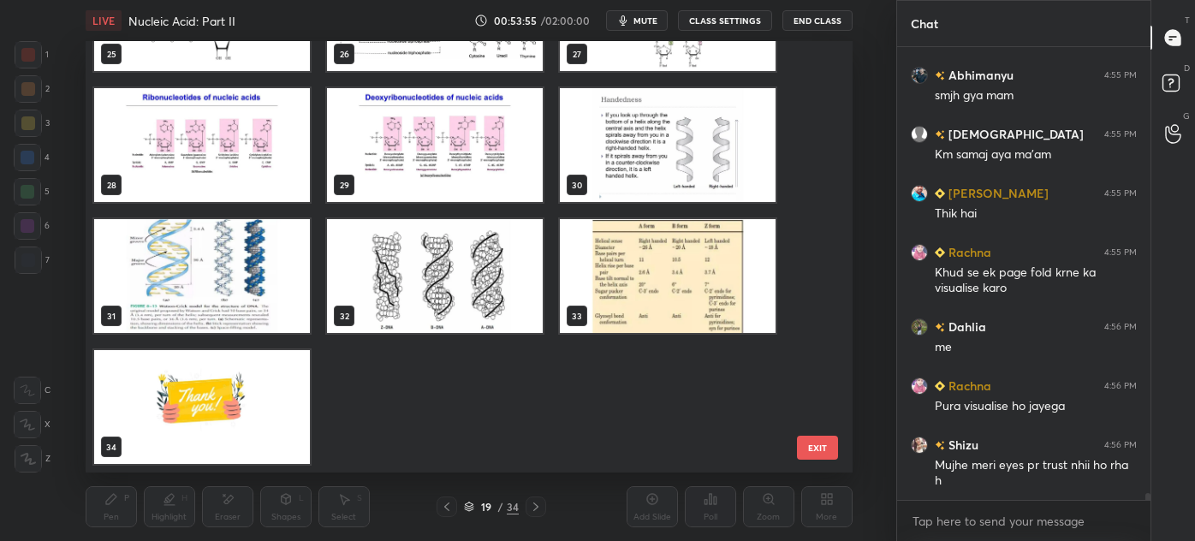
click at [255, 401] on img "grid" at bounding box center [202, 407] width 216 height 114
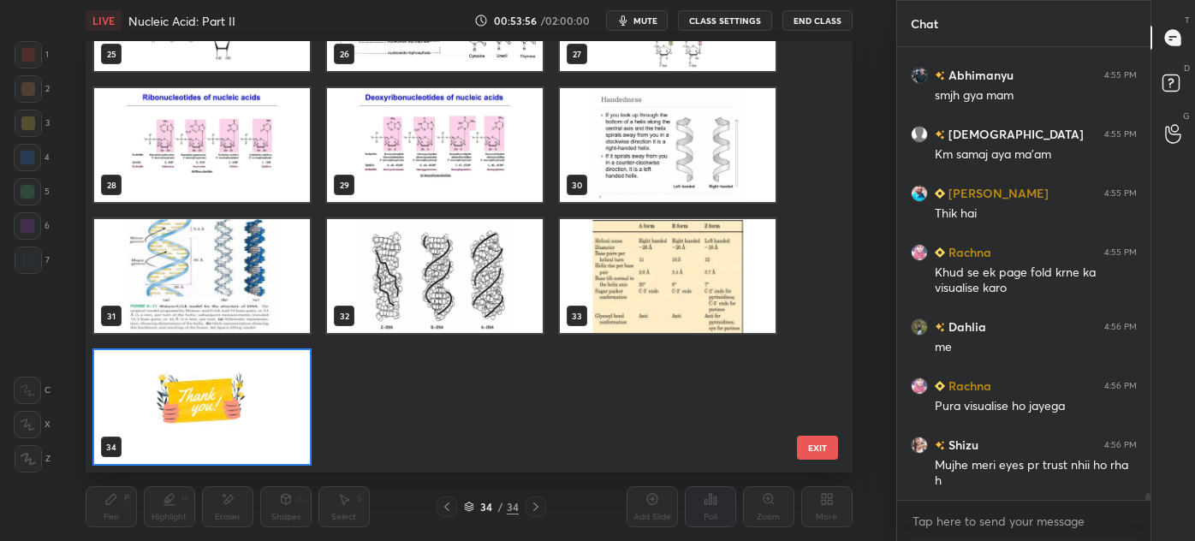
click at [251, 399] on img "grid" at bounding box center [202, 407] width 216 height 114
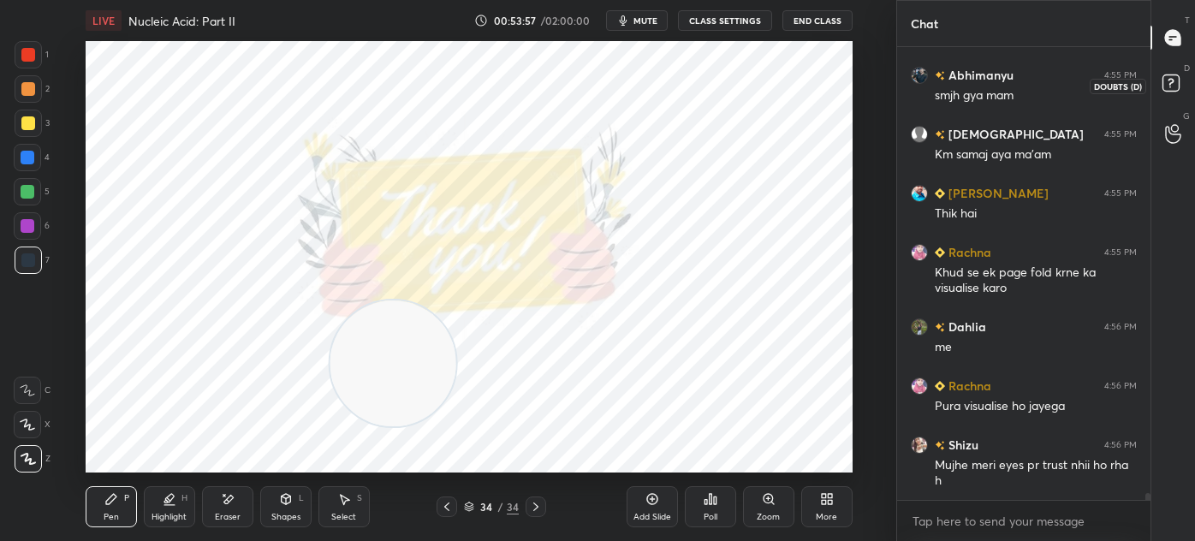
scroll to position [29836, 0]
click at [1166, 80] on rect at bounding box center [1170, 83] width 16 height 16
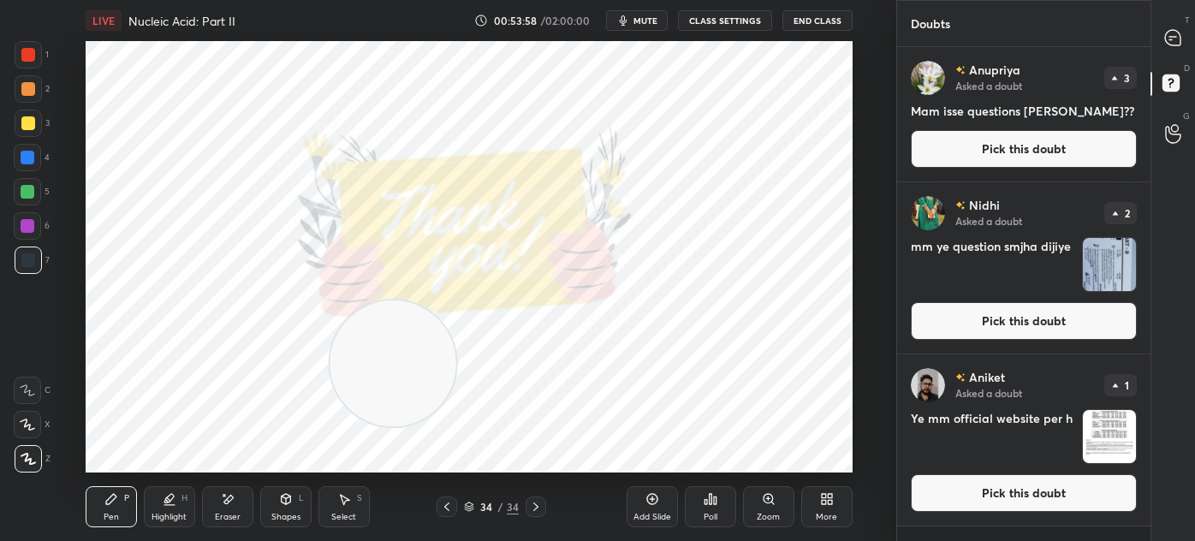
click at [1093, 420] on img "grid" at bounding box center [1109, 436] width 53 height 53
click at [1102, 433] on img "grid" at bounding box center [1109, 436] width 53 height 53
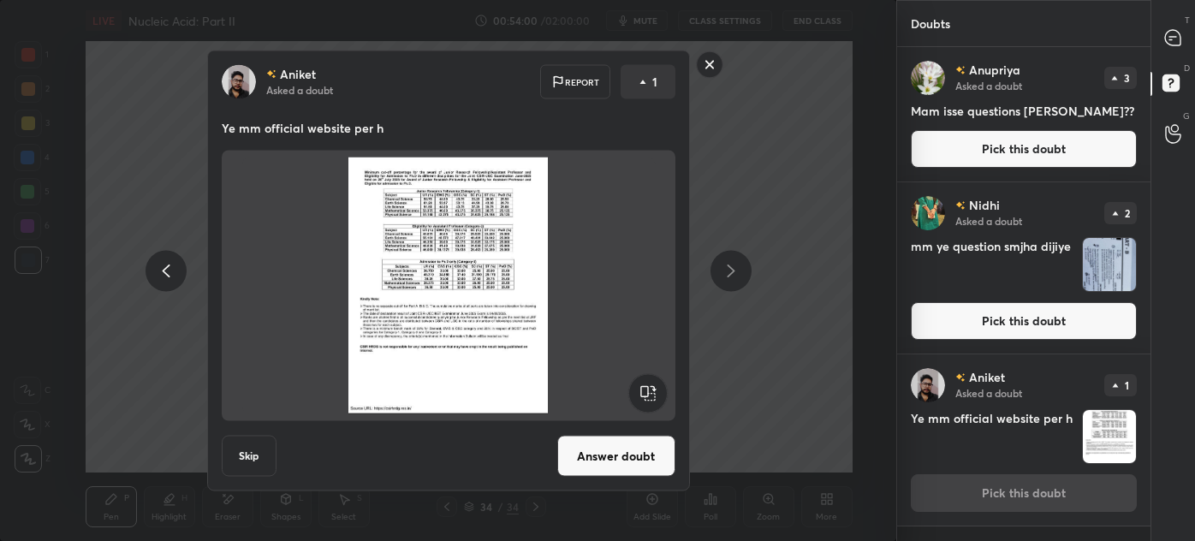
click at [632, 456] on button "Answer doubt" at bounding box center [616, 456] width 118 height 41
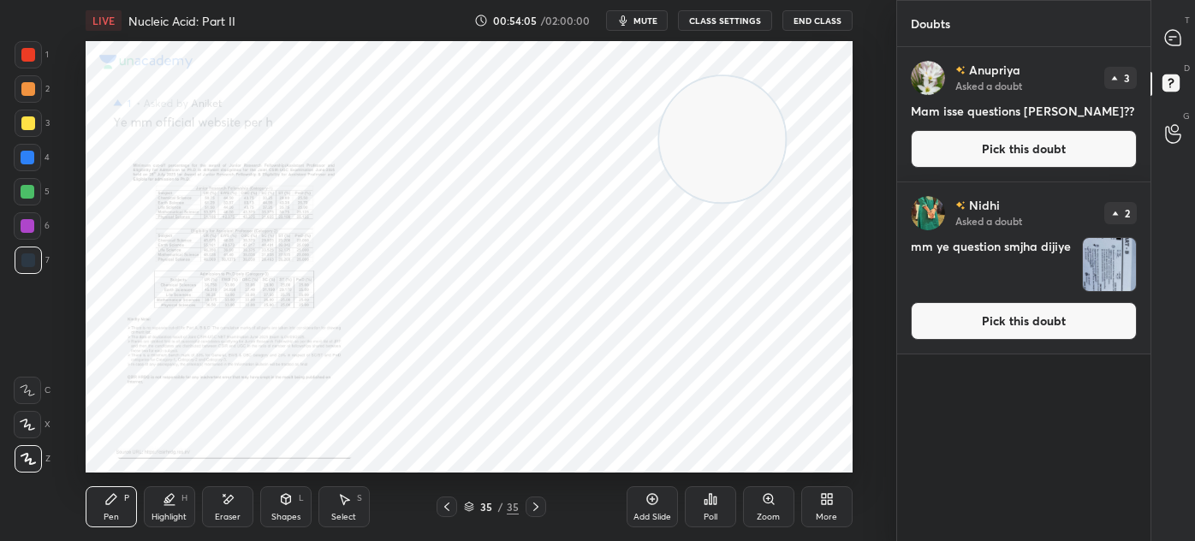
click at [721, 508] on div "Poll" at bounding box center [710, 506] width 51 height 41
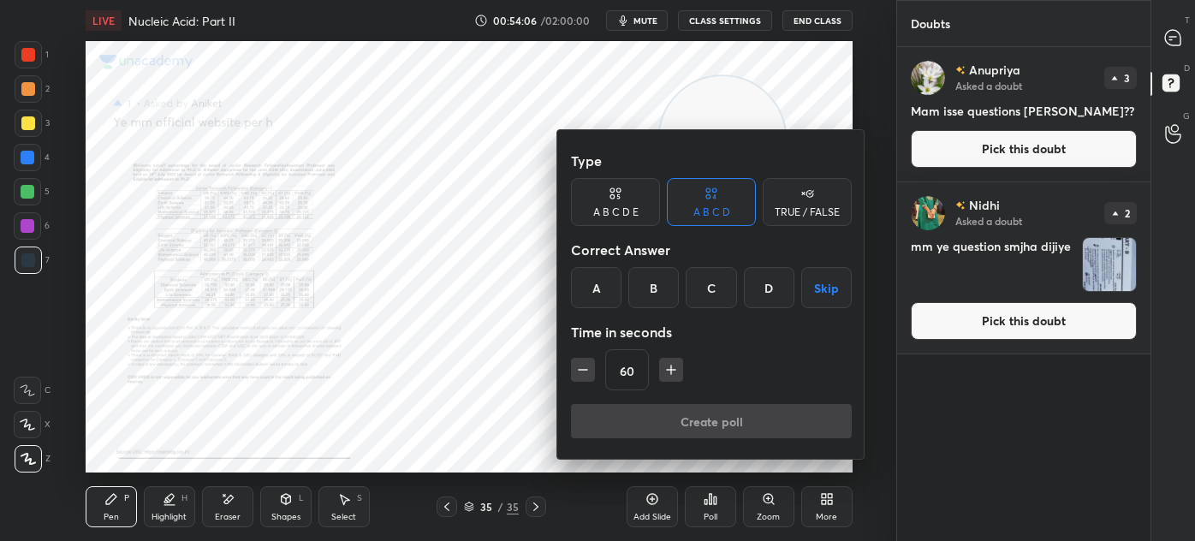
click at [762, 508] on div at bounding box center [597, 270] width 1195 height 541
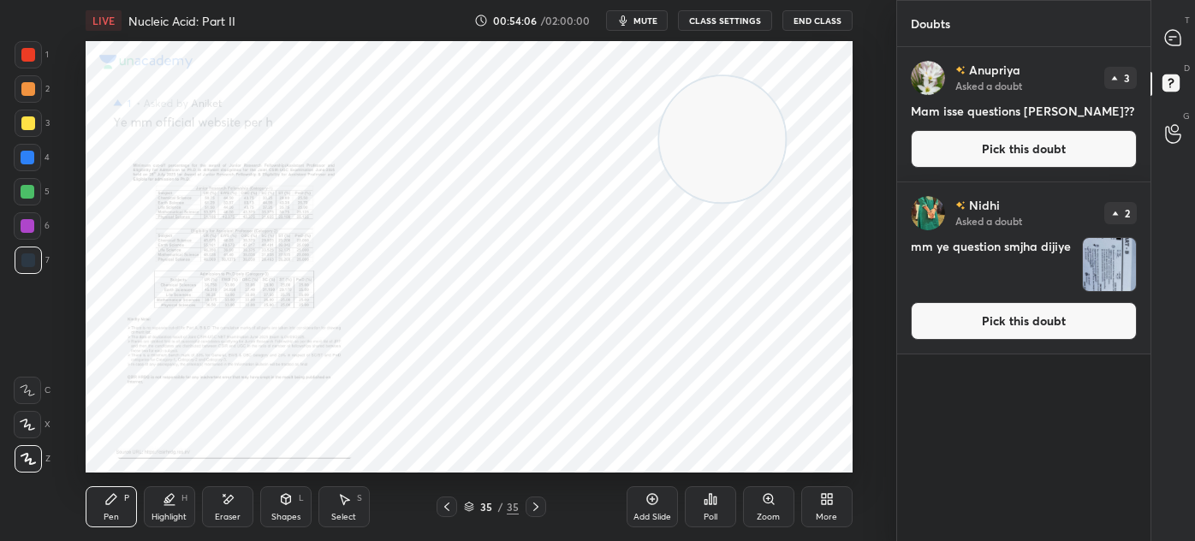
click at [772, 513] on div "Zoom" at bounding box center [768, 517] width 23 height 9
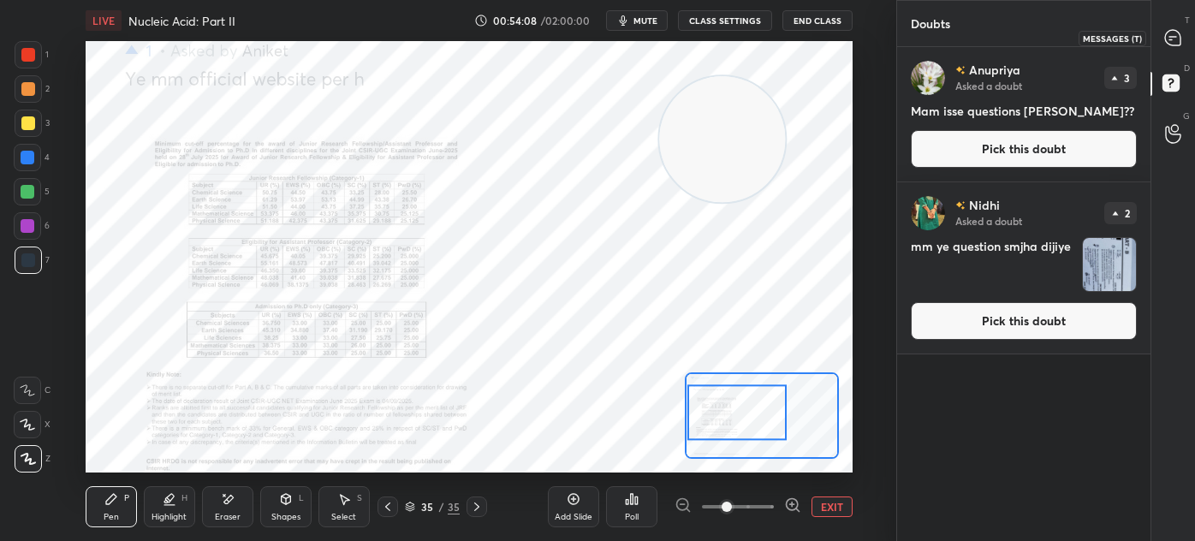
click at [1168, 33] on icon at bounding box center [1172, 37] width 15 height 15
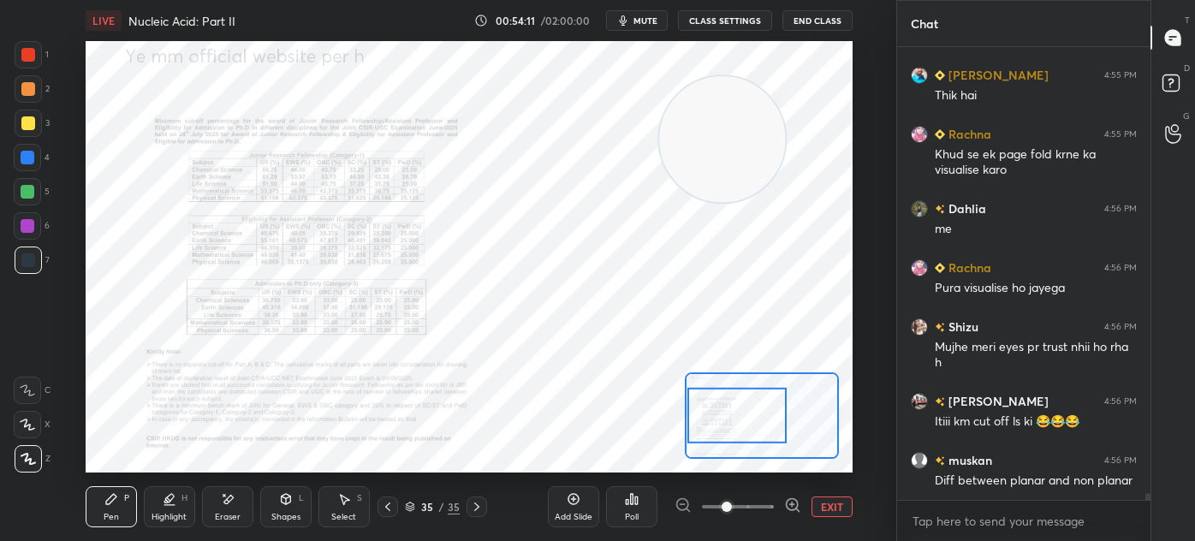
scroll to position [30195, 0]
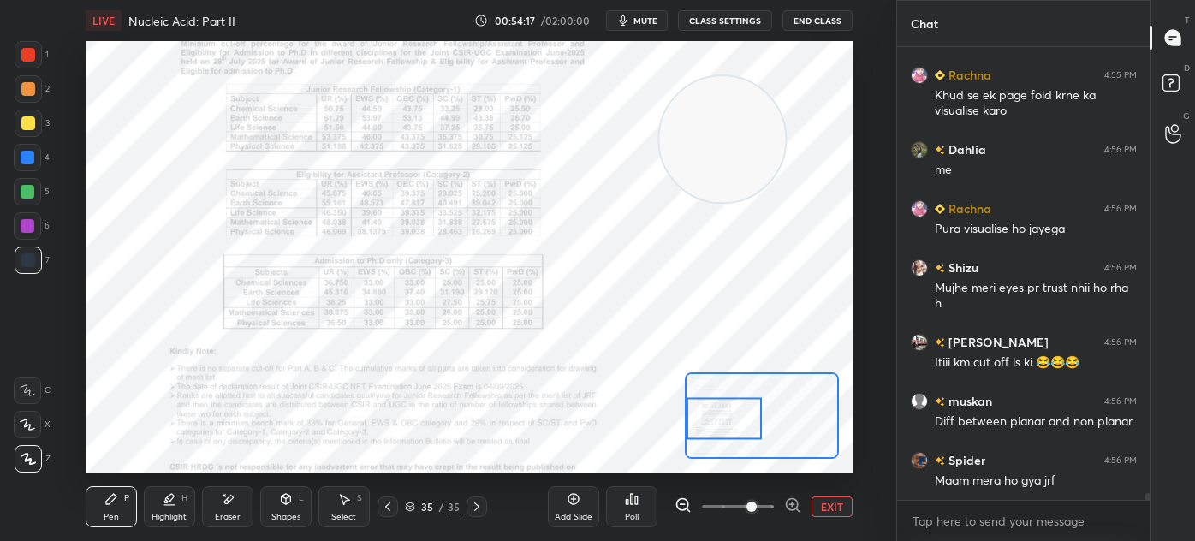
click at [735, 414] on div at bounding box center [723, 418] width 75 height 41
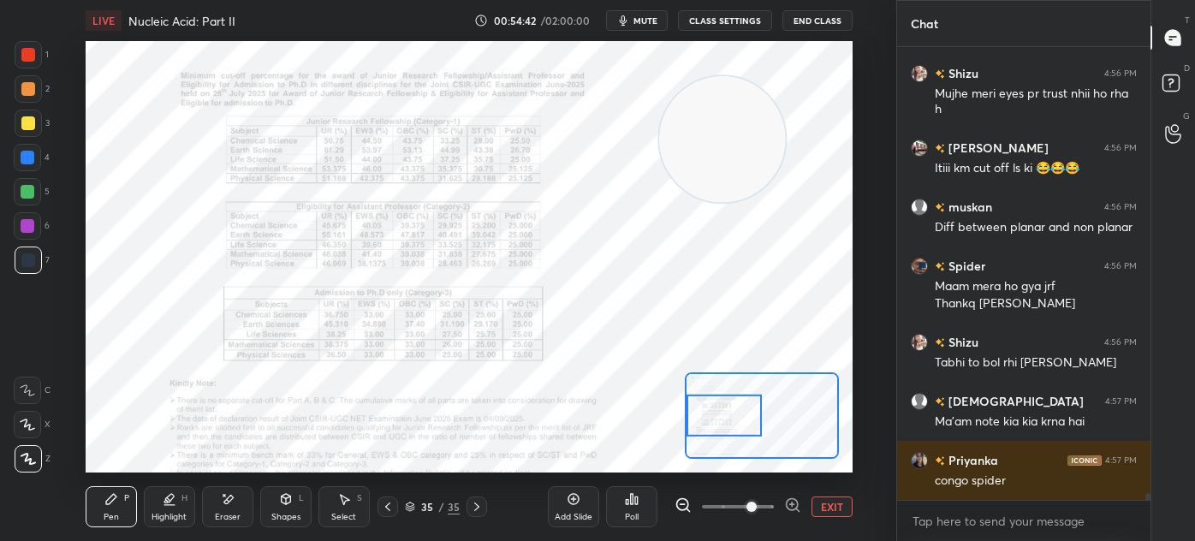
scroll to position [30448, 0]
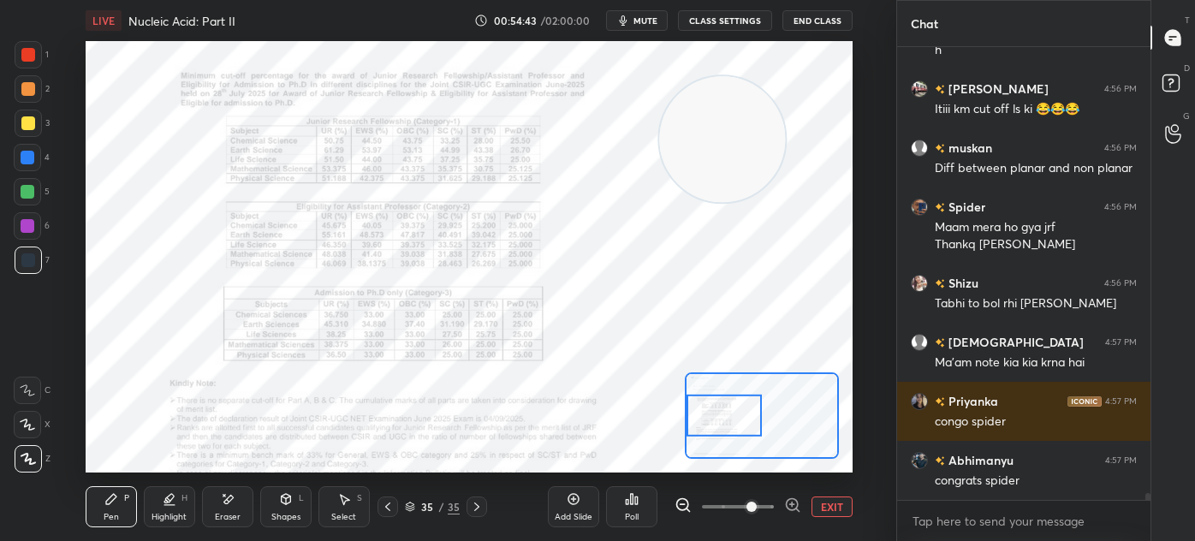
click at [233, 504] on icon at bounding box center [228, 499] width 14 height 15
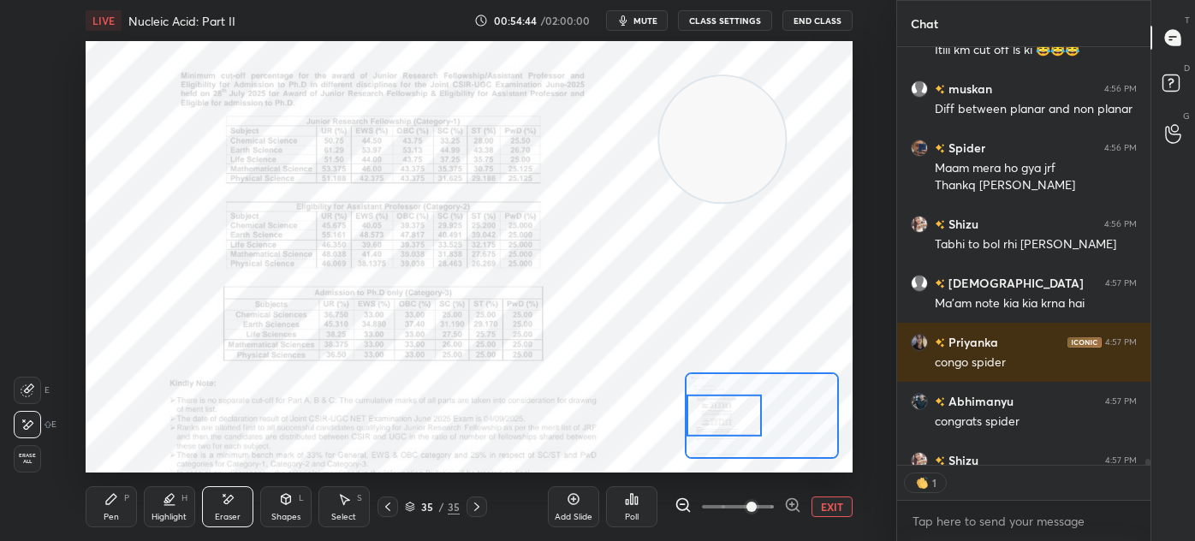
scroll to position [5, 4]
click at [110, 521] on div "Pen" at bounding box center [111, 517] width 15 height 9
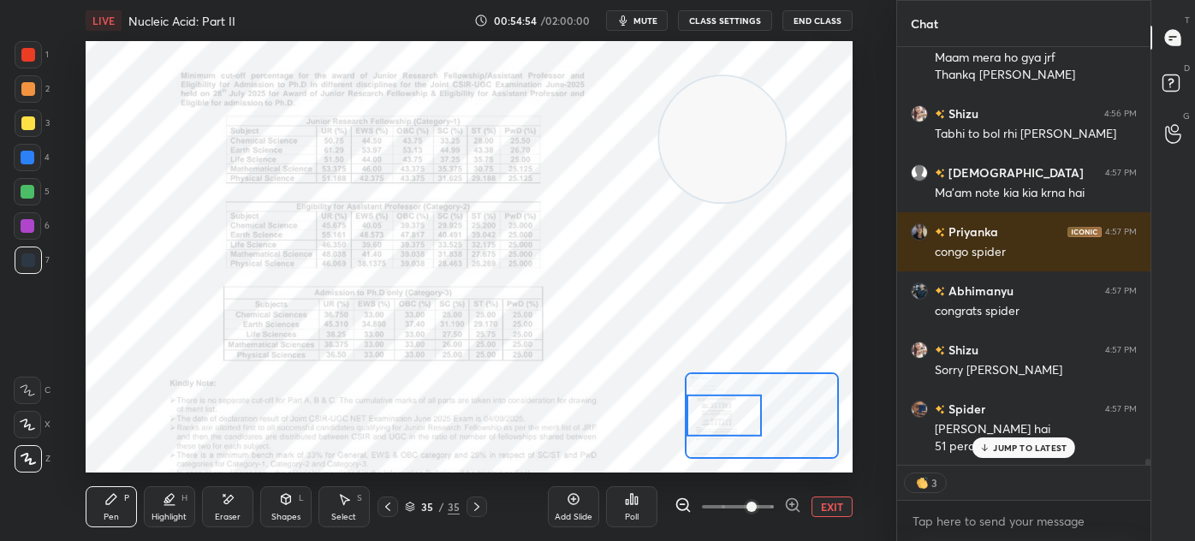
scroll to position [30675, 0]
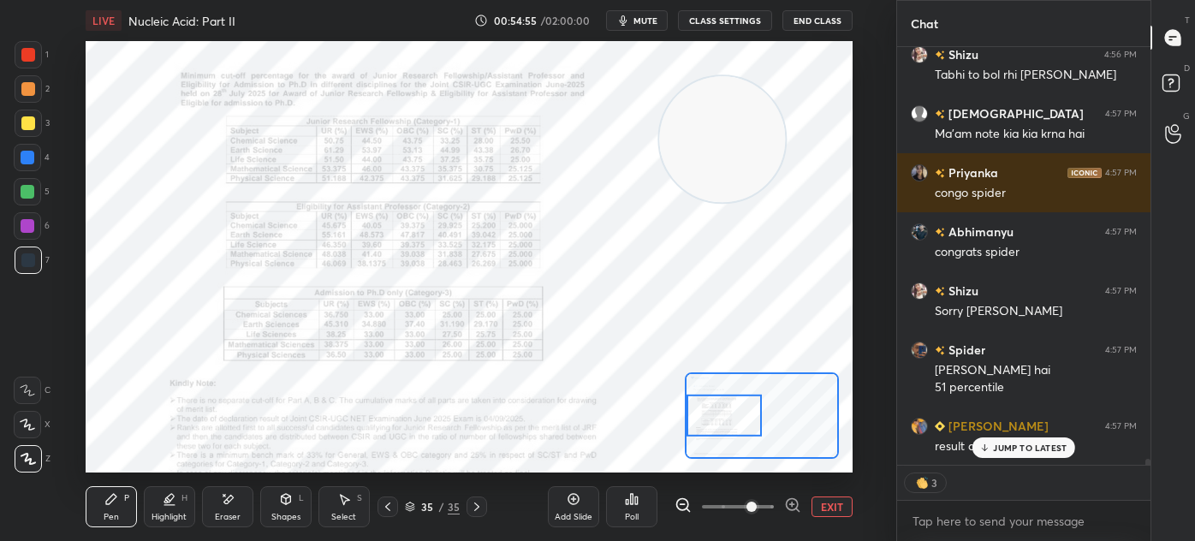
click at [833, 506] on button "EXIT" at bounding box center [831, 506] width 41 height 21
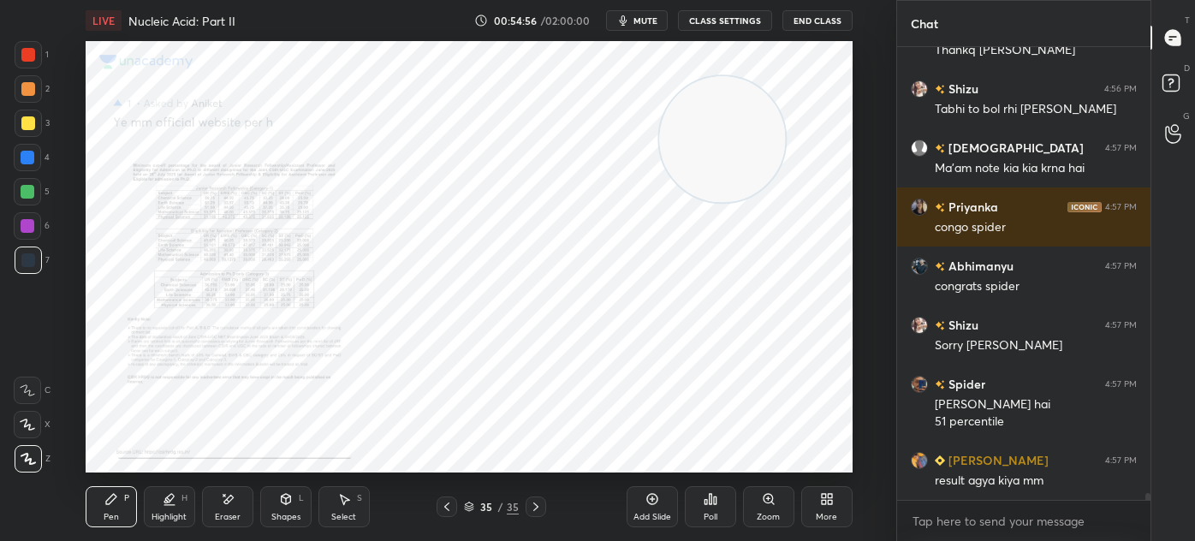
scroll to position [30641, 0]
click at [998, 446] on div "Abdul 4:55 PM clr mm thanku Abhimanyu 4:55 PM smjh gya mam farhanaaz 4:55 PM Km…" at bounding box center [1023, 273] width 253 height 453
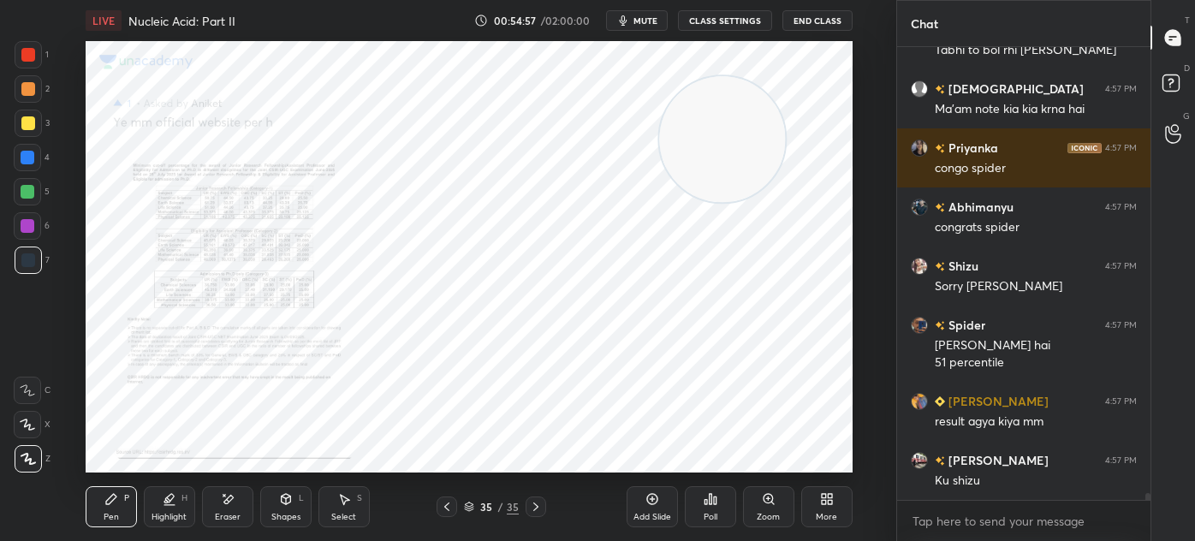
click at [478, 501] on div "35" at bounding box center [486, 506] width 17 height 10
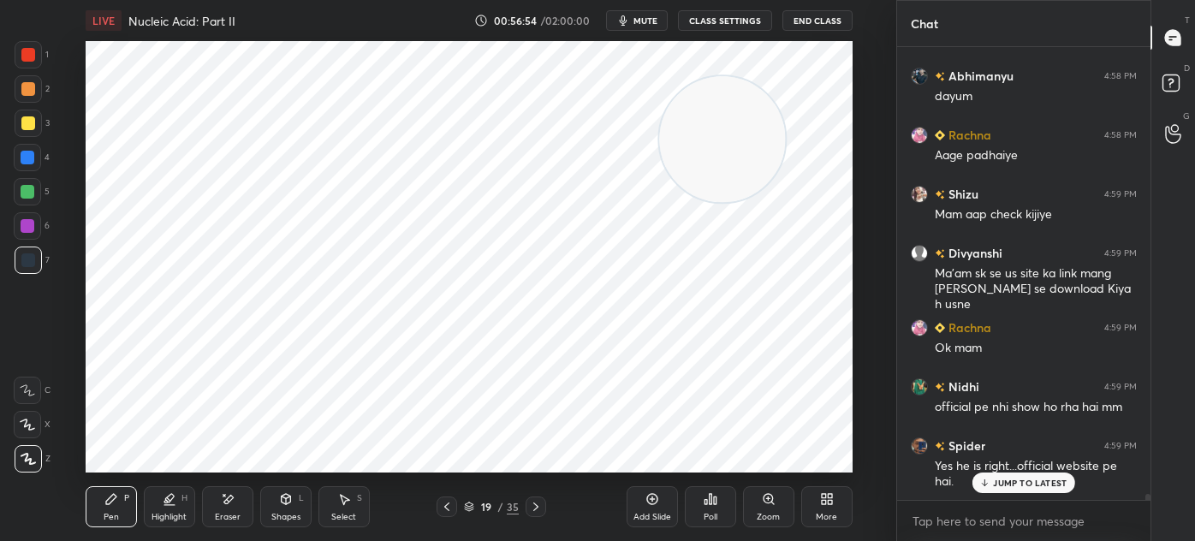
scroll to position [32312, 0]
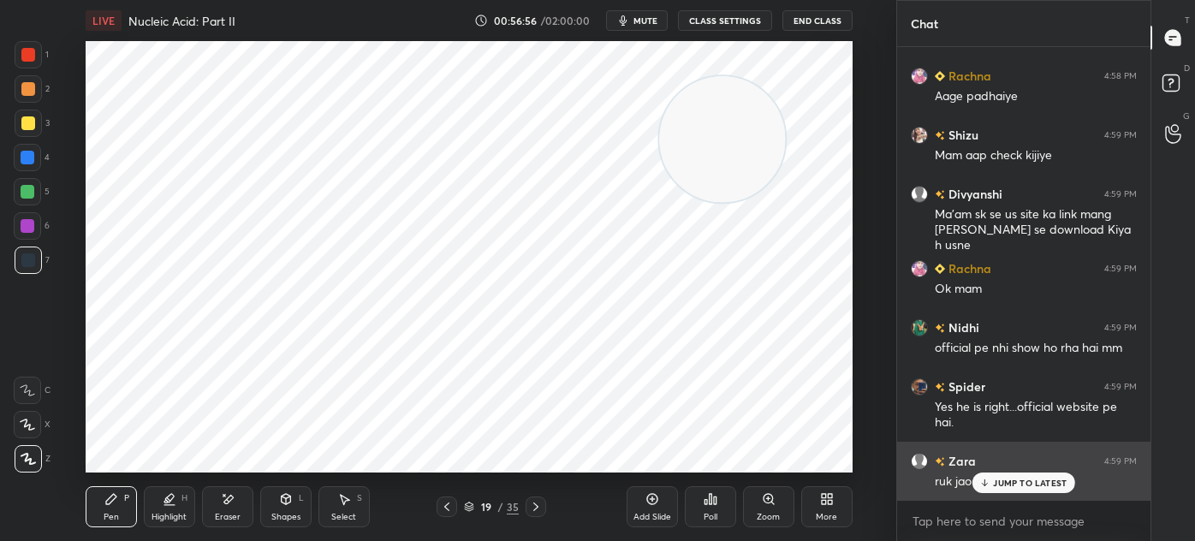
click at [993, 484] on div "JUMP TO LATEST" at bounding box center [1023, 482] width 103 height 21
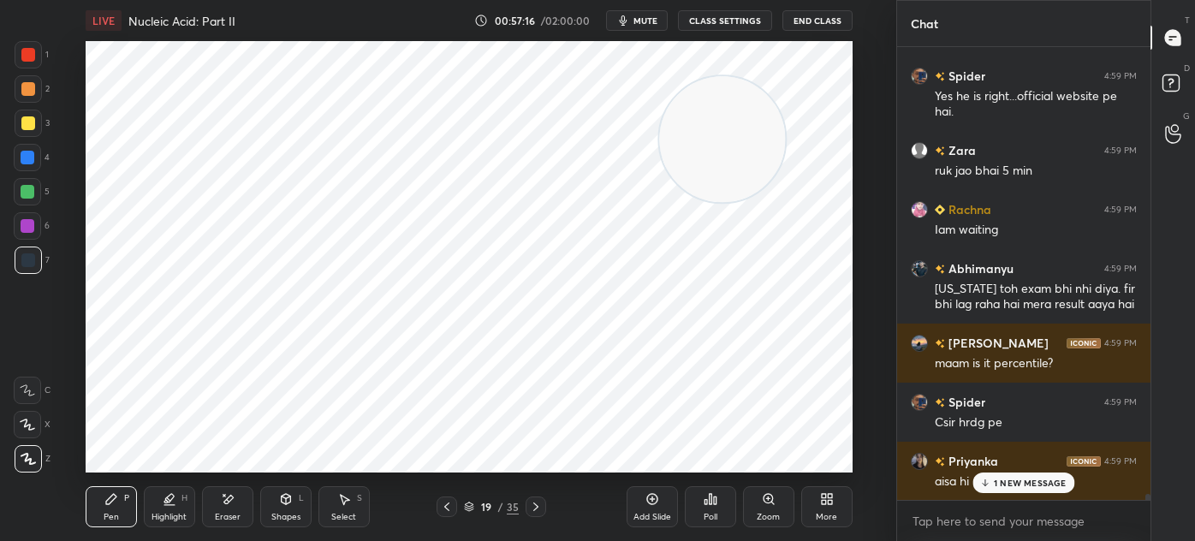
scroll to position [32681, 0]
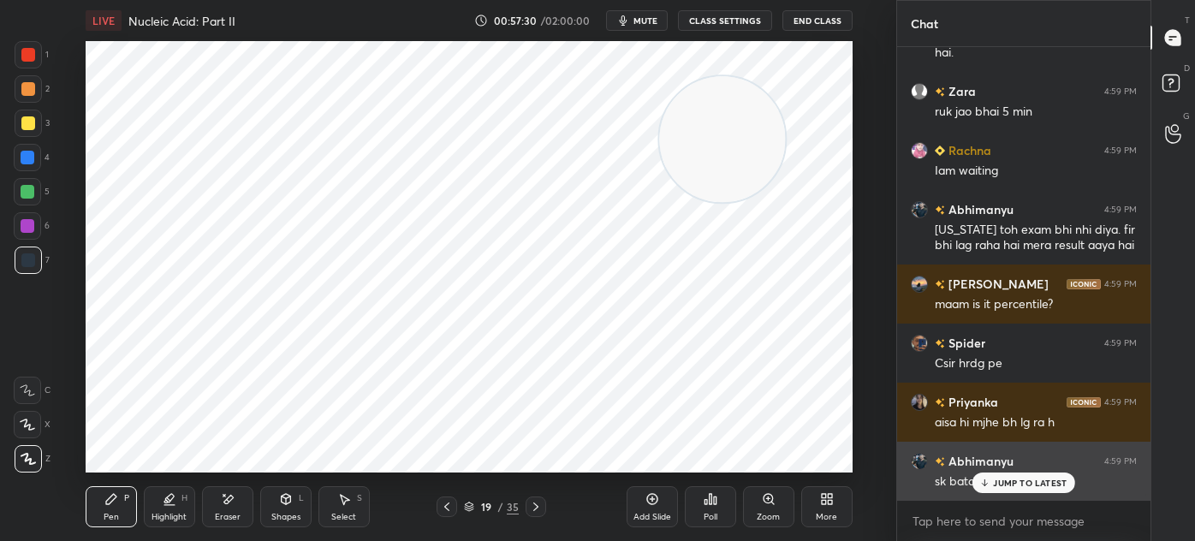
click at [1035, 478] on p "JUMP TO LATEST" at bounding box center [1030, 483] width 74 height 10
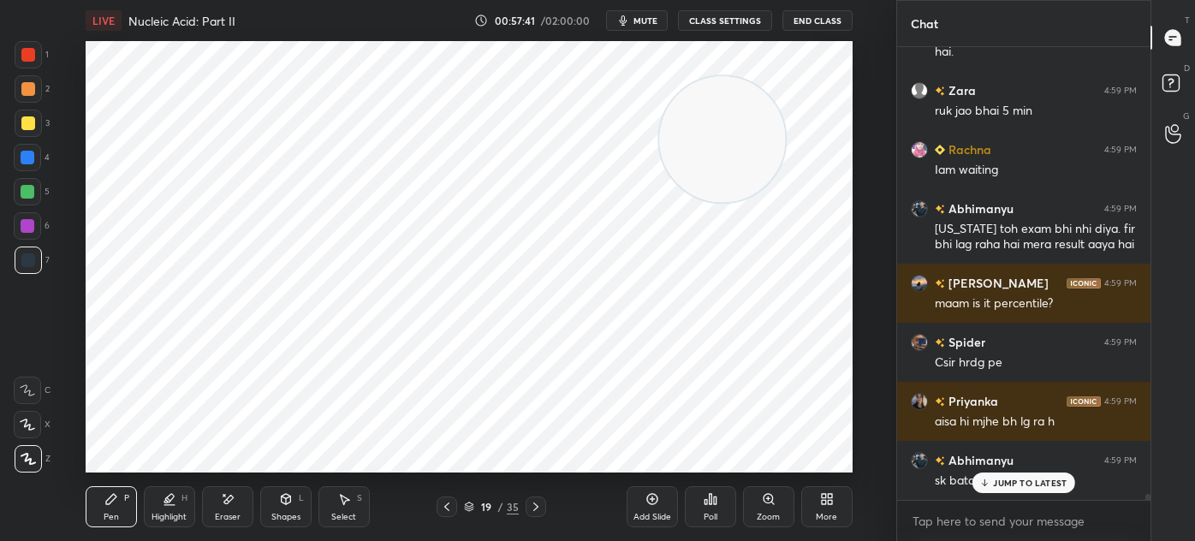
scroll to position [32740, 0]
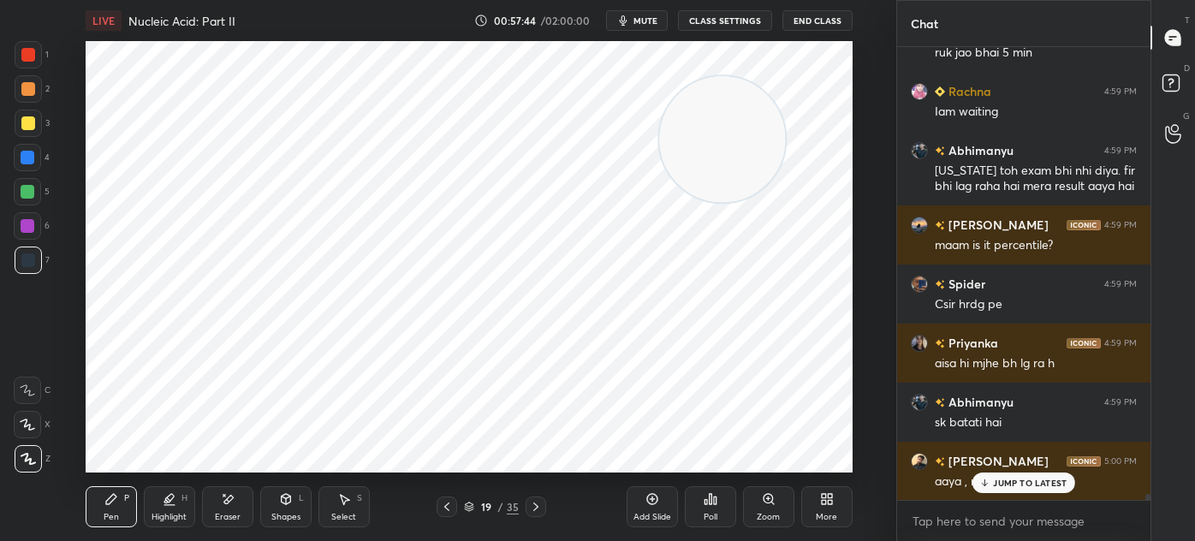
click at [1003, 481] on p "JUMP TO LATEST" at bounding box center [1030, 483] width 74 height 10
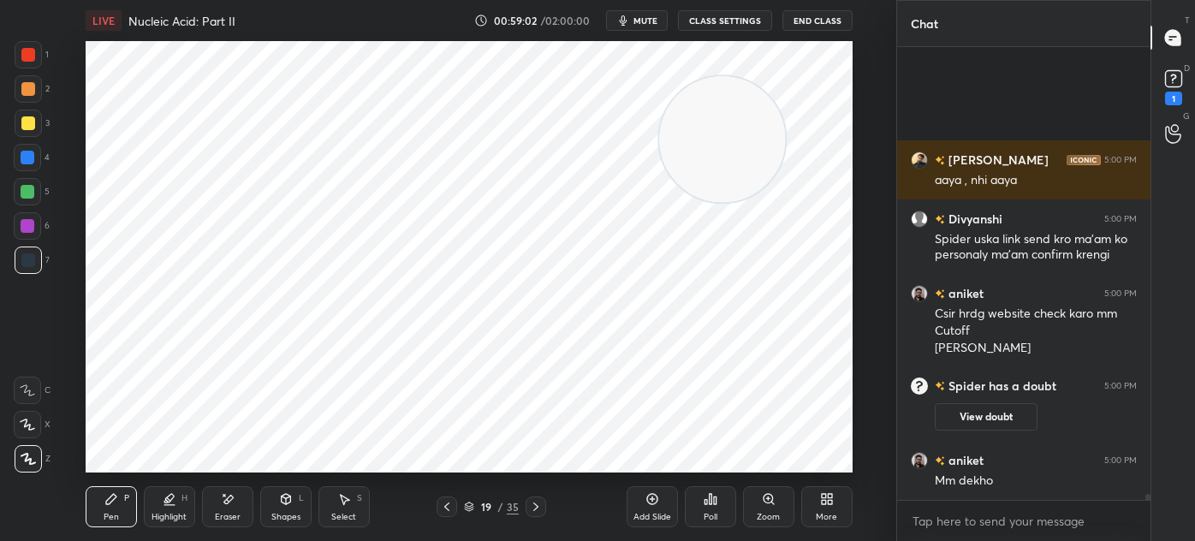
scroll to position [31841, 0]
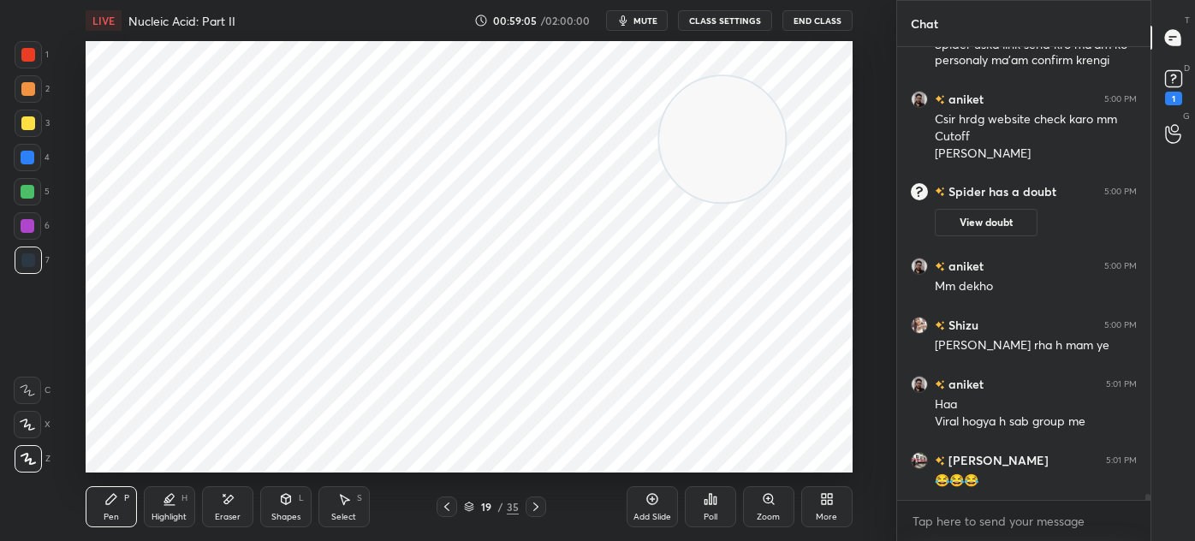
click at [810, 19] on button "End Class" at bounding box center [817, 20] width 70 height 21
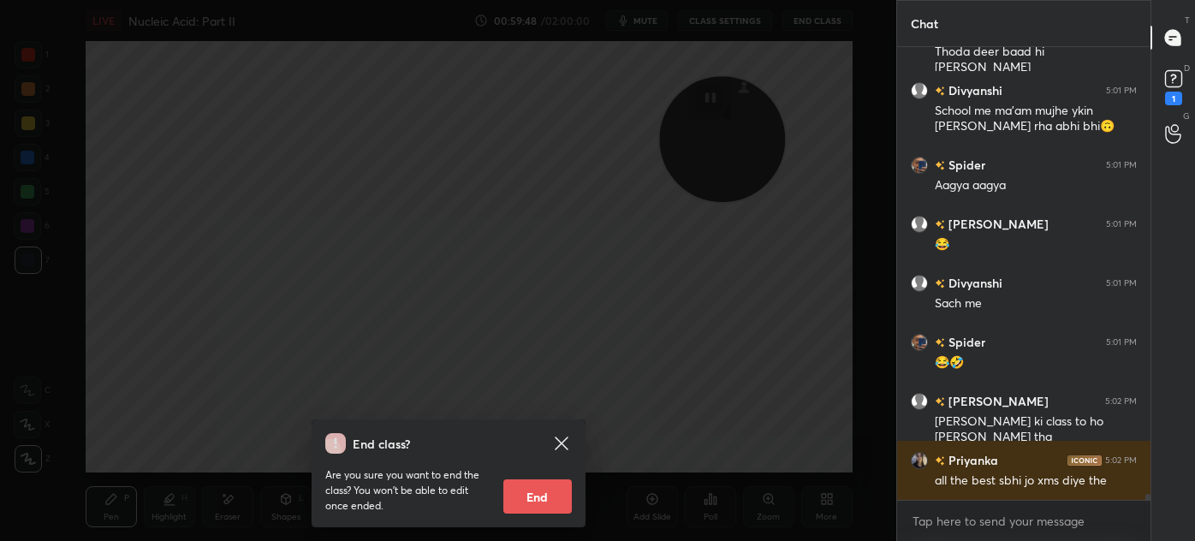
scroll to position [32683, 0]
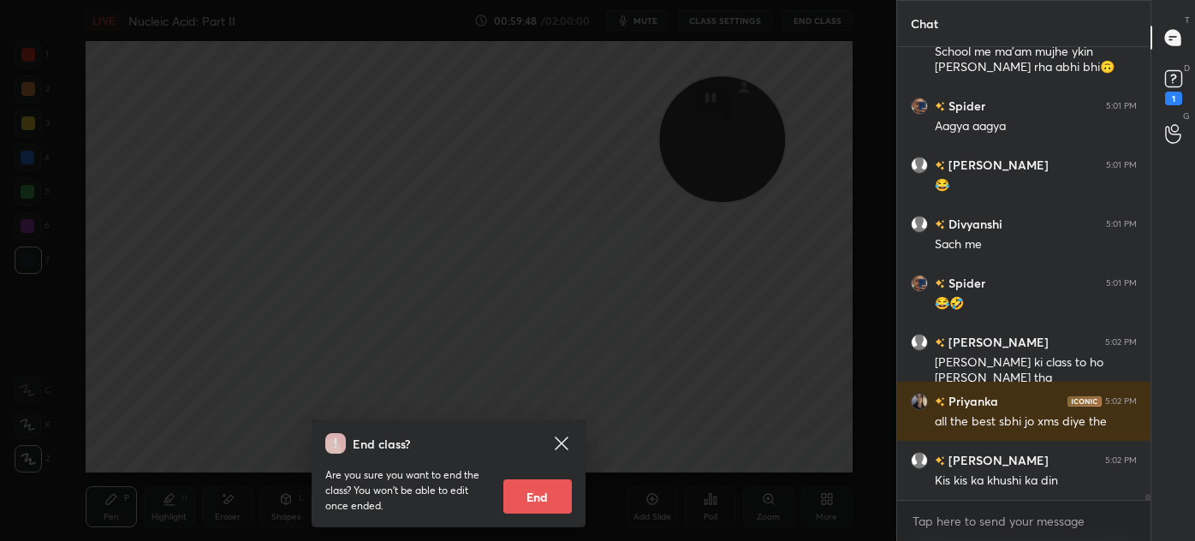
click at [569, 438] on icon at bounding box center [561, 443] width 21 height 21
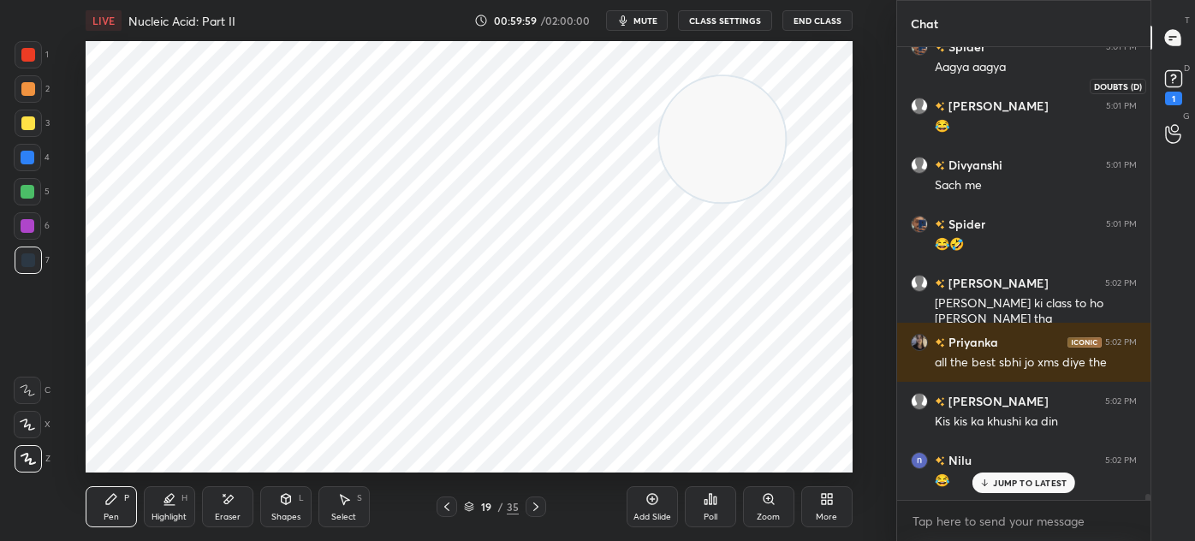
scroll to position [32800, 0]
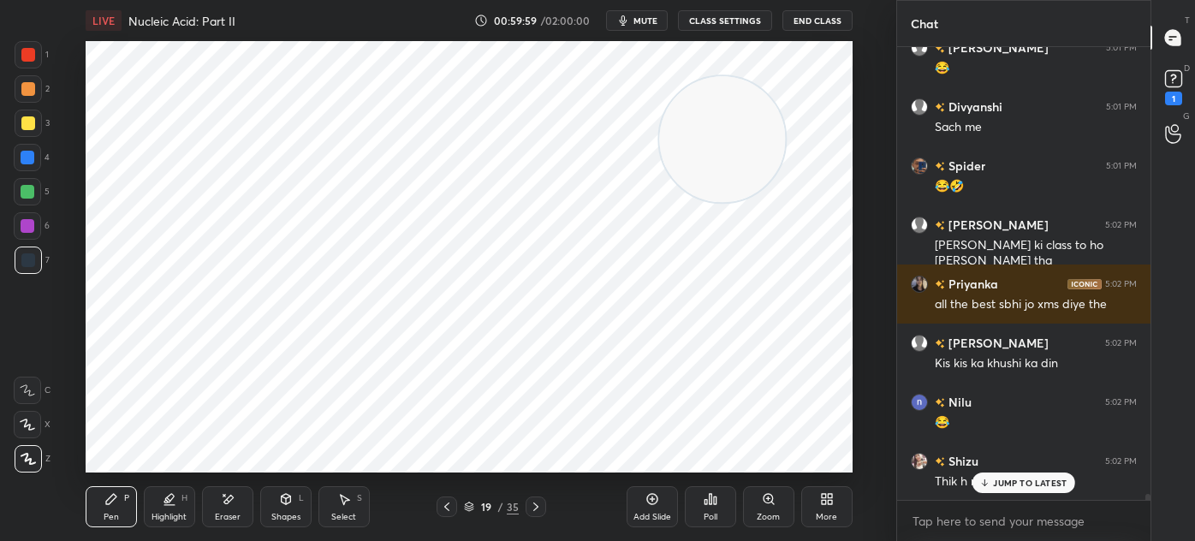
click at [828, 22] on button "End Class" at bounding box center [817, 20] width 70 height 21
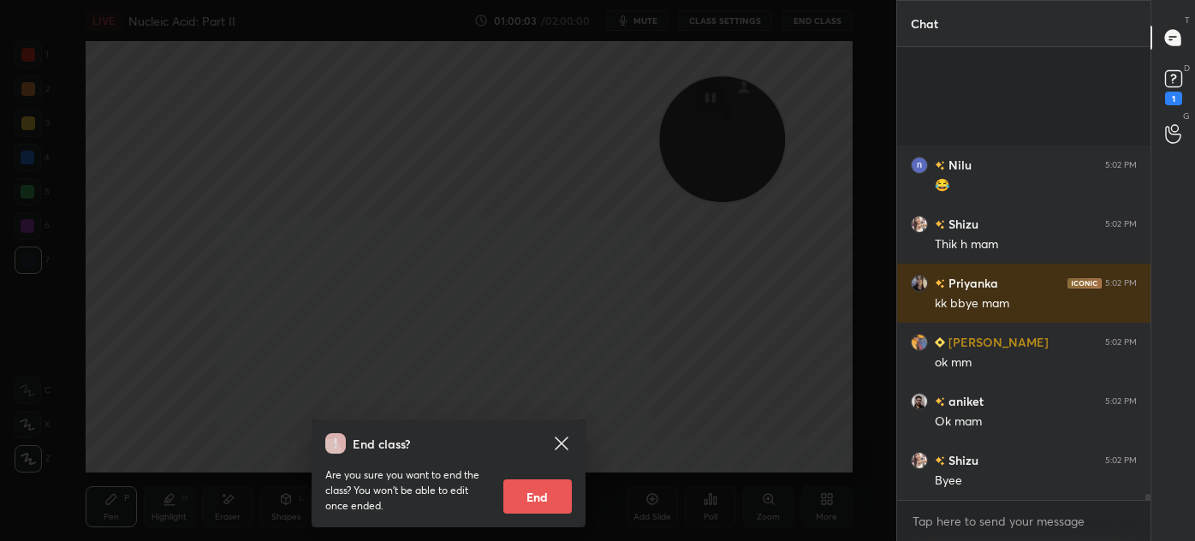
scroll to position [33214, 0]
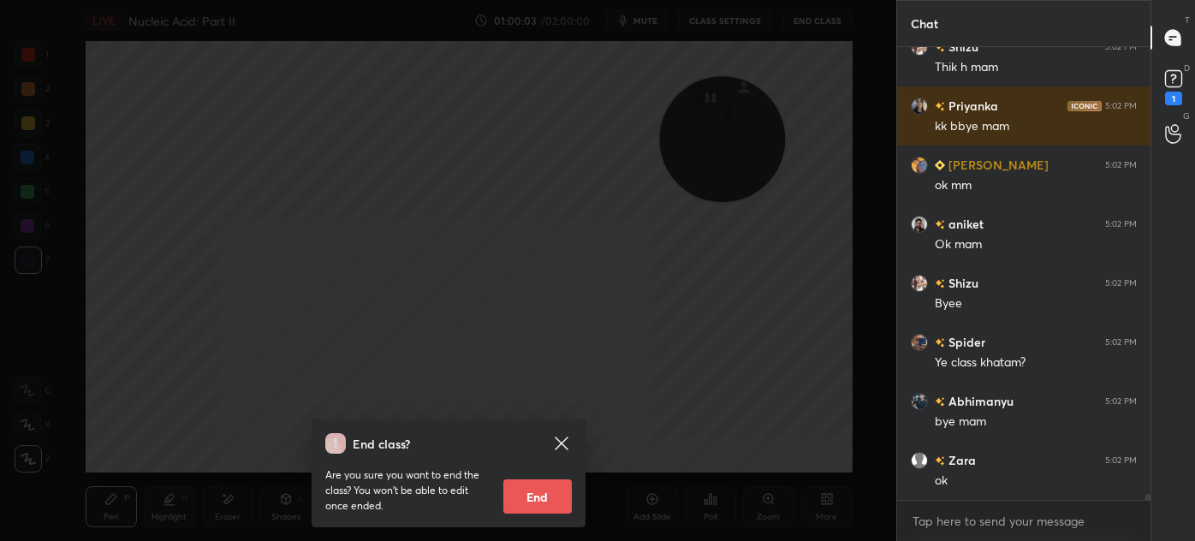
click at [543, 492] on button "End" at bounding box center [537, 496] width 68 height 34
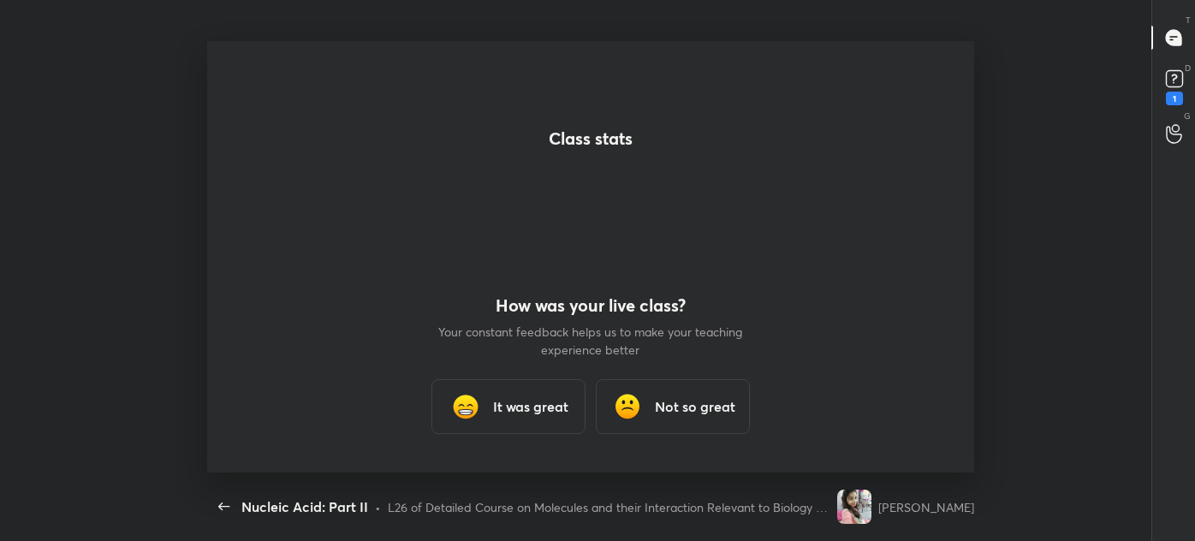
scroll to position [0, 0]
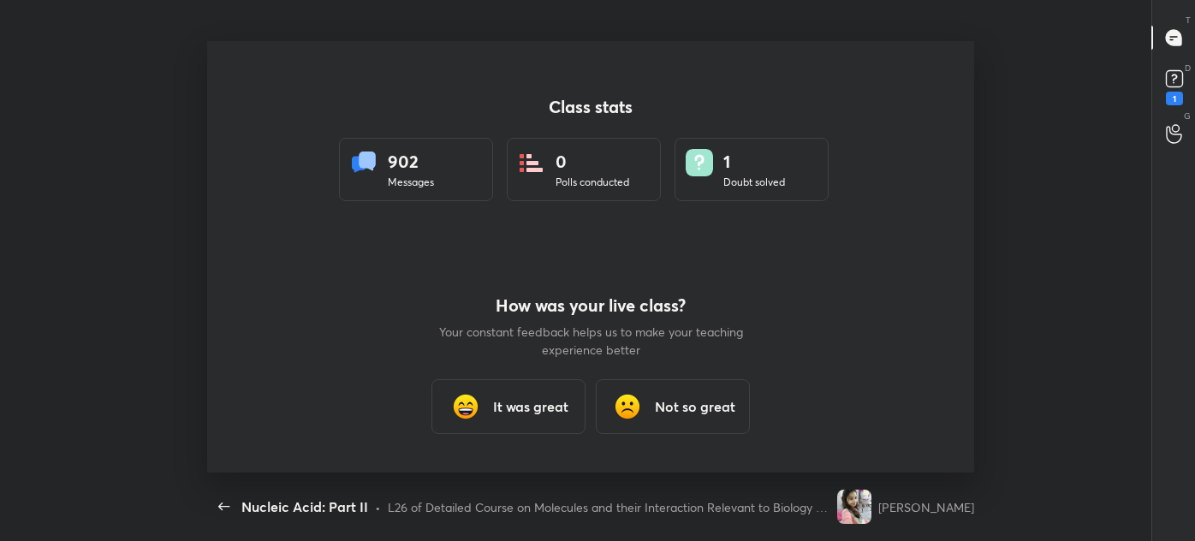
click at [529, 422] on div "It was great" at bounding box center [508, 406] width 154 height 55
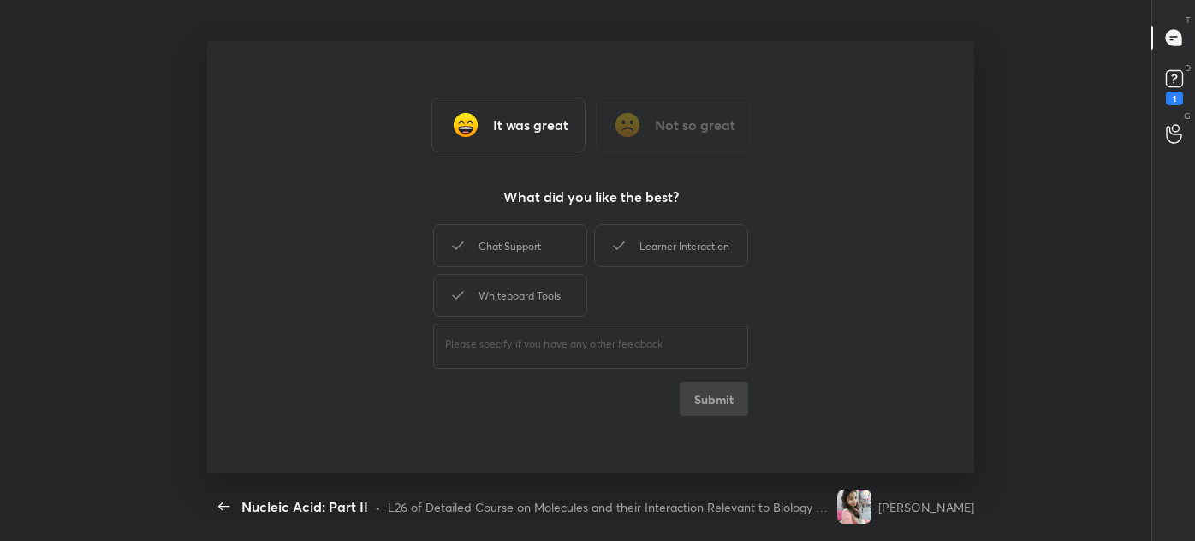
type textarea "x"
click at [500, 256] on div "Chat Support" at bounding box center [510, 245] width 154 height 43
click at [644, 250] on div "Learner Interaction" at bounding box center [671, 245] width 154 height 43
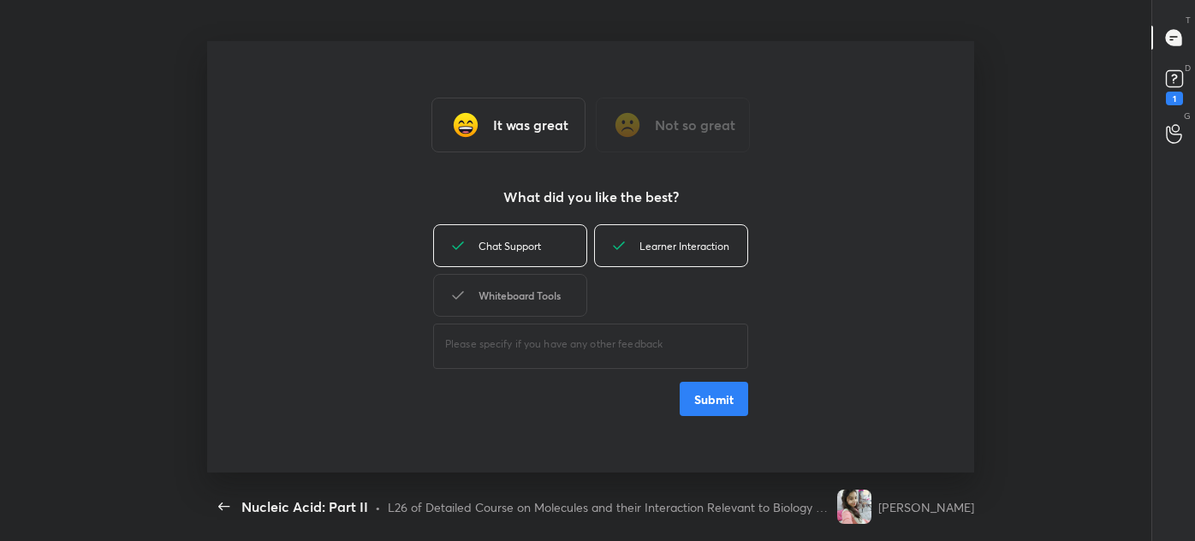
click at [519, 301] on div "Whiteboard Tools" at bounding box center [510, 295] width 154 height 43
click at [705, 395] on button "Submit" at bounding box center [713, 399] width 68 height 34
